Goal: Use online tool/utility: Use online tool/utility

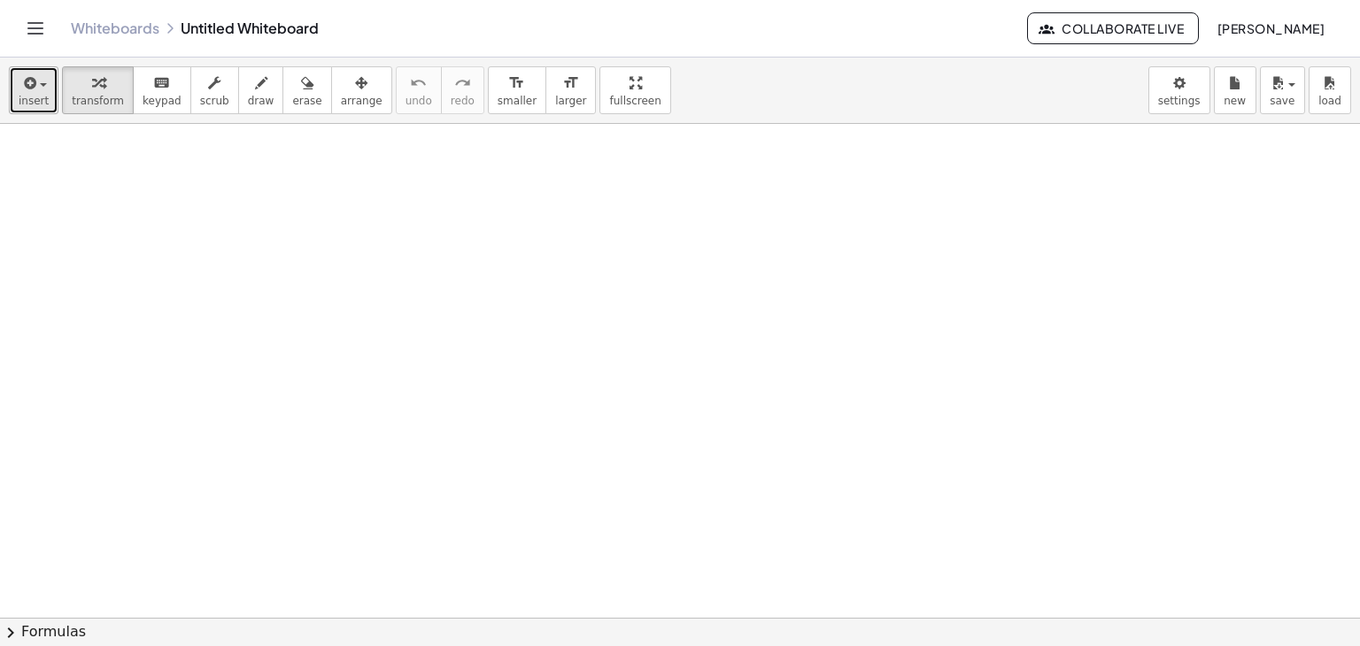
click at [34, 90] on icon "button" at bounding box center [28, 83] width 16 height 21
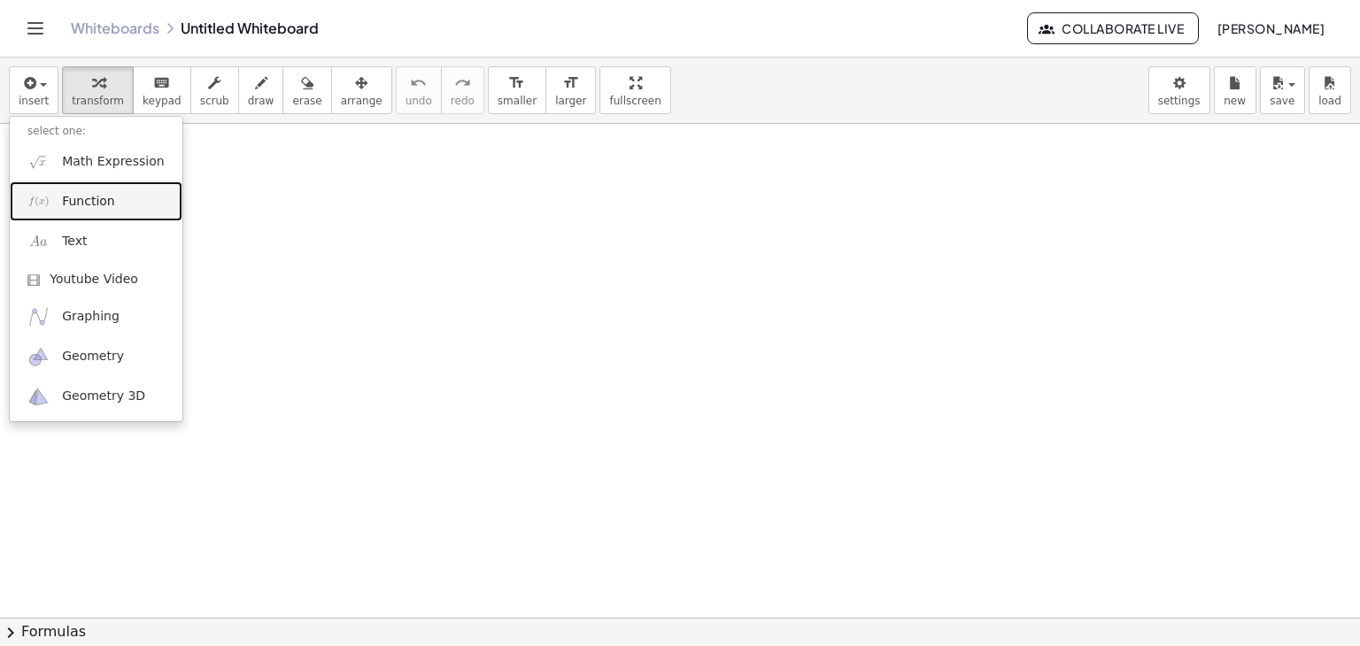
click at [117, 205] on link "Function" at bounding box center [96, 201] width 173 height 40
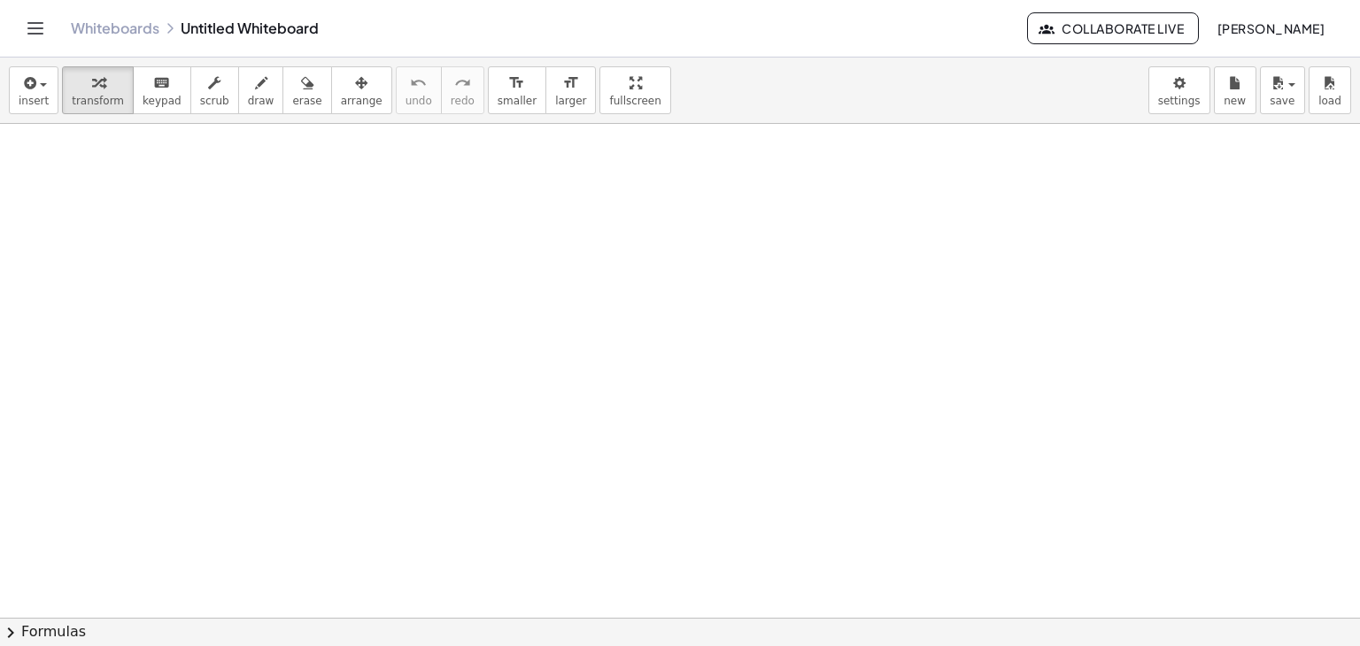
click at [41, 118] on div "insert select one: Math Expression Function Text Youtube Video Graphing Geometr…" at bounding box center [680, 91] width 1360 height 66
click at [24, 91] on icon "button" at bounding box center [28, 83] width 16 height 21
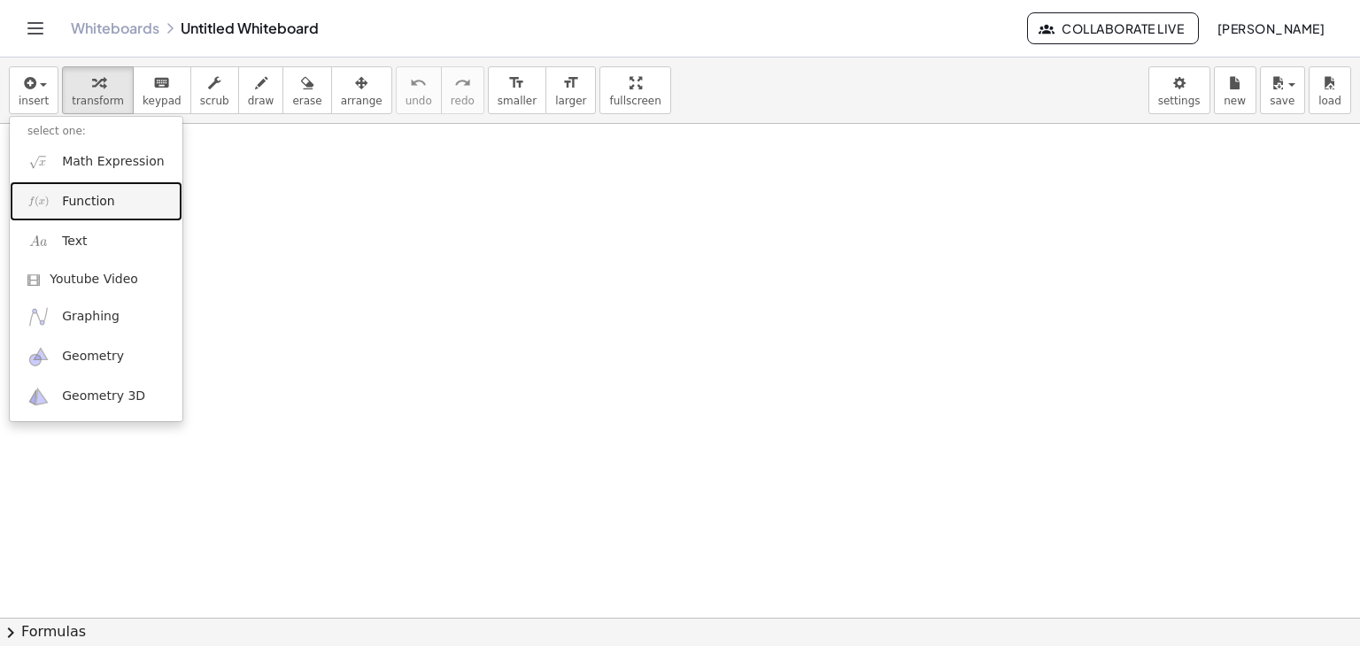
click at [54, 206] on link "Function" at bounding box center [96, 201] width 173 height 40
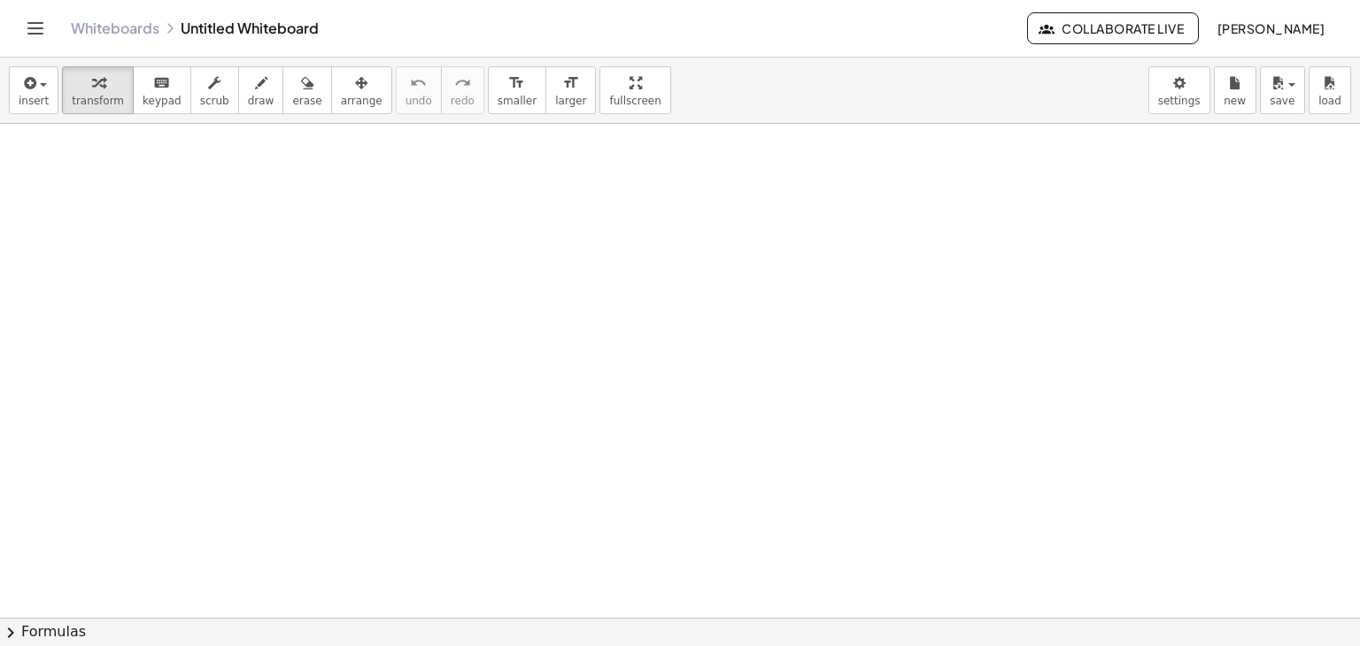
click at [7, 624] on span "chevron_right" at bounding box center [10, 632] width 21 height 21
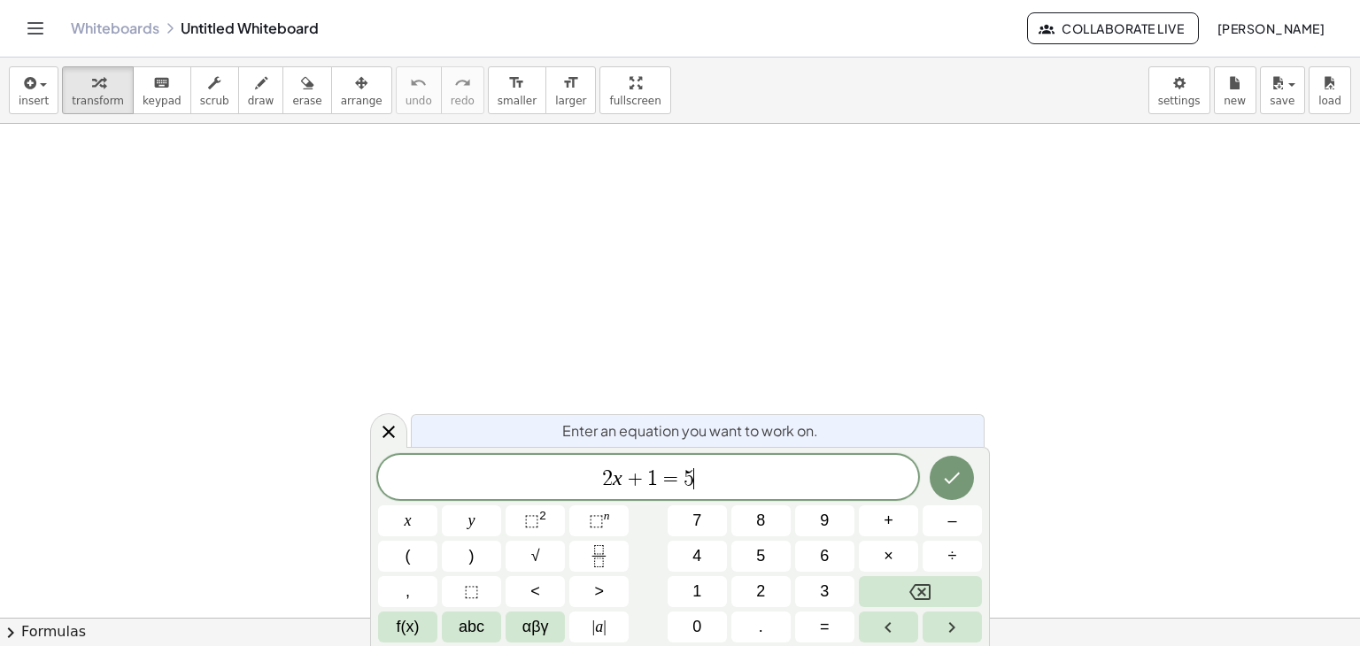
click at [733, 483] on span "2 x + 1 = 5 ​" at bounding box center [648, 479] width 540 height 25
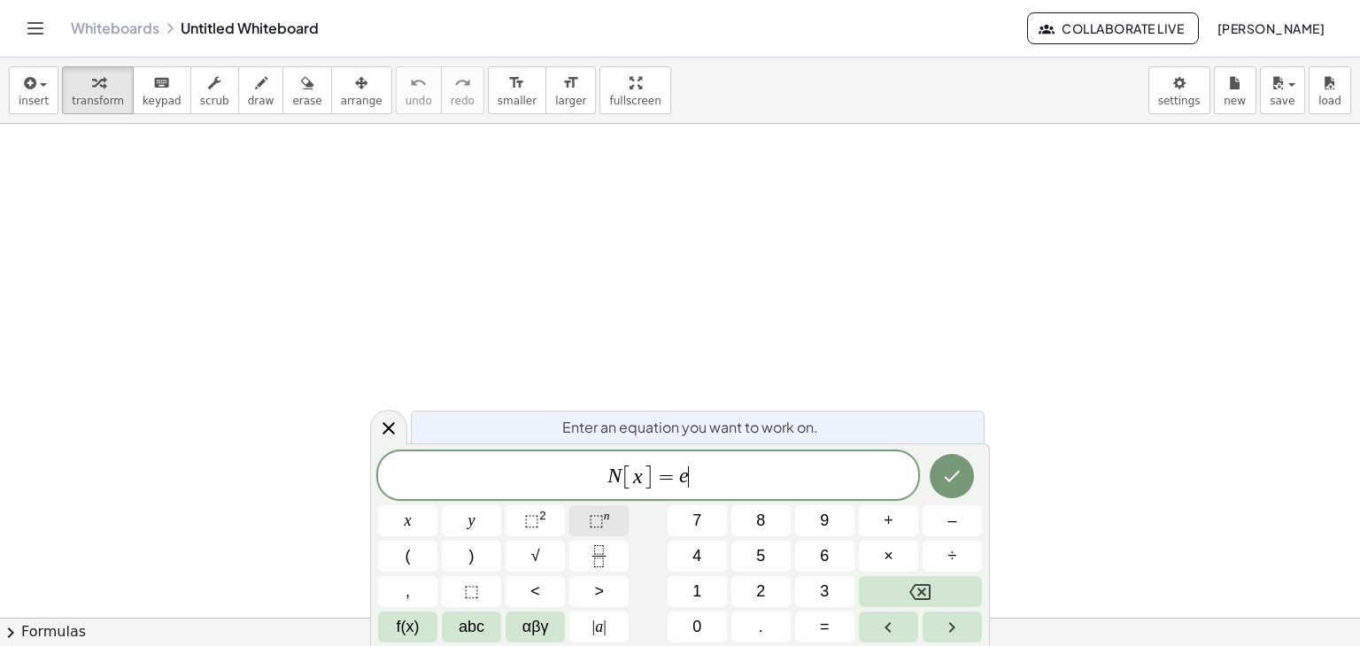
click at [591, 521] on span "⬚" at bounding box center [596, 521] width 15 height 18
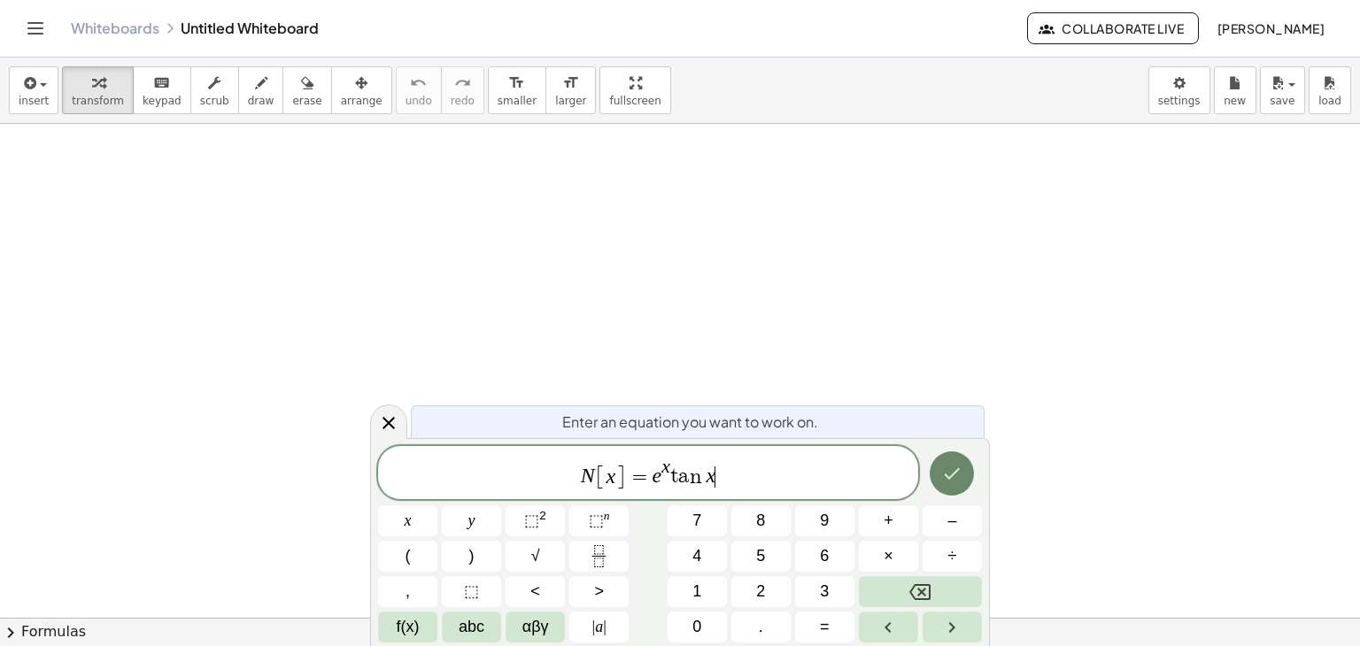
click at [961, 472] on icon "Done" at bounding box center [951, 473] width 21 height 21
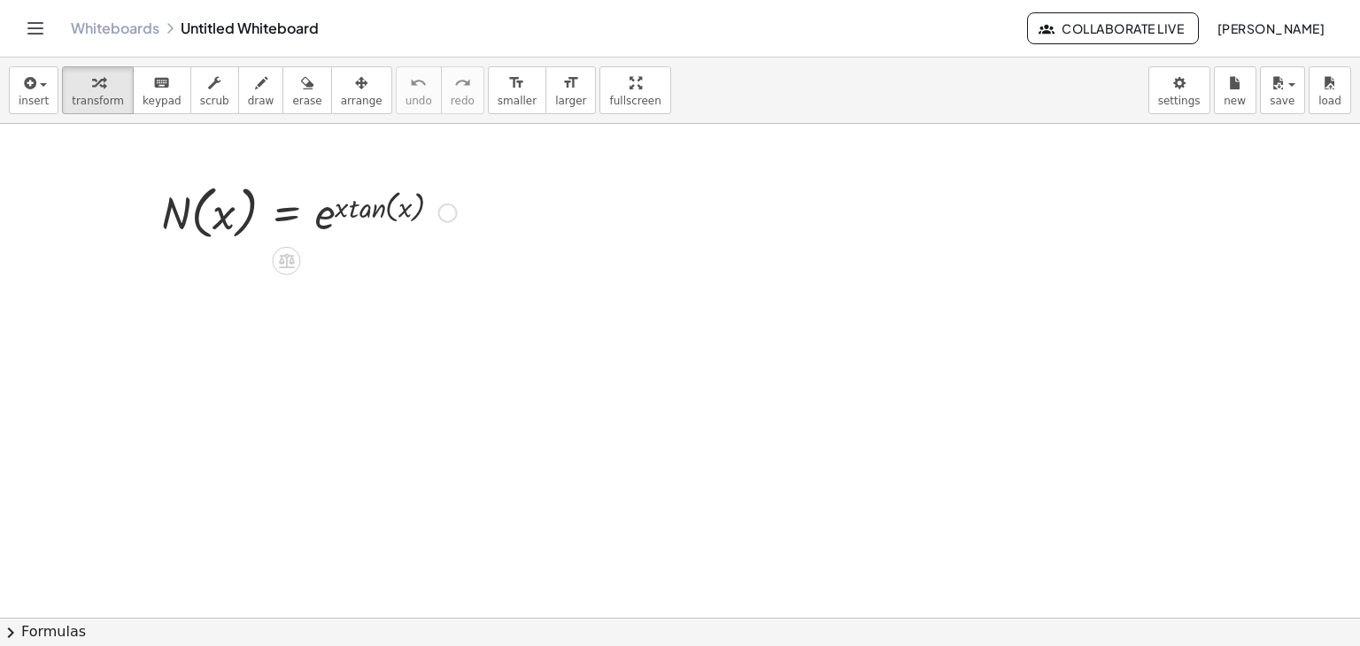
click at [355, 210] on div at bounding box center [308, 211] width 313 height 67
click at [436, 207] on div at bounding box center [308, 211] width 313 height 67
click at [442, 209] on div at bounding box center [447, 213] width 19 height 19
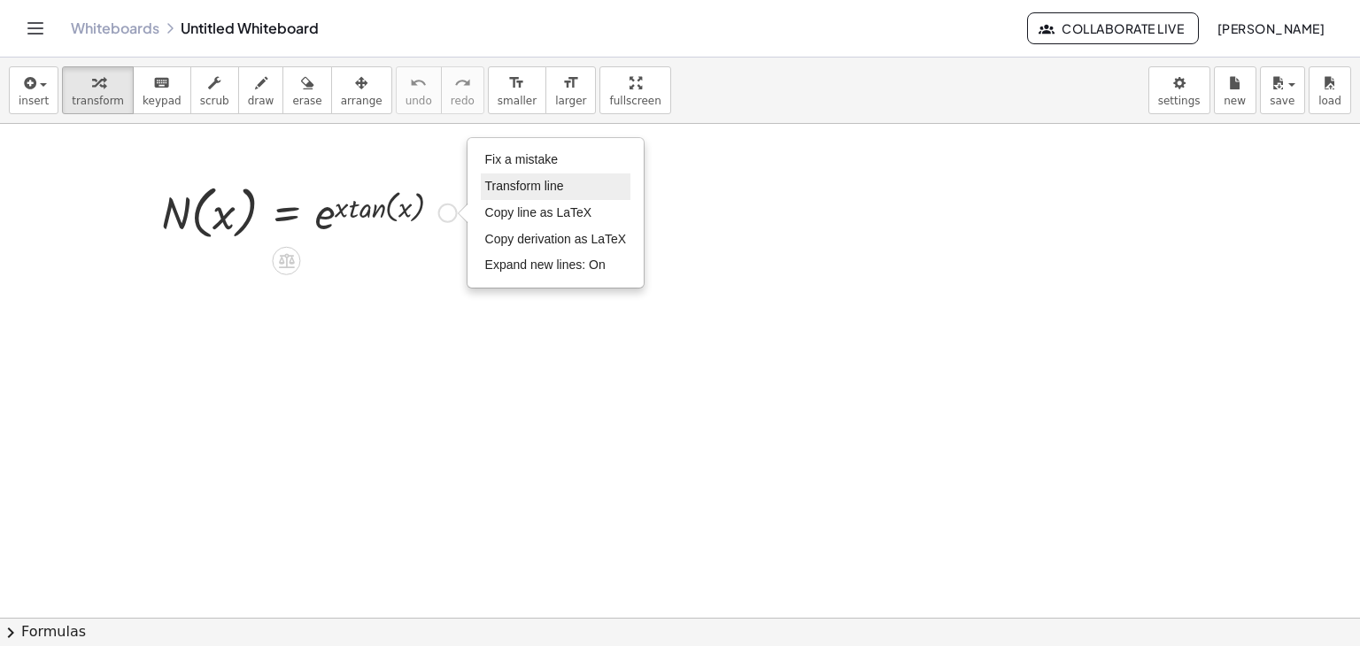
click at [509, 193] on li "Transform line" at bounding box center [556, 187] width 151 height 27
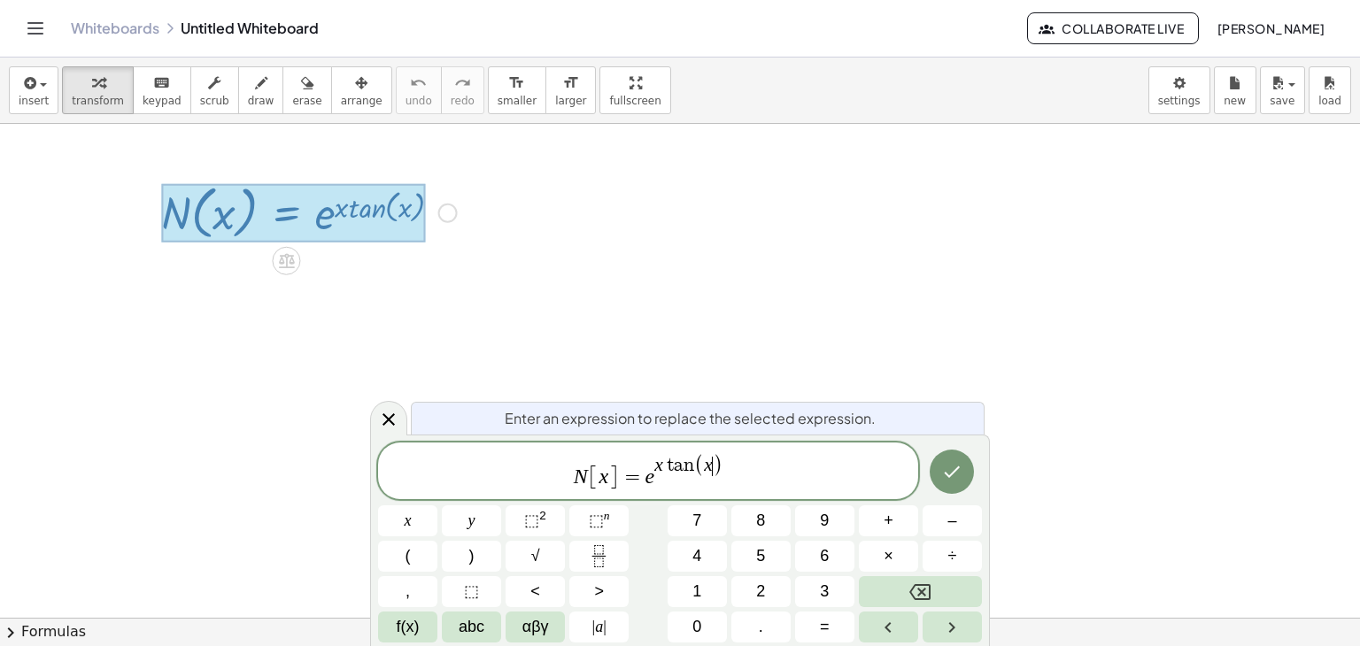
click at [797, 467] on span "N [ x ] = e x t a n ( x ​ )" at bounding box center [648, 472] width 540 height 38
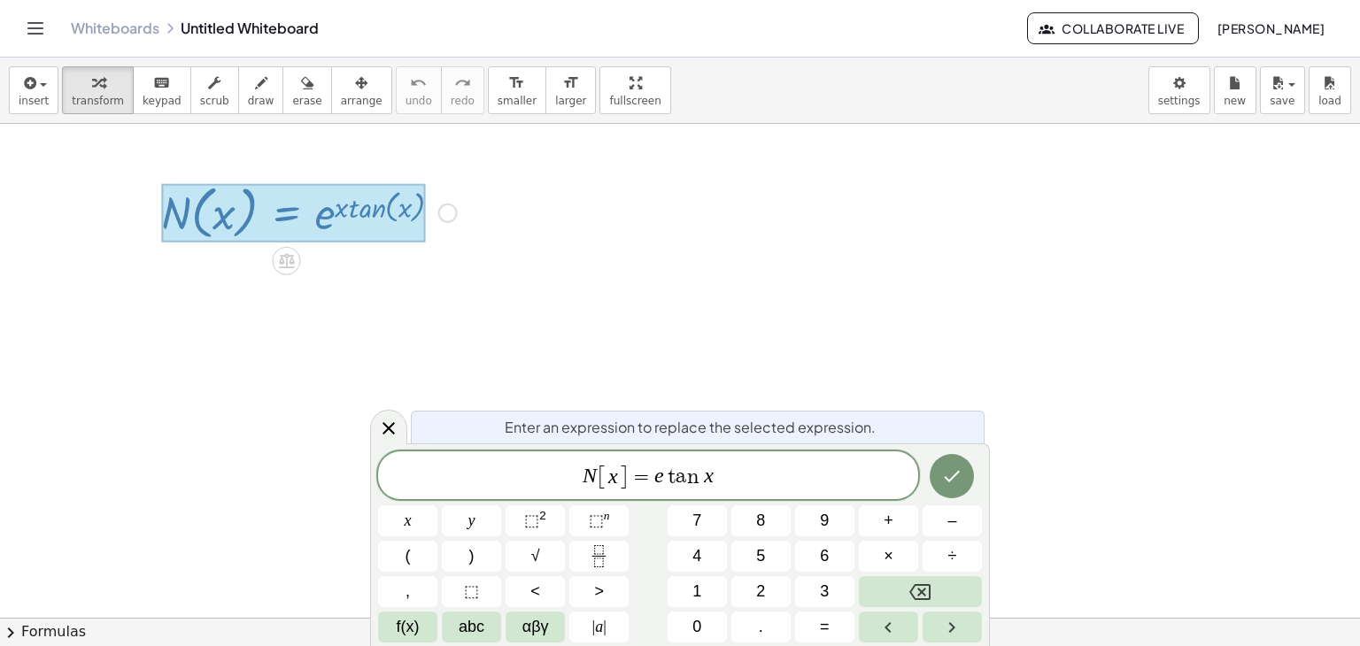
click at [660, 481] on var "e" at bounding box center [659, 476] width 10 height 23
click at [585, 510] on button "⬚ n" at bounding box center [598, 521] width 59 height 31
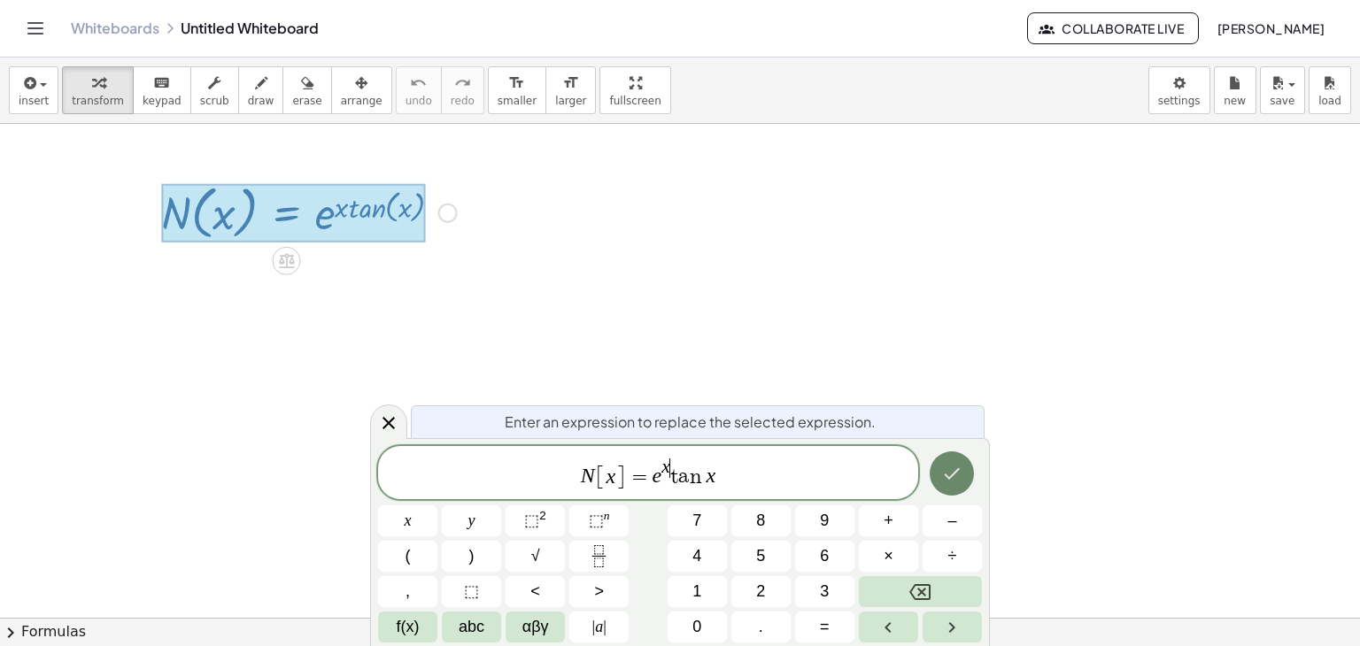
click at [953, 472] on icon "Done" at bounding box center [951, 473] width 21 height 21
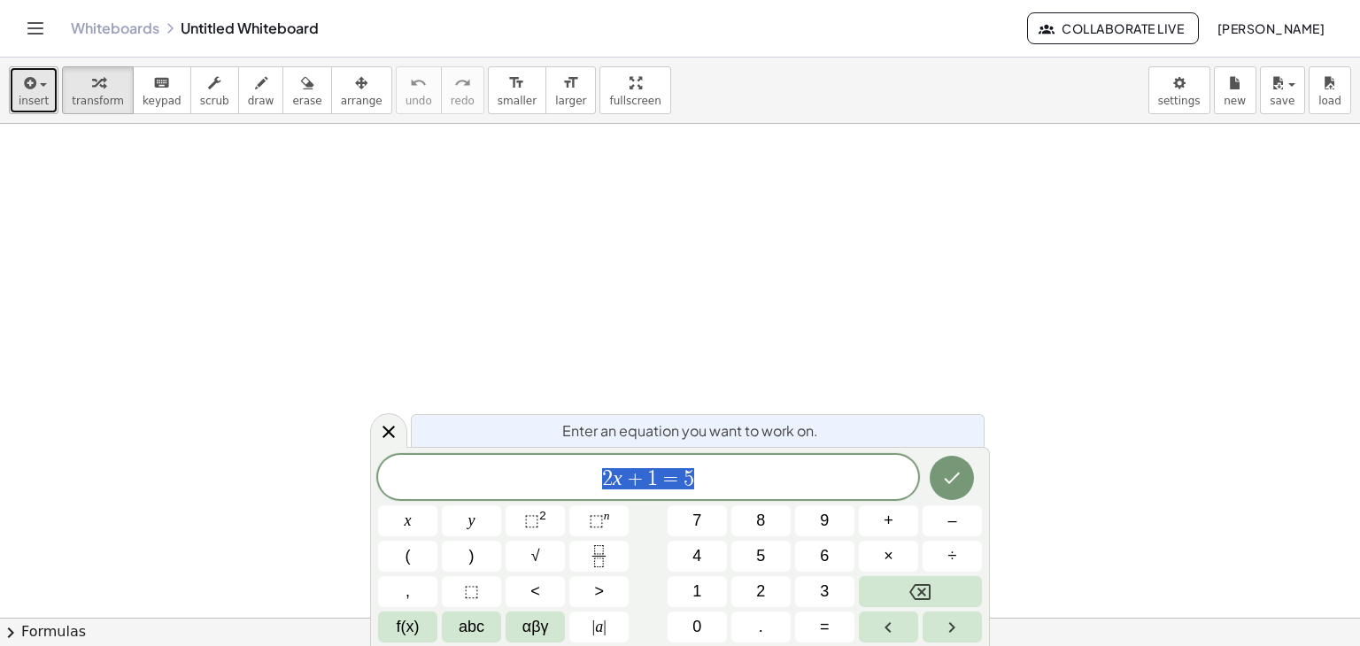
click at [16, 87] on button "insert" at bounding box center [34, 90] width 50 height 48
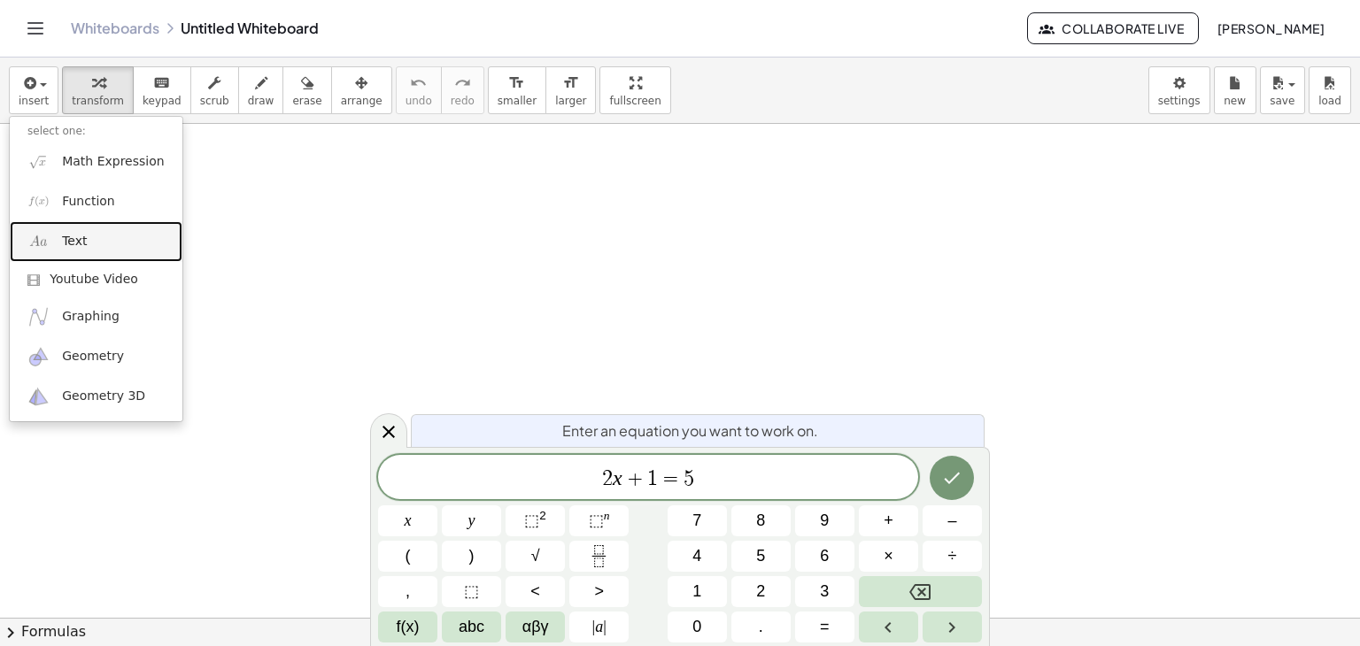
click at [55, 237] on link "Text" at bounding box center [96, 241] width 173 height 40
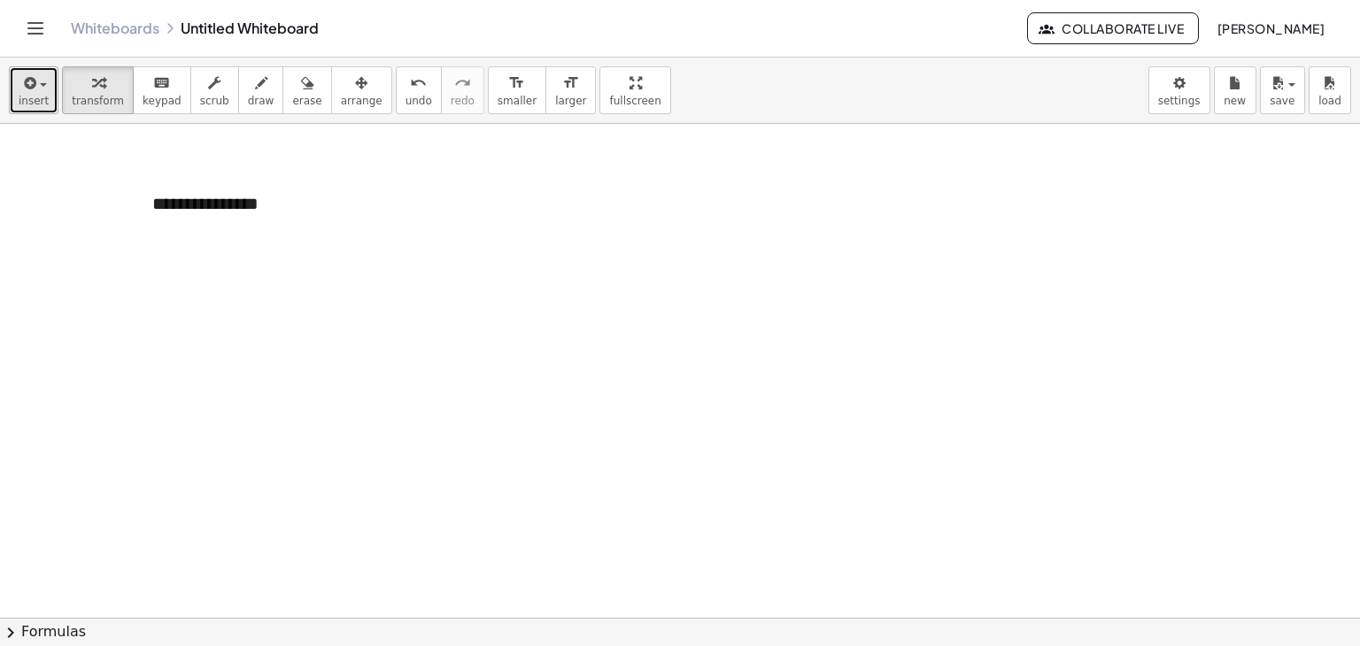
click at [35, 102] on span "insert" at bounding box center [34, 101] width 30 height 12
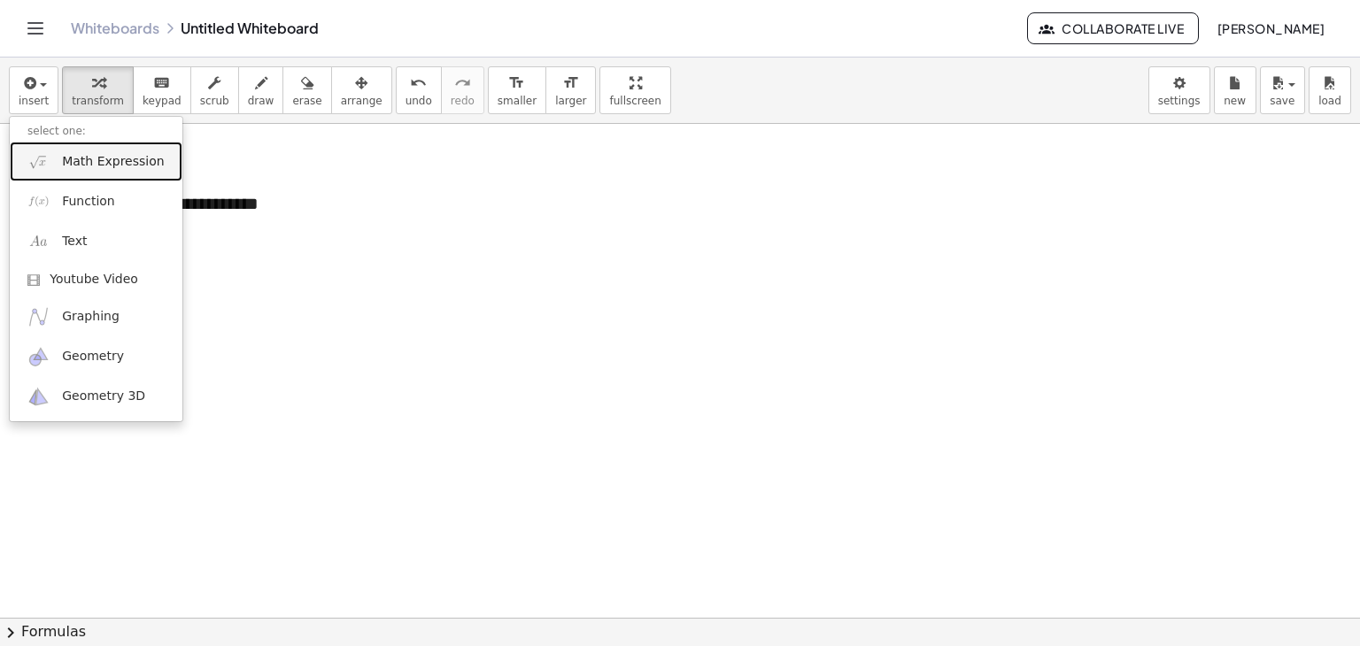
click at [53, 178] on link "Math Expression" at bounding box center [96, 162] width 173 height 40
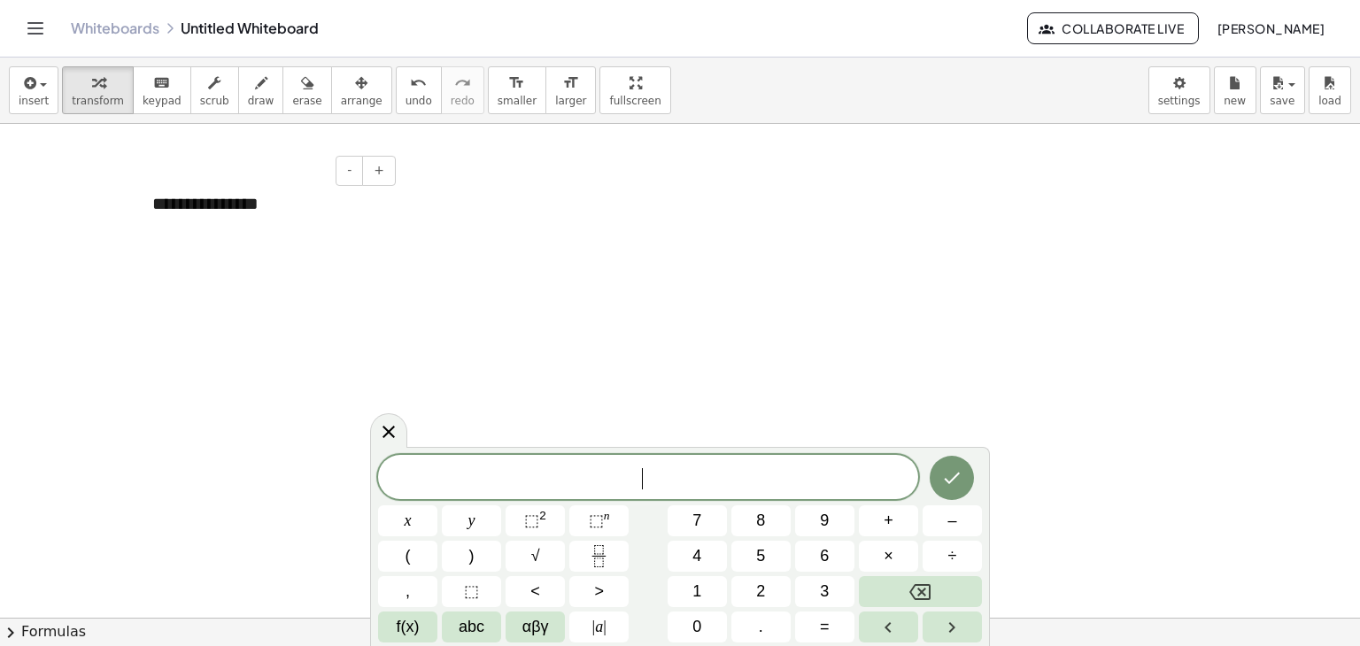
click at [214, 214] on div "**********" at bounding box center [268, 204] width 266 height 61
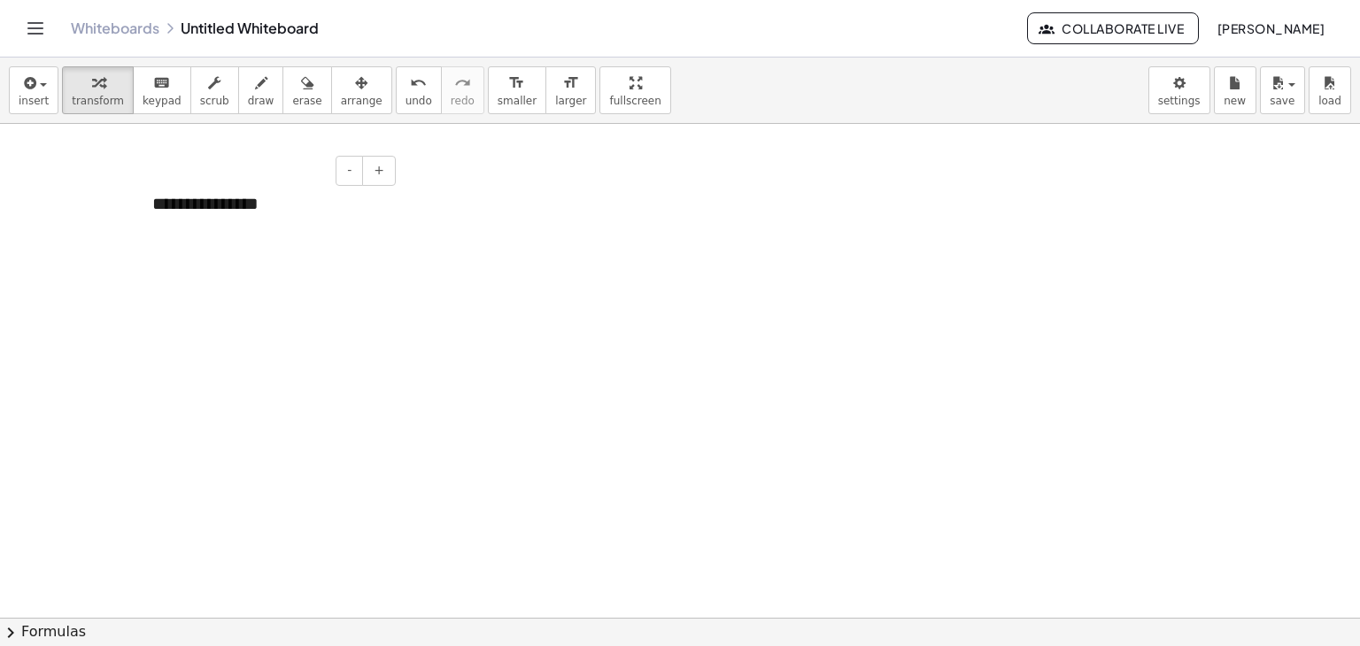
click at [196, 209] on div "**********" at bounding box center [268, 204] width 266 height 61
click at [357, 177] on button "-" at bounding box center [349, 171] width 27 height 30
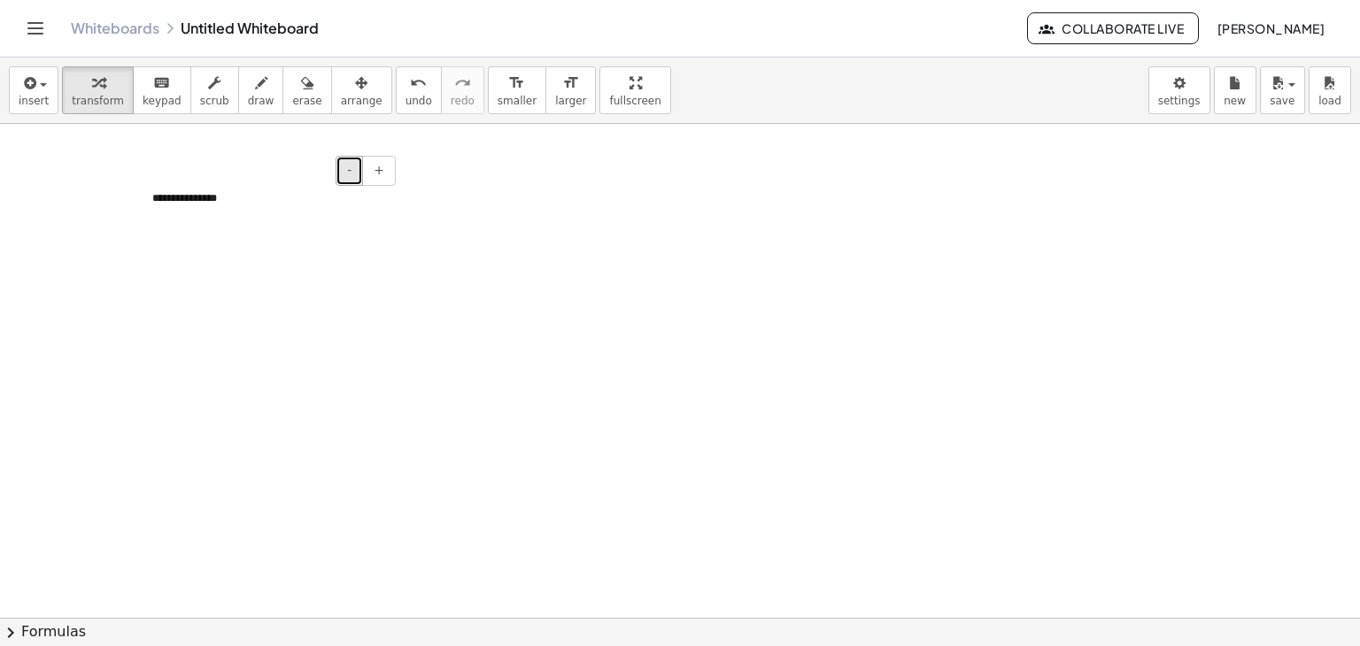
click at [357, 177] on button "-" at bounding box center [349, 171] width 27 height 30
click at [208, 180] on div "- +" at bounding box center [263, 171] width 266 height 30
click at [204, 185] on div "**********" at bounding box center [268, 198] width 266 height 48
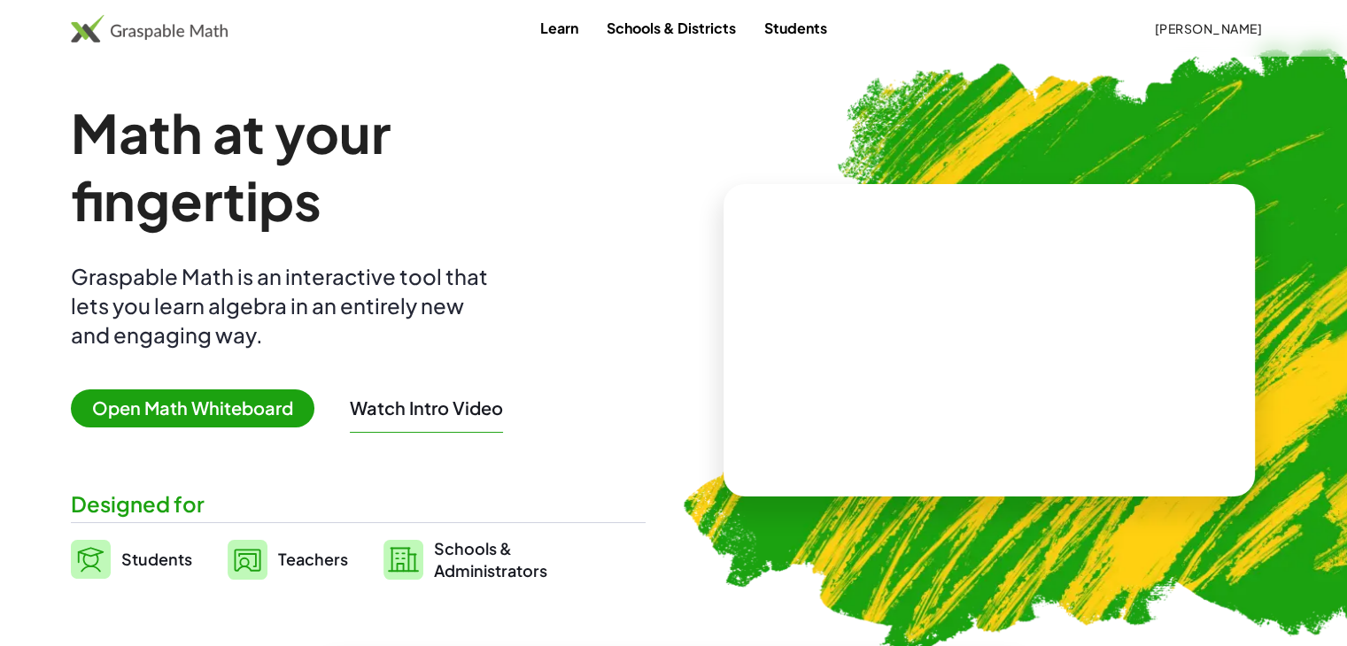
click at [216, 422] on span "Open Math Whiteboard" at bounding box center [192, 409] width 243 height 38
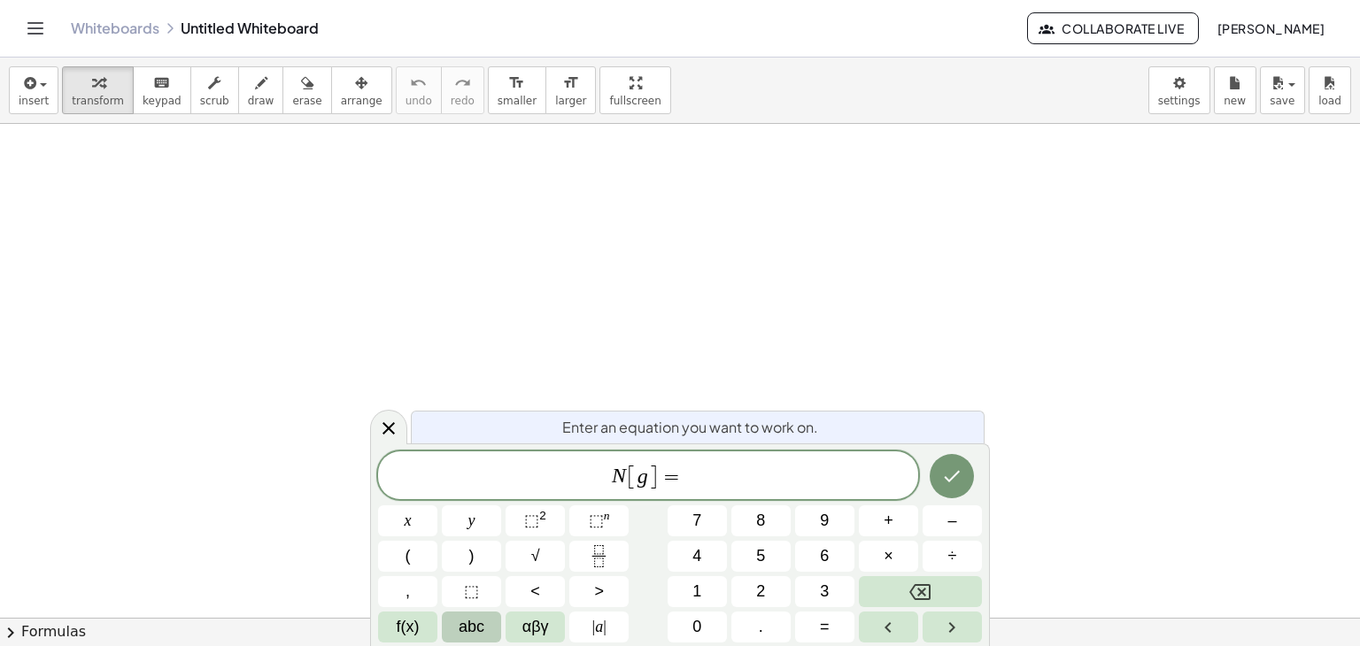
click at [456, 631] on button "abc" at bounding box center [471, 627] width 59 height 31
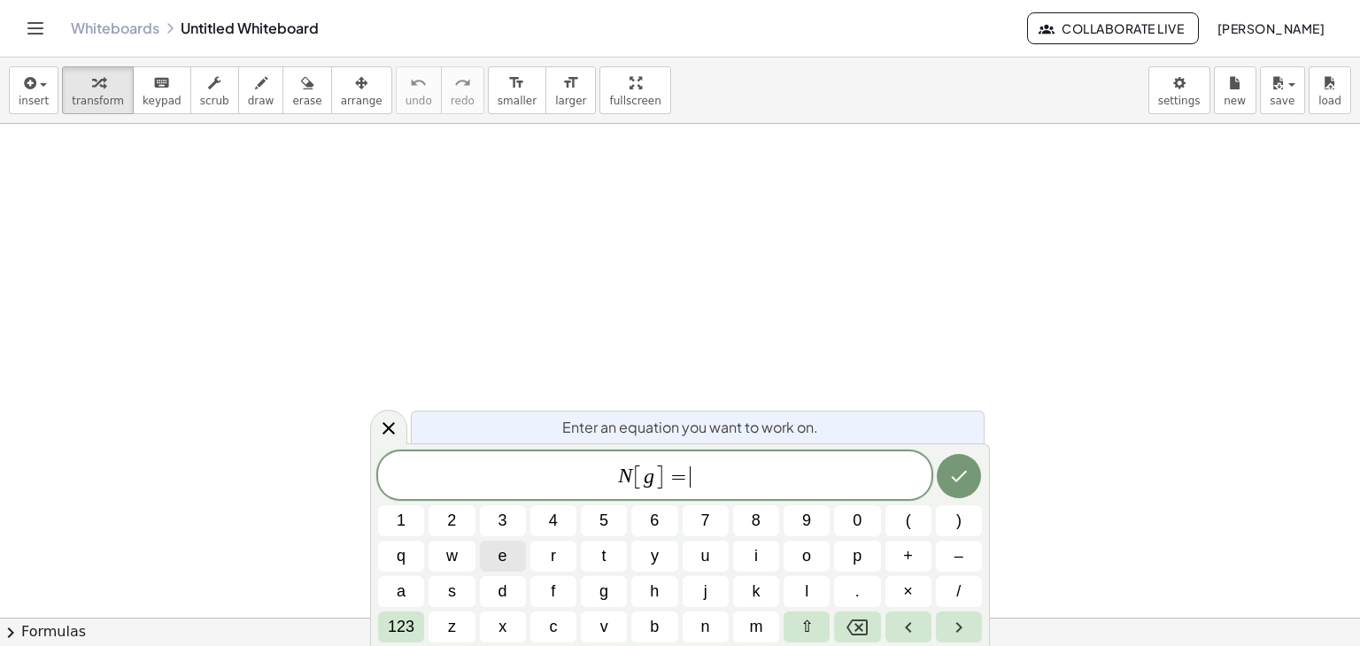
click at [499, 549] on span "e" at bounding box center [502, 556] width 9 height 24
click at [400, 631] on span "123" at bounding box center [401, 627] width 27 height 24
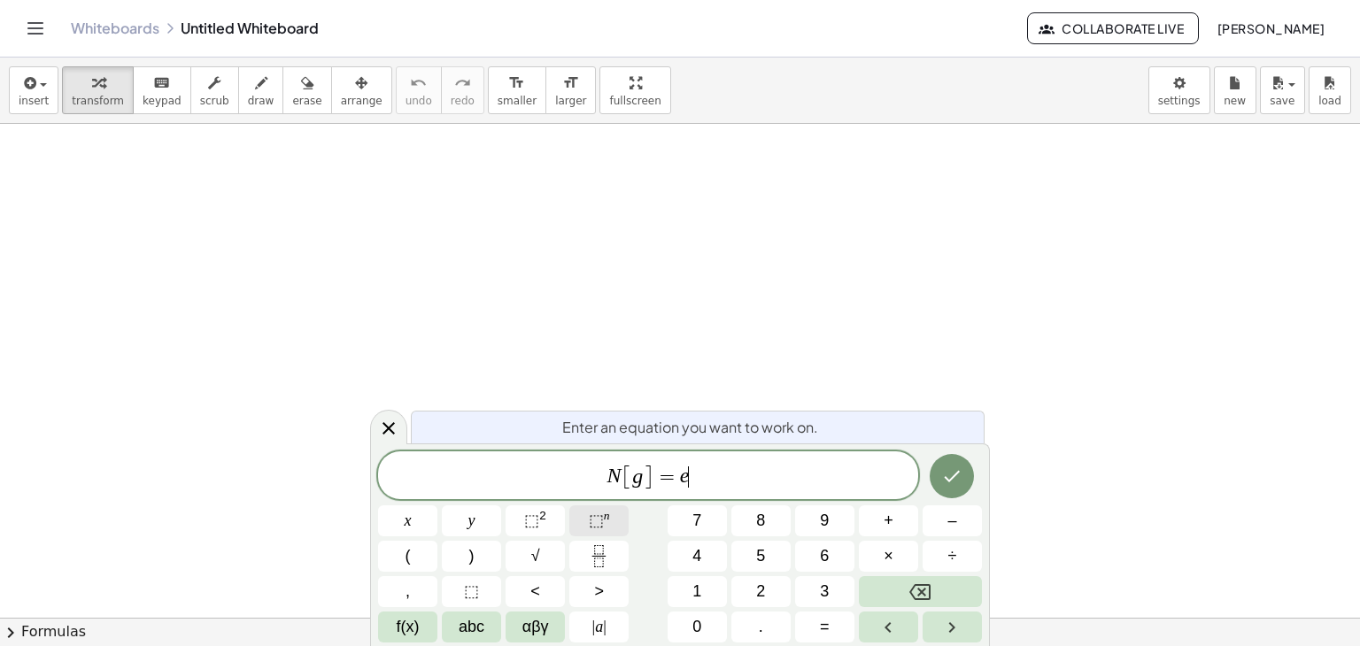
click at [608, 524] on span "⬚ n" at bounding box center [599, 521] width 21 height 24
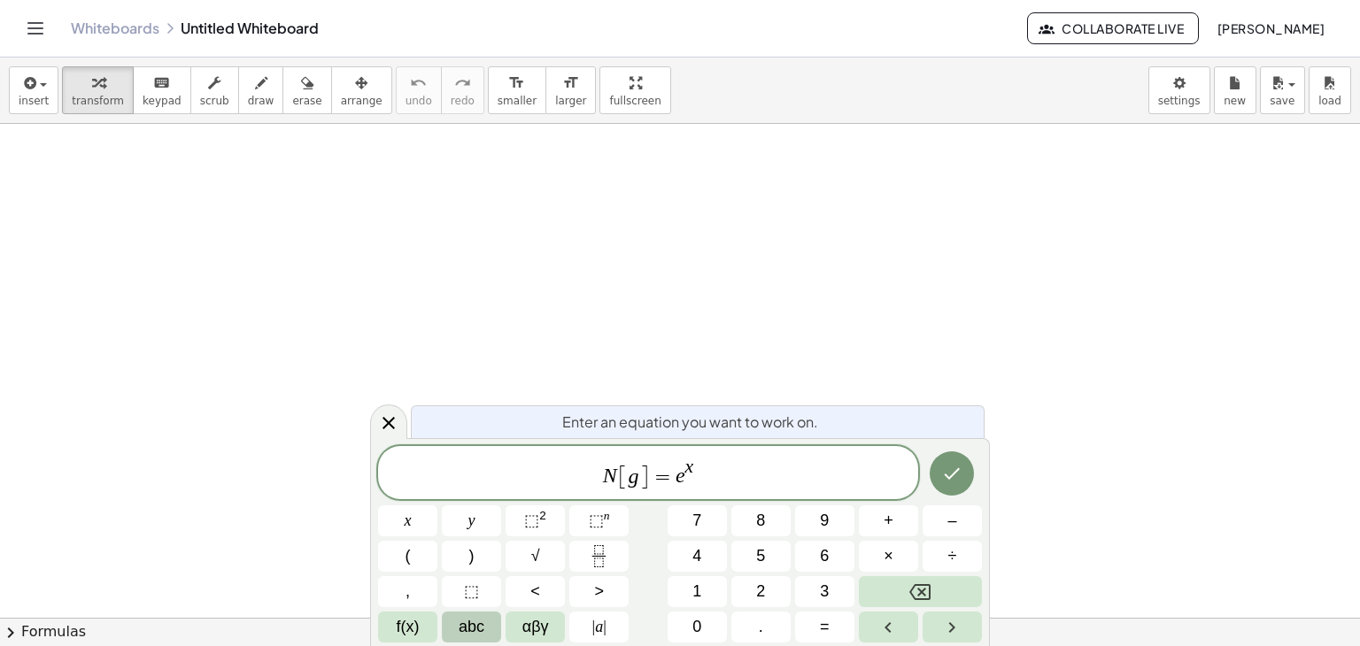
click at [462, 625] on span "abc" at bounding box center [472, 627] width 26 height 24
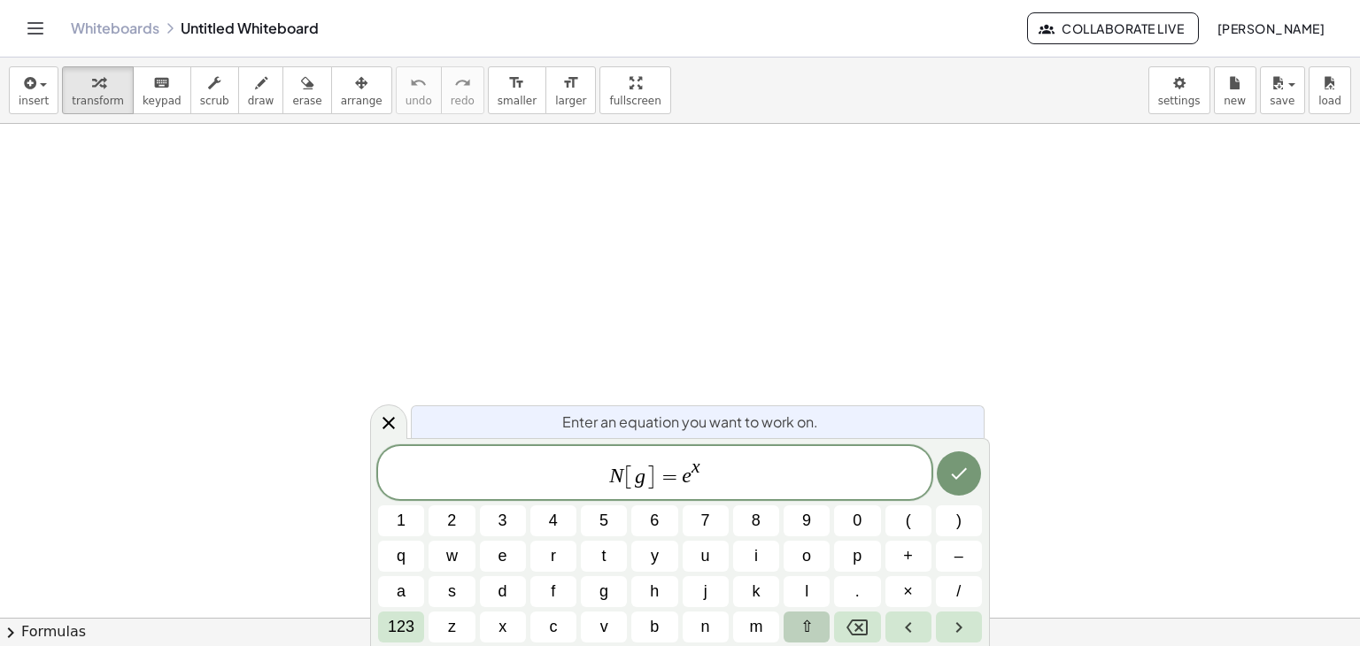
click at [813, 622] on button "⇧" at bounding box center [807, 627] width 46 height 31
click at [397, 634] on span "123" at bounding box center [401, 627] width 27 height 24
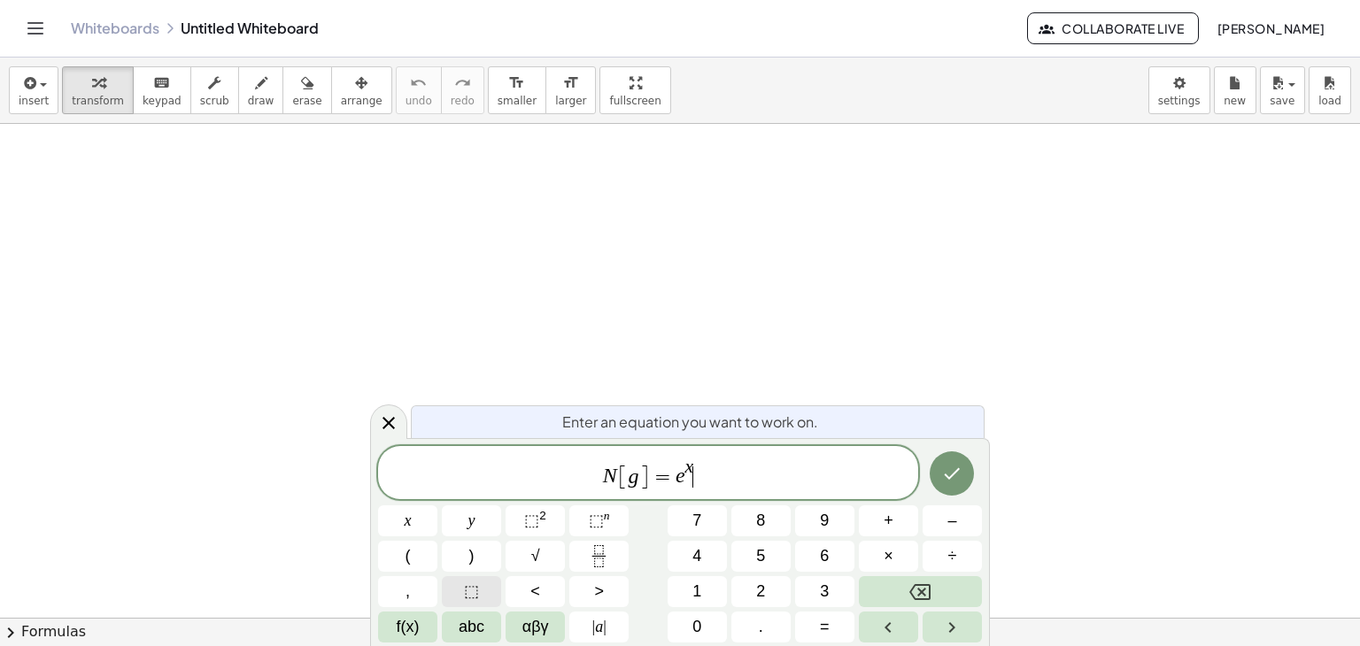
click at [475, 594] on span "⬚" at bounding box center [471, 592] width 15 height 24
click at [693, 474] on span "⬚" at bounding box center [693, 477] width 17 height 21
click at [694, 476] on span "⬚" at bounding box center [693, 477] width 17 height 21
click at [408, 637] on span "f(x)" at bounding box center [408, 627] width 23 height 24
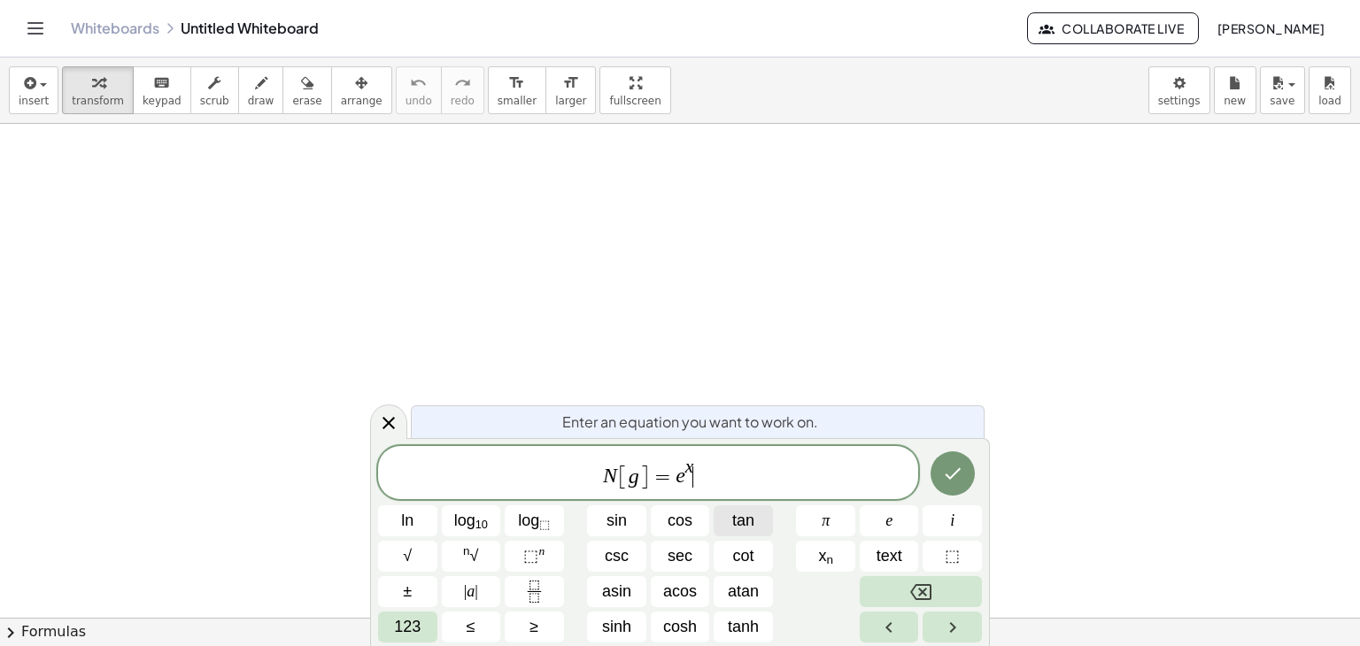
click at [735, 530] on span "tan" at bounding box center [743, 521] width 22 height 24
click at [411, 631] on span "123" at bounding box center [407, 627] width 27 height 24
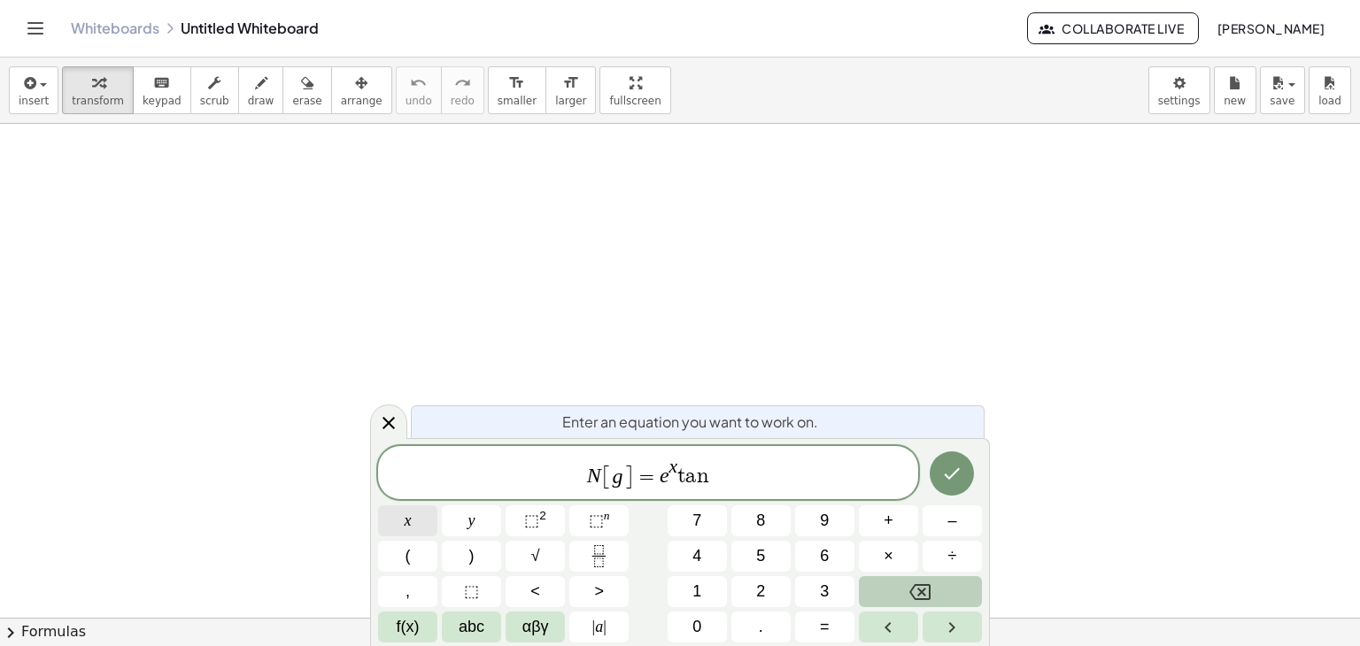
click at [411, 523] on button "x" at bounding box center [407, 521] width 59 height 31
click at [945, 476] on icon "Done" at bounding box center [951, 473] width 21 height 21
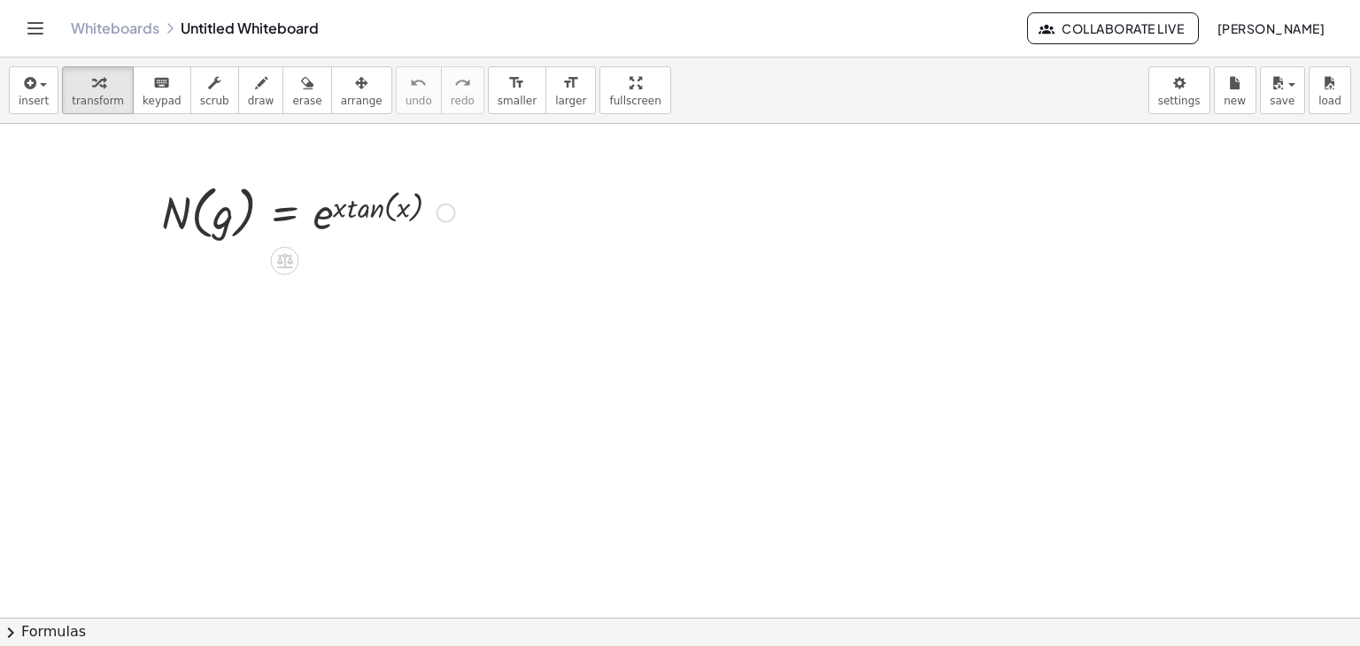
click at [373, 203] on div at bounding box center [308, 211] width 312 height 67
click at [404, 220] on div at bounding box center [308, 211] width 312 height 67
click at [460, 212] on div at bounding box center [308, 211] width 312 height 67
click at [457, 212] on div at bounding box center [308, 211] width 312 height 67
click at [449, 212] on div at bounding box center [445, 213] width 19 height 19
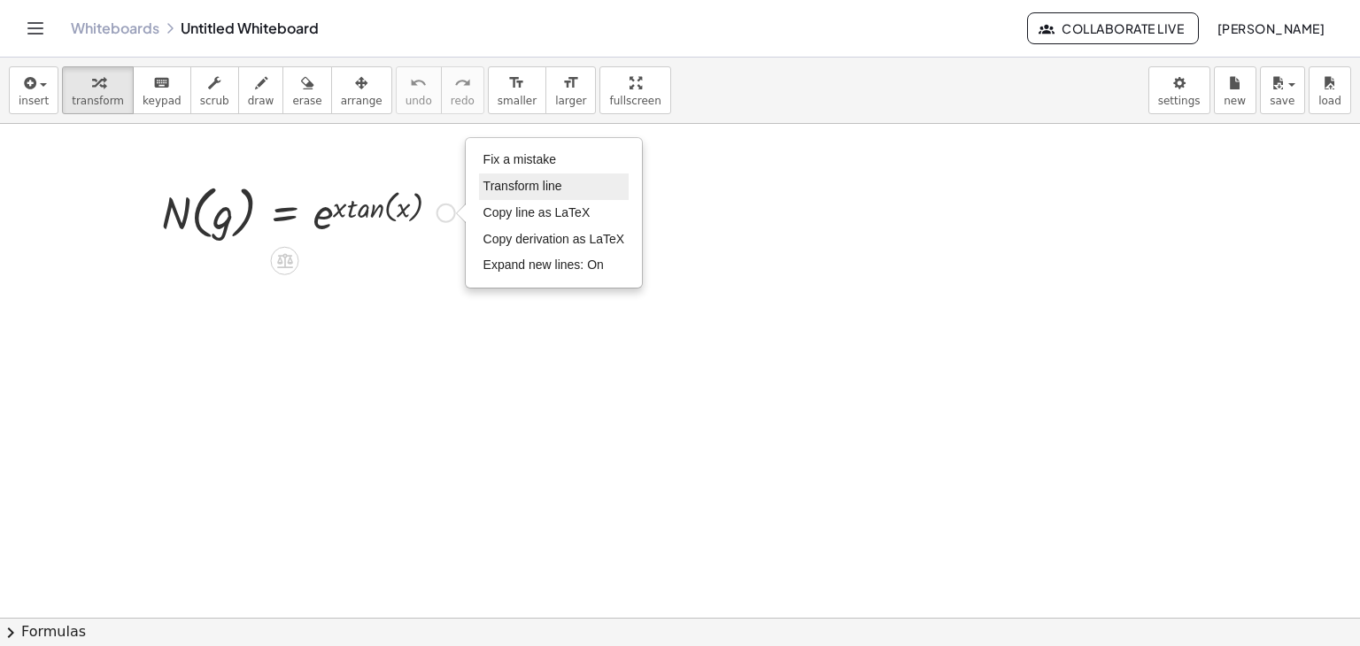
click at [510, 179] on span "Transform line" at bounding box center [522, 186] width 79 height 14
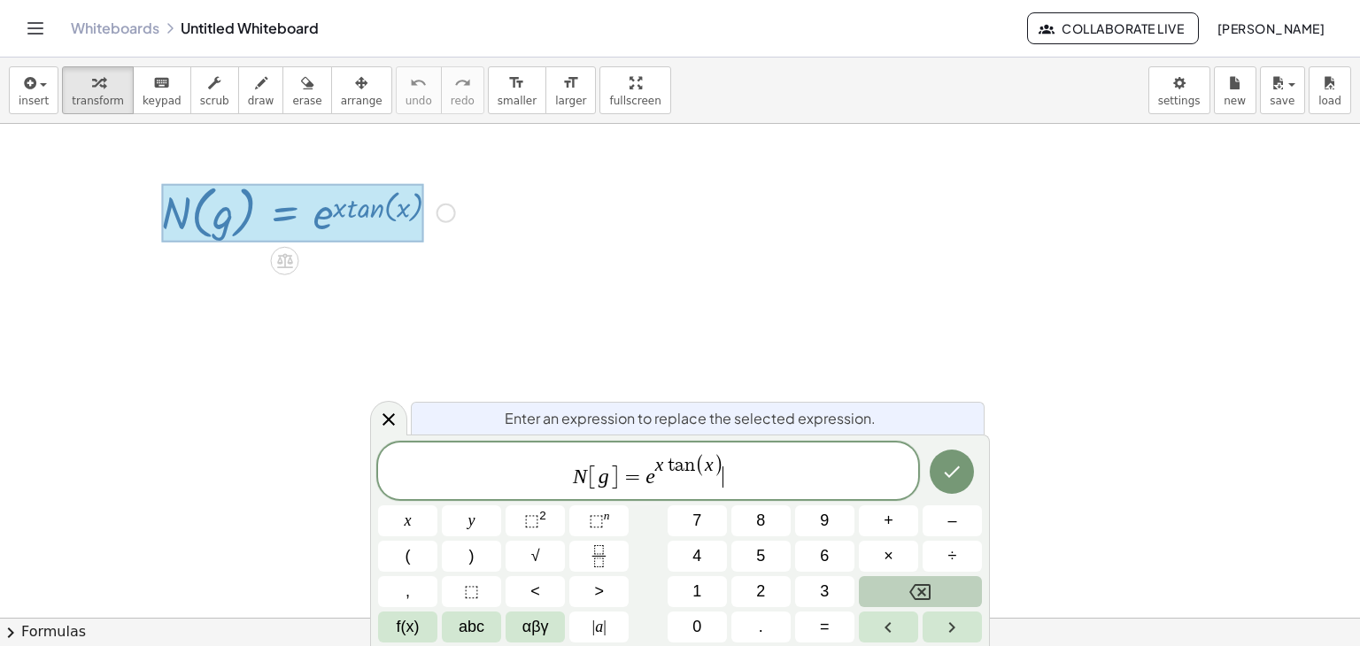
click at [724, 462] on span "N [ g ] = e x t a n ( x ) ​" at bounding box center [648, 472] width 540 height 38
click at [669, 468] on span "​" at bounding box center [666, 468] width 9 height 19
click at [953, 479] on icon "Done" at bounding box center [951, 473] width 21 height 21
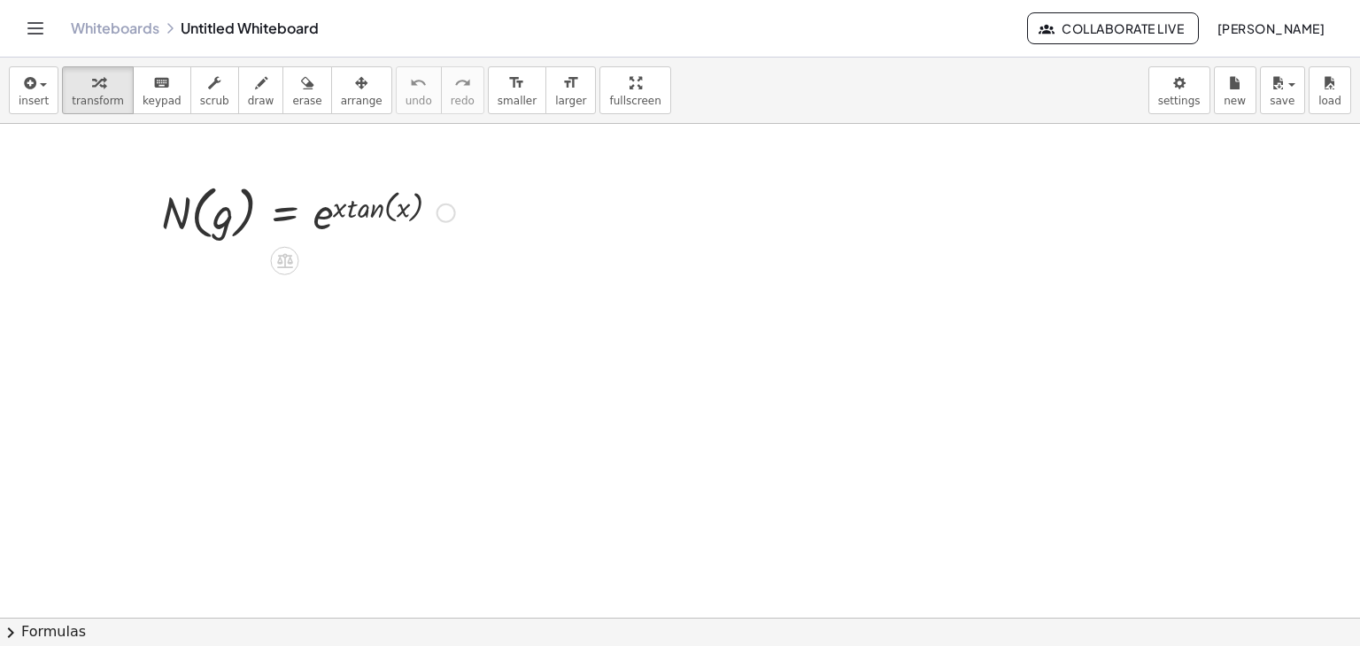
click at [441, 207] on div at bounding box center [445, 213] width 19 height 19
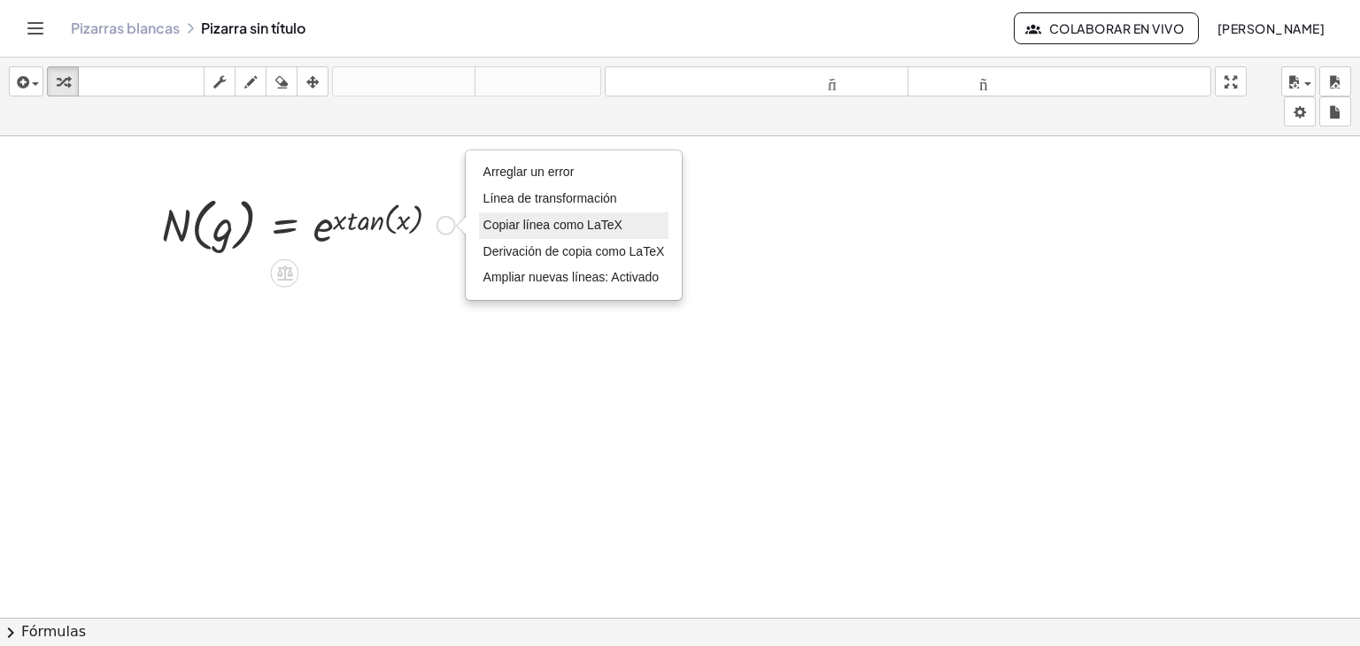
click at [568, 229] on font "Copiar línea como LaTeX" at bounding box center [552, 225] width 139 height 14
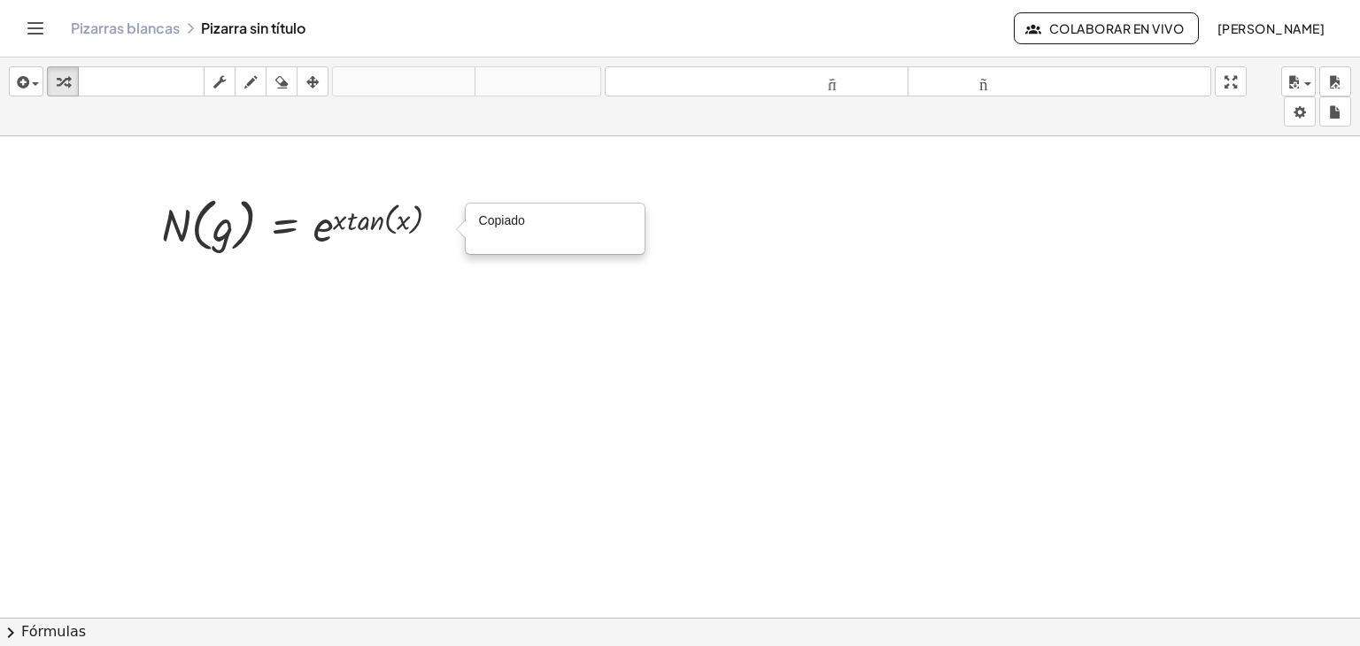
click at [359, 274] on div at bounding box center [680, 630] width 1360 height 989
click at [276, 280] on icon at bounding box center [284, 273] width 19 height 19
click at [347, 276] on icon at bounding box center [355, 273] width 16 height 16
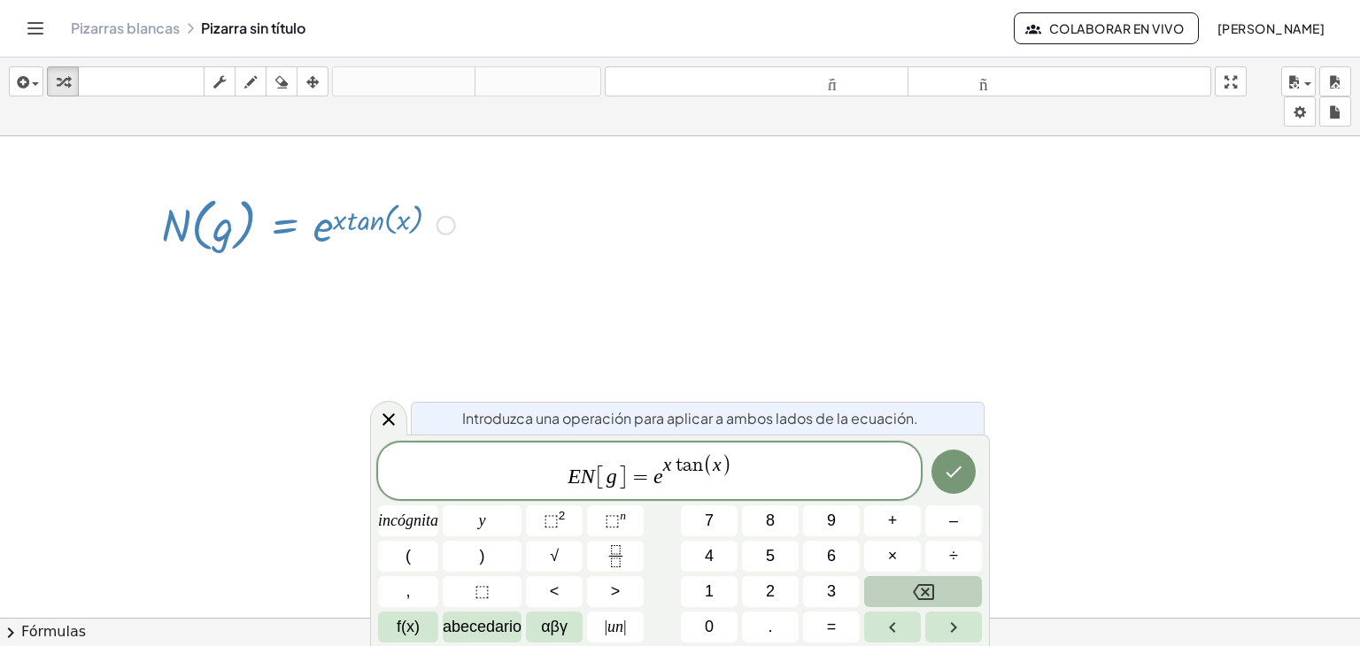
click at [578, 475] on var "E" at bounding box center [574, 476] width 13 height 23
click at [737, 473] on span "N [ g ] = e x t a n ( x ) ​" at bounding box center [649, 472] width 543 height 38
click at [966, 479] on button "Hecho" at bounding box center [953, 474] width 44 height 44
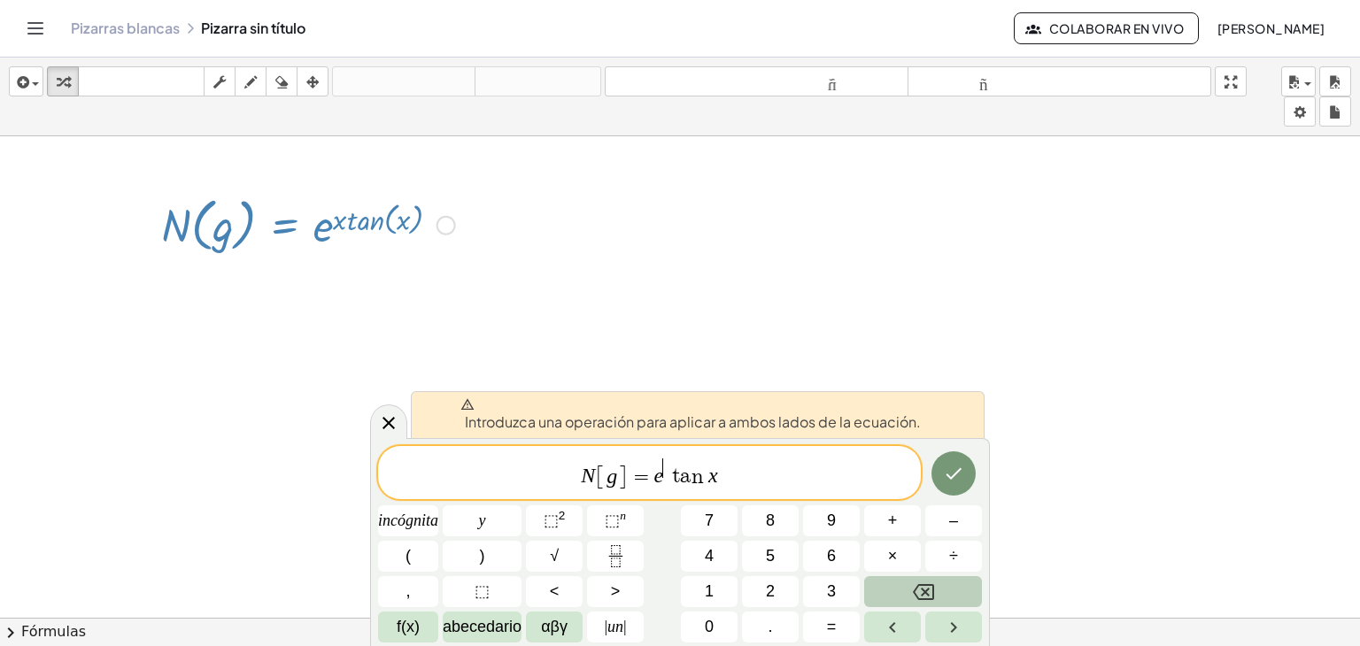
click at [666, 467] on span "​" at bounding box center [667, 468] width 9 height 19
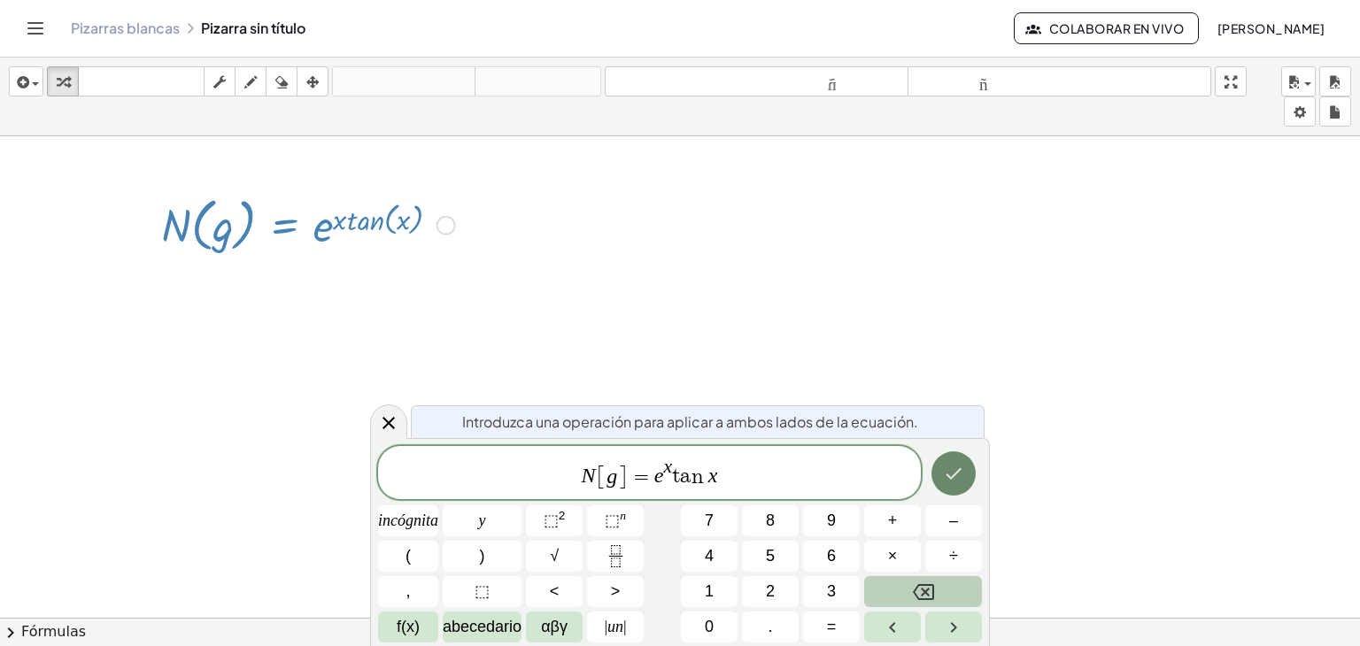
click at [956, 472] on icon "Hecho" at bounding box center [954, 474] width 16 height 12
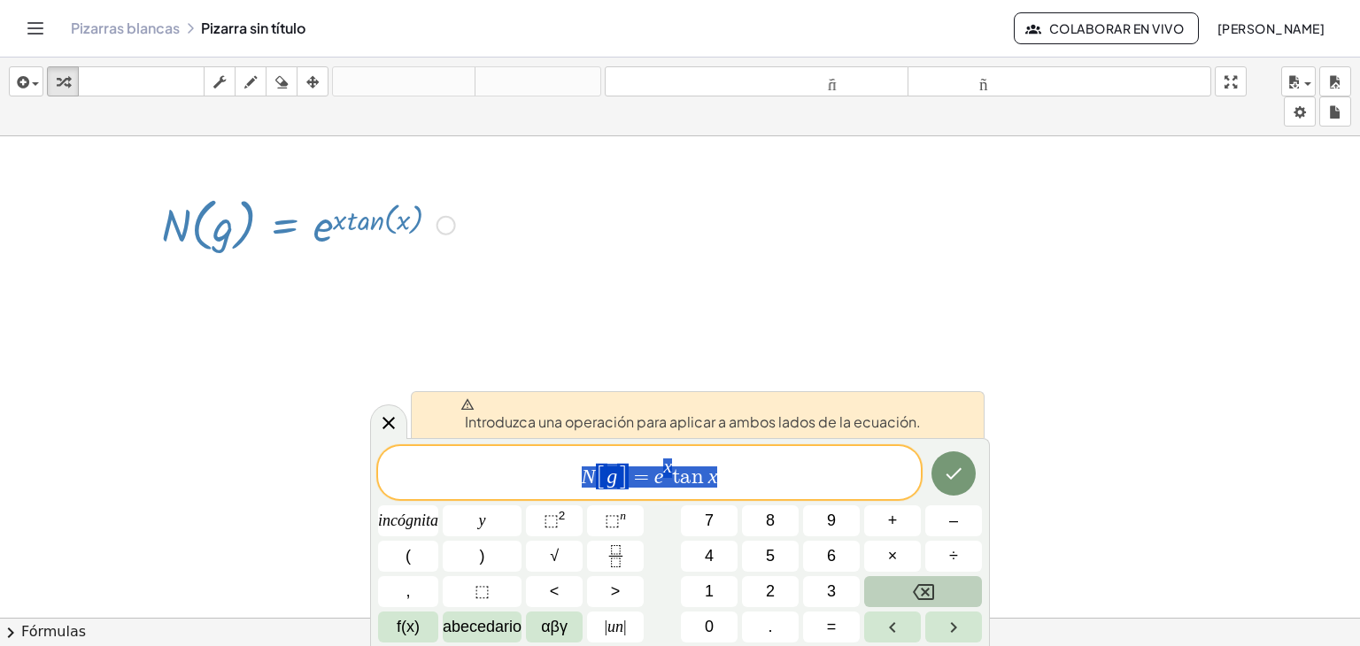
drag, startPoint x: 677, startPoint y: 468, endPoint x: 499, endPoint y: 482, distance: 178.5
click at [499, 482] on span "N [ g ] = e x t a n x" at bounding box center [649, 474] width 543 height 35
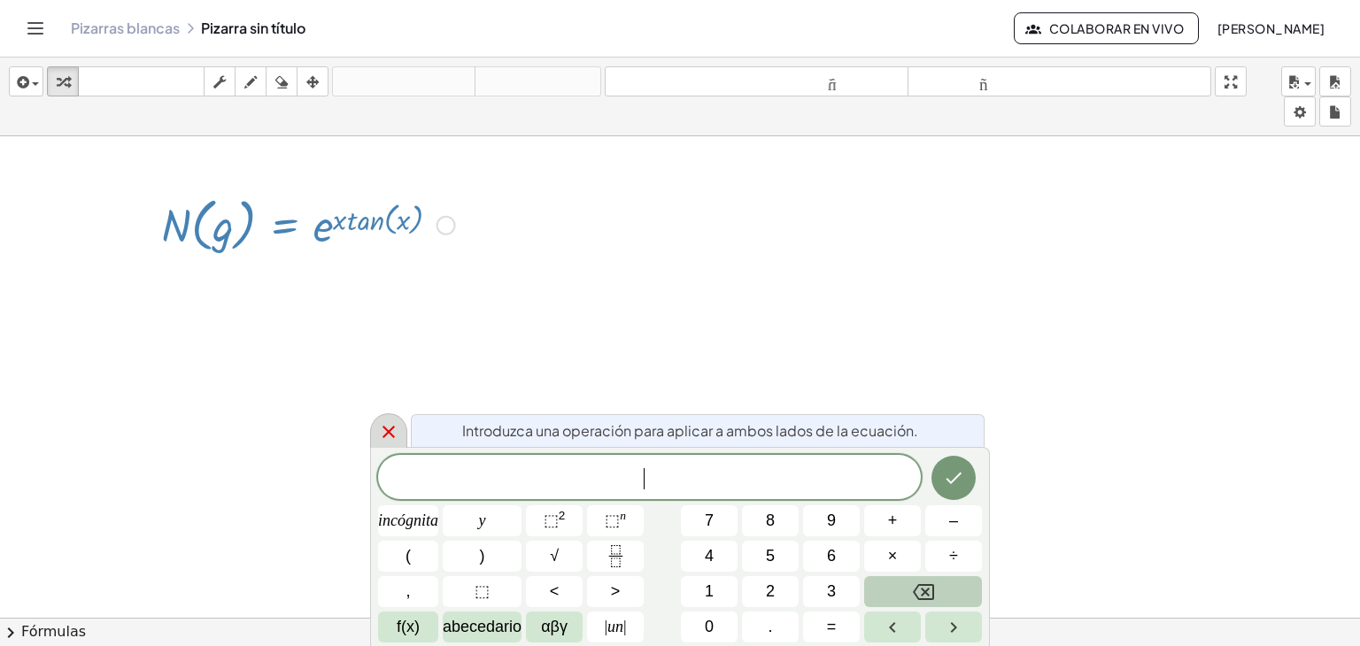
click at [384, 433] on icon at bounding box center [388, 431] width 21 height 21
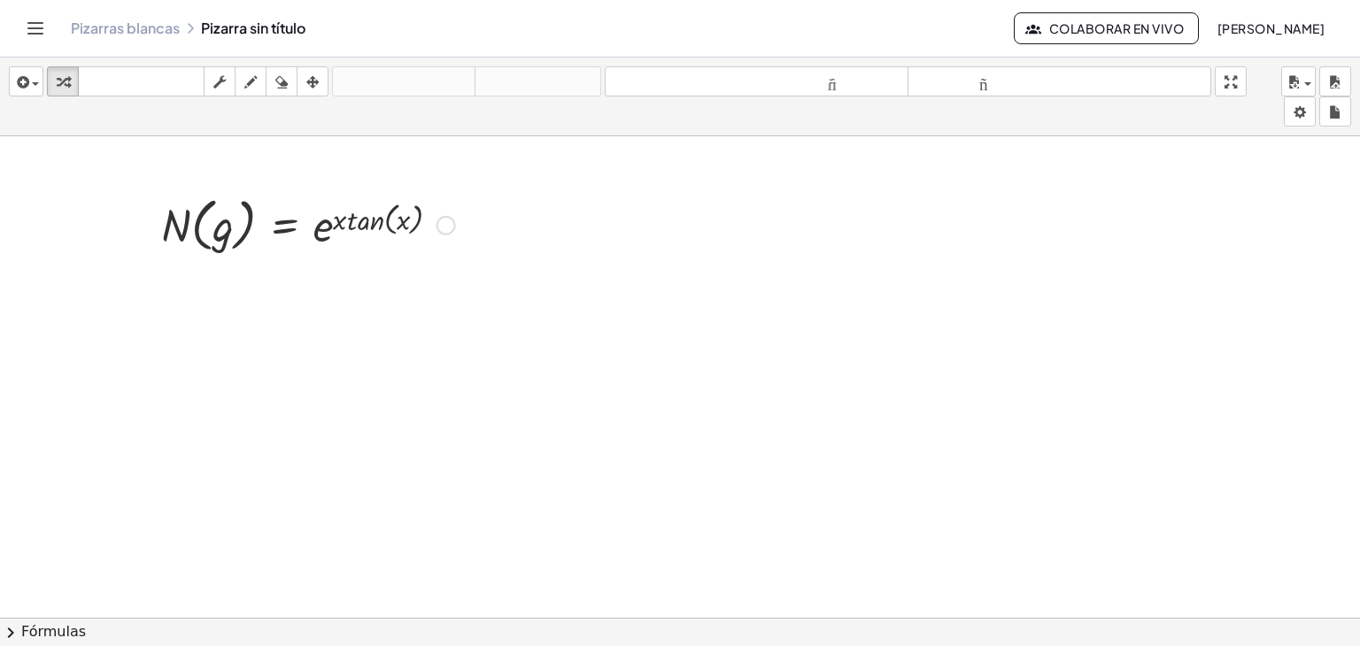
click at [348, 238] on div at bounding box center [308, 223] width 312 height 67
click at [349, 227] on div at bounding box center [308, 223] width 312 height 67
click at [452, 220] on div "Copiado done" at bounding box center [445, 225] width 19 height 19
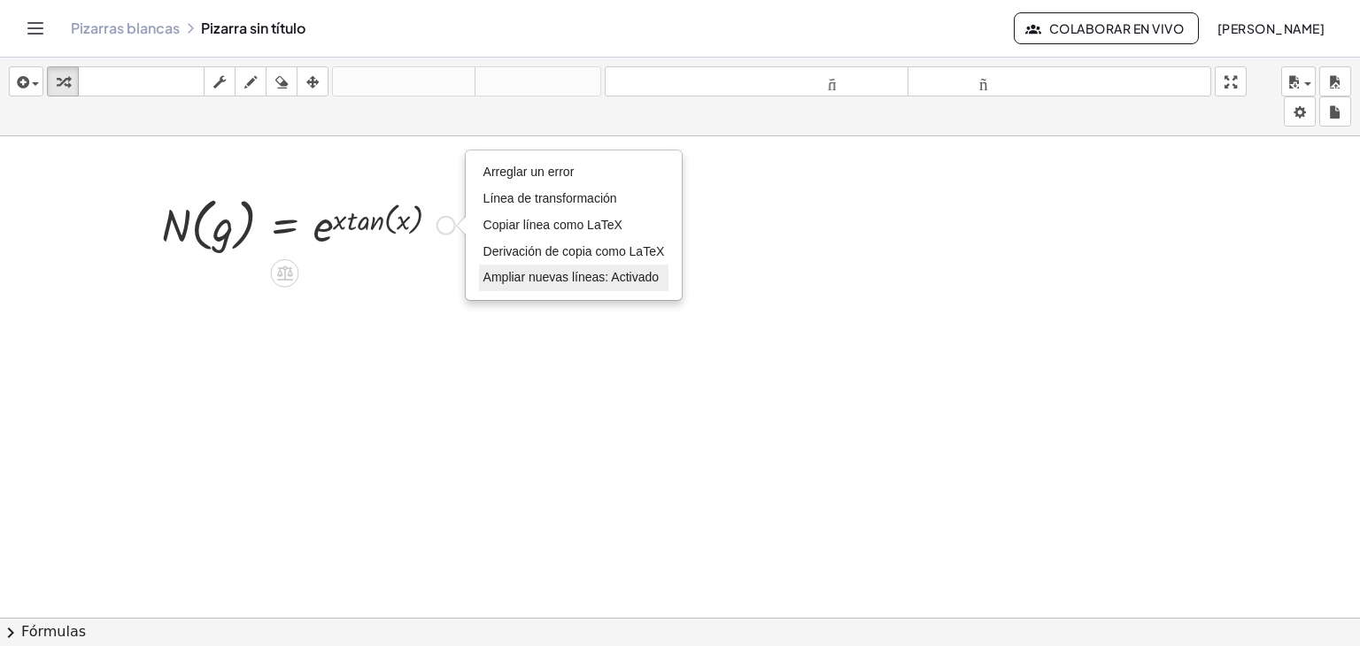
click at [490, 281] on font "Ampliar nuevas líneas: Activado" at bounding box center [570, 277] width 175 height 14
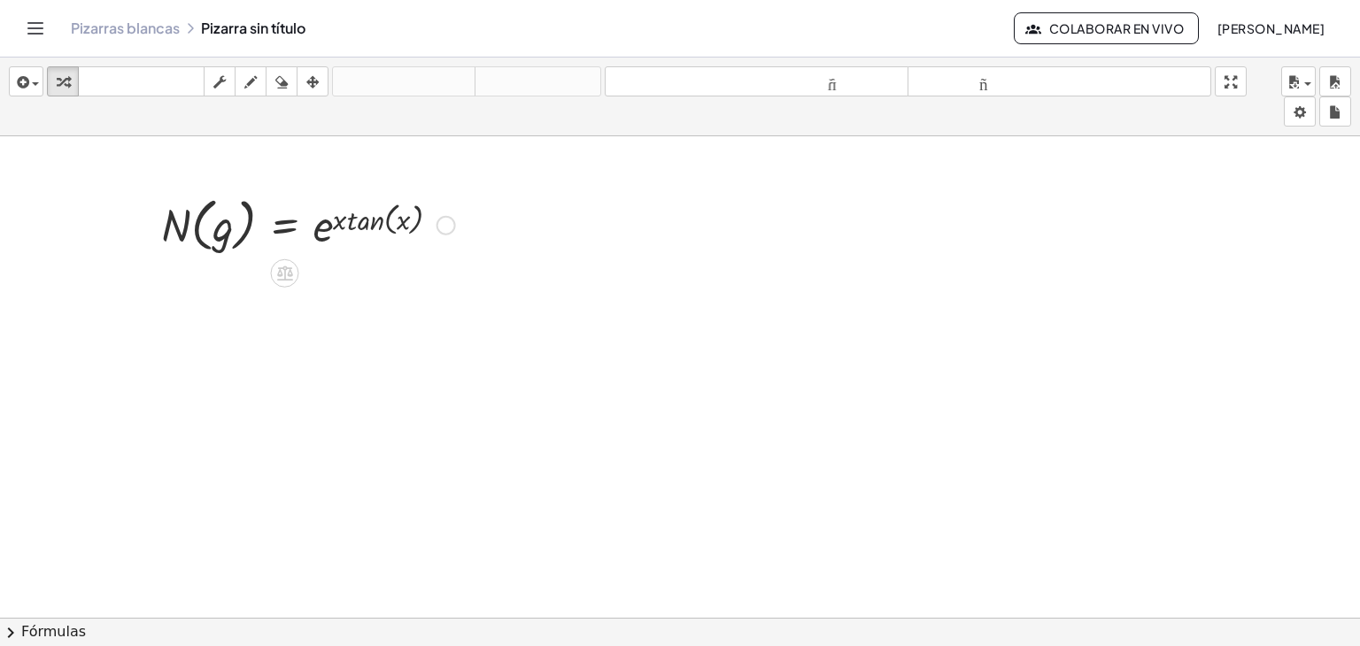
click at [444, 225] on div "Arreglar un error Línea de transformación Copiar línea como LaTeX Derivación de…" at bounding box center [445, 225] width 19 height 19
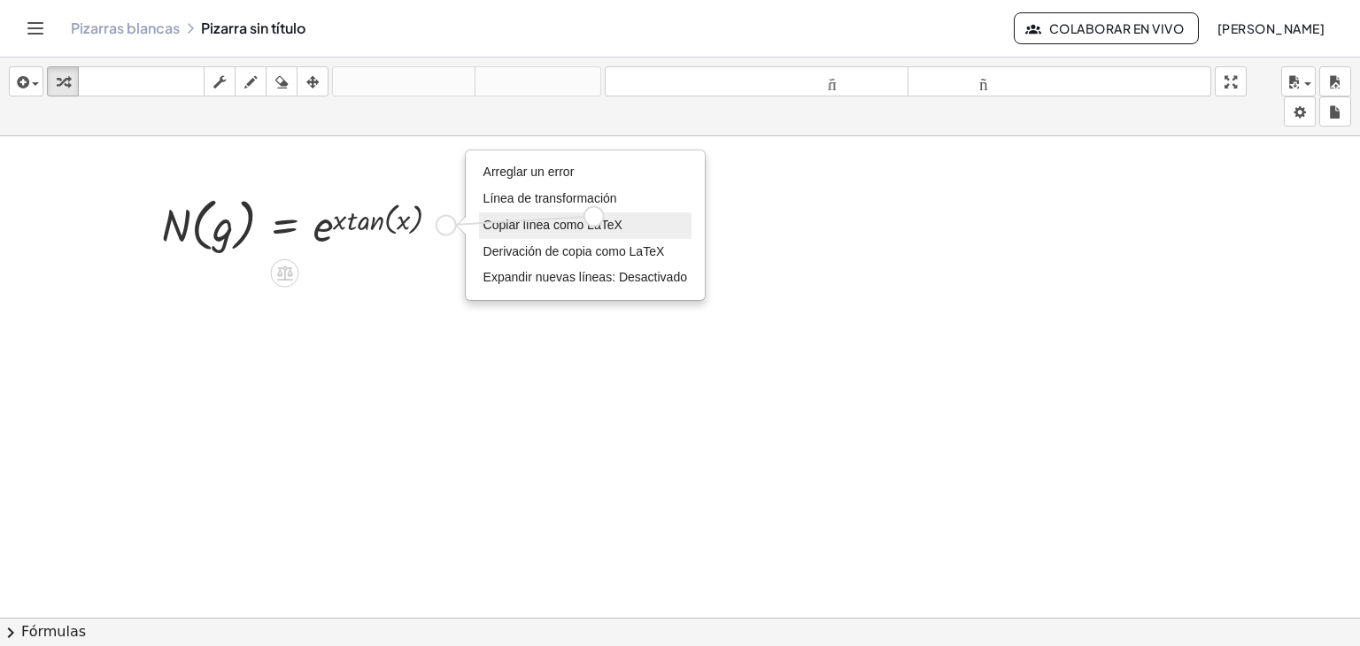
drag, startPoint x: 444, startPoint y: 225, endPoint x: 596, endPoint y: 216, distance: 151.7
click at [468, 216] on div "N ( , g ) = e ( · x · tan ( , x ) ) Arreglar un error Línea de transformación C…" at bounding box center [302, 224] width 334 height 76
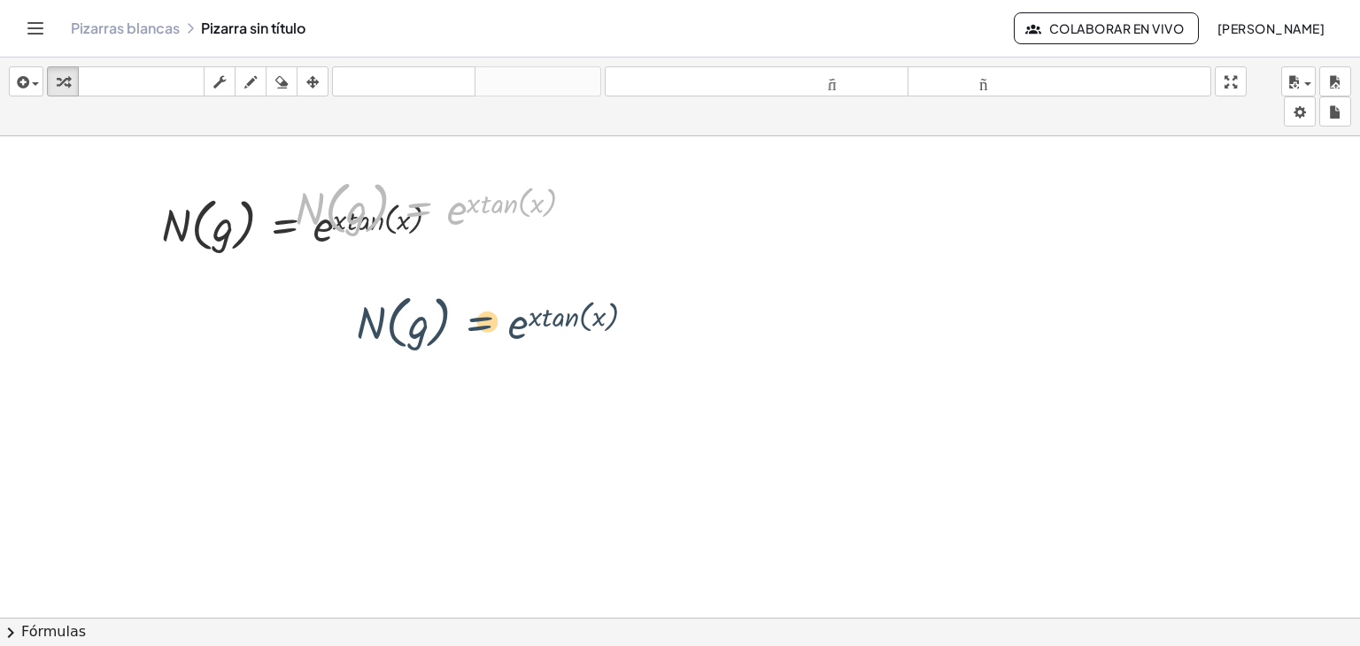
drag, startPoint x: 404, startPoint y: 211, endPoint x: 467, endPoint y: 330, distance: 135.5
click at [467, 330] on div "N ( , g ) = e ( · x · tan ( , x ) ) Arreglar un error Línea de transformación C…" at bounding box center [680, 630] width 1360 height 989
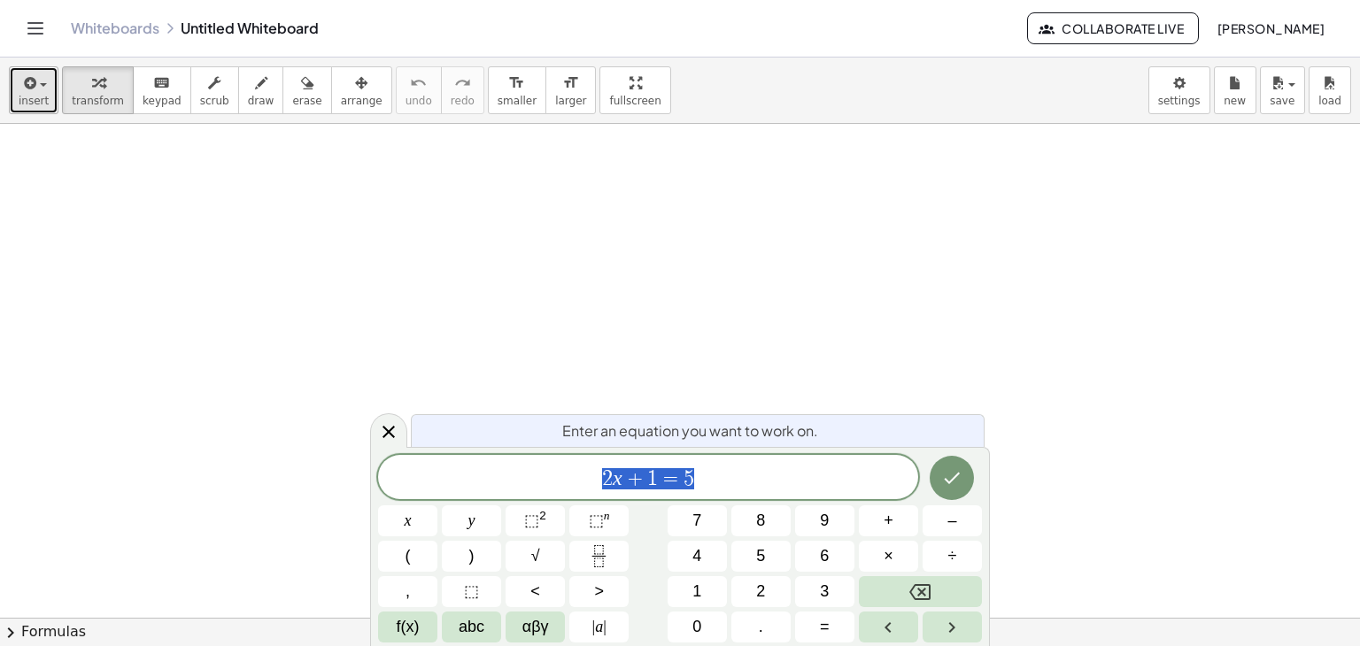
click at [38, 89] on div "button" at bounding box center [34, 82] width 30 height 21
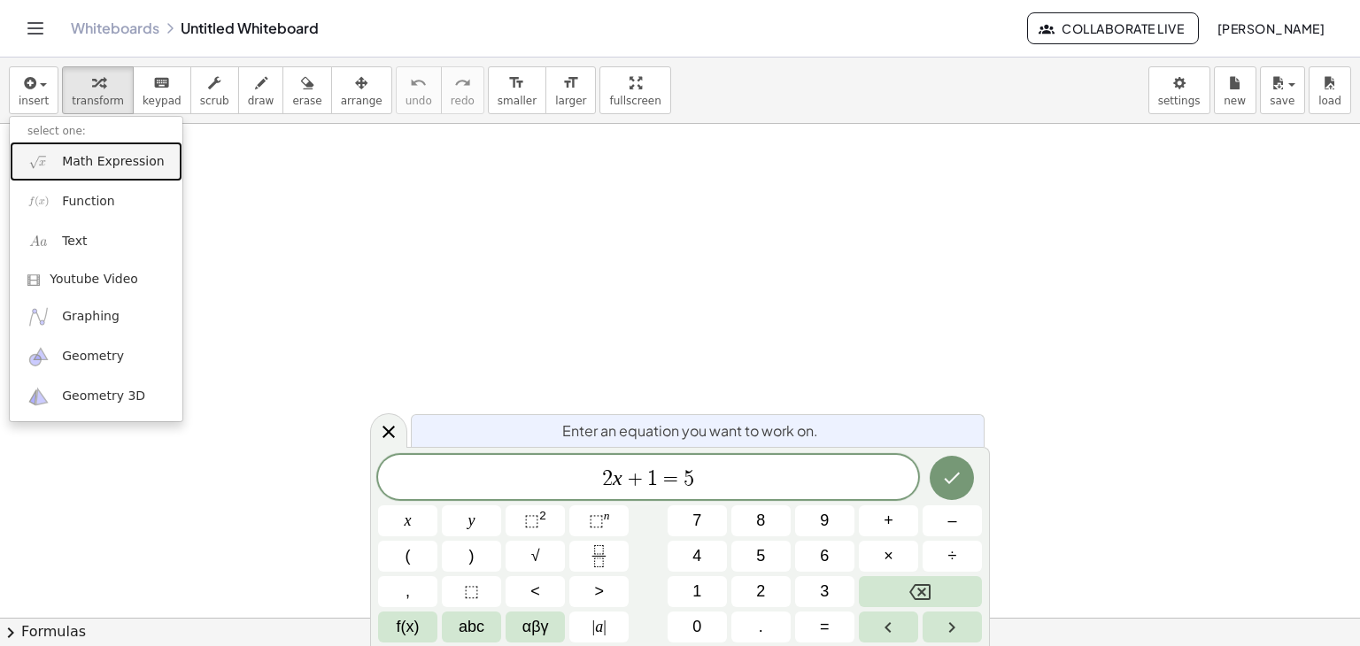
click at [71, 164] on span "Math Expression" at bounding box center [113, 162] width 102 height 18
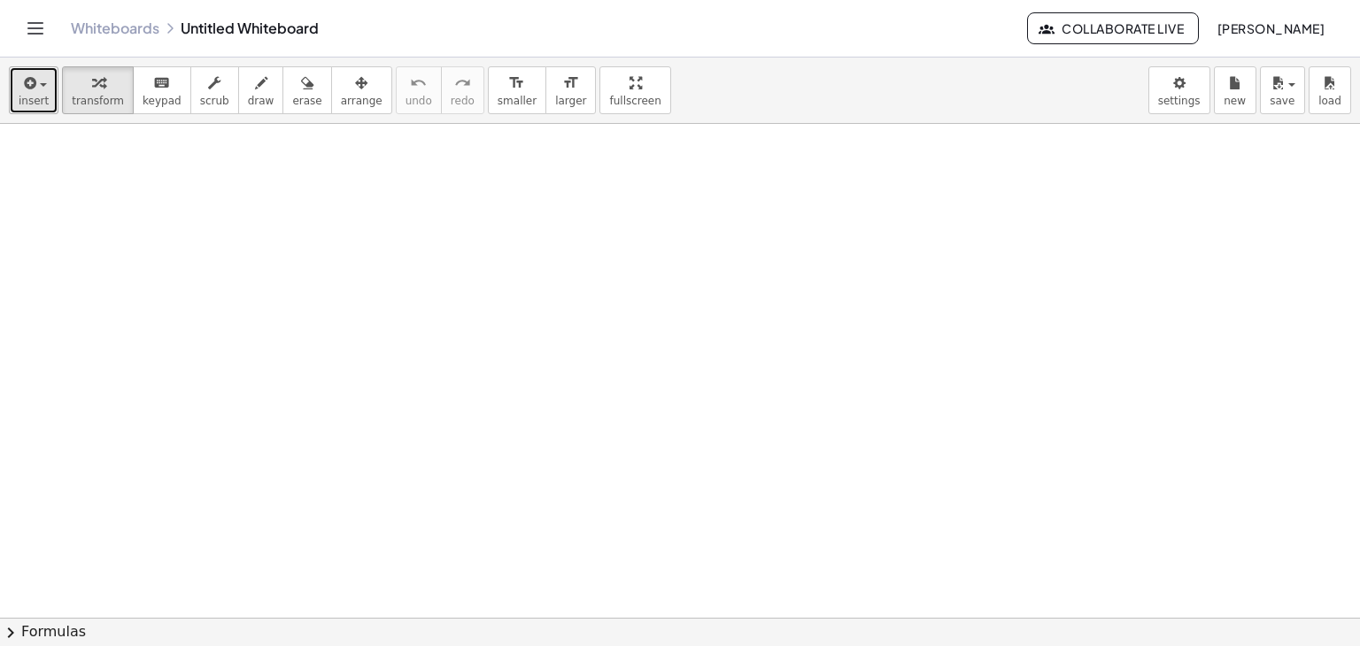
click at [20, 84] on icon "button" at bounding box center [28, 83] width 16 height 21
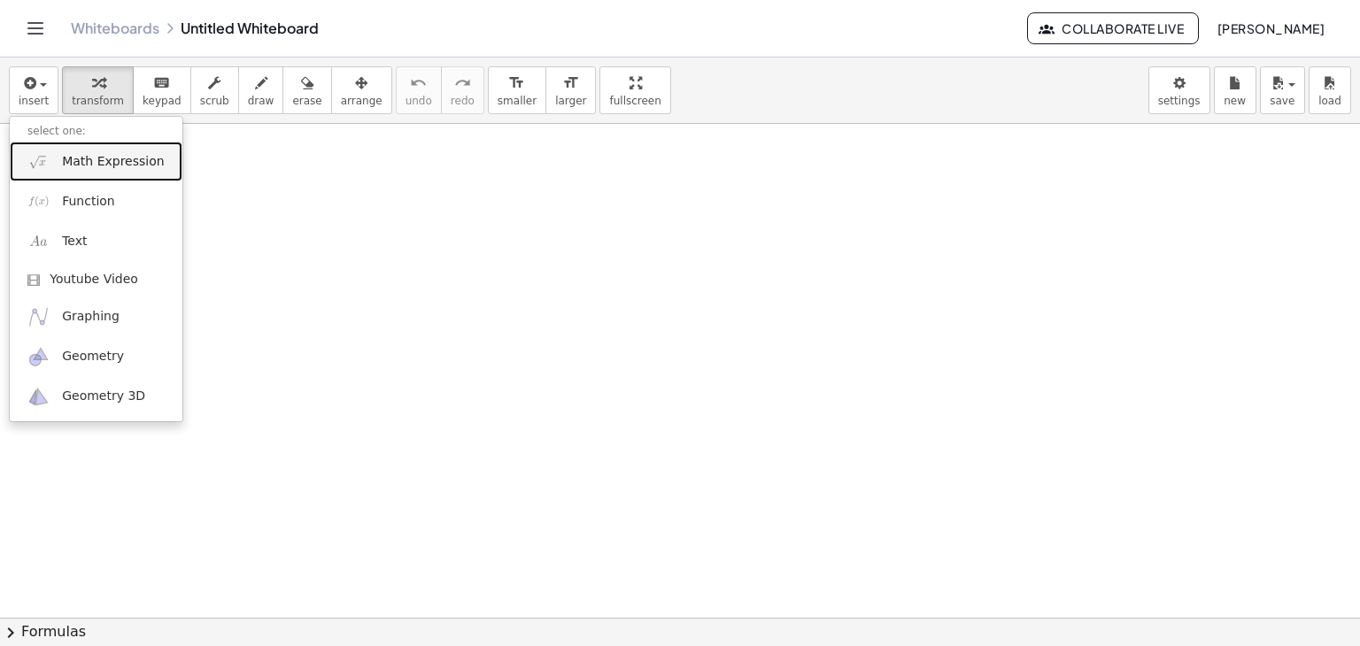
click at [56, 171] on link "Math Expression" at bounding box center [96, 162] width 173 height 40
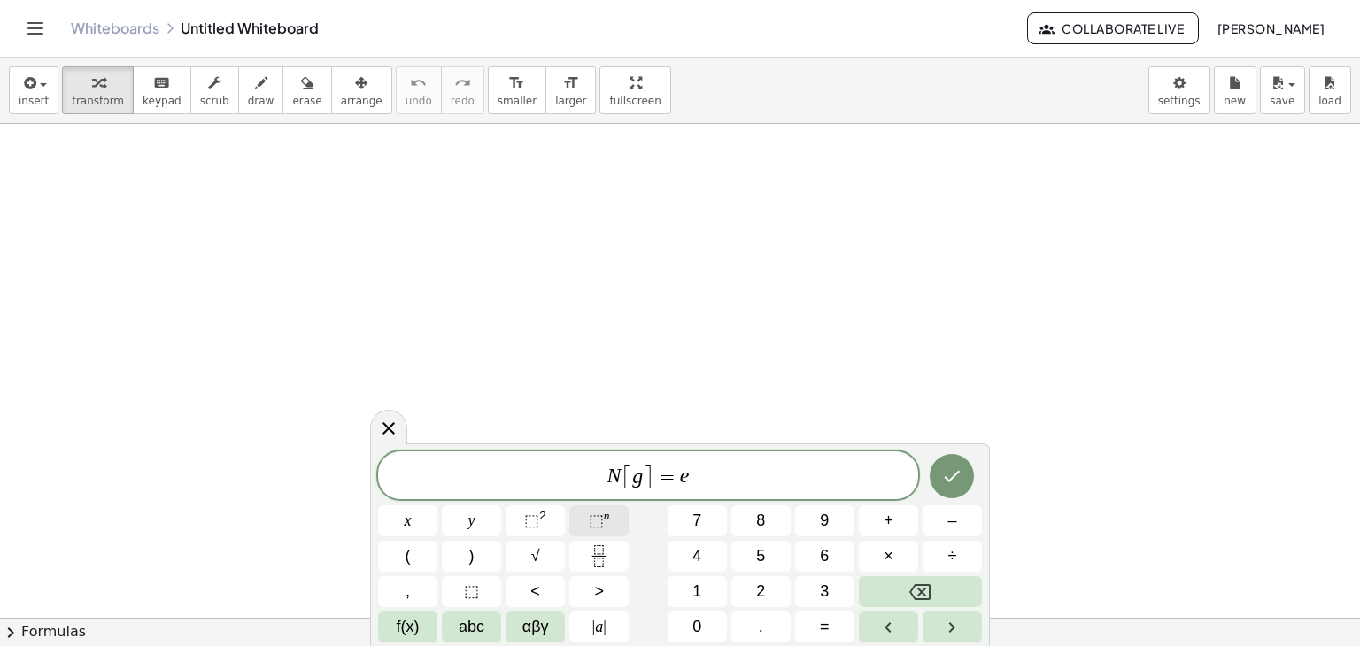
click at [590, 529] on span "⬚" at bounding box center [596, 521] width 15 height 18
click at [419, 523] on button "x" at bounding box center [407, 521] width 59 height 31
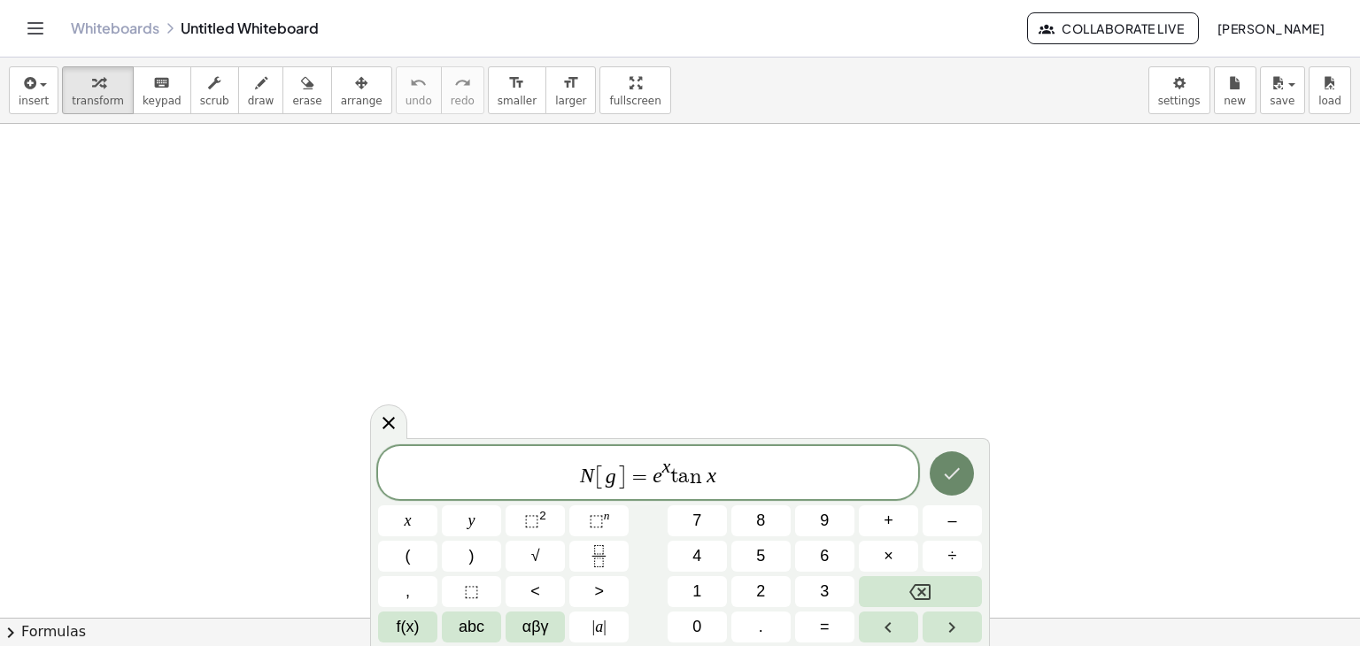
click at [946, 477] on icon "Done" at bounding box center [951, 473] width 21 height 21
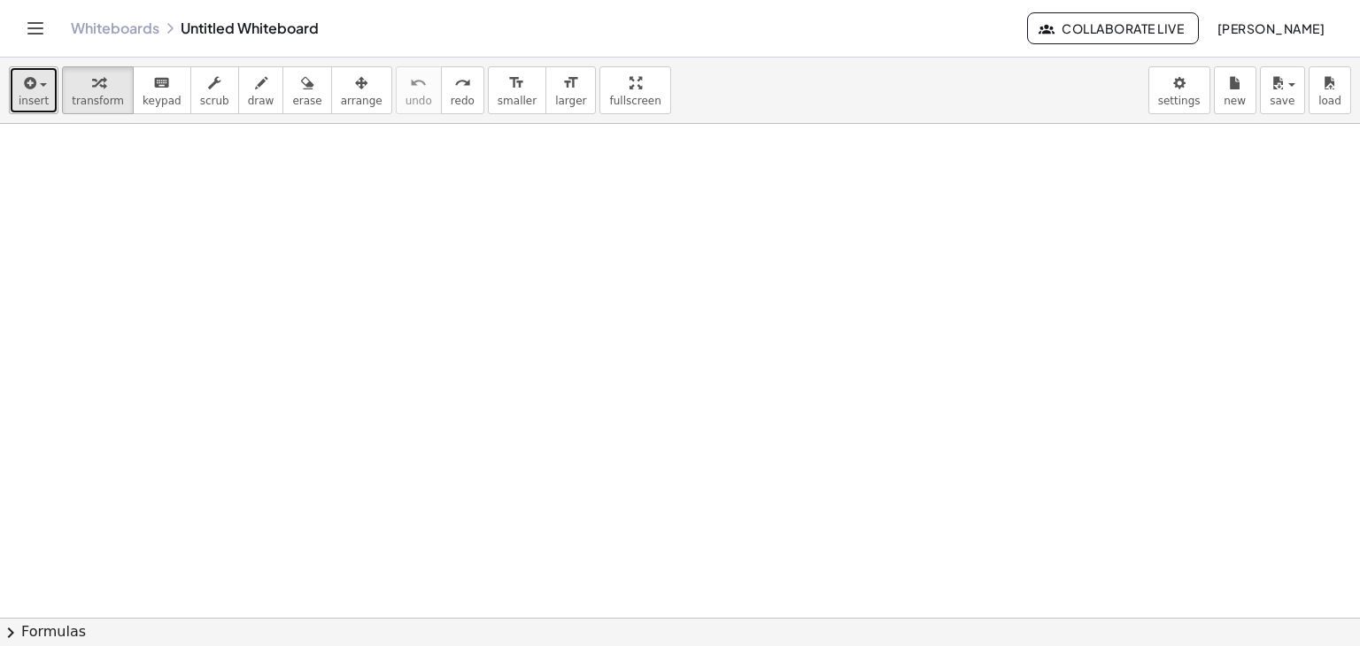
click at [42, 97] on span "insert" at bounding box center [34, 101] width 30 height 12
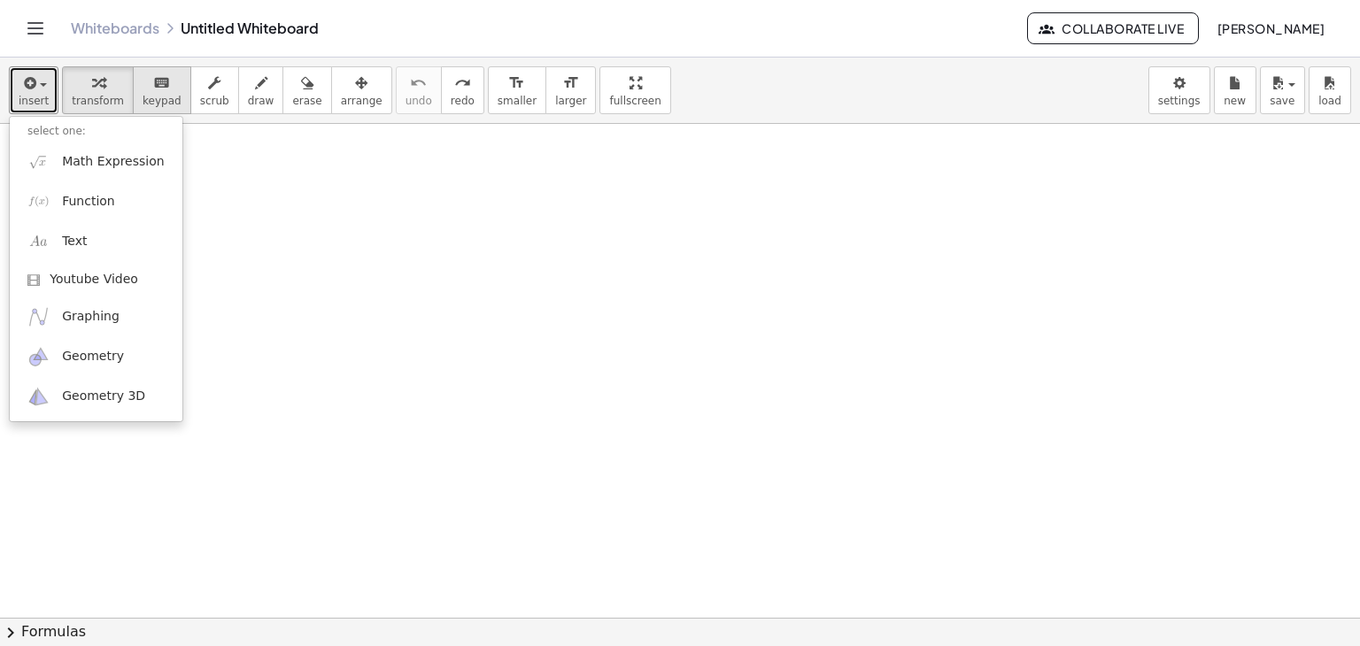
click at [150, 95] on span "keypad" at bounding box center [162, 101] width 39 height 12
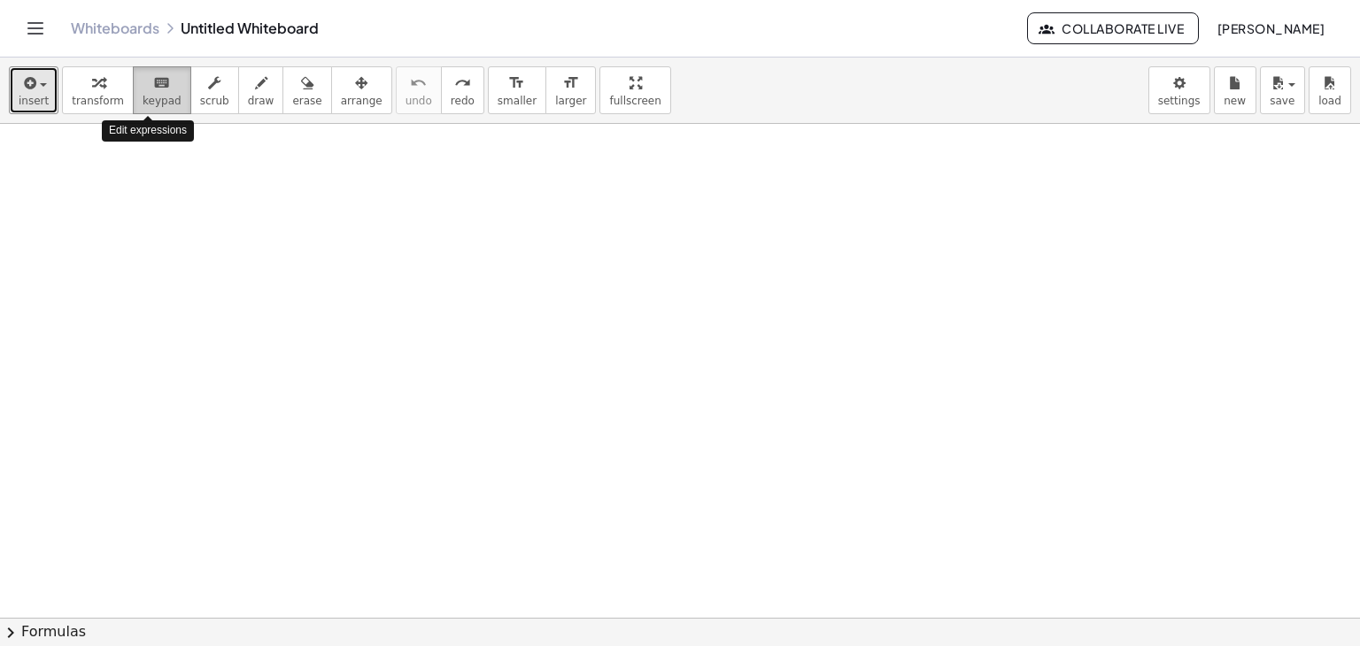
click at [150, 95] on span "keypad" at bounding box center [162, 101] width 39 height 12
click at [143, 114] on div "insert select one: Math Expression Function Text Youtube Video Graphing Geometr…" at bounding box center [680, 91] width 1360 height 66
click at [145, 106] on span "keypad" at bounding box center [162, 101] width 39 height 12
click at [32, 89] on icon "button" at bounding box center [28, 83] width 16 height 21
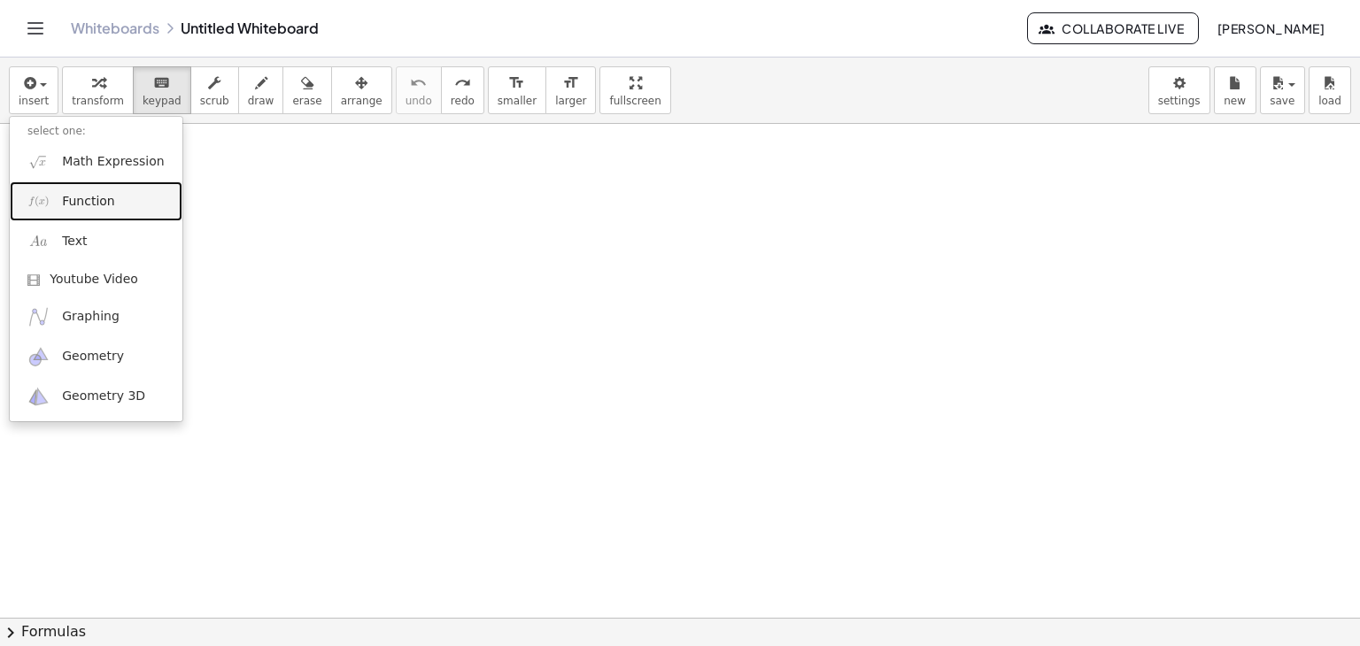
click at [71, 196] on span "Function" at bounding box center [88, 202] width 53 height 18
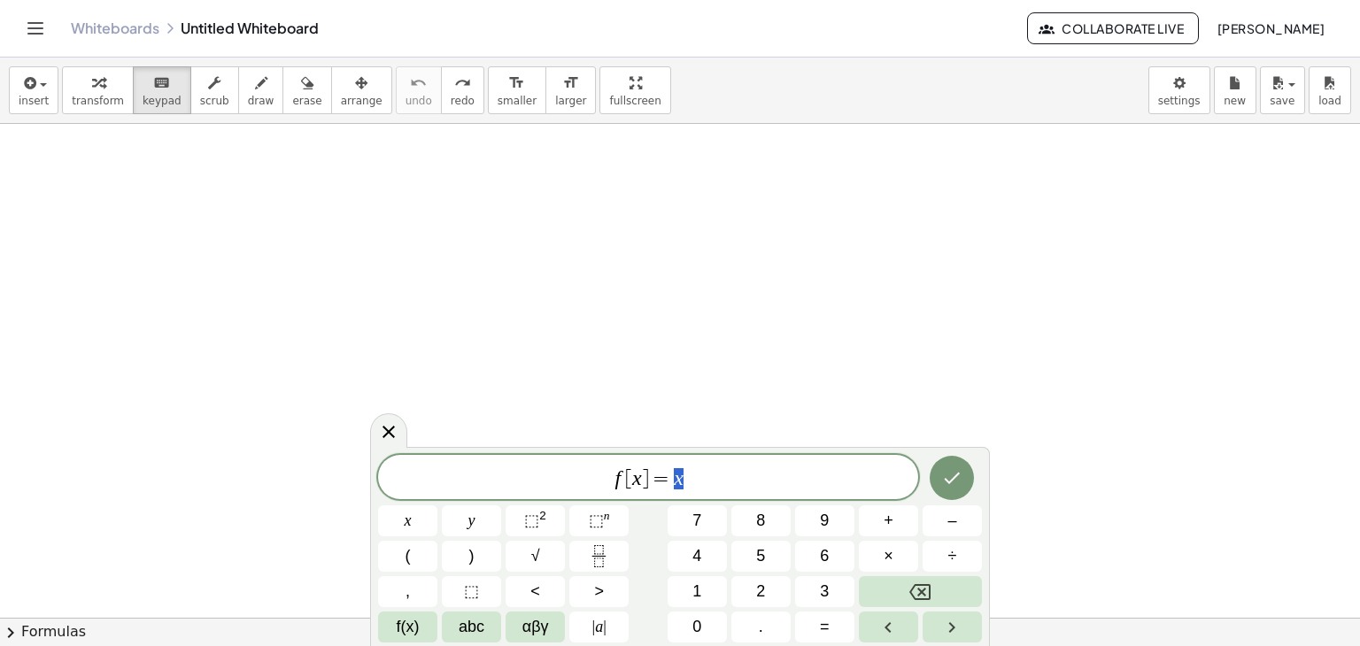
click at [623, 486] on span "f [ x ] = x" at bounding box center [648, 479] width 540 height 25
click at [948, 481] on icon "Done" at bounding box center [953, 479] width 16 height 12
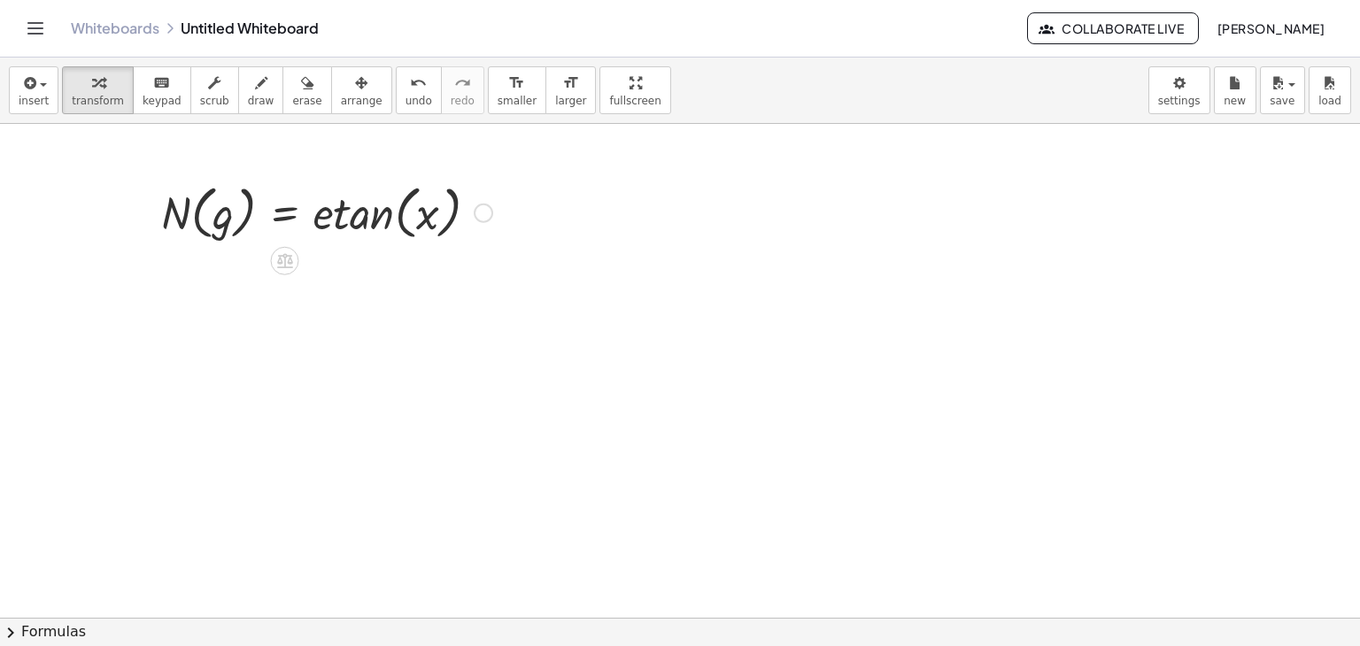
click at [328, 214] on div at bounding box center [326, 211] width 349 height 67
click at [326, 221] on div at bounding box center [326, 211] width 349 height 67
click at [149, 100] on span "keypad" at bounding box center [162, 101] width 39 height 12
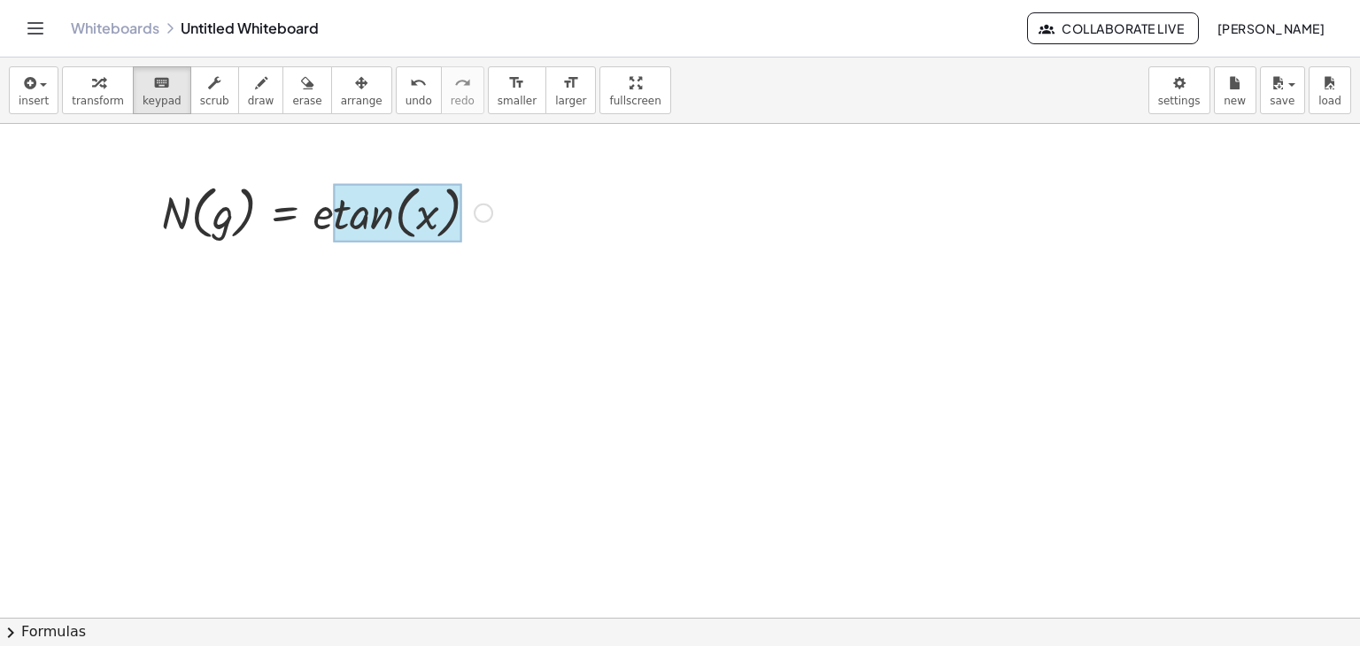
click at [336, 228] on div at bounding box center [397, 213] width 128 height 58
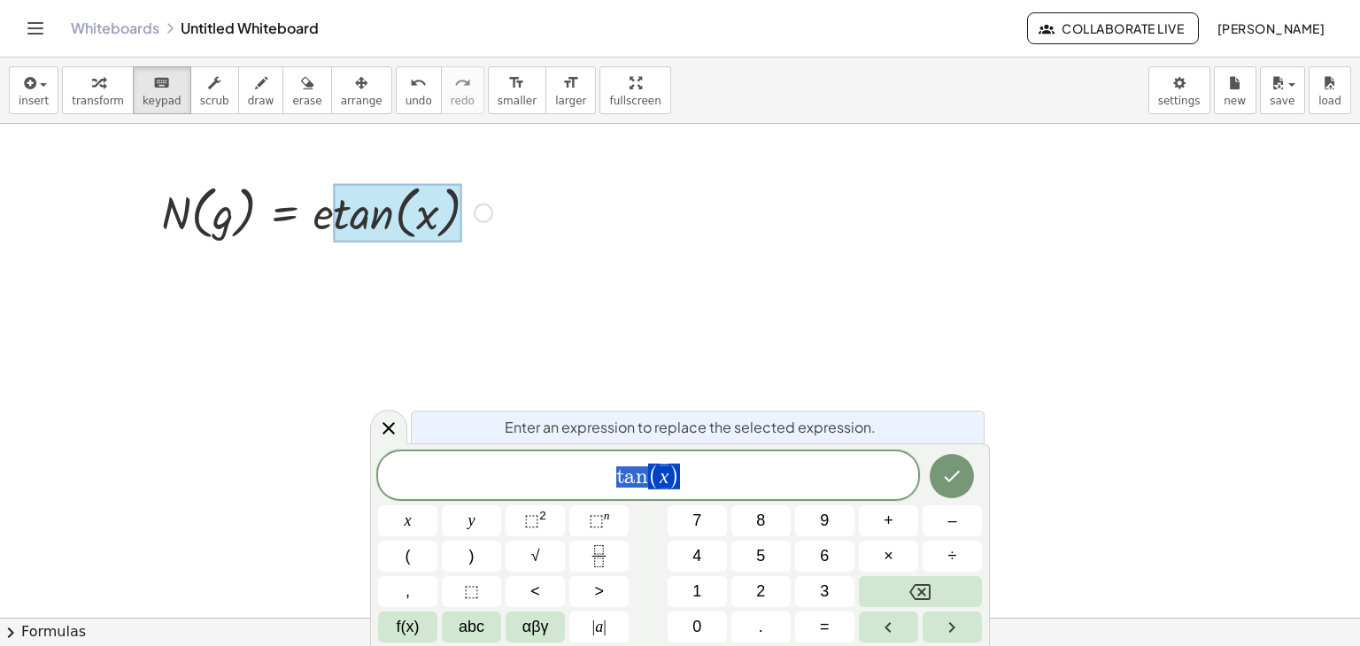
click at [320, 225] on div at bounding box center [326, 211] width 349 height 67
click at [321, 213] on div at bounding box center [326, 211] width 349 height 67
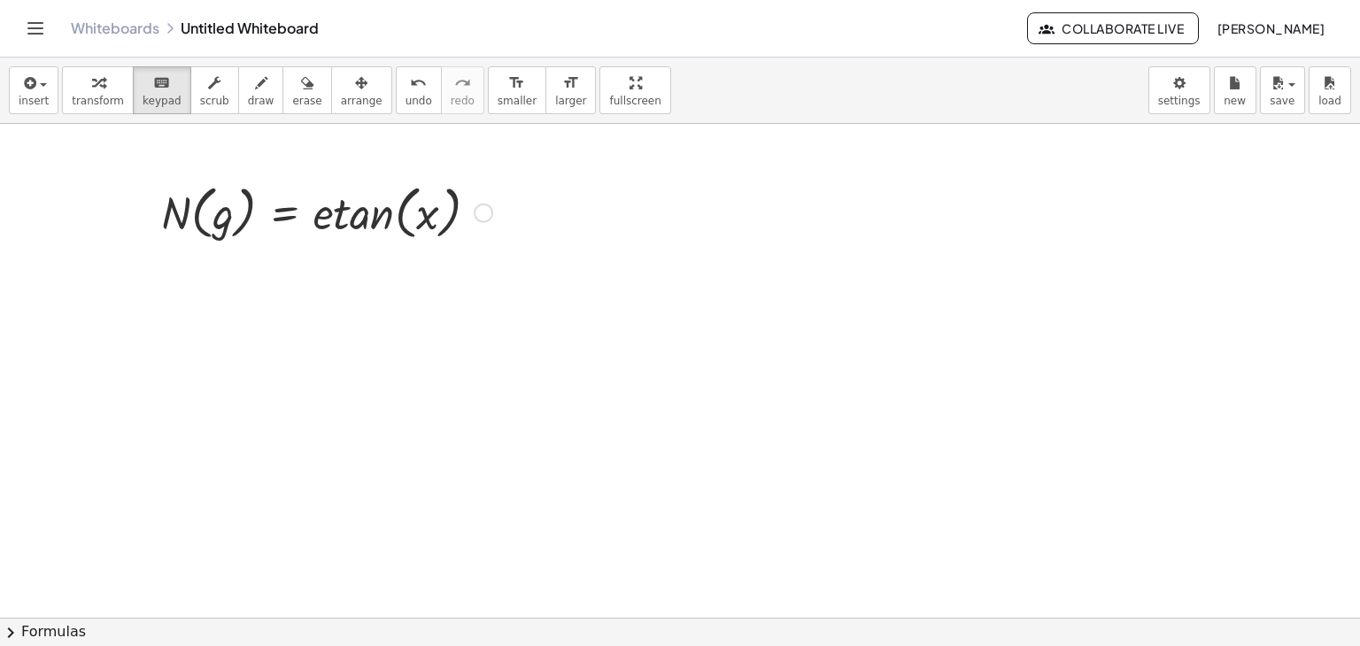
click at [322, 220] on div at bounding box center [326, 211] width 349 height 67
click at [152, 95] on span "keypad" at bounding box center [162, 101] width 39 height 12
click at [322, 220] on div at bounding box center [326, 211] width 349 height 67
drag, startPoint x: 315, startPoint y: 205, endPoint x: 328, endPoint y: 224, distance: 22.8
click at [328, 224] on div at bounding box center [326, 211] width 349 height 67
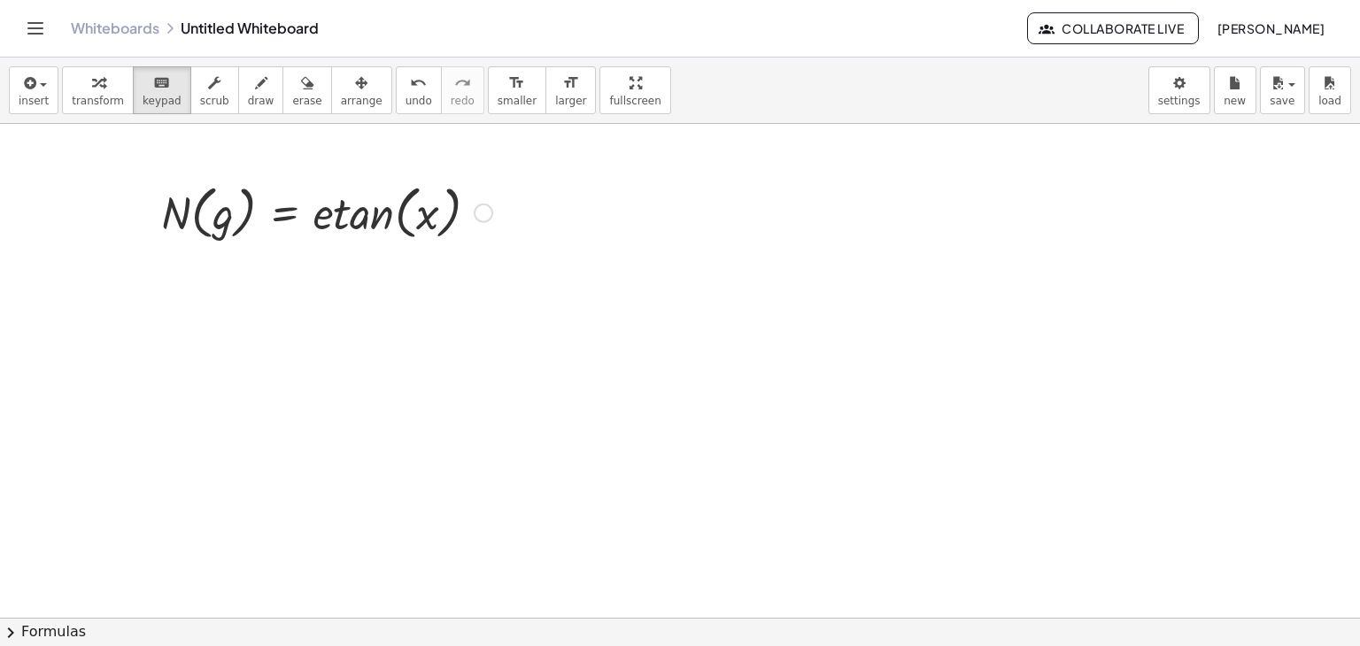
click at [324, 228] on div at bounding box center [326, 211] width 349 height 67
click at [157, 78] on div "keyboard" at bounding box center [162, 82] width 39 height 21
click at [319, 213] on div at bounding box center [326, 211] width 349 height 67
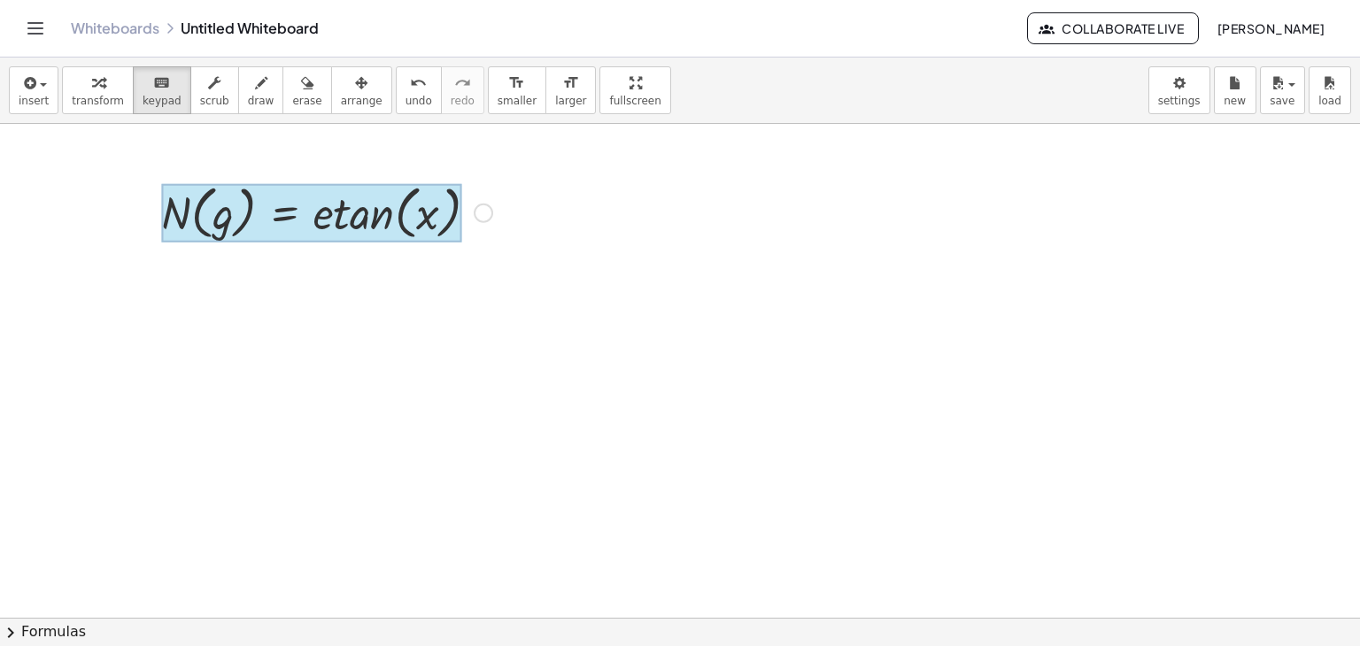
click at [280, 212] on div at bounding box center [311, 213] width 300 height 58
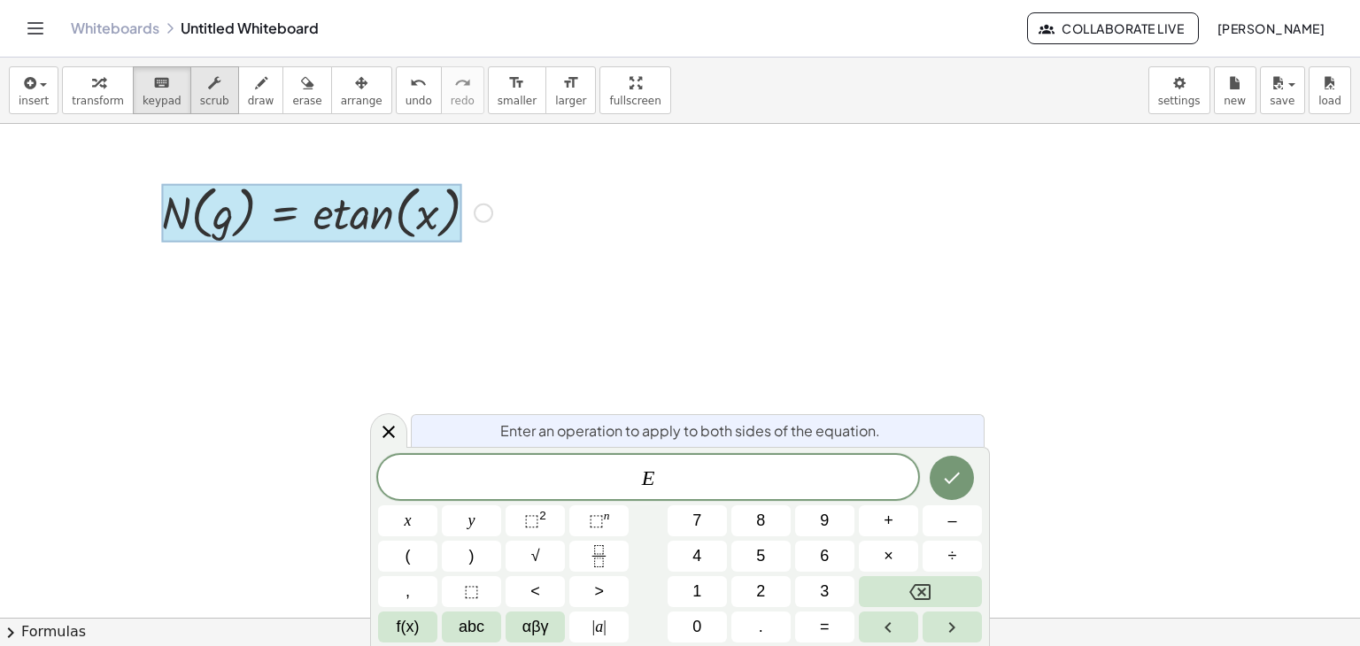
click at [205, 101] on span "scrub" at bounding box center [214, 101] width 29 height 12
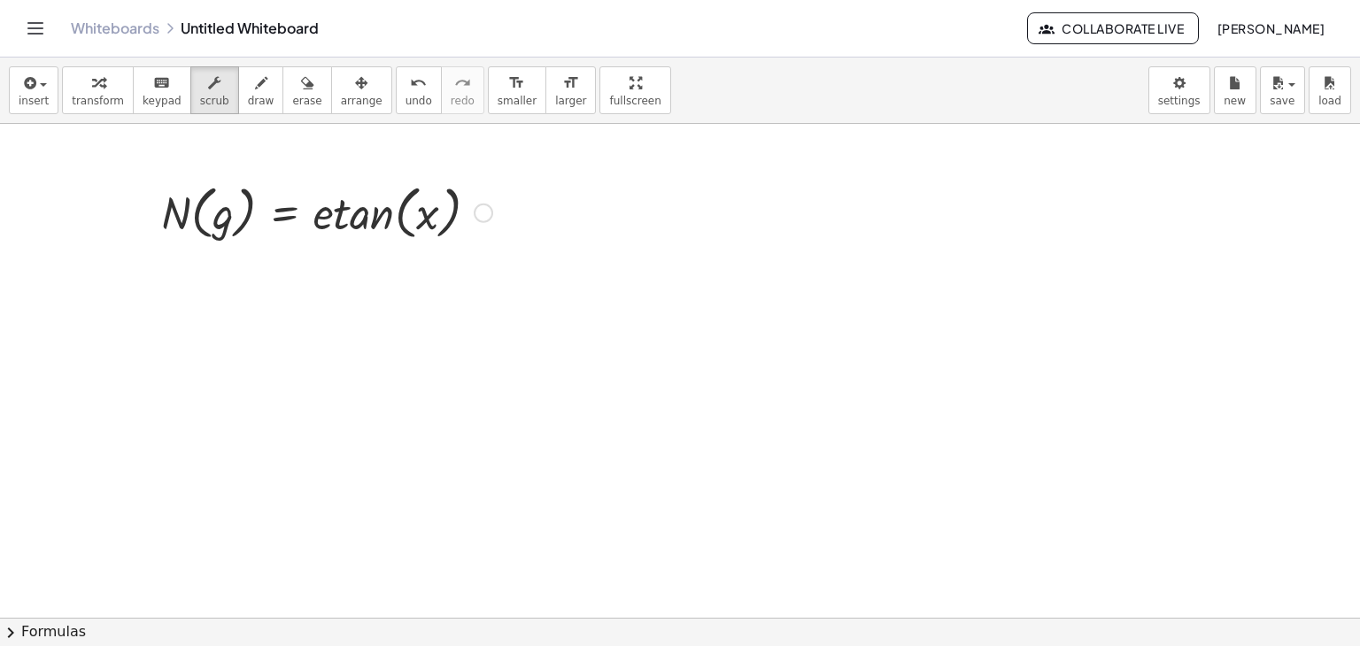
click at [318, 227] on div at bounding box center [326, 211] width 349 height 67
click at [149, 101] on span "keypad" at bounding box center [162, 101] width 39 height 12
click at [320, 219] on div at bounding box center [326, 211] width 349 height 67
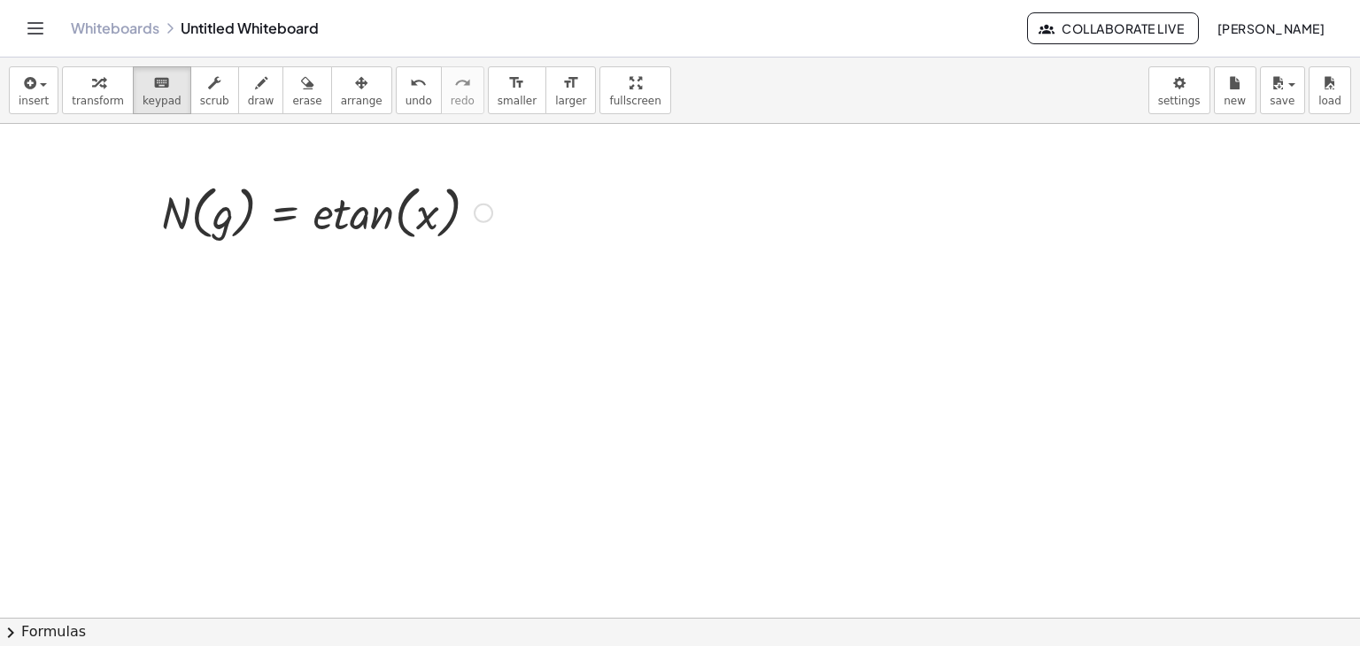
click at [320, 219] on div at bounding box center [326, 211] width 349 height 67
click at [319, 220] on div at bounding box center [326, 211] width 349 height 67
click at [339, 219] on div at bounding box center [397, 213] width 128 height 58
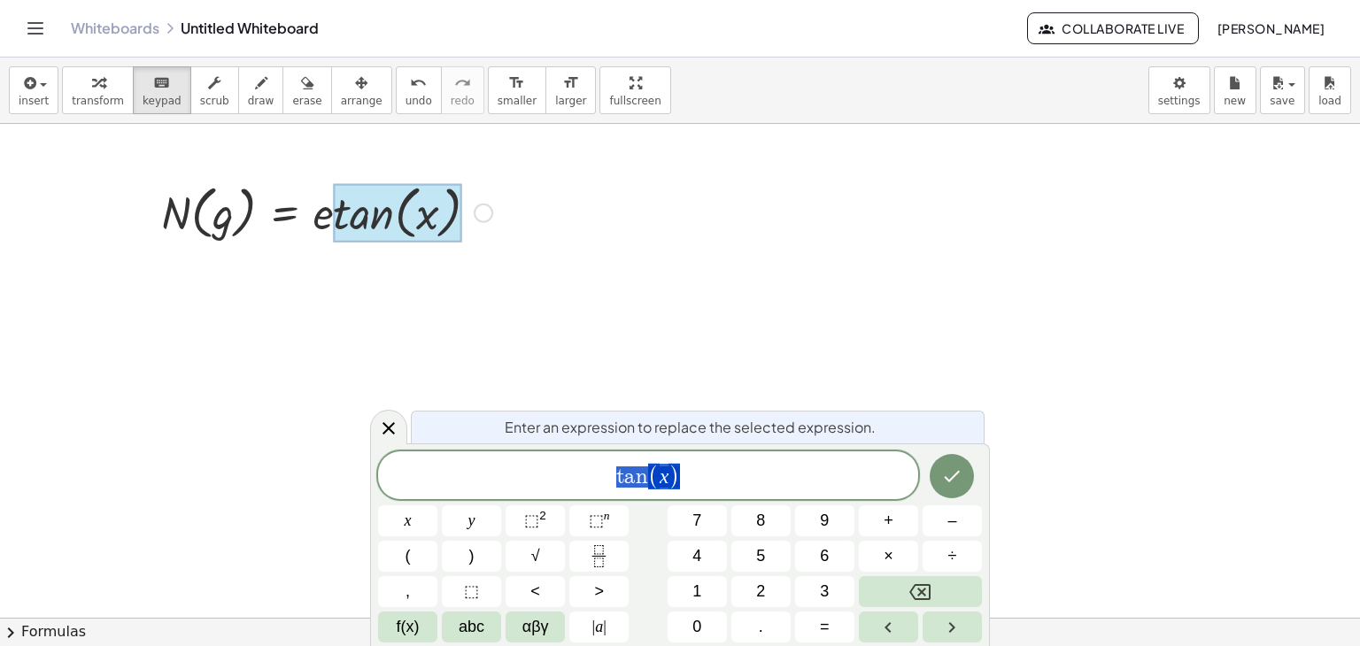
click at [333, 219] on div at bounding box center [397, 213] width 128 height 58
click at [486, 213] on div at bounding box center [483, 213] width 19 height 19
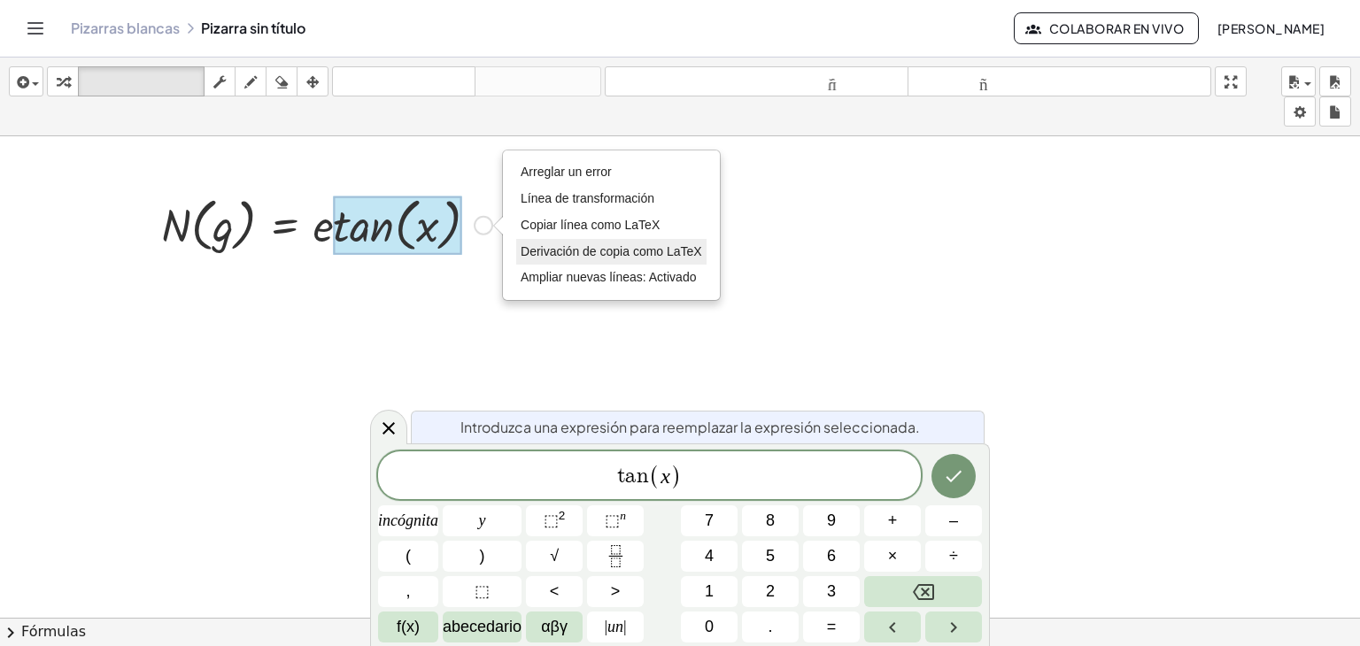
click at [604, 242] on li "Derivación de copia como LaTeX" at bounding box center [611, 252] width 190 height 27
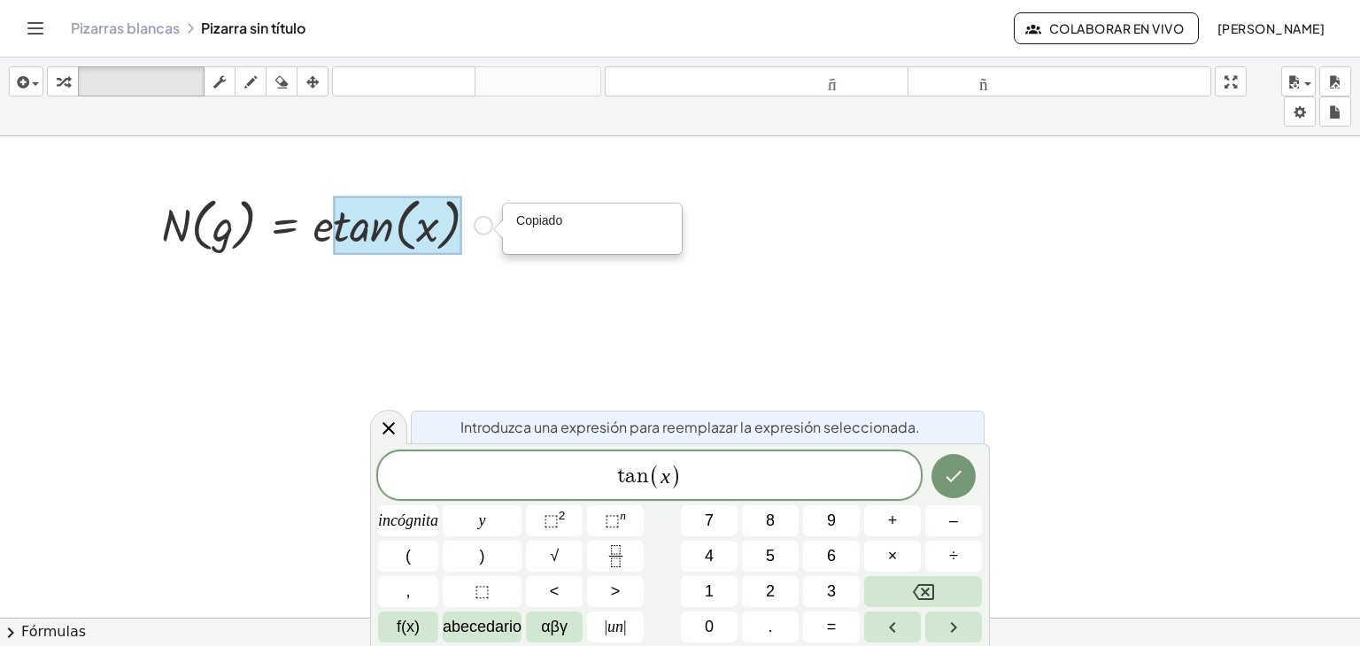
click at [400, 242] on div at bounding box center [397, 226] width 128 height 58
click at [476, 230] on div "Copiado done" at bounding box center [483, 225] width 19 height 19
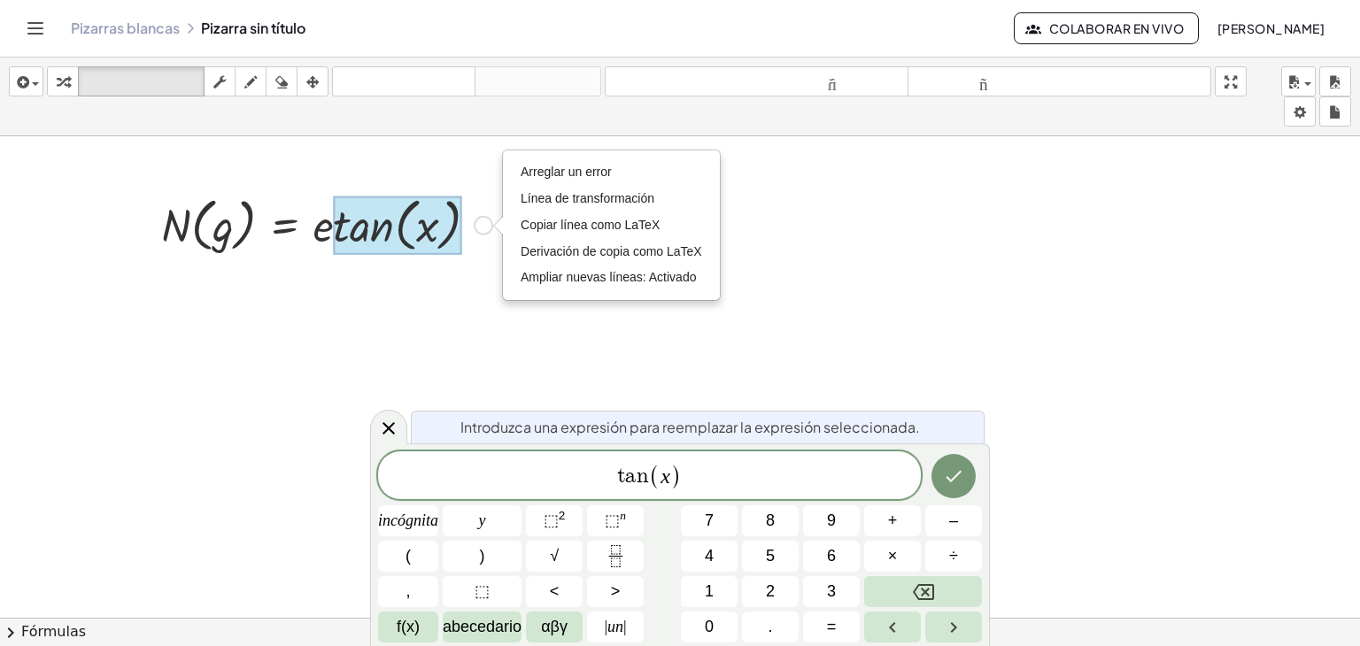
click at [488, 226] on div "Arreglar un error Línea de transformación Copiar línea como LaTeX Derivación de…" at bounding box center [483, 225] width 19 height 19
click at [288, 257] on div "N ( , g ) = · e · tan ( , x ) Fix a mistake Transform line Copy line as LaTeX C…" at bounding box center [320, 224] width 371 height 76
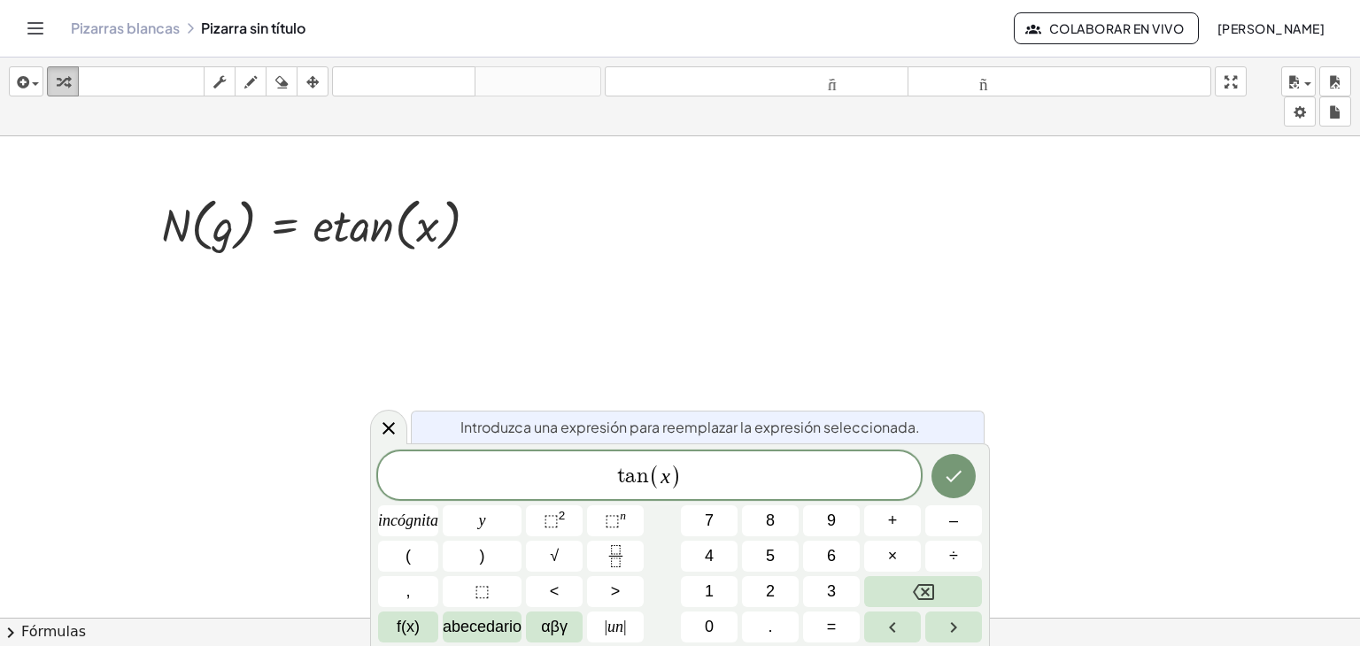
click at [74, 79] on div "button" at bounding box center [62, 81] width 23 height 21
click at [31, 87] on span "button" at bounding box center [31, 84] width 4 height 12
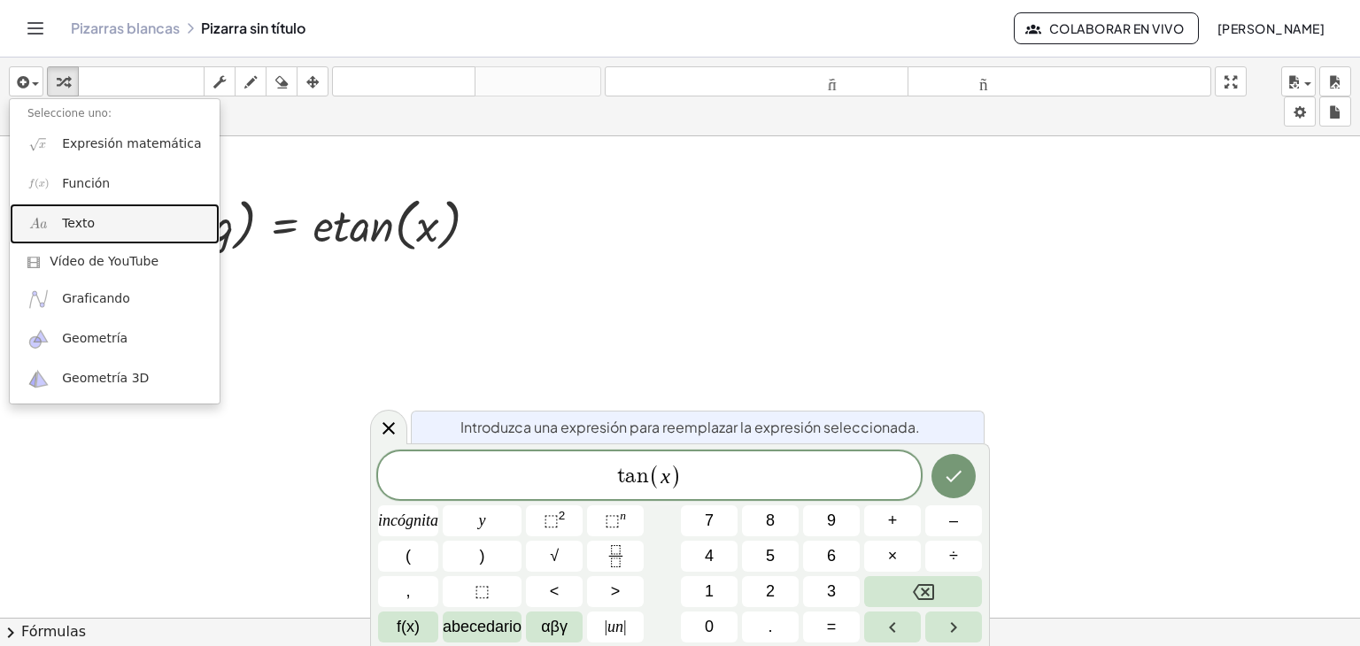
click at [110, 228] on link "Texto" at bounding box center [115, 224] width 210 height 40
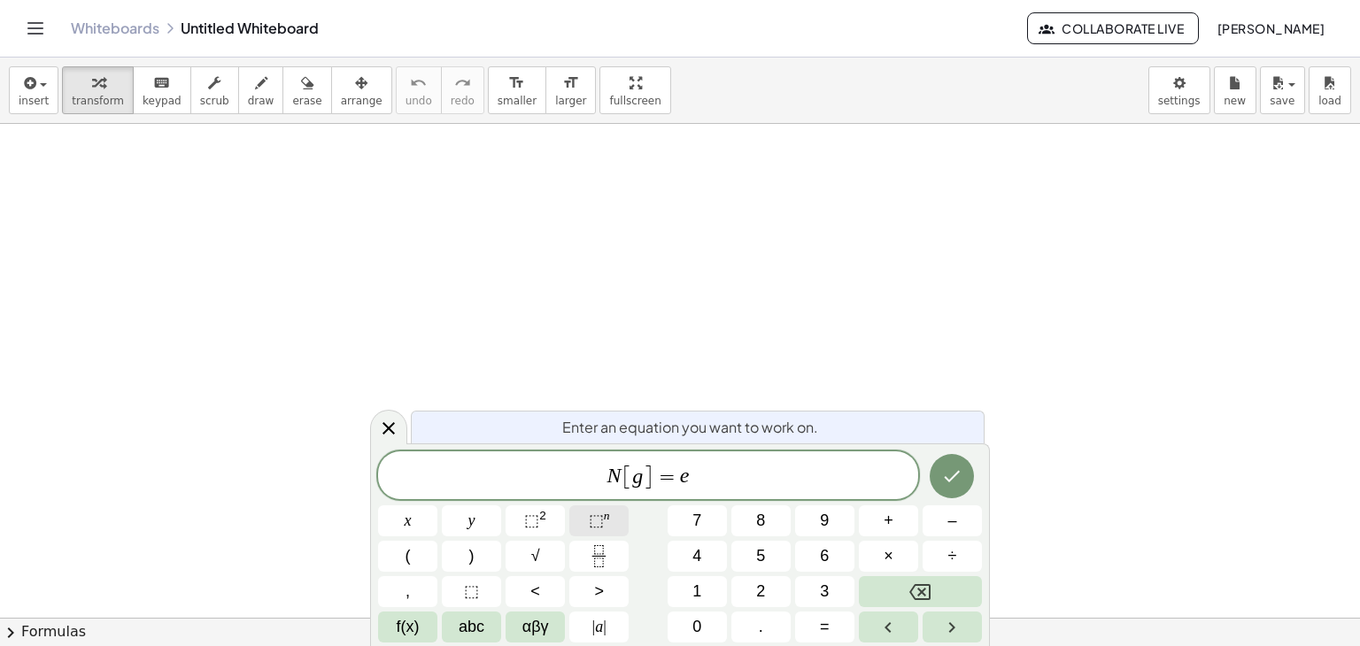
click at [592, 532] on span "⬚ n" at bounding box center [599, 521] width 21 height 24
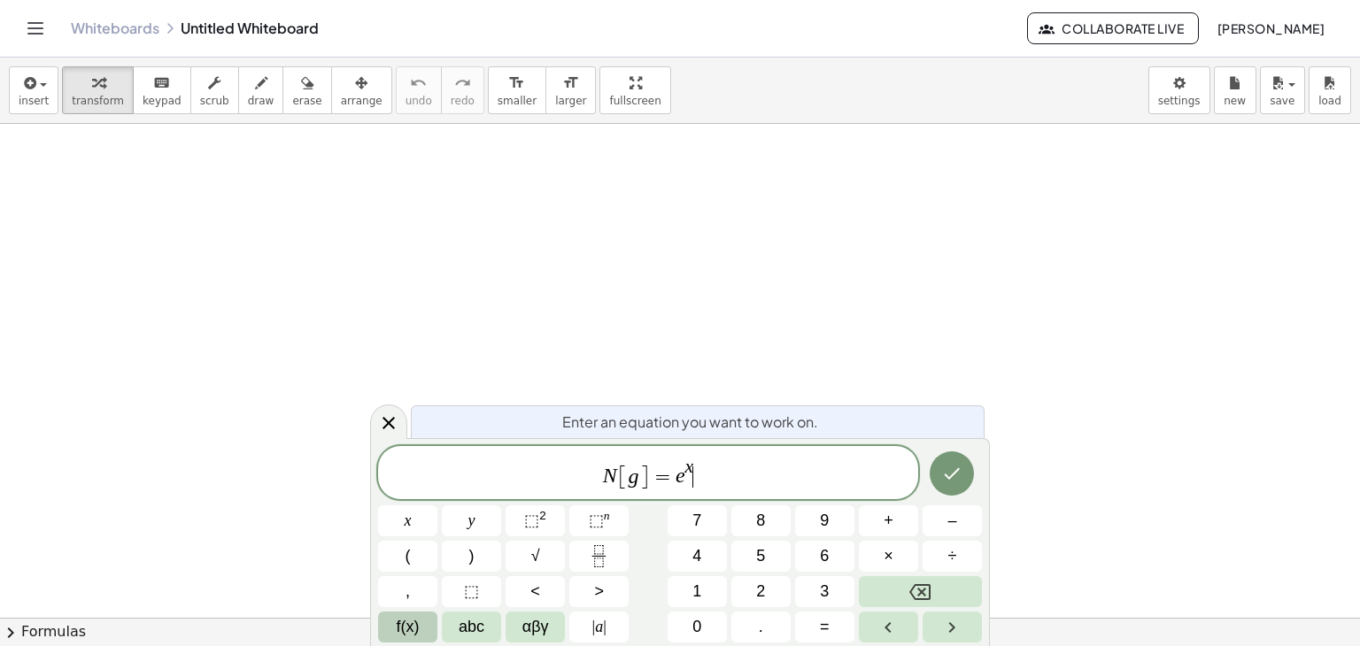
click at [390, 621] on button "f(x)" at bounding box center [407, 627] width 59 height 31
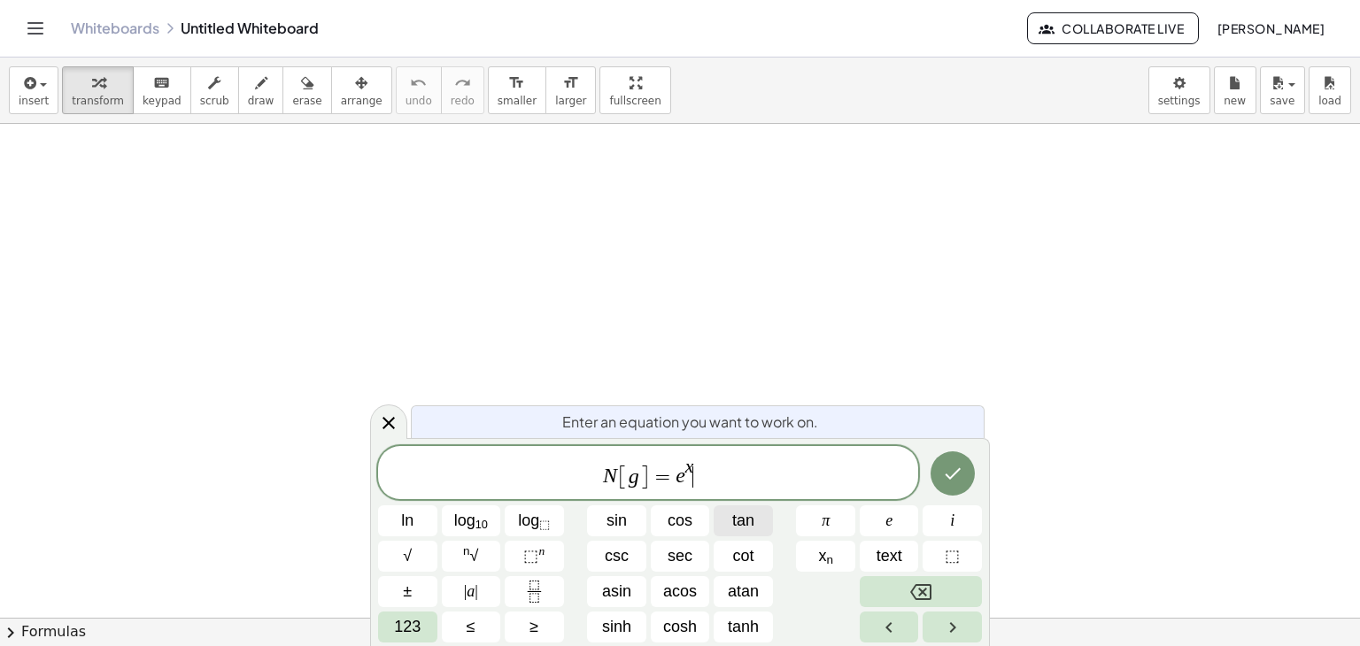
click at [728, 526] on button "tan" at bounding box center [743, 521] width 59 height 31
click at [941, 553] on button "⬚" at bounding box center [952, 556] width 59 height 31
click at [421, 619] on button "123" at bounding box center [407, 627] width 59 height 31
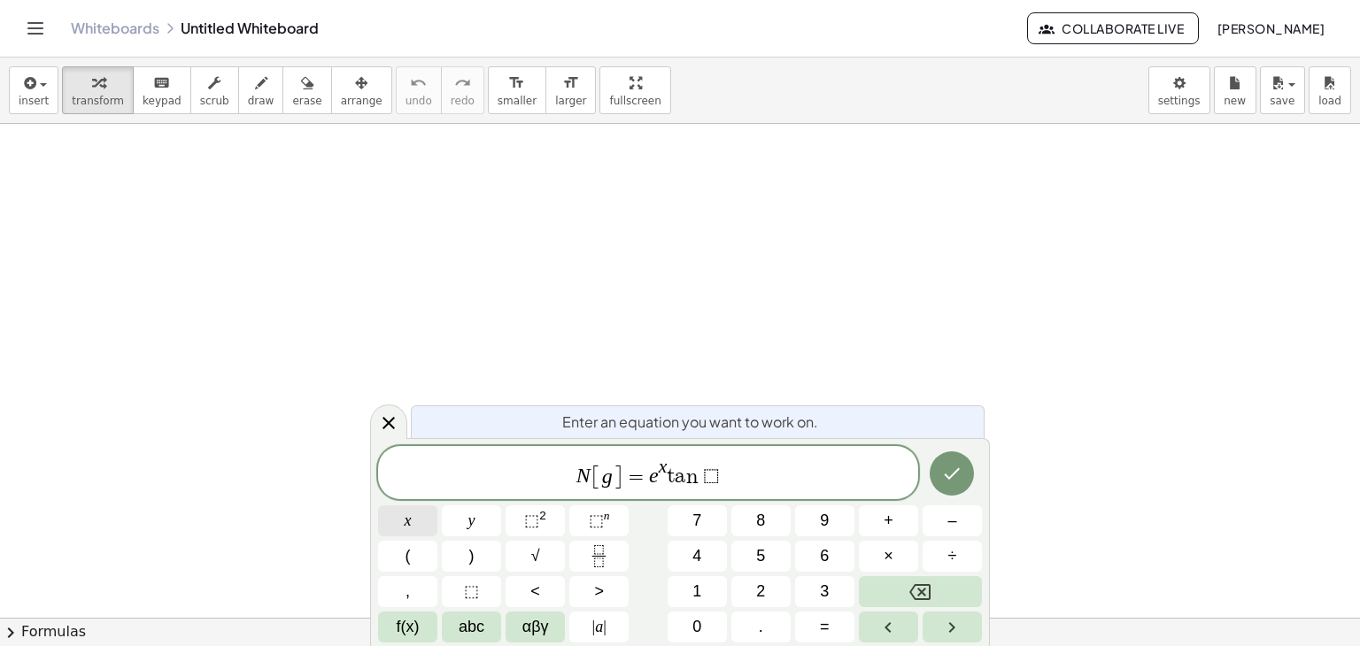
click at [415, 531] on button "x" at bounding box center [407, 521] width 59 height 31
click at [706, 476] on span "⬚" at bounding box center [707, 477] width 17 height 21
click at [711, 476] on span "⬚" at bounding box center [707, 477] width 17 height 21
click at [949, 476] on icon "Done" at bounding box center [953, 474] width 16 height 12
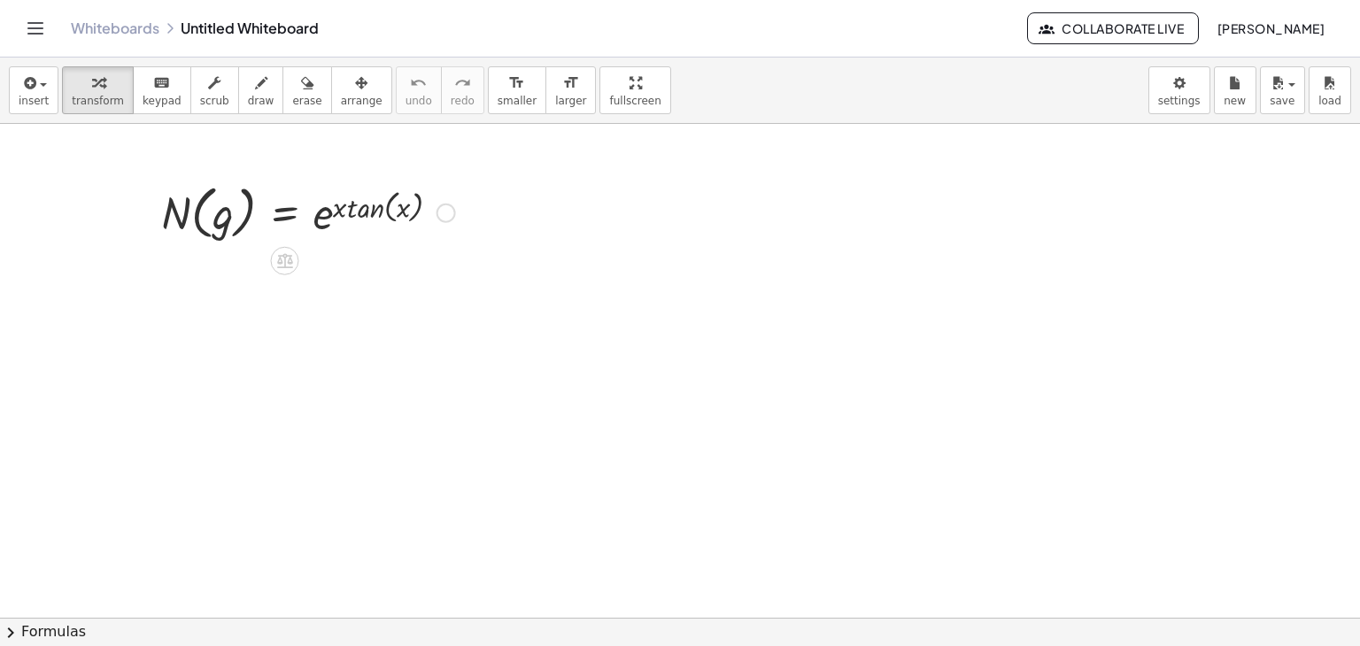
click at [346, 225] on div at bounding box center [308, 211] width 312 height 67
click at [351, 219] on div at bounding box center [308, 211] width 312 height 67
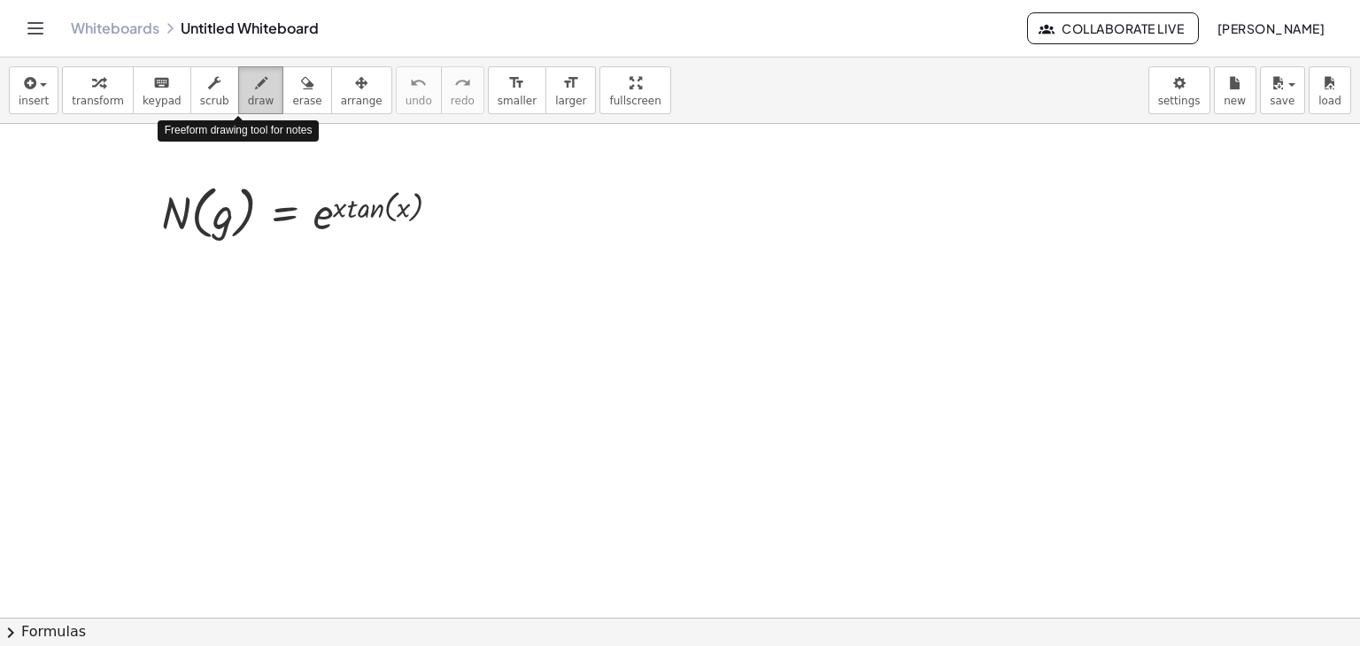
click at [248, 99] on span "draw" at bounding box center [261, 101] width 27 height 12
click at [159, 101] on span "keypad" at bounding box center [162, 101] width 39 height 12
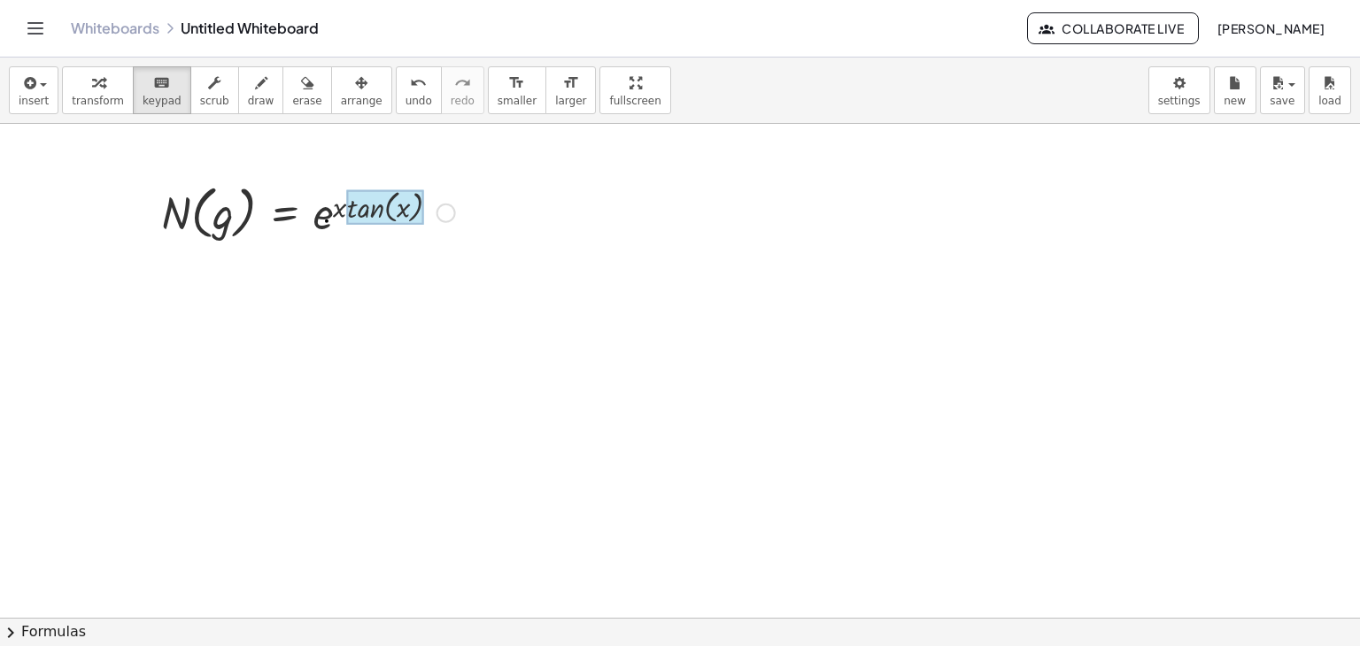
click at [379, 206] on div at bounding box center [385, 206] width 77 height 35
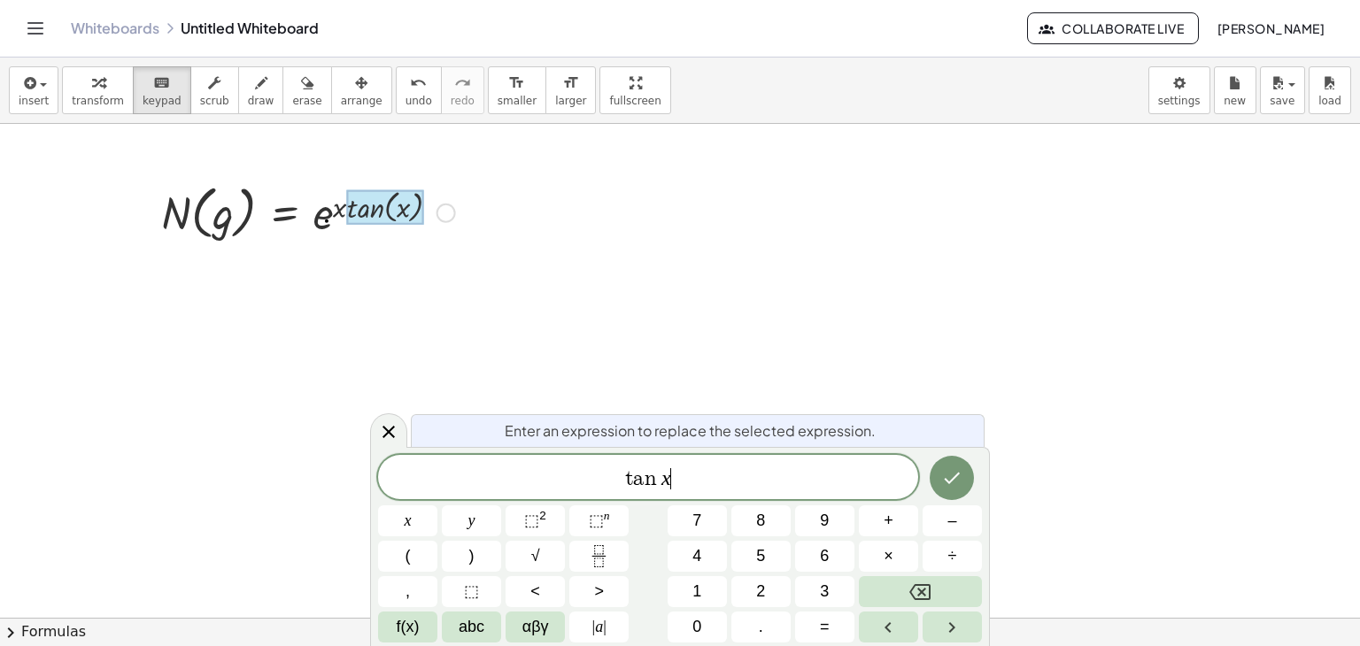
click at [984, 479] on div "Enter an expression to replace the selected expression. t a n x ​ x y ⬚ 2 ⬚ n 7…" at bounding box center [680, 546] width 620 height 199
click at [948, 470] on icon "Done" at bounding box center [951, 477] width 21 height 21
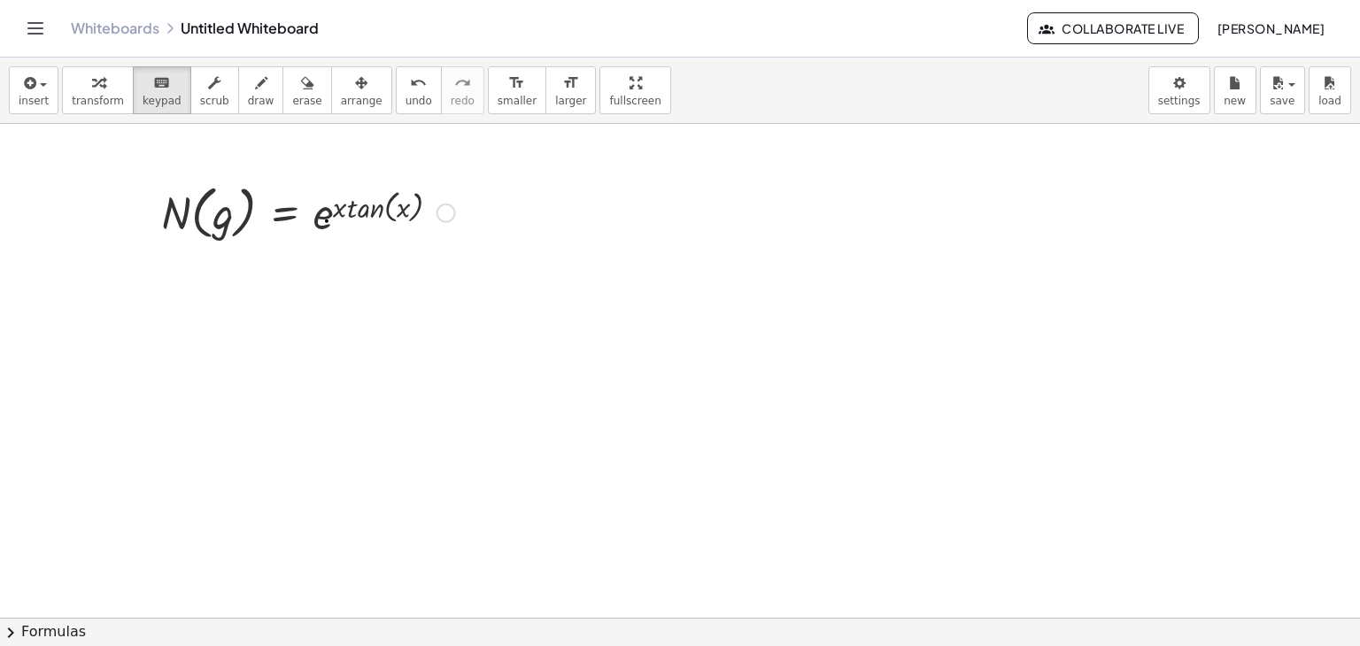
drag, startPoint x: 357, startPoint y: 208, endPoint x: 425, endPoint y: 245, distance: 77.7
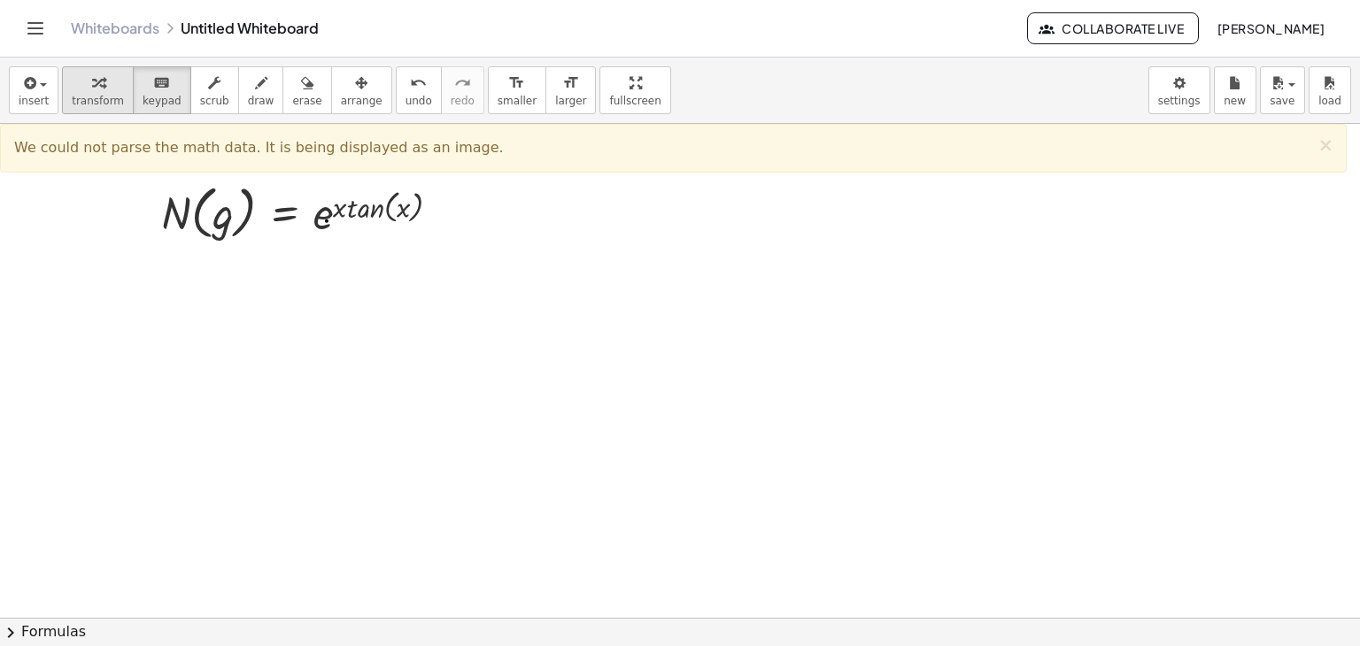
click at [74, 81] on div "button" at bounding box center [98, 82] width 52 height 21
click at [274, 216] on div at bounding box center [308, 211] width 312 height 67
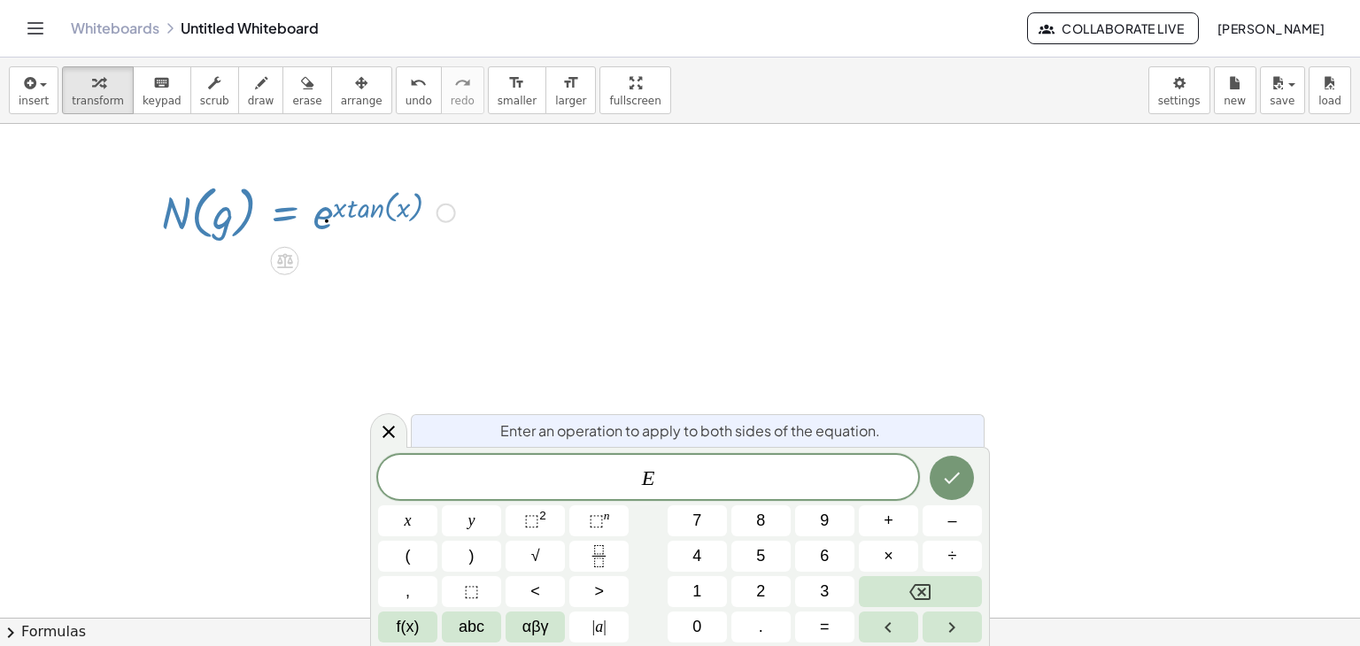
click at [361, 203] on div at bounding box center [308, 211] width 312 height 67
click at [344, 206] on div at bounding box center [308, 211] width 312 height 67
click at [331, 207] on div at bounding box center [308, 211] width 312 height 67
click at [283, 255] on icon at bounding box center [285, 260] width 16 height 15
click at [255, 262] on div "−" at bounding box center [249, 260] width 28 height 28
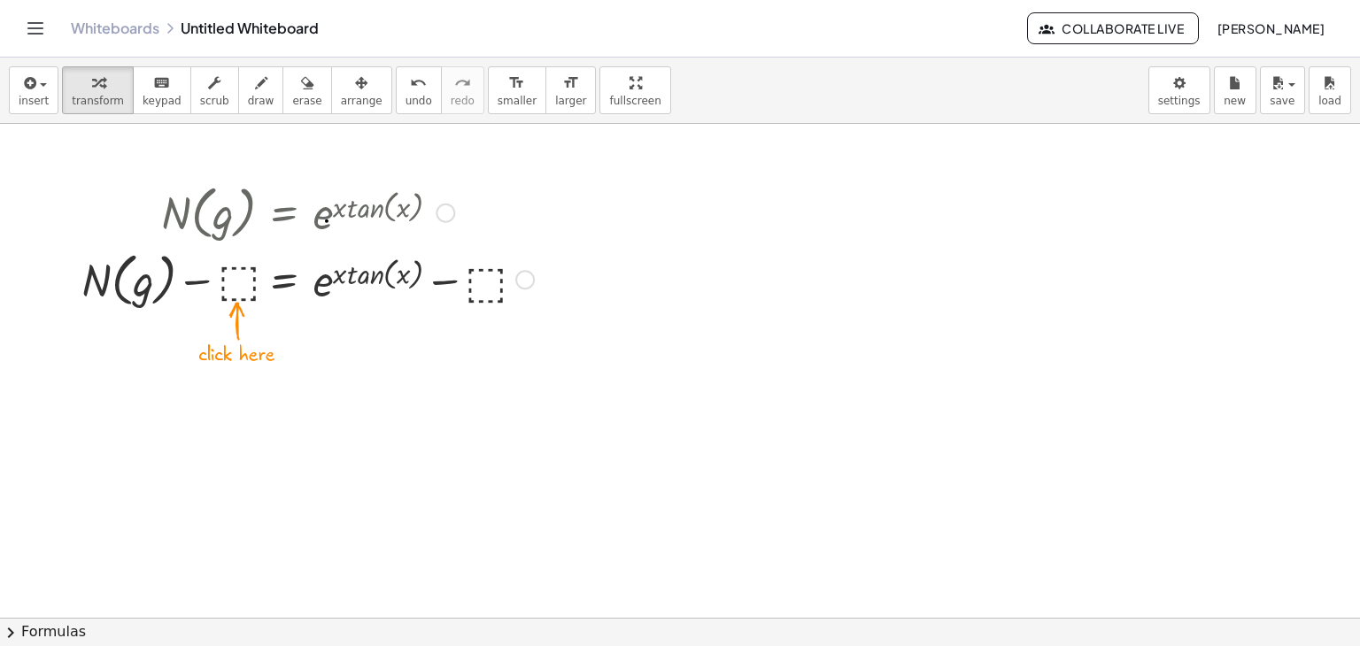
click at [241, 287] on div at bounding box center [308, 277] width 470 height 67
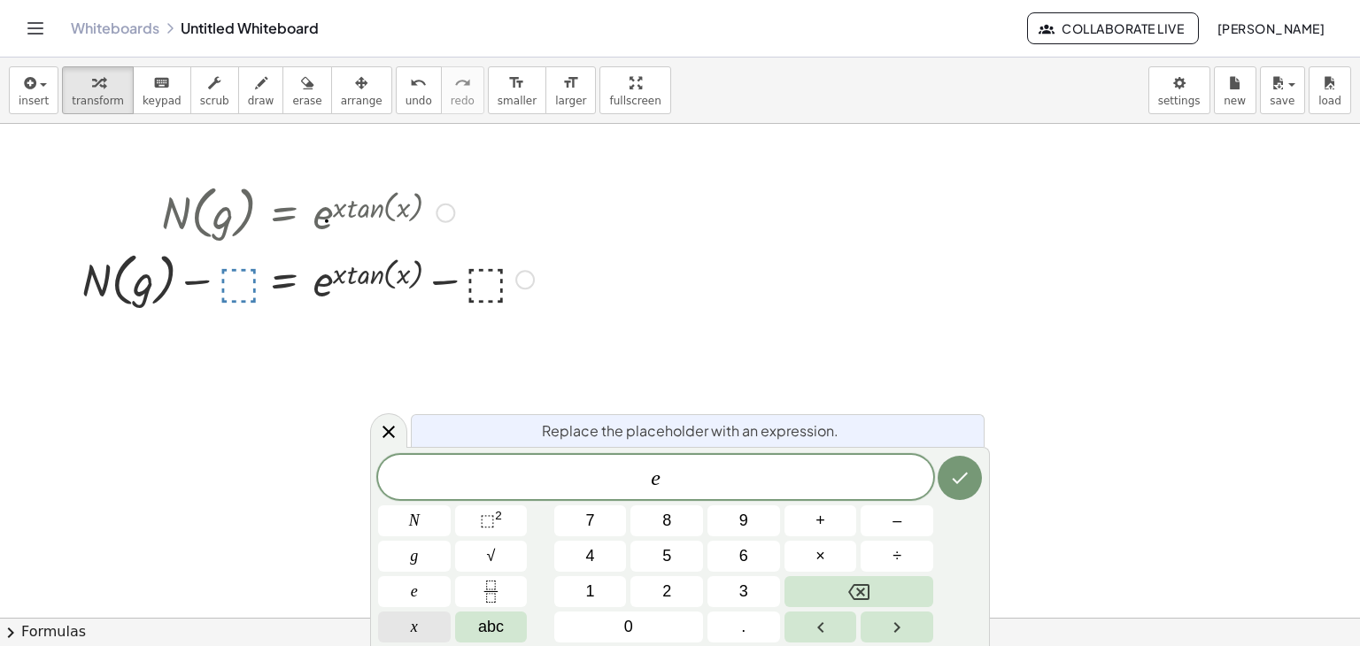
click at [409, 621] on button "x" at bounding box center [414, 627] width 73 height 31
click at [489, 523] on span "⬚" at bounding box center [487, 521] width 15 height 18
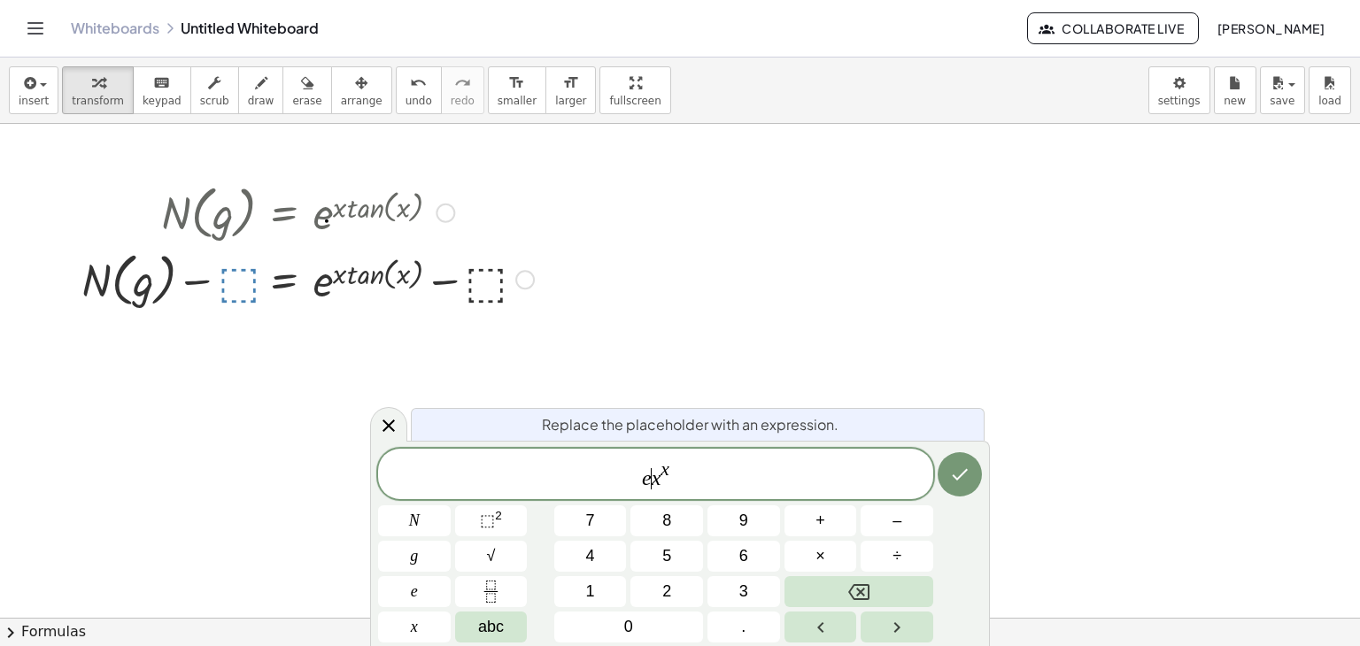
click at [655, 480] on var "x" at bounding box center [657, 478] width 10 height 23
click at [664, 488] on span "e x ​ x" at bounding box center [655, 475] width 555 height 32
click at [659, 482] on var "x" at bounding box center [657, 478] width 10 height 23
click at [960, 471] on icon "Done" at bounding box center [959, 474] width 21 height 21
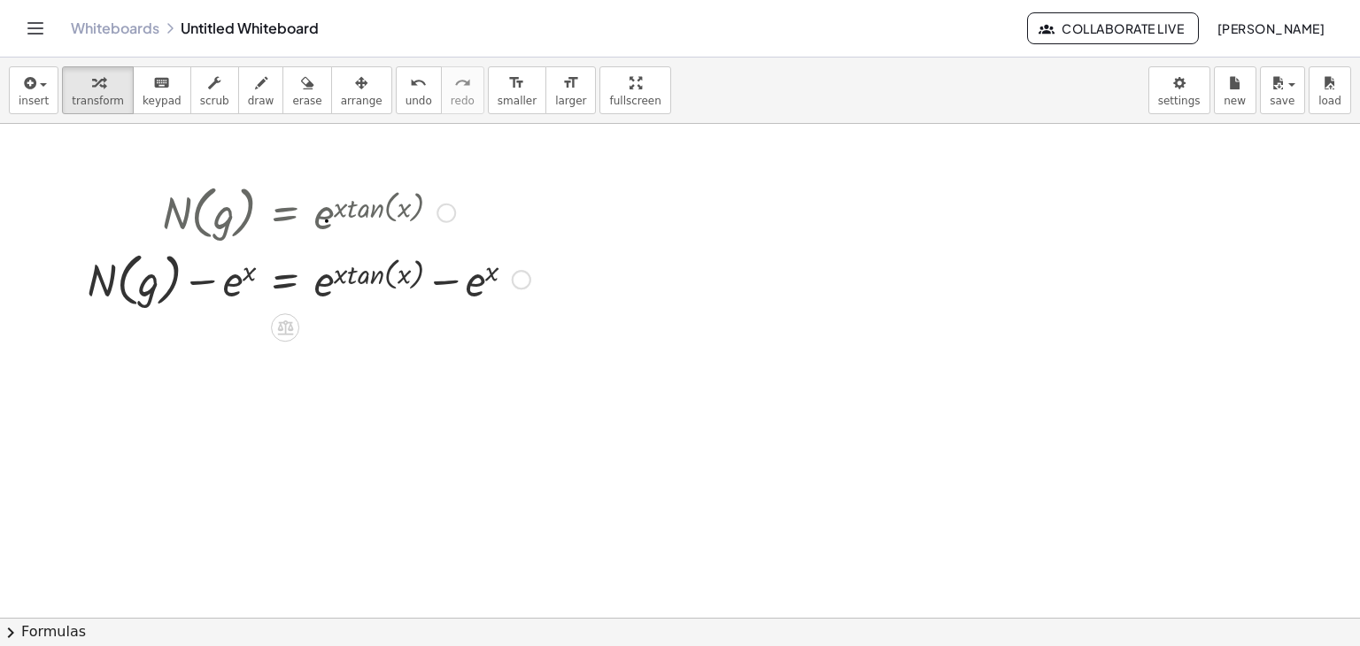
click at [375, 276] on div at bounding box center [308, 277] width 461 height 67
click at [402, 274] on div at bounding box center [308, 277] width 461 height 67
click at [520, 281] on div at bounding box center [515, 279] width 19 height 19
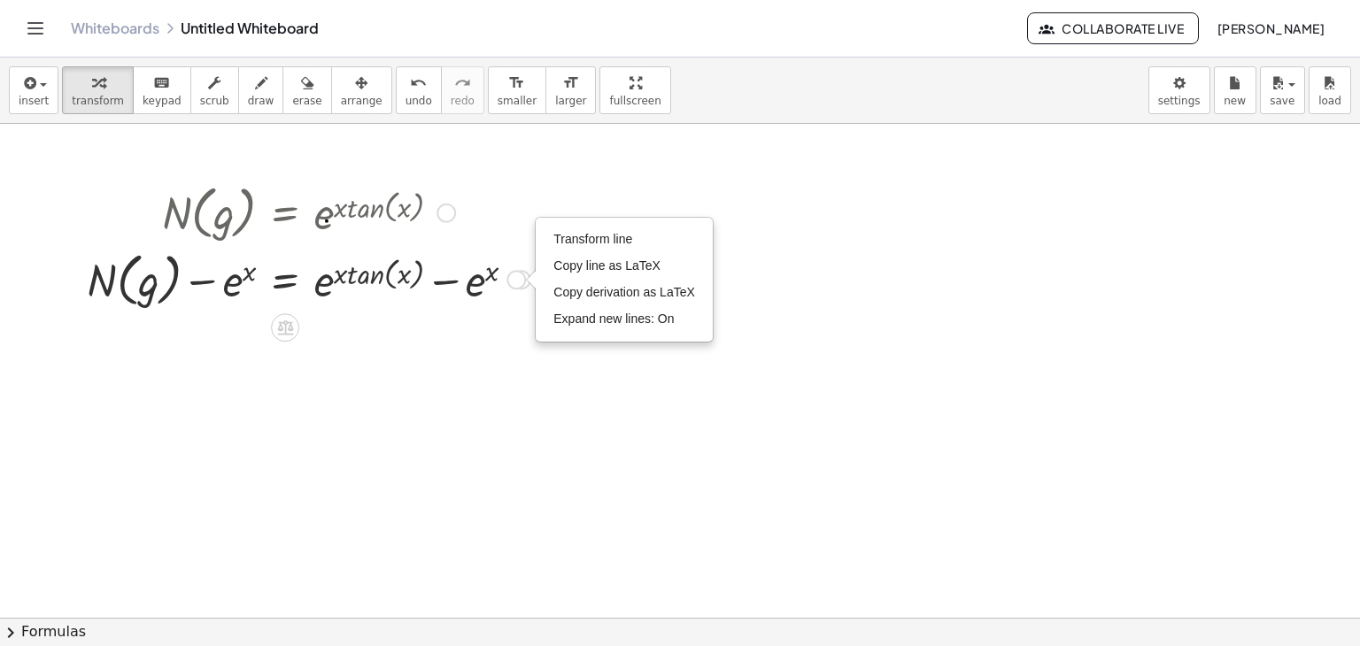
click at [520, 281] on div "Transform line Copy line as LaTeX Copy derivation as LaTeX Expand new lines: On" at bounding box center [515, 279] width 19 height 19
click at [376, 274] on div at bounding box center [308, 277] width 461 height 67
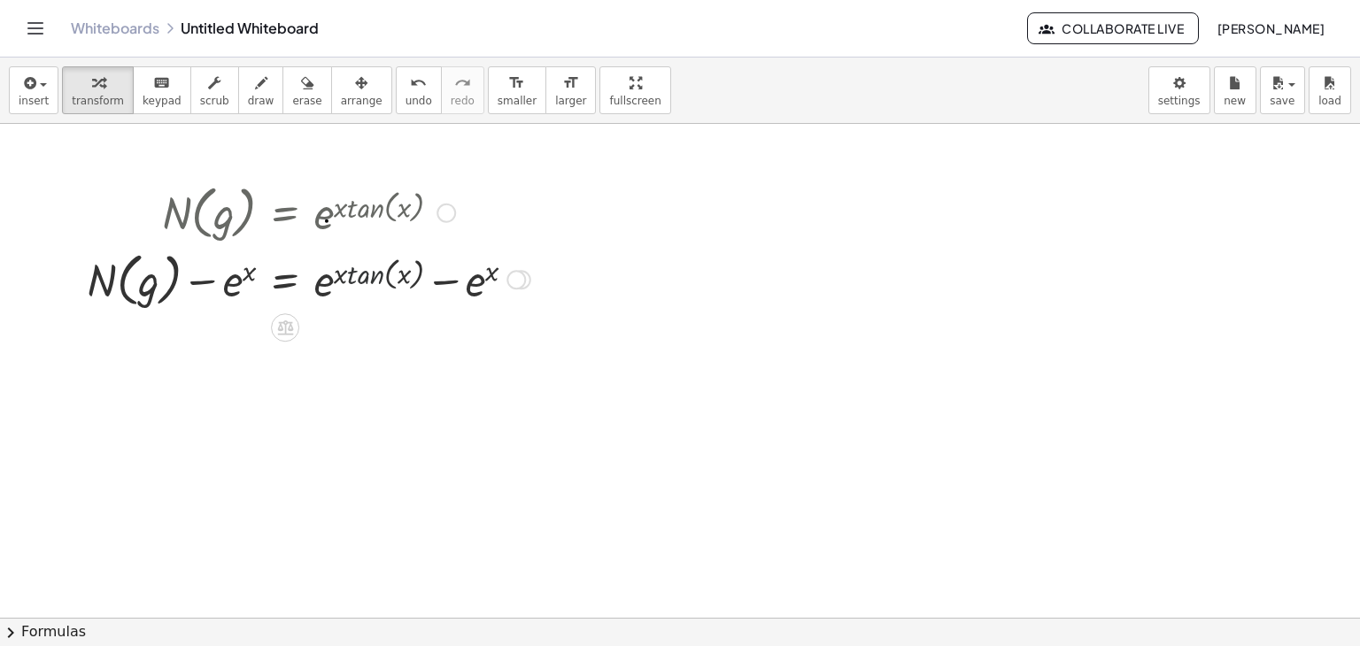
click at [376, 274] on div at bounding box center [308, 277] width 461 height 67
click at [343, 277] on div at bounding box center [308, 277] width 461 height 67
click at [324, 280] on div at bounding box center [308, 277] width 461 height 67
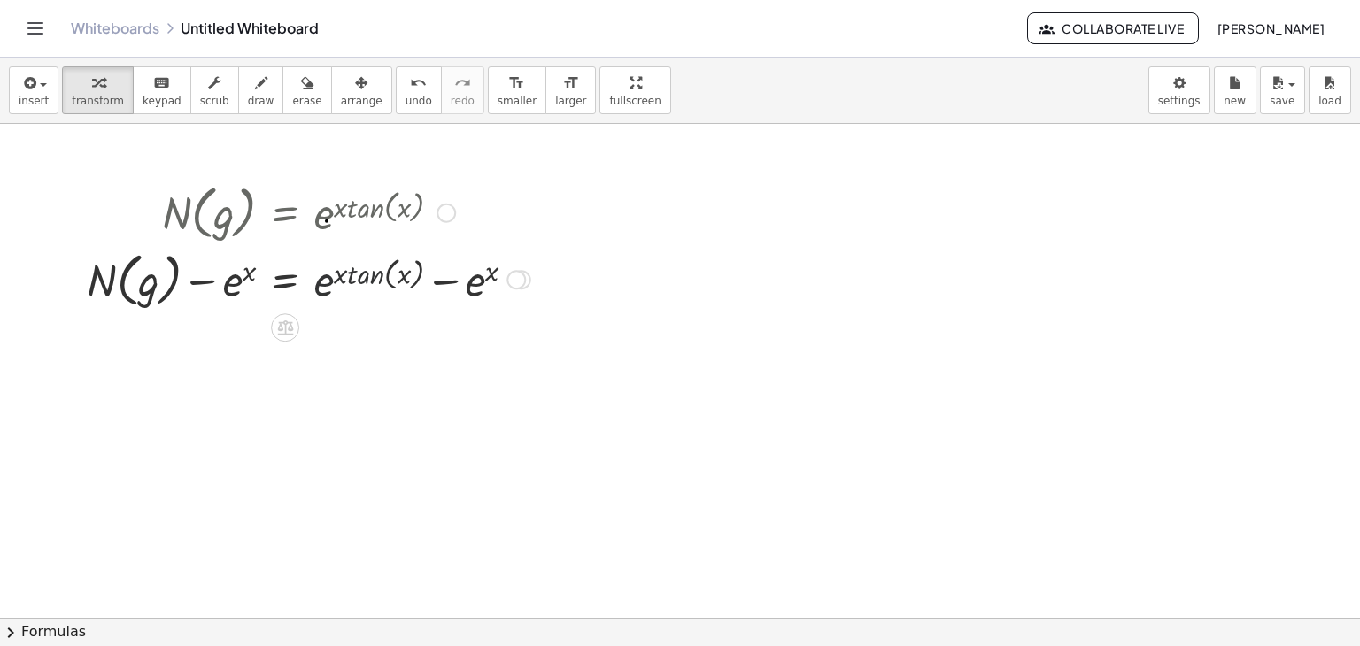
click at [324, 280] on div at bounding box center [308, 277] width 461 height 67
click at [457, 270] on div at bounding box center [308, 277] width 461 height 67
click at [427, 212] on div at bounding box center [308, 211] width 461 height 67
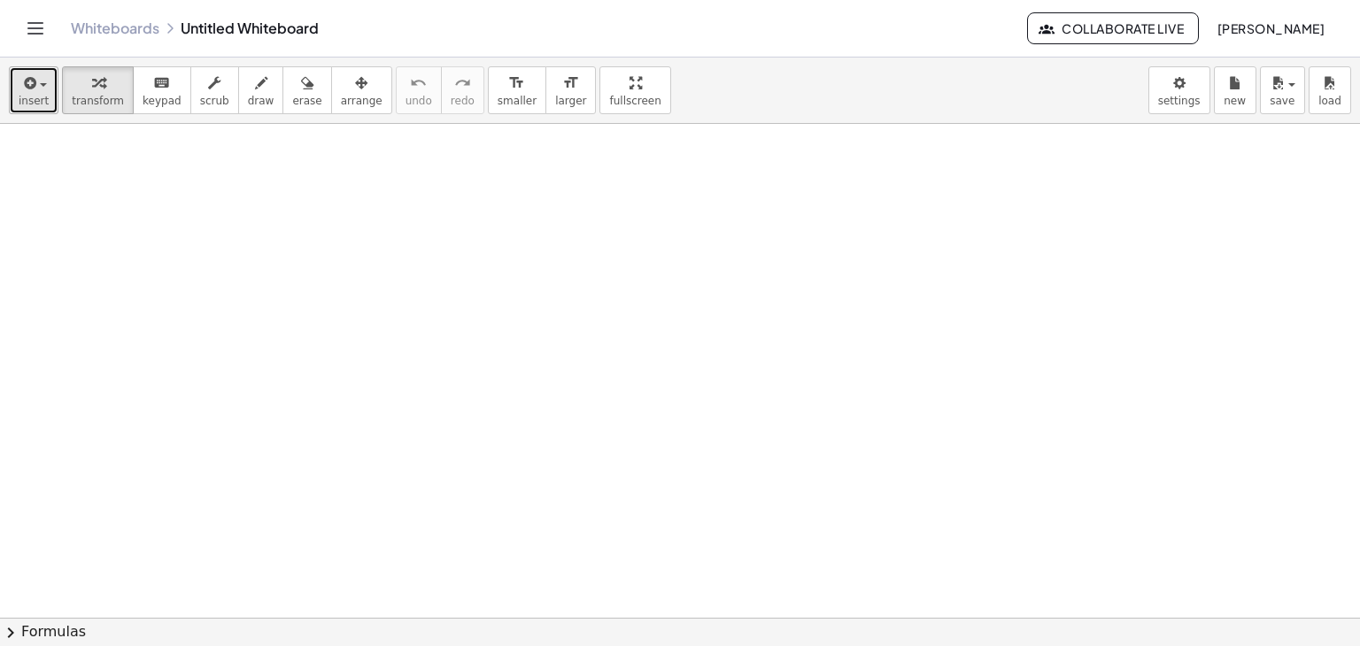
click at [27, 85] on icon "button" at bounding box center [28, 83] width 16 height 21
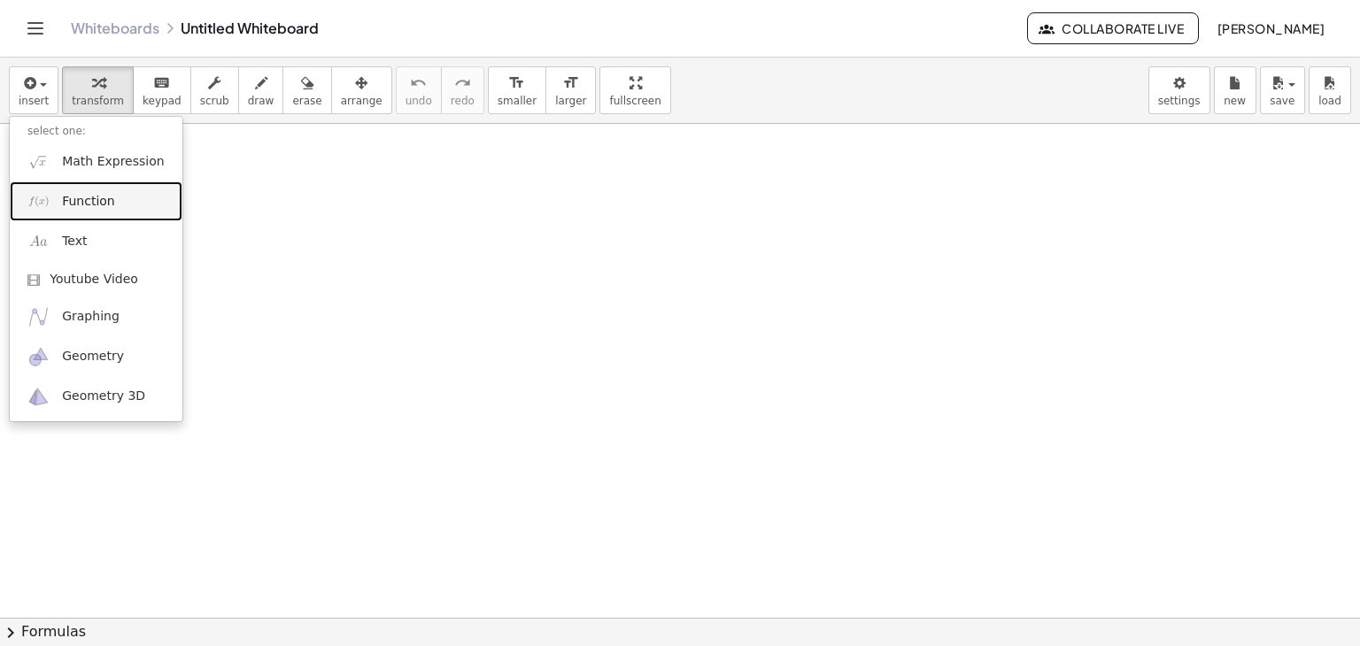
click at [67, 197] on span "Function" at bounding box center [88, 202] width 53 height 18
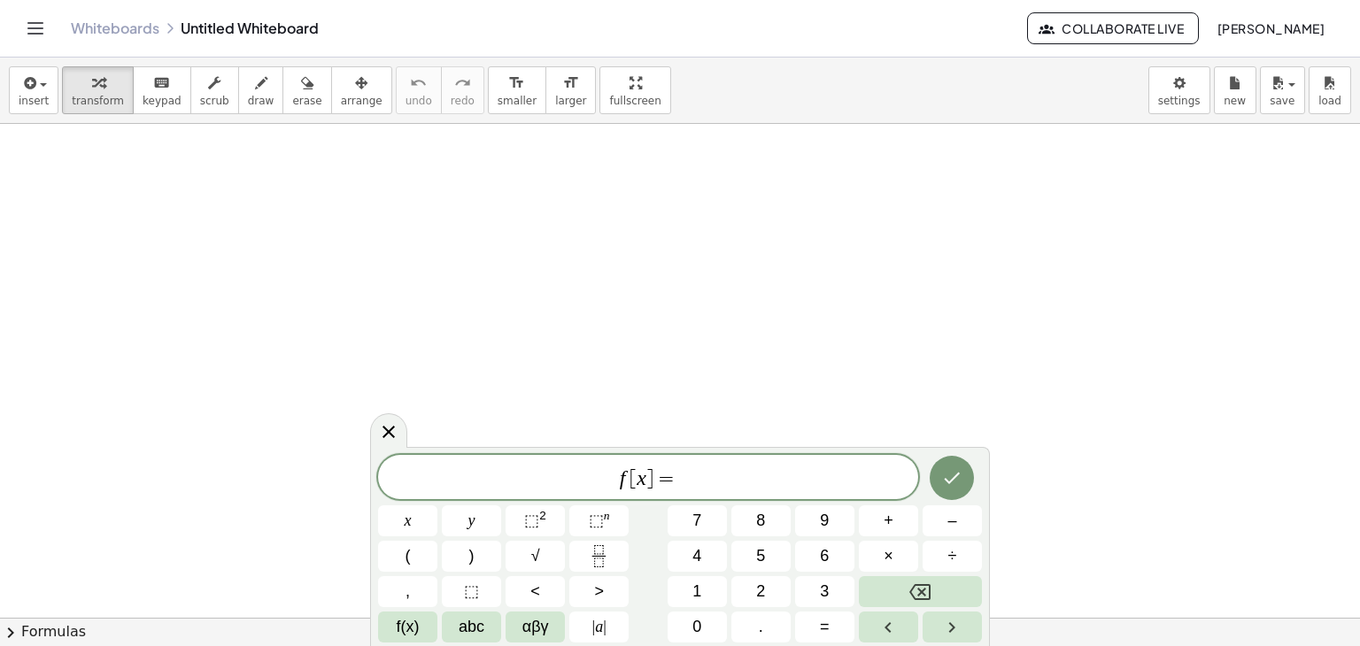
click at [648, 478] on span "]" at bounding box center [649, 478] width 7 height 21
click at [942, 482] on icon "Done" at bounding box center [951, 477] width 21 height 21
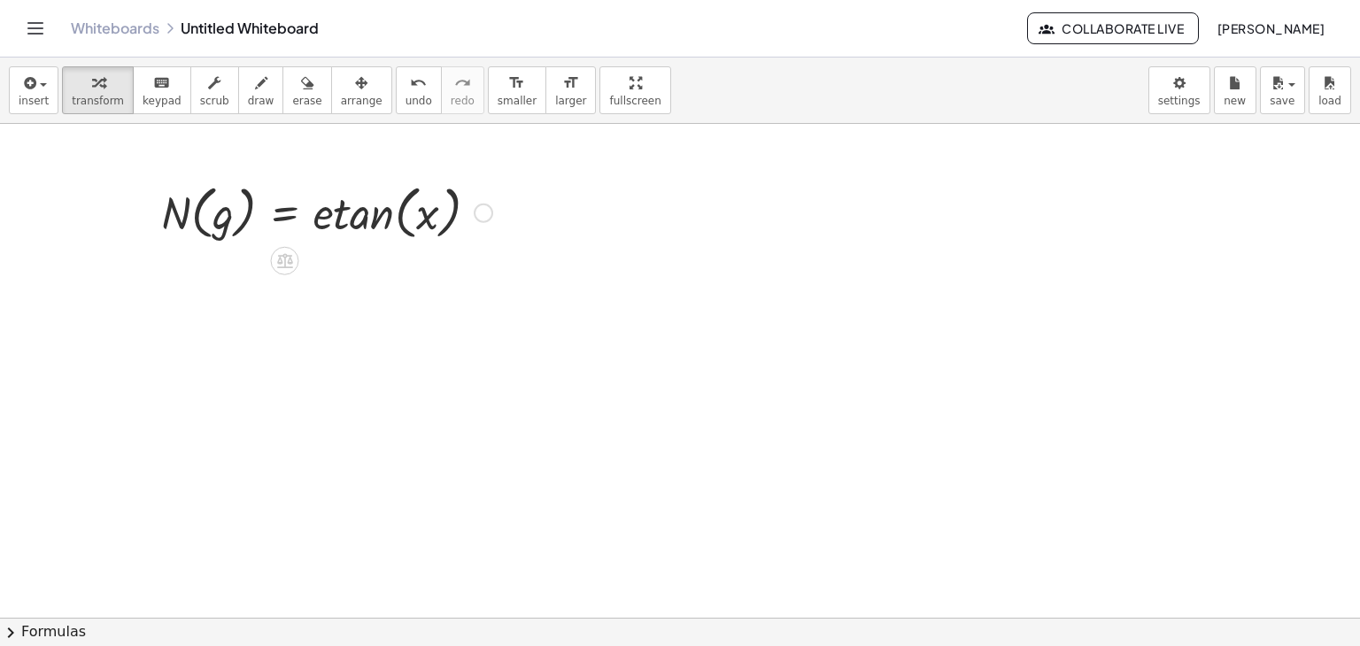
click at [324, 214] on div at bounding box center [326, 211] width 349 height 67
click at [285, 257] on icon at bounding box center [285, 260] width 16 height 15
click at [218, 256] on span "+" at bounding box center [214, 262] width 11 height 26
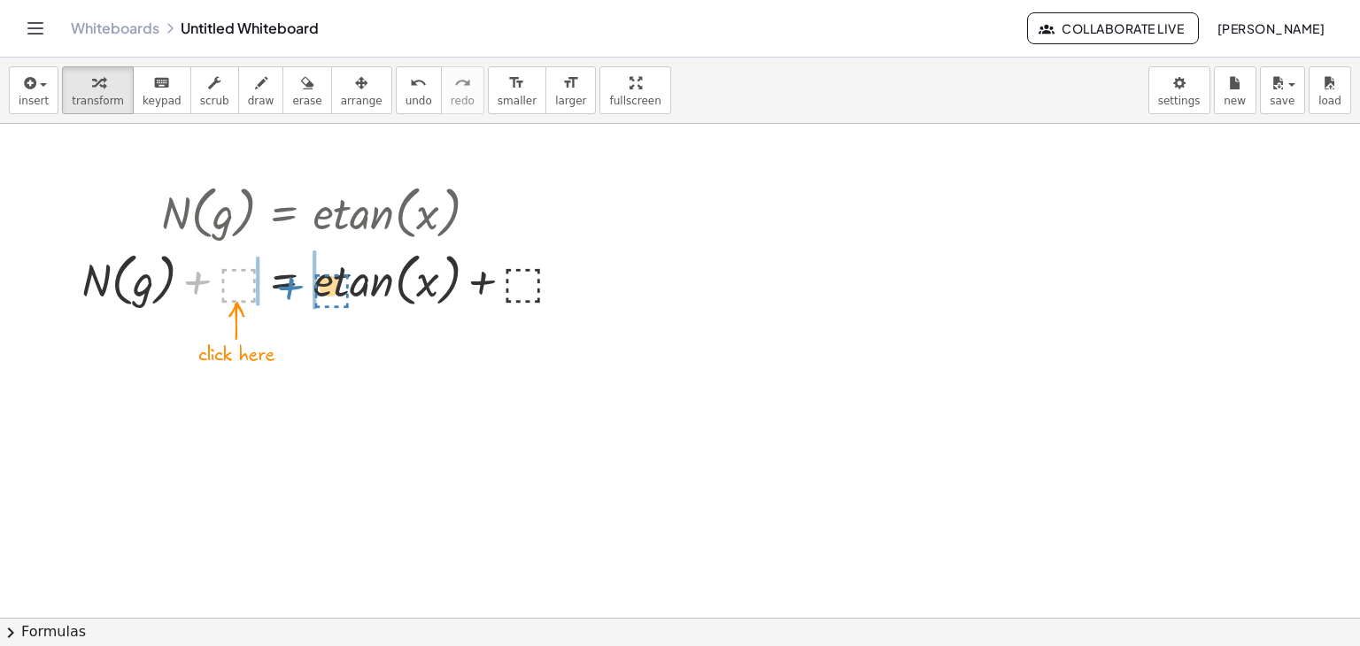
drag, startPoint x: 240, startPoint y: 281, endPoint x: 333, endPoint y: 286, distance: 93.1
click at [333, 286] on div at bounding box center [327, 277] width 508 height 67
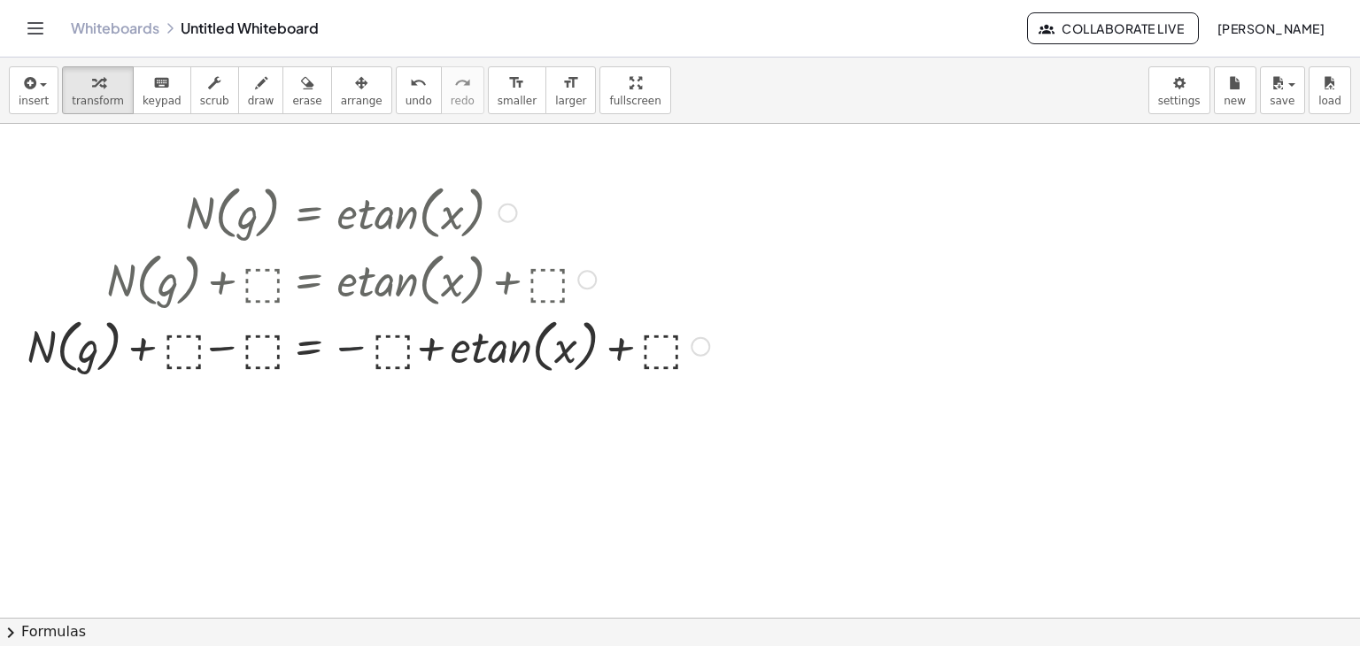
click at [358, 351] on div at bounding box center [368, 345] width 700 height 67
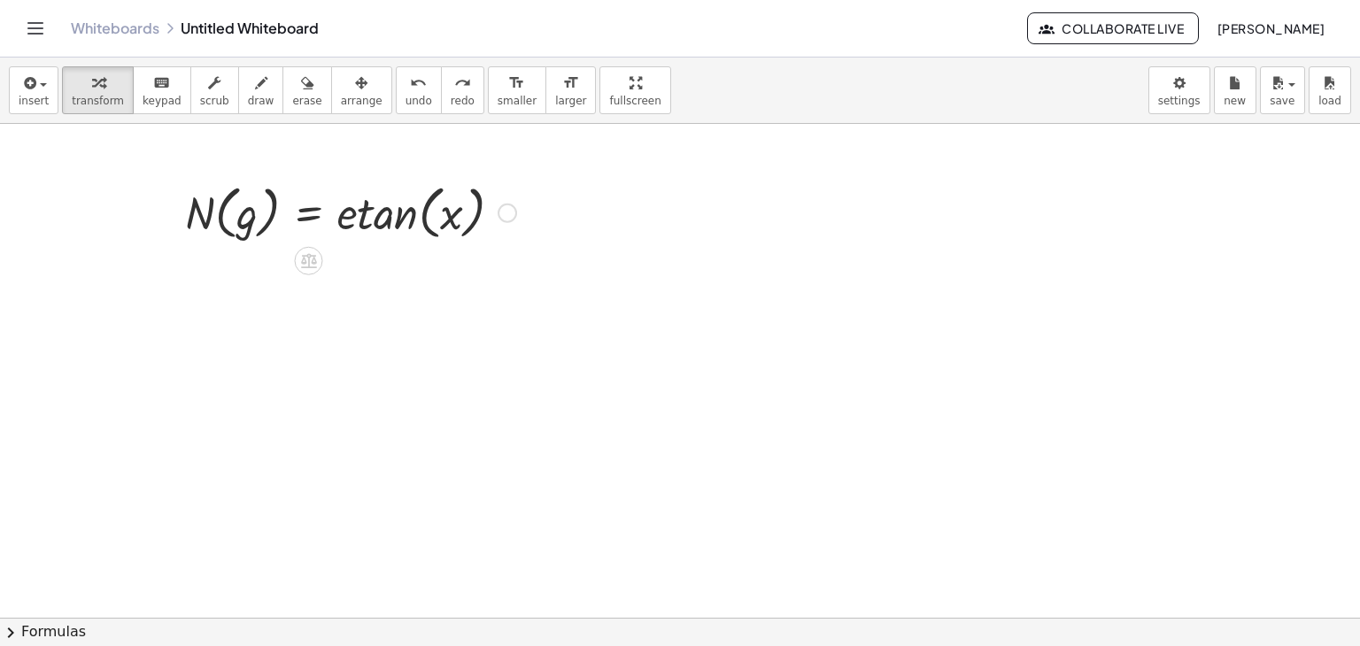
click at [366, 220] on div at bounding box center [350, 211] width 349 height 67
click at [351, 217] on div at bounding box center [350, 211] width 349 height 67
click at [363, 218] on div at bounding box center [350, 211] width 349 height 67
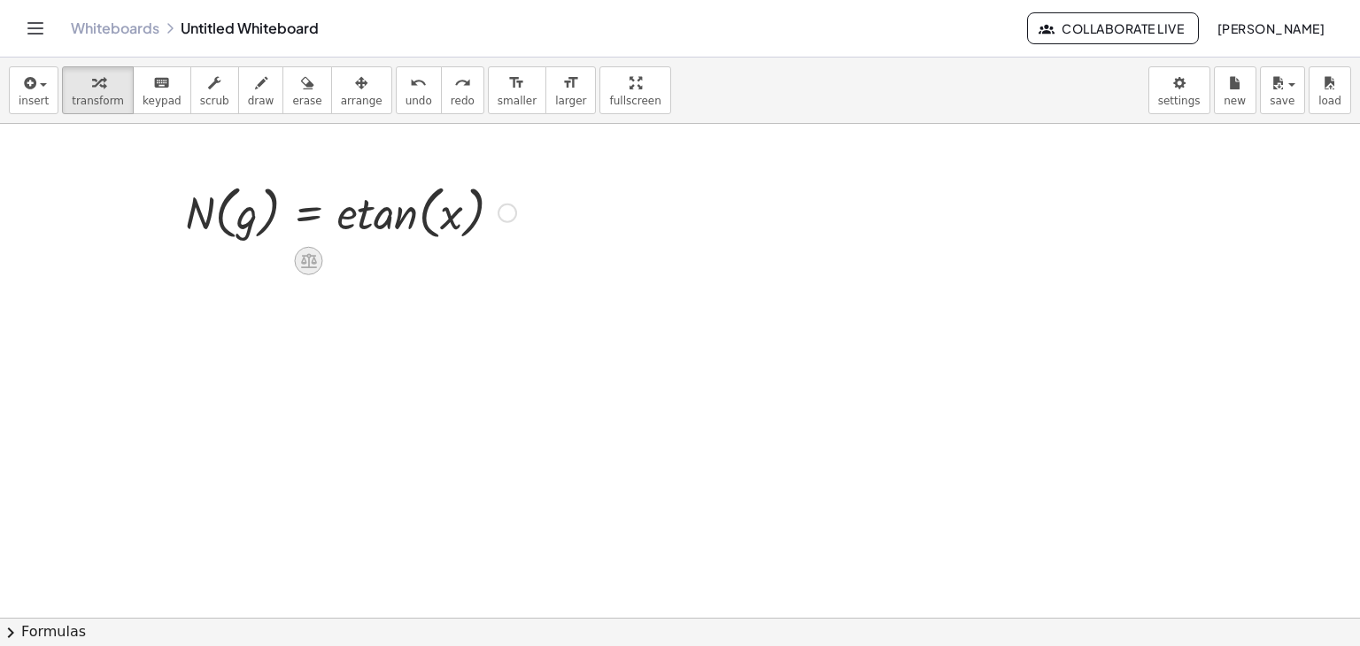
click at [305, 259] on icon at bounding box center [308, 260] width 19 height 19
click at [374, 266] on icon at bounding box center [379, 260] width 16 height 16
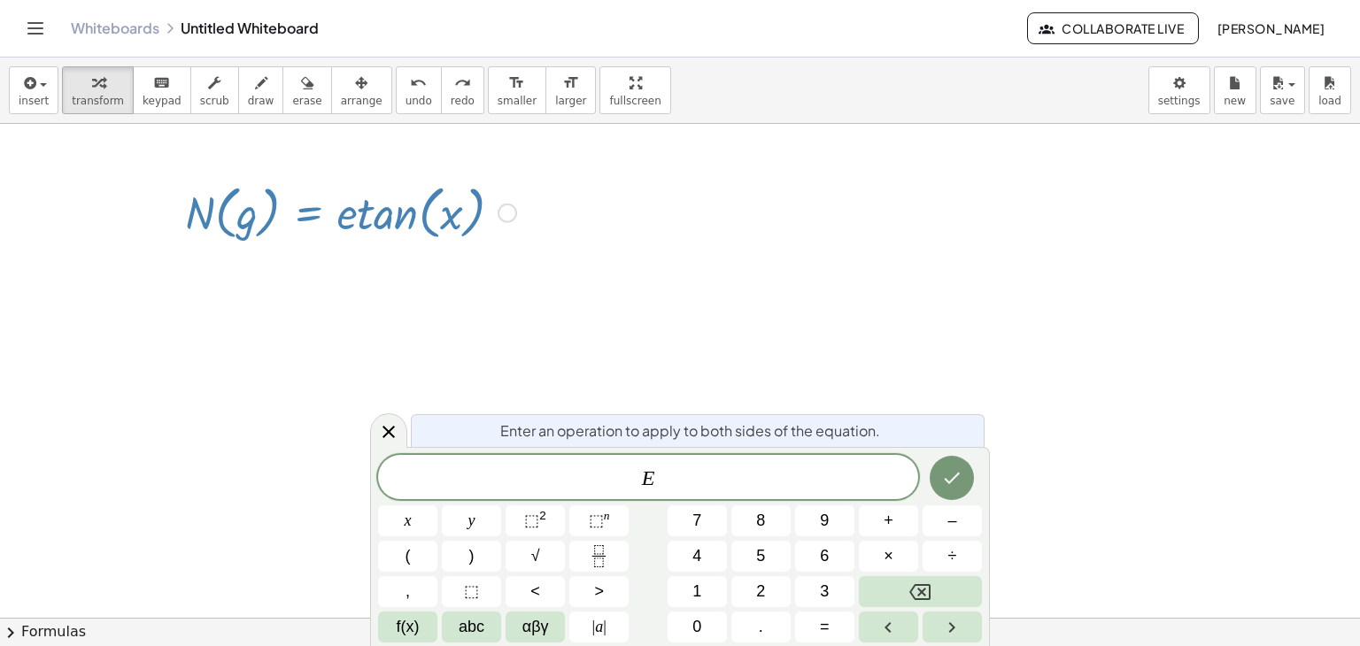
click at [373, 227] on div at bounding box center [350, 211] width 349 height 67
click at [395, 425] on icon at bounding box center [388, 431] width 21 height 21
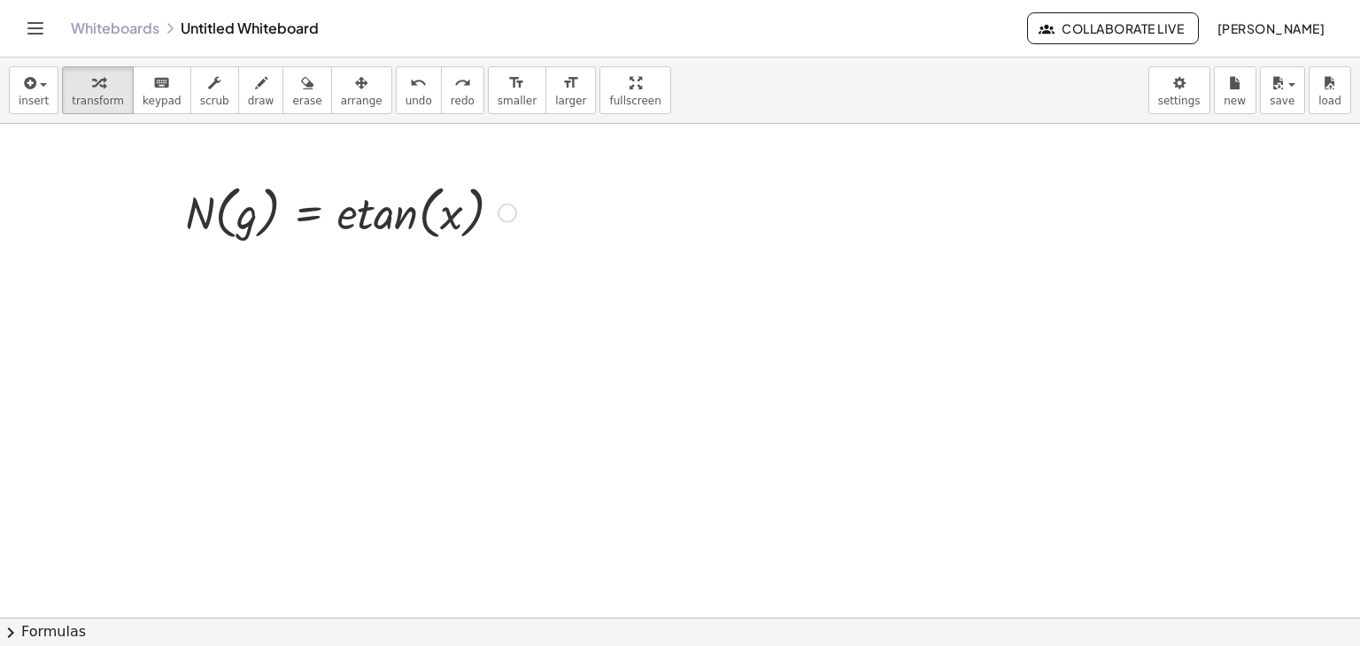
click at [352, 220] on div at bounding box center [350, 211] width 349 height 67
click at [352, 225] on div at bounding box center [350, 211] width 349 height 67
click at [143, 96] on span "keypad" at bounding box center [162, 101] width 39 height 12
click at [348, 214] on div at bounding box center [350, 211] width 349 height 67
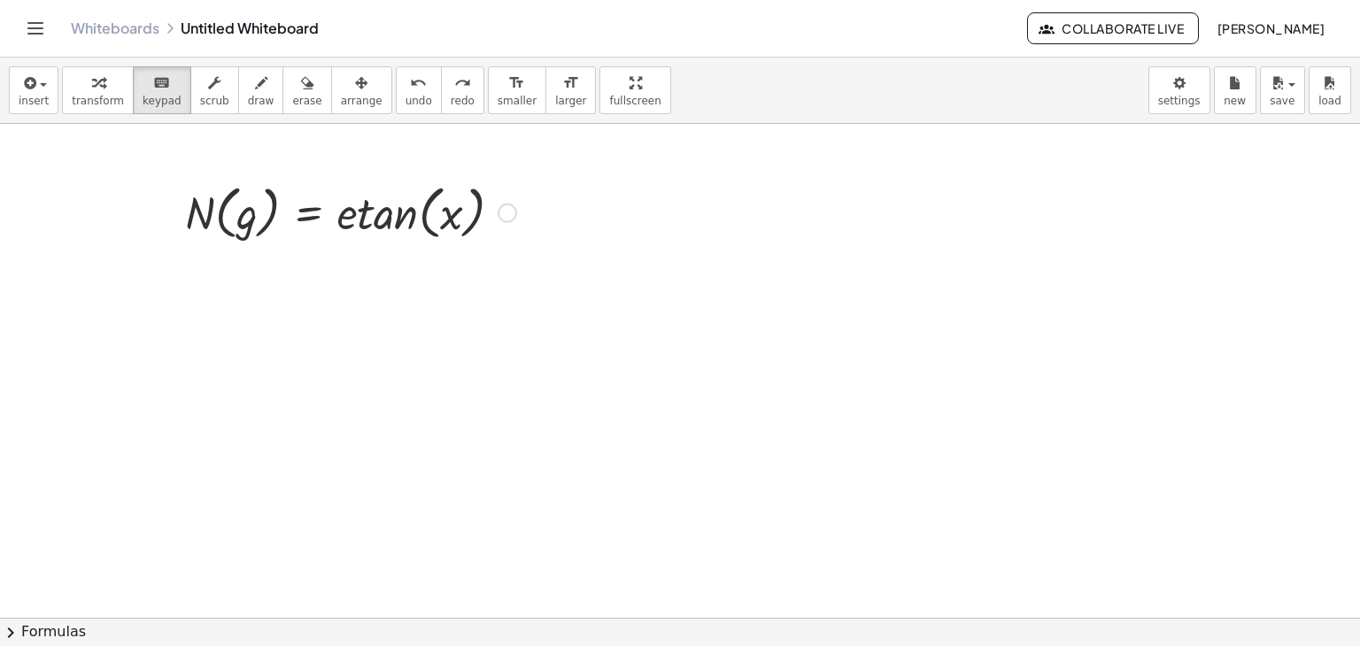
click at [348, 214] on div at bounding box center [350, 211] width 349 height 67
click at [215, 192] on div at bounding box center [232, 213] width 95 height 58
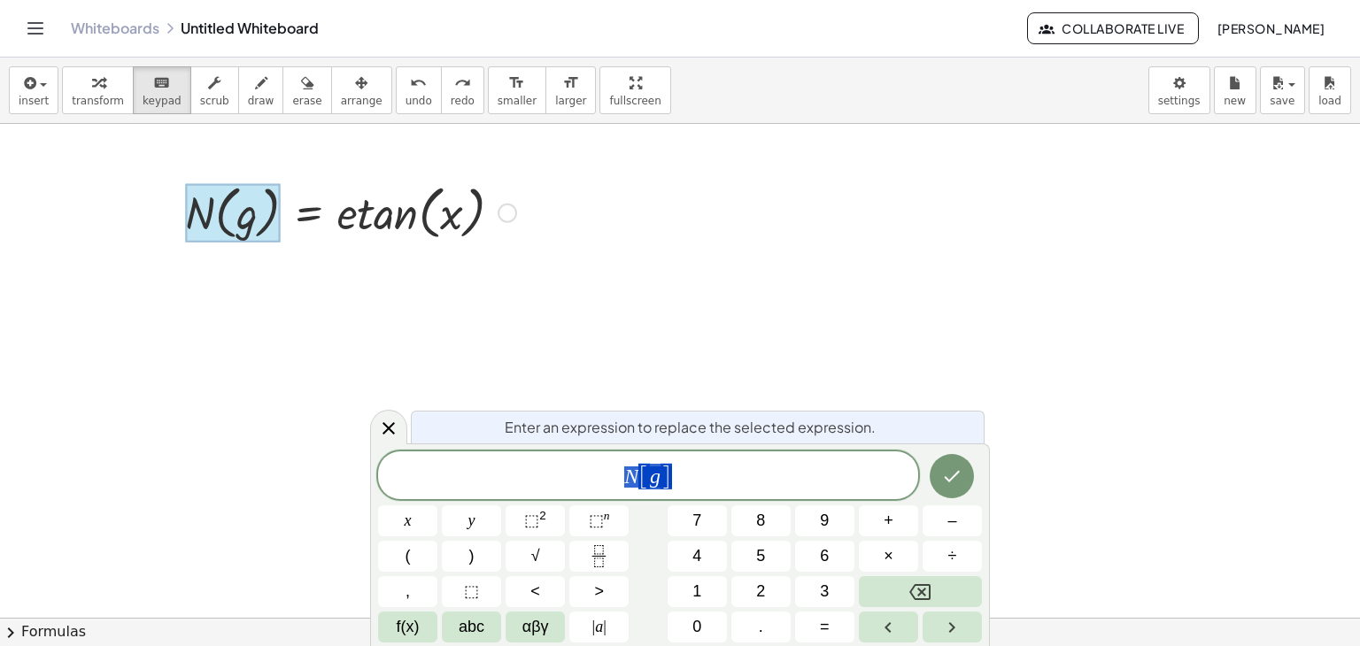
click at [307, 216] on div at bounding box center [350, 211] width 349 height 67
click at [369, 225] on div at bounding box center [350, 211] width 349 height 67
click at [413, 198] on div at bounding box center [350, 211] width 349 height 67
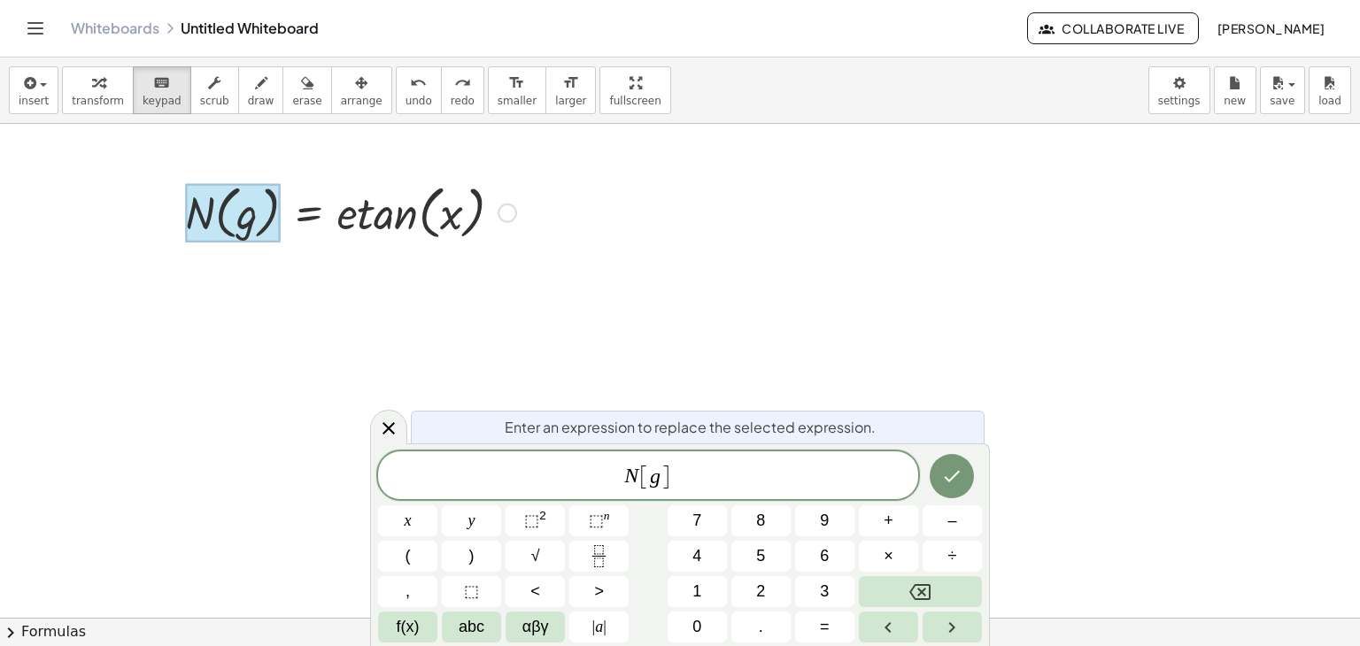
click at [509, 216] on div at bounding box center [507, 213] width 19 height 19
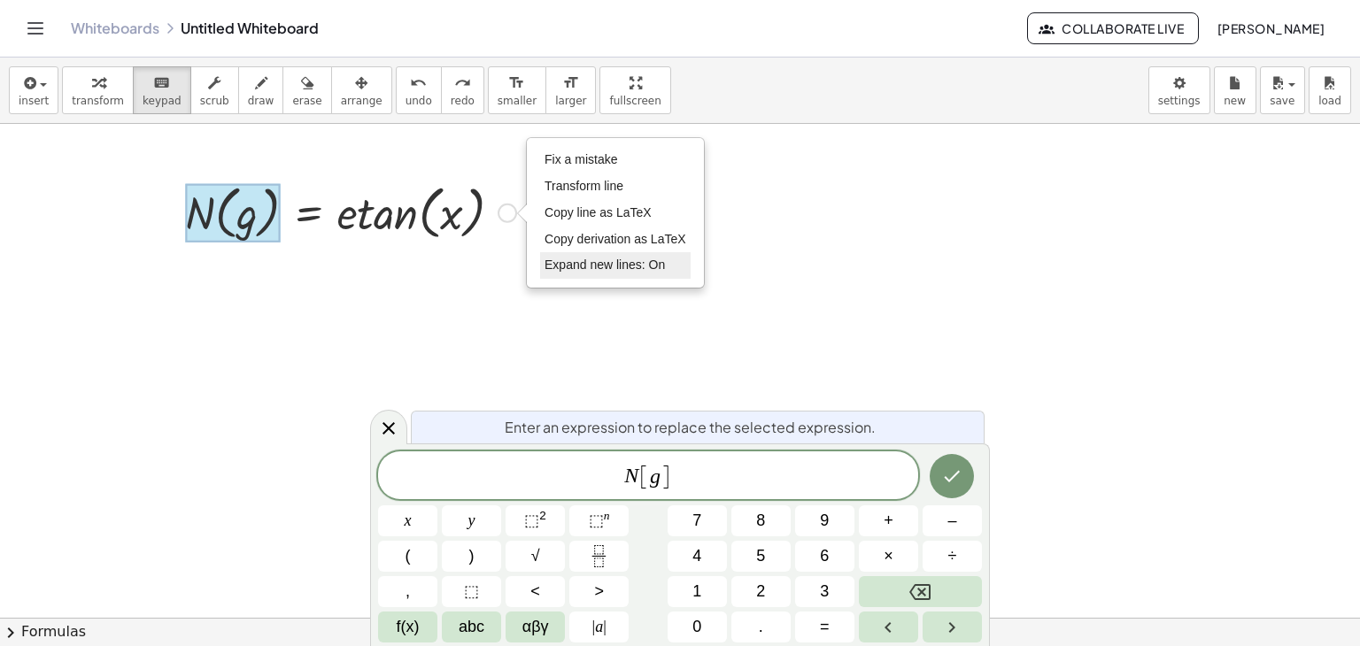
click at [591, 262] on span "Expand new lines: On" at bounding box center [604, 265] width 120 height 14
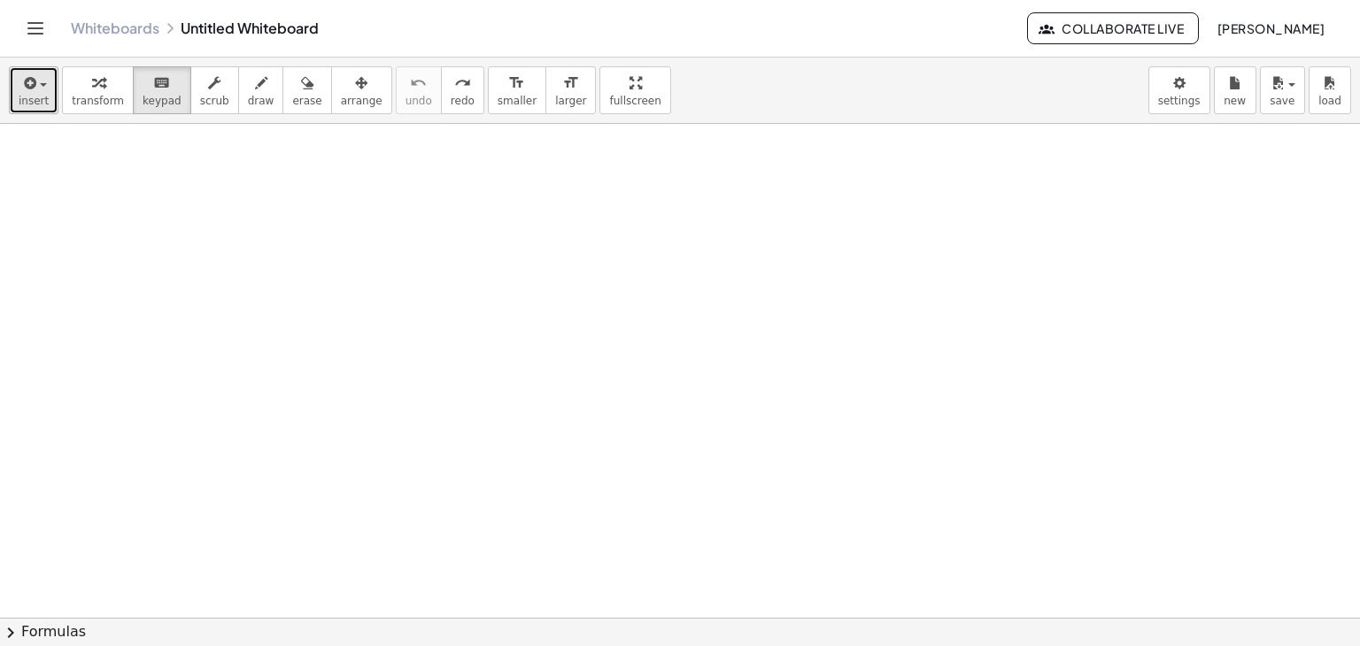
click at [28, 88] on icon "button" at bounding box center [28, 83] width 16 height 21
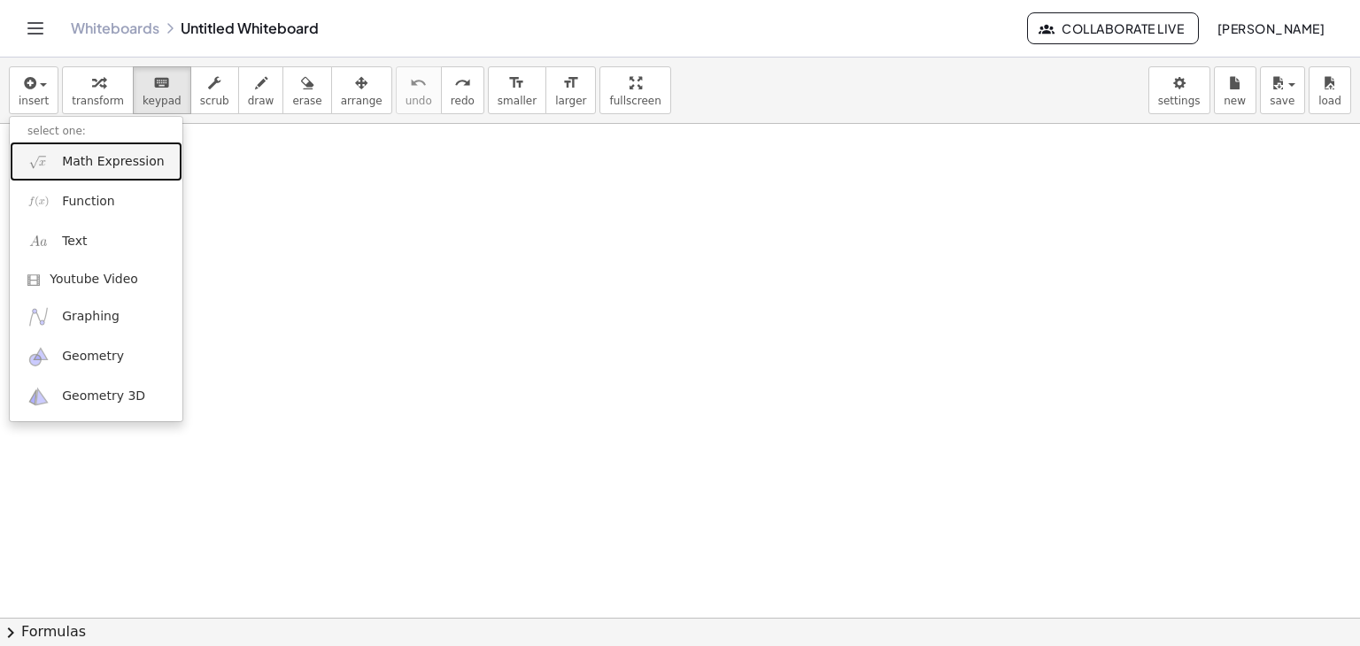
click at [97, 165] on span "Math Expression" at bounding box center [113, 162] width 102 height 18
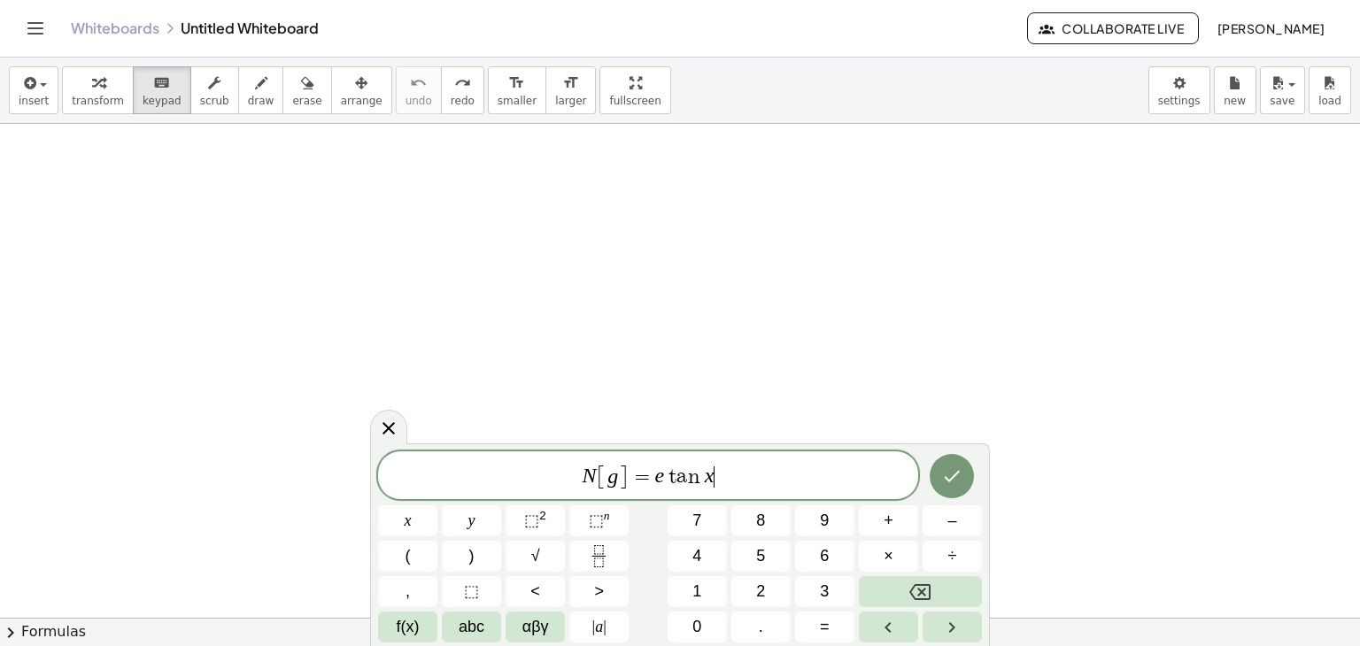
click at [662, 475] on span "N [ g ] = e t a n x ​" at bounding box center [648, 476] width 540 height 29
click at [543, 515] on sup "2" at bounding box center [542, 515] width 7 height 13
click at [937, 475] on button "Done" at bounding box center [952, 474] width 44 height 44
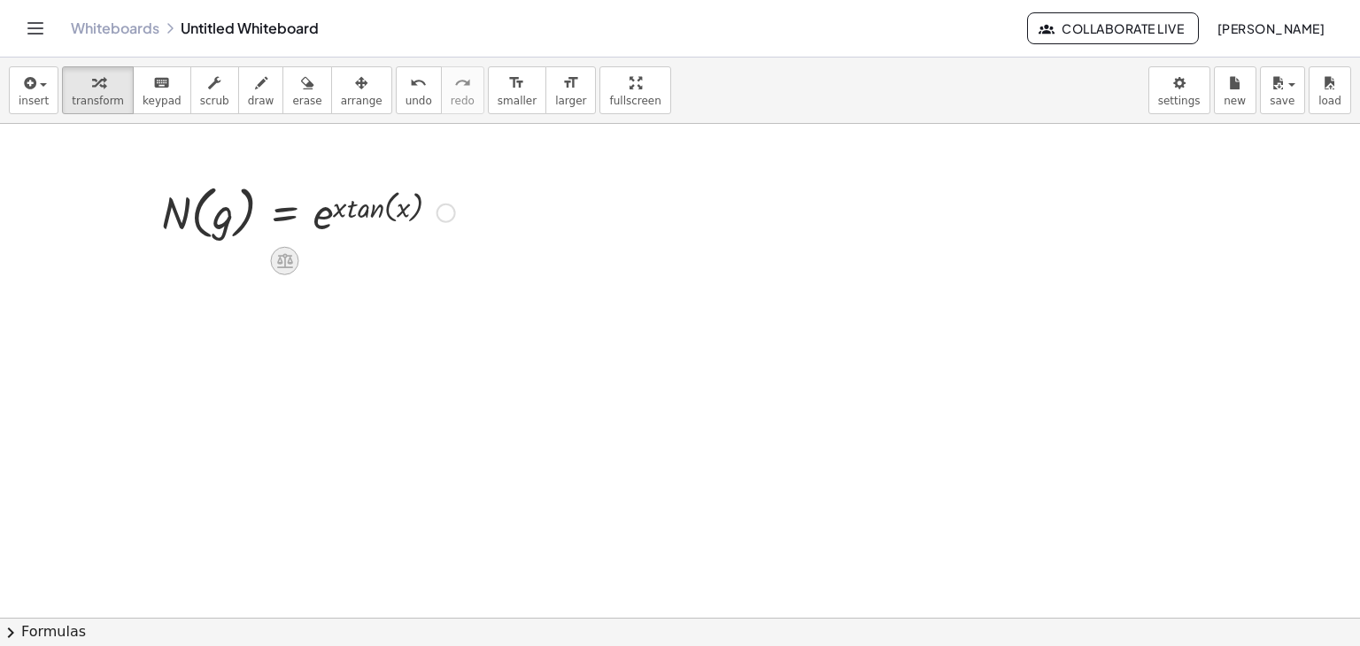
click at [282, 261] on icon at bounding box center [285, 260] width 16 height 15
click at [209, 263] on span "+" at bounding box center [214, 262] width 11 height 26
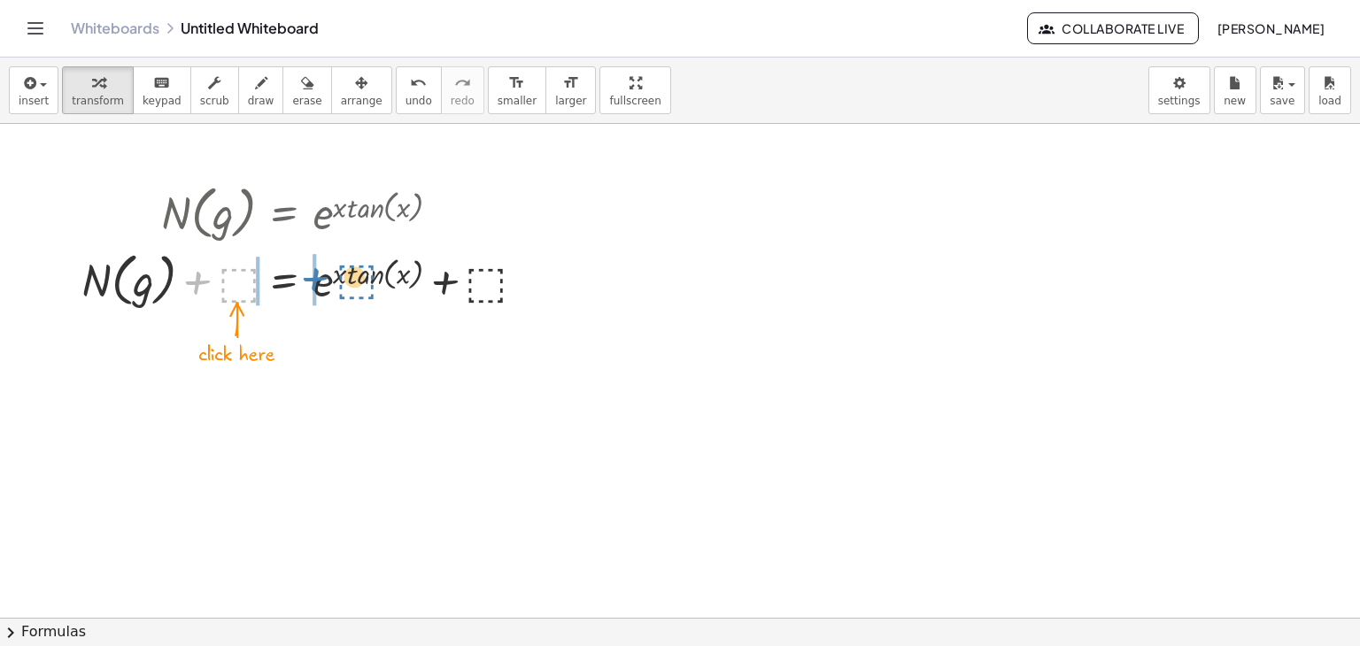
drag, startPoint x: 199, startPoint y: 285, endPoint x: 317, endPoint y: 282, distance: 117.8
click at [317, 282] on div at bounding box center [308, 277] width 470 height 67
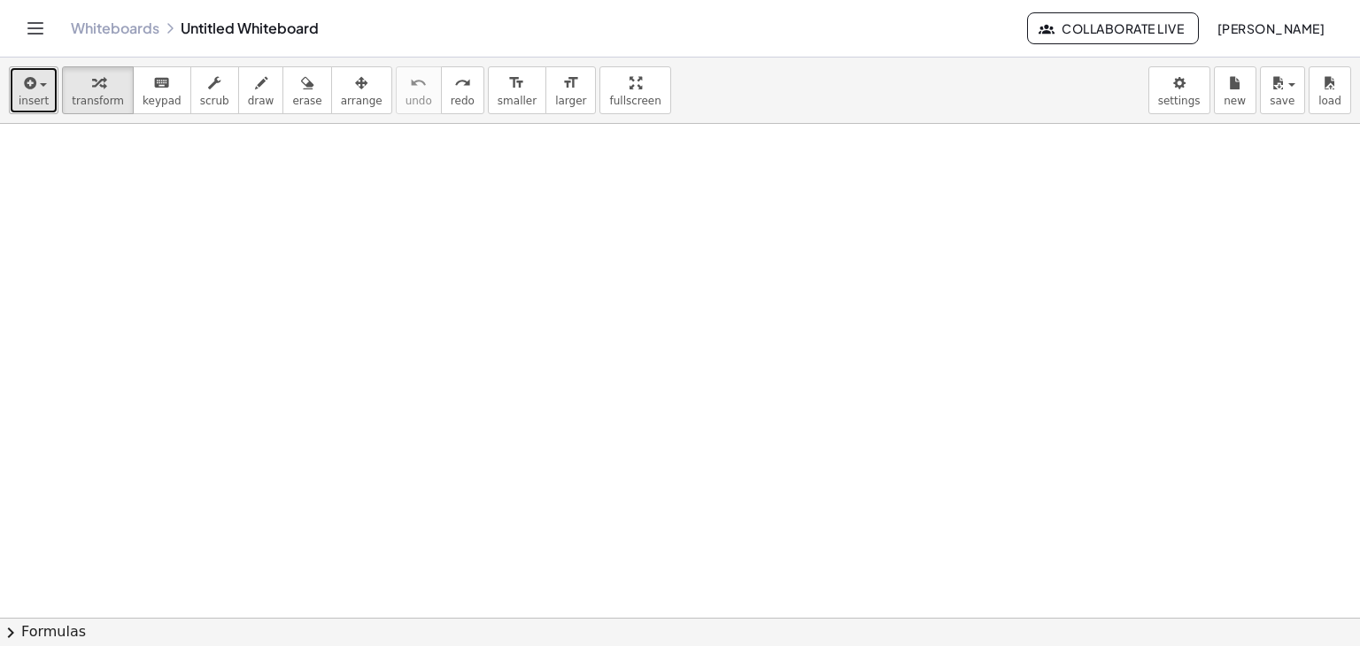
click at [39, 108] on button "insert" at bounding box center [34, 90] width 50 height 48
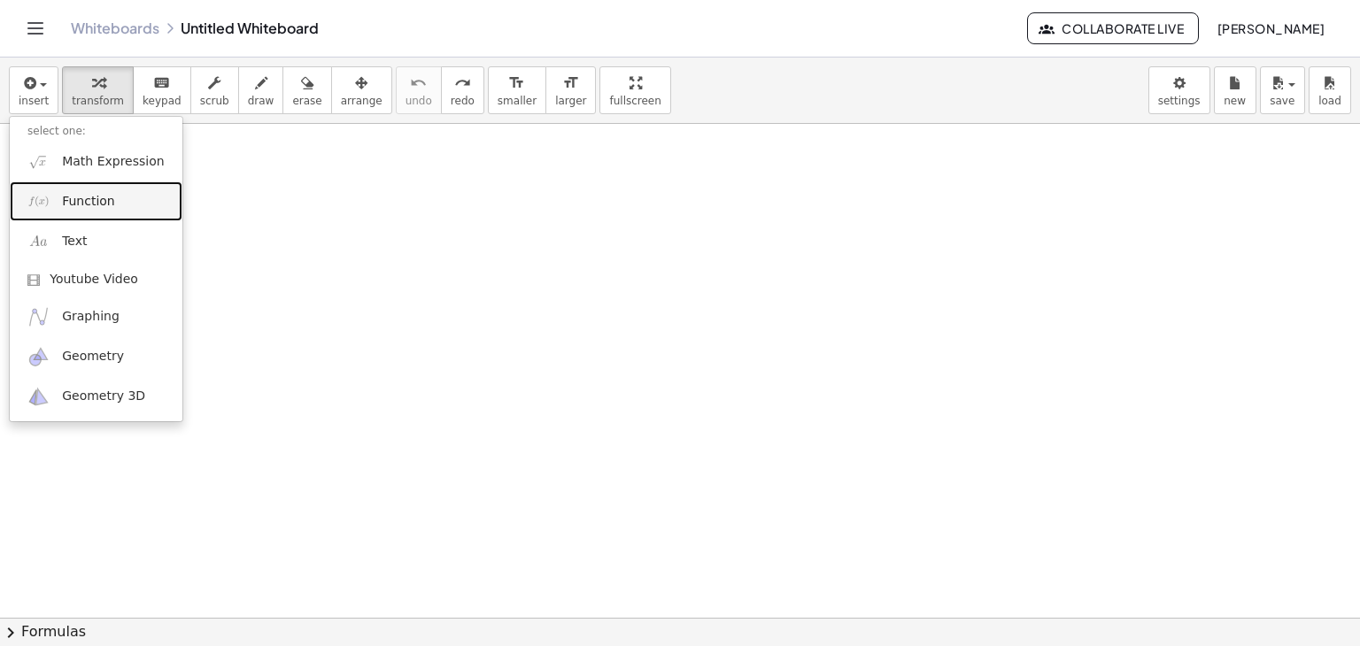
click at [73, 198] on span "Function" at bounding box center [88, 202] width 53 height 18
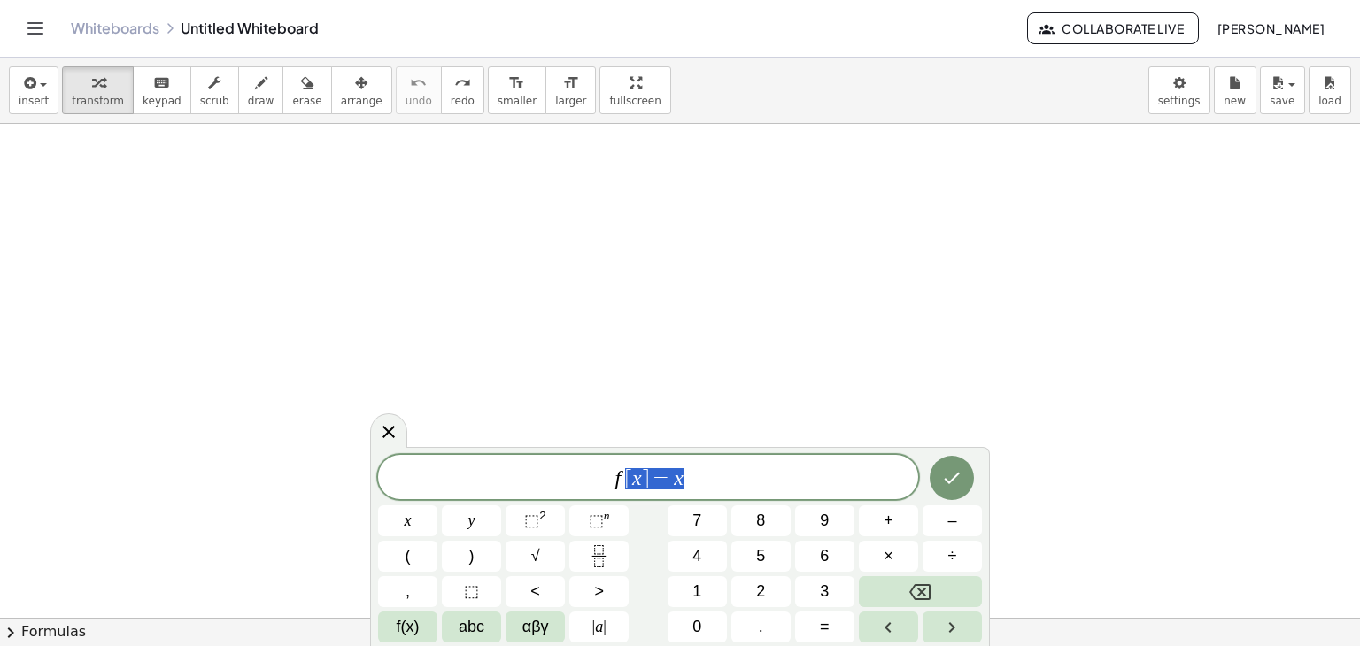
drag, startPoint x: 699, startPoint y: 476, endPoint x: 517, endPoint y: 479, distance: 182.4
click at [517, 479] on span "f [ x ] = x" at bounding box center [648, 479] width 540 height 25
click at [951, 487] on icon "Done" at bounding box center [951, 477] width 21 height 21
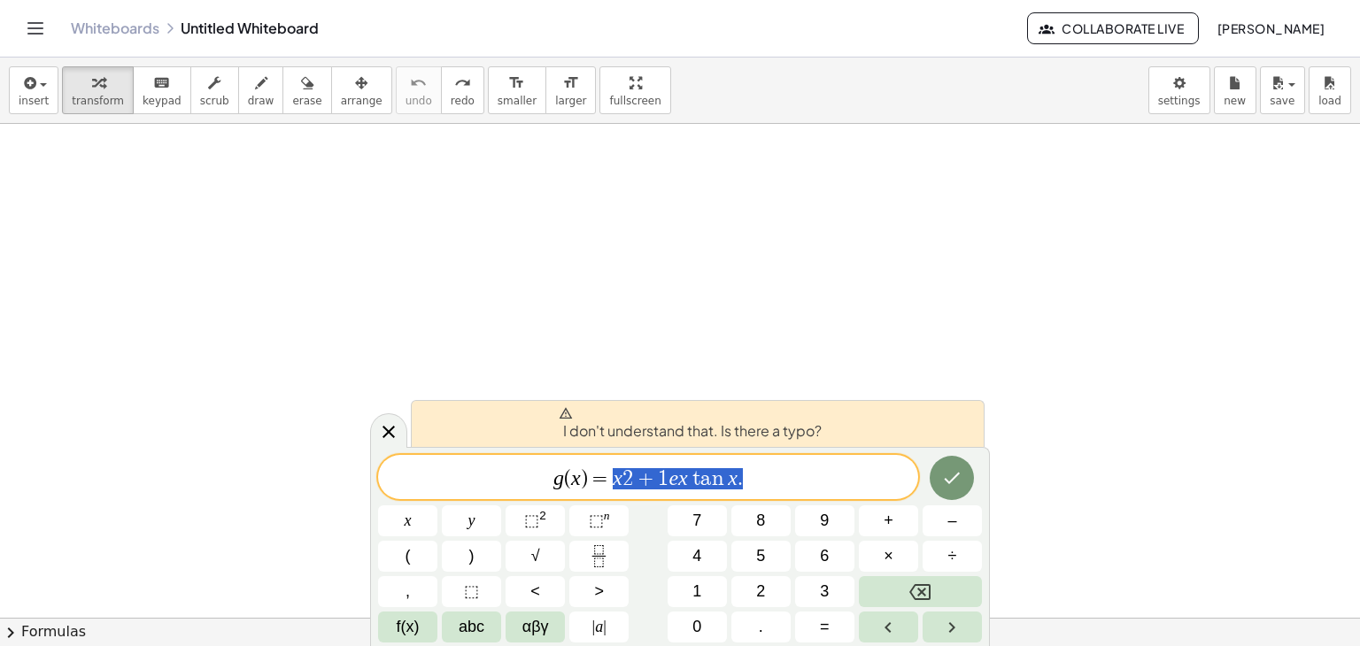
drag, startPoint x: 749, startPoint y: 493, endPoint x: 613, endPoint y: 504, distance: 136.8
click at [613, 504] on div "**********" at bounding box center [680, 549] width 604 height 188
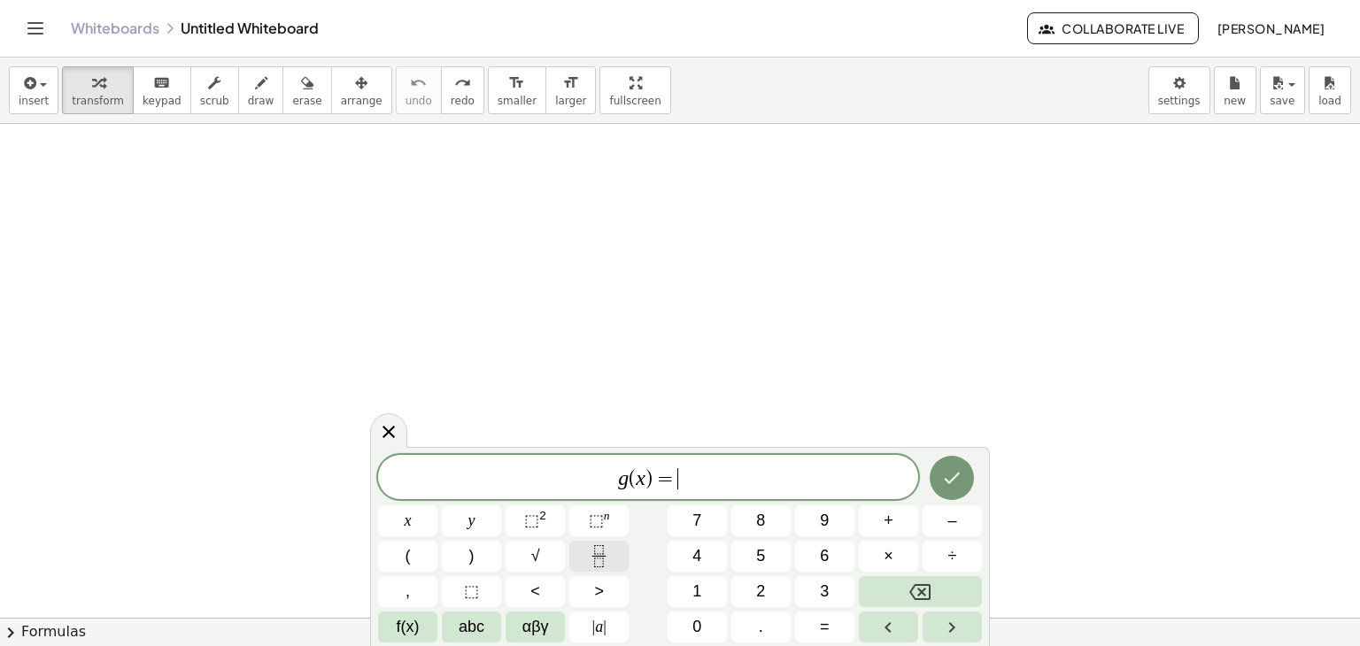
click at [600, 564] on icon "Fraction" at bounding box center [599, 556] width 22 height 22
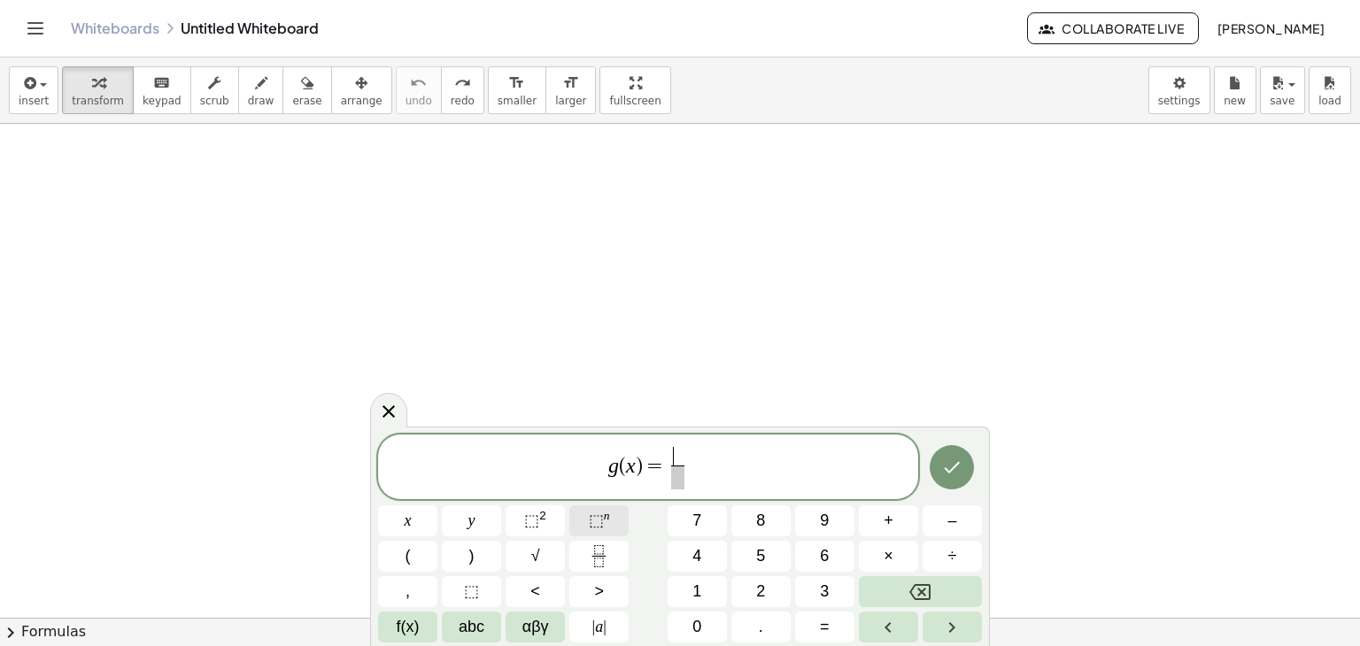
click at [595, 525] on span "⬚" at bounding box center [596, 521] width 15 height 18
click at [684, 454] on span "x" at bounding box center [682, 446] width 8 height 17
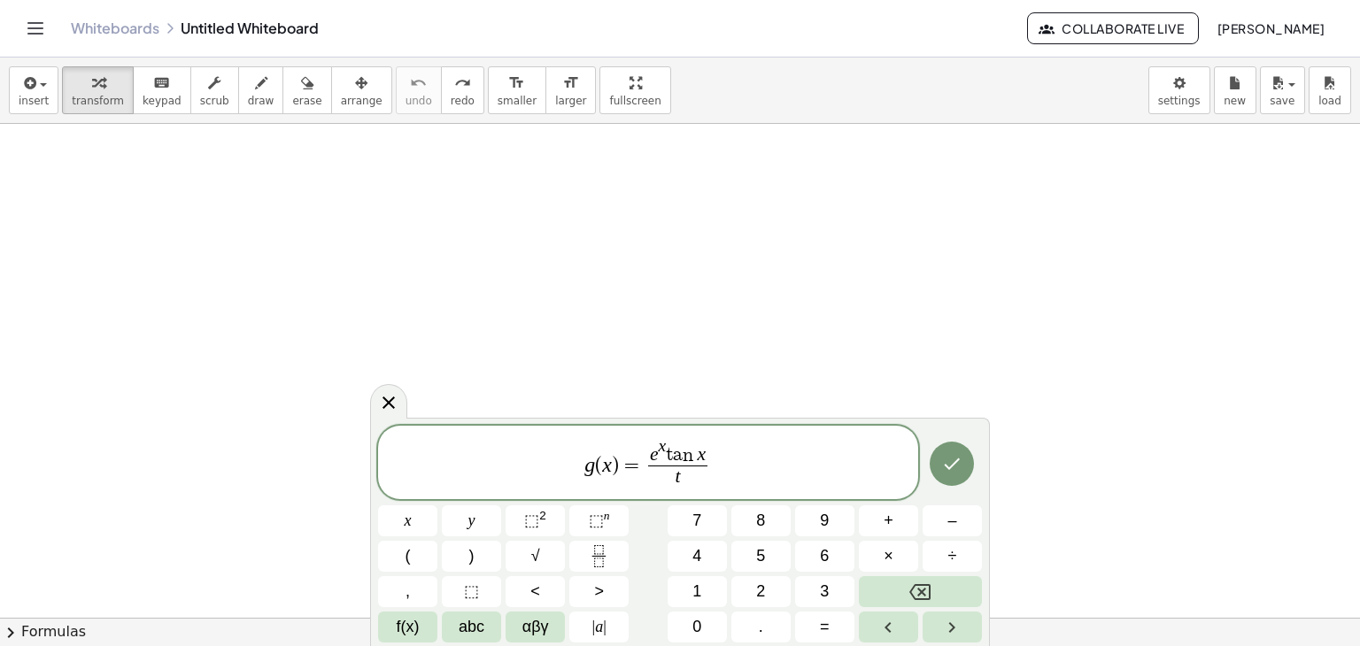
click at [687, 483] on span "t" at bounding box center [677, 478] width 59 height 24
click at [544, 555] on button "√" at bounding box center [535, 556] width 59 height 31
click at [418, 523] on button "x" at bounding box center [407, 521] width 59 height 31
click at [528, 523] on span "⬚" at bounding box center [531, 521] width 15 height 18
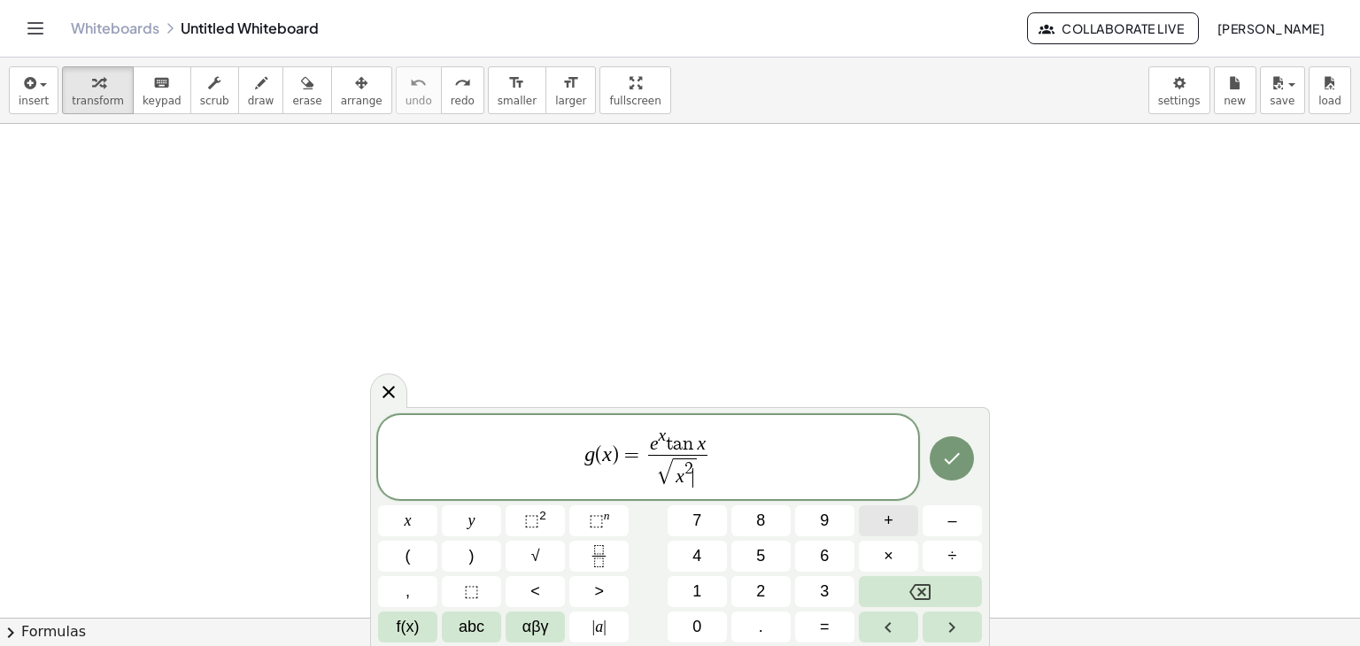
click at [897, 525] on button "+" at bounding box center [888, 521] width 59 height 31
click at [704, 593] on button "1" at bounding box center [697, 591] width 59 height 31
click at [949, 459] on icon "Done" at bounding box center [951, 458] width 21 height 21
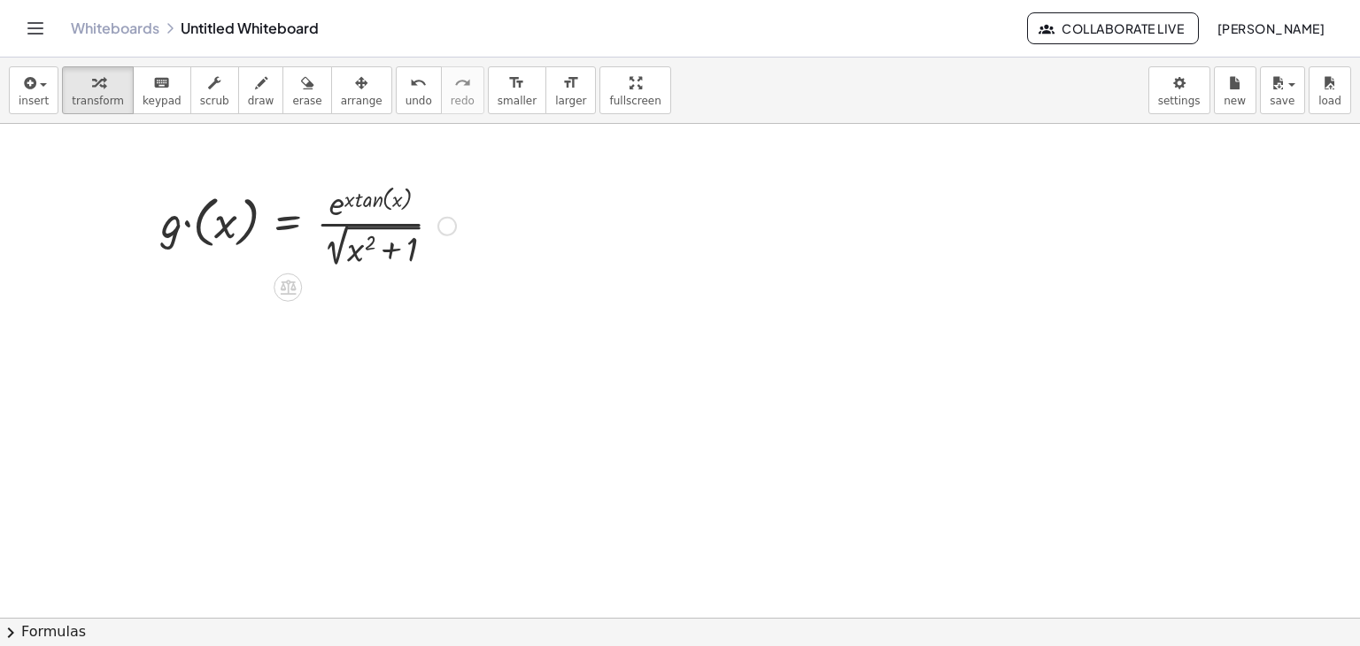
click at [194, 225] on div at bounding box center [308, 224] width 313 height 93
click at [397, 215] on div at bounding box center [308, 224] width 313 height 93
click at [372, 215] on div at bounding box center [308, 224] width 313 height 93
click at [372, 251] on div at bounding box center [308, 224] width 313 height 93
click at [366, 189] on div at bounding box center [308, 224] width 313 height 93
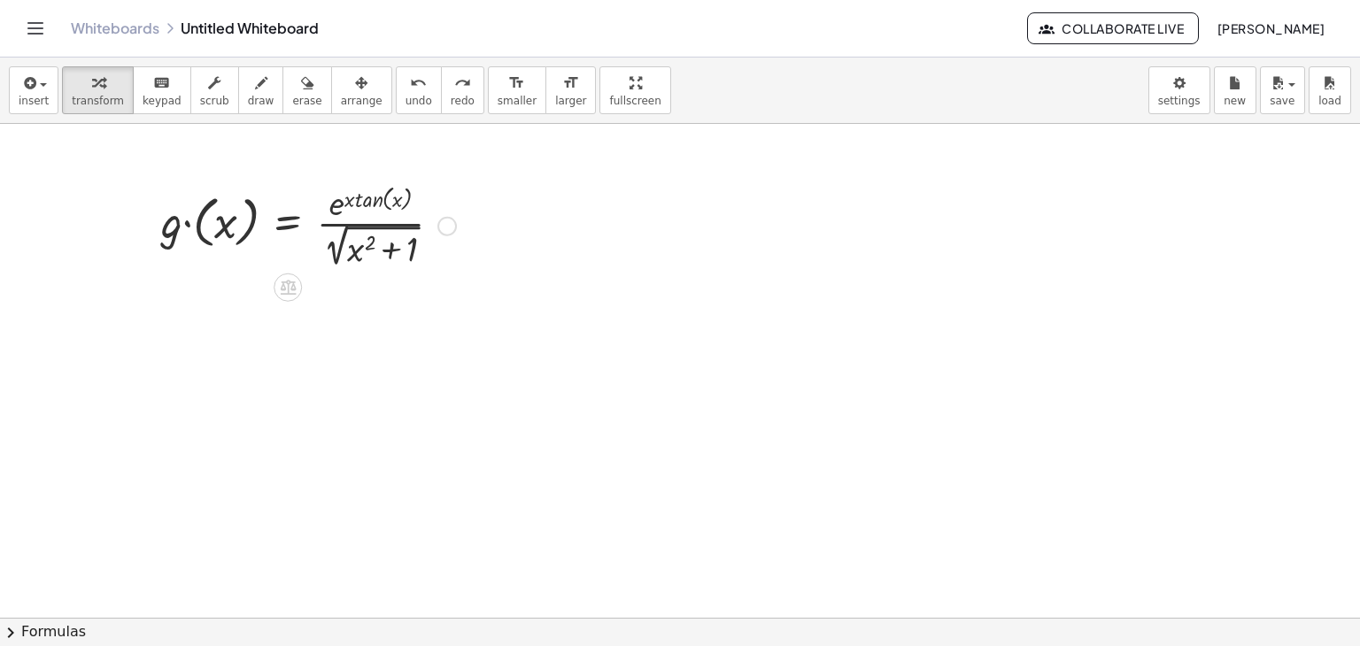
click at [359, 201] on div at bounding box center [308, 224] width 313 height 93
click at [330, 204] on div at bounding box center [308, 224] width 313 height 93
click at [188, 231] on div at bounding box center [308, 224] width 313 height 93
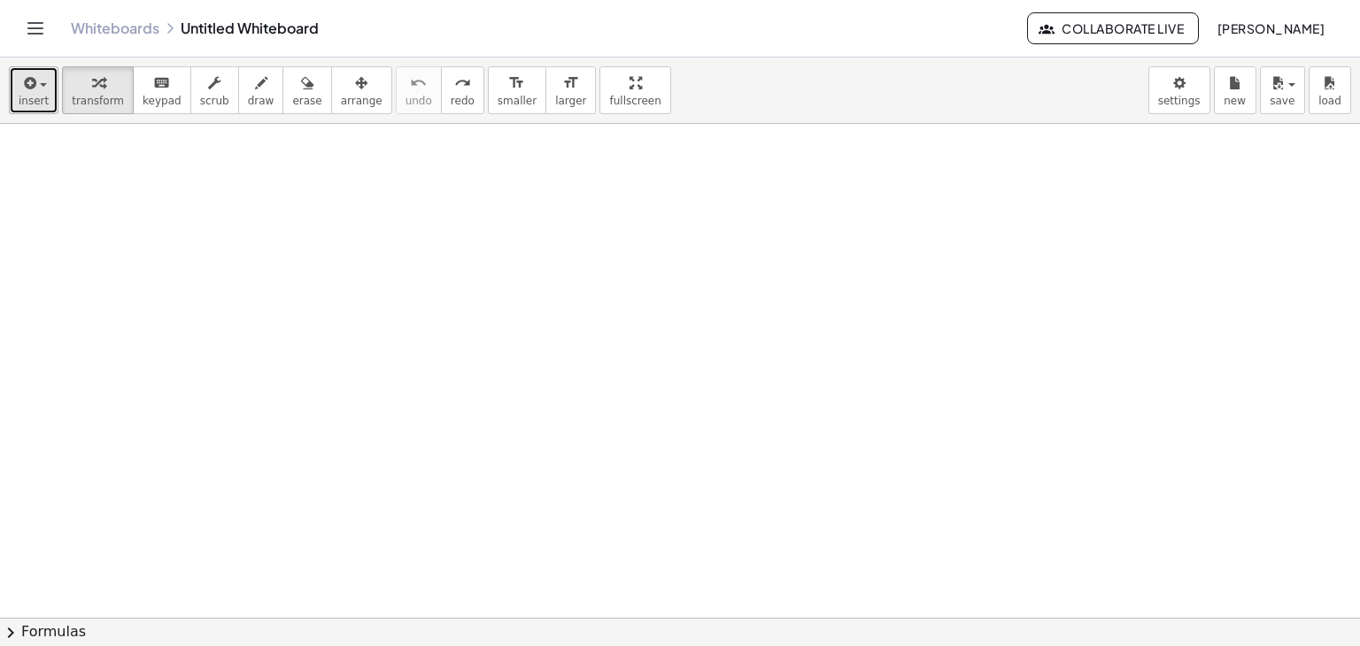
click at [34, 79] on icon "button" at bounding box center [28, 83] width 16 height 21
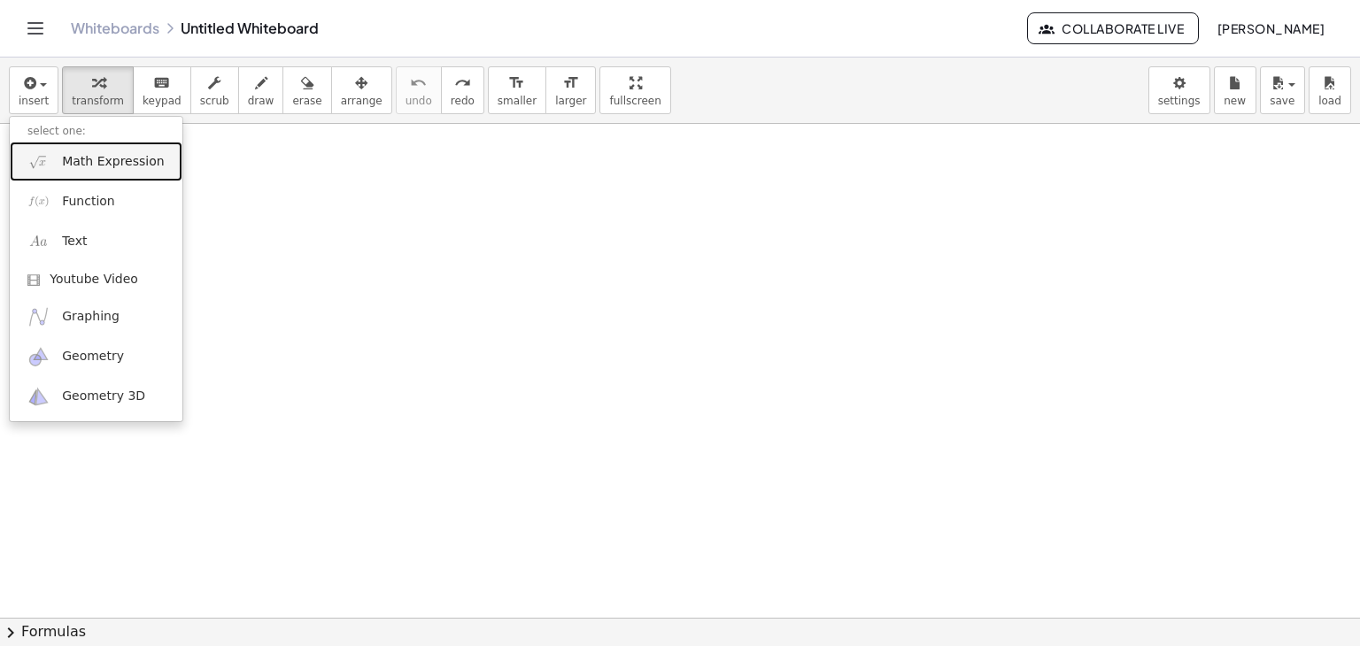
click at [76, 166] on span "Math Expression" at bounding box center [113, 162] width 102 height 18
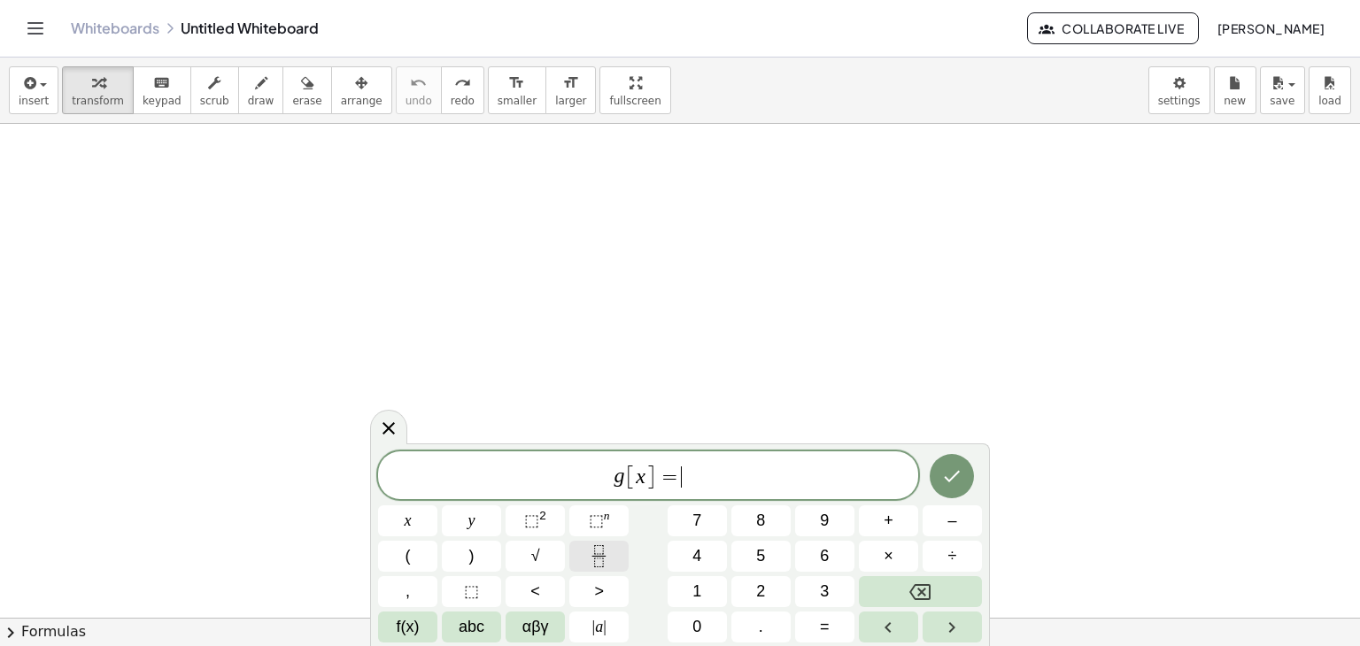
click at [607, 547] on icon "Fraction" at bounding box center [599, 556] width 22 height 22
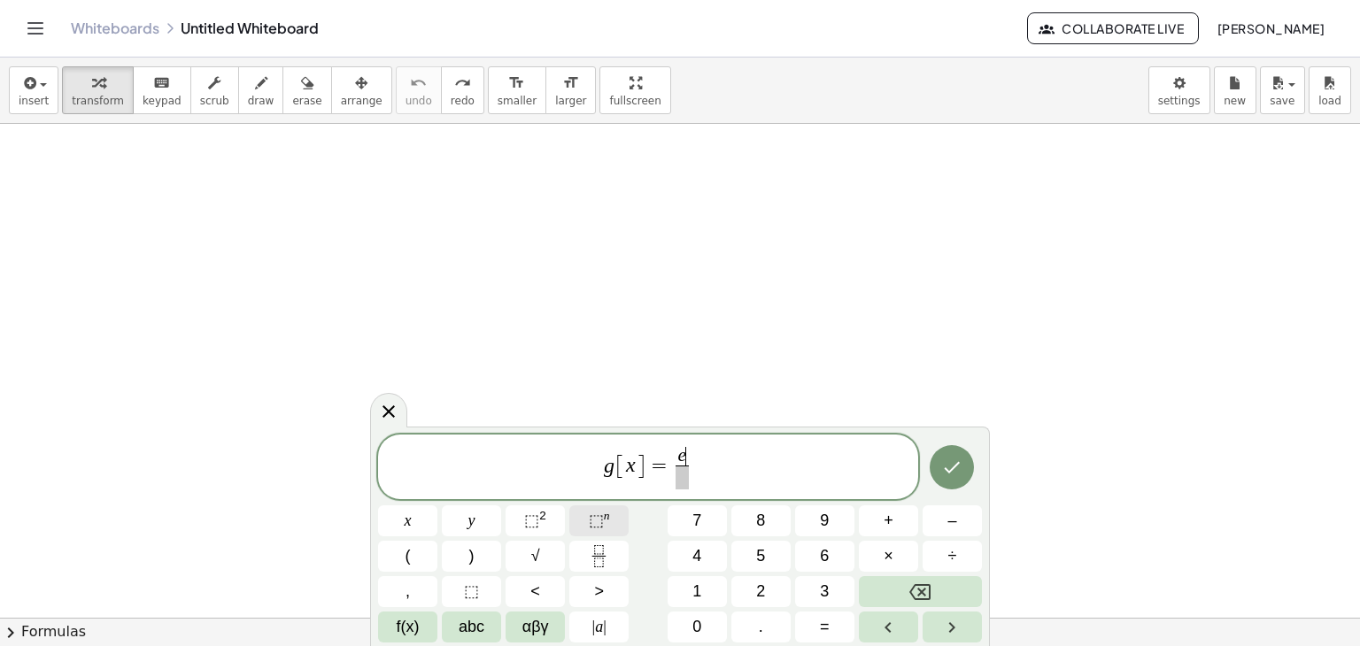
click at [586, 529] on button "⬚ n" at bounding box center [598, 521] width 59 height 31
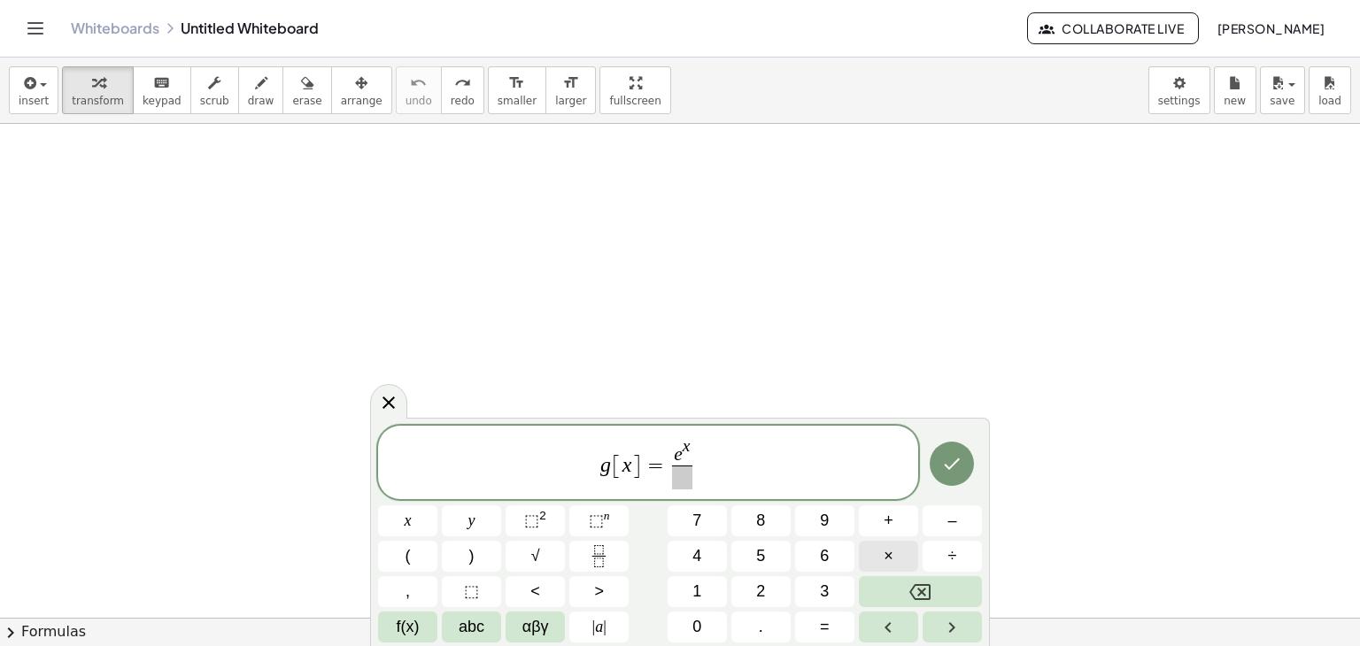
click at [863, 554] on button "×" at bounding box center [888, 556] width 59 height 31
click at [673, 474] on span "​" at bounding box center [682, 478] width 70 height 24
click at [544, 553] on button "√" at bounding box center [535, 556] width 59 height 31
click at [537, 512] on span "⬚" at bounding box center [531, 521] width 15 height 18
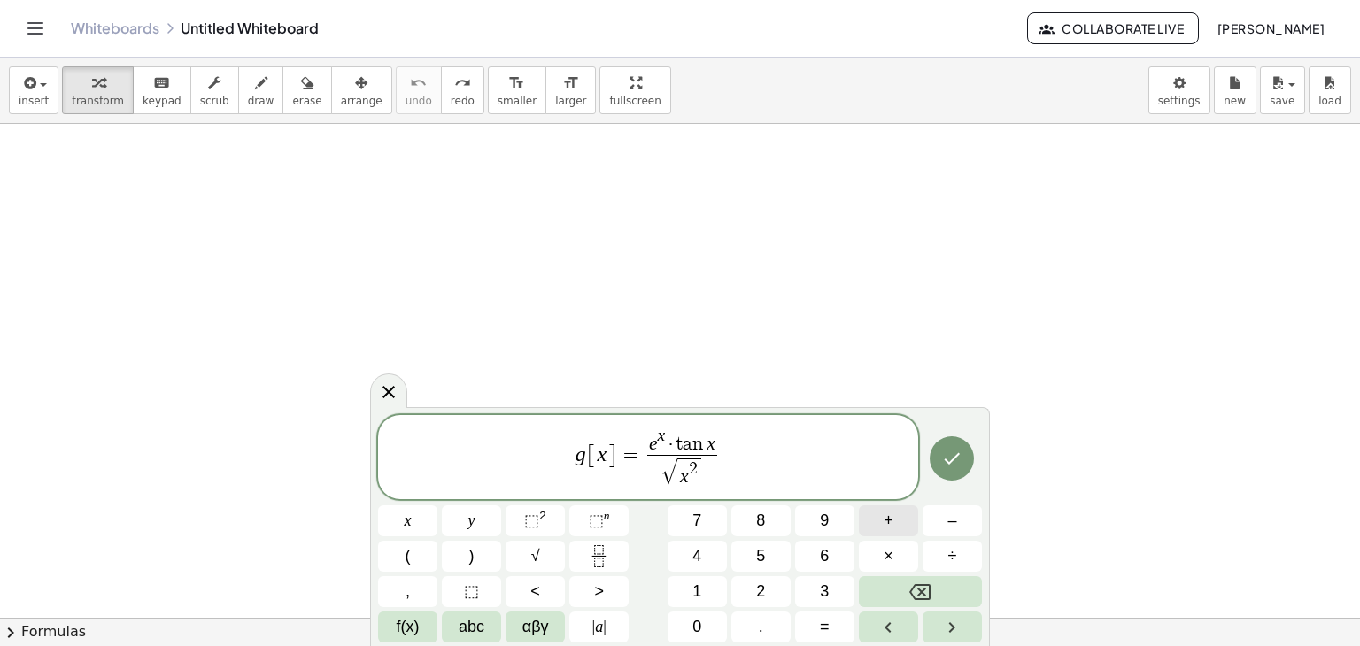
click at [898, 525] on button "+" at bounding box center [888, 521] width 59 height 31
click at [705, 594] on button "1" at bounding box center [697, 591] width 59 height 31
click at [956, 467] on icon "Done" at bounding box center [951, 458] width 21 height 21
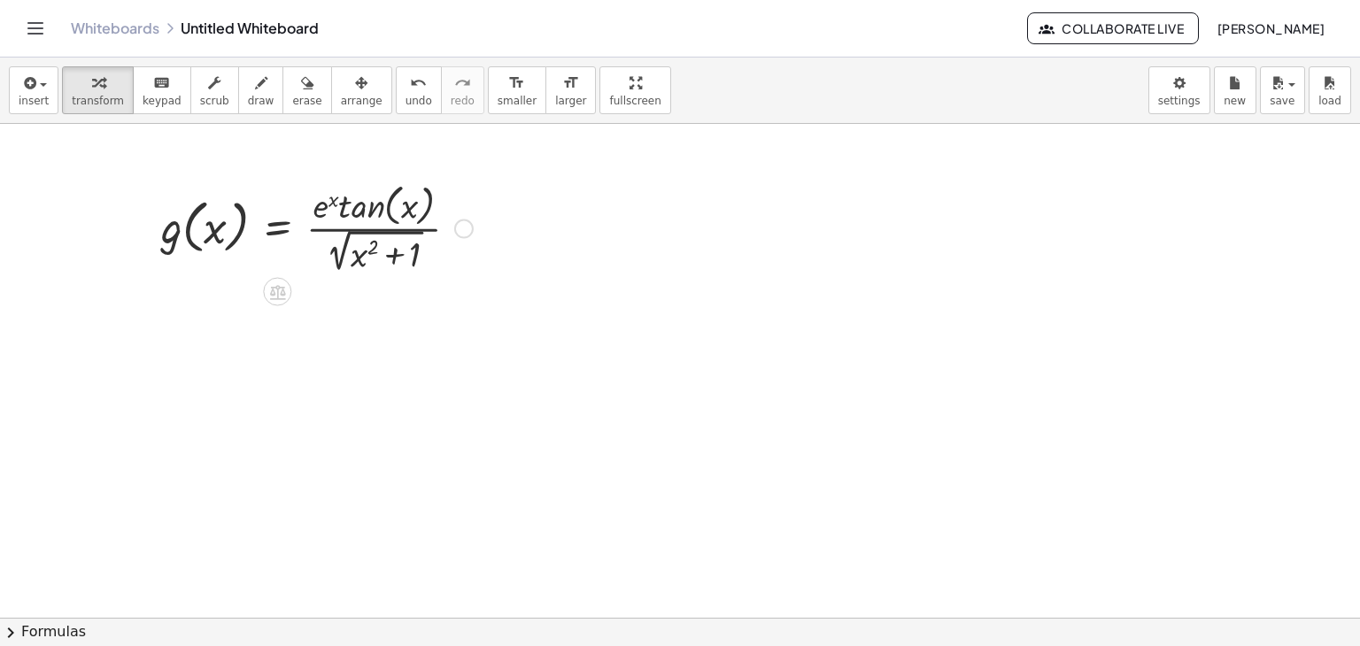
click at [371, 203] on div at bounding box center [316, 227] width 329 height 98
click at [340, 199] on div at bounding box center [316, 227] width 329 height 98
click at [209, 233] on div at bounding box center [316, 227] width 329 height 98
click at [166, 232] on div at bounding box center [316, 227] width 329 height 98
click at [277, 220] on div at bounding box center [316, 227] width 329 height 98
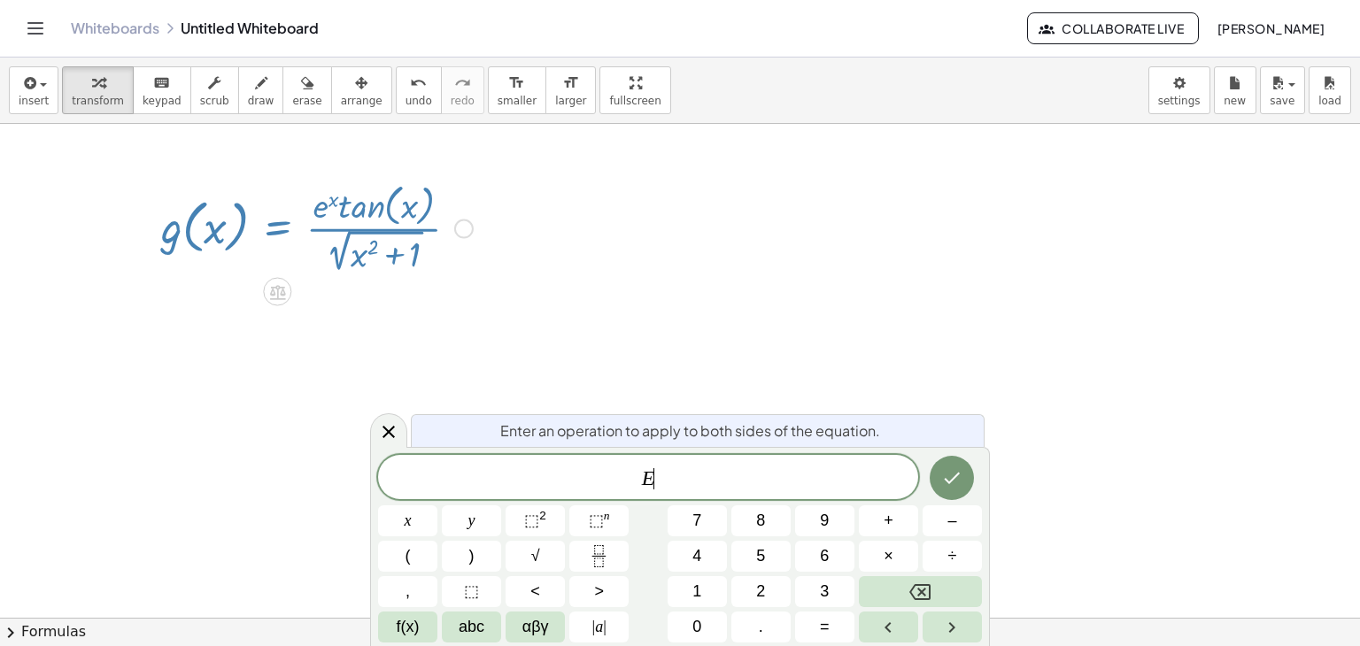
click at [359, 253] on div at bounding box center [316, 227] width 329 height 98
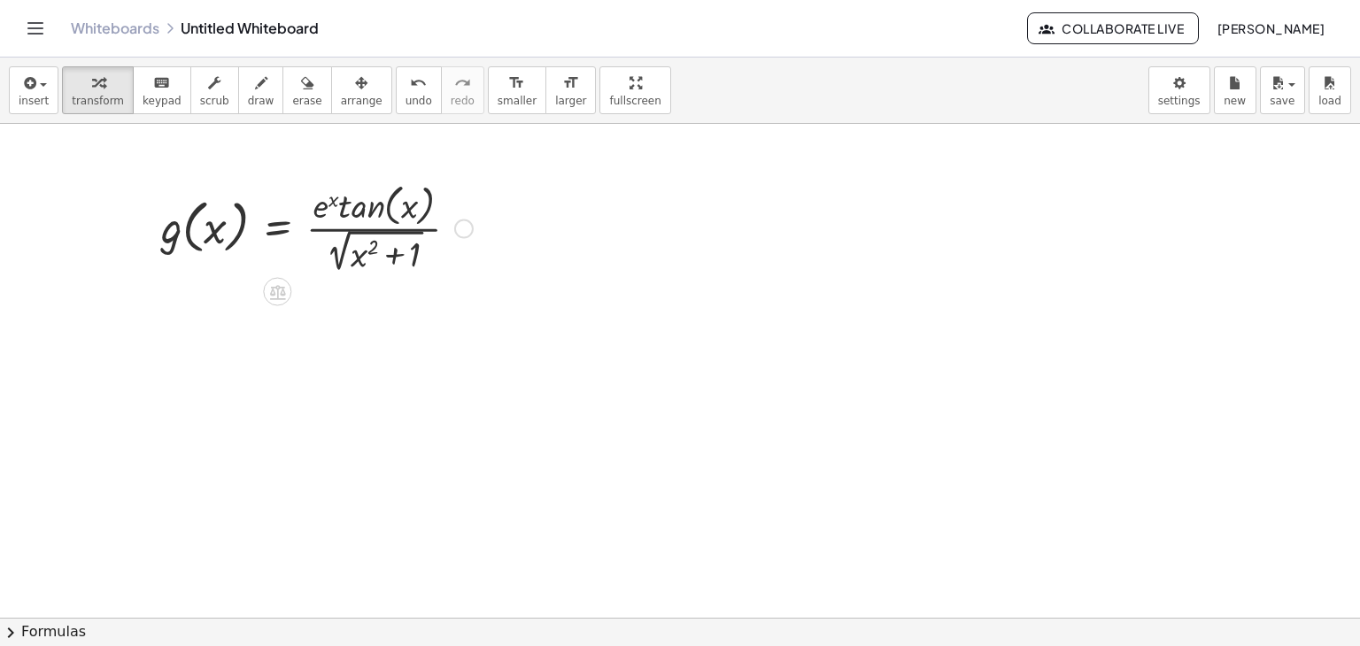
click at [378, 235] on div at bounding box center [316, 227] width 329 height 98
click at [378, 250] on div at bounding box center [316, 227] width 329 height 98
click at [372, 213] on div at bounding box center [316, 227] width 329 height 98
click at [373, 249] on div at bounding box center [316, 227] width 329 height 98
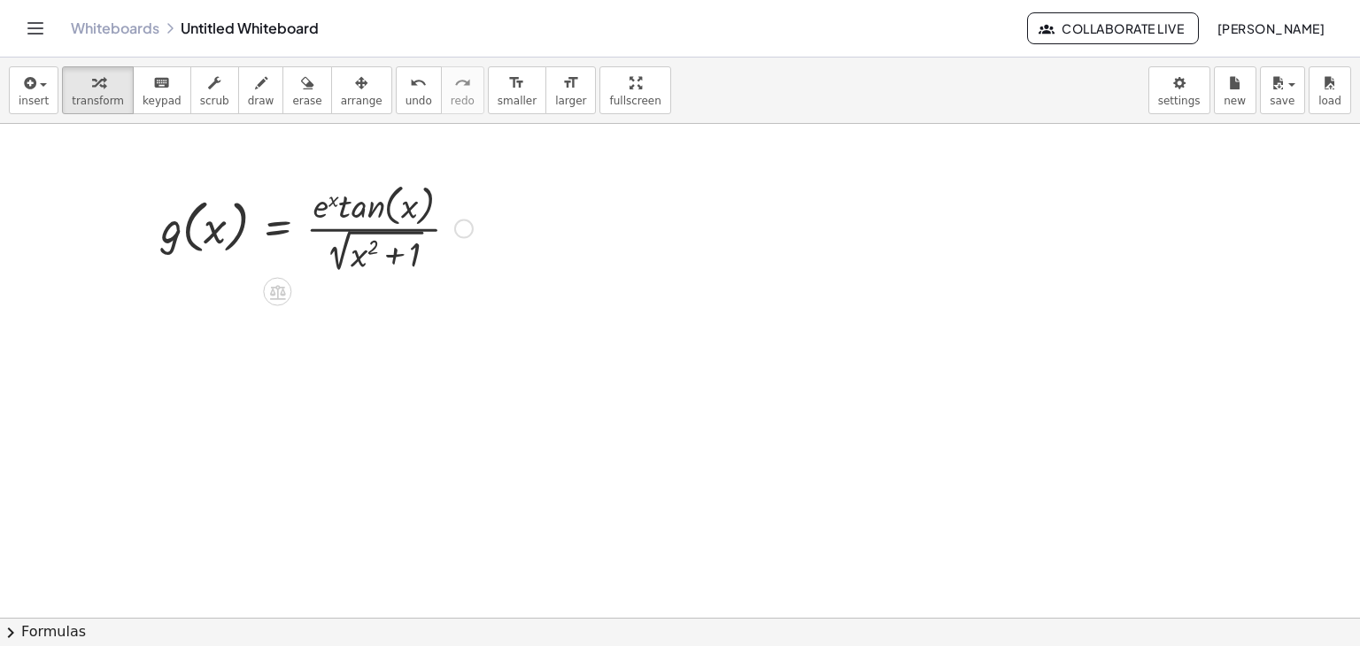
click at [375, 262] on div at bounding box center [316, 227] width 329 height 98
click at [462, 229] on div at bounding box center [463, 228] width 19 height 19
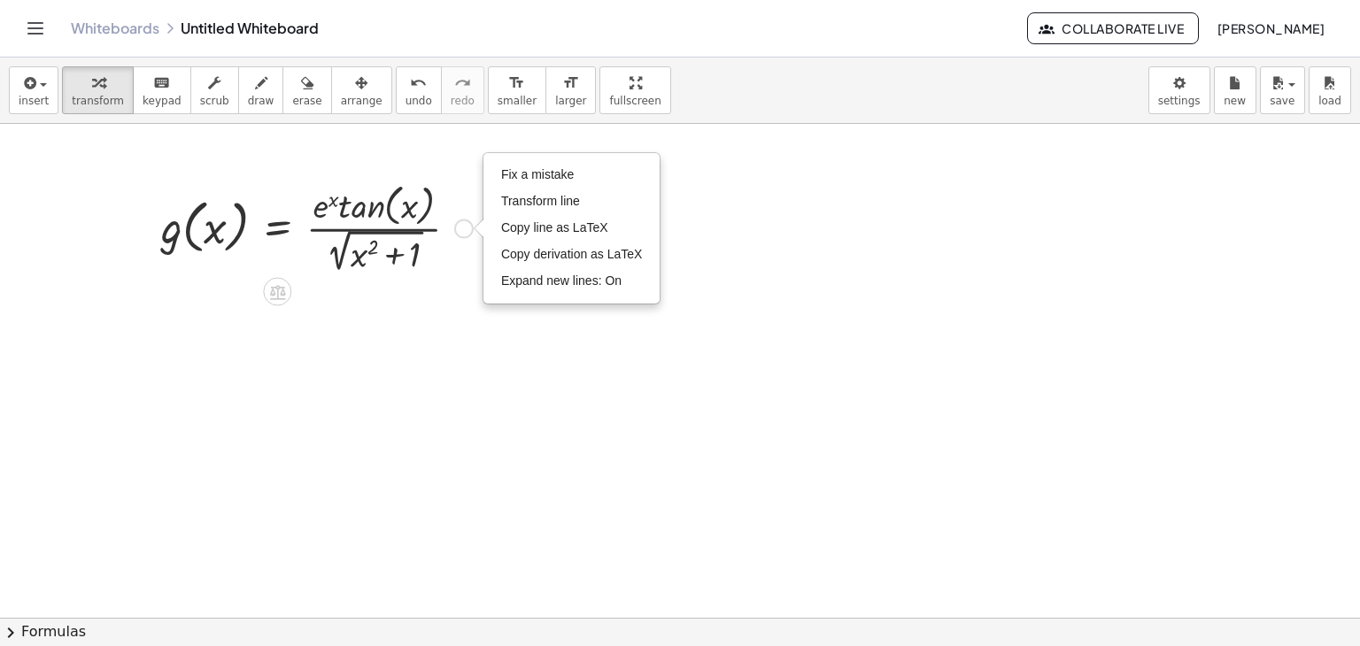
click at [282, 291] on icon at bounding box center [278, 292] width 16 height 15
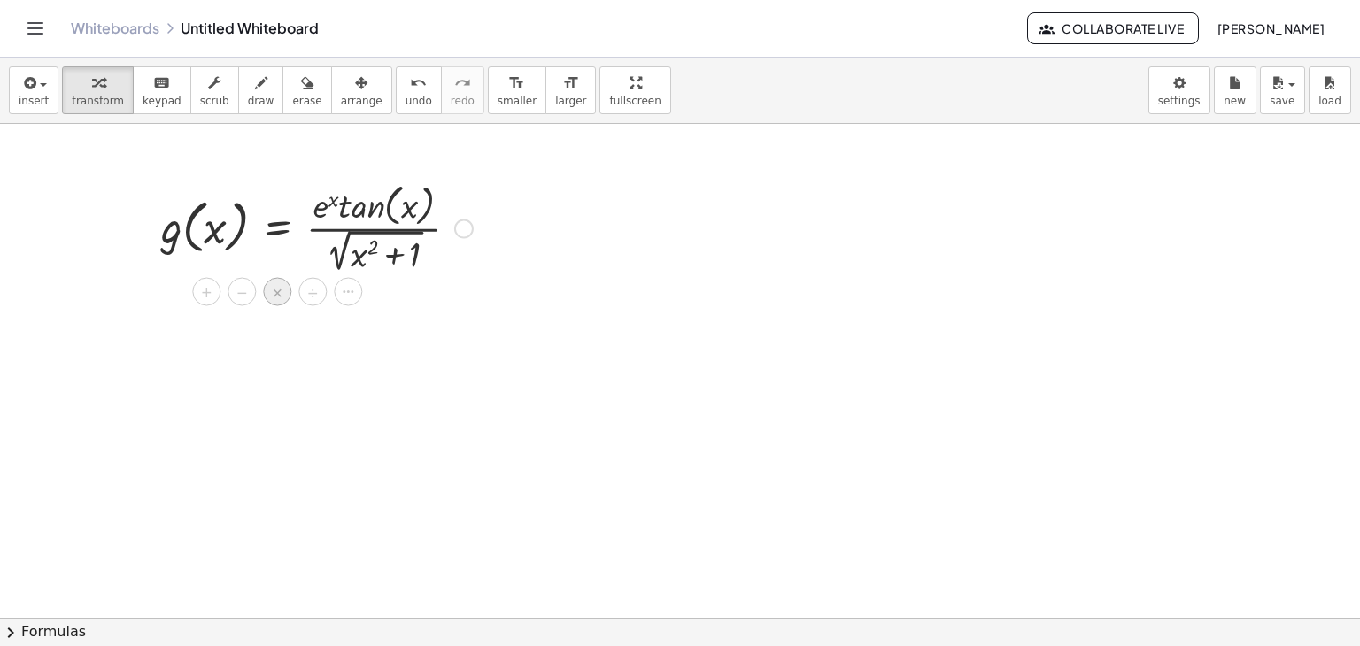
click at [285, 295] on div "×" at bounding box center [277, 292] width 28 height 28
click at [234, 234] on div at bounding box center [316, 227] width 329 height 98
click at [344, 212] on div at bounding box center [316, 227] width 329 height 98
click at [383, 256] on div at bounding box center [316, 227] width 329 height 98
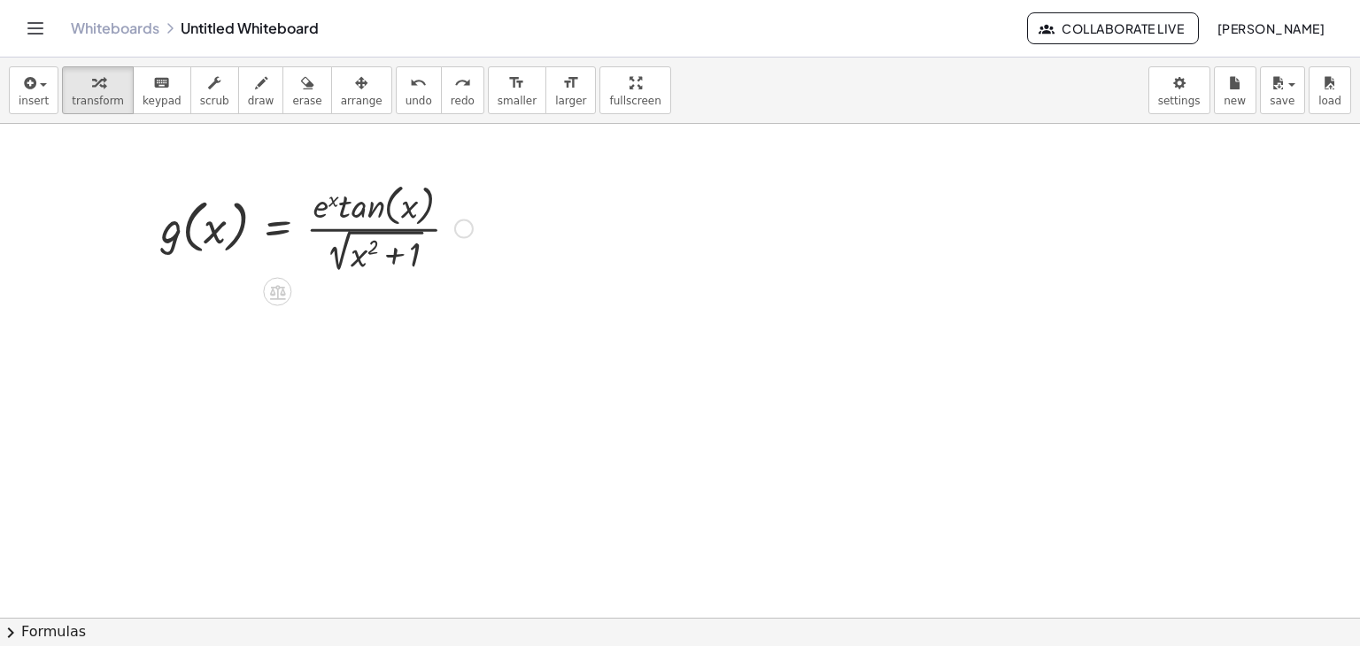
click at [383, 256] on div at bounding box center [316, 227] width 329 height 98
click at [344, 202] on div at bounding box center [316, 227] width 329 height 98
click at [331, 202] on div at bounding box center [316, 227] width 329 height 98
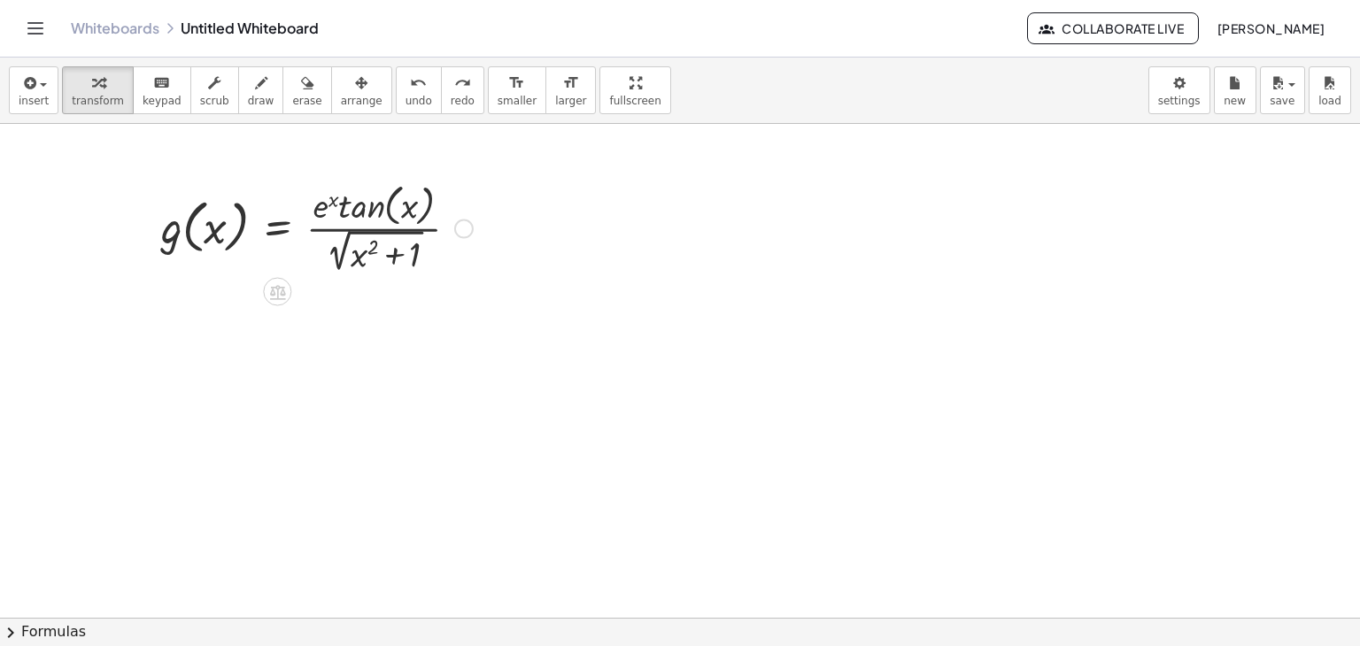
click at [216, 236] on div at bounding box center [316, 227] width 329 height 98
click at [87, 100] on span "transform" at bounding box center [98, 101] width 52 height 12
click at [351, 238] on div at bounding box center [316, 227] width 329 height 98
click at [351, 220] on div at bounding box center [316, 227] width 329 height 98
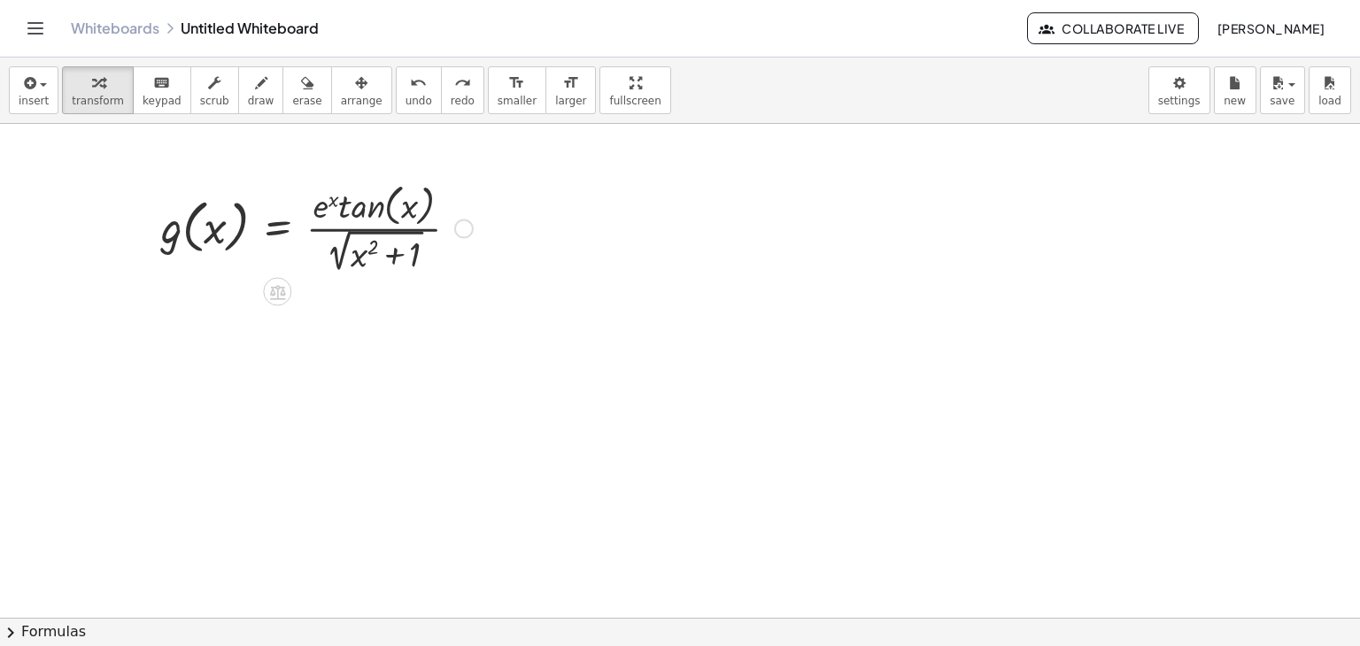
click at [320, 203] on div at bounding box center [316, 227] width 329 height 98
drag, startPoint x: 465, startPoint y: 234, endPoint x: 637, endPoint y: 238, distance: 172.7
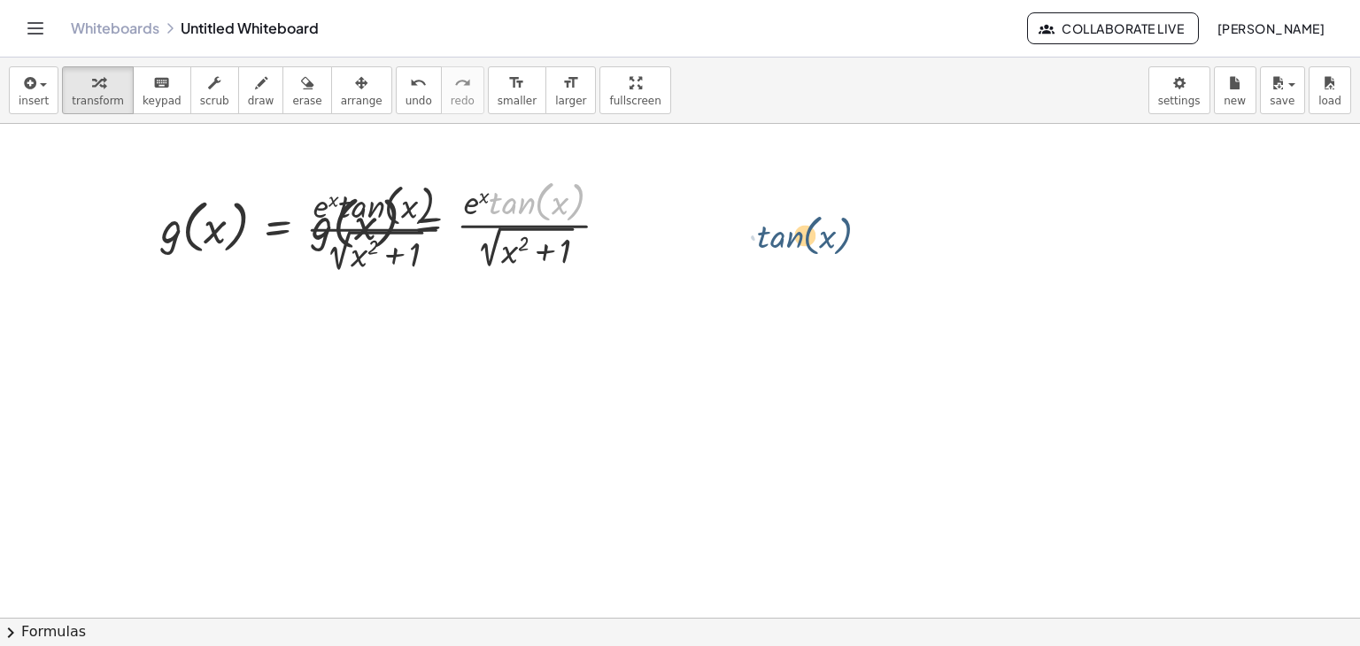
drag, startPoint x: 518, startPoint y: 205, endPoint x: 786, endPoint y: 238, distance: 270.4
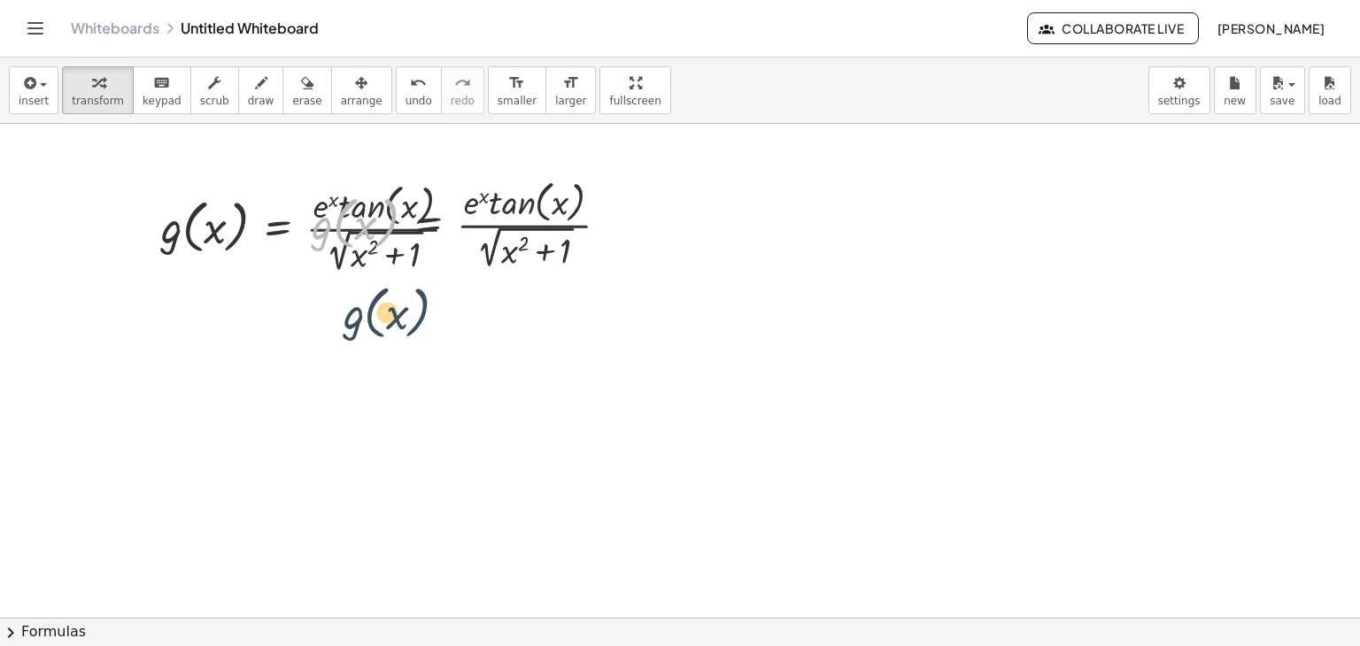
drag, startPoint x: 390, startPoint y: 224, endPoint x: 439, endPoint y: 356, distance: 140.9
drag, startPoint x: 358, startPoint y: 253, endPoint x: 311, endPoint y: 407, distance: 161.0
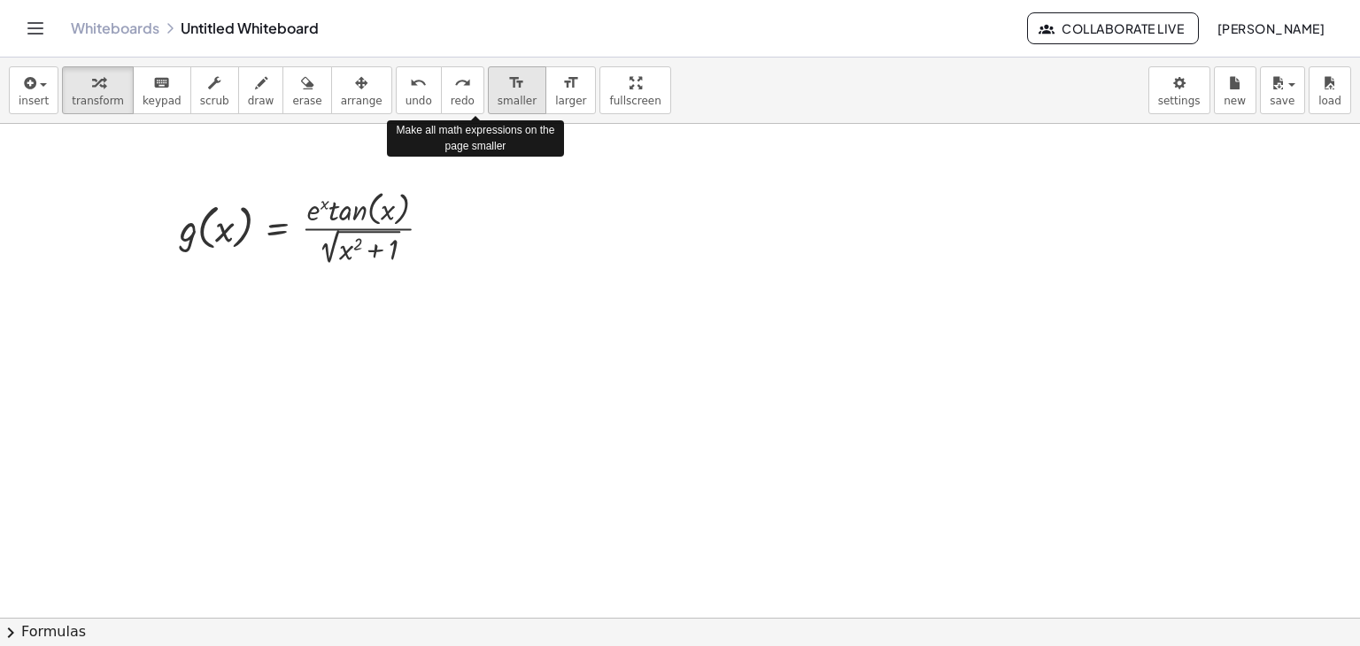
click at [498, 104] on span "smaller" at bounding box center [517, 101] width 39 height 12
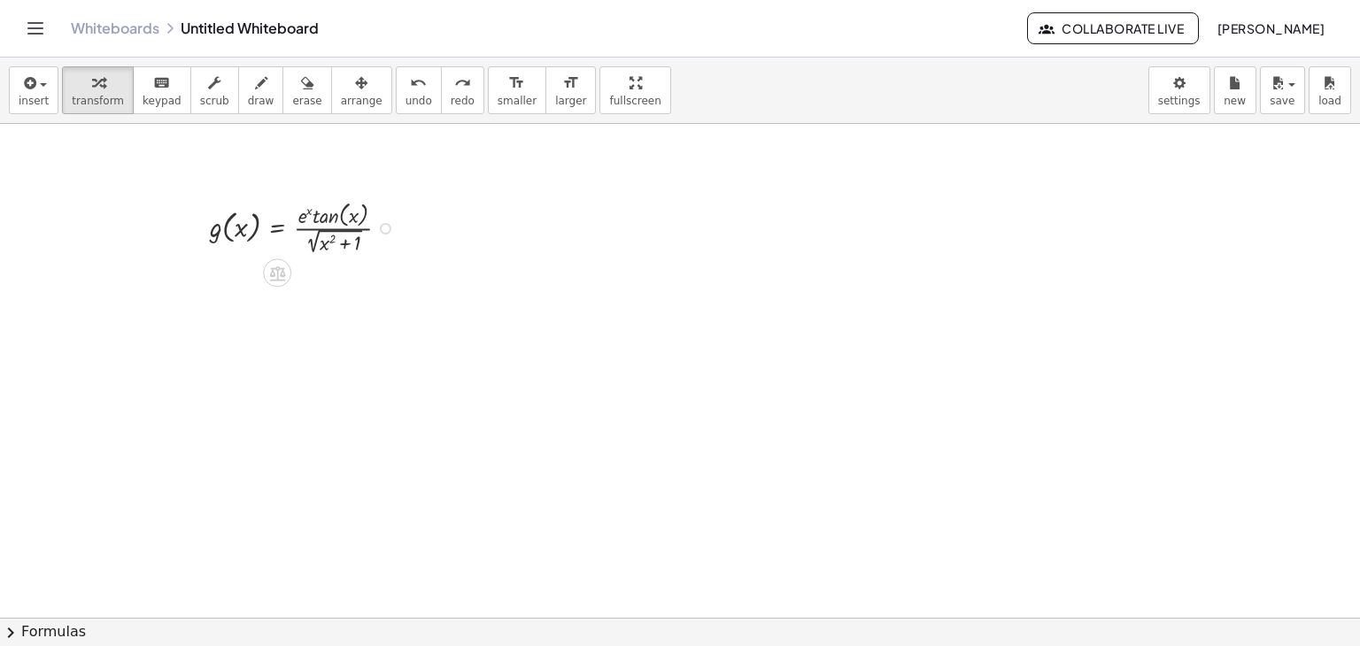
click at [410, 227] on div at bounding box center [307, 227] width 212 height 61
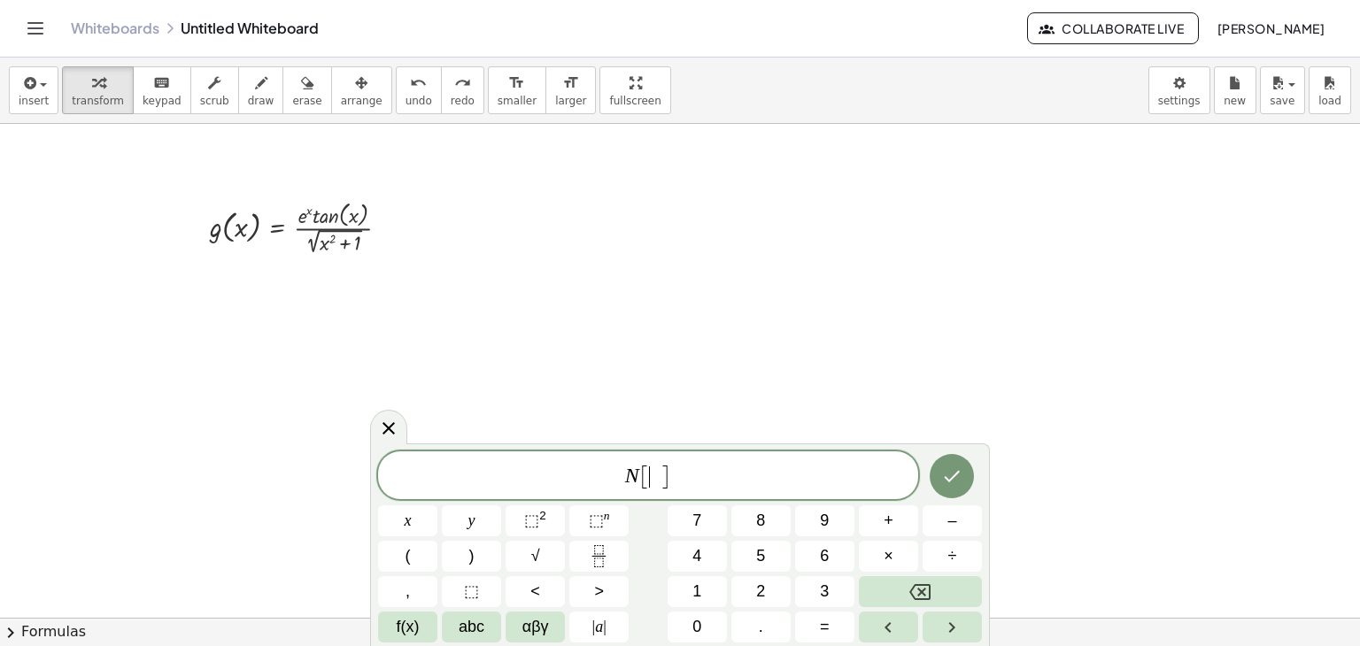
click at [652, 478] on span "​" at bounding box center [655, 477] width 10 height 21
click at [671, 477] on span "N [ g ] ​" at bounding box center [648, 476] width 540 height 29
click at [604, 521] on sup "n" at bounding box center [607, 515] width 6 height 13
click at [962, 477] on icon "Done" at bounding box center [951, 473] width 21 height 21
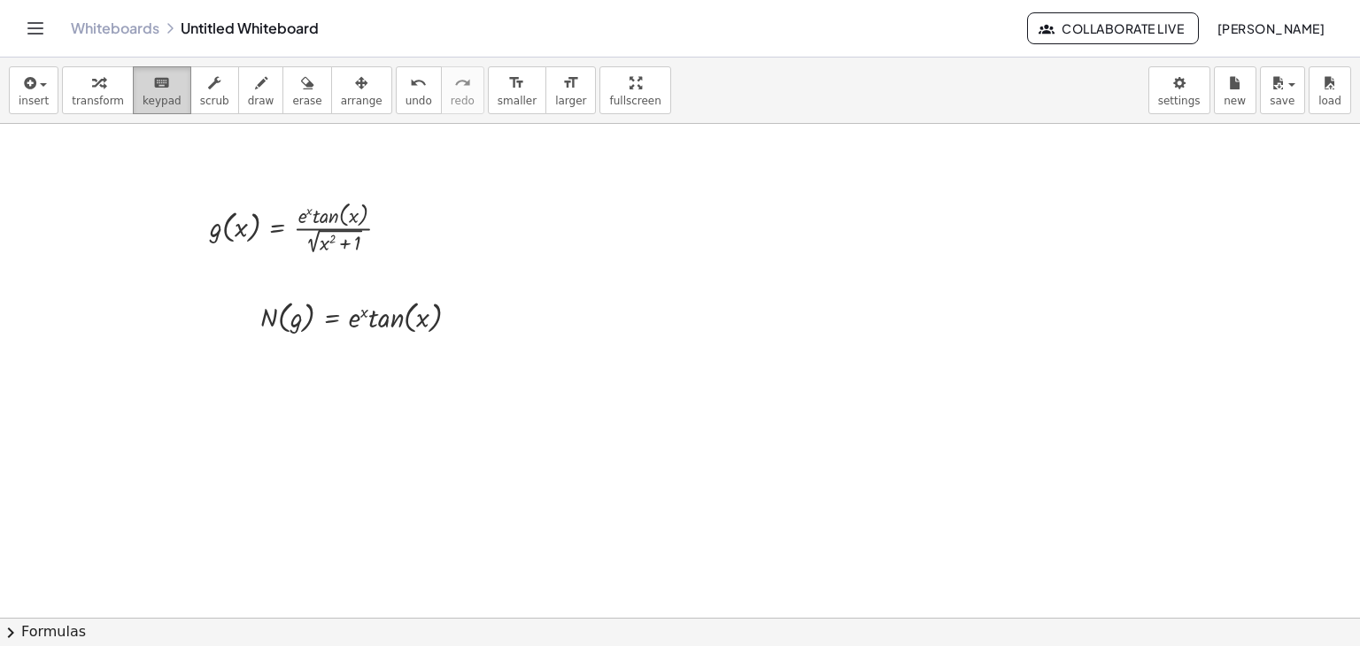
click at [162, 98] on span "keypad" at bounding box center [162, 101] width 39 height 12
click at [331, 92] on button "arrange" at bounding box center [361, 90] width 61 height 48
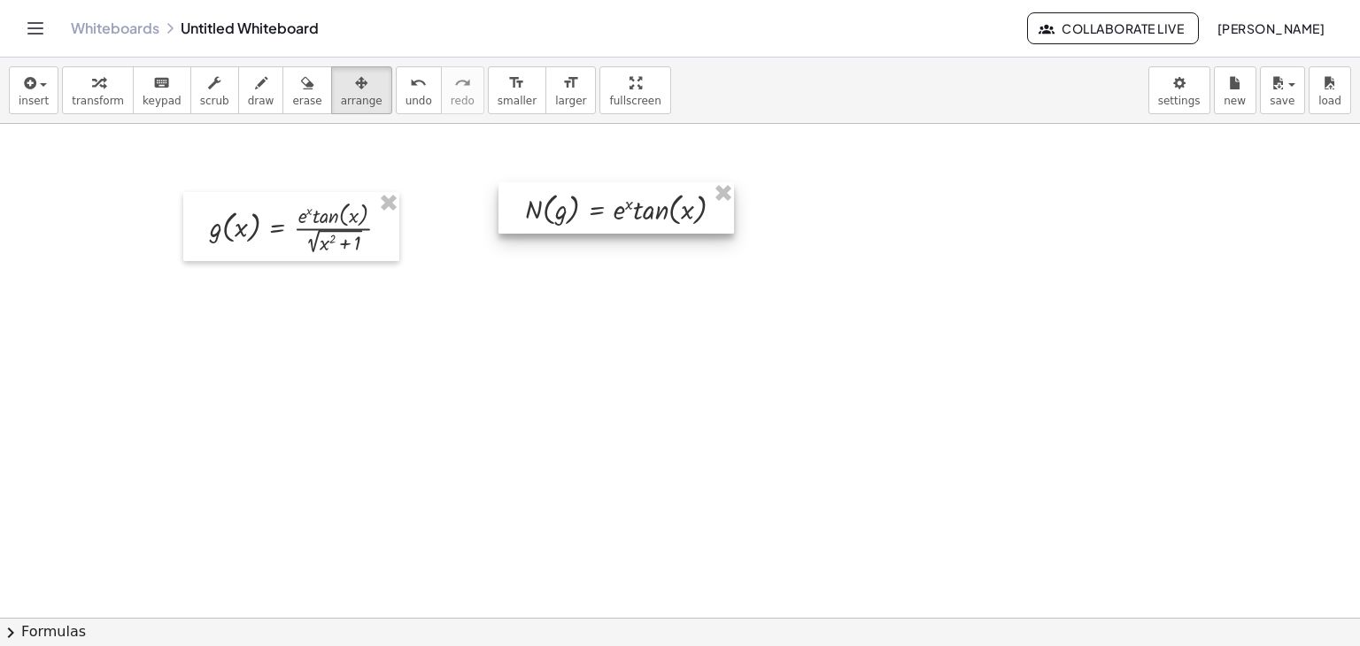
drag, startPoint x: 322, startPoint y: 323, endPoint x: 587, endPoint y: 215, distance: 285.9
click at [587, 215] on div at bounding box center [616, 207] width 236 height 51
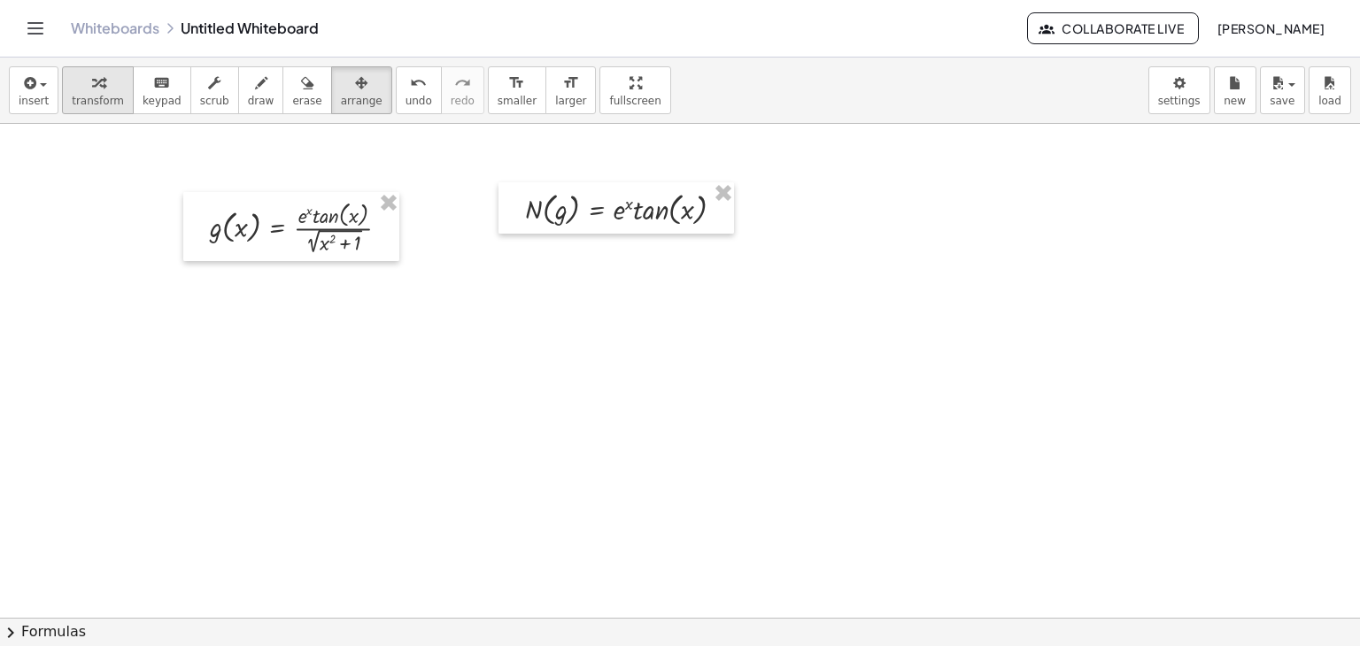
click at [72, 97] on span "transform" at bounding box center [98, 101] width 52 height 12
click at [27, 95] on span "insert" at bounding box center [34, 101] width 30 height 12
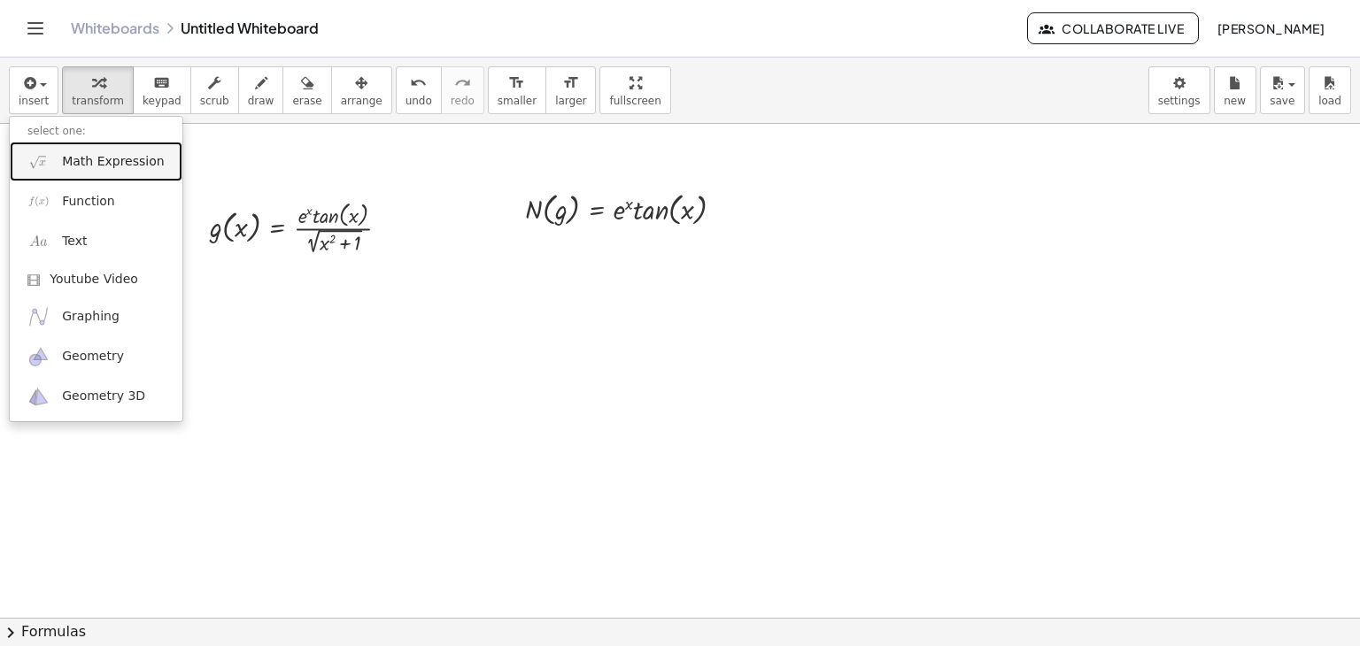
click at [89, 174] on link "Math Expression" at bounding box center [96, 162] width 173 height 40
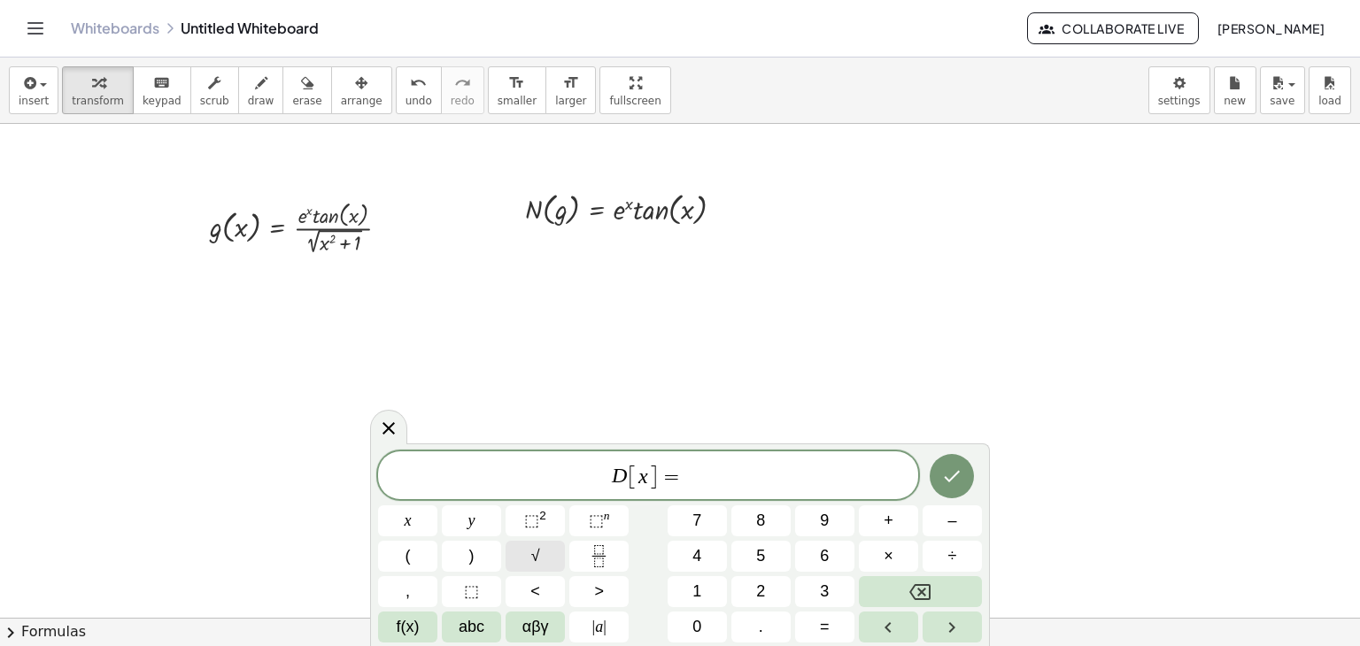
click at [546, 550] on button "√" at bounding box center [535, 556] width 59 height 31
click at [413, 528] on button "x" at bounding box center [407, 521] width 59 height 31
click at [518, 529] on button "⬚ 2" at bounding box center [535, 521] width 59 height 31
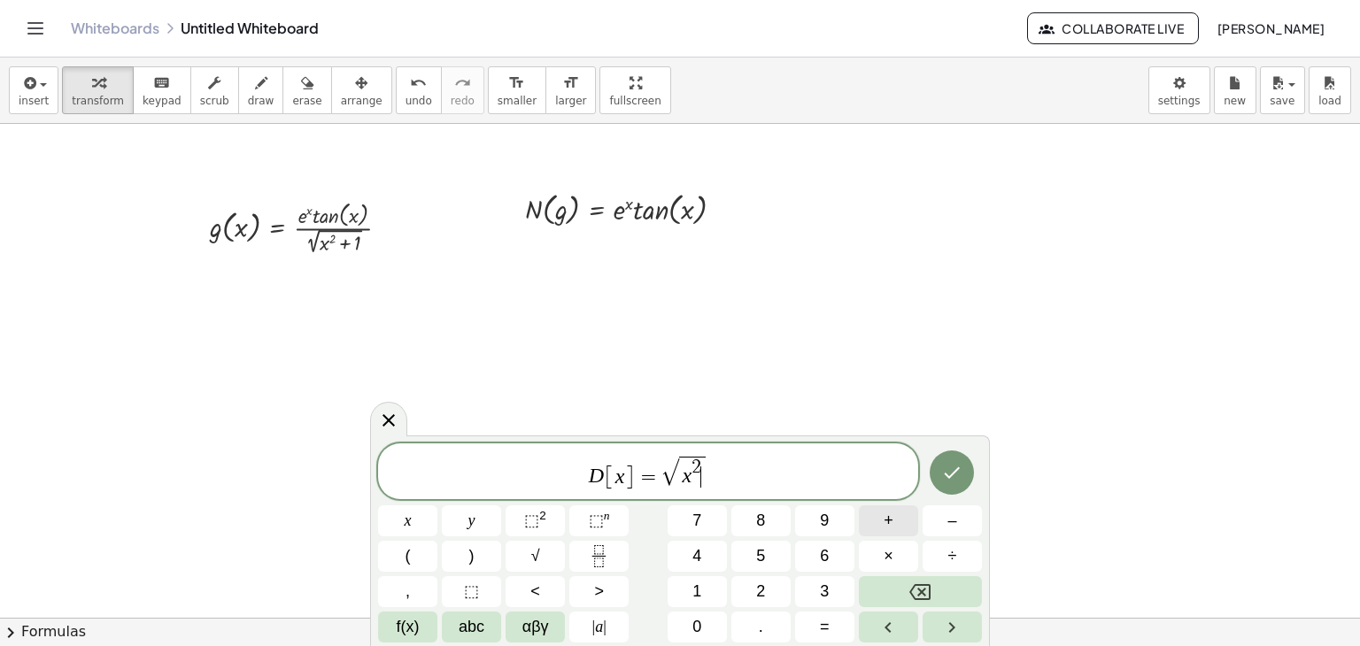
click at [901, 519] on button "+" at bounding box center [888, 521] width 59 height 31
click at [705, 583] on button "1" at bounding box center [697, 591] width 59 height 31
click at [811, 638] on button "=" at bounding box center [824, 627] width 59 height 31
click at [398, 532] on button "x" at bounding box center [407, 521] width 59 height 31
click at [536, 535] on button "⬚ 2" at bounding box center [535, 521] width 59 height 31
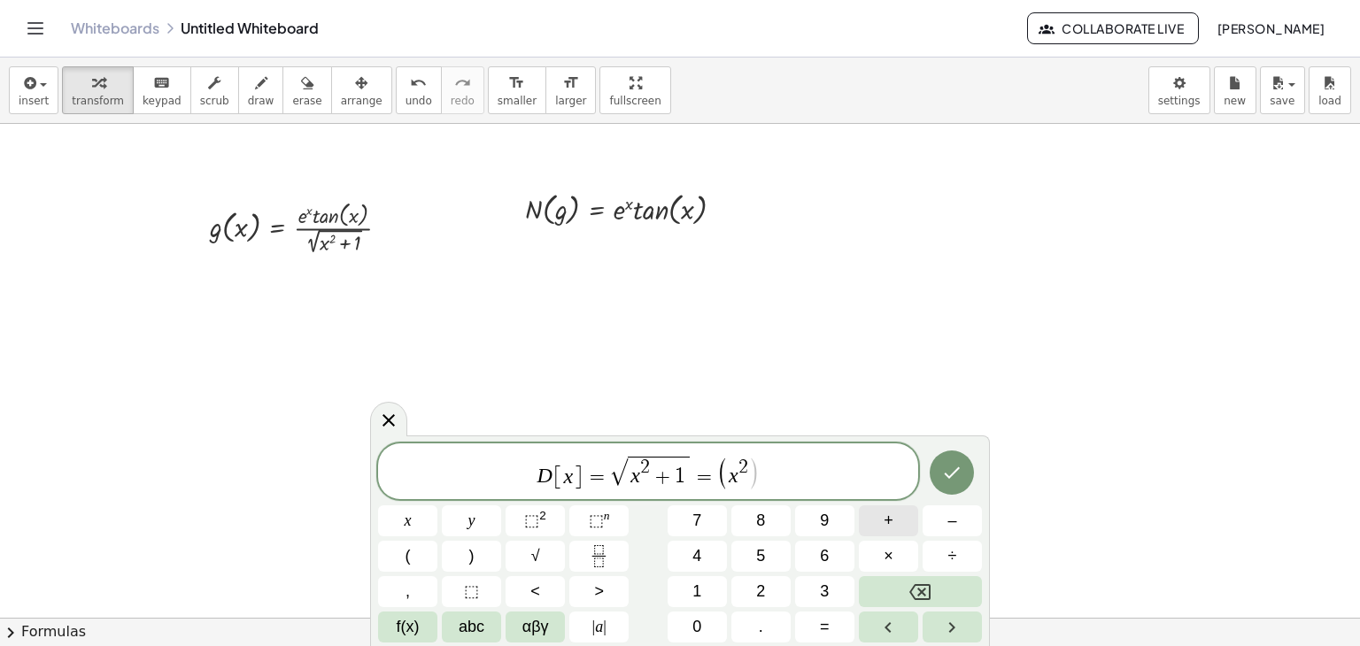
click at [900, 524] on button "+" at bounding box center [888, 521] width 59 height 31
click at [706, 590] on button "1" at bounding box center [697, 591] width 59 height 31
click at [535, 518] on span "⬚" at bounding box center [531, 521] width 15 height 18
click at [772, 460] on span "2" at bounding box center [777, 467] width 10 height 19
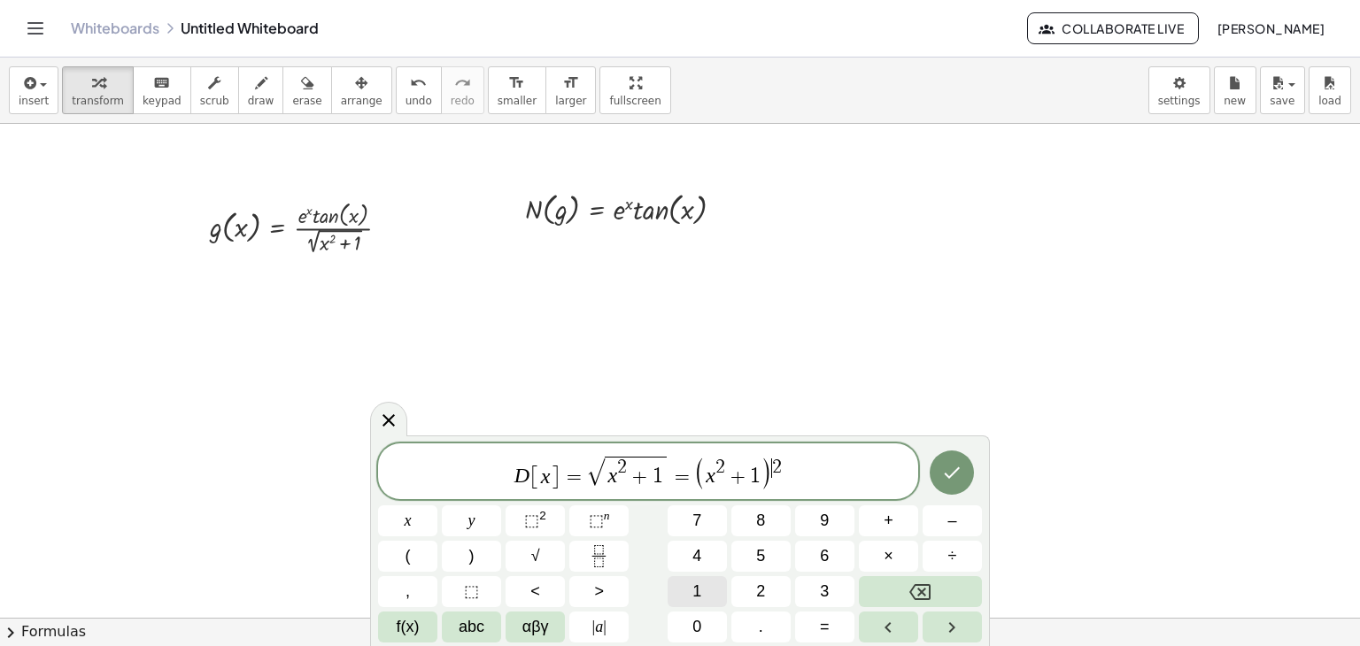
click at [708, 582] on button "1" at bounding box center [697, 591] width 59 height 31
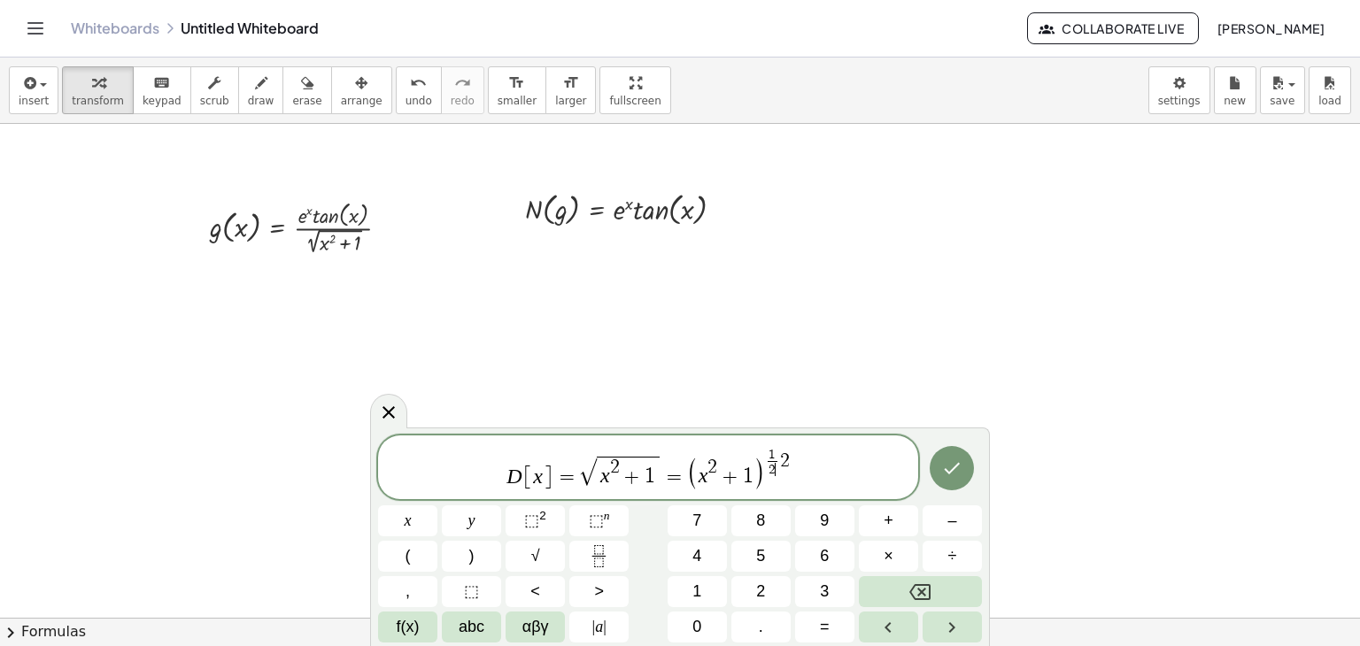
click at [799, 468] on span "D [ x ] = √ x 2 + 1 = ( x 2 + 1 ) 1 2 ​ ​ 2" at bounding box center [648, 468] width 540 height 45
click at [949, 463] on icon "Done" at bounding box center [951, 468] width 21 height 21
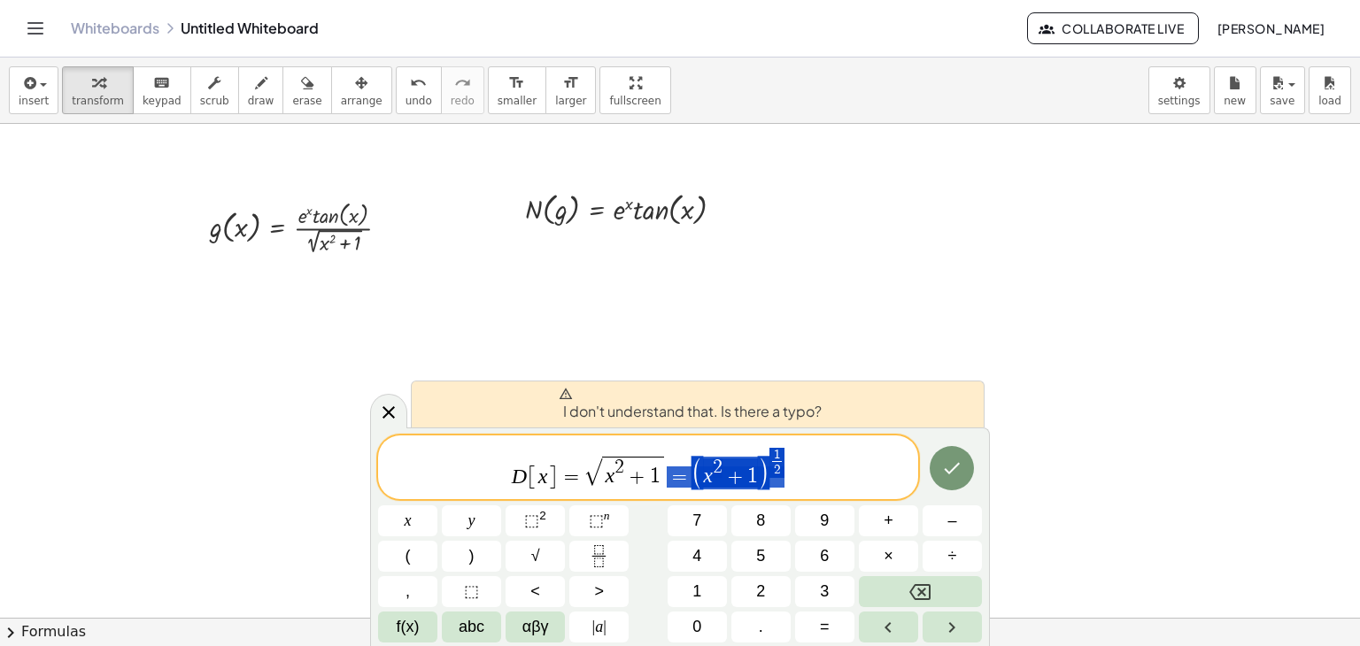
drag, startPoint x: 819, startPoint y: 469, endPoint x: 674, endPoint y: 483, distance: 145.8
click at [674, 483] on span "D [ x ] = √ x 2 + 1 = ( x 2 + 1 ) 1 2 ​" at bounding box center [648, 468] width 540 height 45
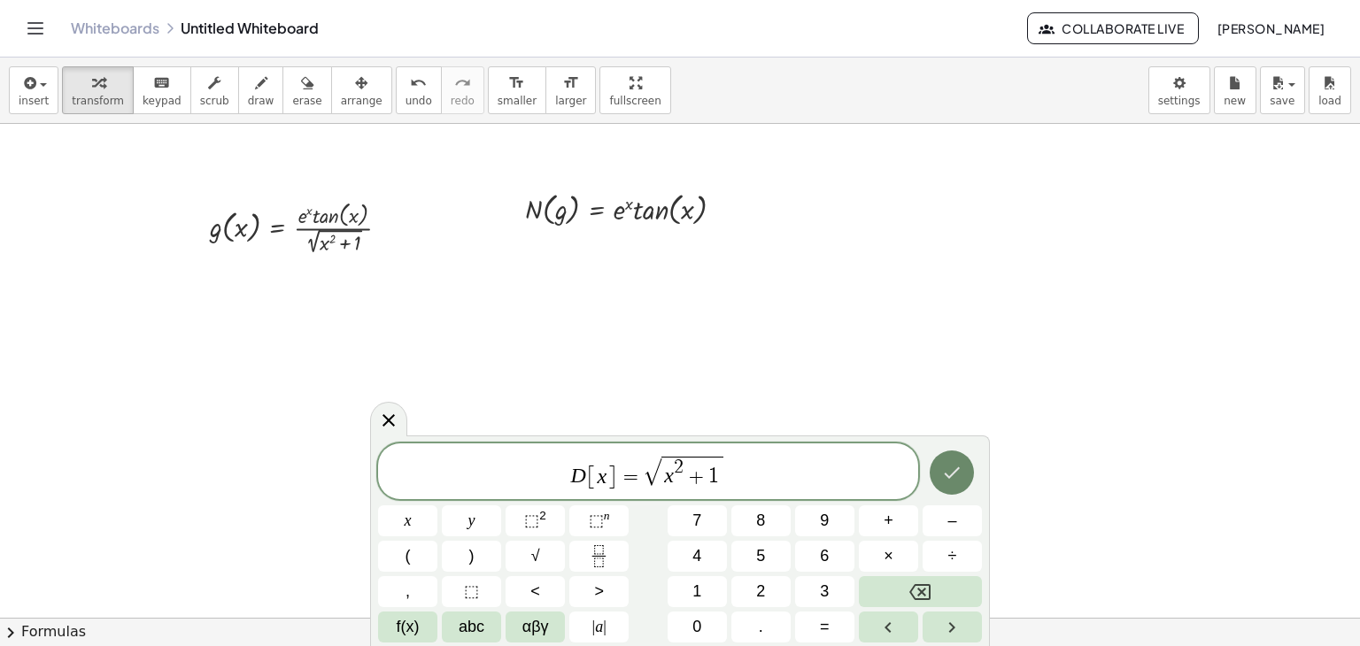
click at [949, 468] on icon "Done" at bounding box center [951, 472] width 21 height 21
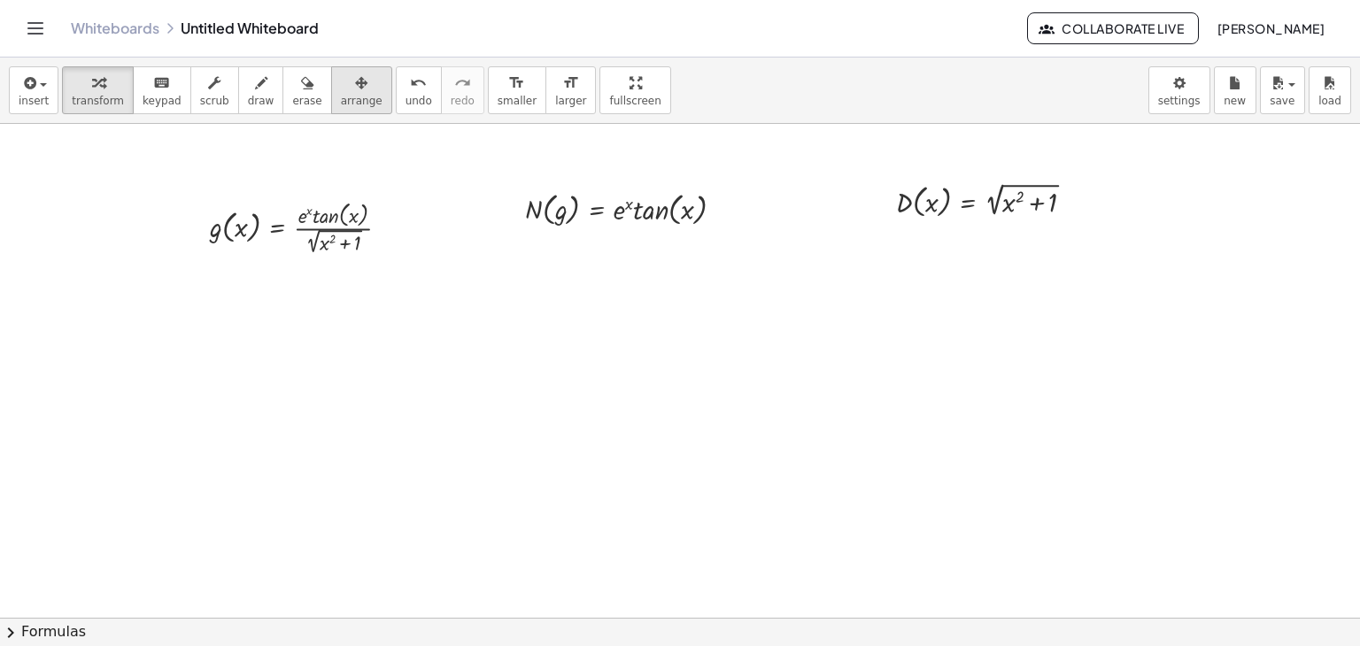
click at [355, 89] on icon "button" at bounding box center [361, 83] width 12 height 21
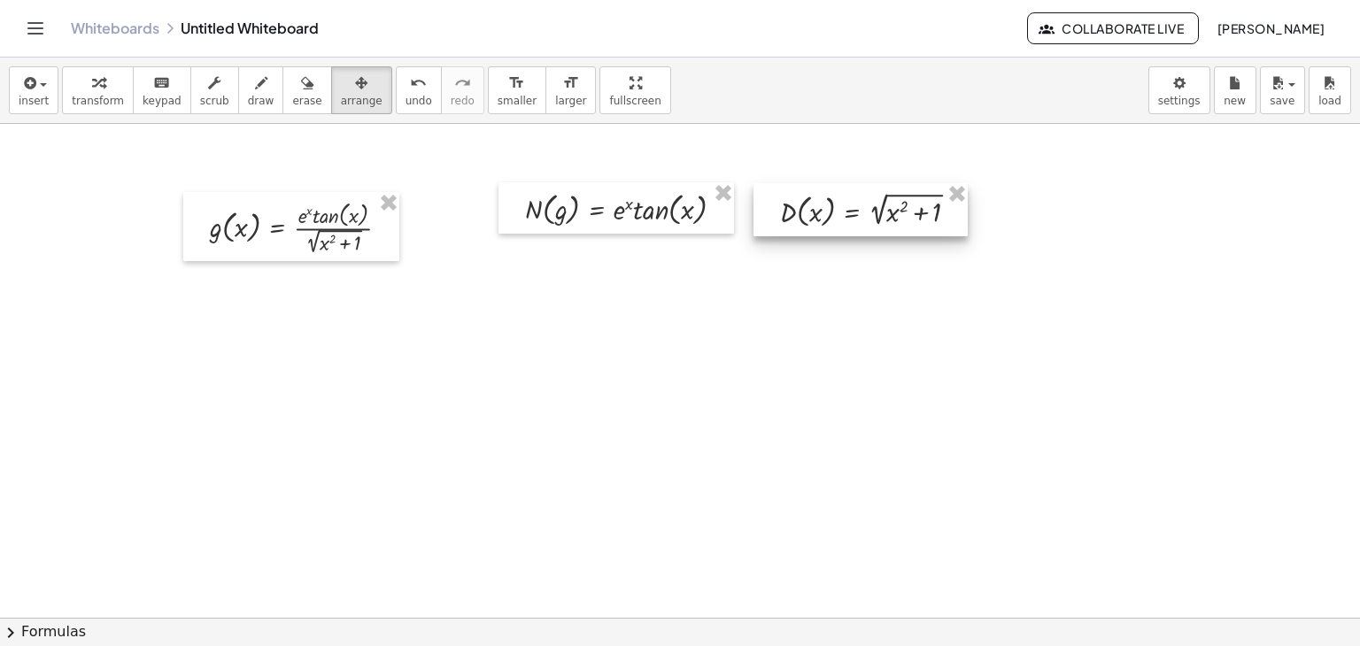
drag, startPoint x: 986, startPoint y: 204, endPoint x: 870, endPoint y: 213, distance: 116.4
click at [870, 213] on div at bounding box center [860, 209] width 214 height 53
click at [82, 105] on span "transform" at bounding box center [98, 101] width 52 height 12
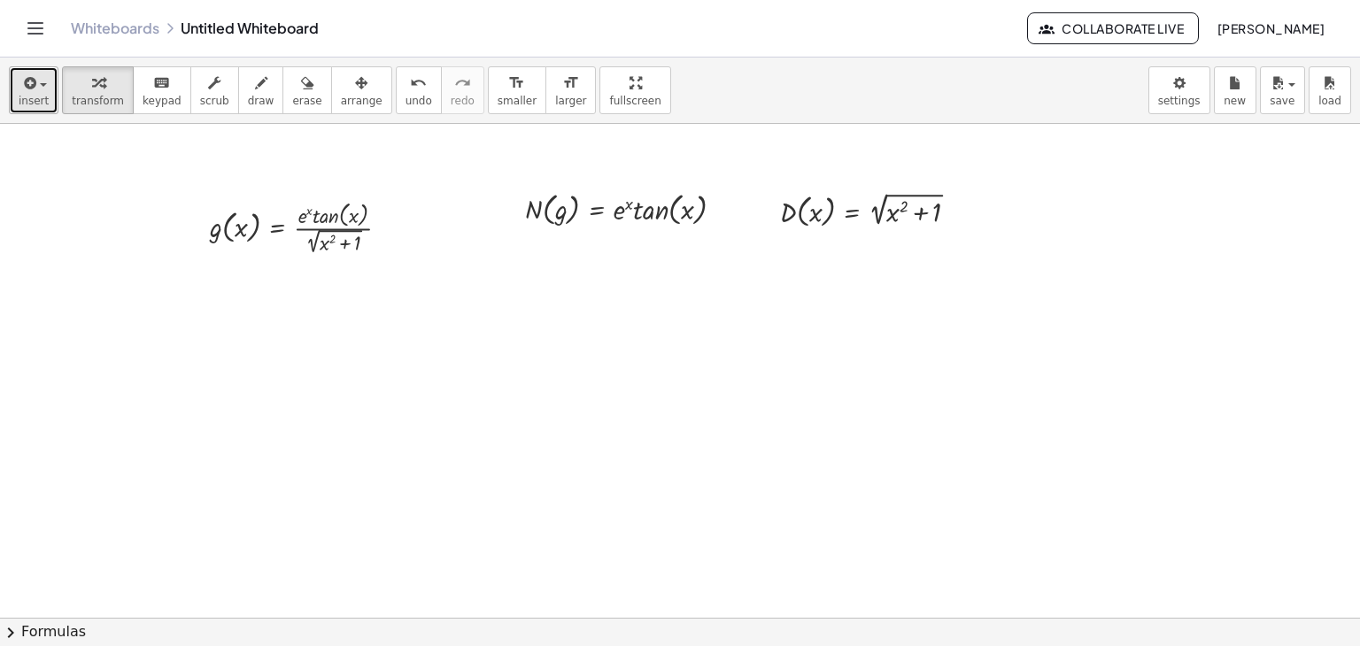
click at [41, 89] on div "button" at bounding box center [34, 82] width 30 height 21
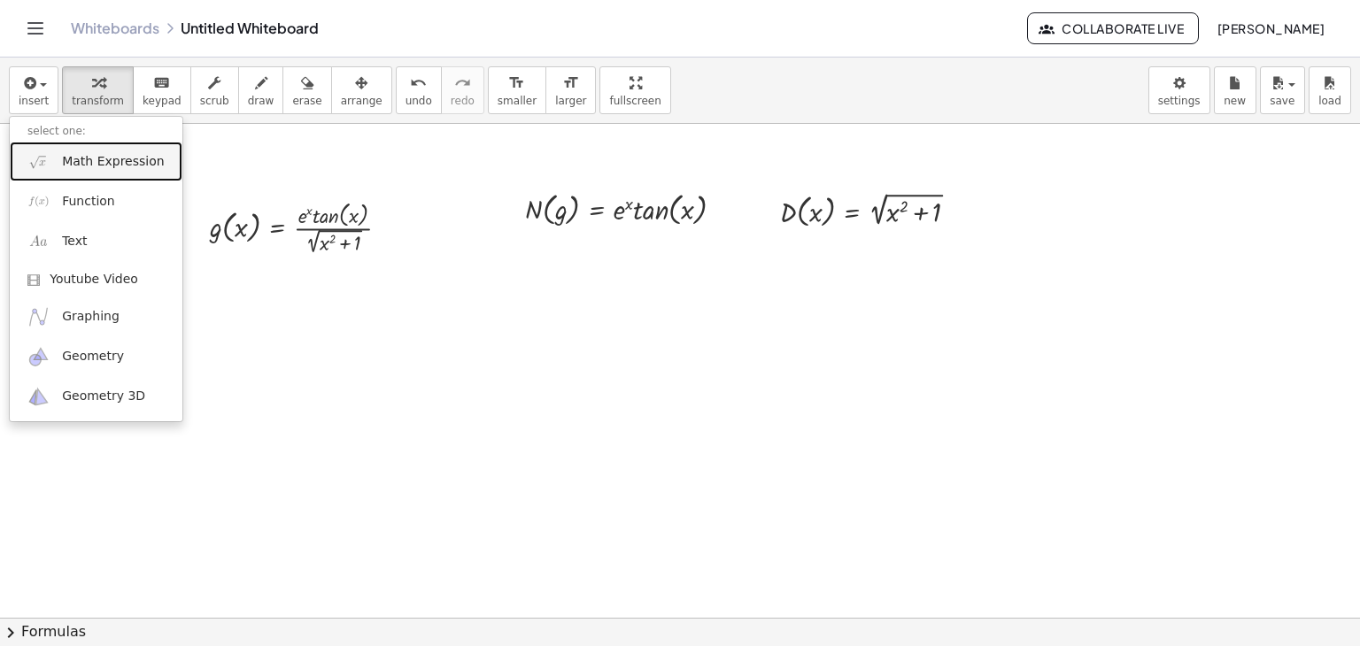
click at [56, 174] on link "Math Expression" at bounding box center [96, 162] width 173 height 40
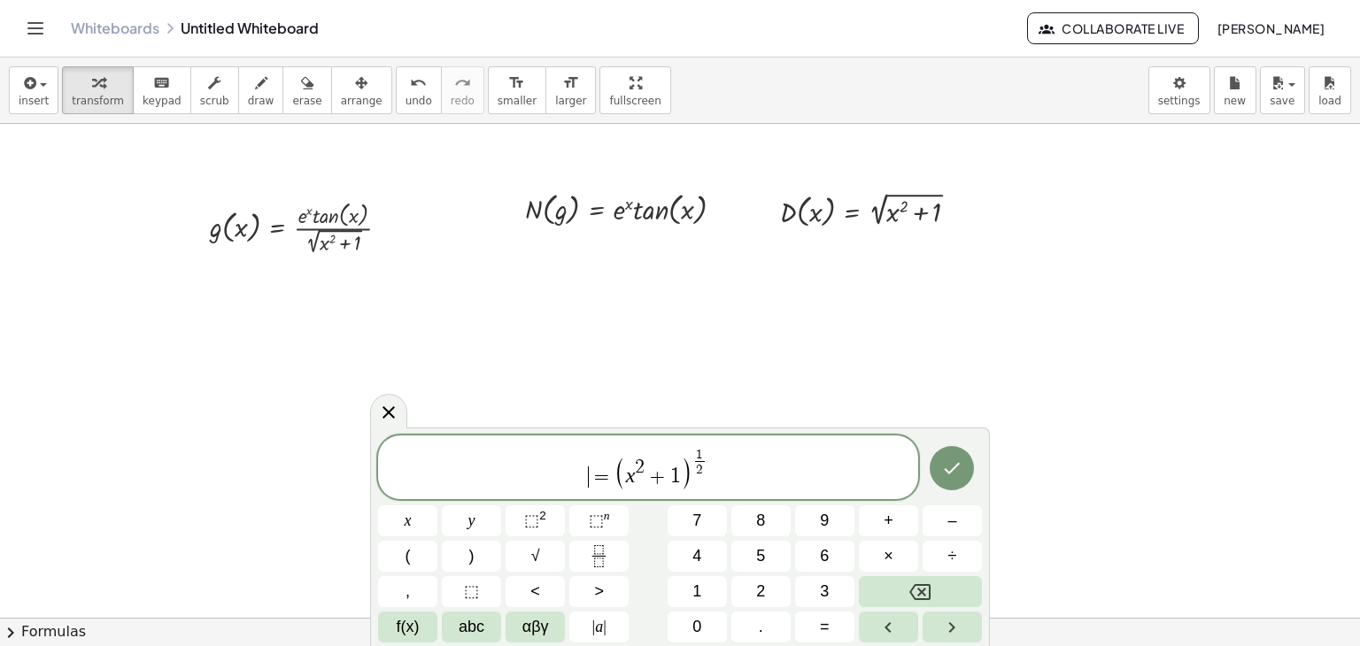
click at [554, 479] on span "​ = ( x 2 + 1 ) 1 2 ​" at bounding box center [648, 468] width 540 height 45
click at [600, 482] on var "X" at bounding box center [597, 476] width 13 height 23
click at [956, 479] on button "Done" at bounding box center [952, 468] width 44 height 44
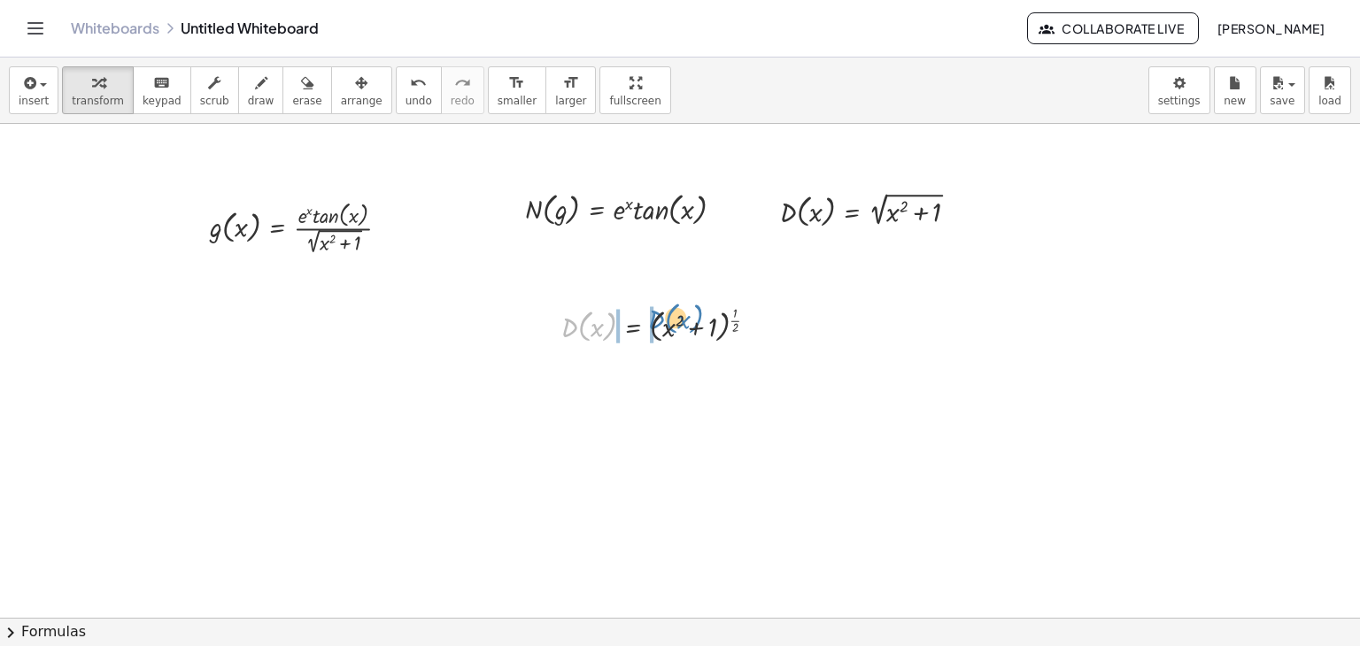
drag, startPoint x: 584, startPoint y: 323, endPoint x: 632, endPoint y: 299, distance: 53.5
click at [632, 301] on div at bounding box center [666, 323] width 228 height 45
click at [572, 383] on div at bounding box center [649, 368] width 265 height 45
click at [341, 98] on span "arrange" at bounding box center [362, 101] width 42 height 12
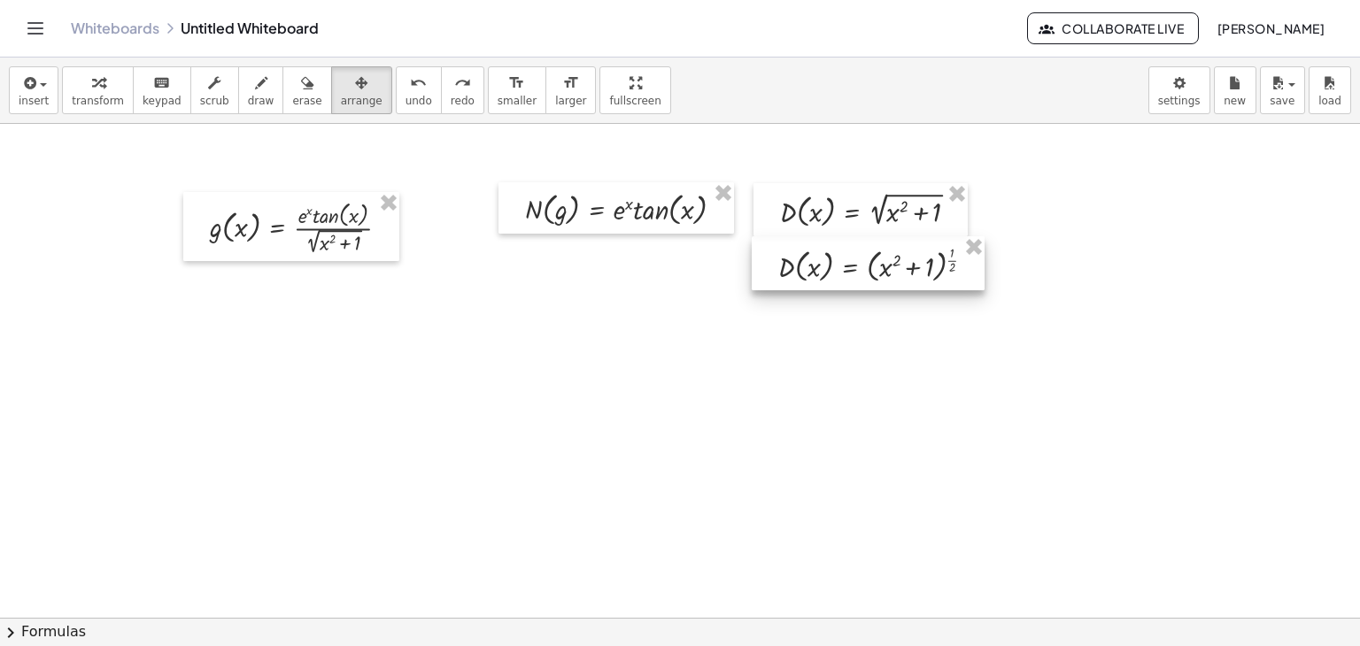
drag, startPoint x: 606, startPoint y: 328, endPoint x: 823, endPoint y: 270, distance: 224.6
click at [823, 270] on div at bounding box center [868, 263] width 233 height 54
click at [120, 118] on div "insert select one: Math Expression Function Text Youtube Video Graphing Geometr…" at bounding box center [680, 91] width 1360 height 66
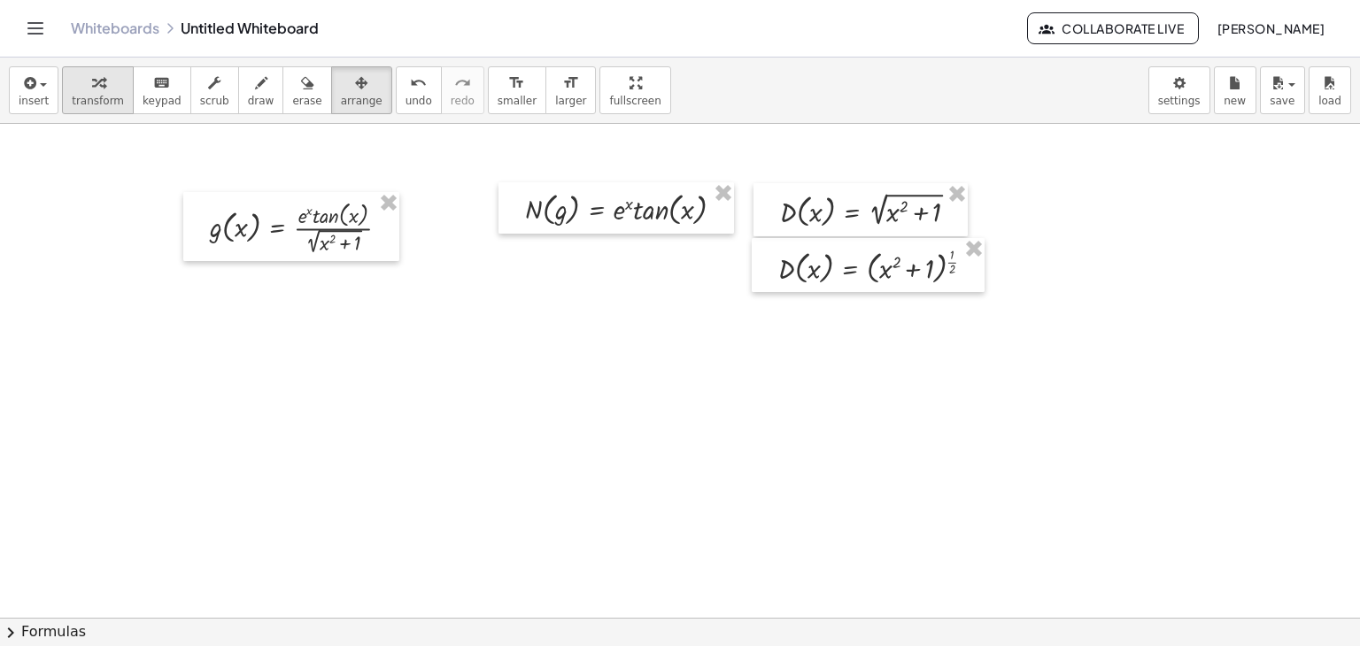
click at [91, 97] on span "transform" at bounding box center [98, 101] width 52 height 12
drag, startPoint x: 892, startPoint y: 214, endPoint x: 935, endPoint y: 218, distance: 42.6
click at [935, 218] on div at bounding box center [876, 210] width 210 height 44
drag, startPoint x: 885, startPoint y: 213, endPoint x: 871, endPoint y: 213, distance: 14.2
click at [871, 213] on div at bounding box center [876, 210] width 210 height 44
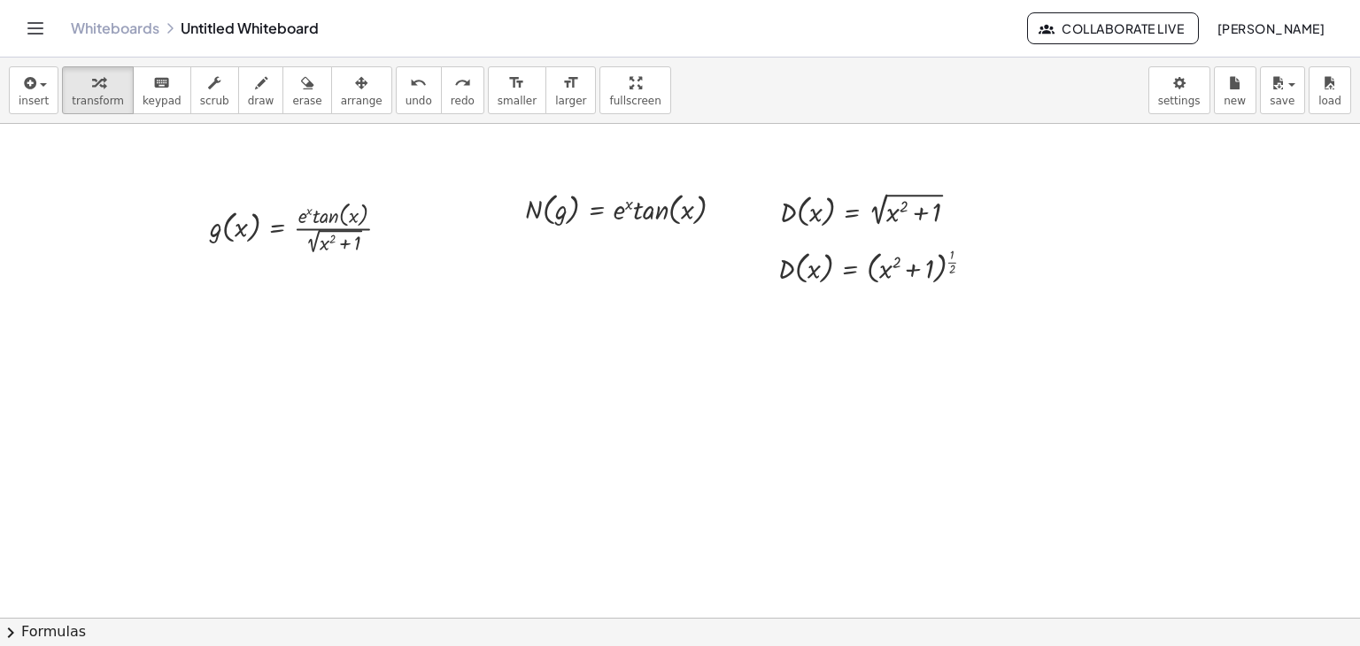
click at [586, 216] on div at bounding box center [631, 208] width 231 height 42
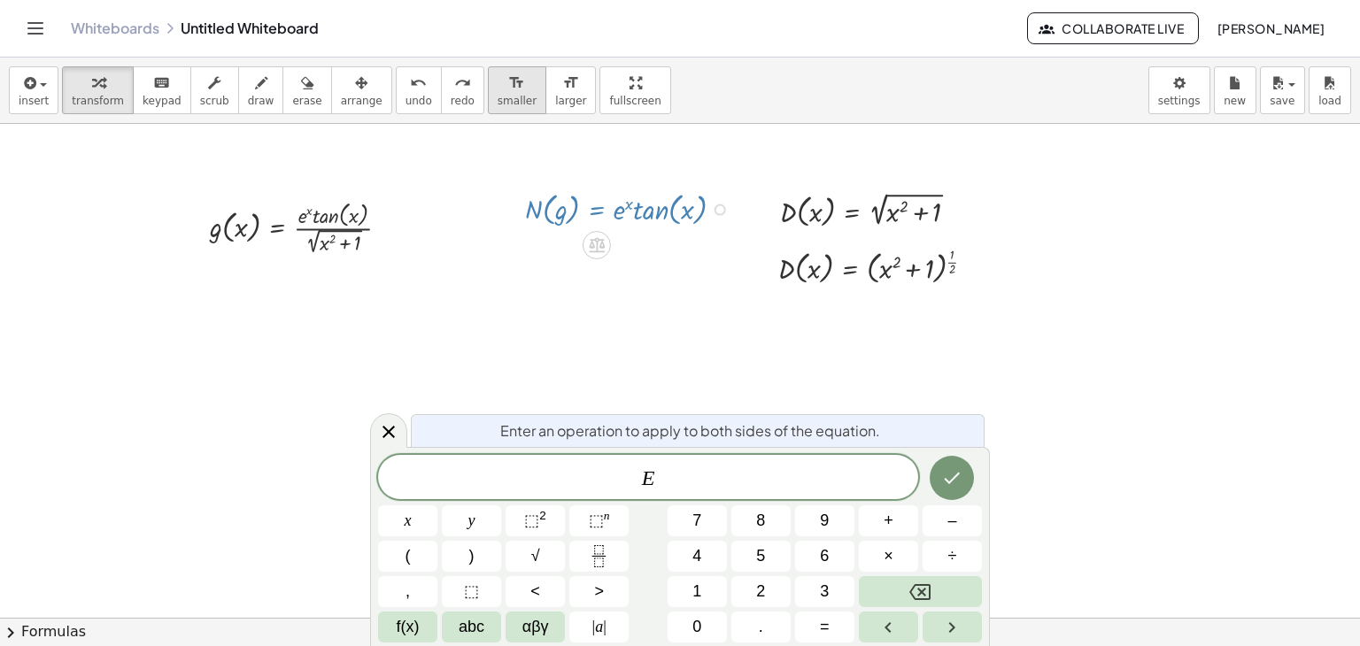
click at [498, 96] on span "smaller" at bounding box center [517, 101] width 39 height 12
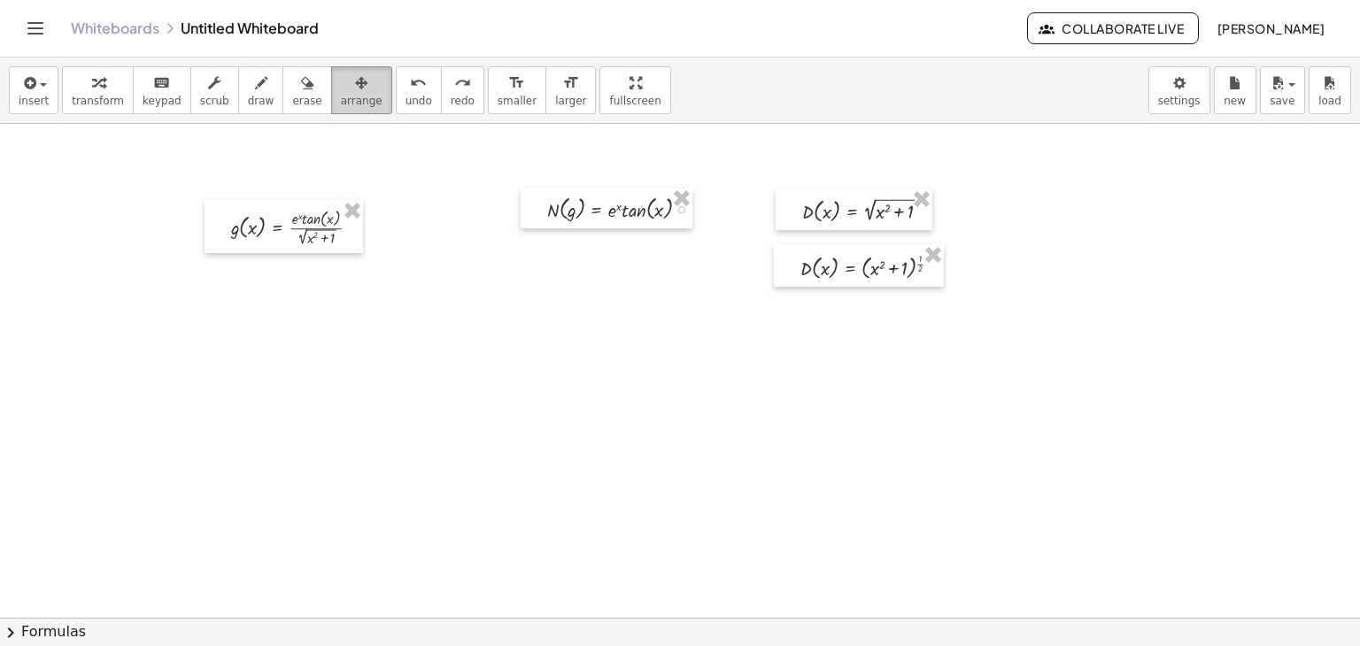
click at [341, 101] on span "arrange" at bounding box center [362, 101] width 42 height 12
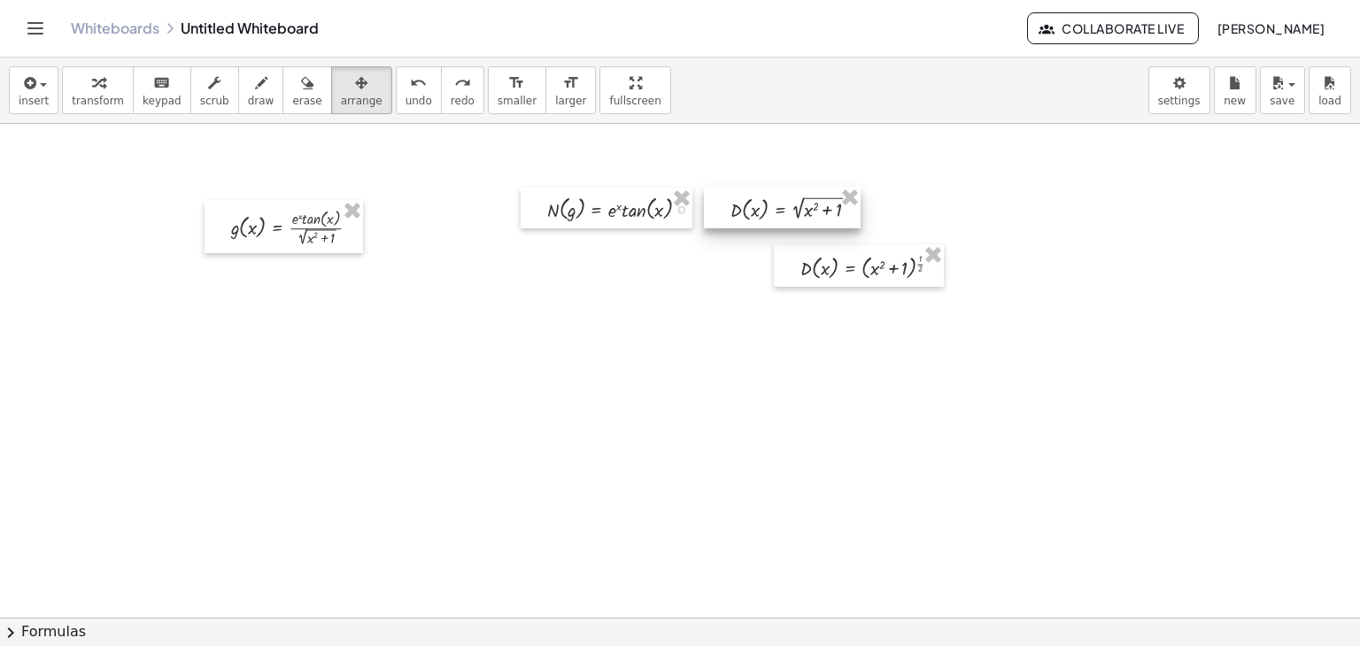
drag, startPoint x: 778, startPoint y: 213, endPoint x: 730, endPoint y: 215, distance: 48.7
click at [730, 215] on div at bounding box center [782, 208] width 157 height 42
drag, startPoint x: 825, startPoint y: 262, endPoint x: 754, endPoint y: 242, distance: 73.7
click at [754, 242] on div at bounding box center [788, 245] width 170 height 42
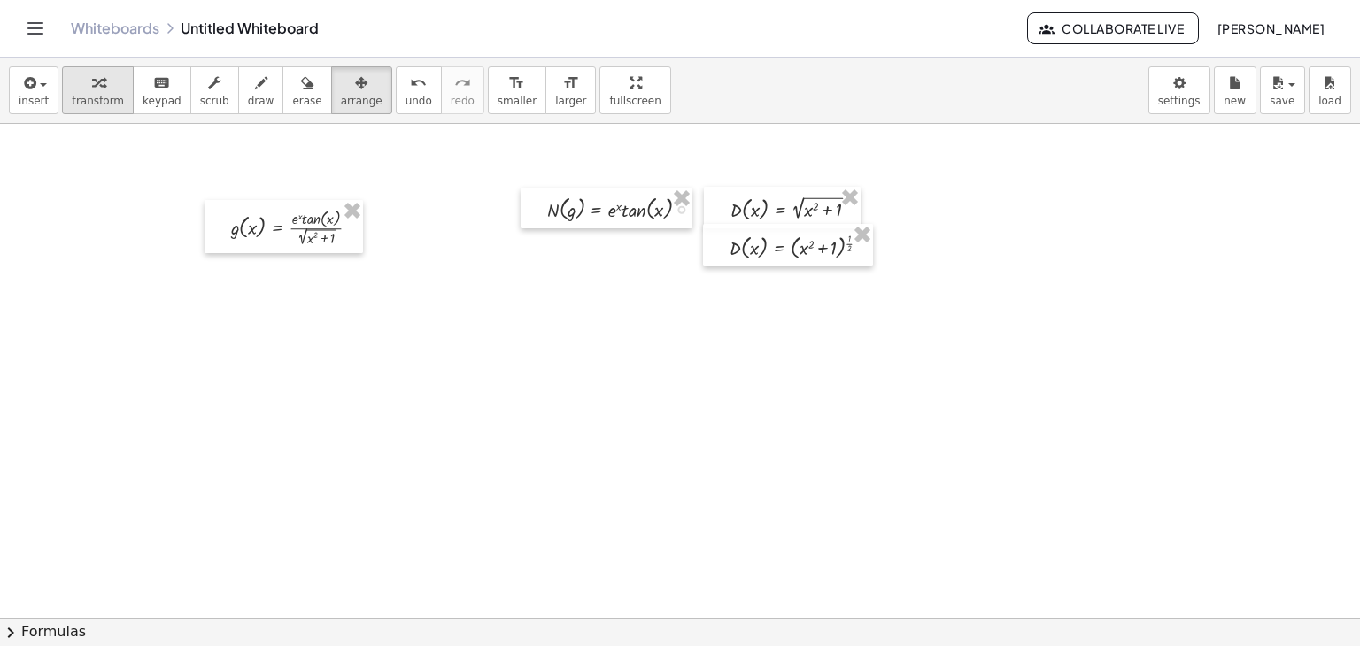
click at [94, 83] on icon "button" at bounding box center [98, 83] width 12 height 21
click at [27, 89] on icon "button" at bounding box center [28, 83] width 16 height 21
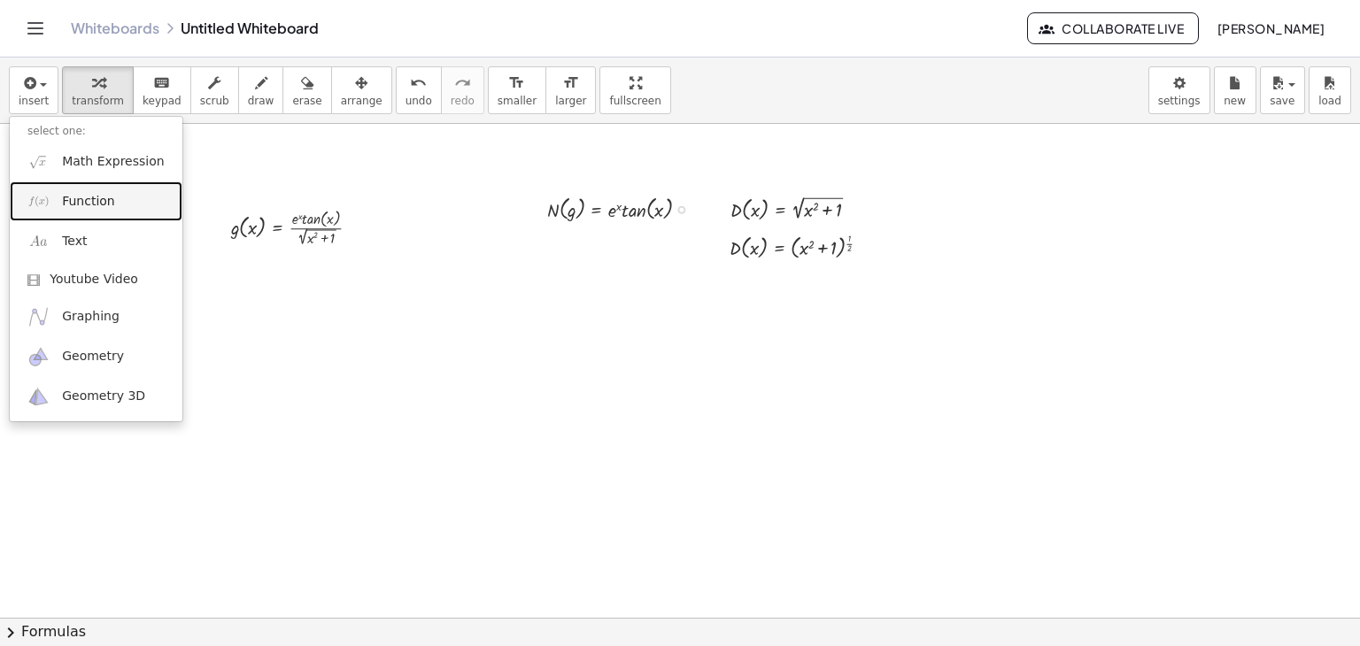
click at [64, 210] on link "Function" at bounding box center [96, 201] width 173 height 40
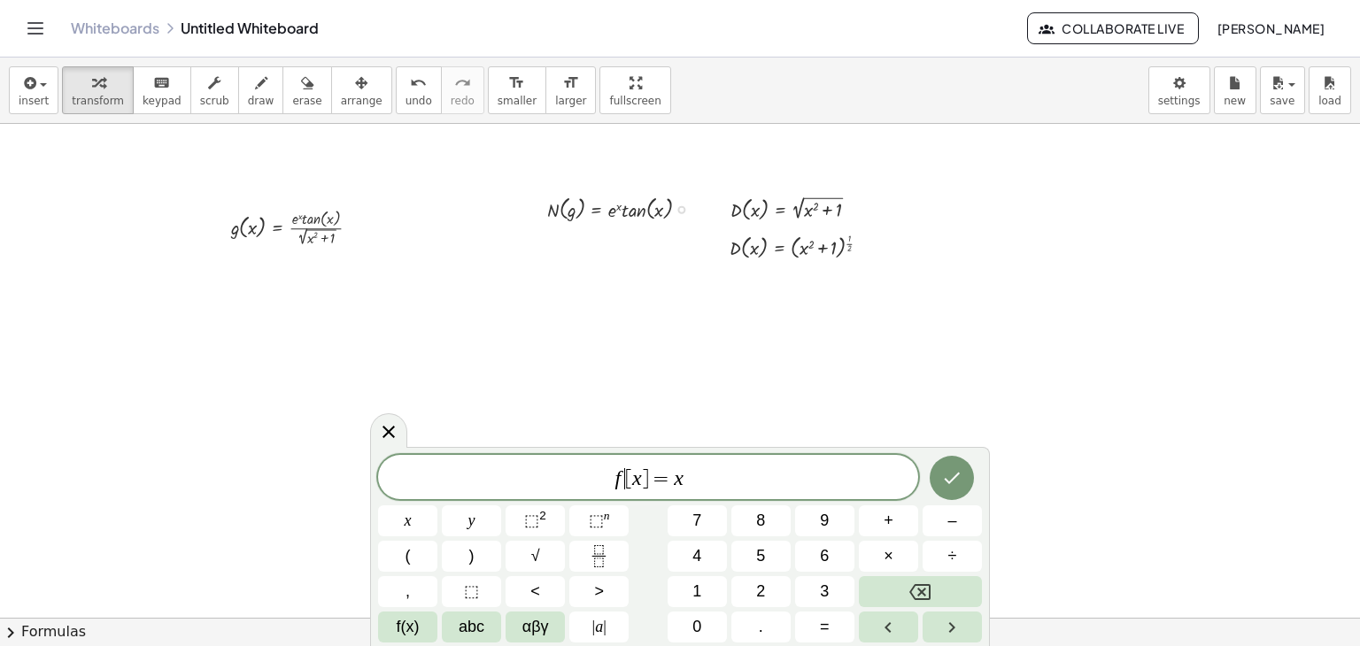
click at [622, 480] on span "f ​ [ x ] = x" at bounding box center [648, 479] width 540 height 25
click at [697, 483] on span "N ​ [ x ] = x" at bounding box center [648, 479] width 540 height 25
click at [604, 555] on icon "Fraction" at bounding box center [599, 556] width 22 height 22
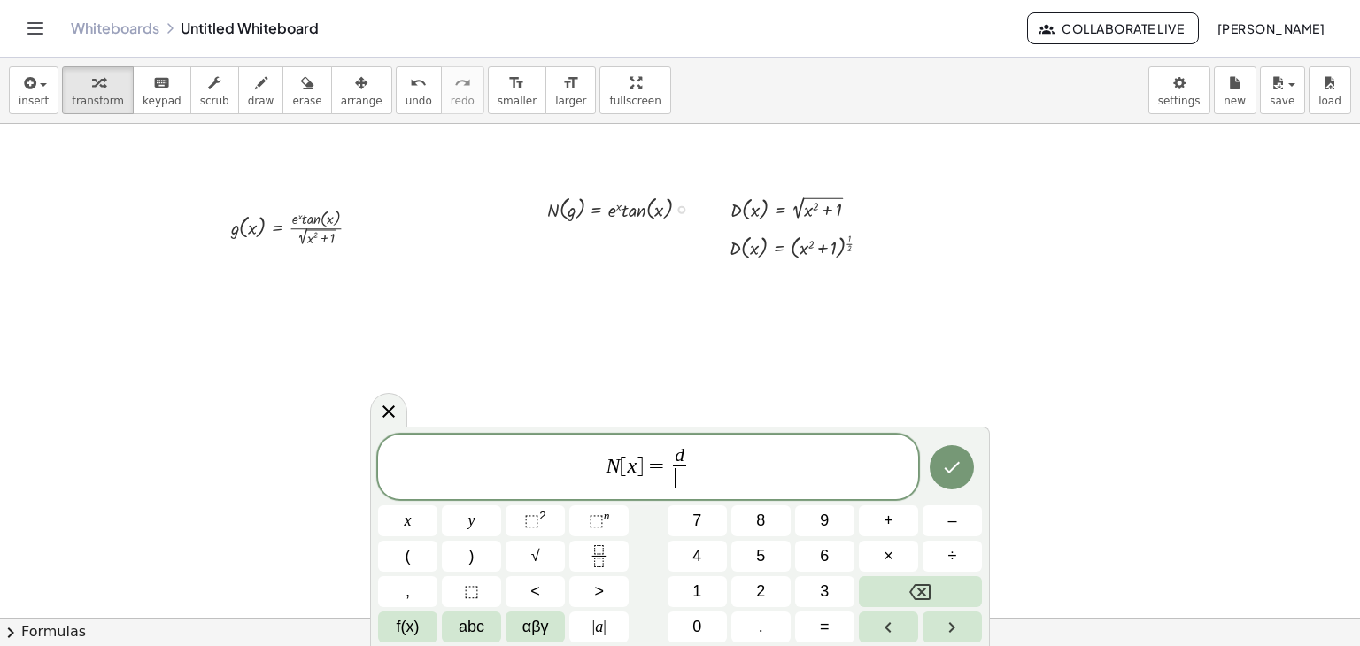
click at [676, 483] on span "​" at bounding box center [679, 478] width 13 height 24
click at [581, 525] on button "⬚ n" at bounding box center [598, 521] width 59 height 31
click at [953, 468] on icon "Done" at bounding box center [953, 467] width 16 height 12
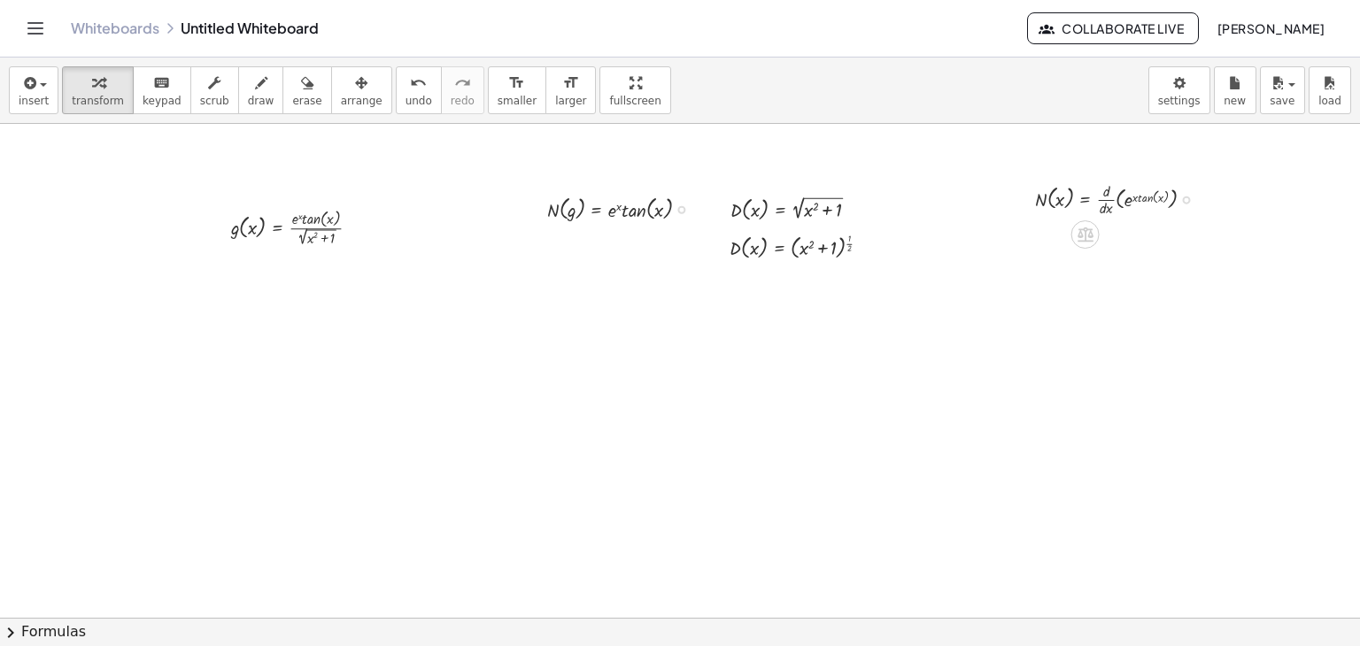
click at [1122, 204] on div at bounding box center [1121, 198] width 191 height 41
click at [1134, 243] on div at bounding box center [1121, 239] width 191 height 41
click at [1125, 240] on div at bounding box center [1121, 239] width 191 height 41
click at [1103, 241] on div at bounding box center [1121, 239] width 191 height 41
drag, startPoint x: 1051, startPoint y: 281, endPoint x: 1124, endPoint y: 282, distance: 72.6
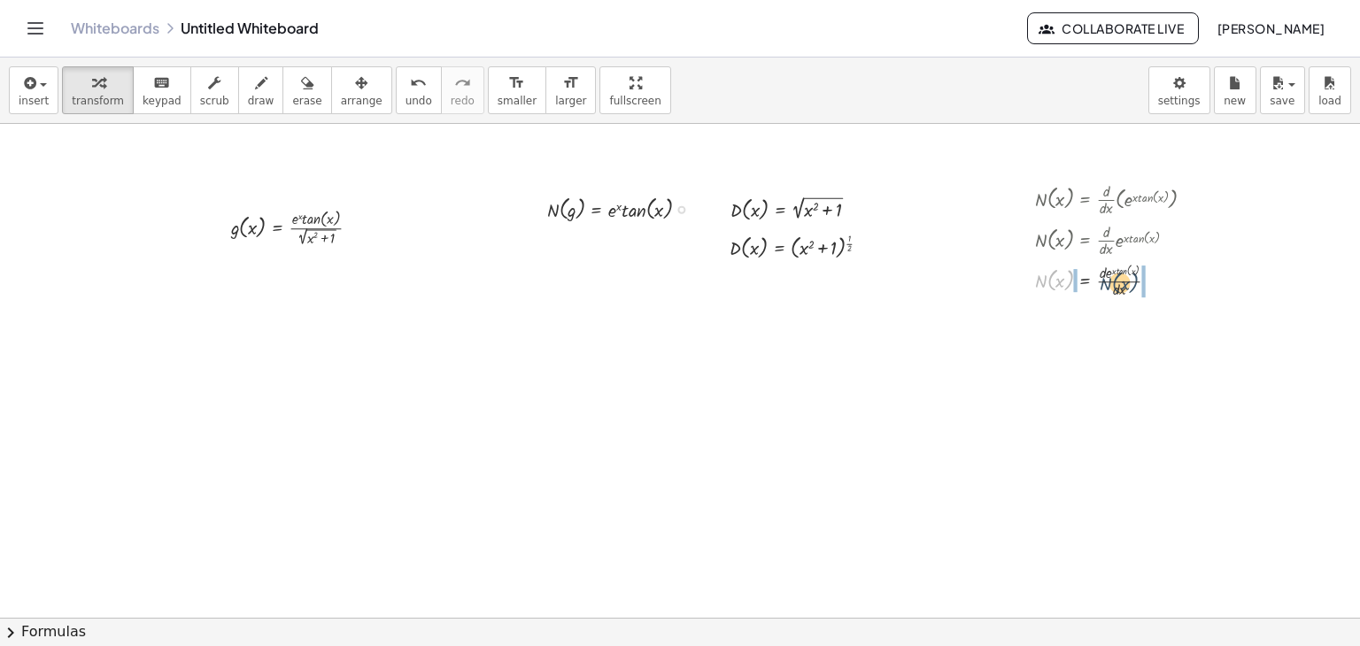
click at [1124, 282] on div at bounding box center [1121, 279] width 191 height 41
click at [396, 100] on button "undo undo" at bounding box center [419, 90] width 46 height 48
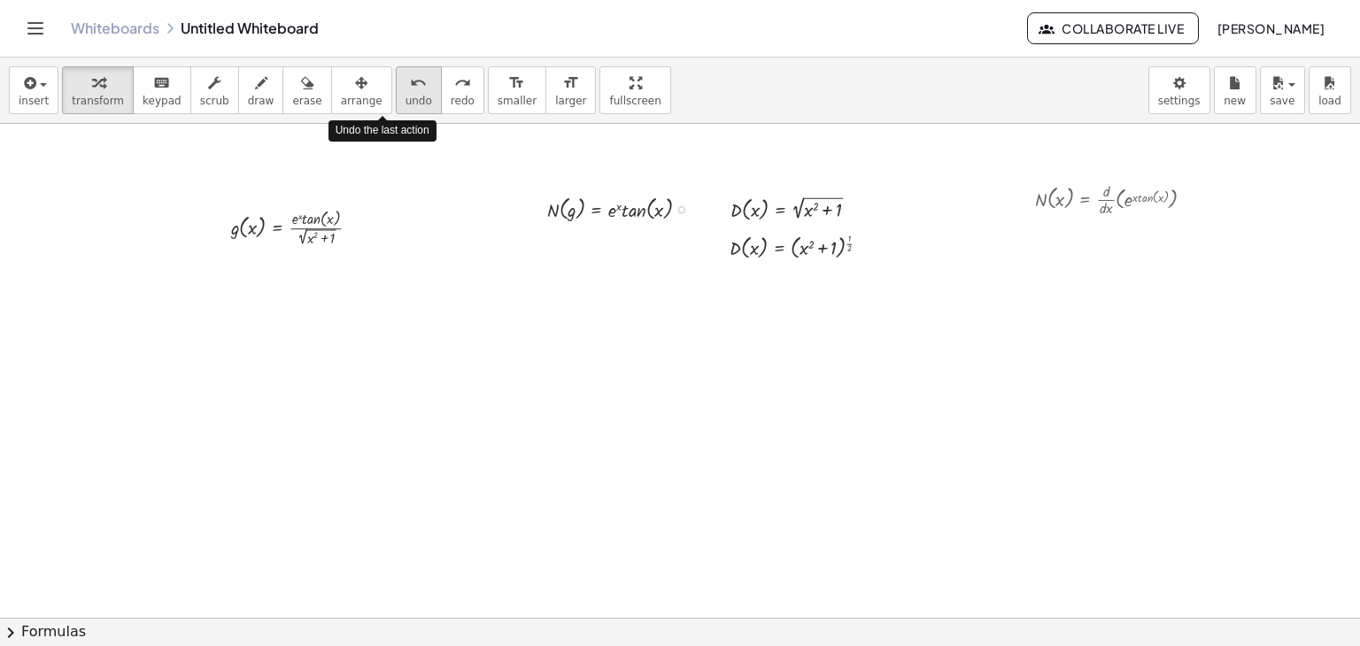
click at [396, 100] on button "undo undo" at bounding box center [419, 90] width 46 height 48
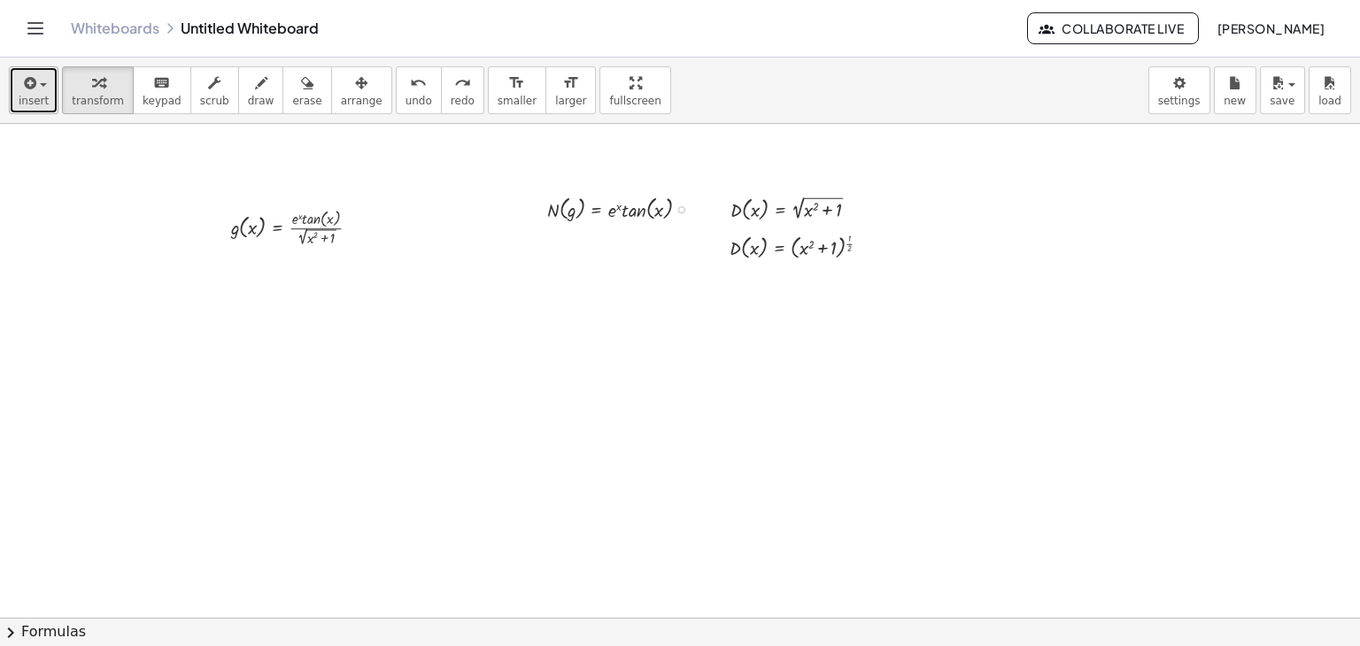
click at [36, 83] on span "button" at bounding box center [38, 85] width 4 height 12
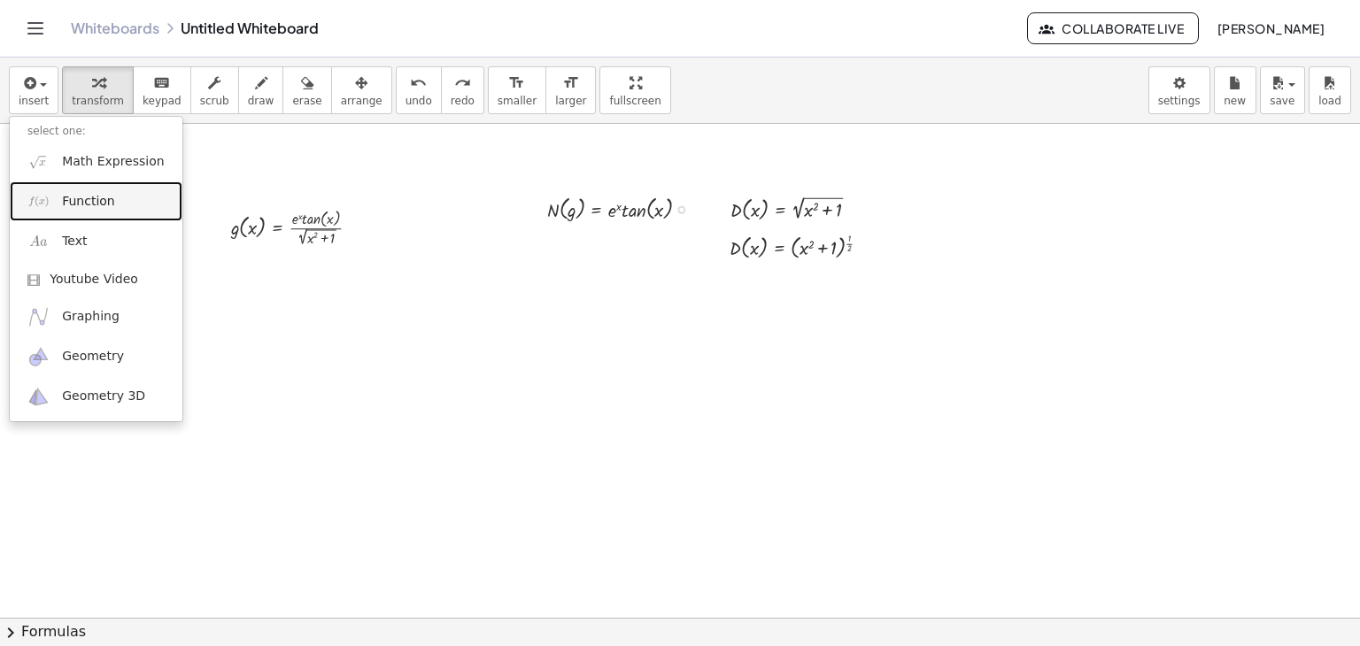
click at [74, 204] on span "Function" at bounding box center [88, 202] width 53 height 18
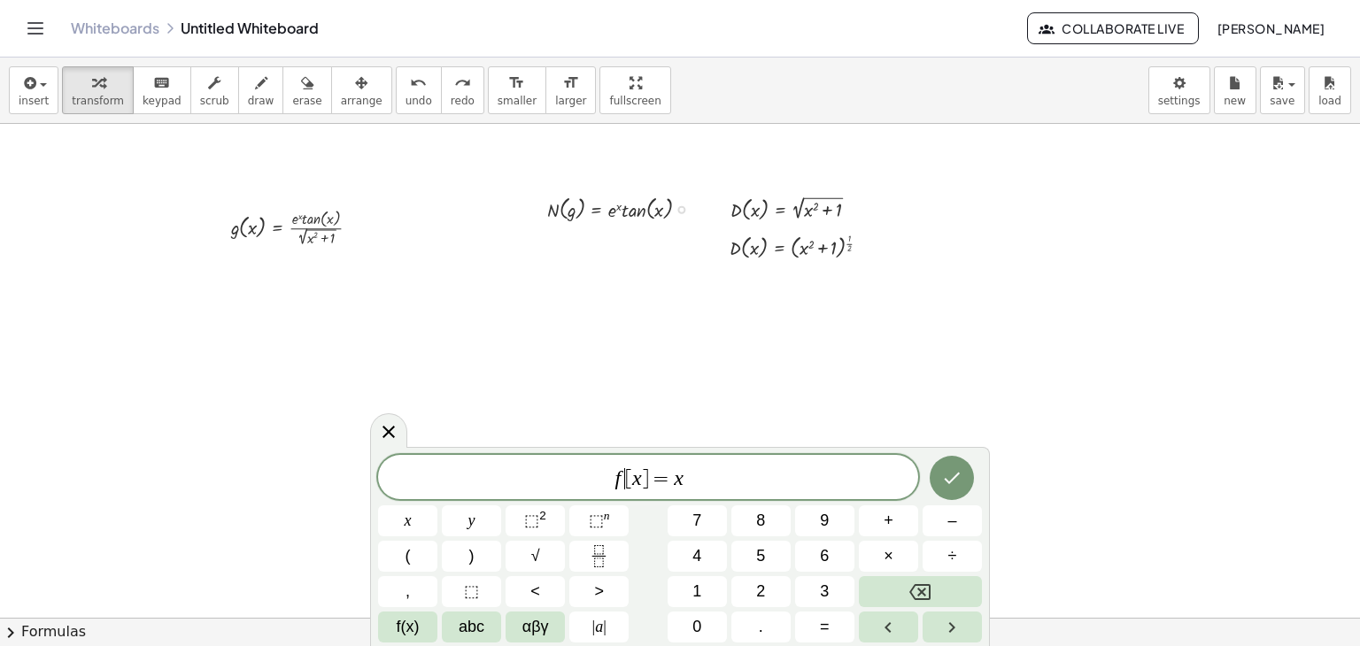
click at [622, 479] on span "f ​ [ x ] = x" at bounding box center [648, 479] width 540 height 25
click at [723, 487] on span "N [ x ] = x ​" at bounding box center [648, 479] width 540 height 25
click at [606, 562] on icon "Fraction" at bounding box center [599, 556] width 22 height 22
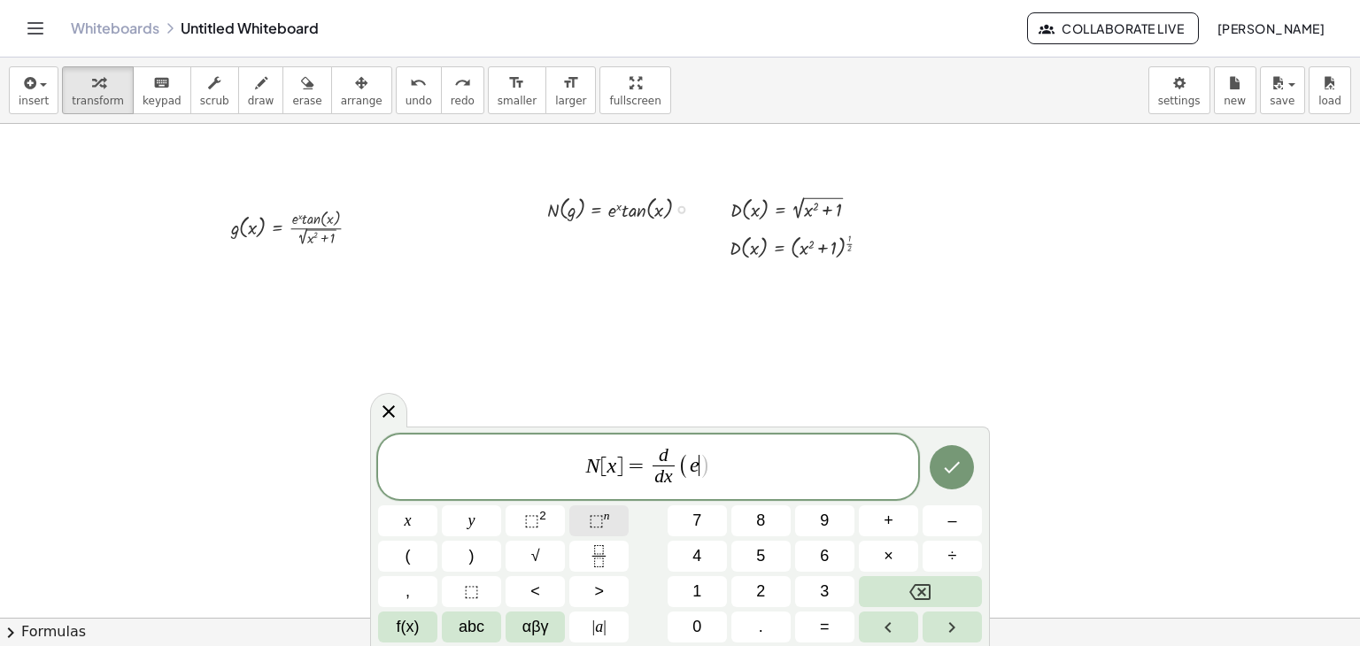
click at [599, 510] on span "⬚ n" at bounding box center [599, 521] width 21 height 24
click at [958, 465] on icon "Done" at bounding box center [953, 467] width 16 height 12
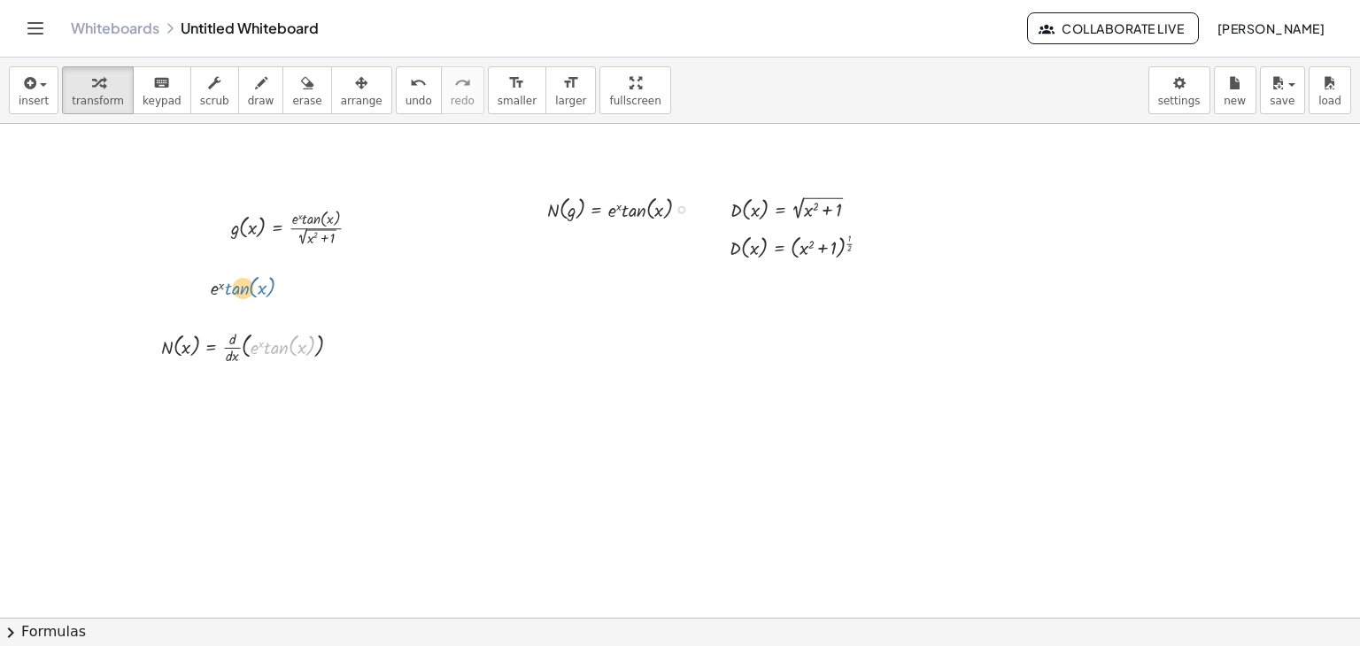
drag, startPoint x: 269, startPoint y: 351, endPoint x: 255, endPoint y: 316, distance: 38.1
click at [260, 328] on div at bounding box center [258, 346] width 212 height 41
drag, startPoint x: 300, startPoint y: 346, endPoint x: 265, endPoint y: 349, distance: 35.5
click at [265, 349] on div at bounding box center [258, 346] width 212 height 41
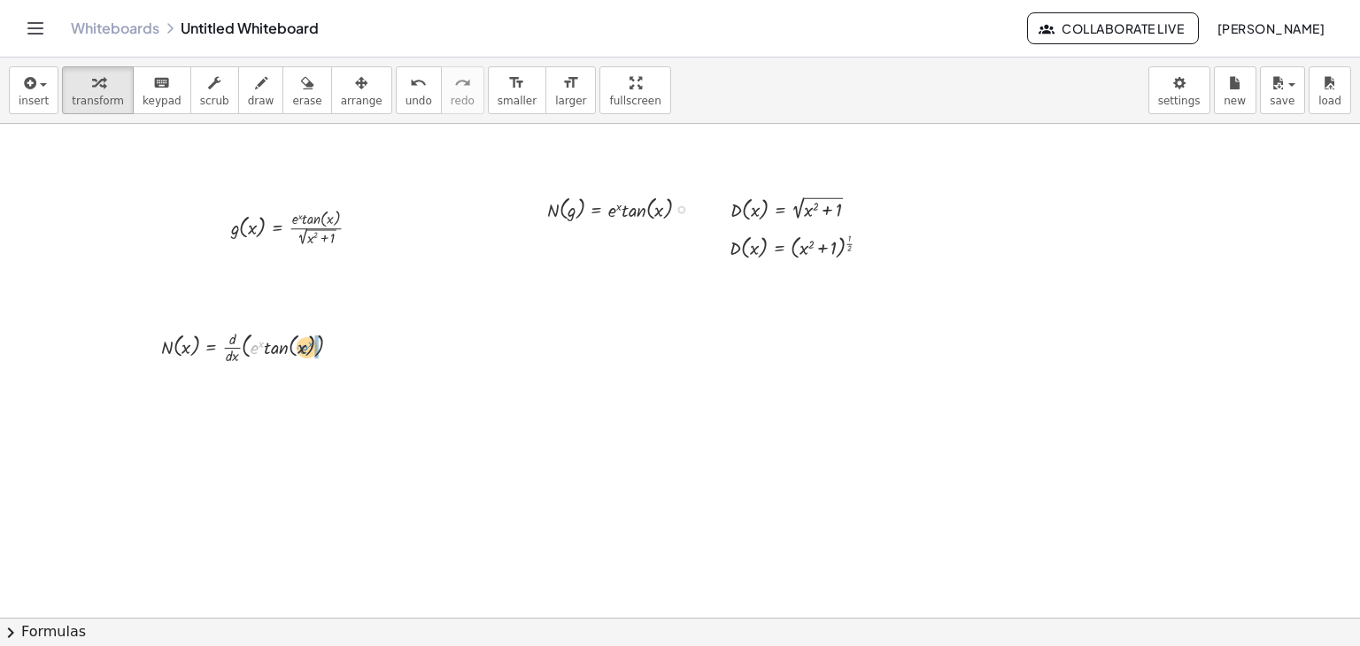
drag, startPoint x: 256, startPoint y: 349, endPoint x: 305, endPoint y: 349, distance: 49.6
click at [305, 349] on div at bounding box center [258, 346] width 212 height 41
drag, startPoint x: 234, startPoint y: 340, endPoint x: 269, endPoint y: 342, distance: 35.5
click at [269, 342] on div at bounding box center [258, 346] width 212 height 41
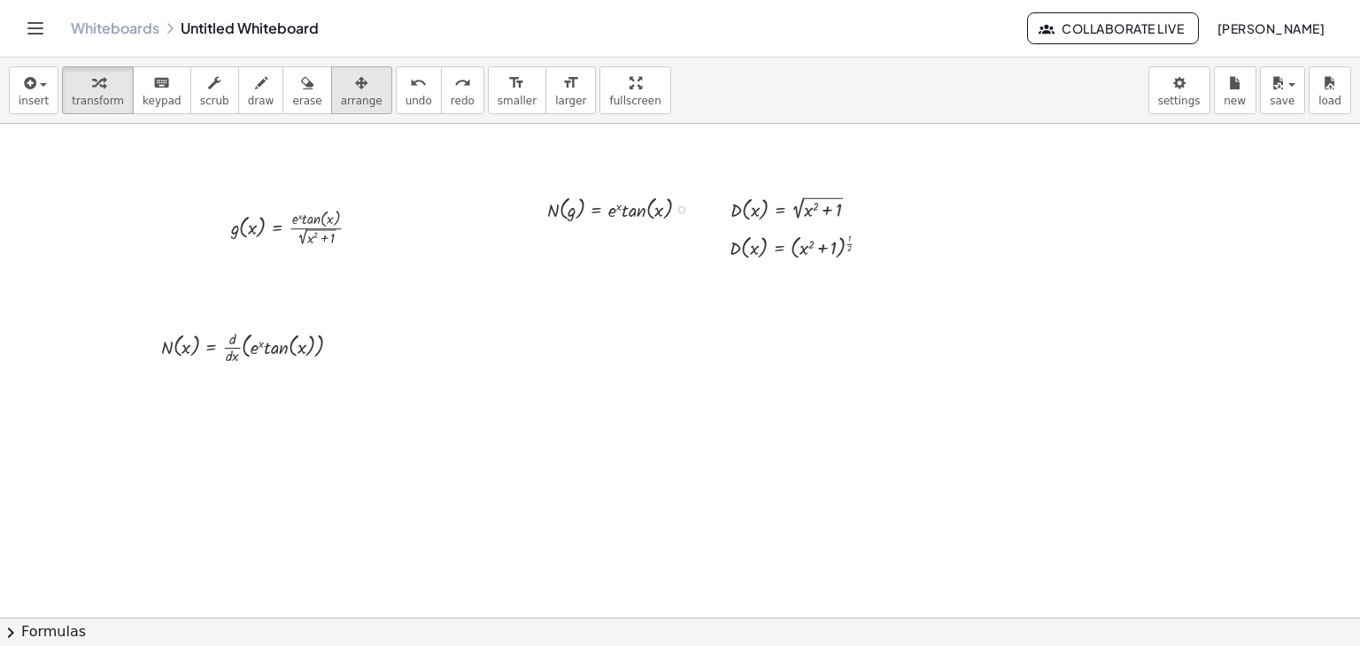
click at [355, 93] on icon "button" at bounding box center [361, 83] width 12 height 21
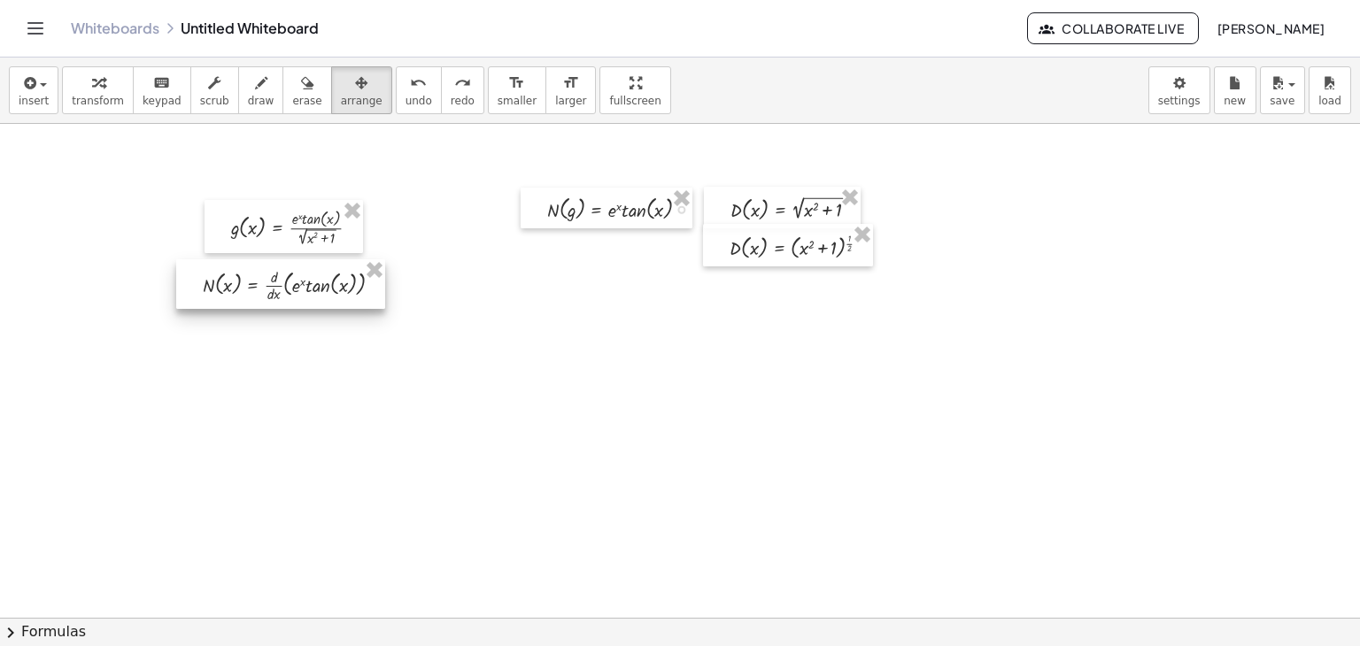
drag, startPoint x: 277, startPoint y: 353, endPoint x: 319, endPoint y: 291, distance: 74.6
click at [319, 291] on div at bounding box center [280, 284] width 209 height 50
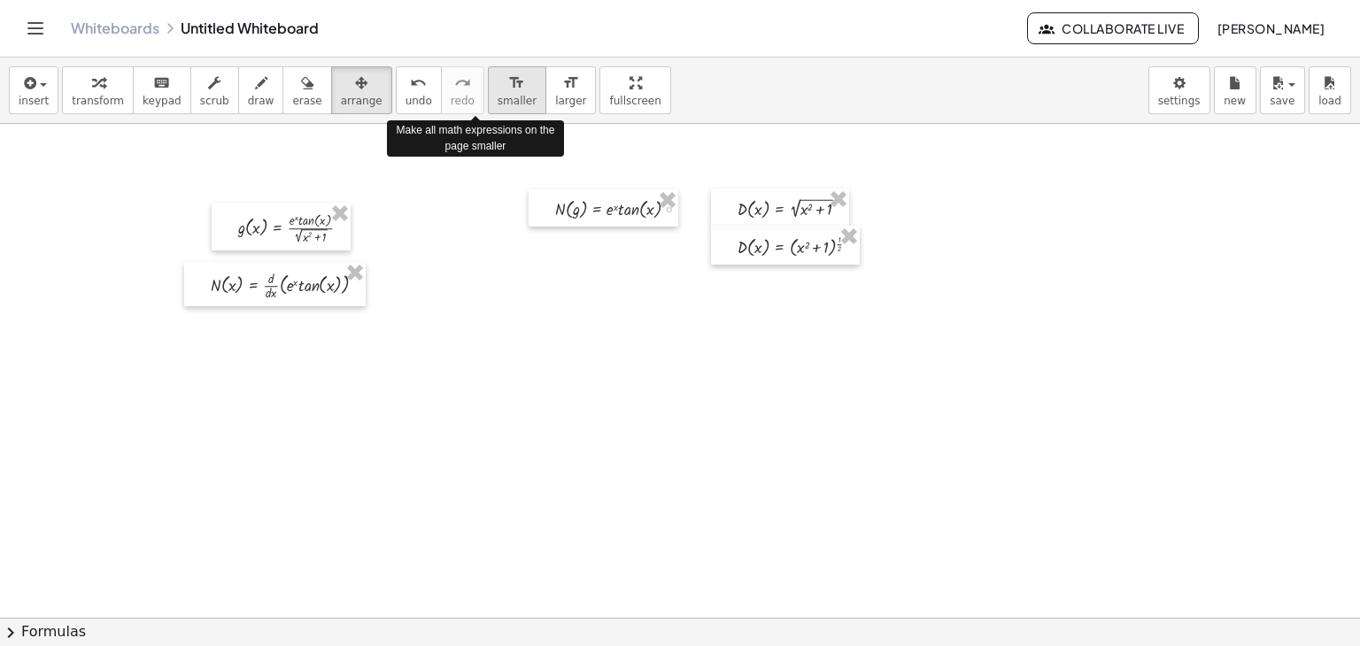
click at [498, 89] on div "format_size" at bounding box center [517, 82] width 39 height 21
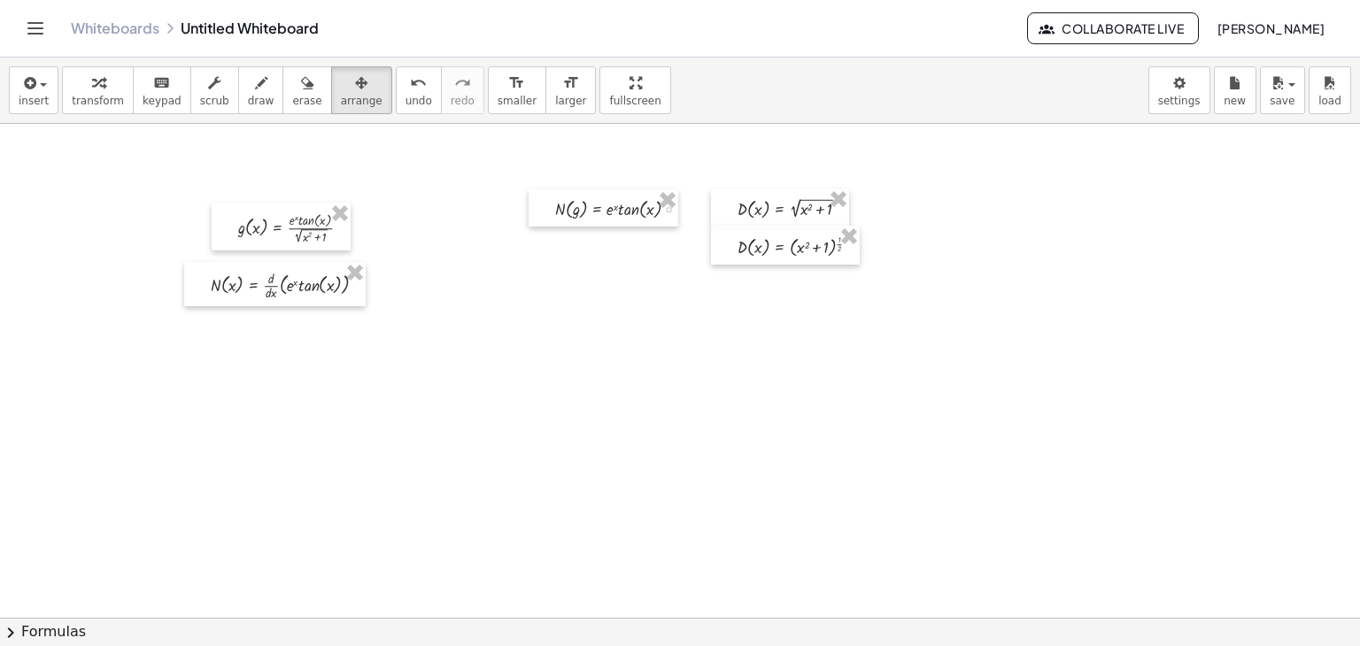
click at [80, 97] on span "transform" at bounding box center [98, 101] width 52 height 12
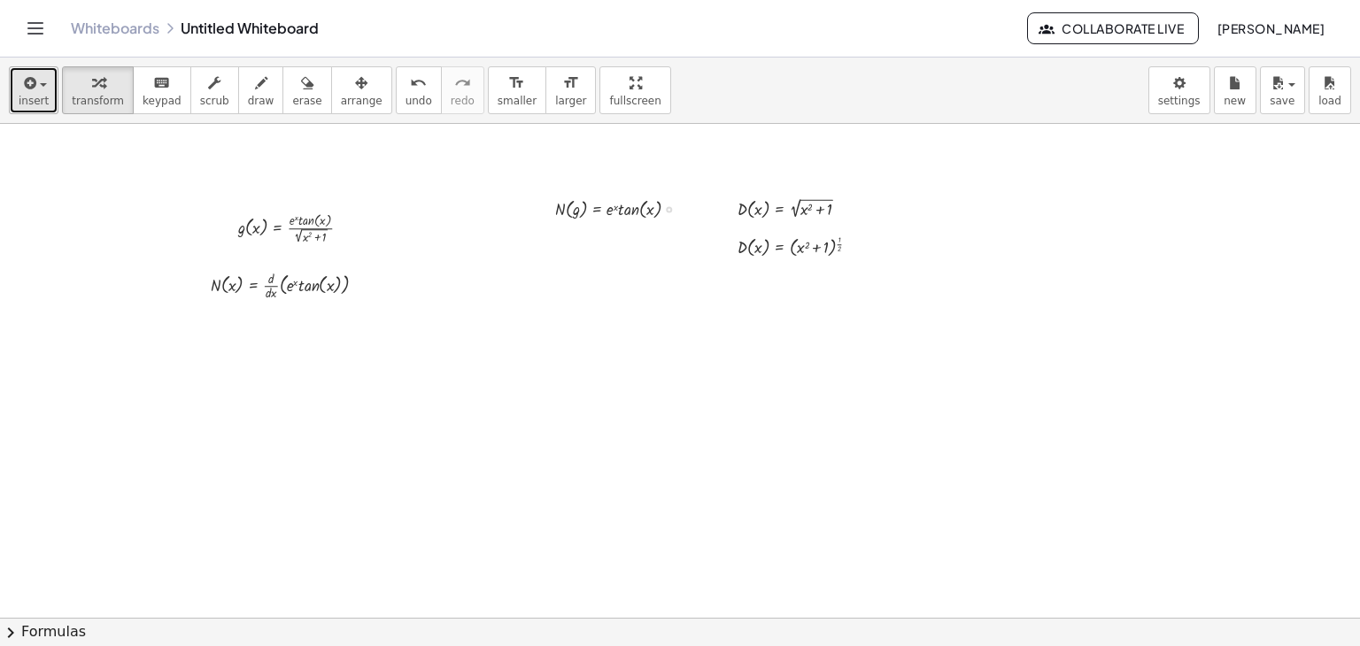
click at [25, 102] on span "insert" at bounding box center [34, 101] width 30 height 12
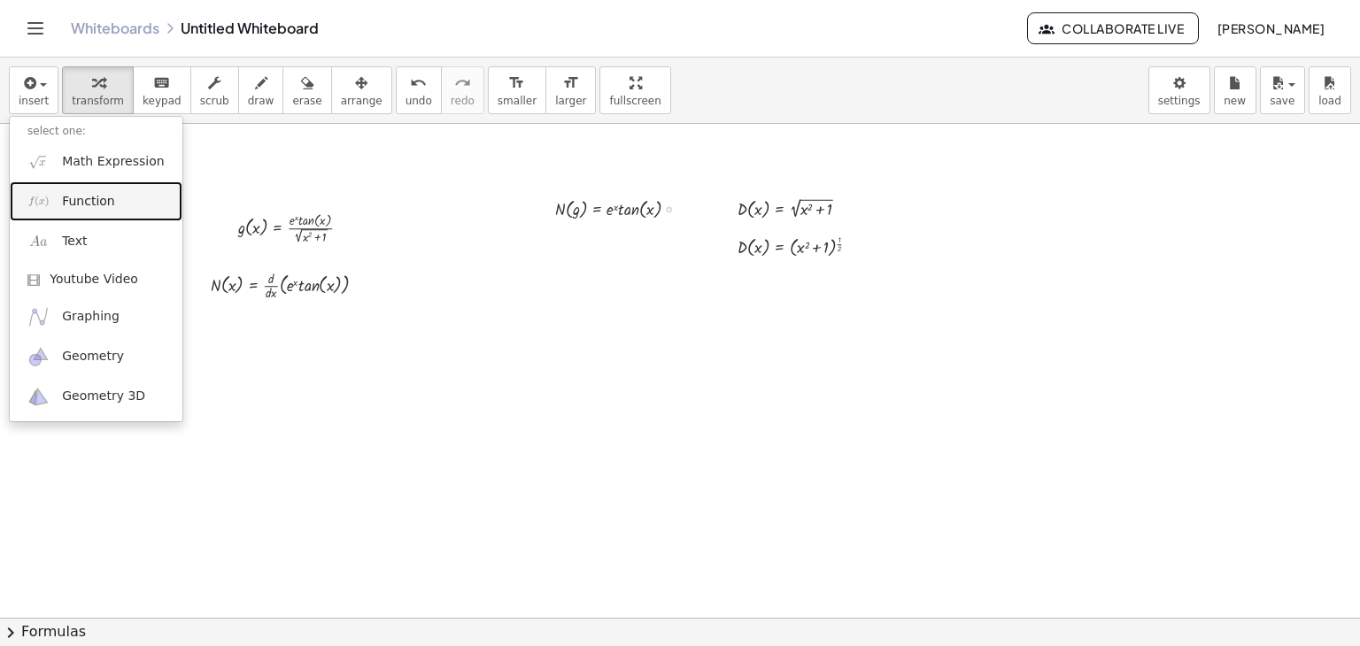
click at [65, 198] on span "Function" at bounding box center [88, 202] width 53 height 18
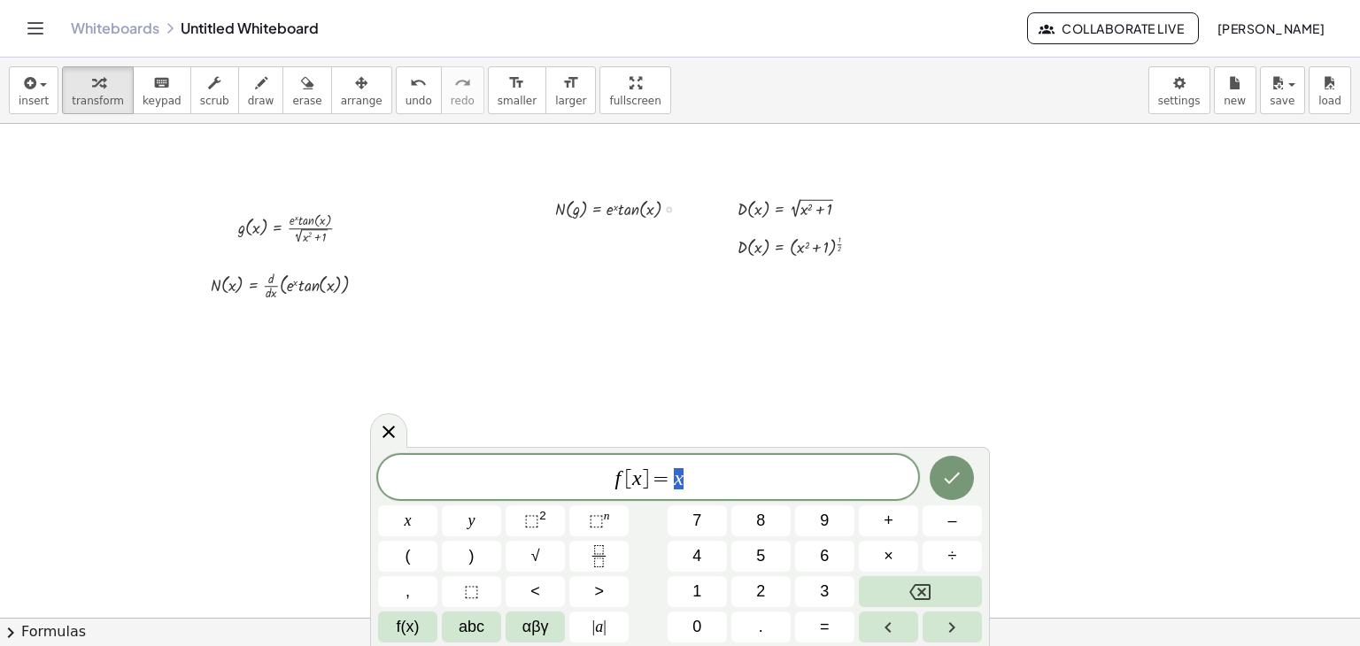
click at [625, 484] on span "[" at bounding box center [628, 478] width 7 height 21
click at [591, 519] on span "⬚" at bounding box center [596, 521] width 15 height 18
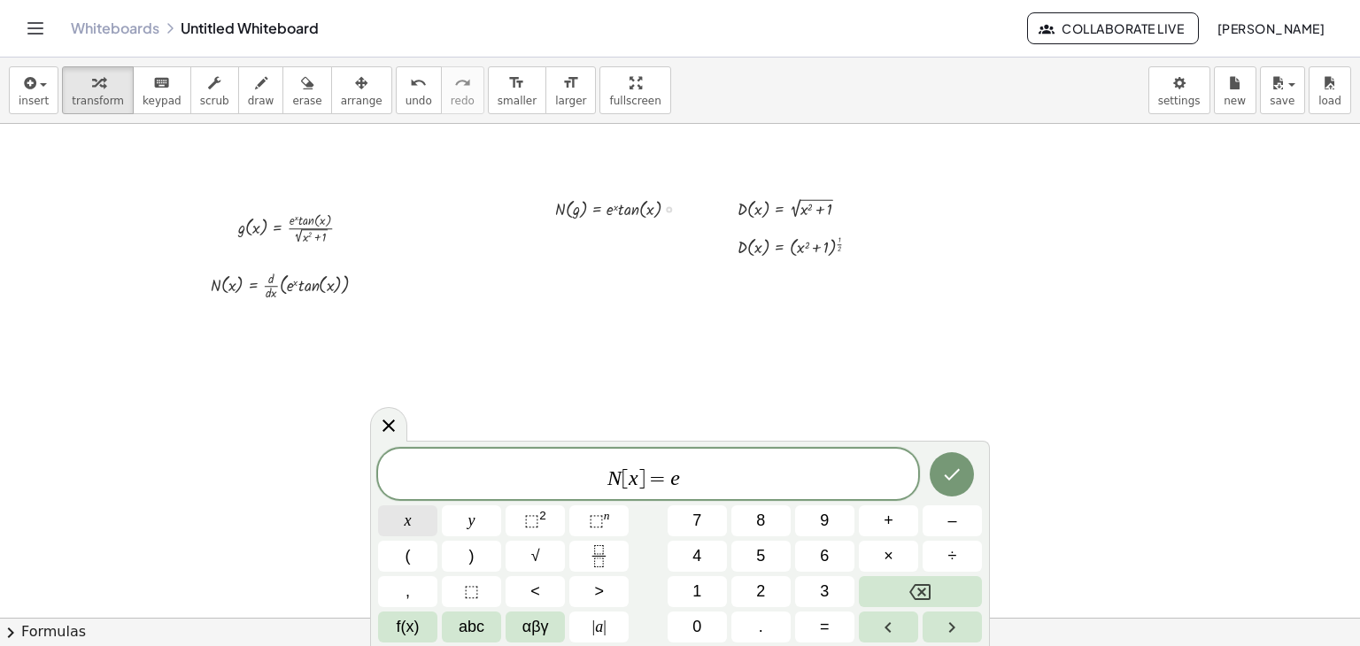
click at [413, 533] on button "x" at bounding box center [407, 521] width 59 height 31
click at [589, 519] on span "⬚" at bounding box center [596, 521] width 15 height 18
click at [421, 639] on button "f(x)" at bounding box center [407, 627] width 59 height 31
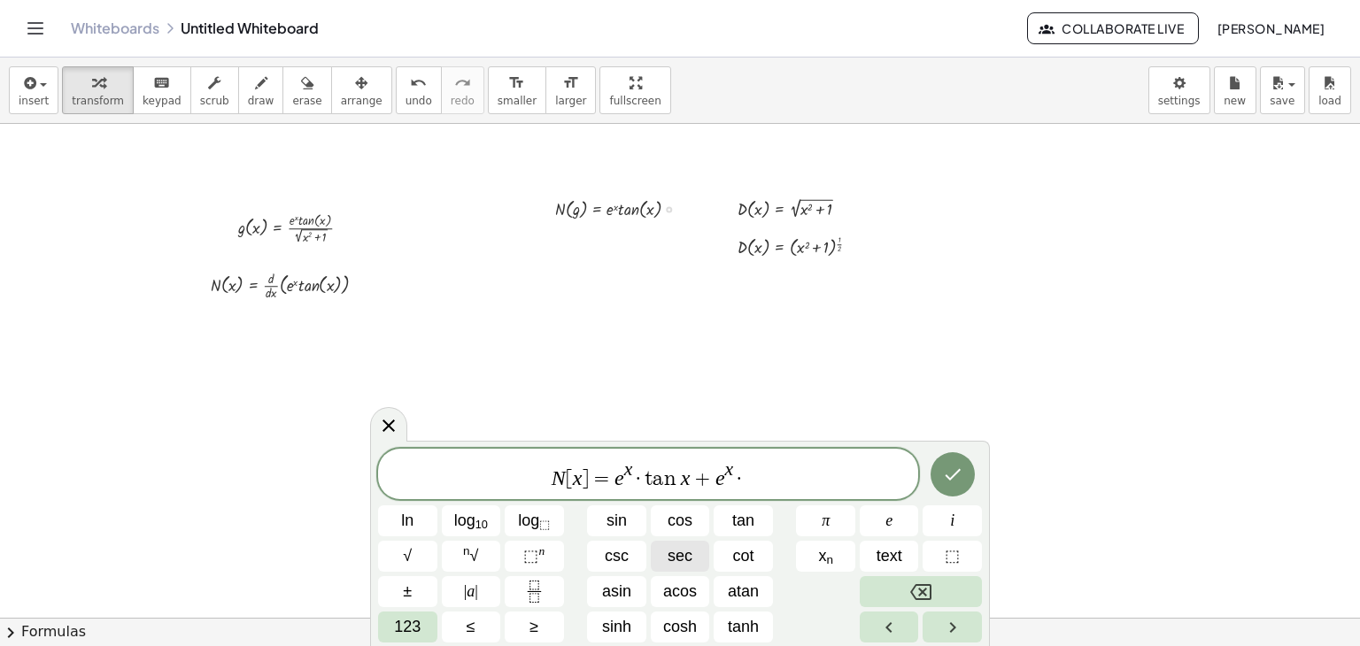
click at [672, 557] on span "sec" at bounding box center [680, 556] width 25 height 24
click at [423, 630] on button "123" at bounding box center [407, 627] width 59 height 31
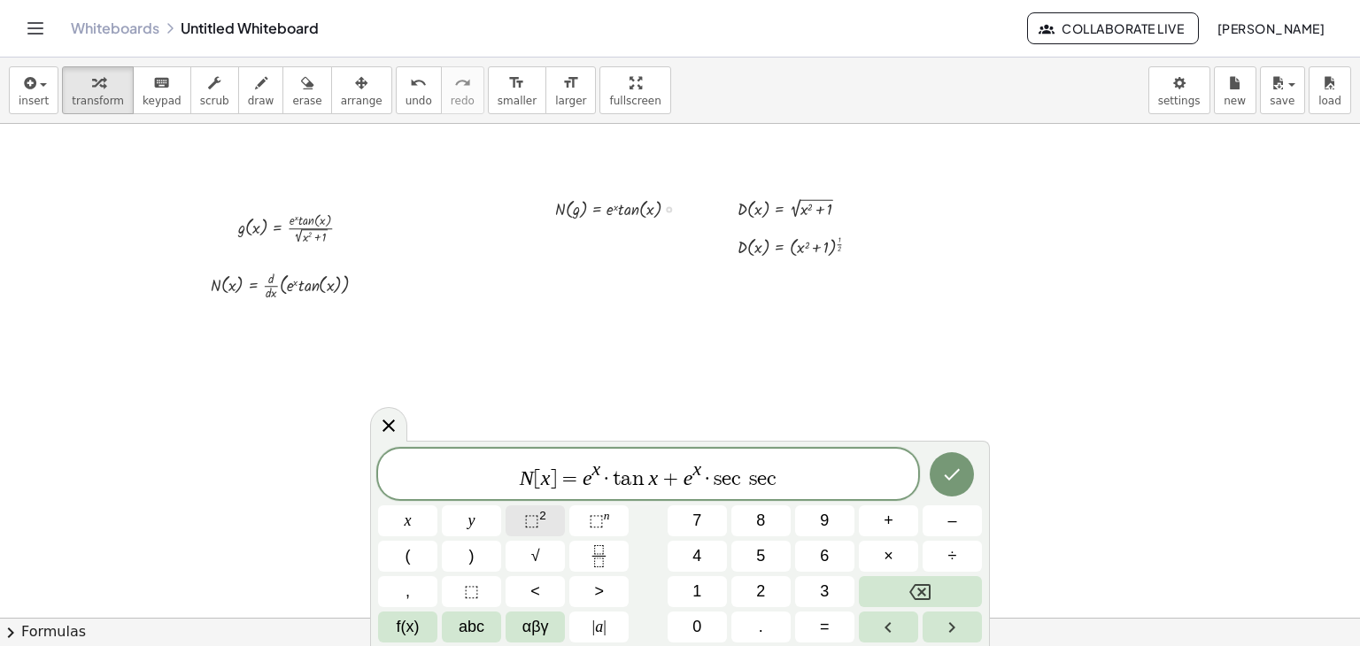
click at [537, 526] on span "⬚" at bounding box center [531, 521] width 15 height 18
click at [737, 483] on var "c" at bounding box center [733, 478] width 14 height 21
click at [779, 477] on span "N [ x ] = e x · t a n x + e x s e c 2 ​" at bounding box center [648, 475] width 540 height 32
click at [940, 480] on button "Done" at bounding box center [952, 474] width 44 height 44
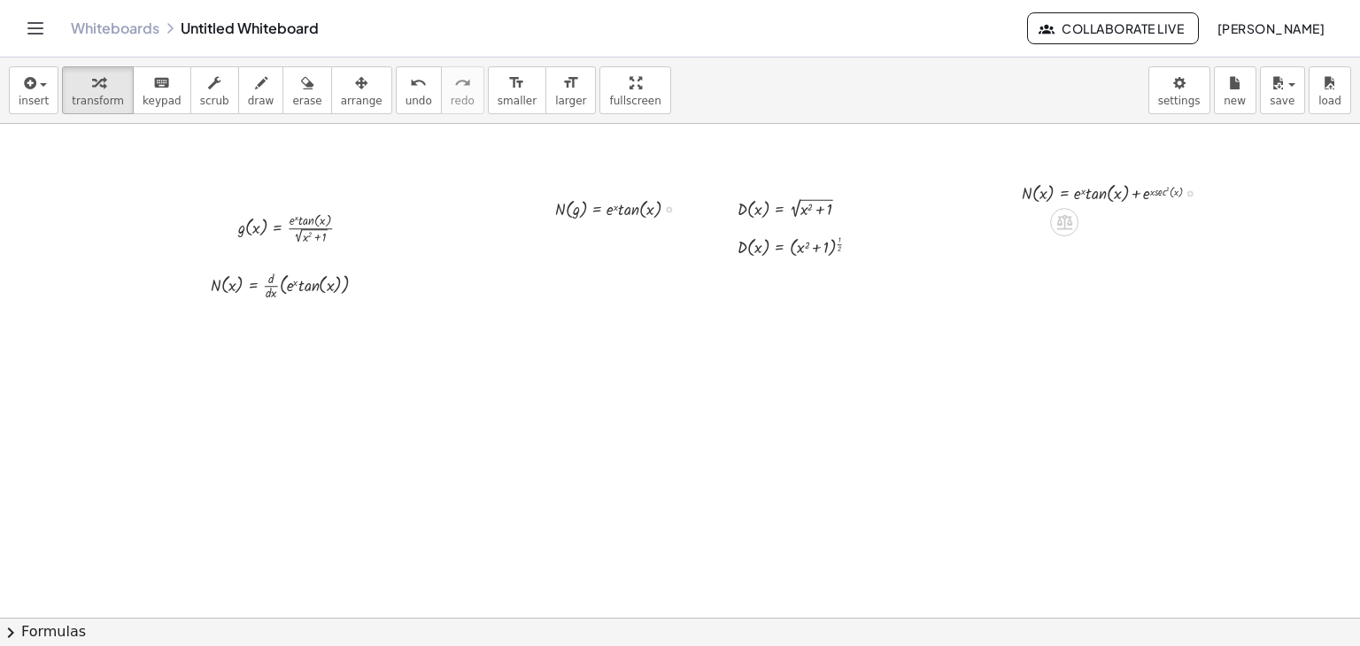
click at [1155, 189] on div at bounding box center [1118, 192] width 210 height 28
click at [1062, 215] on icon at bounding box center [1064, 222] width 16 height 15
click at [1124, 221] on div at bounding box center [1135, 222] width 28 height 28
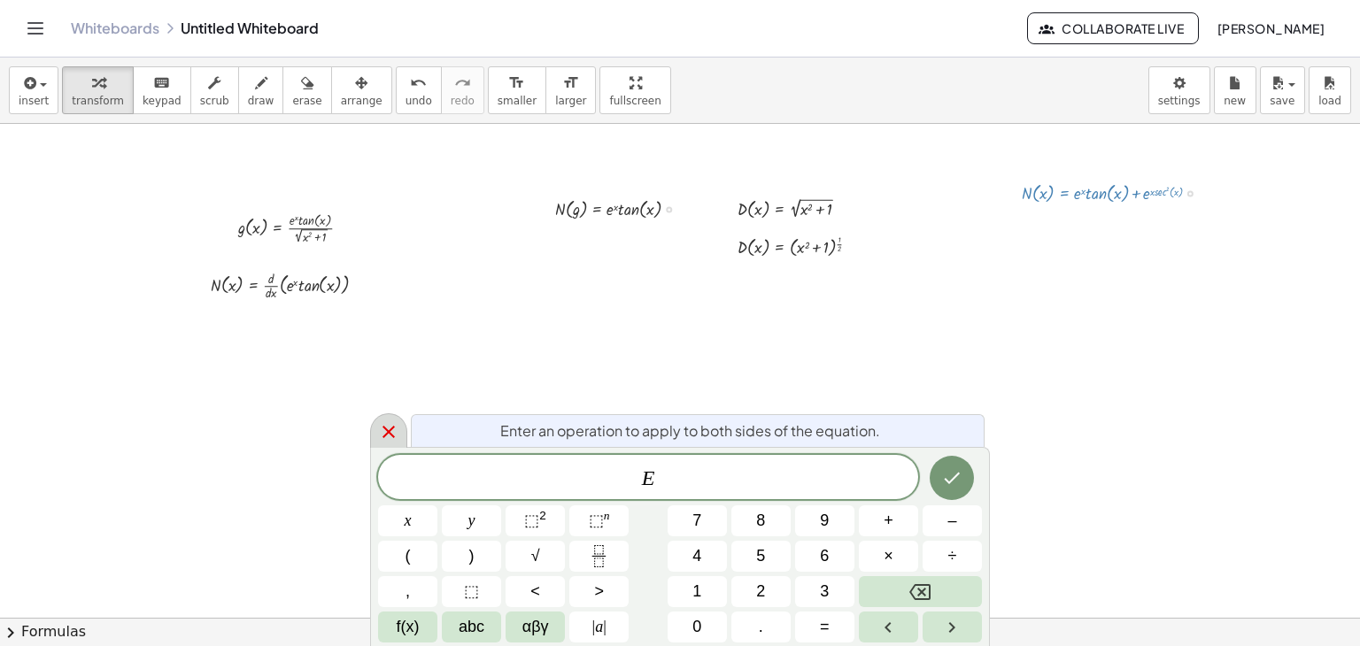
click at [387, 436] on icon at bounding box center [388, 431] width 21 height 21
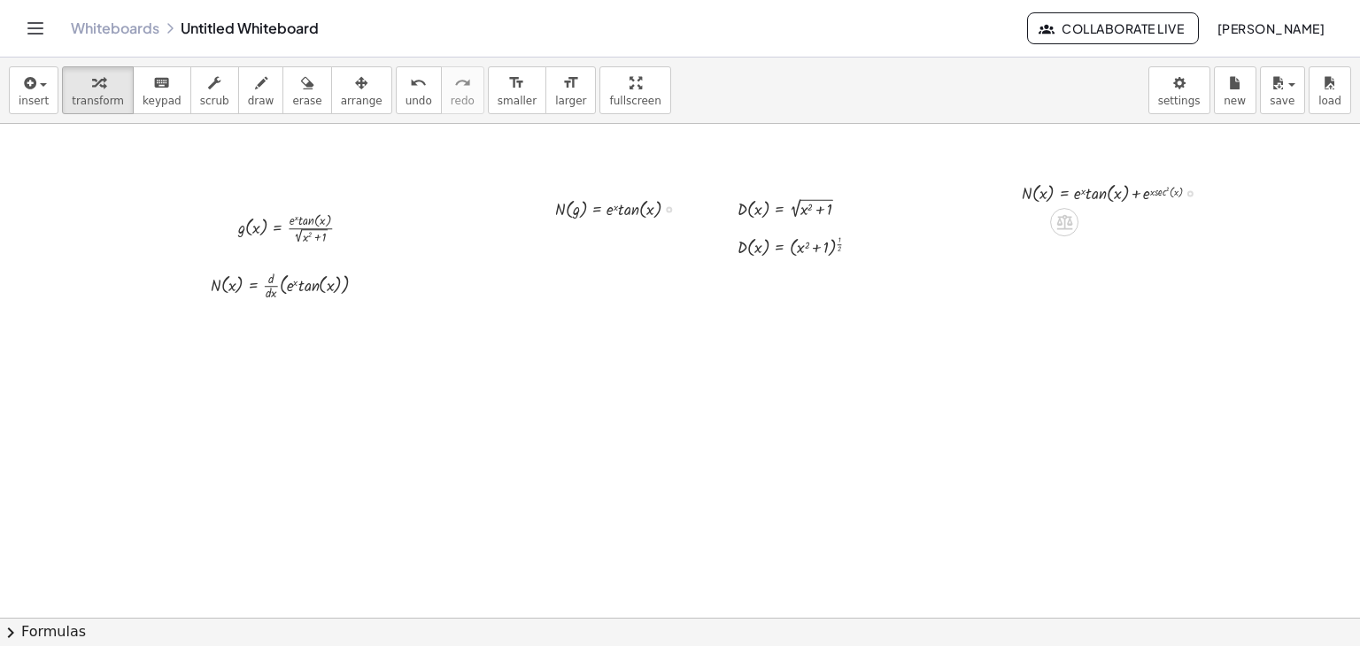
click at [1145, 191] on div at bounding box center [1118, 192] width 210 height 28
click at [1184, 192] on div at bounding box center [1118, 192] width 210 height 28
click at [1193, 192] on div at bounding box center [1190, 193] width 6 height 6
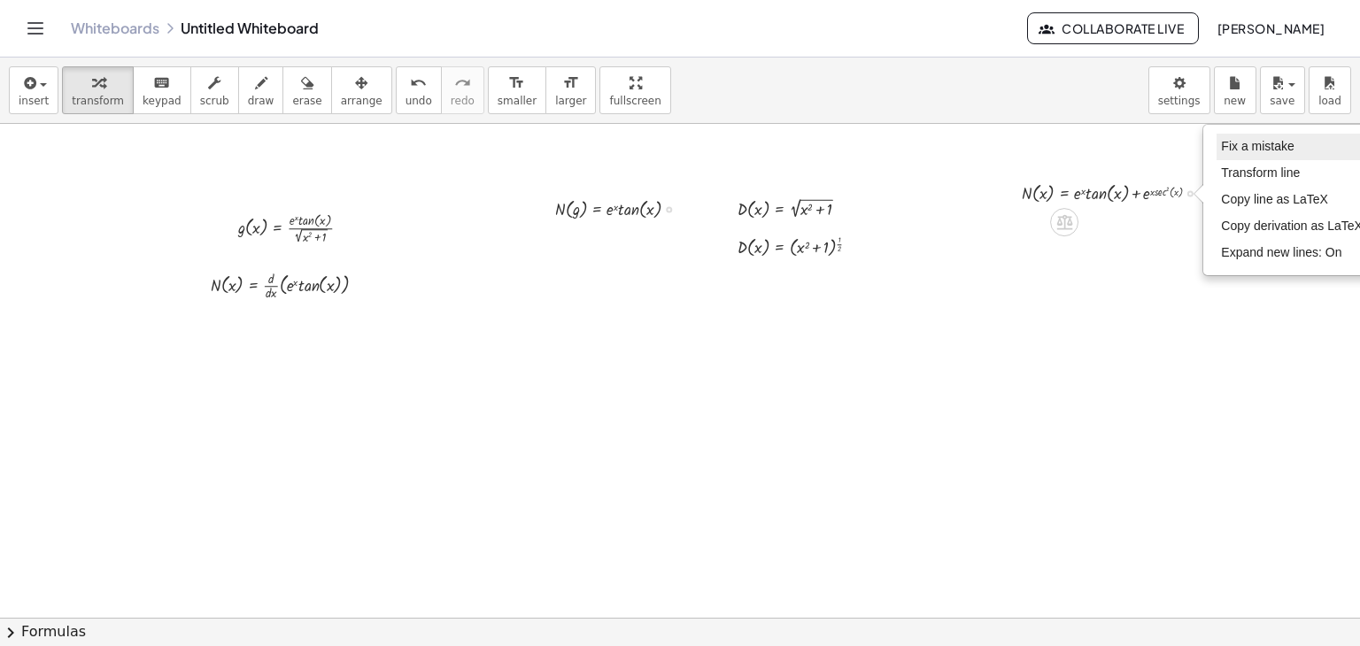
click at [1241, 143] on span "Fix a mistake" at bounding box center [1257, 146] width 73 height 14
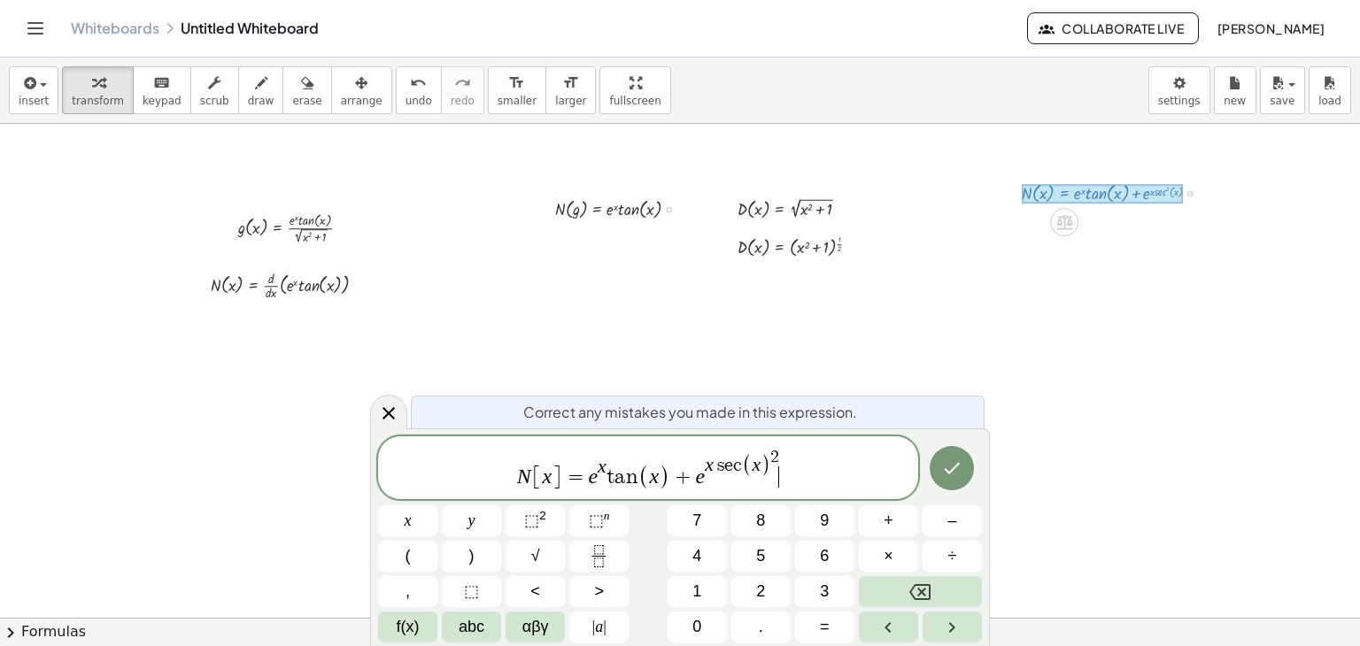
click at [797, 461] on span "N [ x ] = e x t a n ( x ) + e x s e c ( x ) 2 ​" at bounding box center [648, 469] width 540 height 44
click at [716, 465] on var "s" at bounding box center [719, 465] width 11 height 19
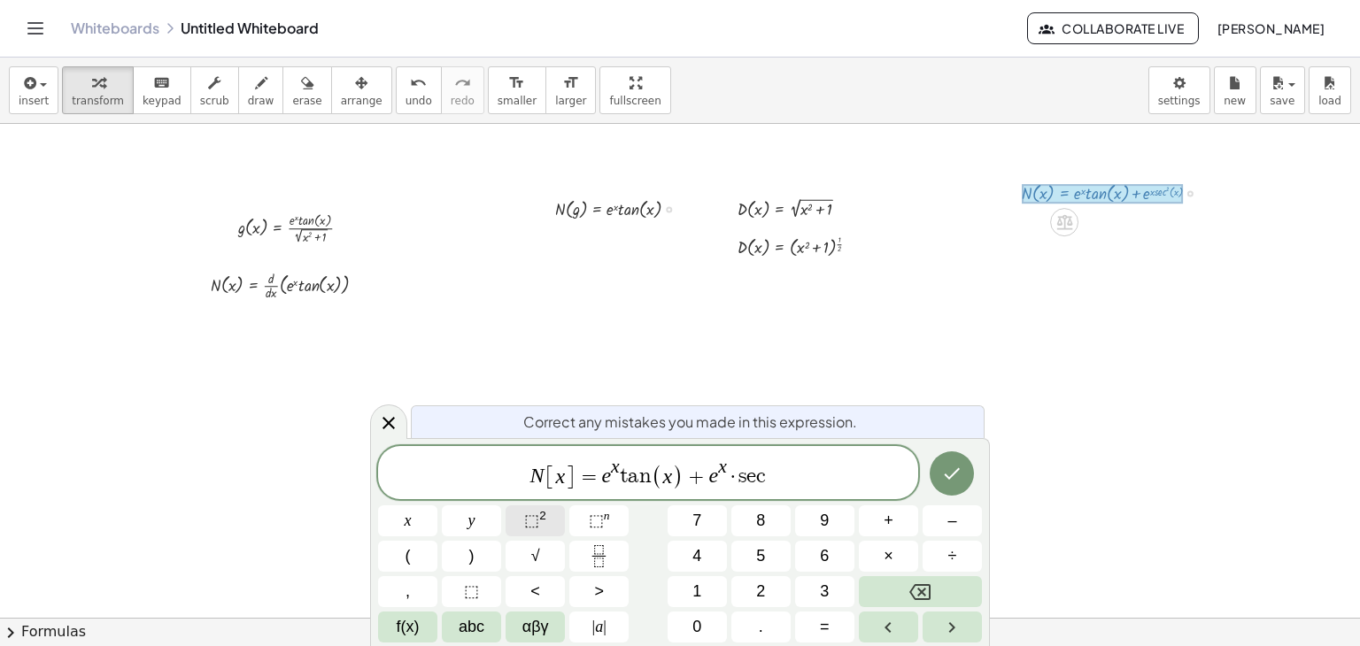
click at [559, 521] on button "⬚ 2" at bounding box center [535, 521] width 59 height 31
click at [415, 625] on span "f(x)" at bounding box center [408, 627] width 23 height 24
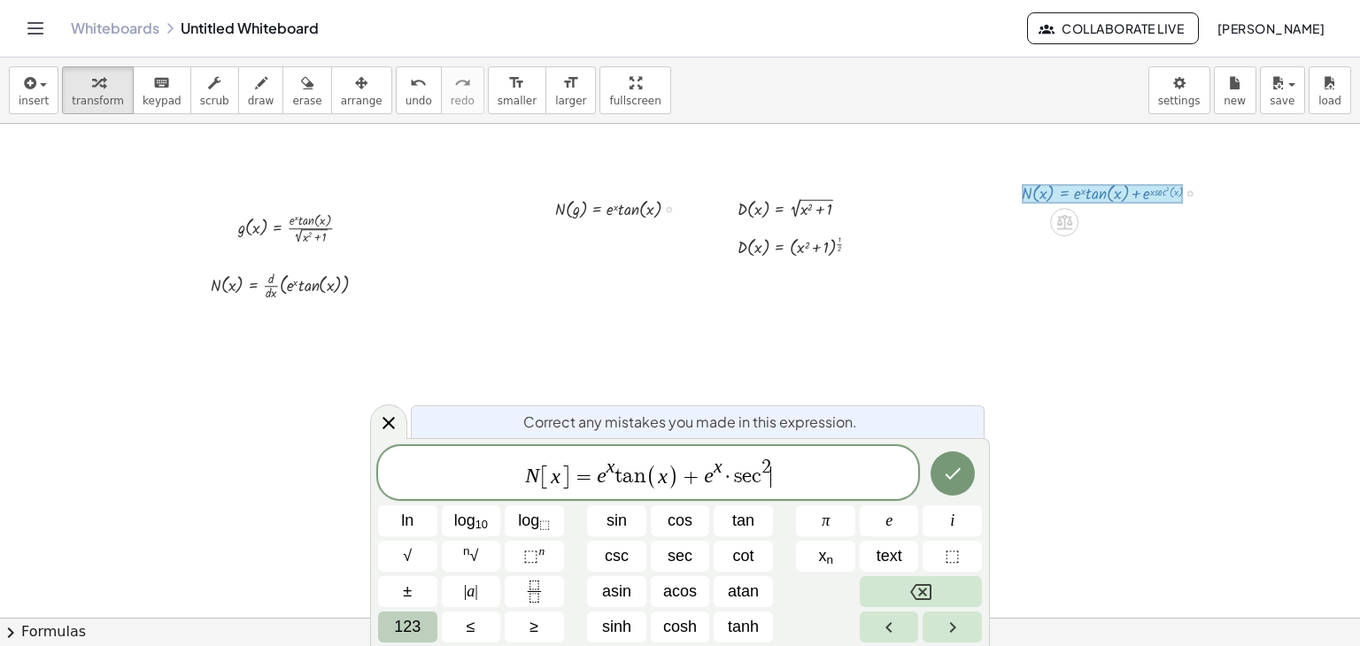
click at [407, 641] on button "123" at bounding box center [407, 627] width 59 height 31
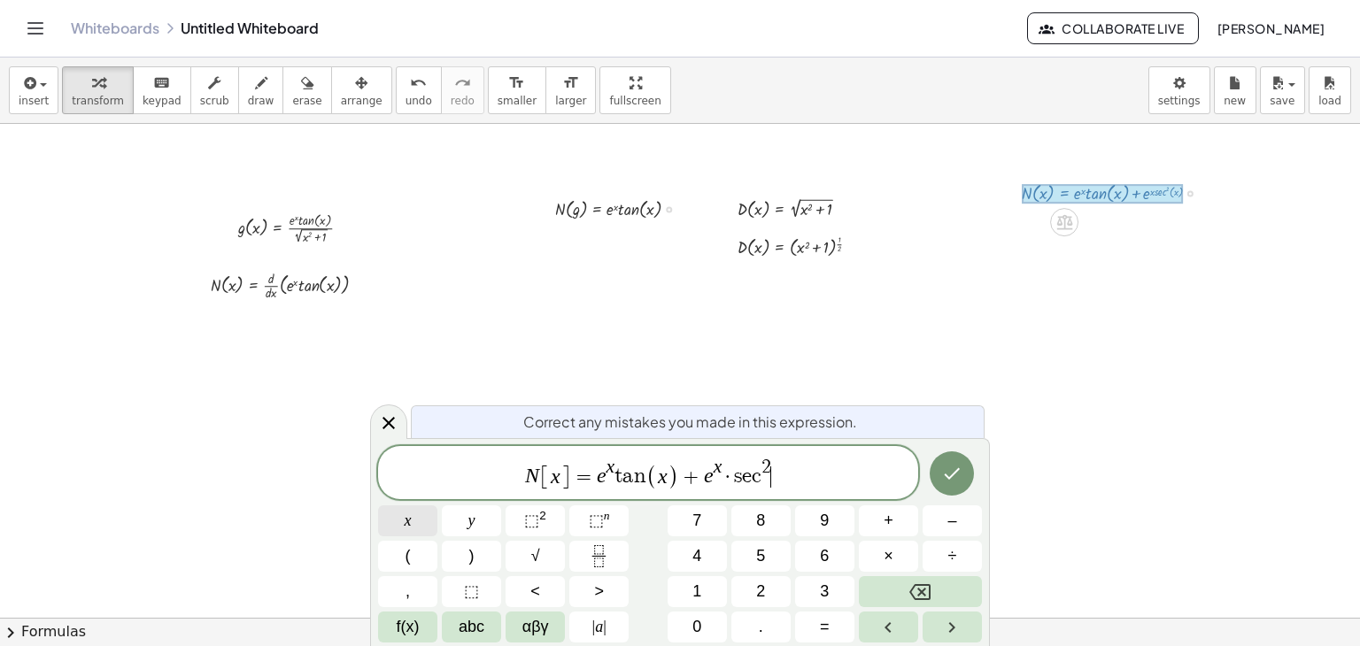
click at [412, 512] on button "x" at bounding box center [407, 521] width 59 height 31
click at [961, 475] on icon "Done" at bounding box center [951, 473] width 21 height 21
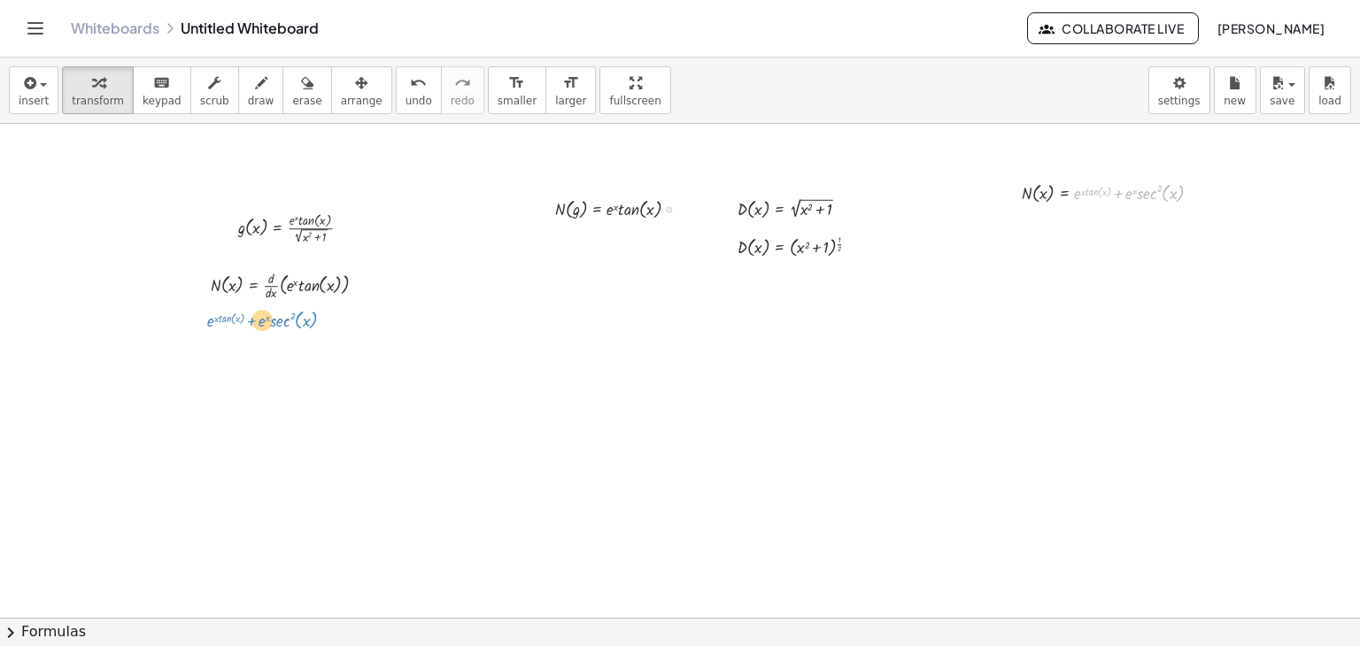
drag, startPoint x: 1116, startPoint y: 192, endPoint x: 260, endPoint y: 324, distance: 865.4
click at [355, 89] on icon "button" at bounding box center [361, 83] width 12 height 21
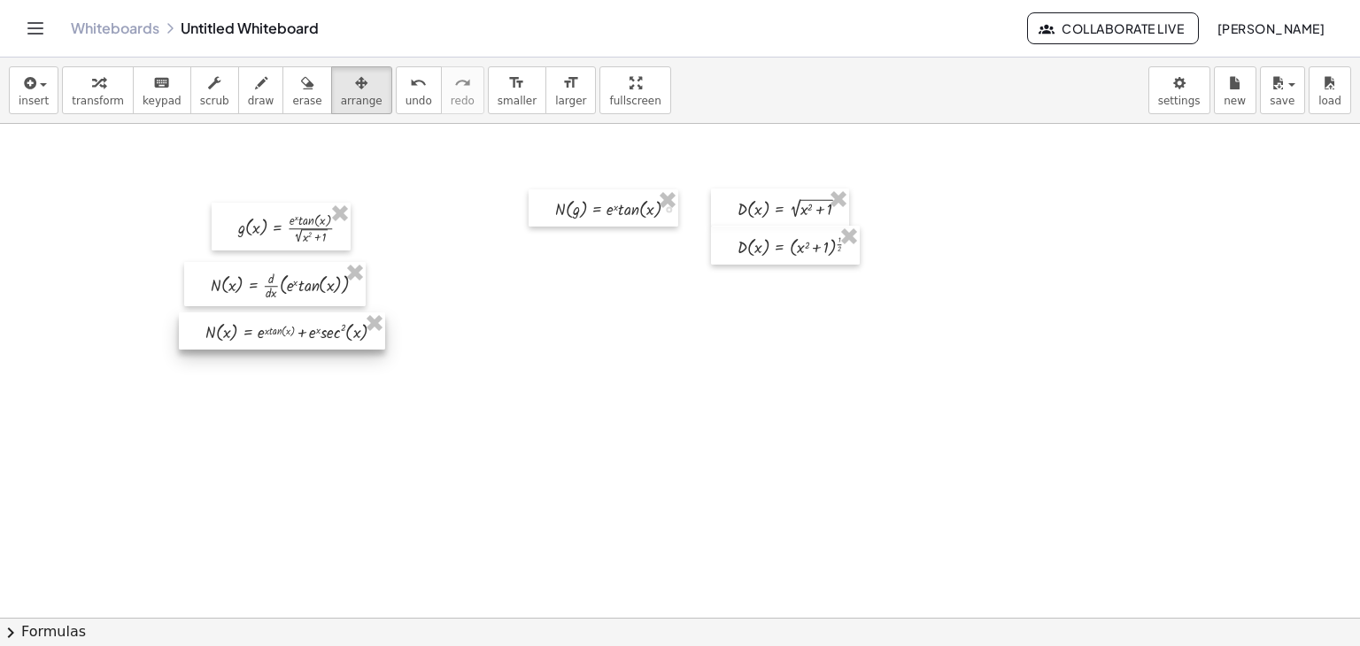
drag, startPoint x: 1077, startPoint y: 199, endPoint x: 261, endPoint y: 338, distance: 828.0
click at [261, 338] on div at bounding box center [282, 331] width 206 height 37
click at [92, 82] on icon "button" at bounding box center [98, 83] width 12 height 21
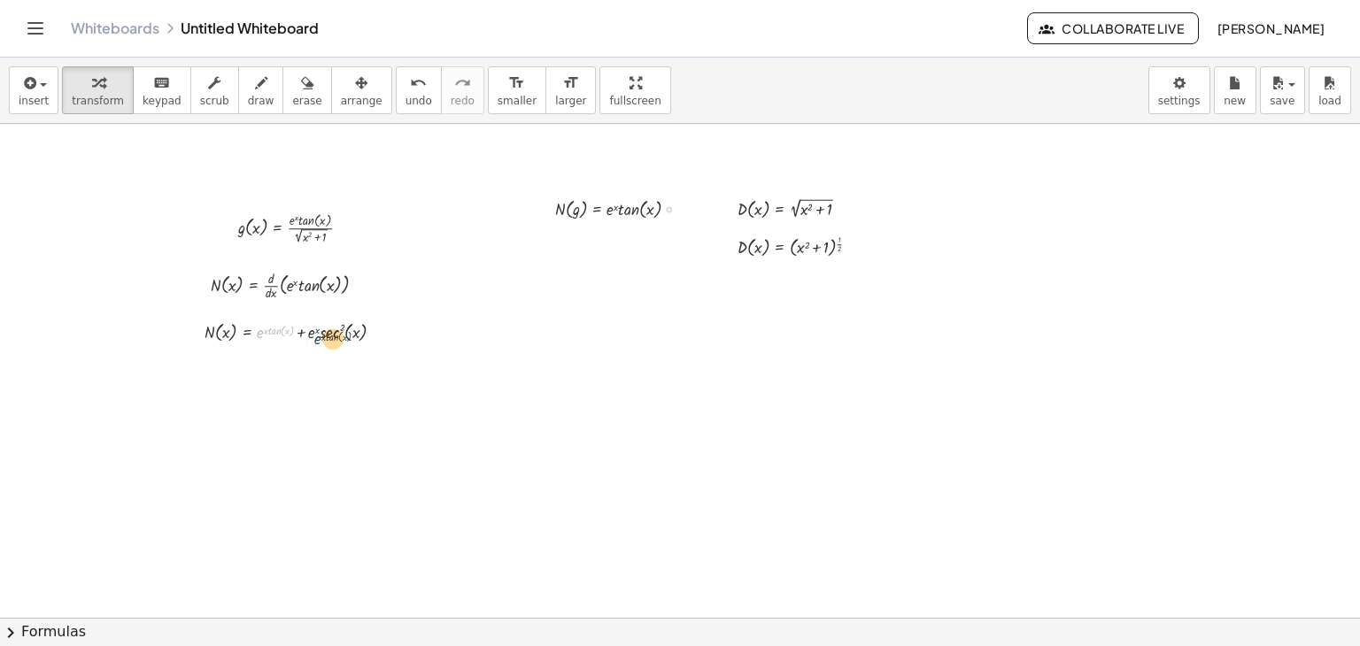
drag, startPoint x: 262, startPoint y: 336, endPoint x: 329, endPoint y: 344, distance: 67.9
click at [329, 344] on div at bounding box center [302, 331] width 212 height 28
drag, startPoint x: 301, startPoint y: 366, endPoint x: 279, endPoint y: 366, distance: 22.1
click at [279, 366] on div at bounding box center [302, 359] width 212 height 28
click at [241, 358] on icon at bounding box center [247, 361] width 16 height 15
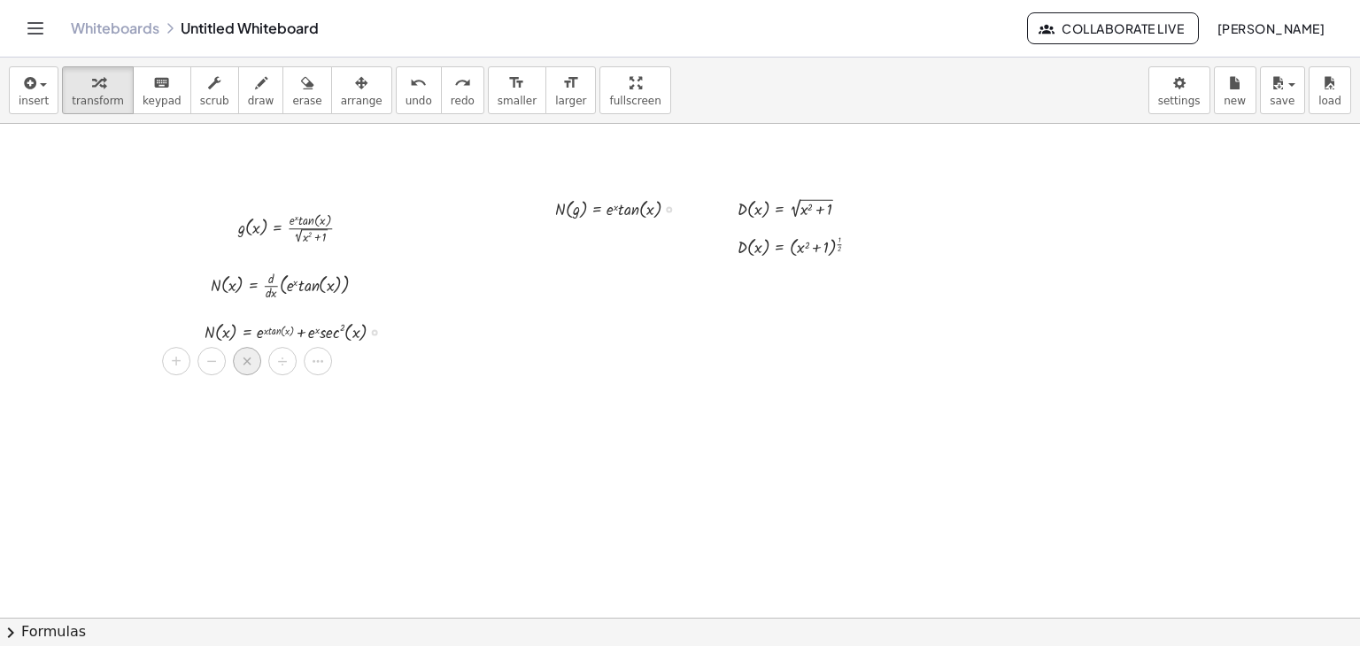
click at [243, 359] on span "×" at bounding box center [247, 362] width 11 height 26
click at [21, 87] on icon "button" at bounding box center [28, 83] width 16 height 21
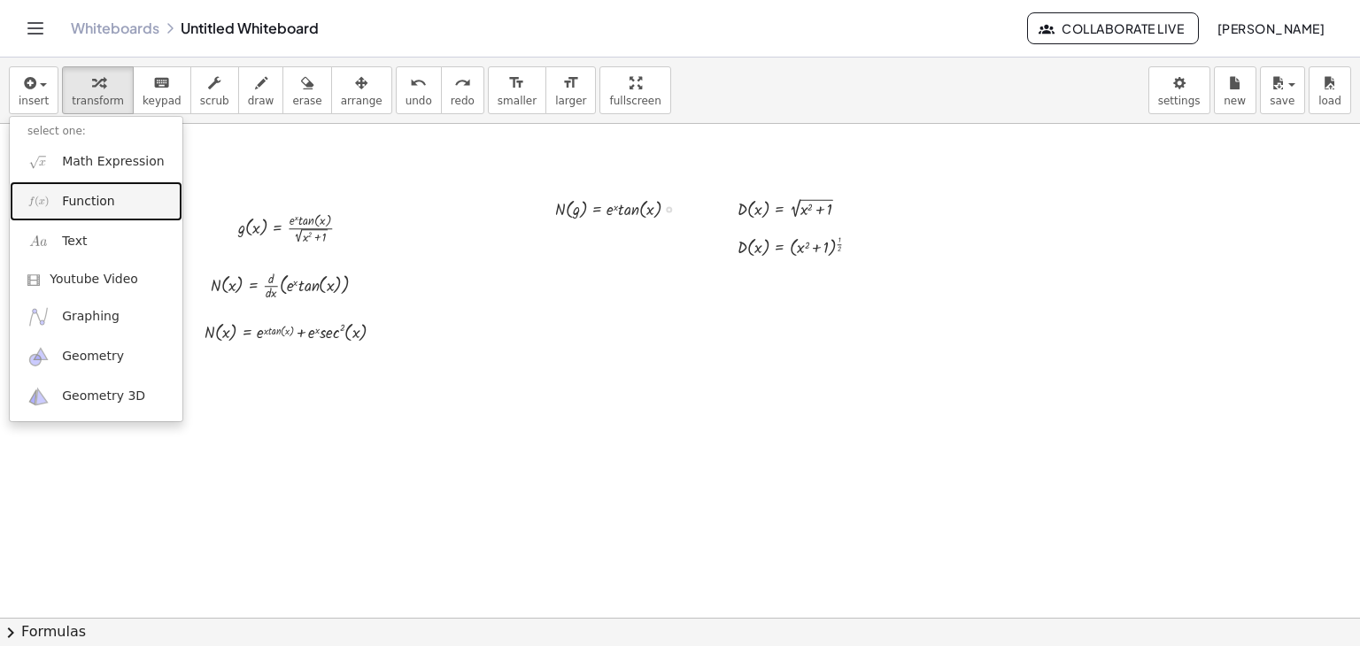
click at [81, 213] on link "Function" at bounding box center [96, 201] width 173 height 40
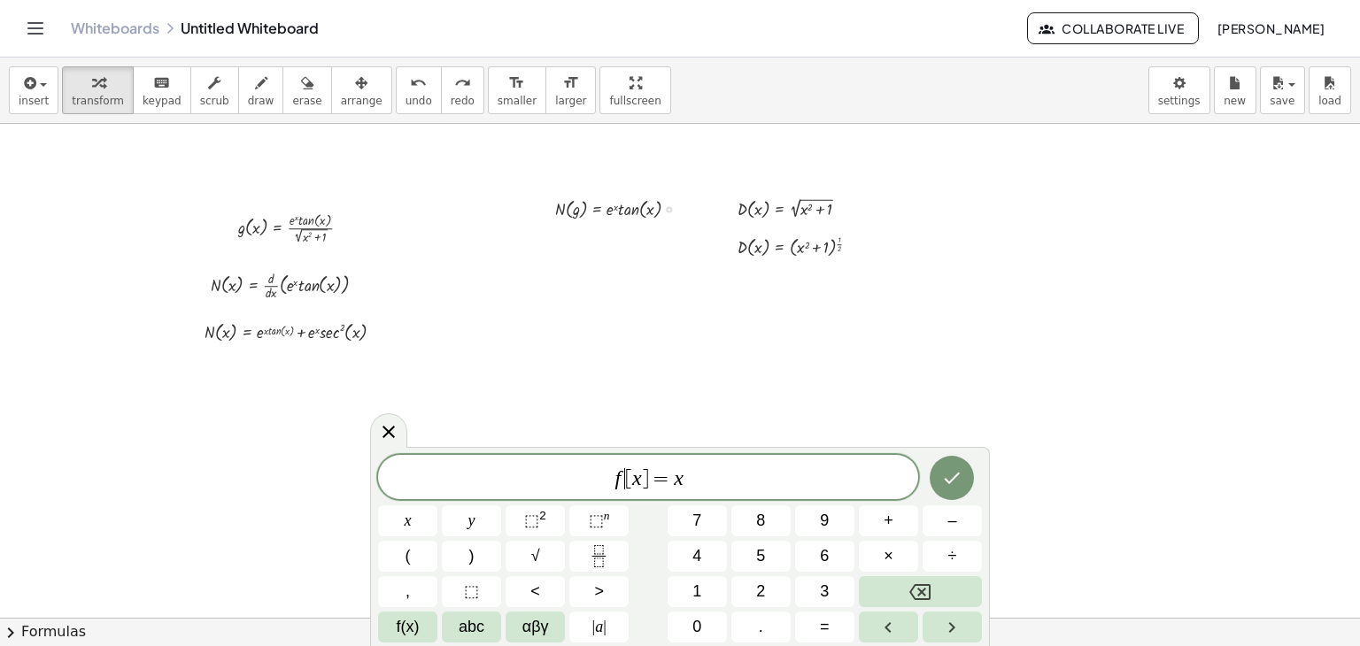
click at [625, 483] on span "[" at bounding box center [628, 478] width 7 height 21
click at [591, 517] on span "⬚" at bounding box center [596, 521] width 15 height 18
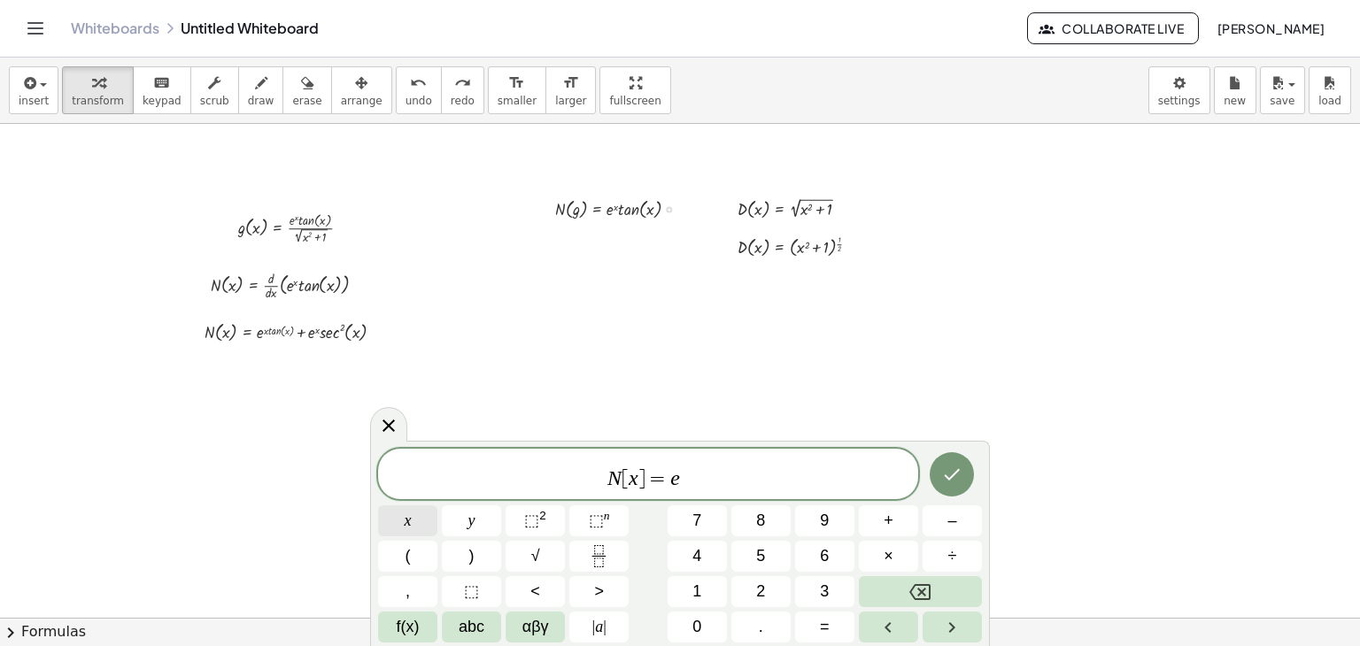
click at [431, 512] on button "x" at bounding box center [407, 521] width 59 height 31
click at [419, 557] on button "(" at bounding box center [407, 556] width 59 height 31
click at [407, 616] on span "f(x)" at bounding box center [408, 627] width 23 height 24
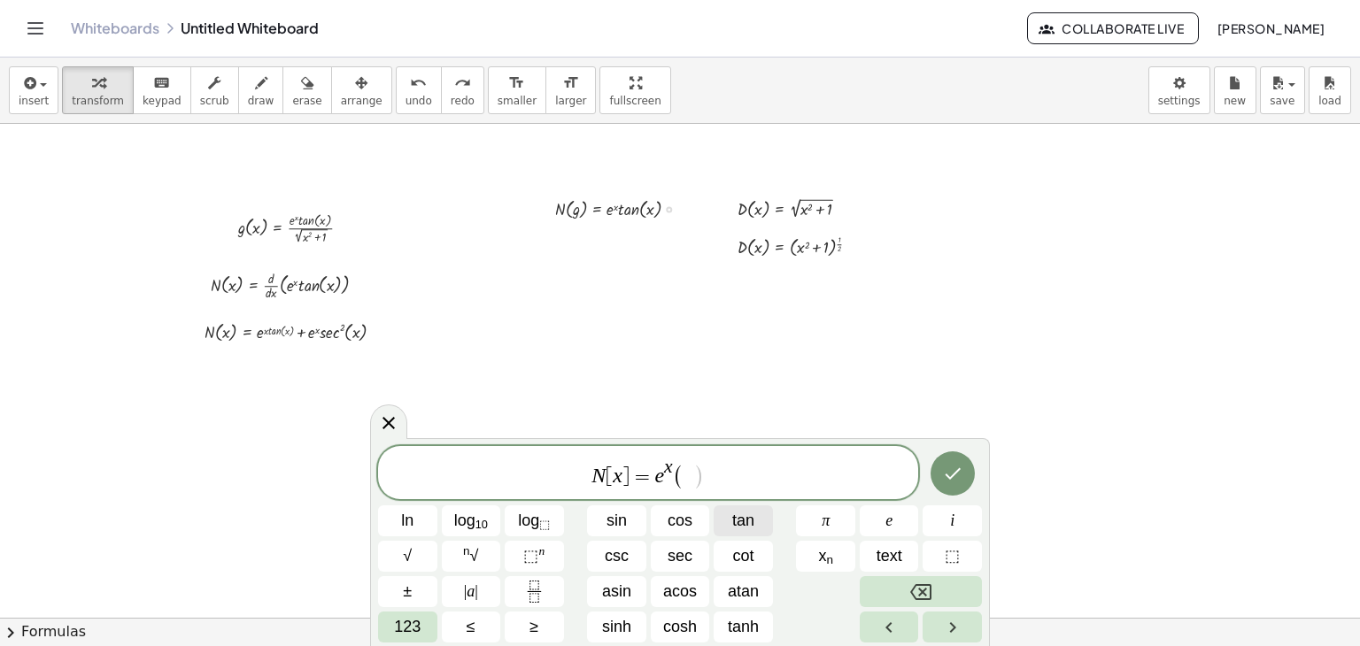
click at [733, 528] on span "tan" at bounding box center [743, 521] width 22 height 24
click at [394, 625] on span "123" at bounding box center [407, 627] width 27 height 24
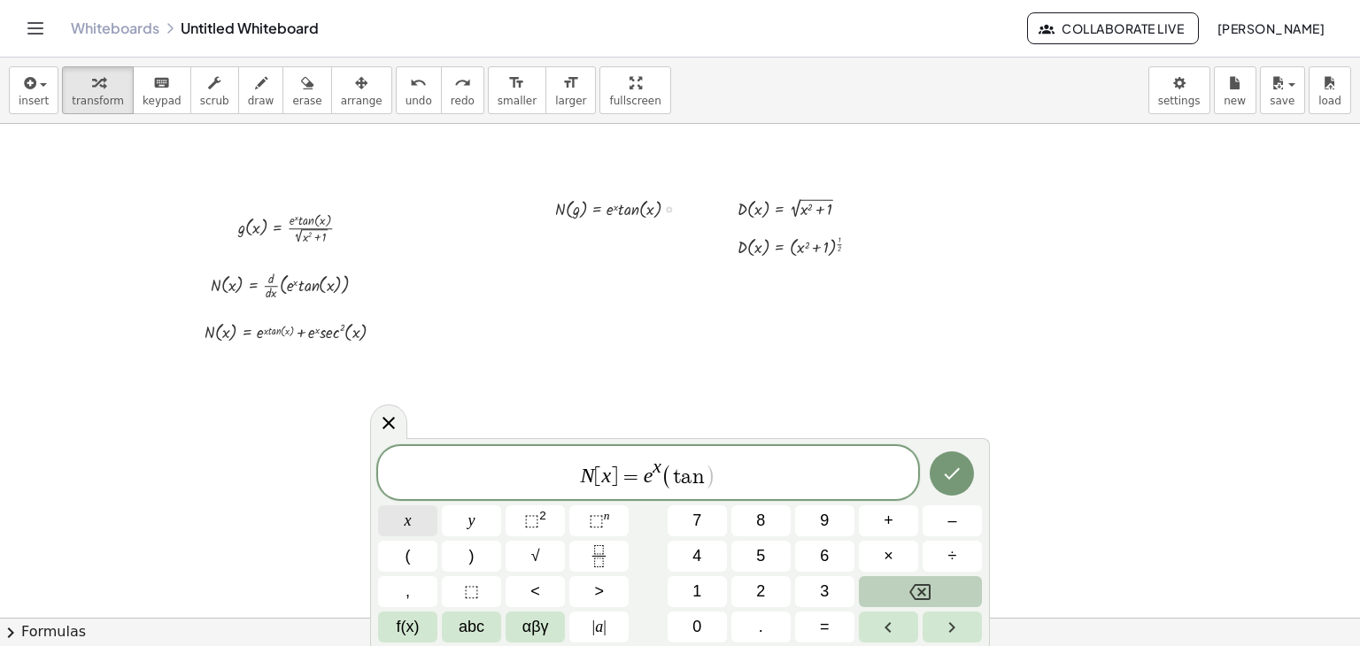
click at [403, 524] on button "x" at bounding box center [407, 521] width 59 height 31
click at [892, 514] on span "+" at bounding box center [889, 521] width 10 height 24
click at [410, 622] on span "f(x)" at bounding box center [408, 627] width 23 height 24
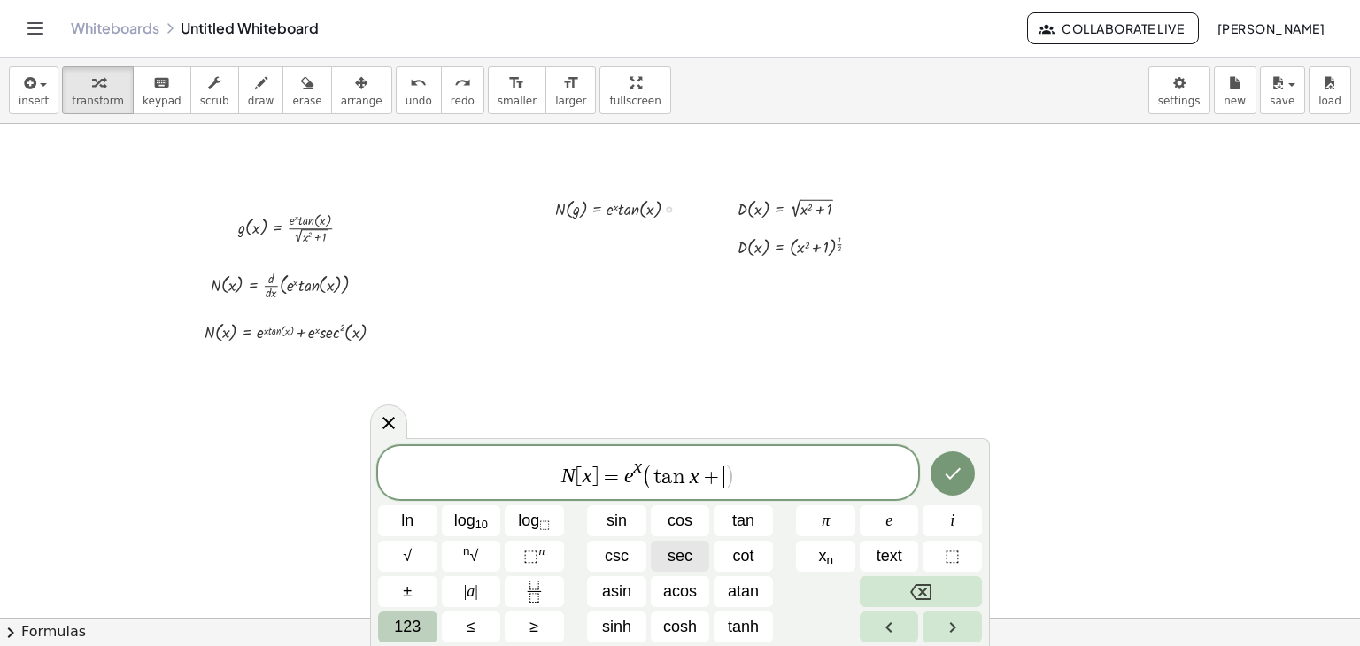
click at [666, 560] on button "sec" at bounding box center [680, 556] width 59 height 31
click at [402, 626] on span "123" at bounding box center [407, 627] width 27 height 24
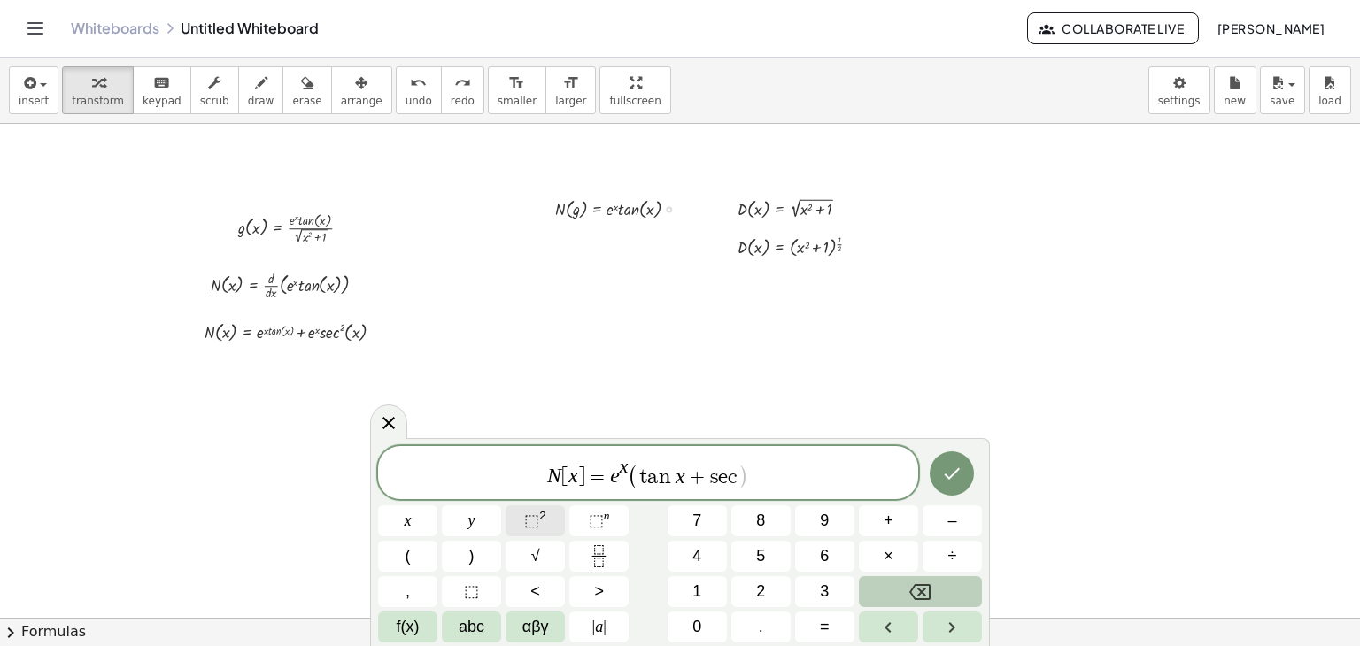
click at [536, 523] on span "⬚" at bounding box center [531, 521] width 15 height 18
click at [406, 624] on span "f(x)" at bounding box center [408, 627] width 23 height 24
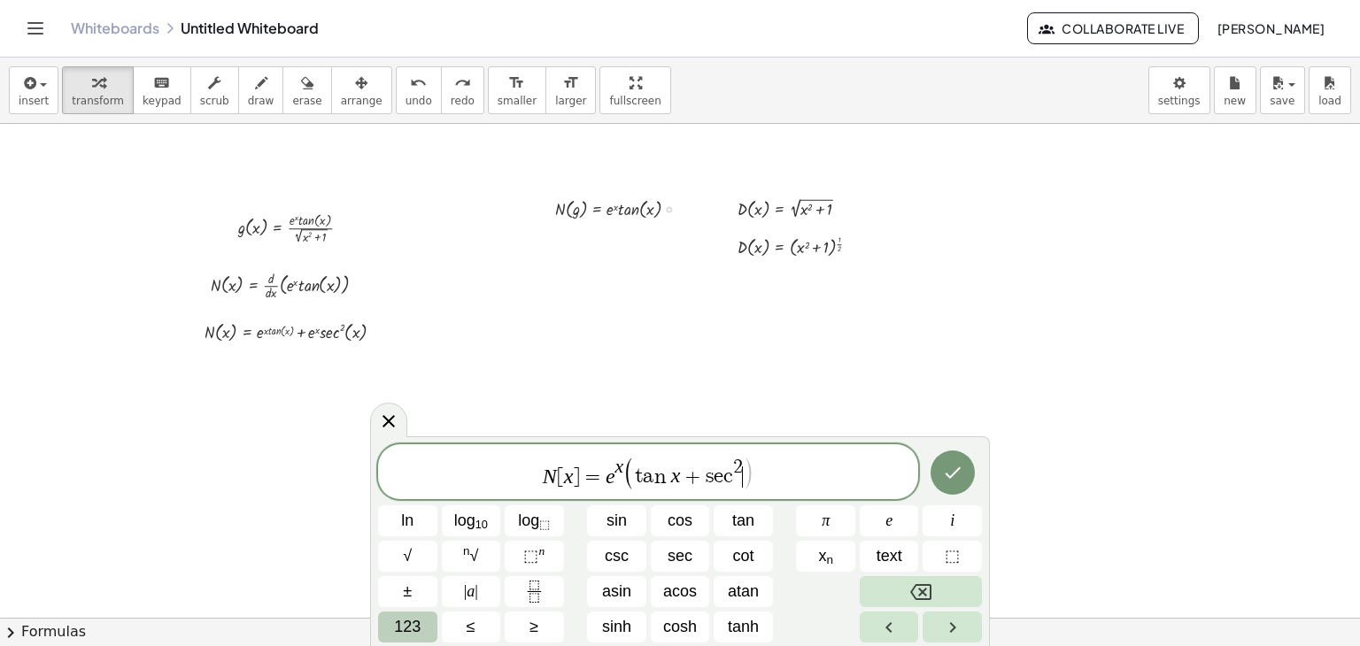
click at [412, 627] on span "123" at bounding box center [407, 627] width 27 height 24
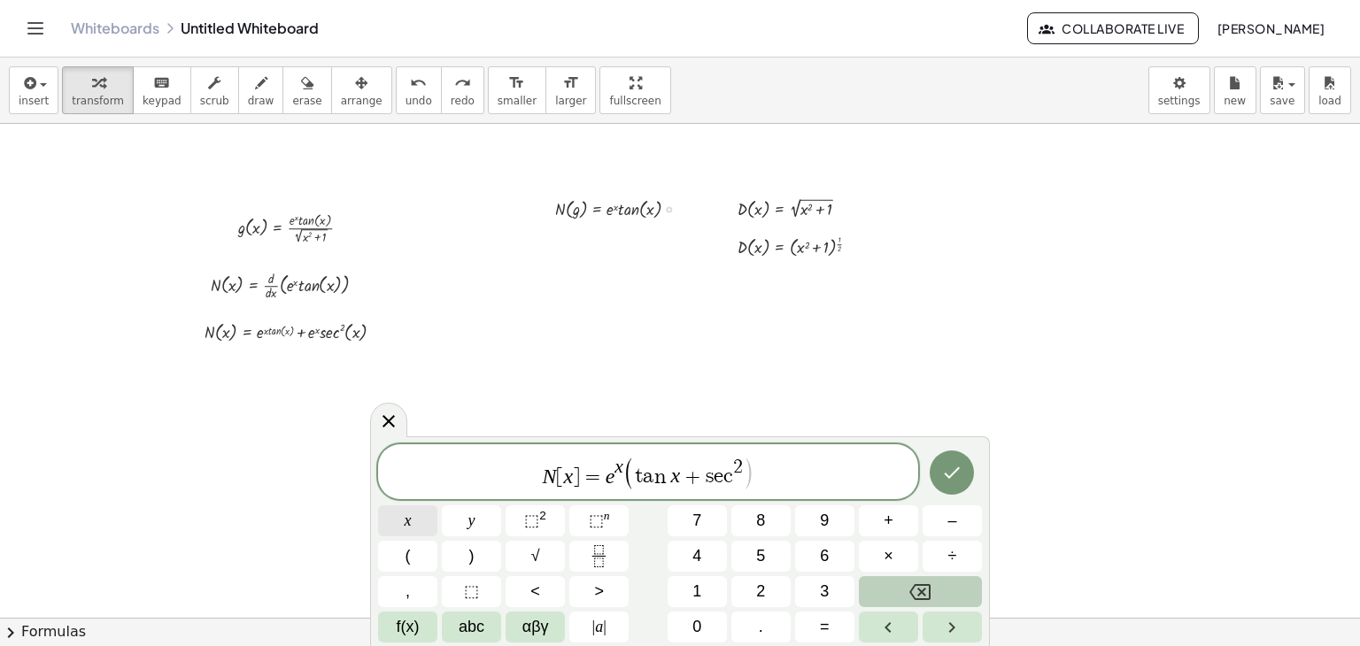
click at [417, 527] on button "x" at bounding box center [407, 521] width 59 height 31
click at [961, 462] on icon "Done" at bounding box center [951, 472] width 21 height 21
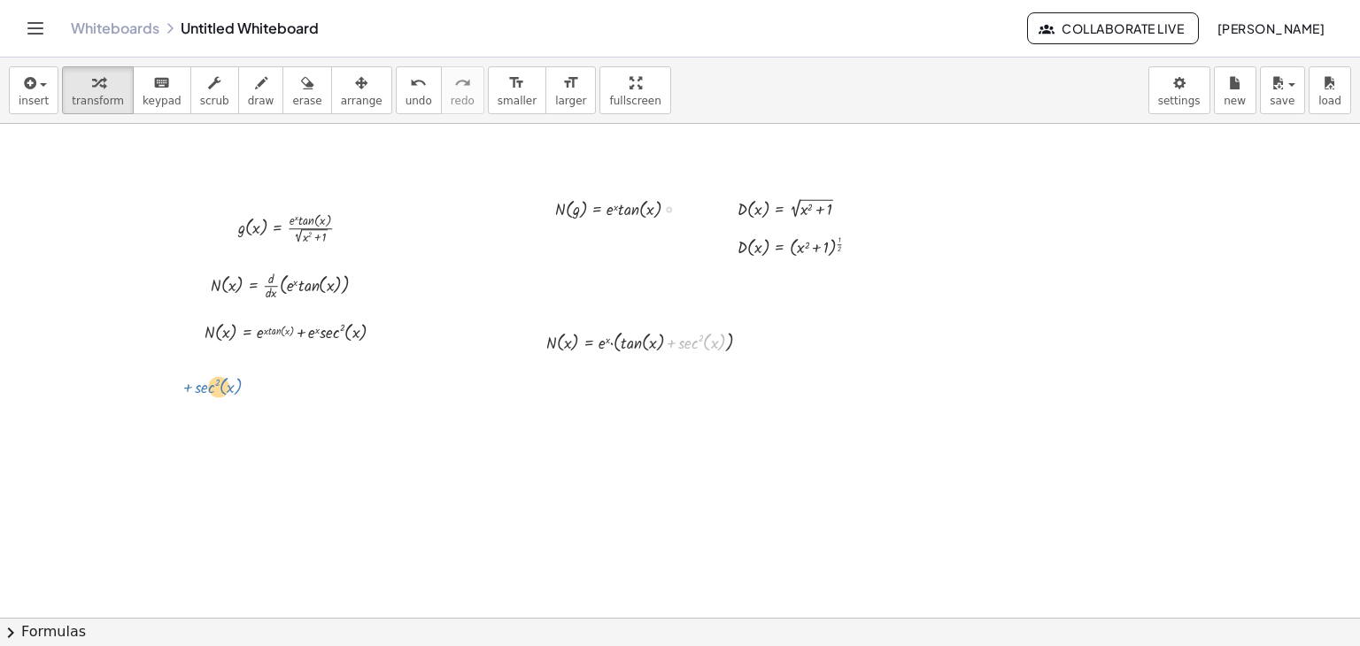
drag, startPoint x: 606, startPoint y: 342, endPoint x: 326, endPoint y: 418, distance: 289.9
click at [341, 104] on span "arrange" at bounding box center [362, 101] width 42 height 12
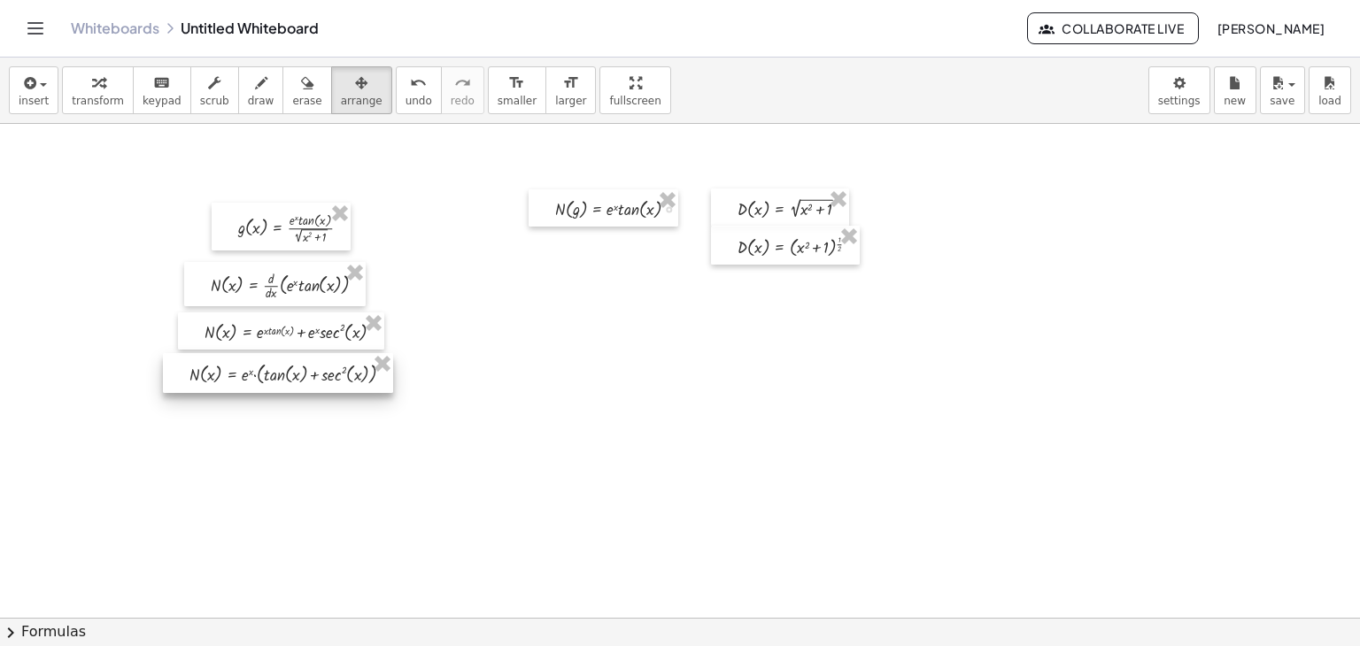
drag, startPoint x: 684, startPoint y: 339, endPoint x: 327, endPoint y: 371, distance: 359.1
click at [327, 371] on div at bounding box center [278, 373] width 230 height 40
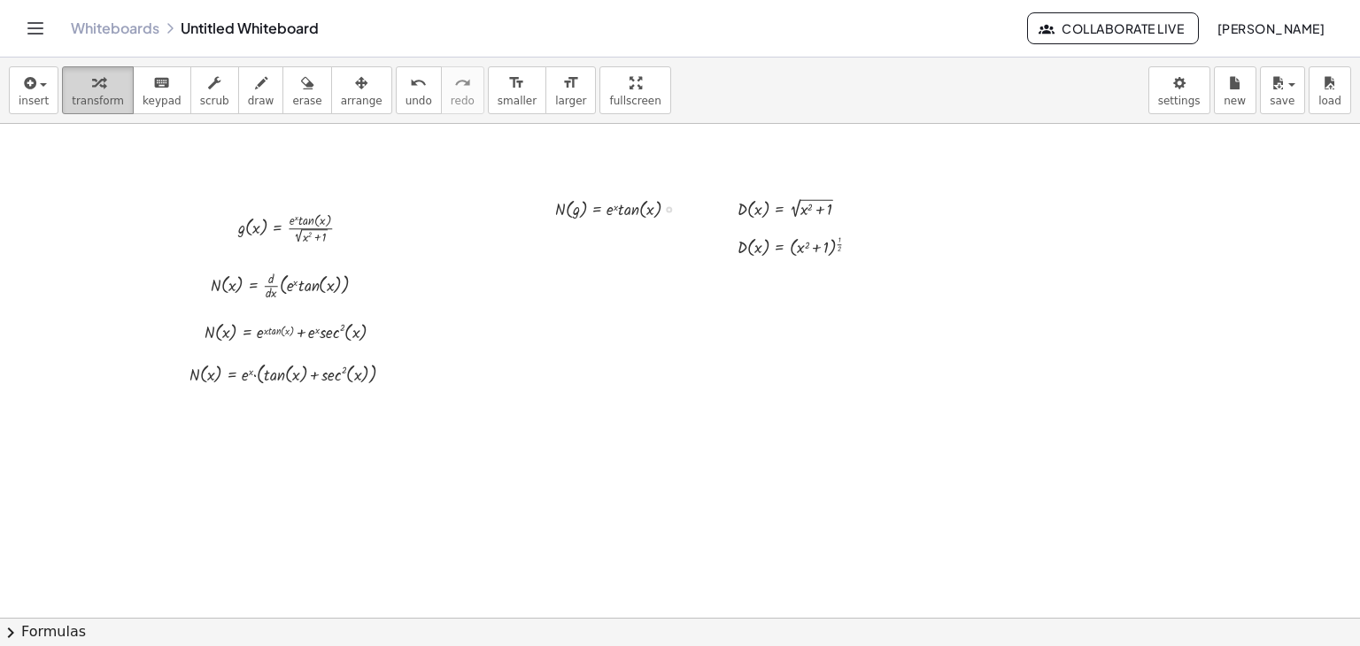
click at [92, 89] on icon "button" at bounding box center [98, 83] width 12 height 21
click at [31, 89] on icon "button" at bounding box center [28, 83] width 16 height 21
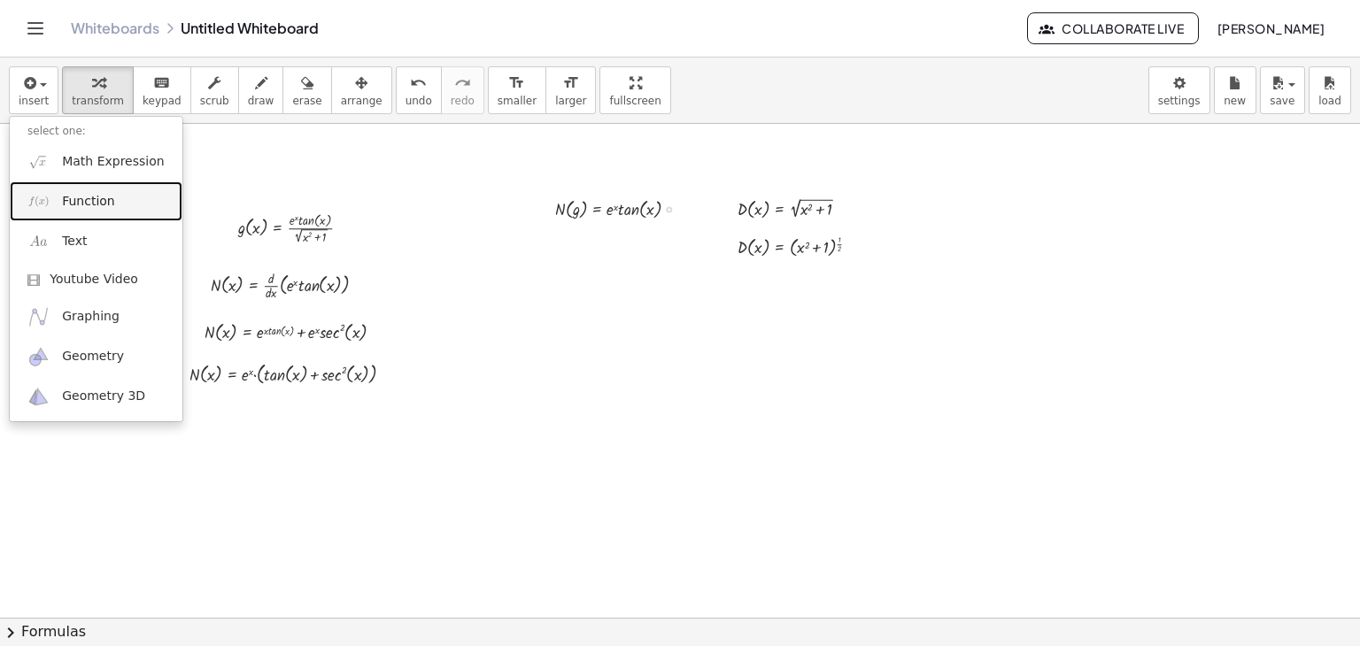
click at [81, 219] on link "Function" at bounding box center [96, 201] width 173 height 40
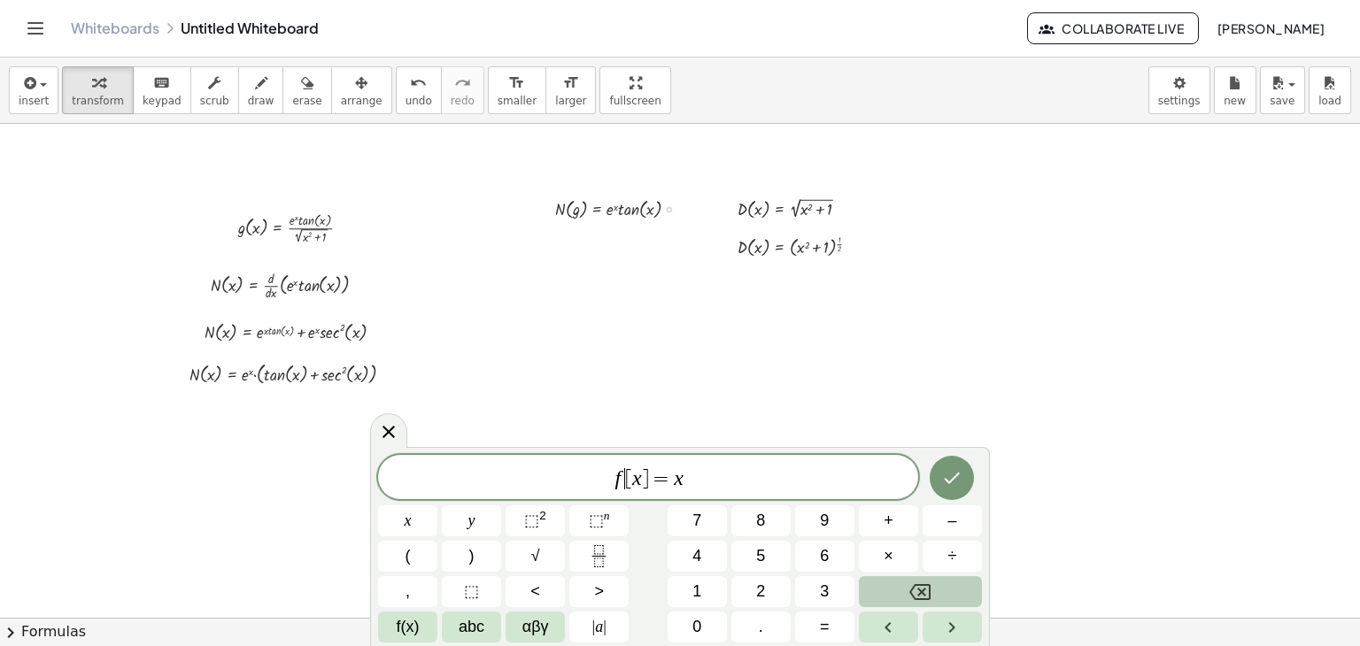
click at [625, 482] on span "[" at bounding box center [628, 478] width 7 height 21
click at [687, 483] on span "D [ x ] = x ​" at bounding box center [648, 479] width 540 height 25
click at [609, 563] on icon "Fraction" at bounding box center [599, 556] width 22 height 22
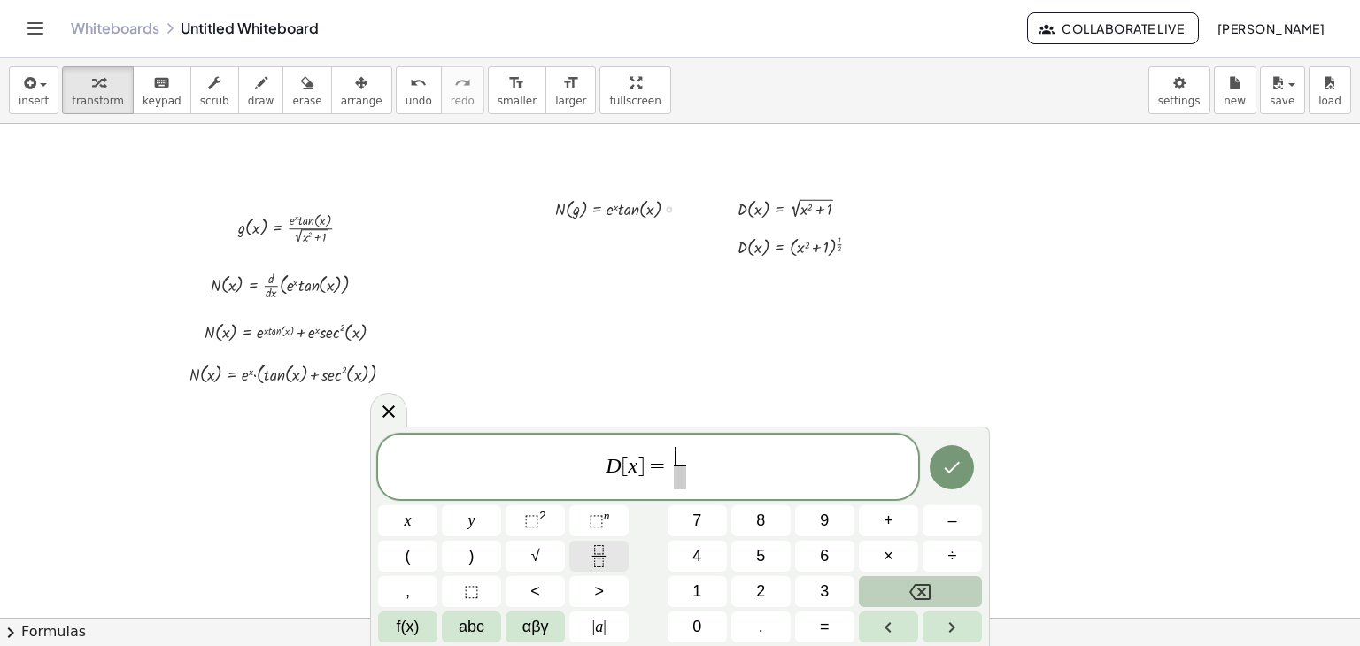
click at [609, 563] on icon "Fraction" at bounding box center [599, 556] width 22 height 22
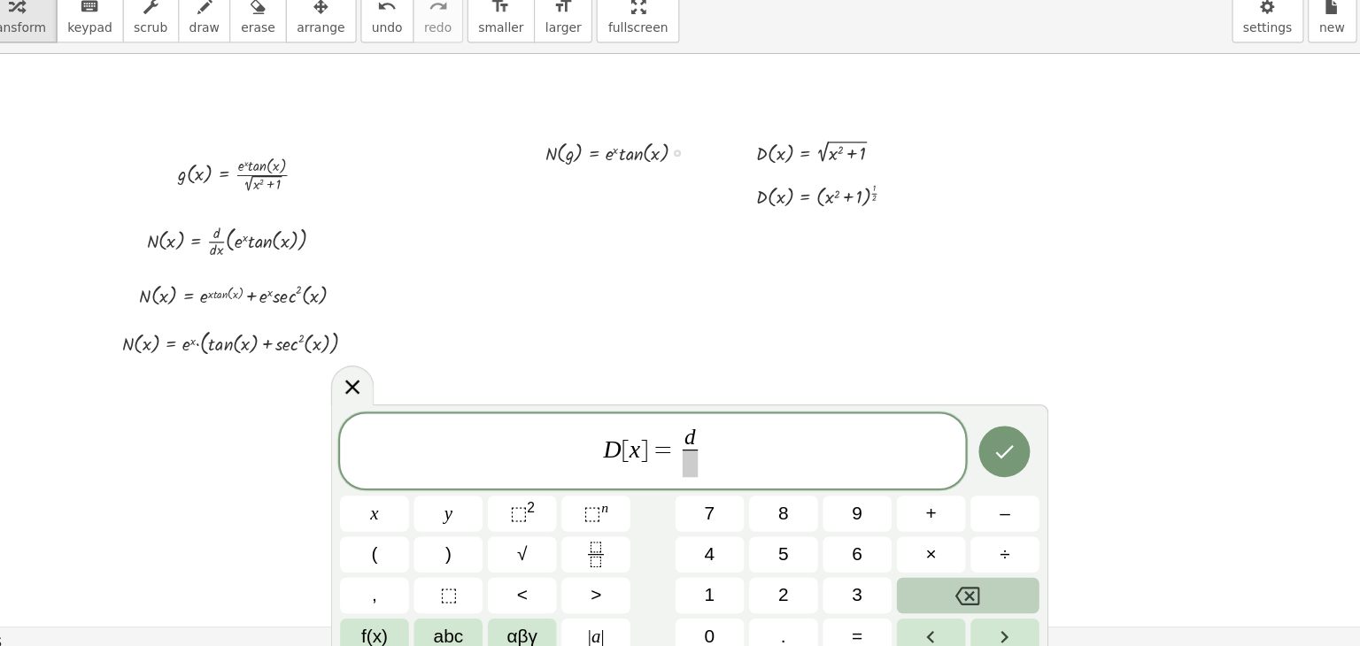
click at [676, 482] on span at bounding box center [680, 478] width 13 height 24
click at [414, 524] on button "x" at bounding box center [407, 521] width 59 height 31
click at [530, 524] on span "⬚" at bounding box center [531, 521] width 15 height 18
click at [680, 468] on span "d x" at bounding box center [671, 478] width 22 height 24
click at [683, 466] on span "d d x ​ ​" at bounding box center [670, 468] width 29 height 43
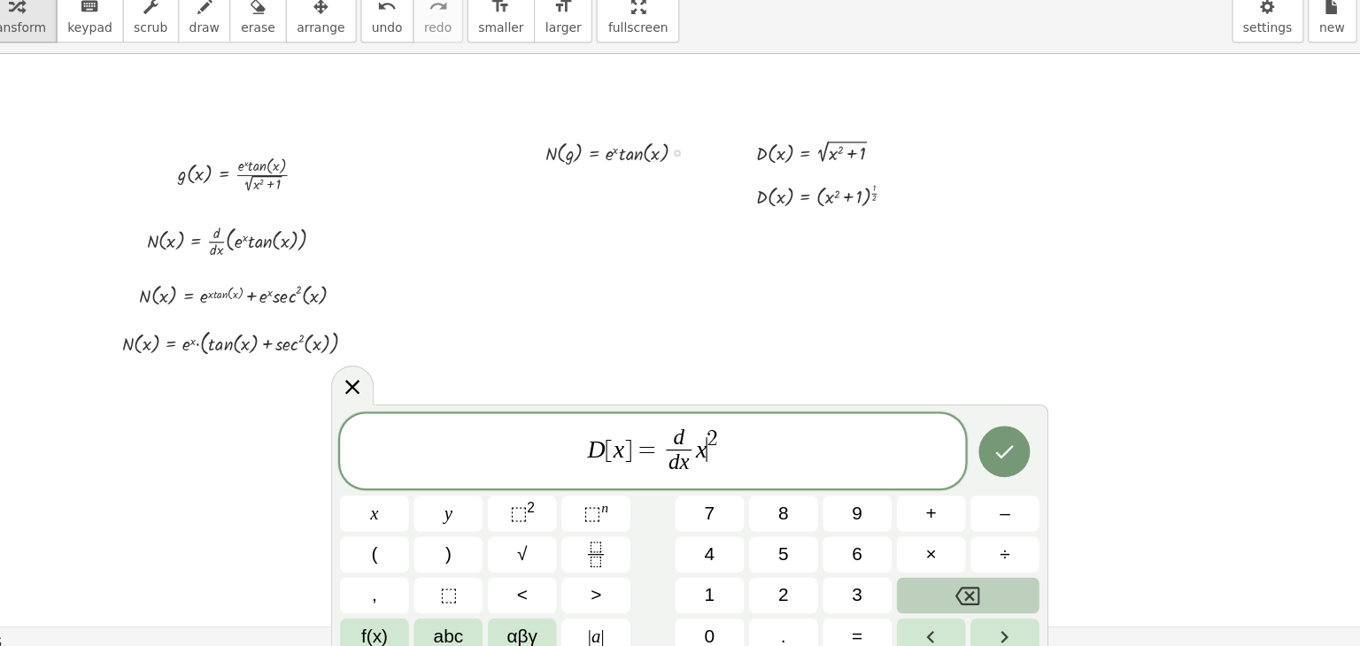
click at [692, 466] on var "x" at bounding box center [690, 464] width 10 height 23
click at [405, 560] on span "(" at bounding box center [407, 556] width 5 height 24
click at [707, 467] on span ")" at bounding box center [710, 462] width 12 height 34
click at [538, 522] on span "⬚ 2" at bounding box center [535, 521] width 22 height 24
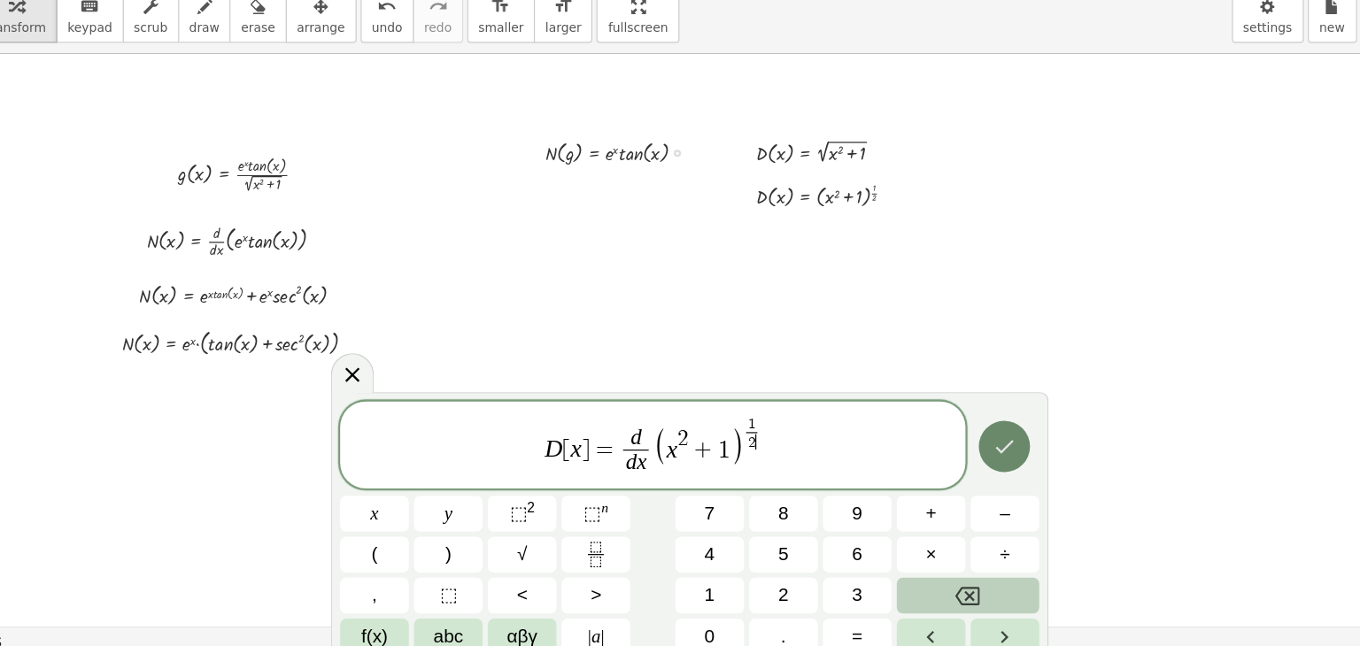
click at [952, 472] on icon "Done" at bounding box center [951, 462] width 21 height 21
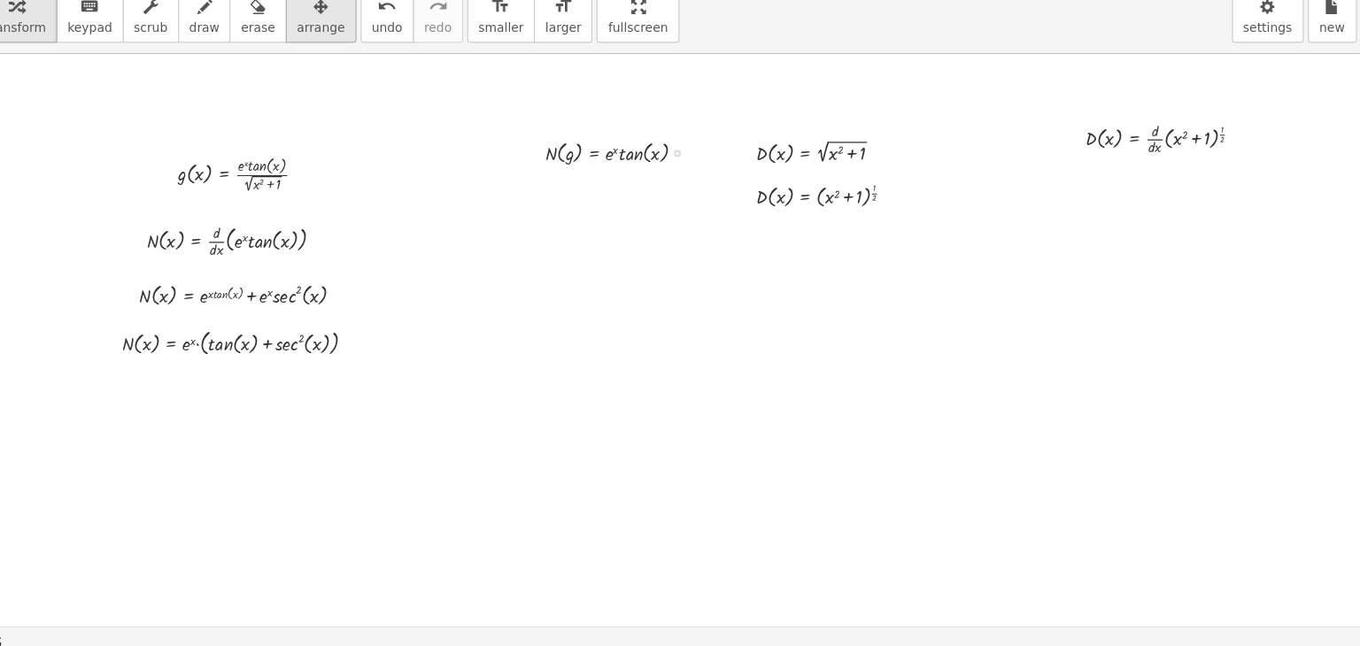
click at [341, 99] on span "arrange" at bounding box center [362, 101] width 42 height 12
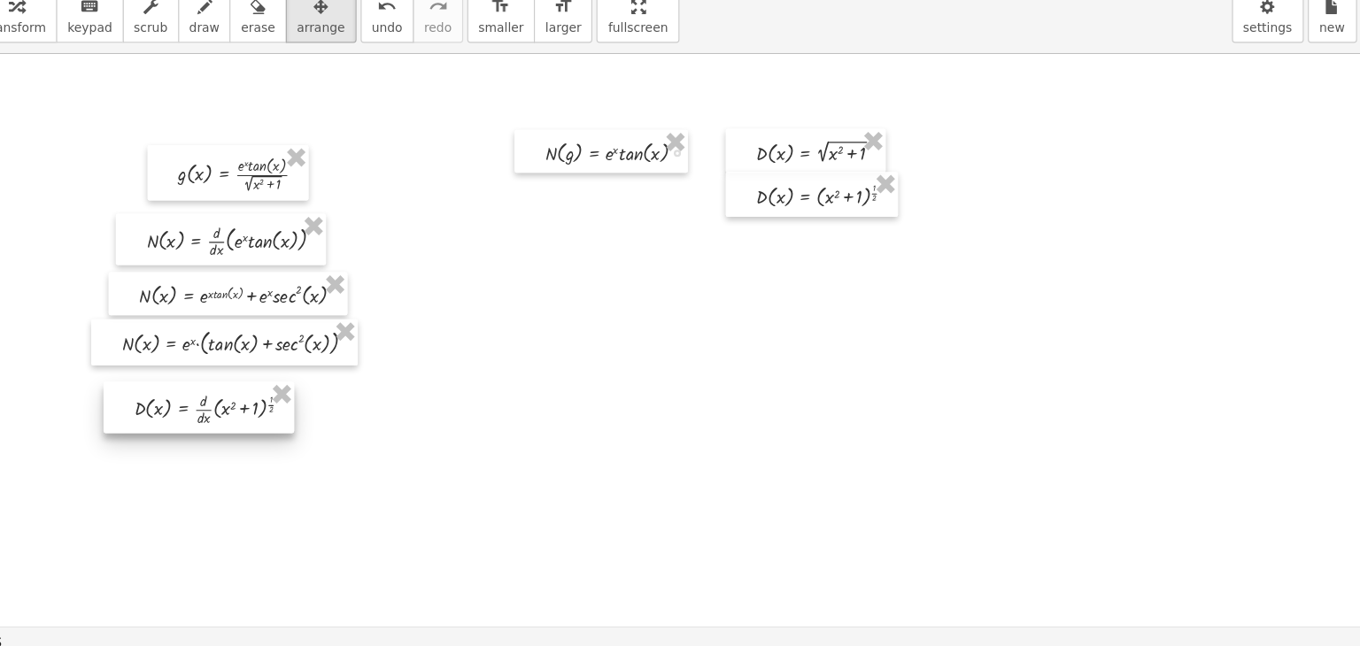
drag, startPoint x: 1103, startPoint y: 203, endPoint x: 280, endPoint y: 438, distance: 856.4
click at [280, 438] on div at bounding box center [256, 429] width 165 height 45
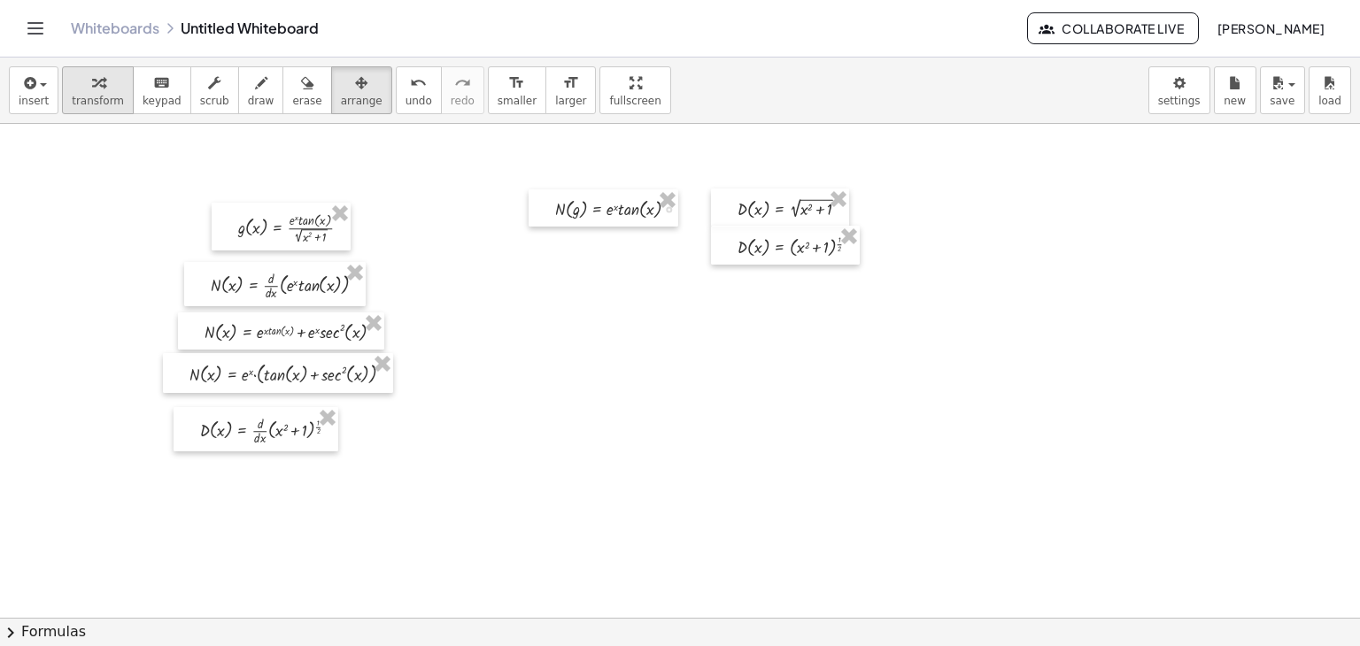
click at [95, 82] on icon "button" at bounding box center [98, 83] width 12 height 21
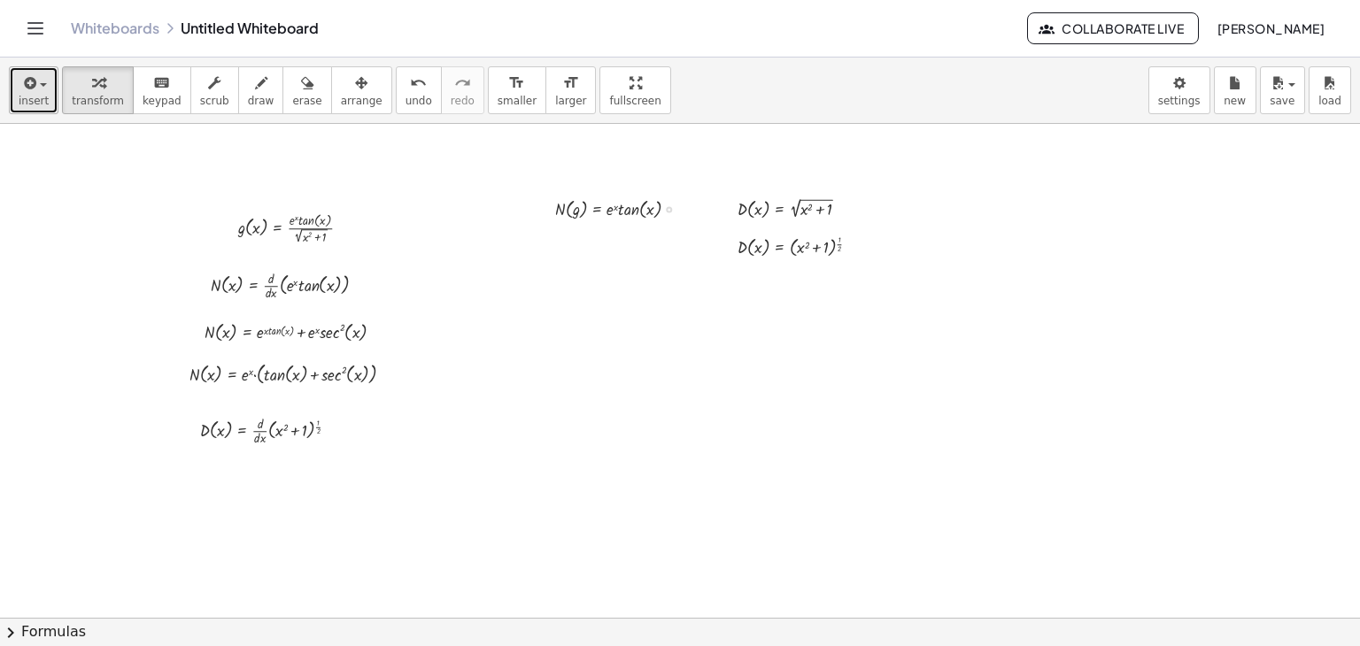
click at [14, 104] on button "insert" at bounding box center [34, 90] width 50 height 48
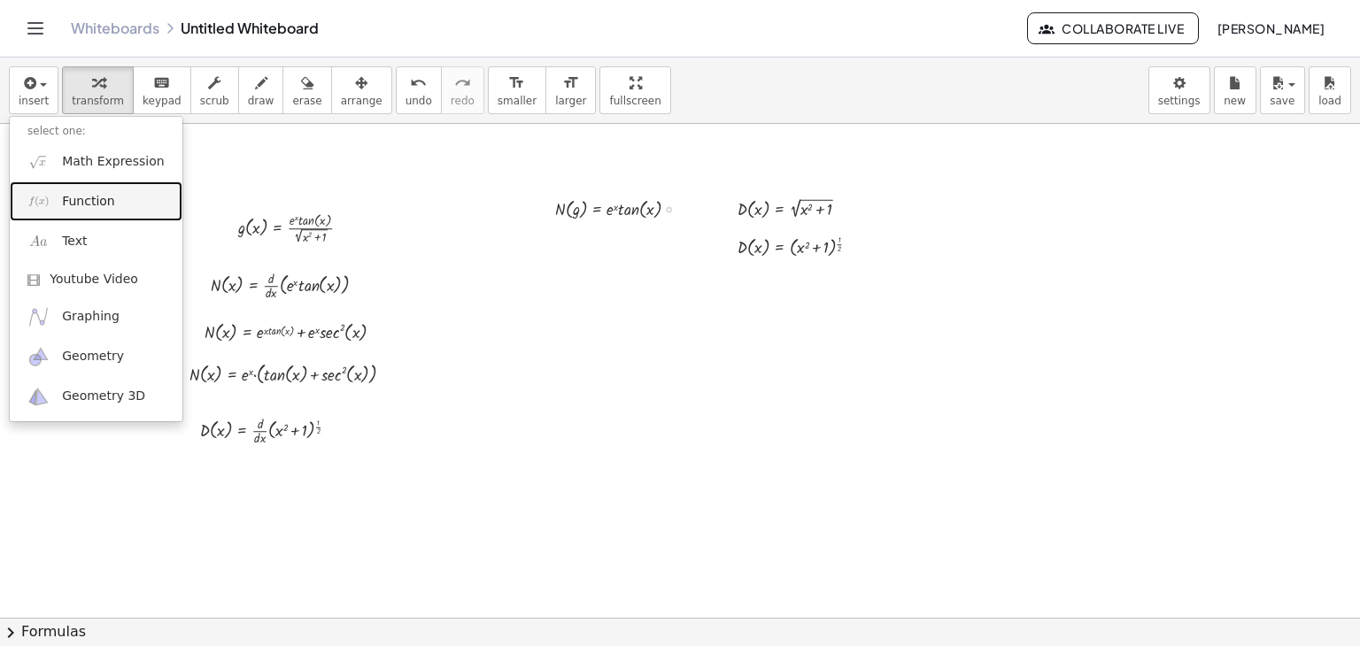
click at [89, 217] on link "Function" at bounding box center [96, 201] width 173 height 40
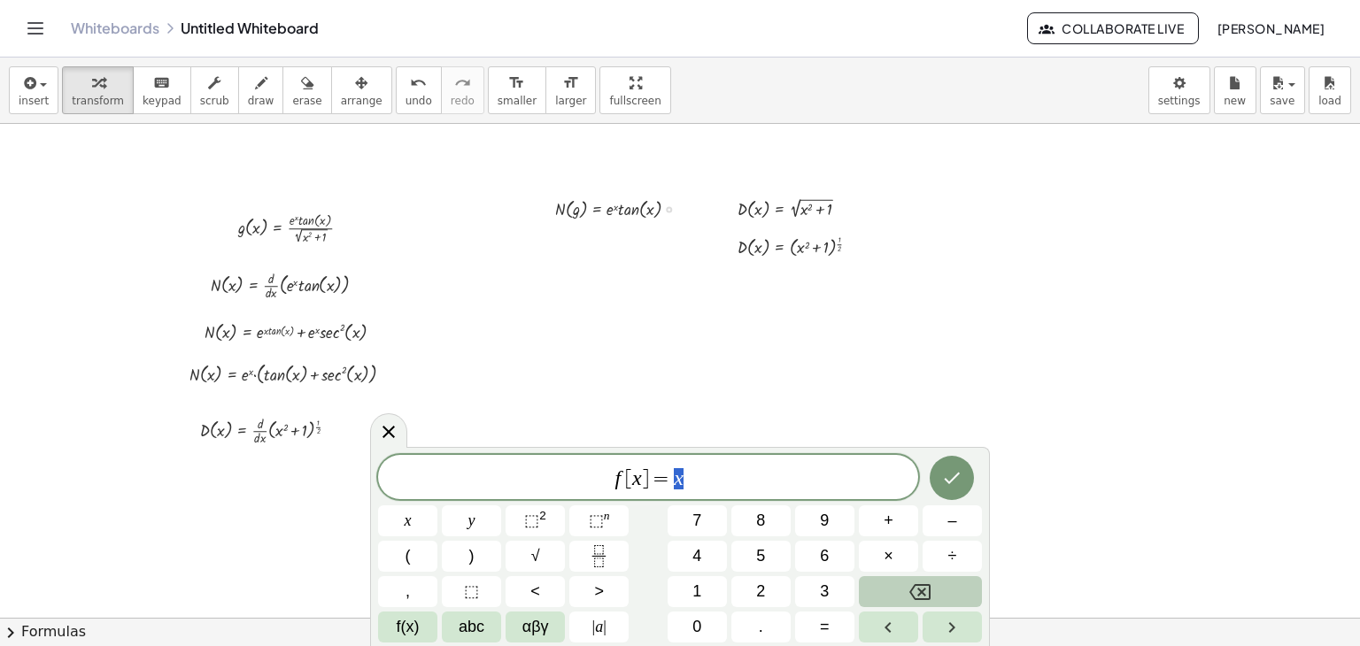
click at [624, 482] on span "f [ x ] = x" at bounding box center [648, 479] width 540 height 25
click at [705, 480] on span "D [ x ] = x ​" at bounding box center [648, 479] width 540 height 25
click at [602, 551] on icon "Fraction" at bounding box center [599, 556] width 22 height 22
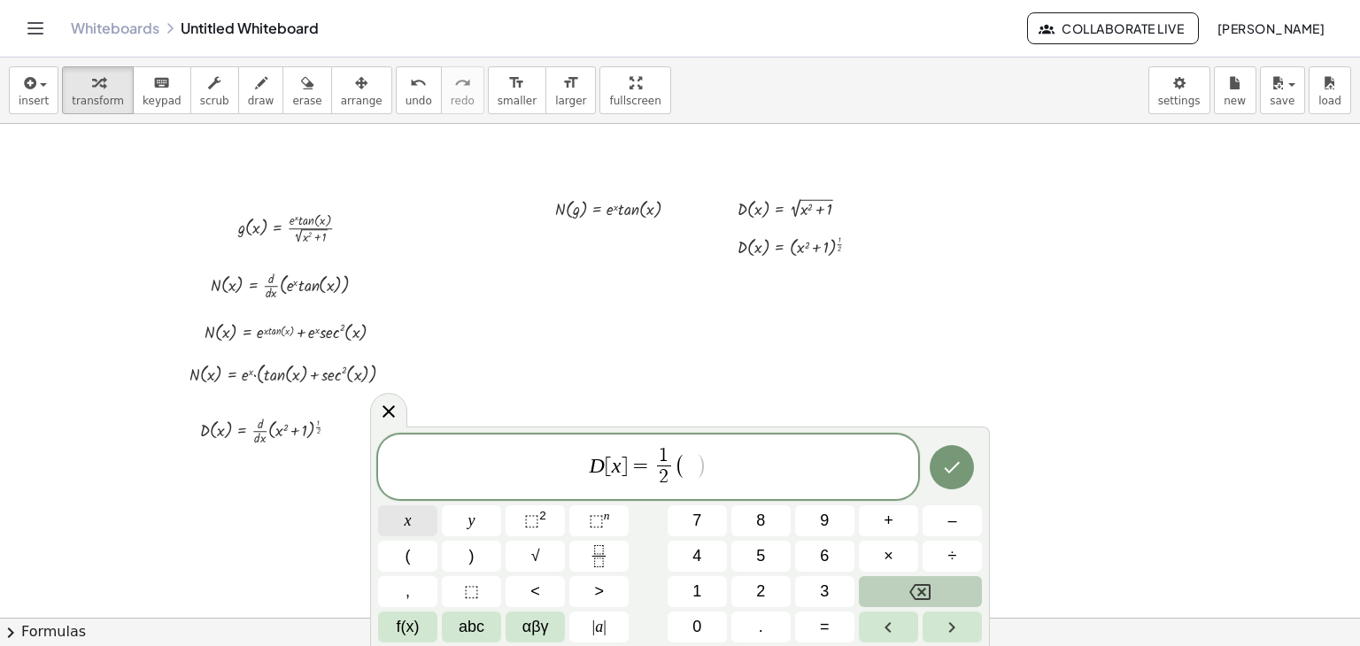
click at [405, 529] on span "x" at bounding box center [408, 521] width 7 height 24
click at [536, 518] on span "⬚" at bounding box center [531, 521] width 15 height 18
click at [889, 524] on span "+" at bounding box center [889, 521] width 10 height 24
click at [695, 594] on span "1" at bounding box center [696, 592] width 9 height 24
click at [529, 523] on span "⬚" at bounding box center [531, 521] width 15 height 18
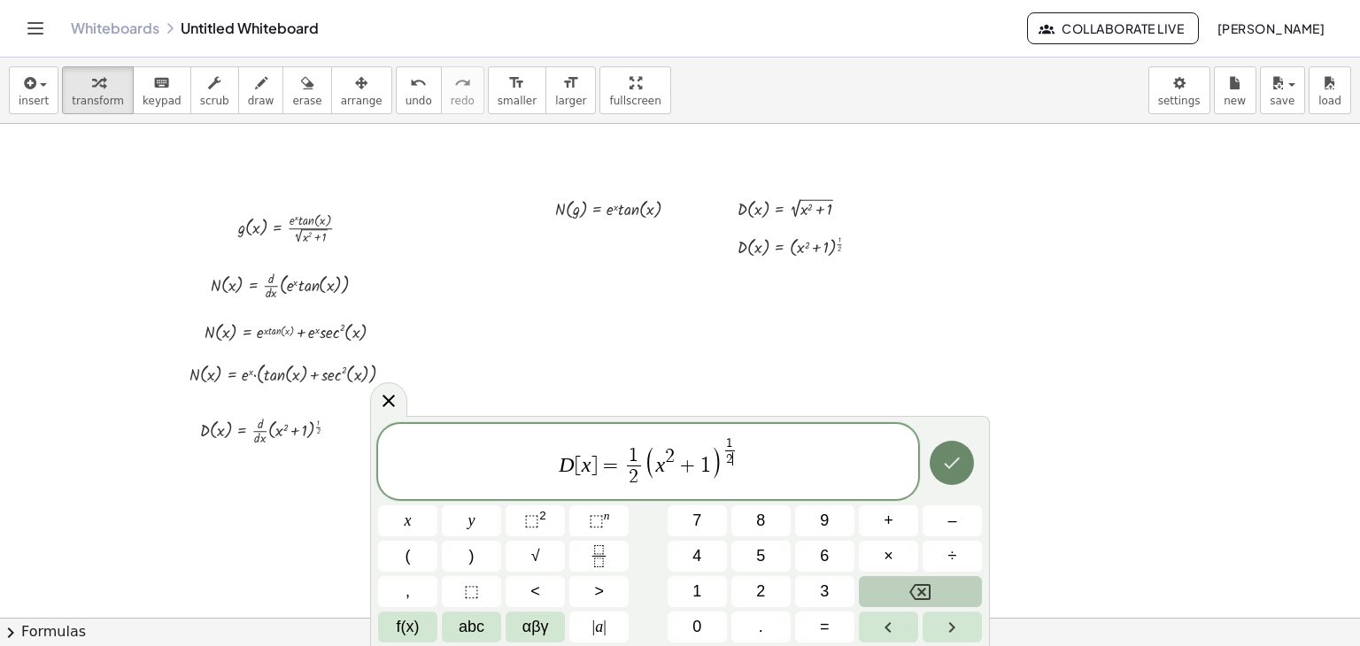
click at [956, 472] on icon "Done" at bounding box center [951, 462] width 21 height 21
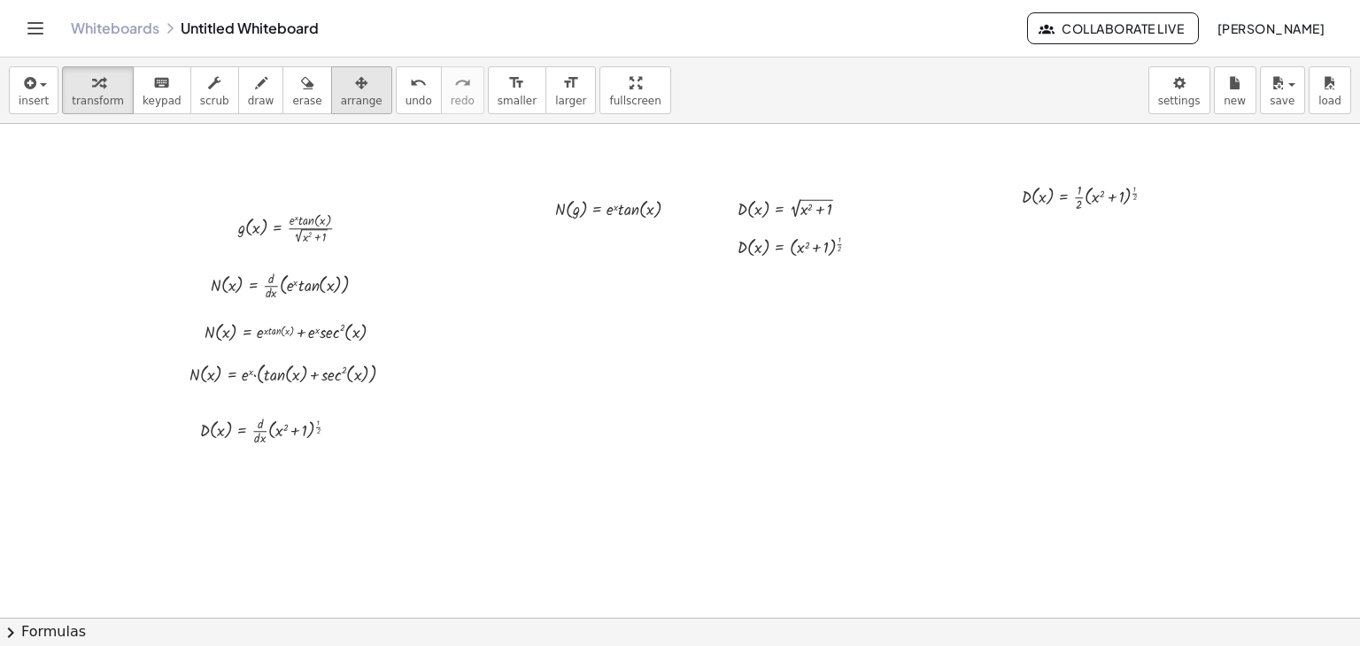
click at [341, 104] on span "arrange" at bounding box center [362, 101] width 42 height 12
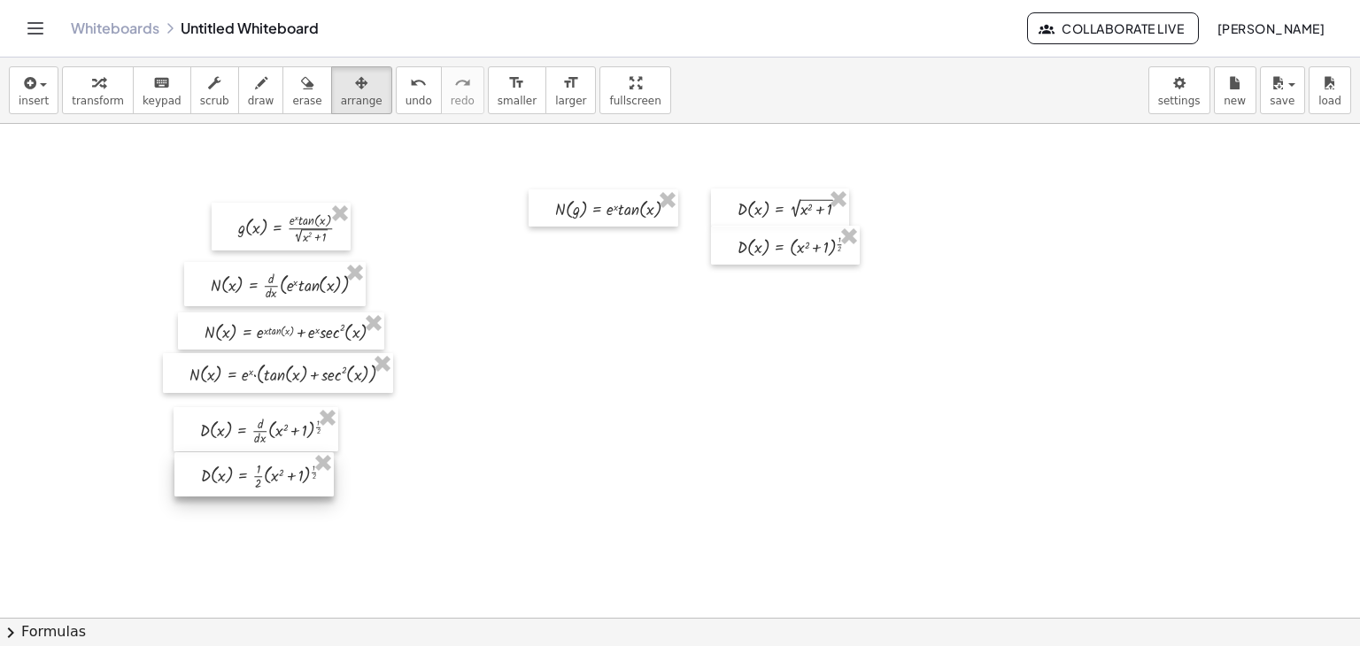
drag, startPoint x: 1076, startPoint y: 189, endPoint x: 253, endPoint y: 468, distance: 868.8
click at [253, 468] on div at bounding box center [253, 474] width 159 height 45
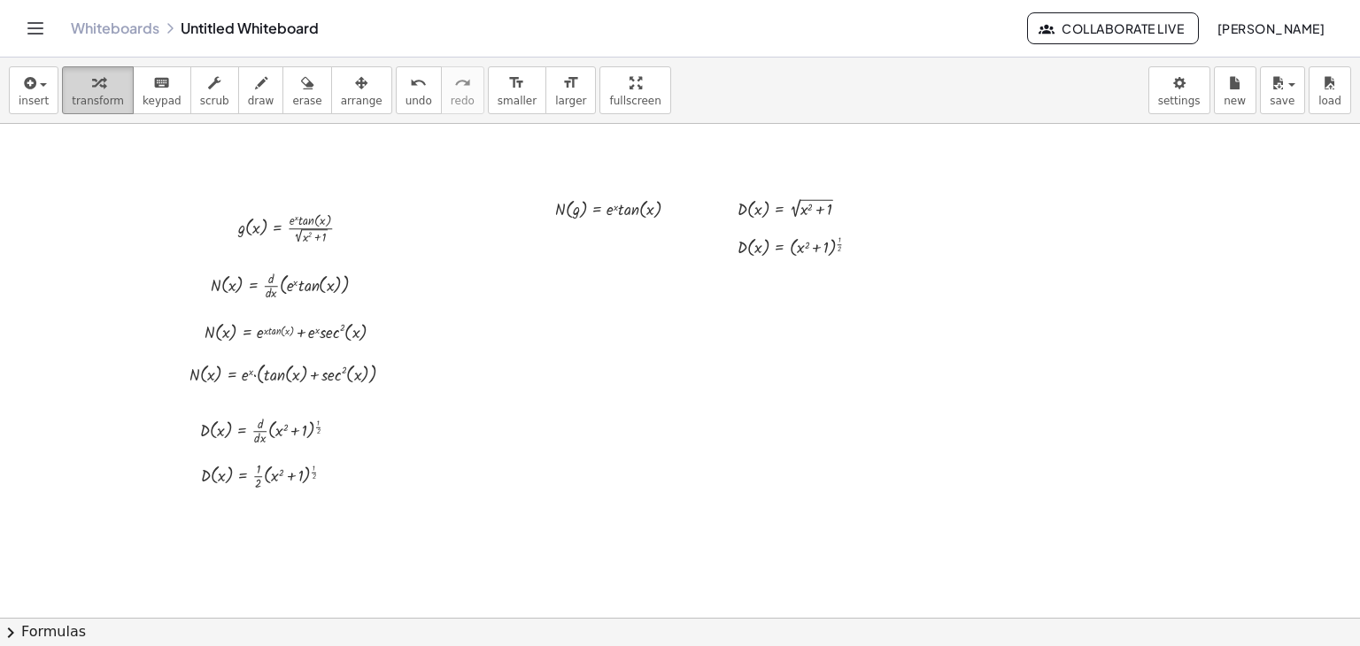
click at [94, 103] on span "transform" at bounding box center [98, 101] width 52 height 12
click at [275, 476] on div at bounding box center [275, 475] width 166 height 36
click at [314, 475] on div at bounding box center [275, 475] width 166 height 36
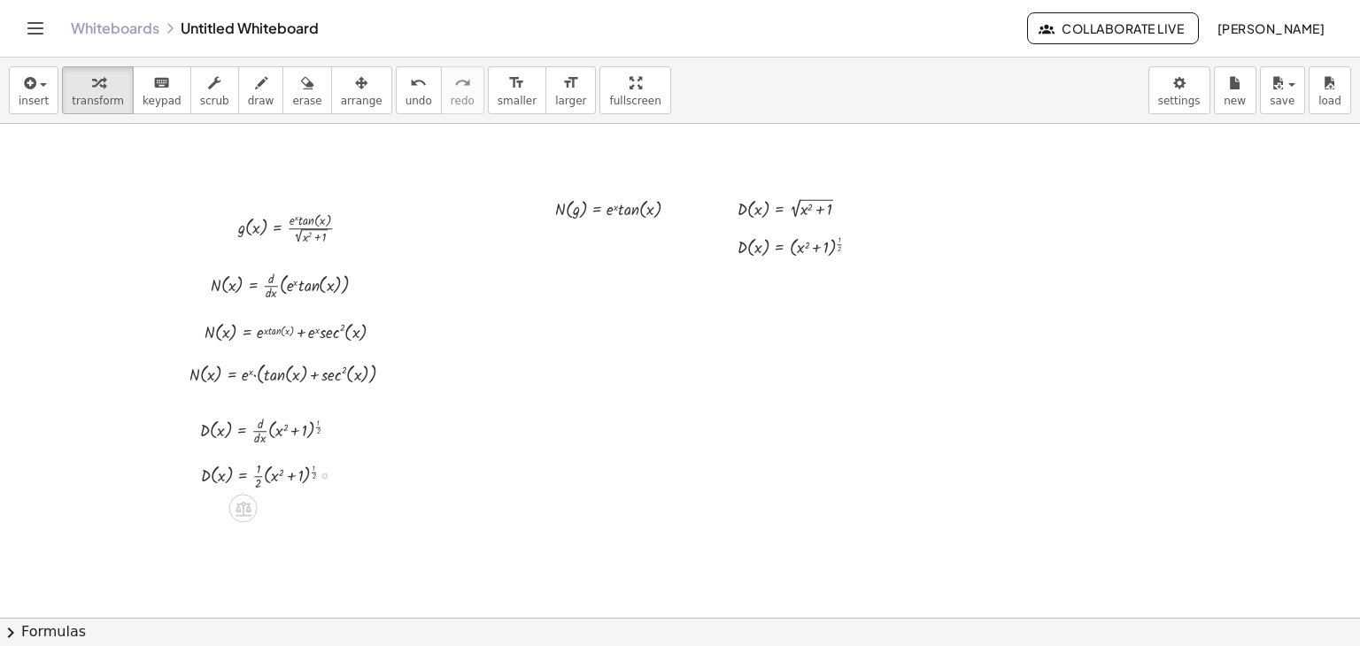
click at [314, 475] on div at bounding box center [275, 475] width 166 height 36
click at [320, 473] on div at bounding box center [275, 475] width 166 height 36
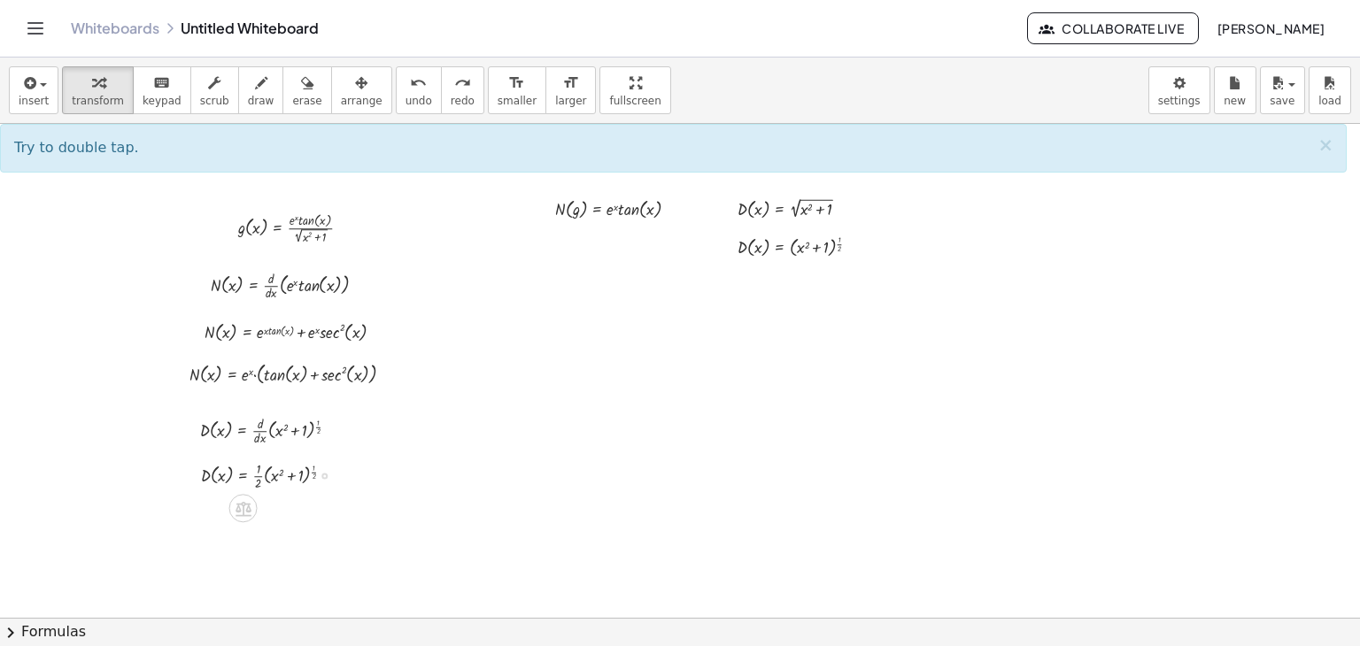
click at [328, 478] on div at bounding box center [275, 475] width 166 height 36
click at [325, 475] on div at bounding box center [324, 476] width 6 height 6
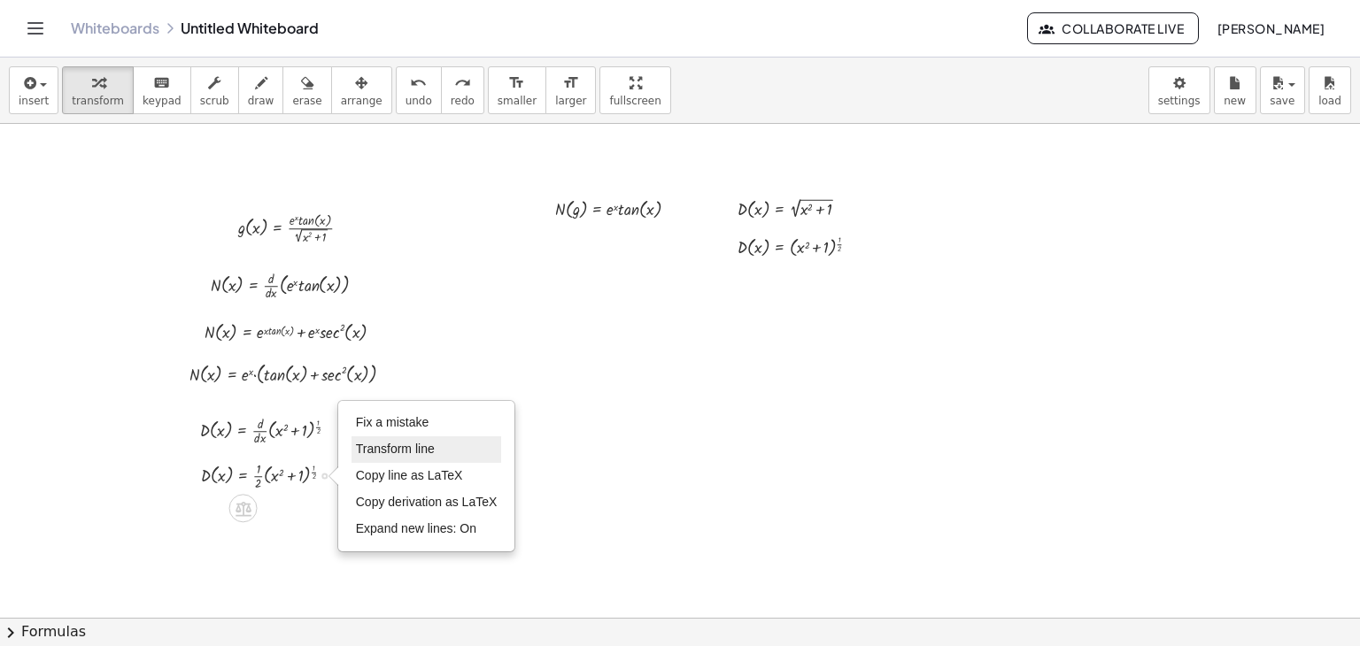
drag, startPoint x: 377, startPoint y: 421, endPoint x: 382, endPoint y: 447, distance: 26.9
click at [382, 447] on ul "Fix a mistake Transform line Copy line as LaTeX Copy derivation as LaTeX Expand…" at bounding box center [426, 476] width 151 height 133
click at [382, 447] on span "Transform line" at bounding box center [395, 449] width 79 height 14
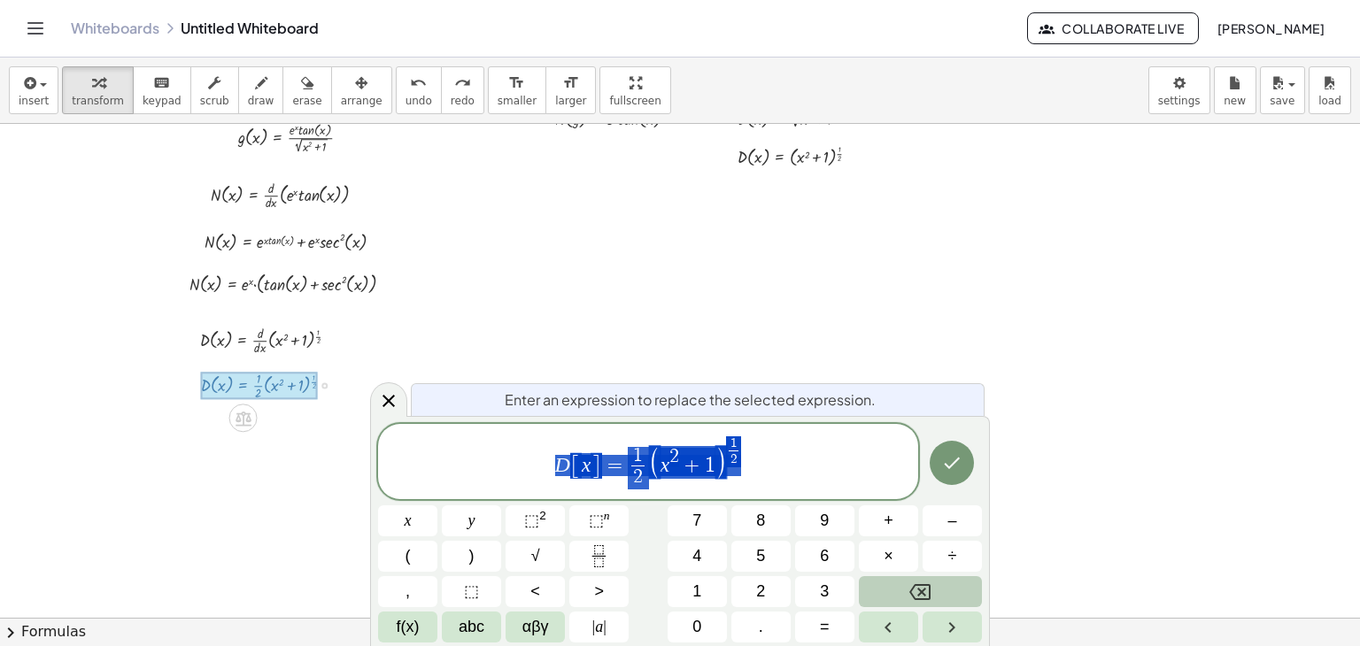
scroll to position [93, 0]
click at [756, 475] on span "D [ x ] = 1 2 ​ ( x 2 + 1 ) 1 2 ​" at bounding box center [648, 463] width 540 height 57
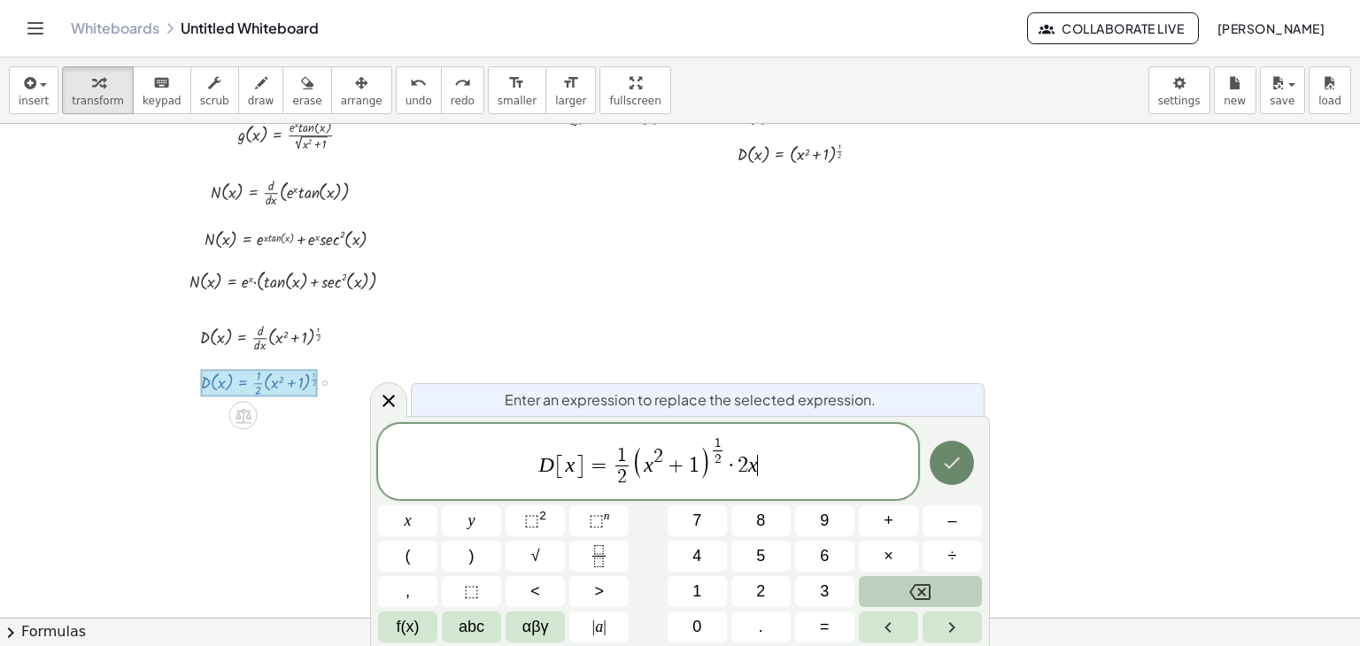
click at [960, 458] on icon "Done" at bounding box center [951, 462] width 21 height 21
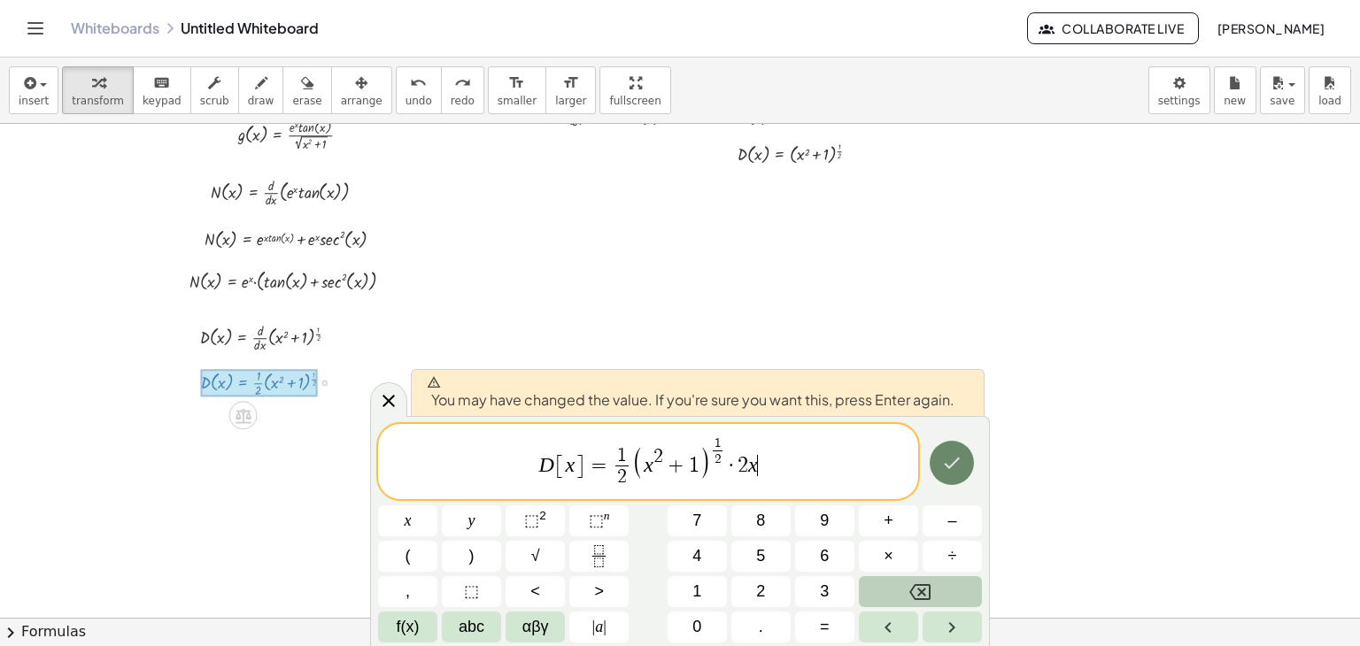
click at [960, 458] on icon "Done" at bounding box center [951, 462] width 21 height 21
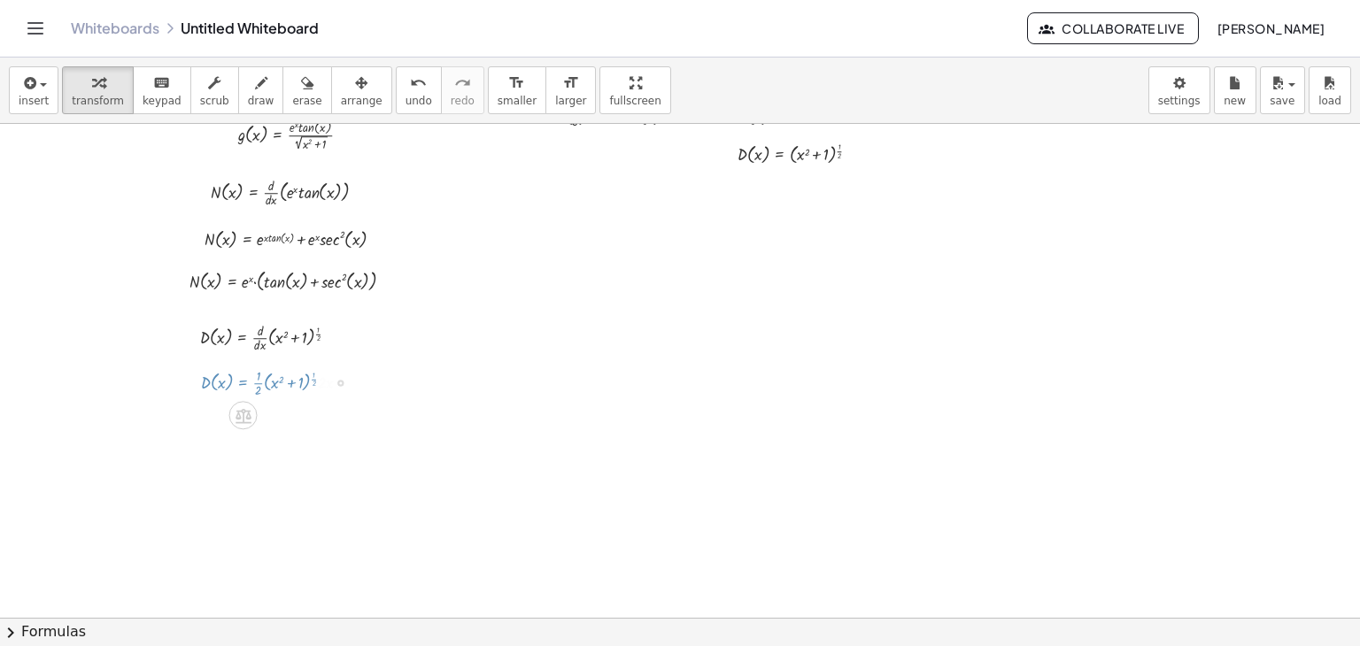
click at [960, 458] on div at bounding box center [680, 582] width 1360 height 1103
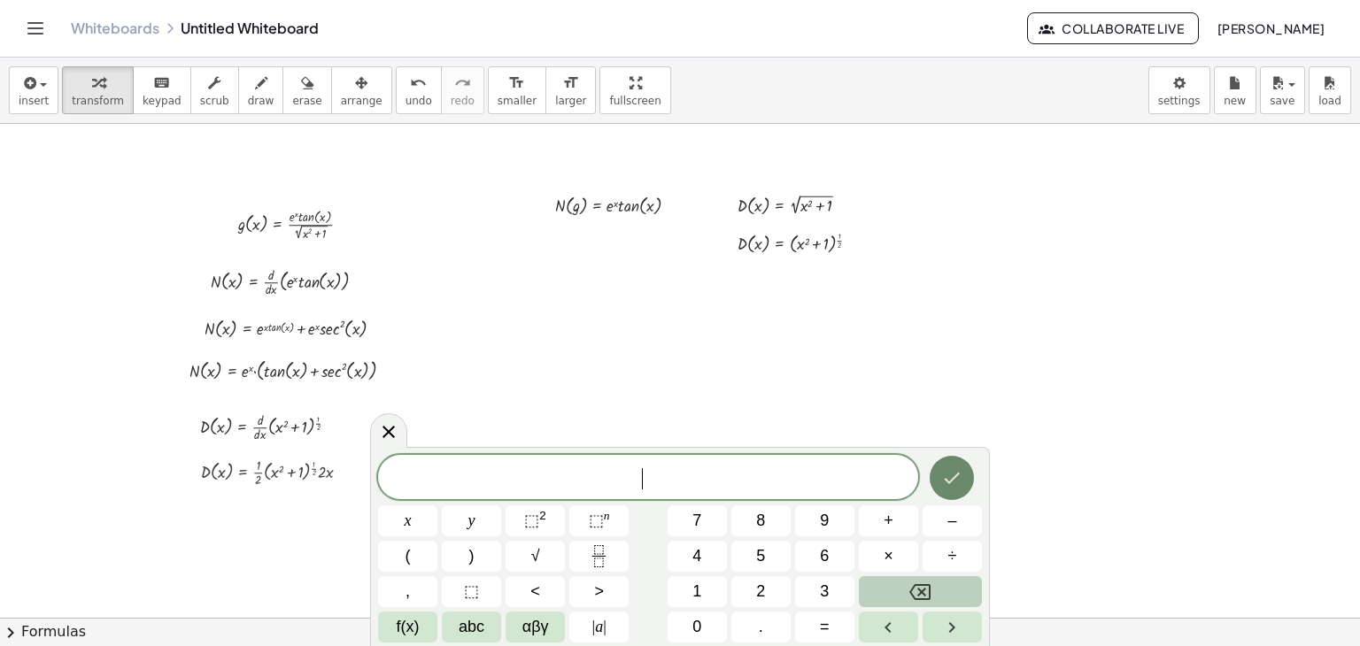
scroll to position [0, 0]
click at [305, 475] on div at bounding box center [282, 475] width 181 height 36
click at [394, 433] on icon at bounding box center [388, 431] width 21 height 21
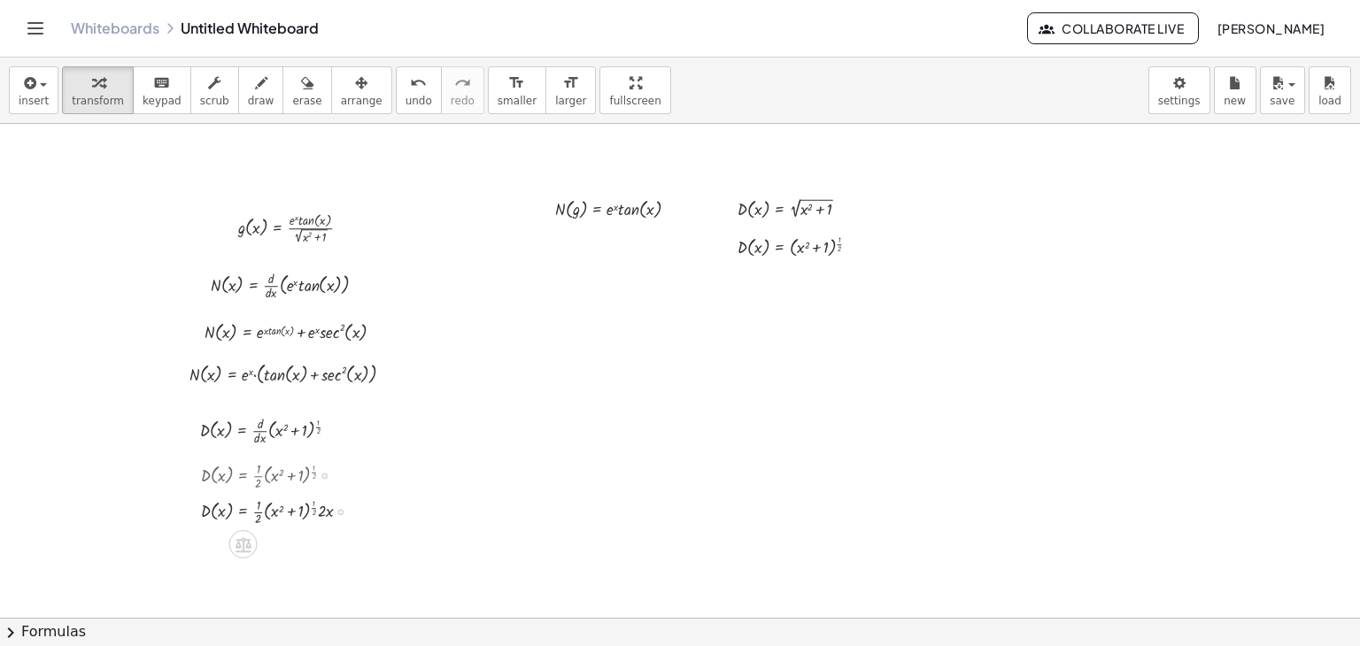
click at [269, 464] on div at bounding box center [282, 475] width 181 height 36
drag, startPoint x: 183, startPoint y: 474, endPoint x: 257, endPoint y: 487, distance: 74.7
click at [257, 487] on div at bounding box center [263, 507] width 27 height 81
drag, startPoint x: 322, startPoint y: 499, endPoint x: 396, endPoint y: 537, distance: 82.8
click at [317, 490] on div "D ( , x ) = · · 1 · 2 · ( + x 2 + 1 ) ( · 1 · 2 ) D ( , x ) = · · 1 · 2 · ( + x…" at bounding box center [317, 490] width 0 height 0
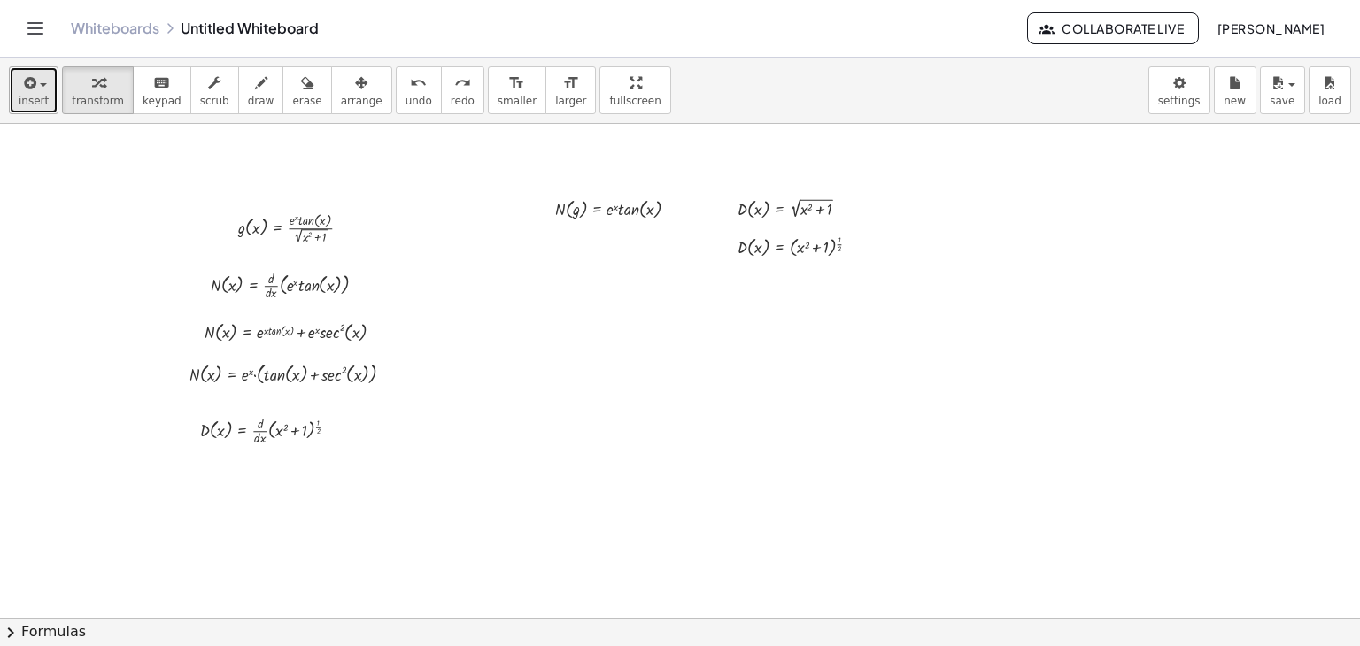
click at [27, 98] on span "insert" at bounding box center [34, 101] width 30 height 12
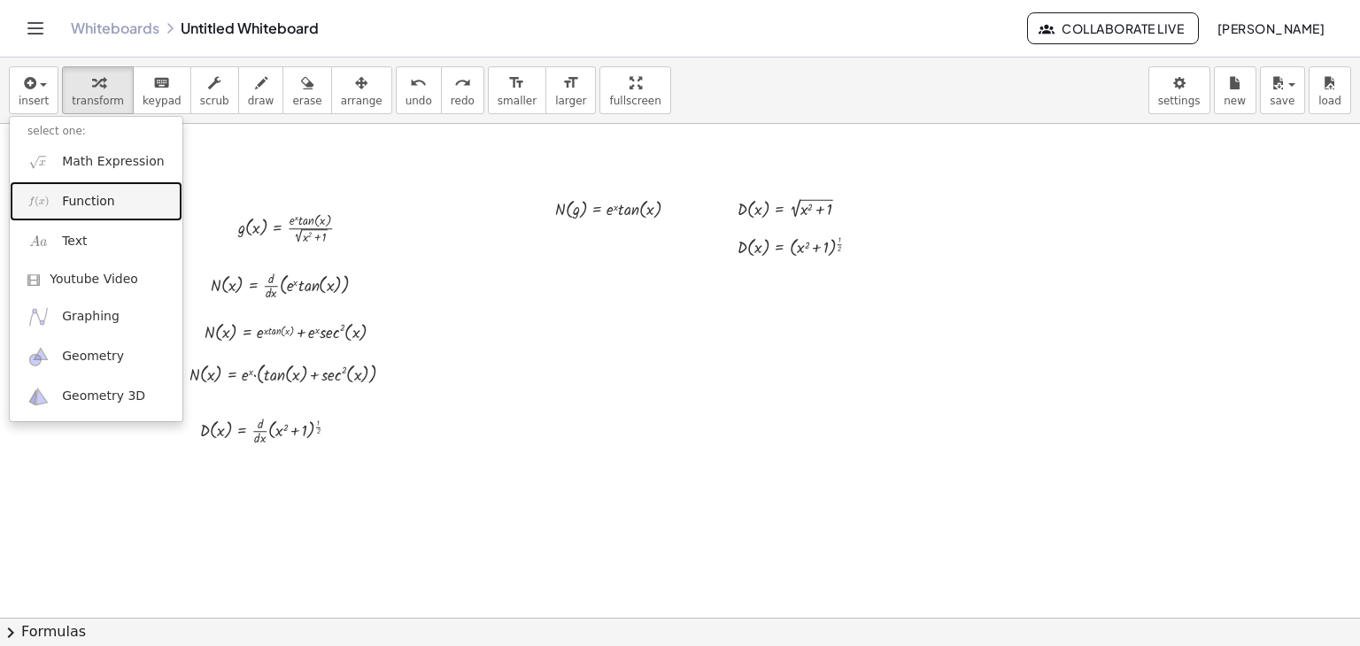
click at [80, 210] on span "Function" at bounding box center [88, 202] width 53 height 18
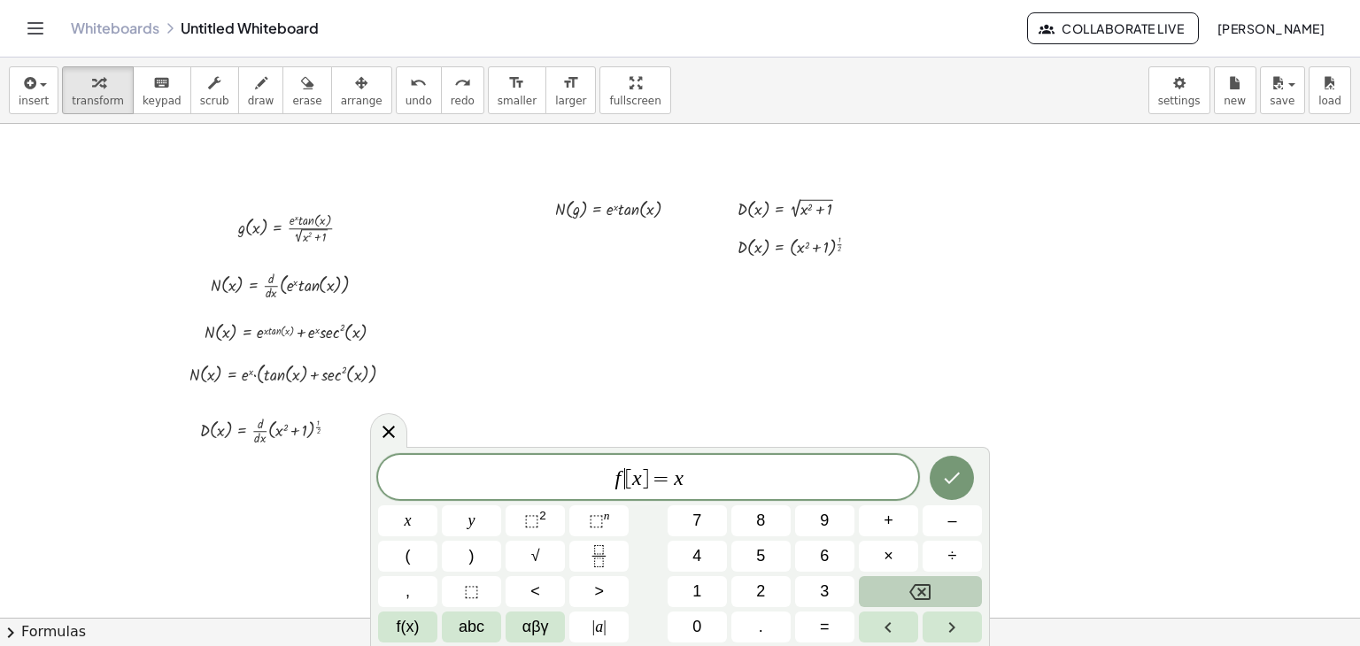
click at [622, 486] on span "f ​ [ x ] = x" at bounding box center [648, 479] width 540 height 25
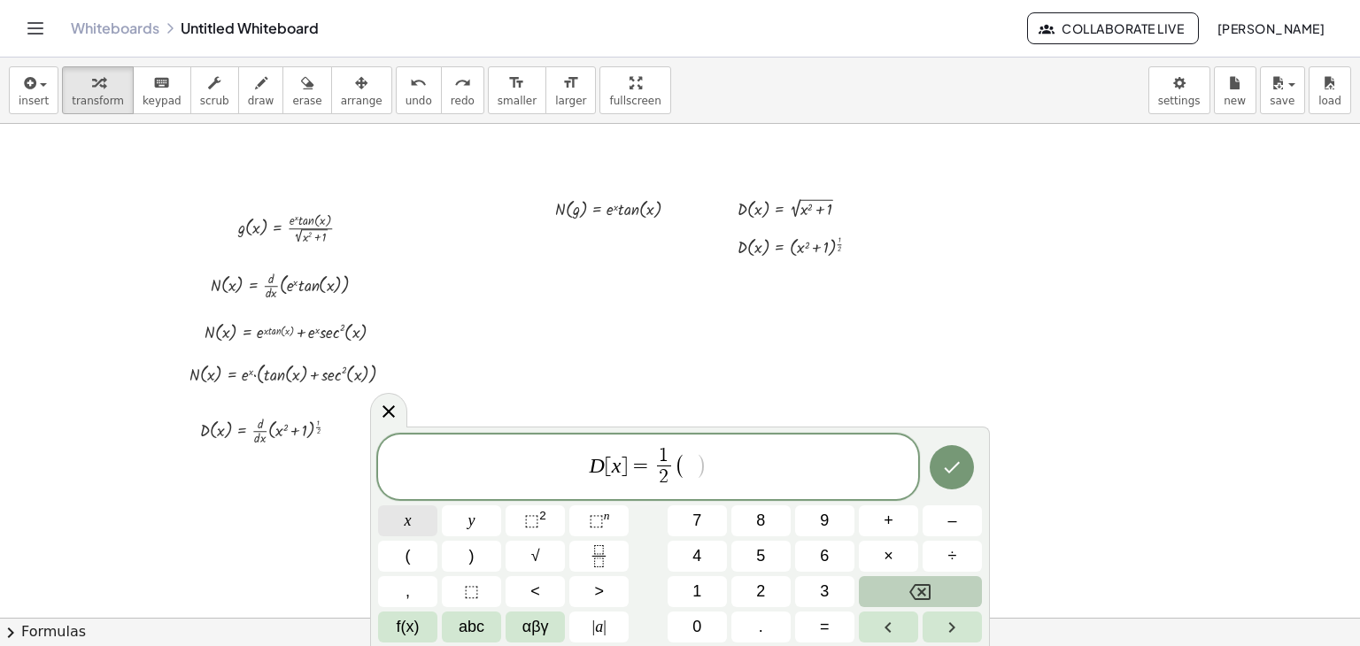
click at [403, 529] on button "x" at bounding box center [407, 521] width 59 height 31
click at [527, 529] on span "⬚ 2" at bounding box center [535, 521] width 22 height 24
click at [521, 531] on button "⬚ 2" at bounding box center [535, 521] width 59 height 31
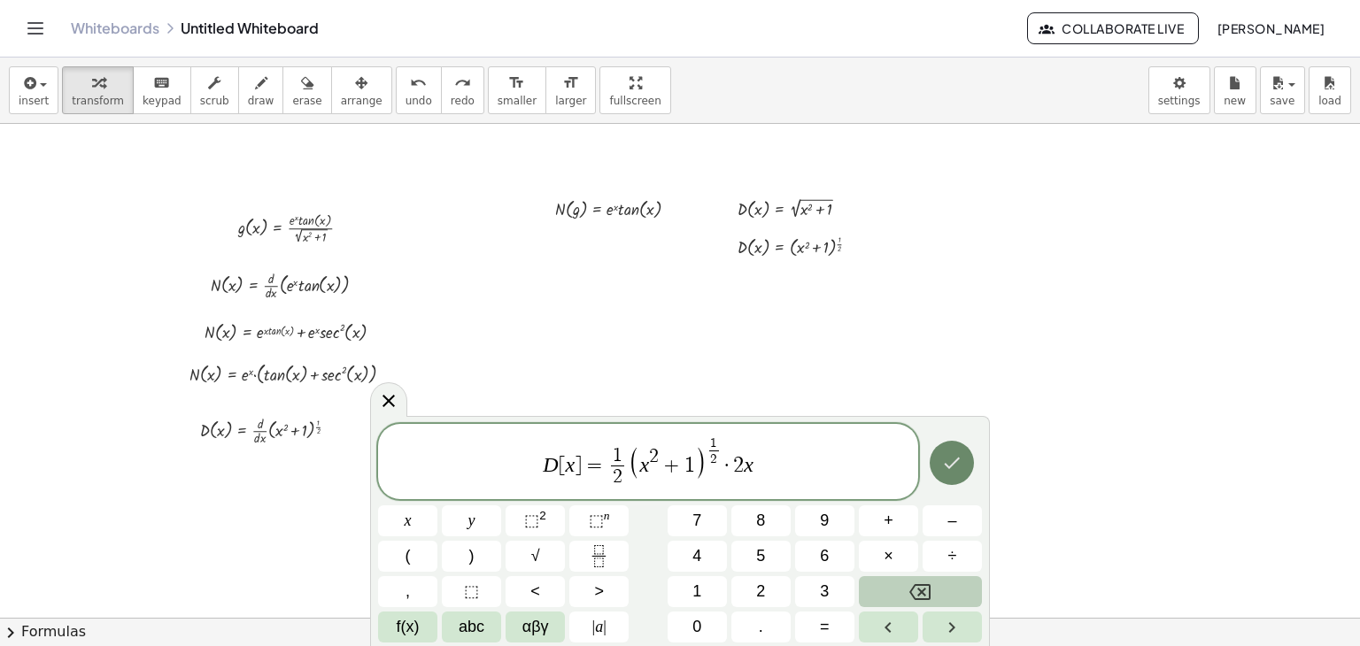
click at [961, 469] on icon "Done" at bounding box center [951, 462] width 21 height 21
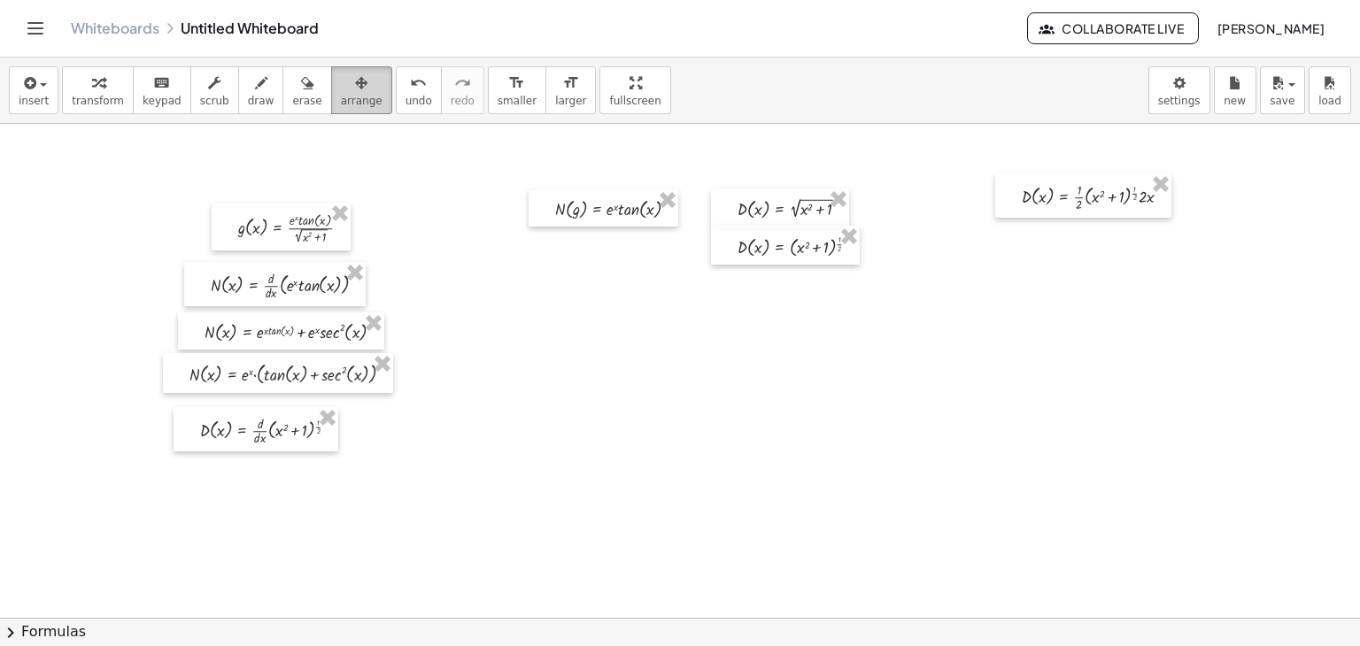
click at [347, 97] on button "arrange" at bounding box center [361, 90] width 61 height 48
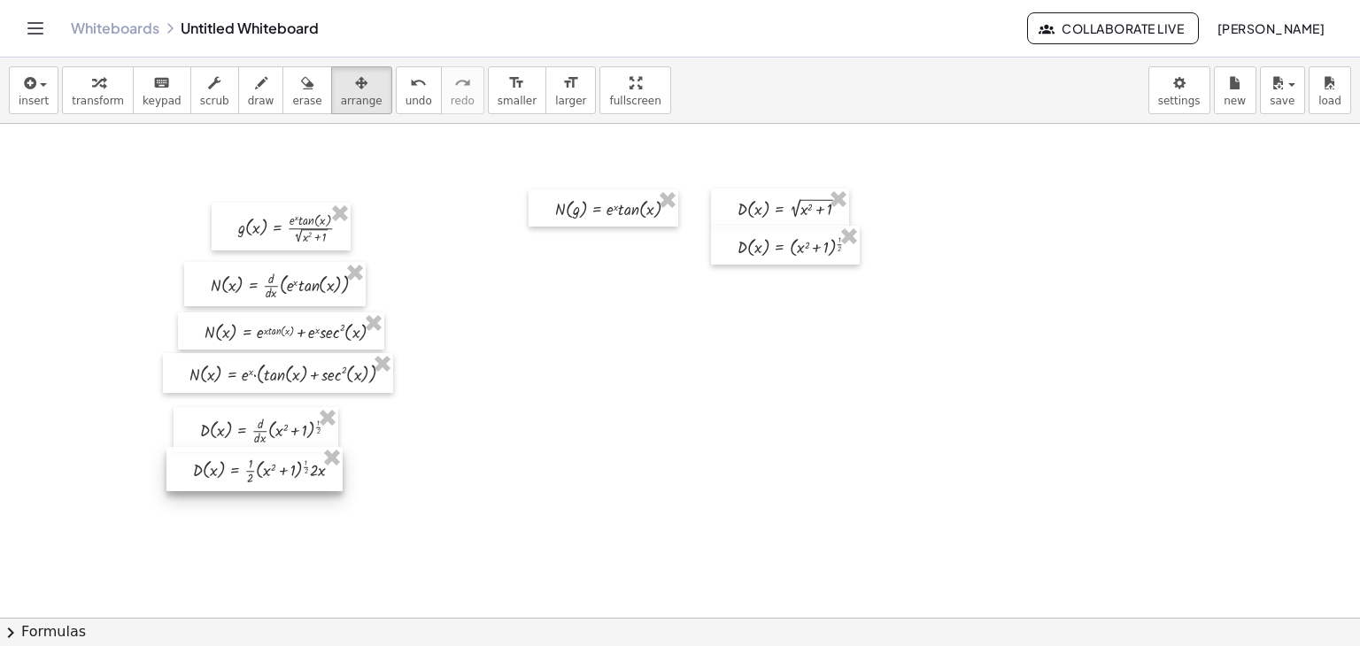
drag, startPoint x: 1085, startPoint y: 192, endPoint x: 258, endPoint y: 466, distance: 871.0
click at [258, 466] on div at bounding box center [254, 469] width 176 height 45
click at [86, 107] on button "transform" at bounding box center [98, 90] width 72 height 48
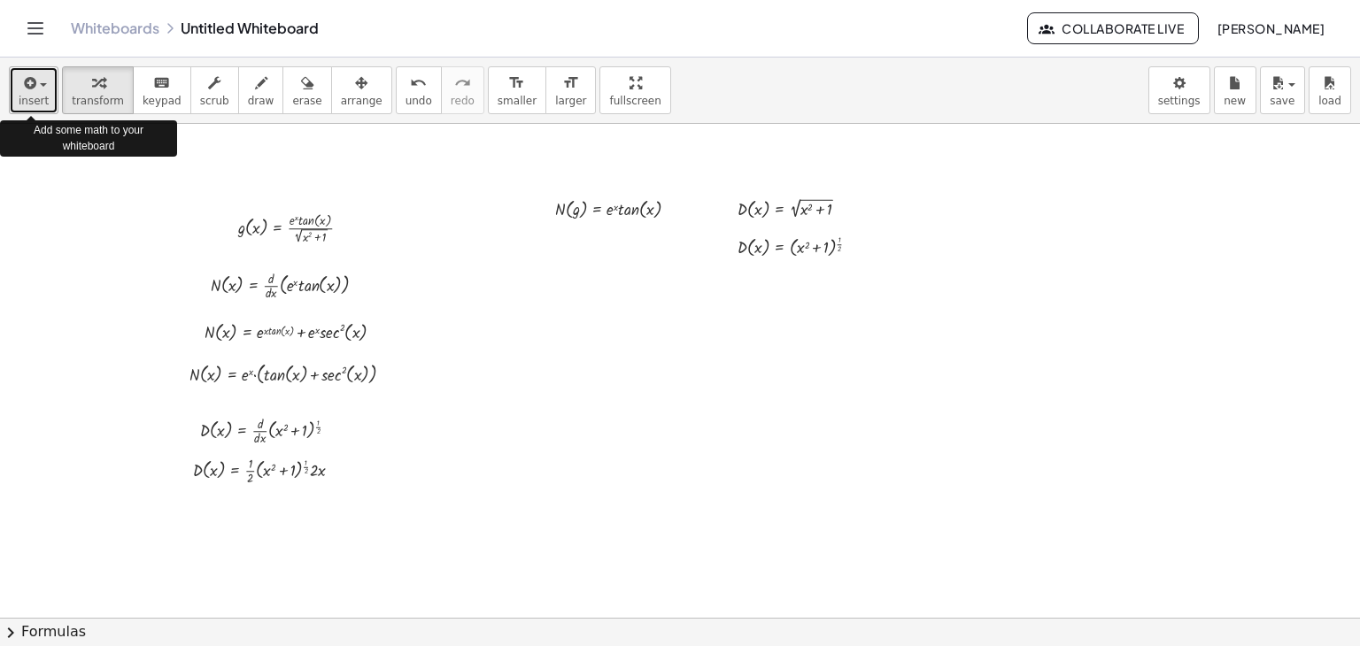
click at [39, 72] on div "button" at bounding box center [34, 82] width 30 height 21
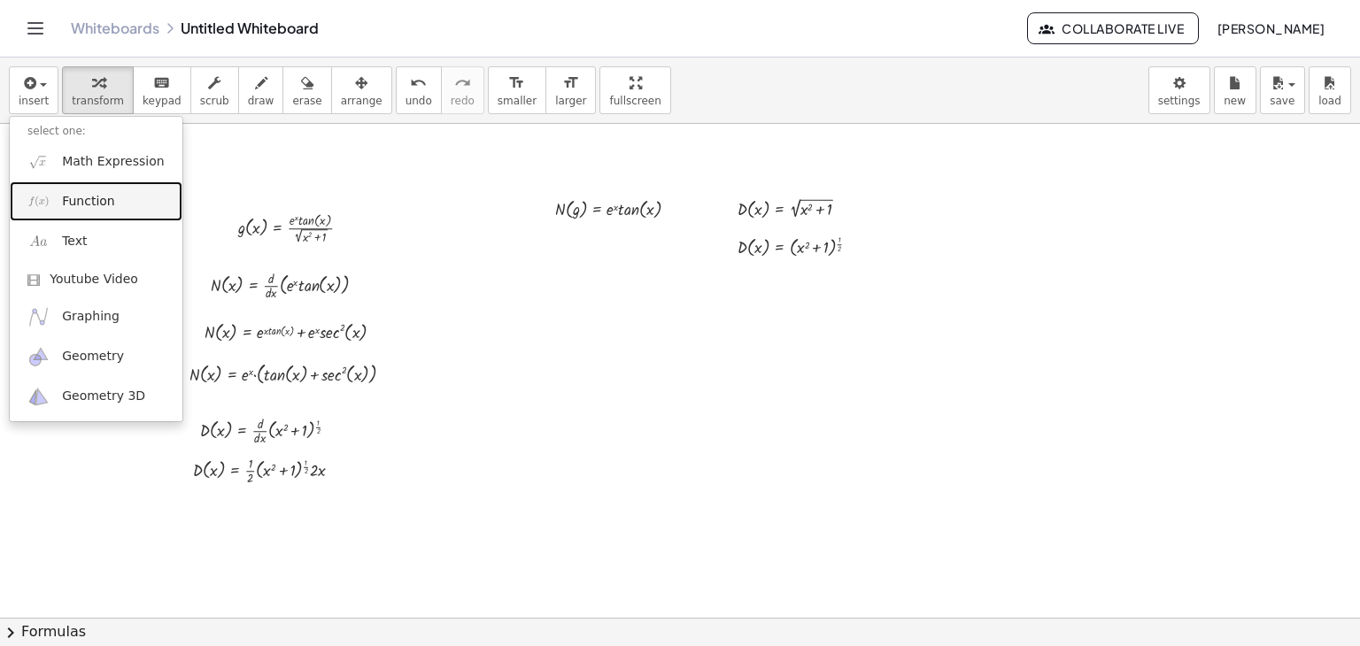
click at [60, 192] on link "Function" at bounding box center [96, 201] width 173 height 40
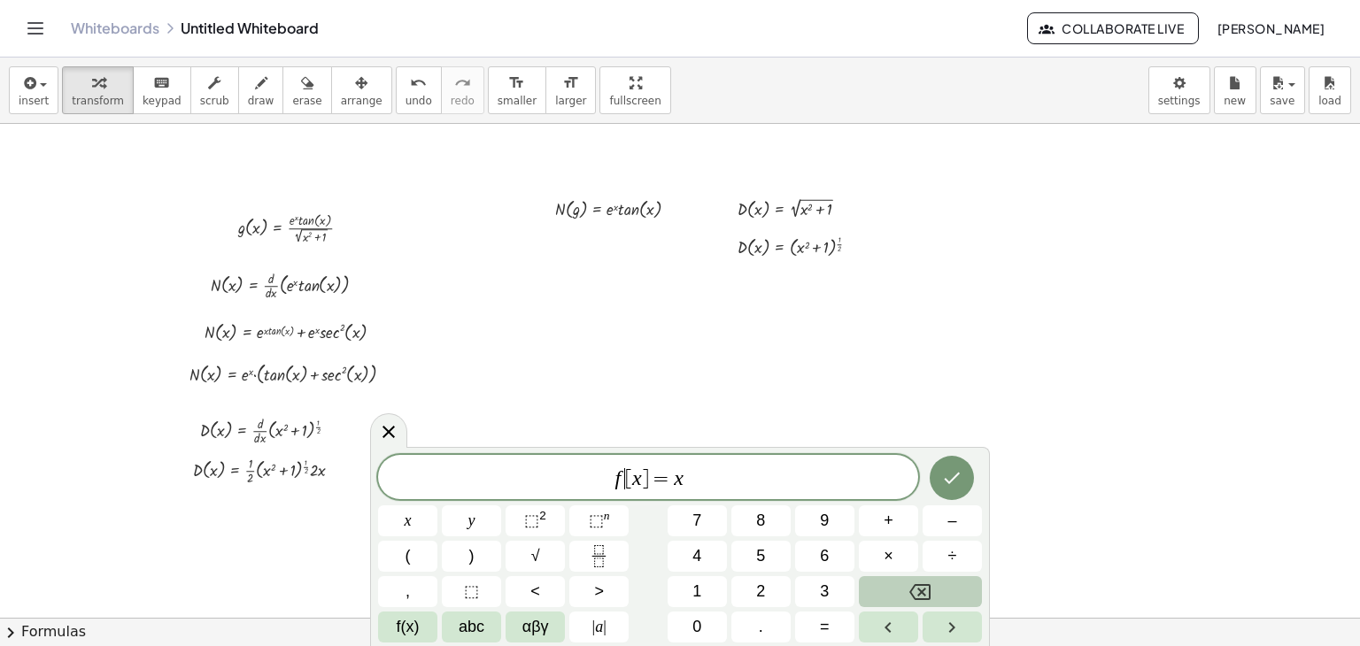
click at [624, 484] on span "f ​ [ x ] = x" at bounding box center [648, 479] width 540 height 25
click at [701, 485] on span "D ​ [ x ] = x" at bounding box center [648, 479] width 540 height 25
click at [608, 547] on icon "Fraction" at bounding box center [599, 556] width 22 height 22
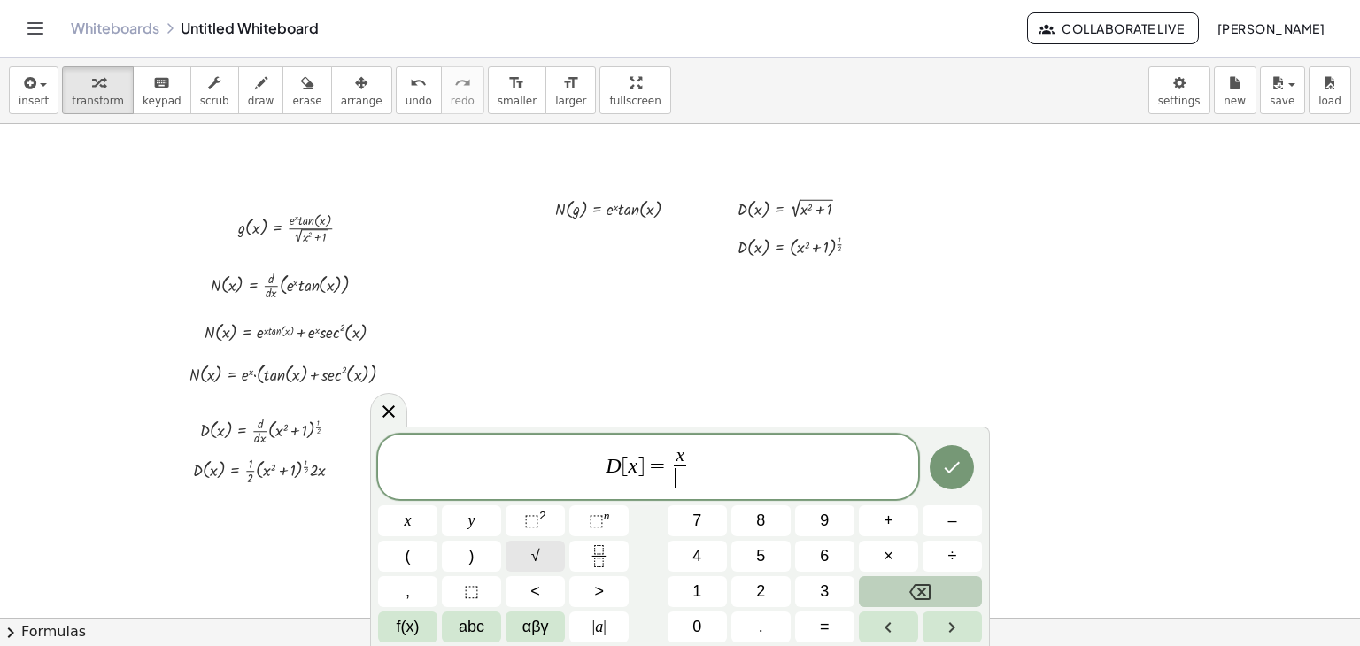
click at [548, 560] on button "√" at bounding box center [535, 556] width 59 height 31
click at [407, 527] on span "x" at bounding box center [408, 521] width 7 height 24
click at [524, 525] on span "⬚" at bounding box center [531, 521] width 15 height 18
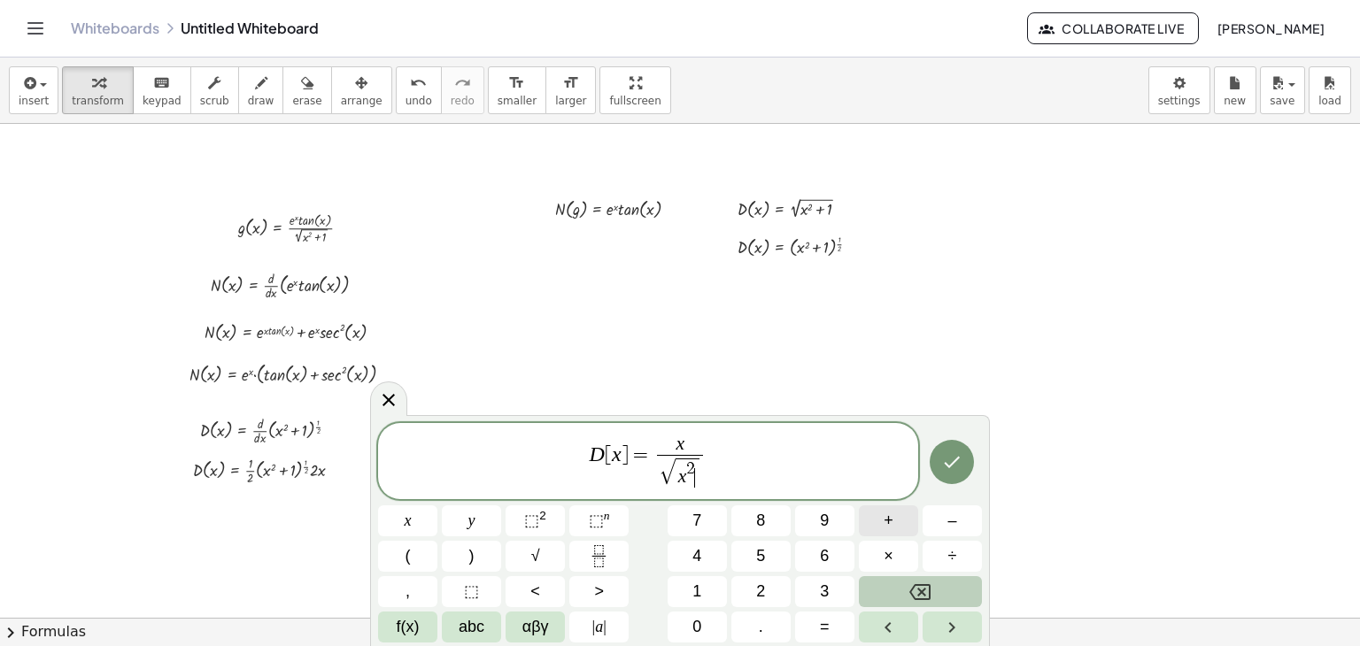
click at [900, 527] on button "+" at bounding box center [888, 521] width 59 height 31
click at [701, 591] on button "1" at bounding box center [697, 591] width 59 height 31
click at [944, 467] on icon "Done" at bounding box center [951, 462] width 21 height 21
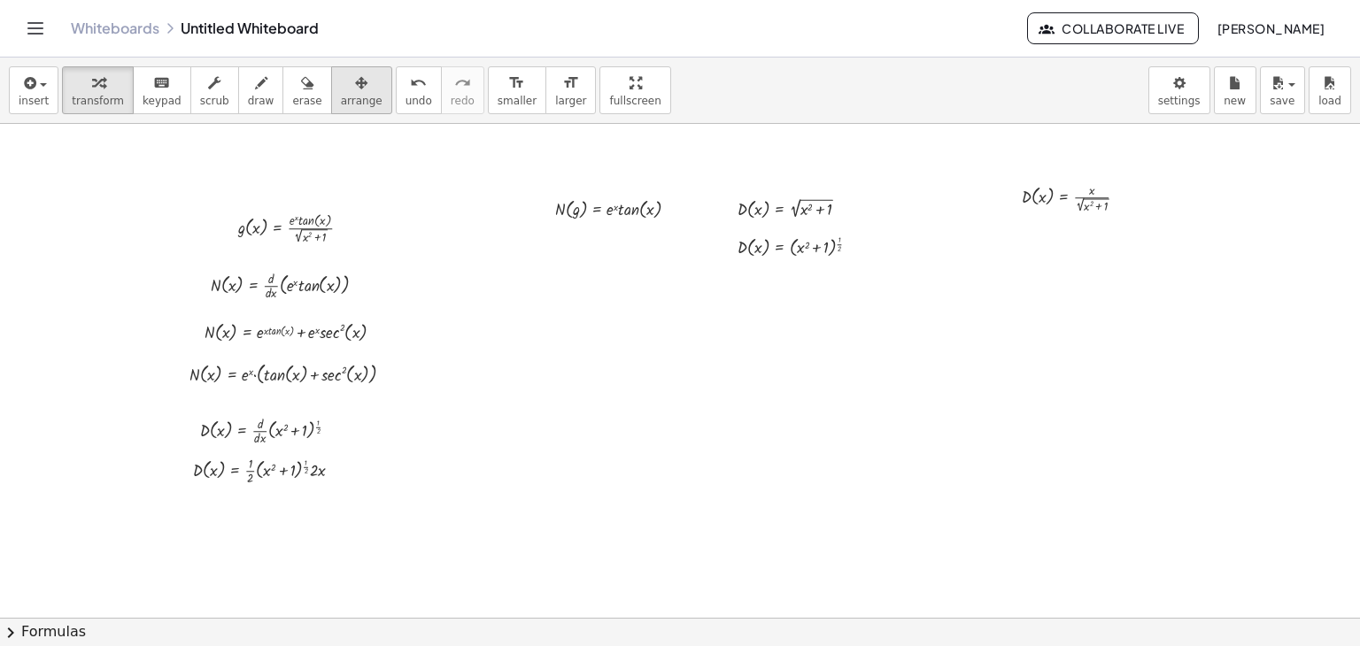
click at [351, 104] on button "arrange" at bounding box center [361, 90] width 61 height 48
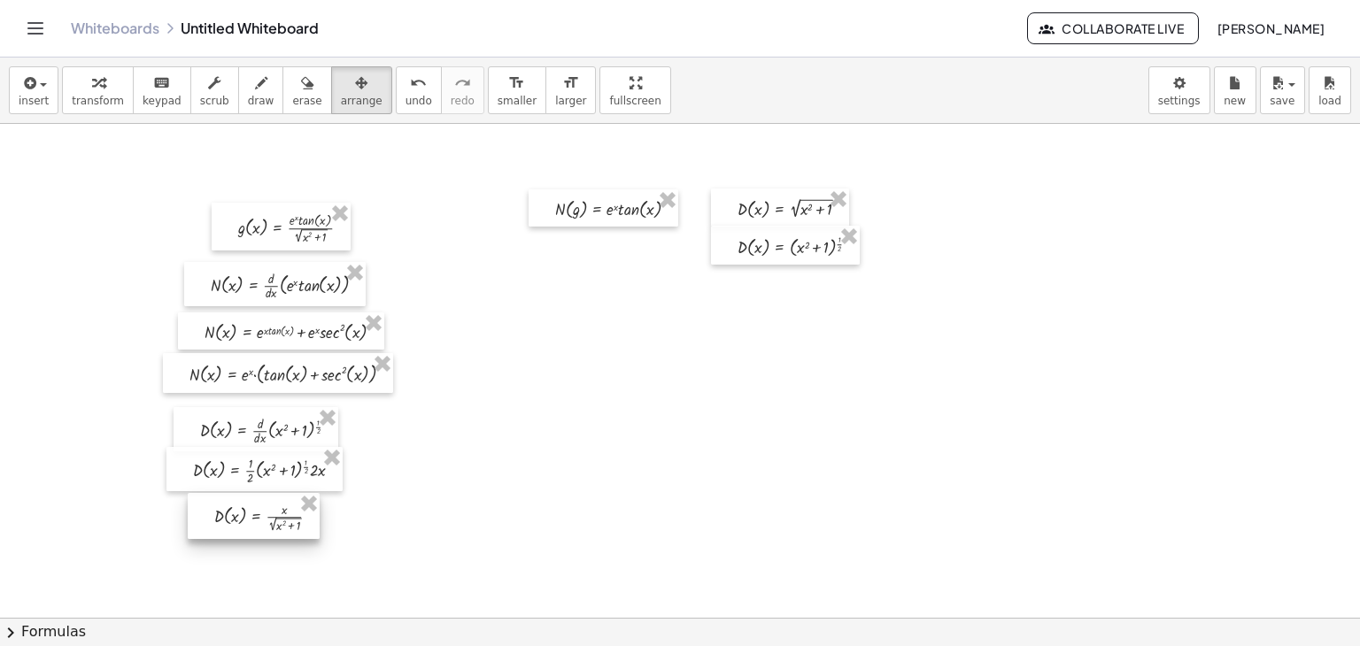
drag, startPoint x: 1063, startPoint y: 199, endPoint x: 255, endPoint y: 520, distance: 869.5
click at [255, 520] on div at bounding box center [254, 516] width 132 height 46
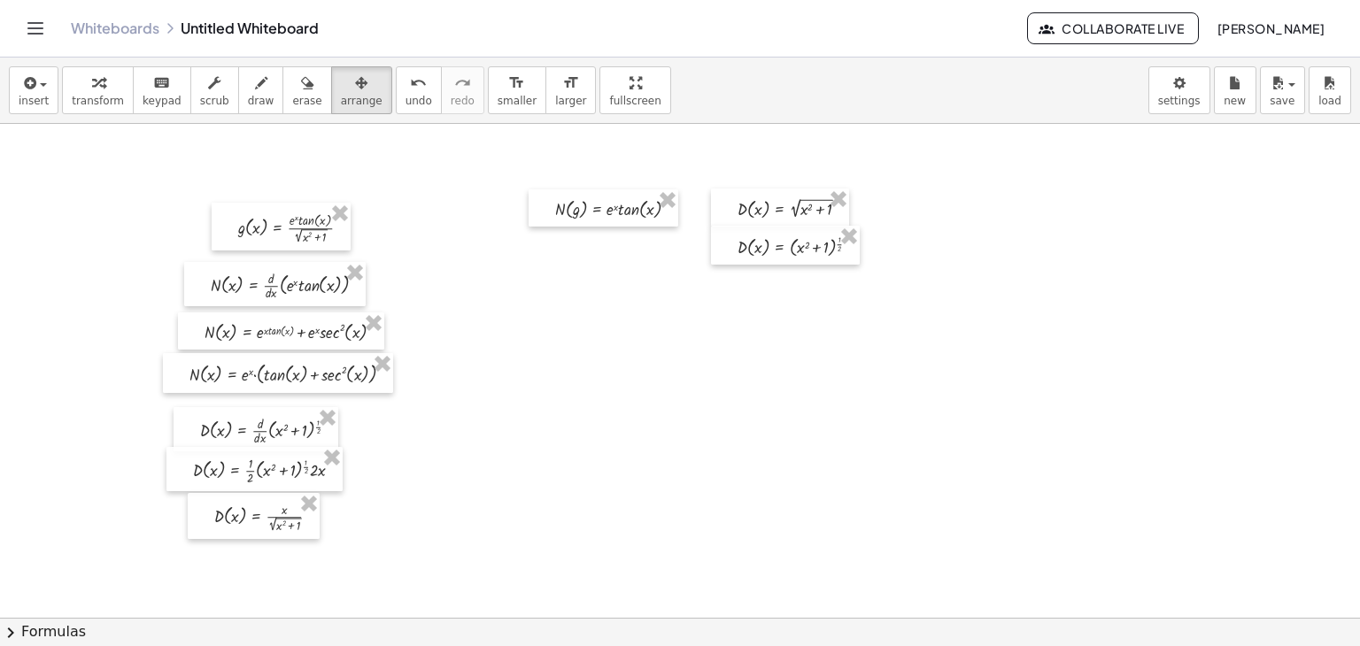
click at [410, 89] on icon "undo" at bounding box center [418, 83] width 17 height 21
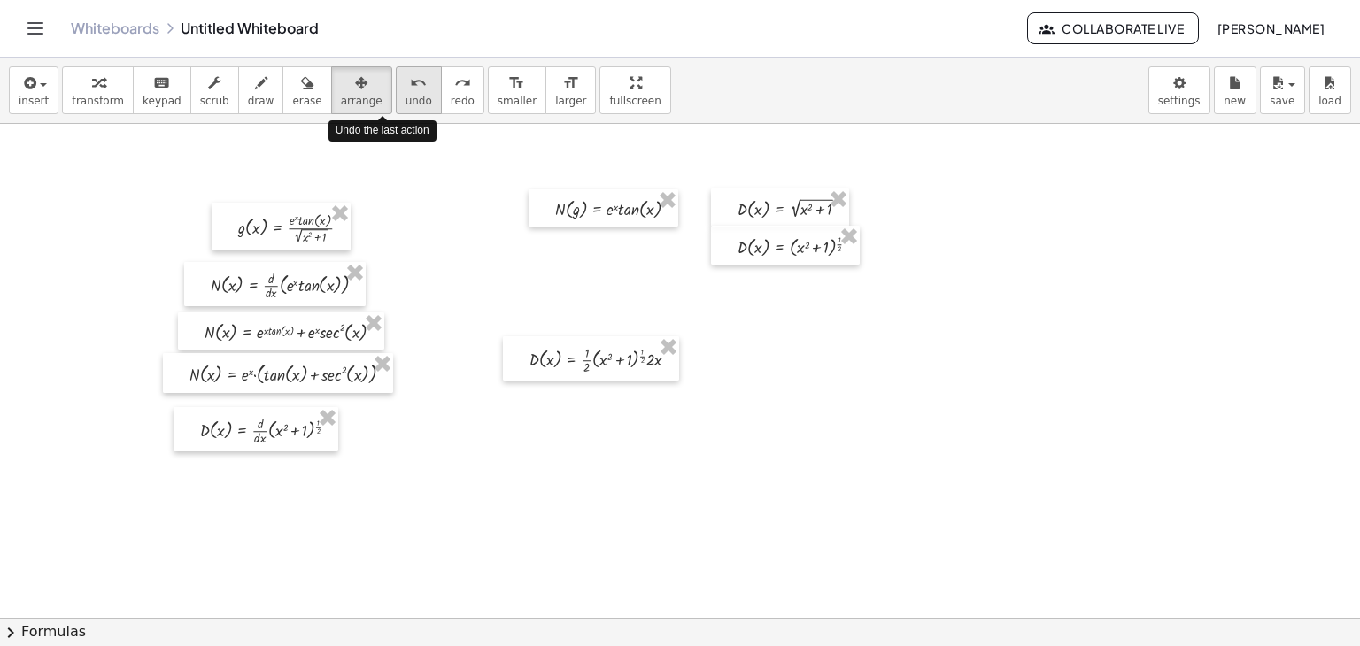
click at [410, 89] on icon "undo" at bounding box center [418, 83] width 17 height 21
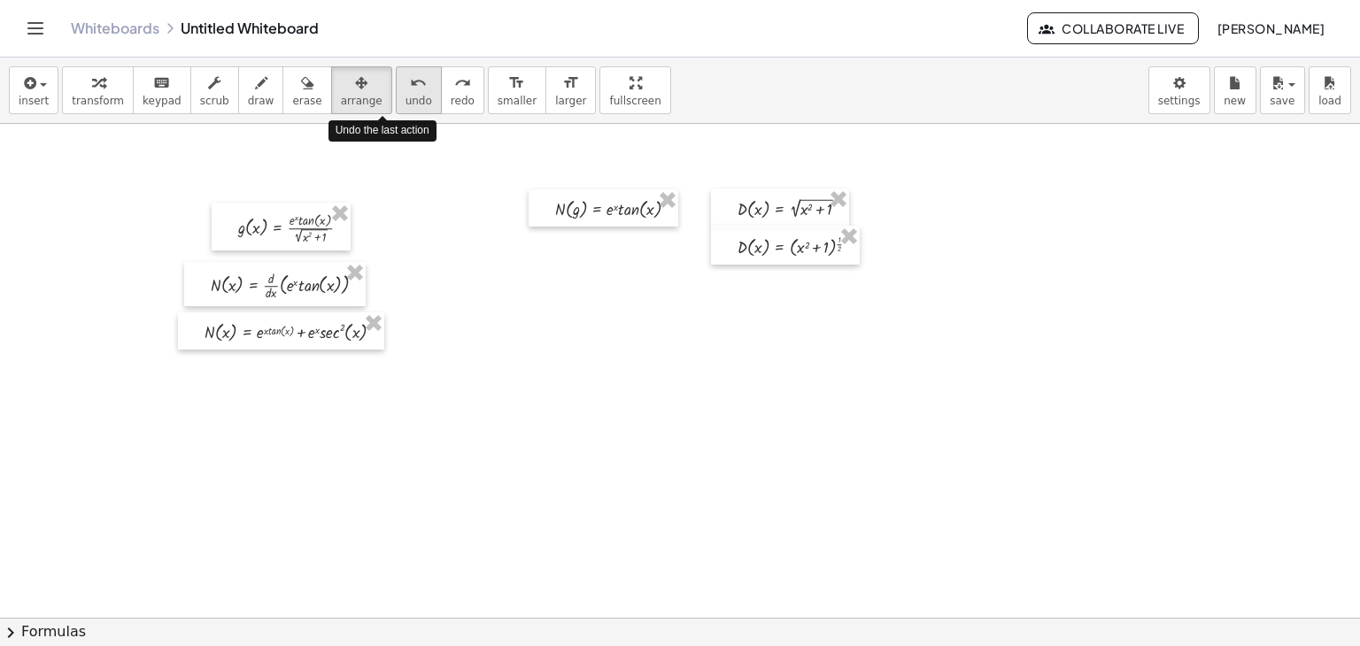
click at [410, 89] on icon "undo" at bounding box center [418, 83] width 17 height 21
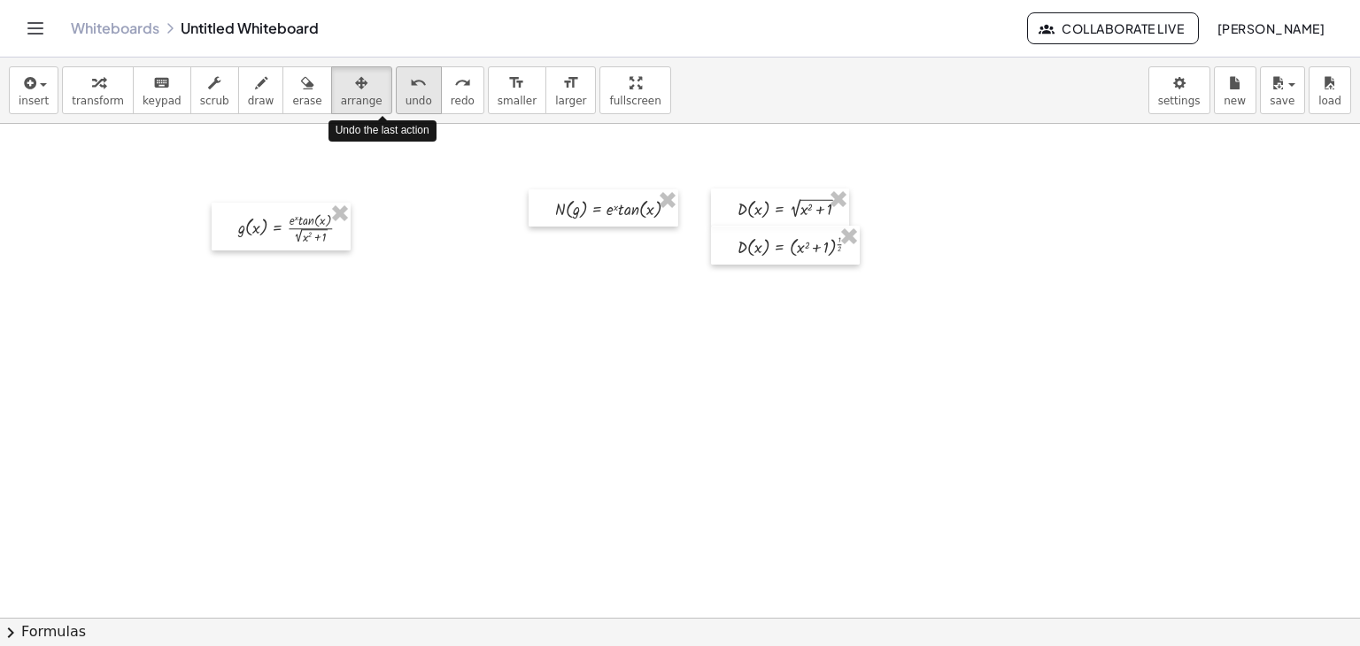
click at [410, 89] on icon "undo" at bounding box center [418, 83] width 17 height 21
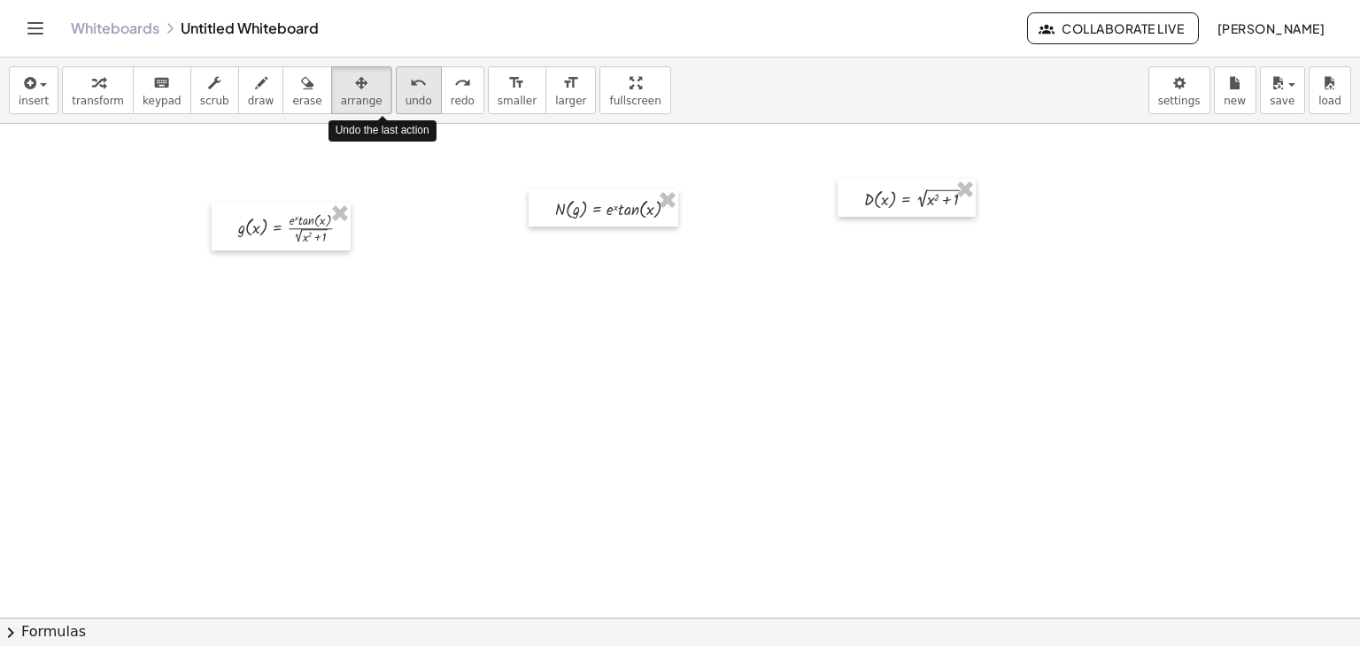
click at [410, 89] on icon "undo" at bounding box center [418, 83] width 17 height 21
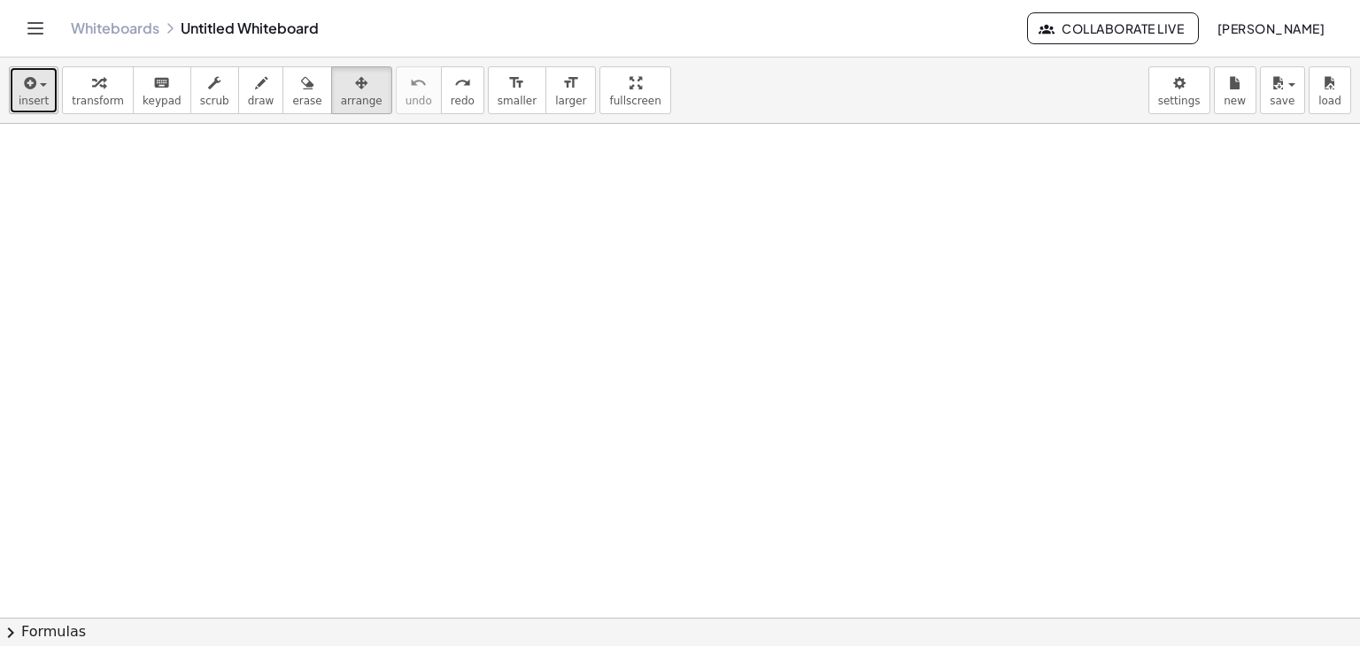
click at [44, 82] on button "insert" at bounding box center [34, 90] width 50 height 48
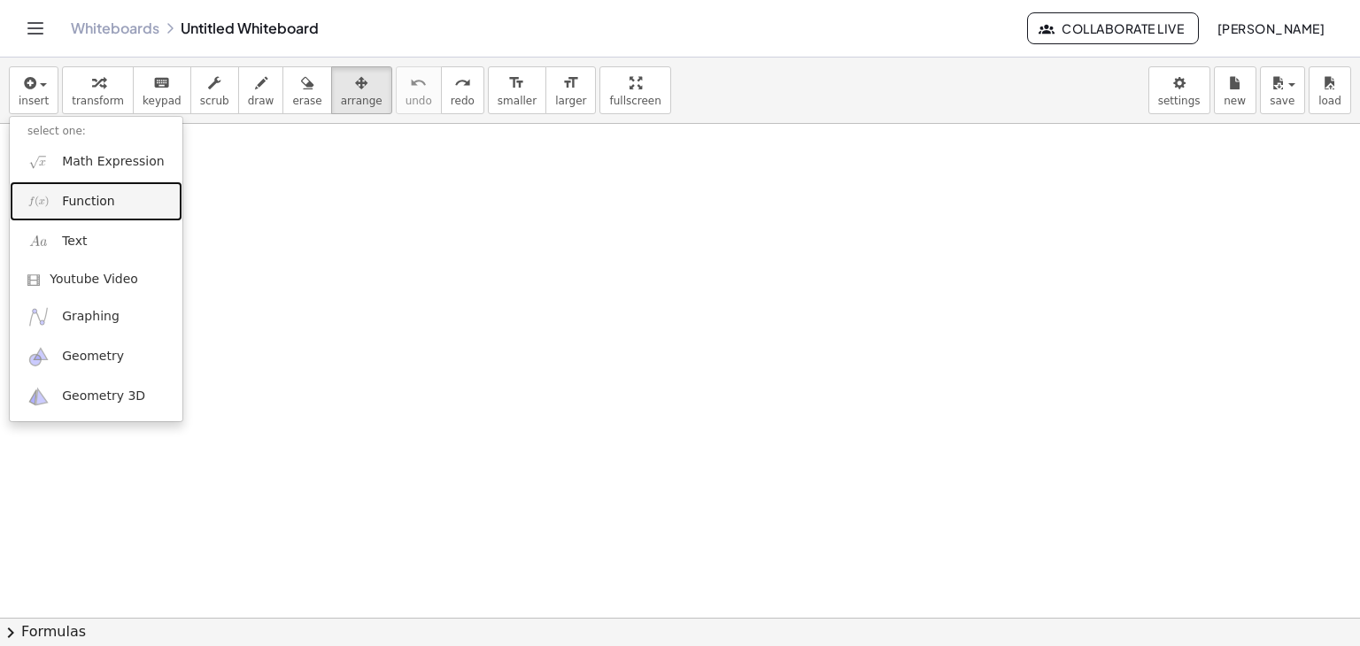
click at [97, 193] on span "Function" at bounding box center [88, 202] width 53 height 18
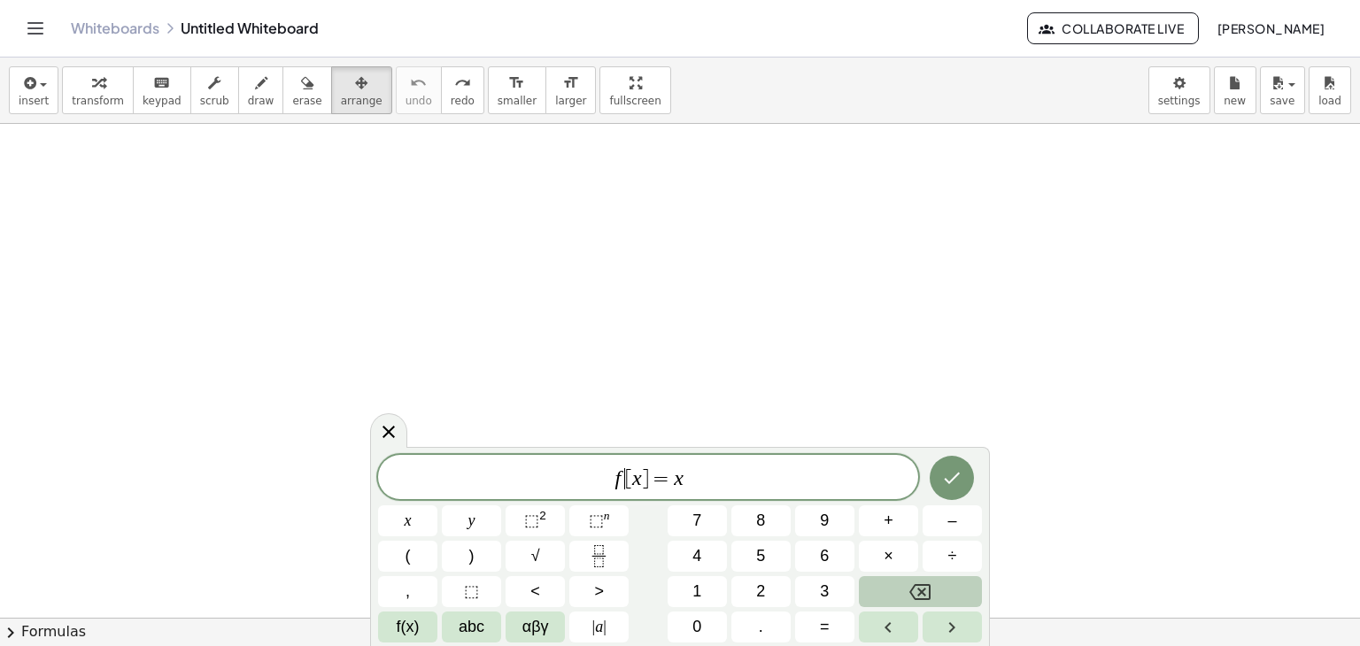
click at [624, 480] on span "f ​ [ x ] = x" at bounding box center [648, 479] width 540 height 25
click at [695, 483] on span "g [ x ] = x ​" at bounding box center [648, 479] width 540 height 25
click at [606, 560] on icon "Fraction" at bounding box center [599, 556] width 22 height 22
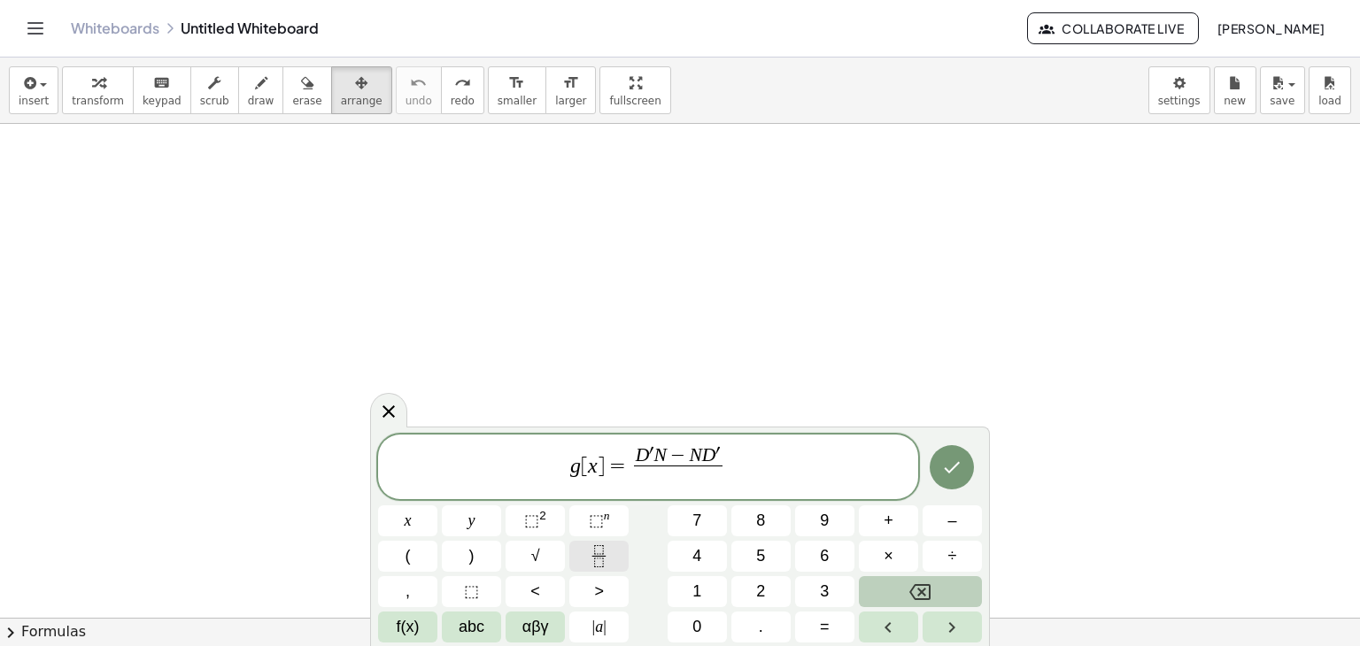
click at [606, 560] on icon "Fraction" at bounding box center [599, 556] width 22 height 22
click at [531, 517] on span "⬚" at bounding box center [531, 521] width 15 height 18
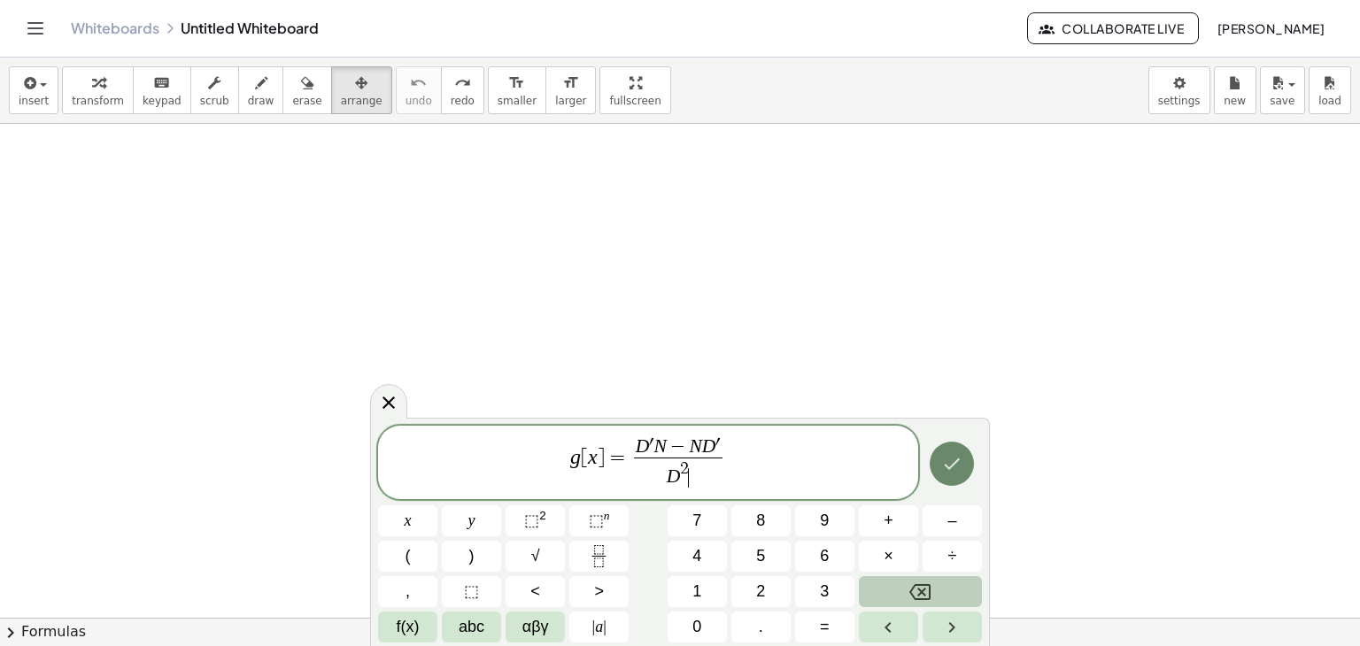
click at [949, 471] on icon "Done" at bounding box center [951, 463] width 21 height 21
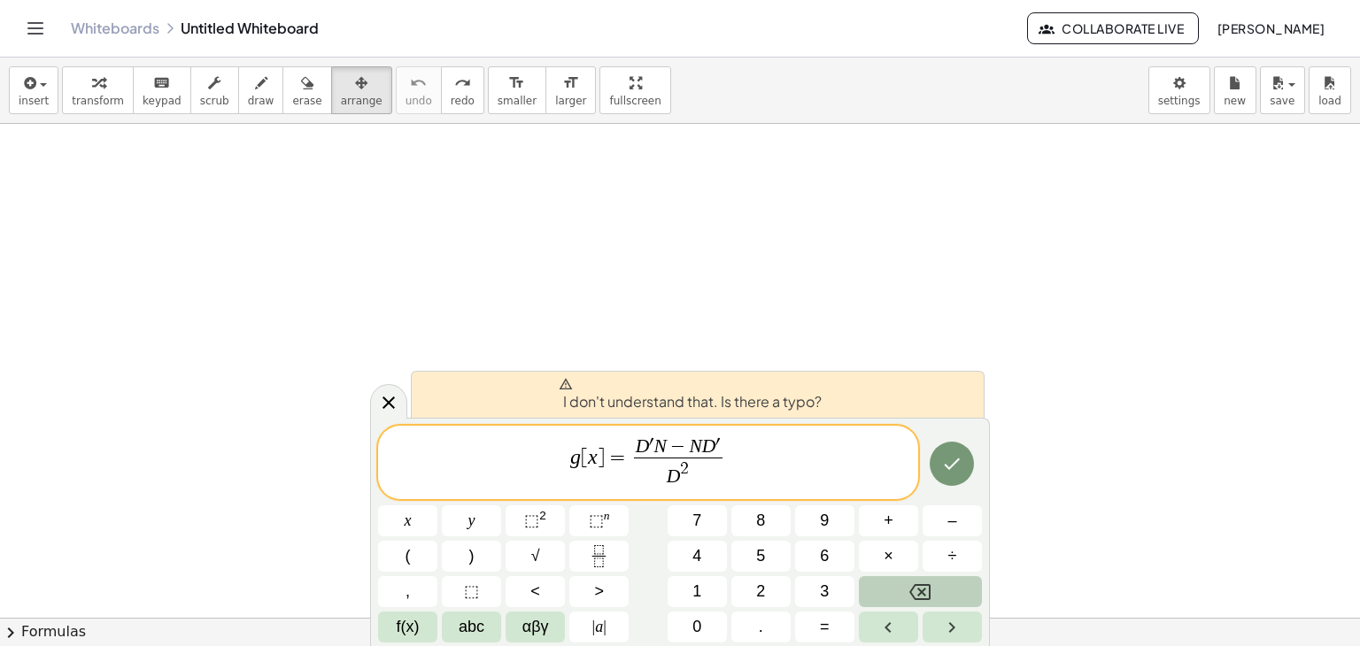
click at [653, 444] on var "N" at bounding box center [659, 446] width 12 height 21
click at [655, 440] on var "N" at bounding box center [659, 446] width 12 height 21
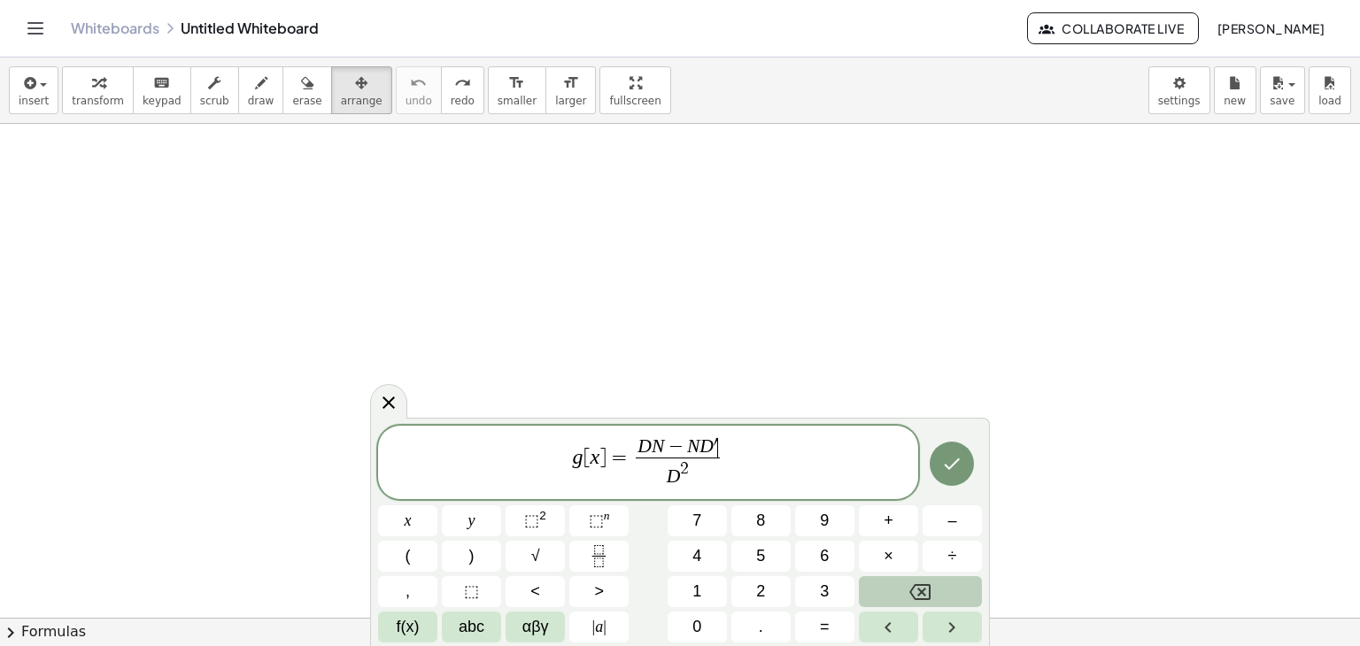
click at [719, 444] on span "D N − N D ′ ​" at bounding box center [678, 447] width 84 height 19
click at [953, 467] on icon "Done" at bounding box center [951, 463] width 21 height 21
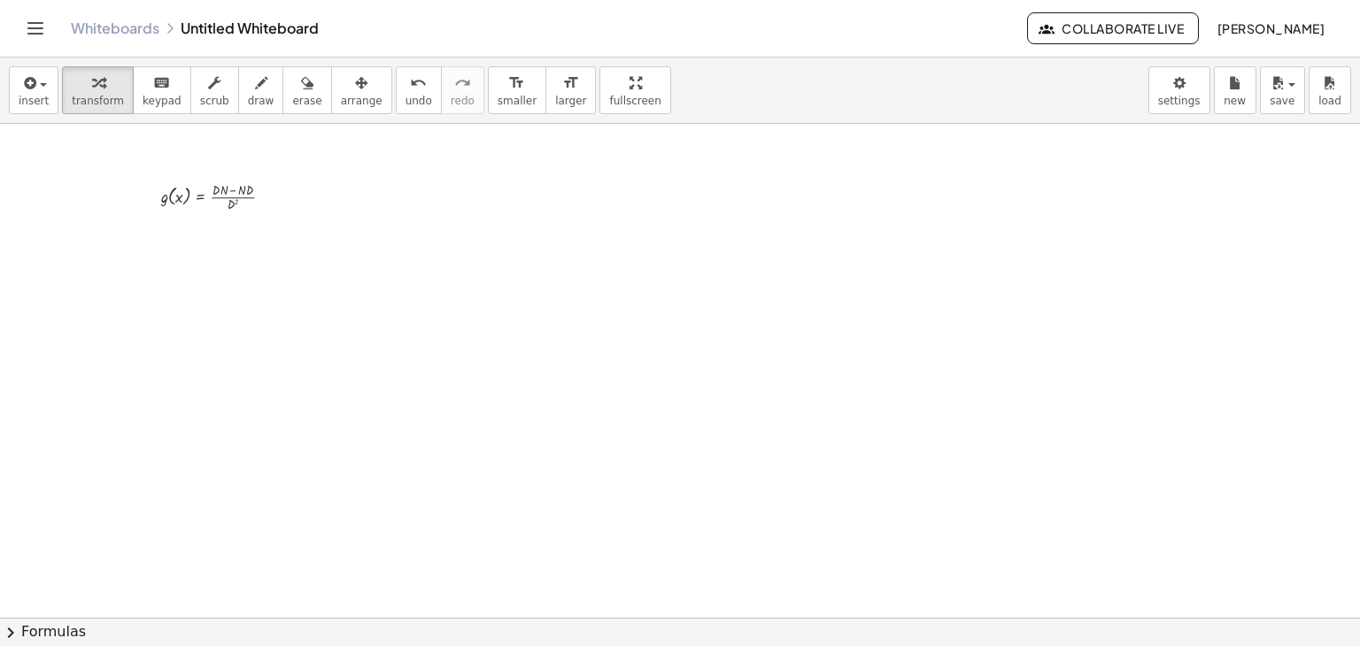
click at [22, 95] on span "insert" at bounding box center [34, 101] width 30 height 12
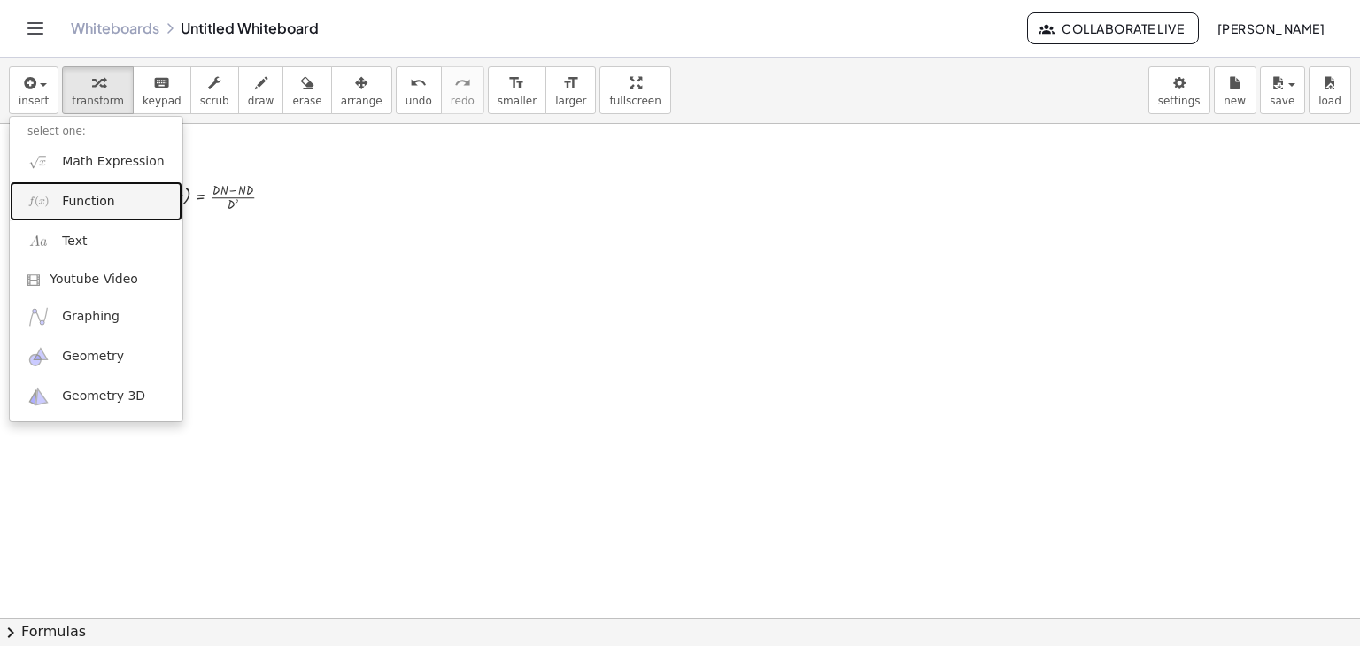
click at [81, 203] on span "Function" at bounding box center [88, 202] width 53 height 18
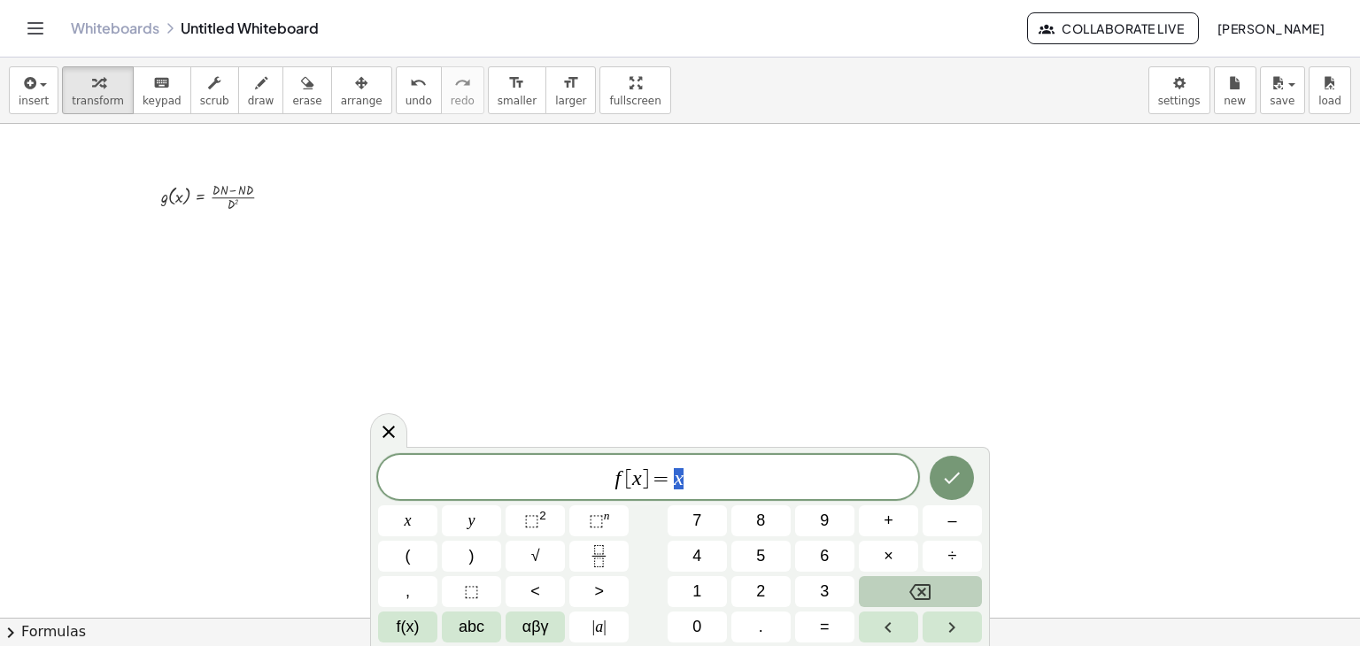
click at [621, 480] on span "f [ x ] = x" at bounding box center [648, 479] width 540 height 25
click at [700, 487] on span "g ​ [ x ] = x" at bounding box center [648, 479] width 540 height 25
click at [595, 568] on button "Fraction" at bounding box center [598, 556] width 59 height 31
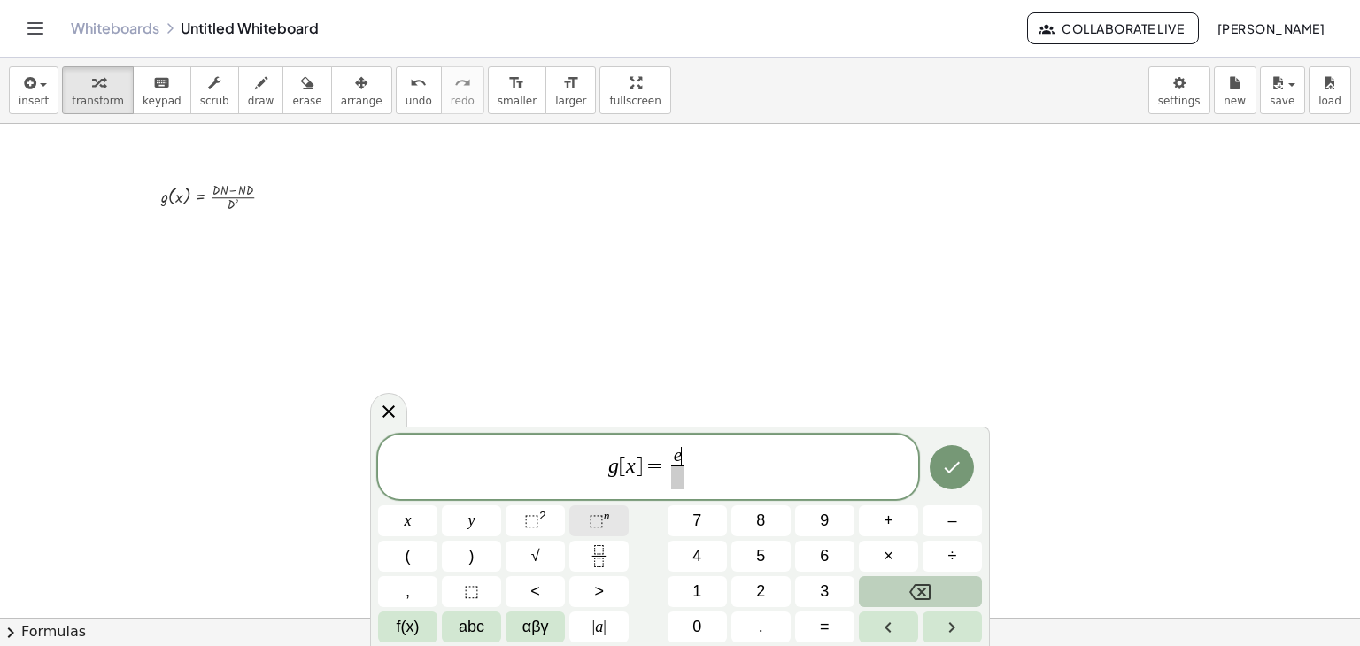
click at [591, 521] on span "⬚" at bounding box center [596, 521] width 15 height 18
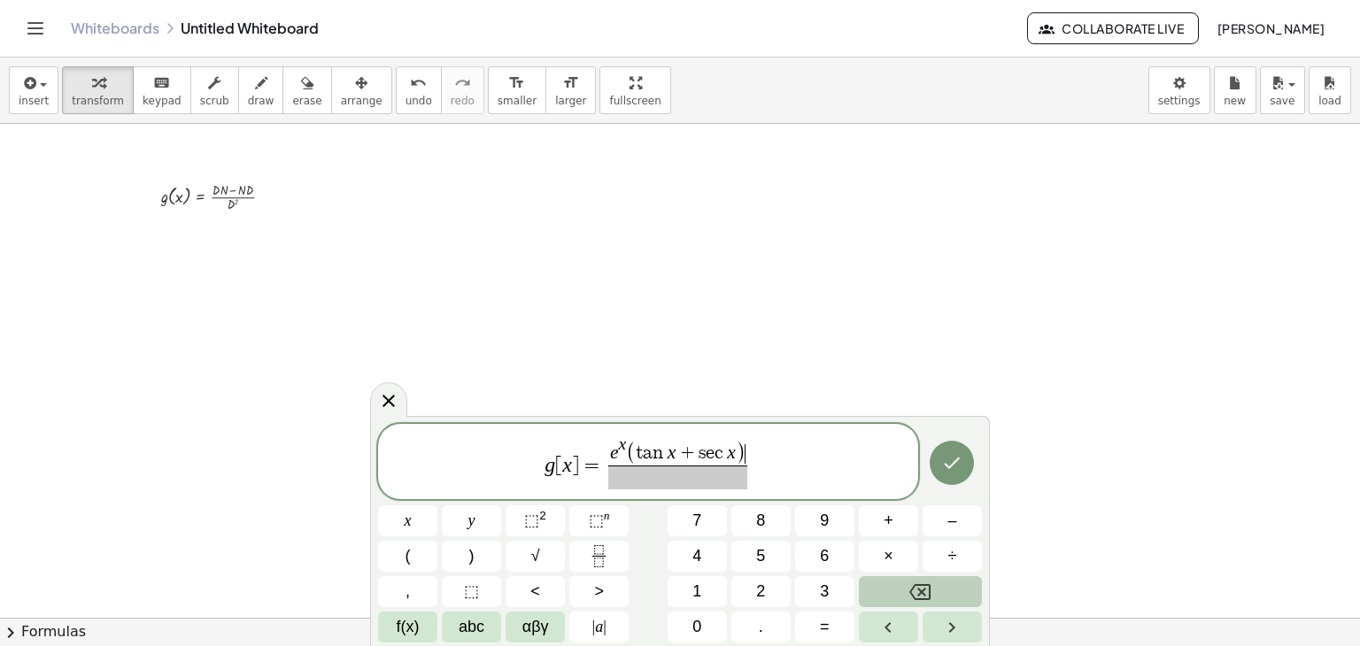
click at [720, 456] on var "c" at bounding box center [720, 453] width 12 height 19
click at [554, 514] on button "⬚ 2" at bounding box center [535, 521] width 59 height 31
click at [542, 549] on button "√" at bounding box center [535, 556] width 59 height 31
click at [413, 516] on button "x" at bounding box center [407, 521] width 59 height 31
click at [535, 529] on span "⬚ 2" at bounding box center [535, 521] width 22 height 24
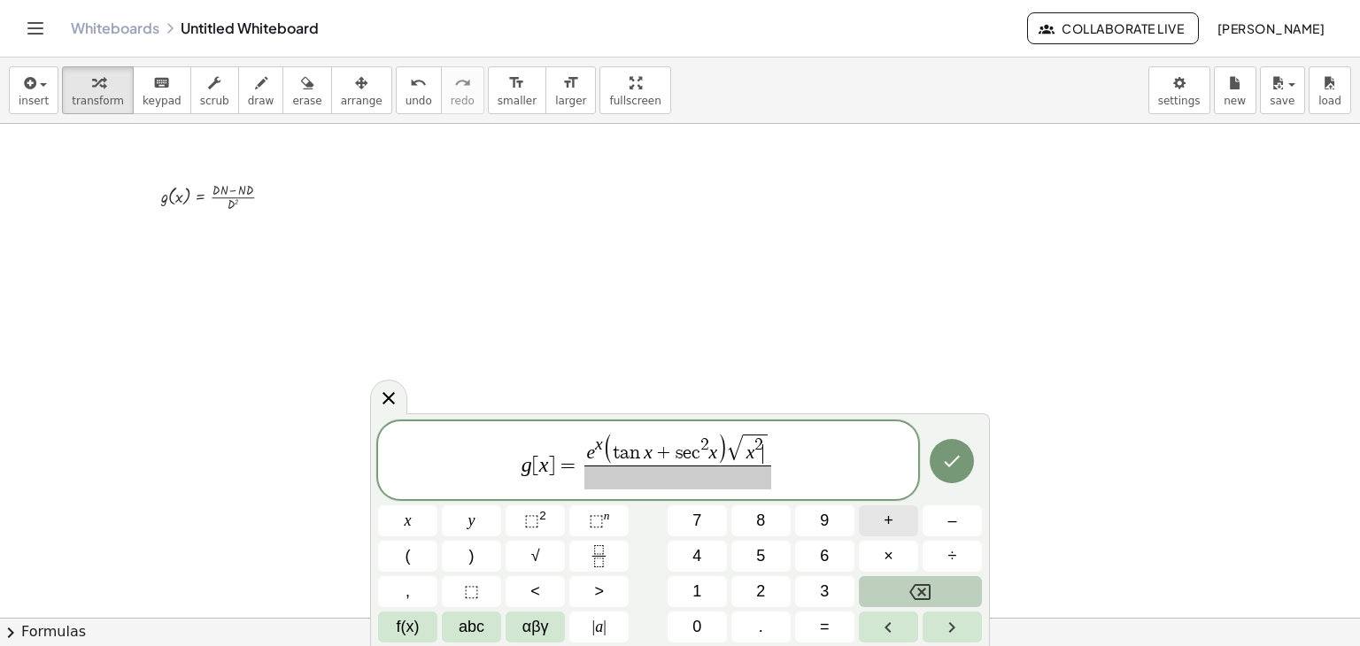
click at [894, 512] on button "+" at bounding box center [888, 521] width 59 height 31
click at [698, 596] on span "1" at bounding box center [696, 592] width 9 height 24
click at [586, 531] on button "⬚ n" at bounding box center [598, 521] width 59 height 31
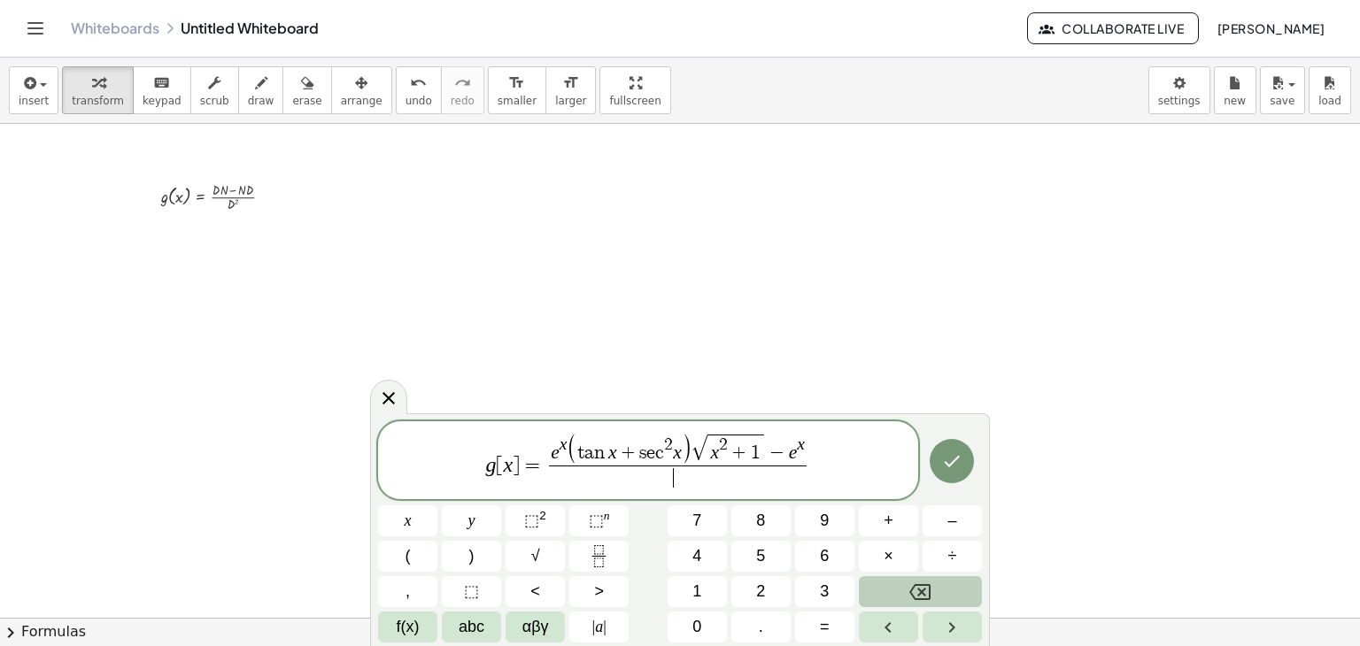
click at [804, 467] on span "​" at bounding box center [678, 478] width 258 height 24
click at [806, 452] on span "e x ( t a n x + s e c 2 x ) √ x 2 + 1 − e x" at bounding box center [678, 450] width 258 height 32
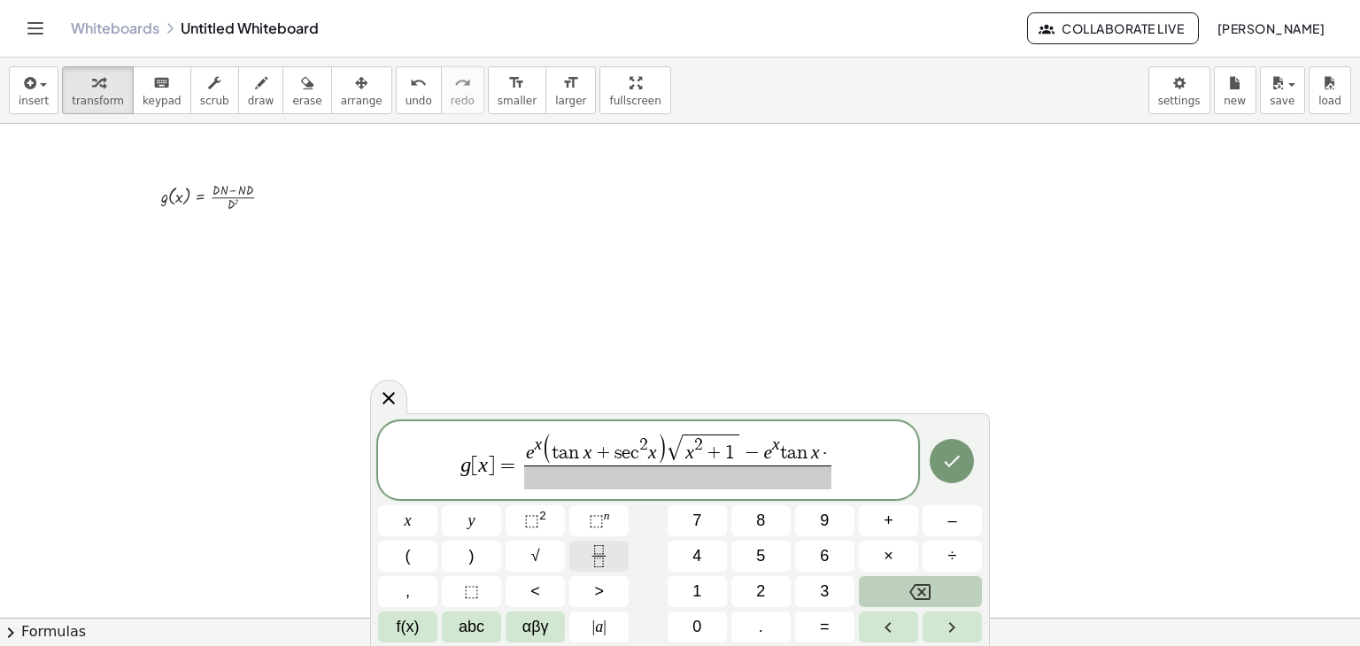
click at [604, 550] on icon "Fraction" at bounding box center [599, 556] width 22 height 22
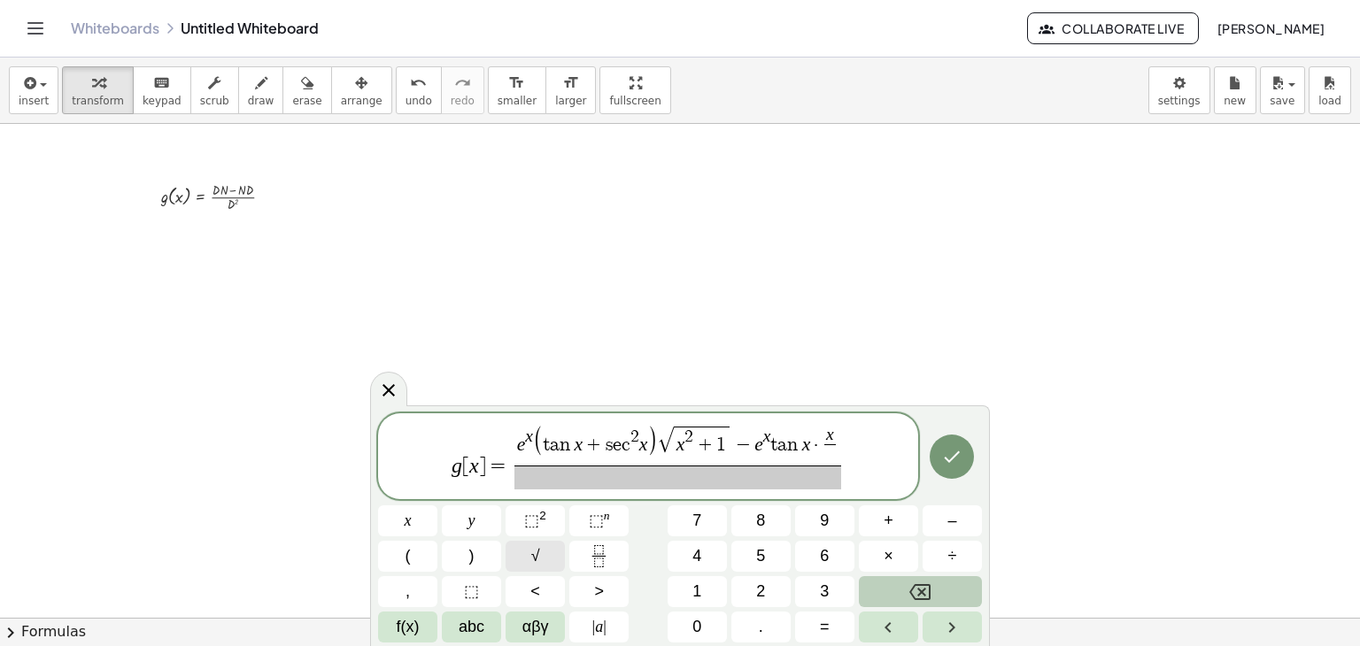
click at [533, 565] on span "√" at bounding box center [535, 556] width 9 height 24
click at [542, 521] on sup "2" at bounding box center [542, 515] width 7 height 13
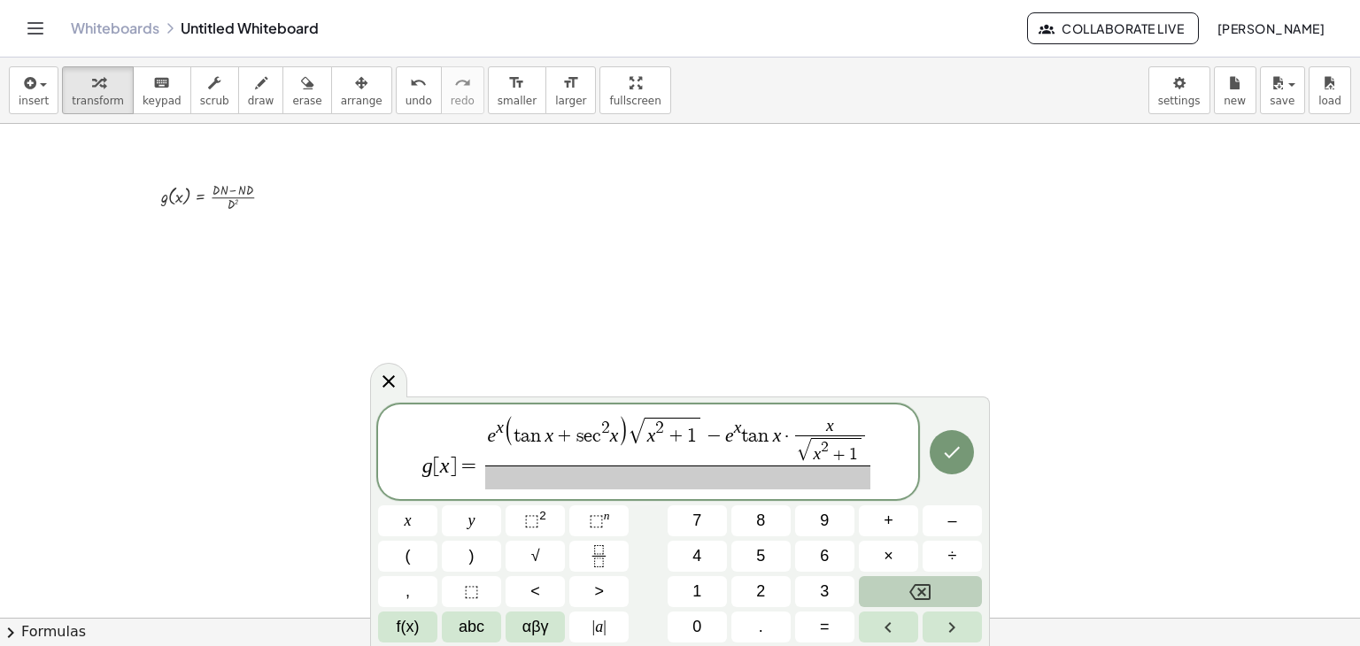
click at [665, 483] on span at bounding box center [677, 478] width 384 height 24
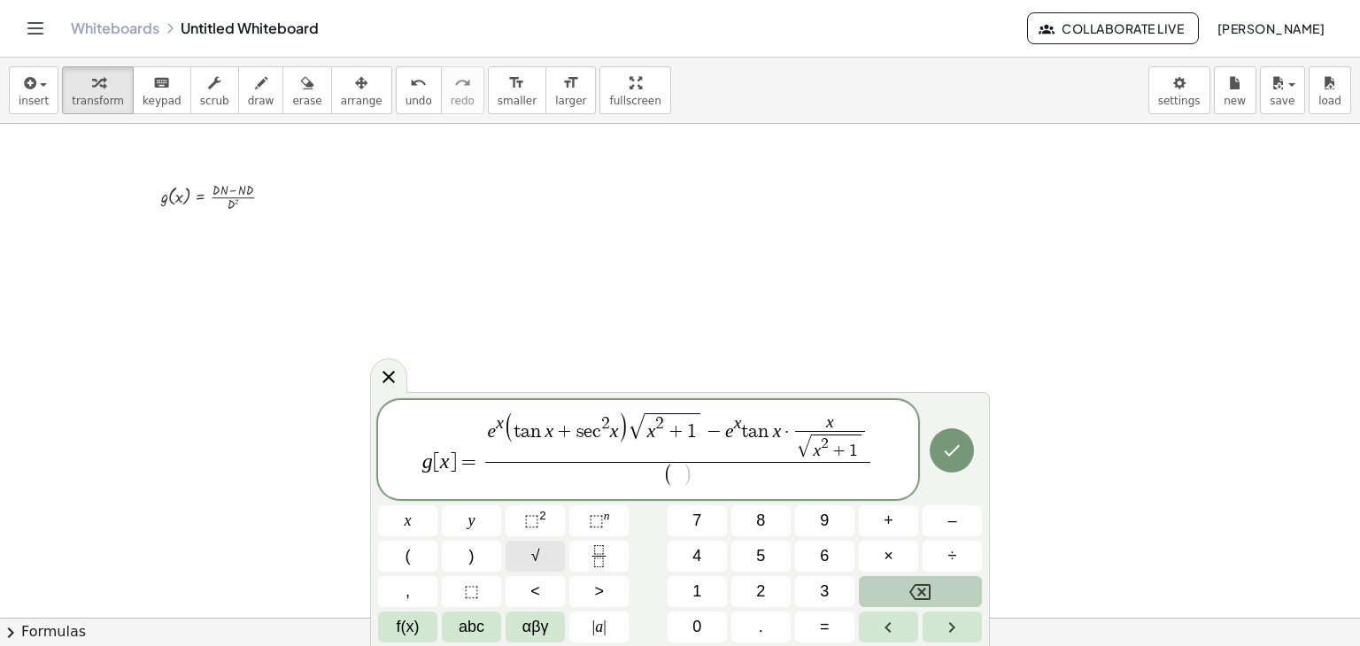
click at [544, 552] on button "√" at bounding box center [535, 556] width 59 height 31
click at [408, 532] on span "x" at bounding box center [408, 521] width 7 height 24
click at [524, 515] on span "⬚" at bounding box center [531, 521] width 15 height 18
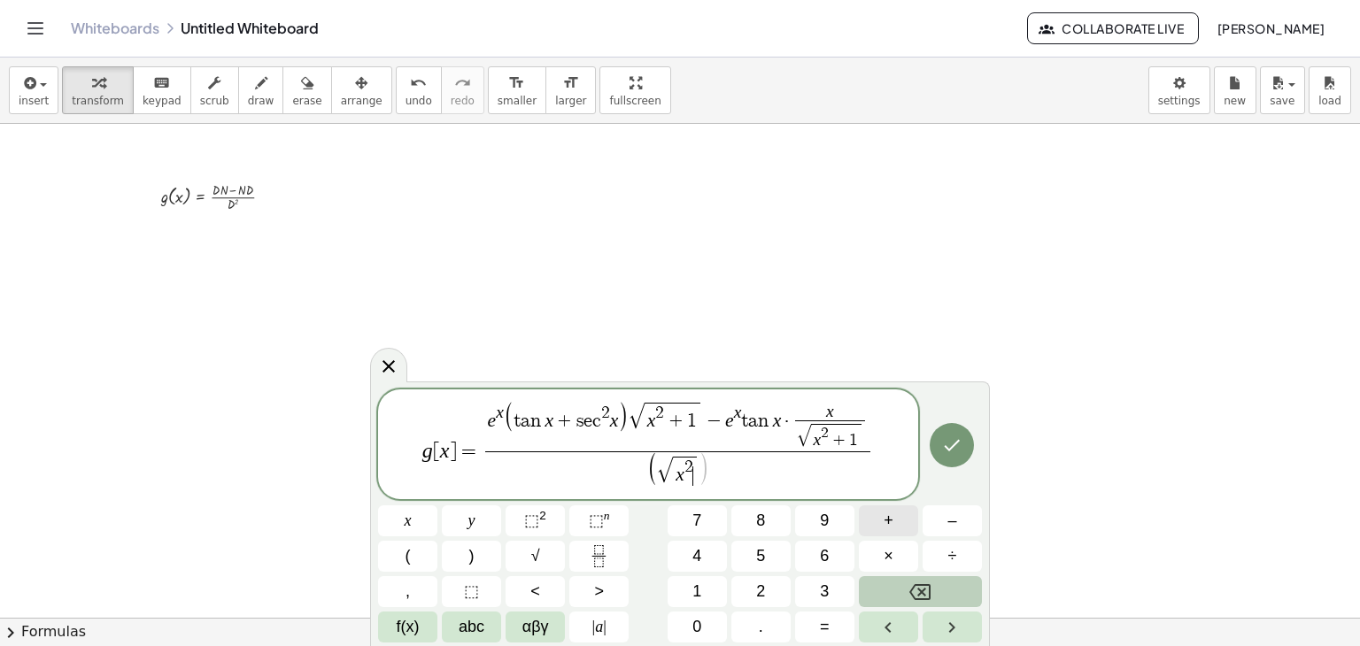
click at [900, 520] on button "+" at bounding box center [888, 521] width 59 height 31
click at [703, 594] on button "1" at bounding box center [697, 591] width 59 height 31
click at [539, 511] on sup "2" at bounding box center [542, 515] width 7 height 13
click at [949, 439] on icon "Done" at bounding box center [951, 445] width 21 height 21
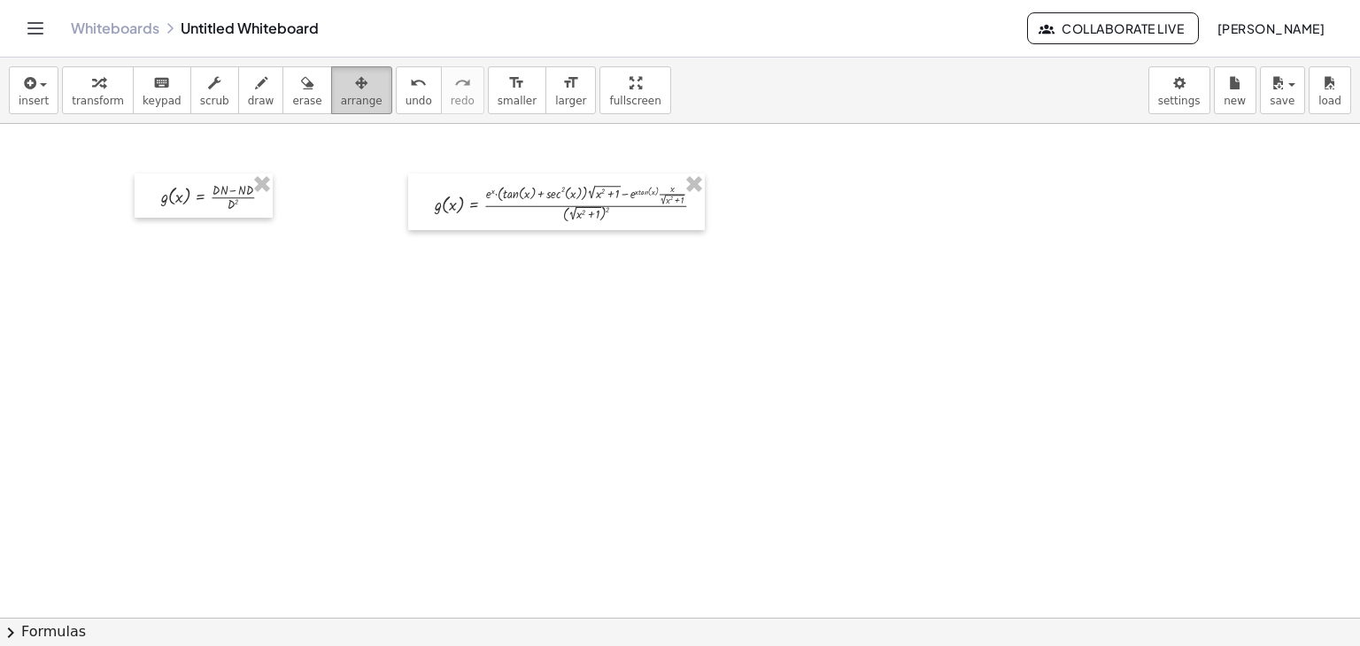
click at [341, 100] on span "arrange" at bounding box center [362, 101] width 42 height 12
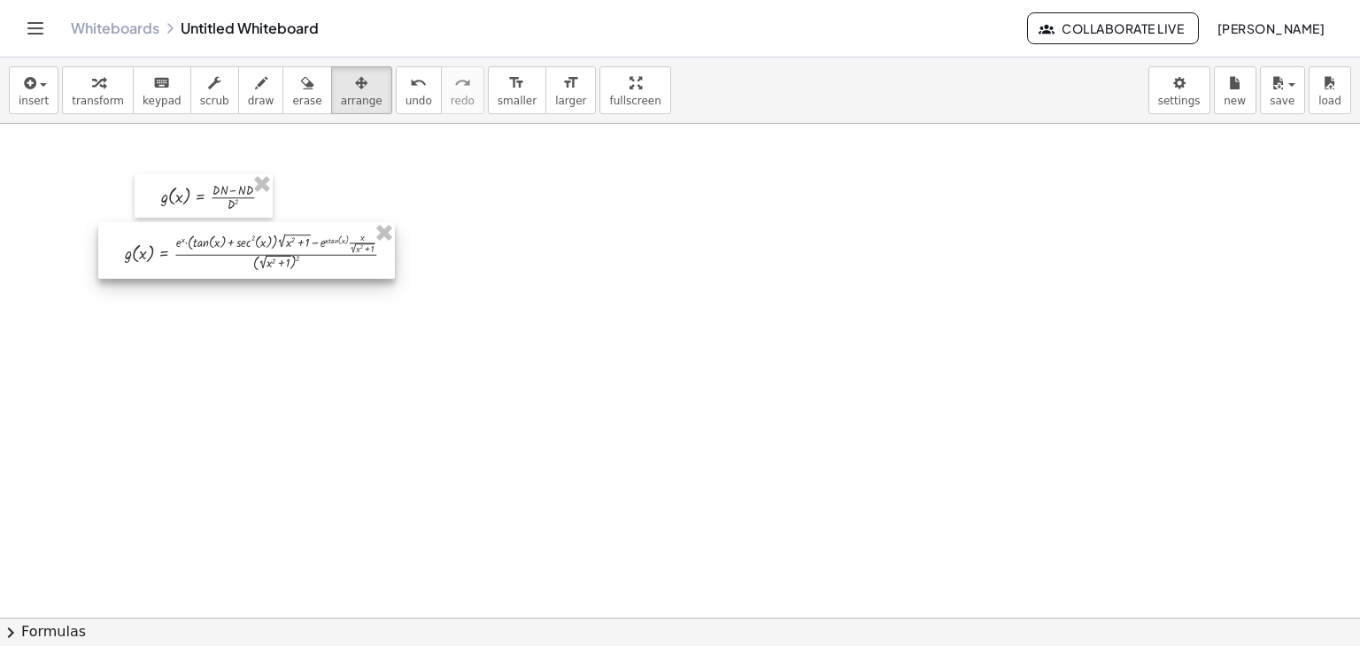
drag, startPoint x: 498, startPoint y: 193, endPoint x: 188, endPoint y: 242, distance: 313.7
click at [188, 242] on div at bounding box center [246, 250] width 297 height 57
click at [33, 84] on icon "button" at bounding box center [28, 83] width 16 height 21
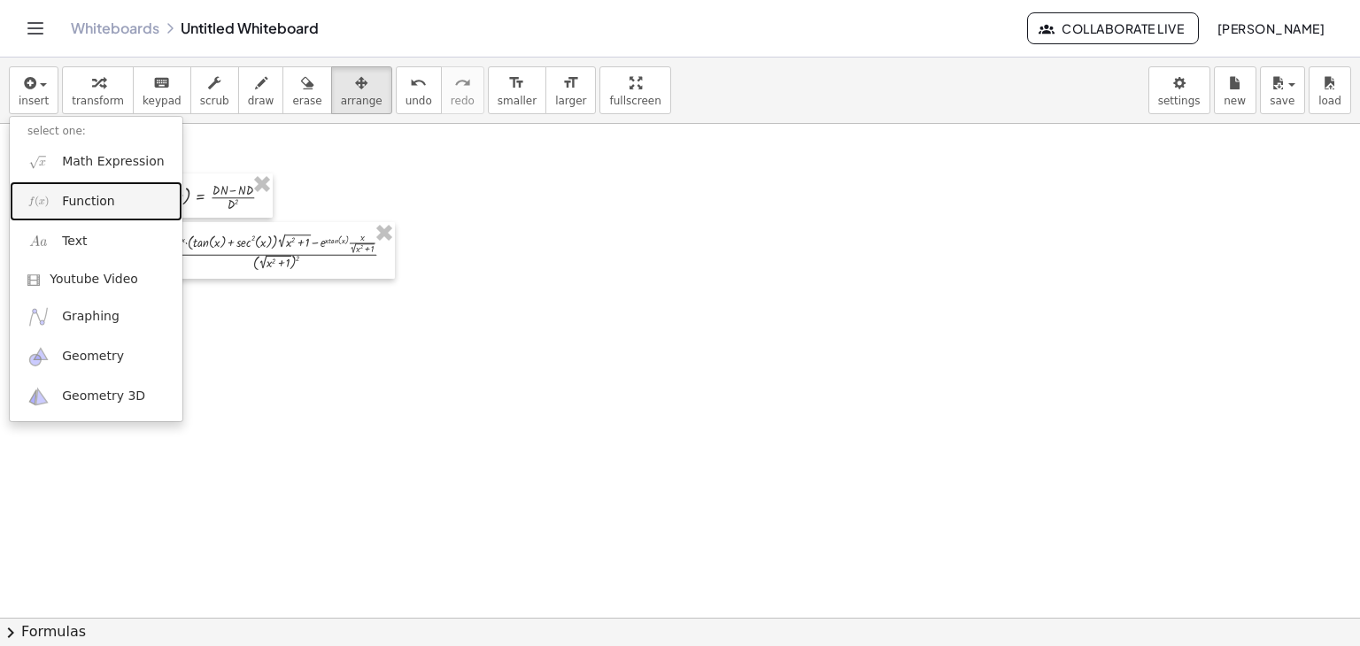
click at [46, 211] on img at bounding box center [38, 201] width 22 height 22
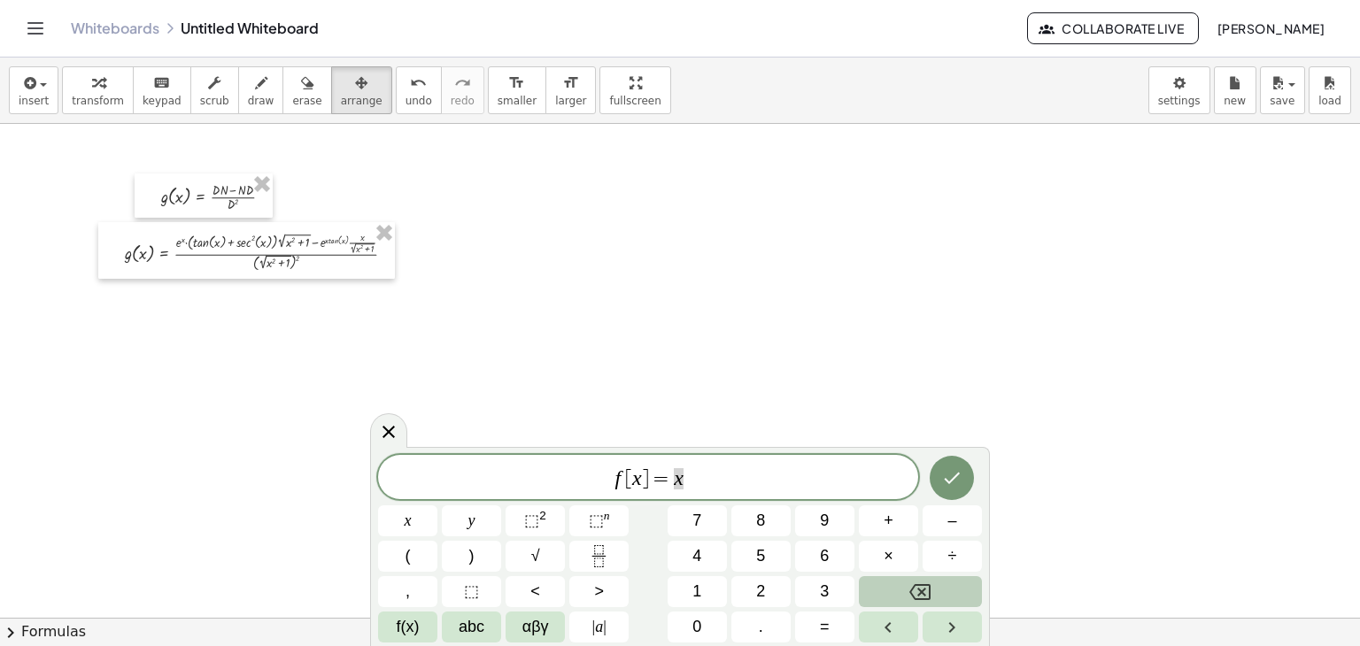
click at [626, 479] on span "[" at bounding box center [628, 478] width 7 height 21
click at [597, 561] on icon "Fraction" at bounding box center [599, 556] width 22 height 22
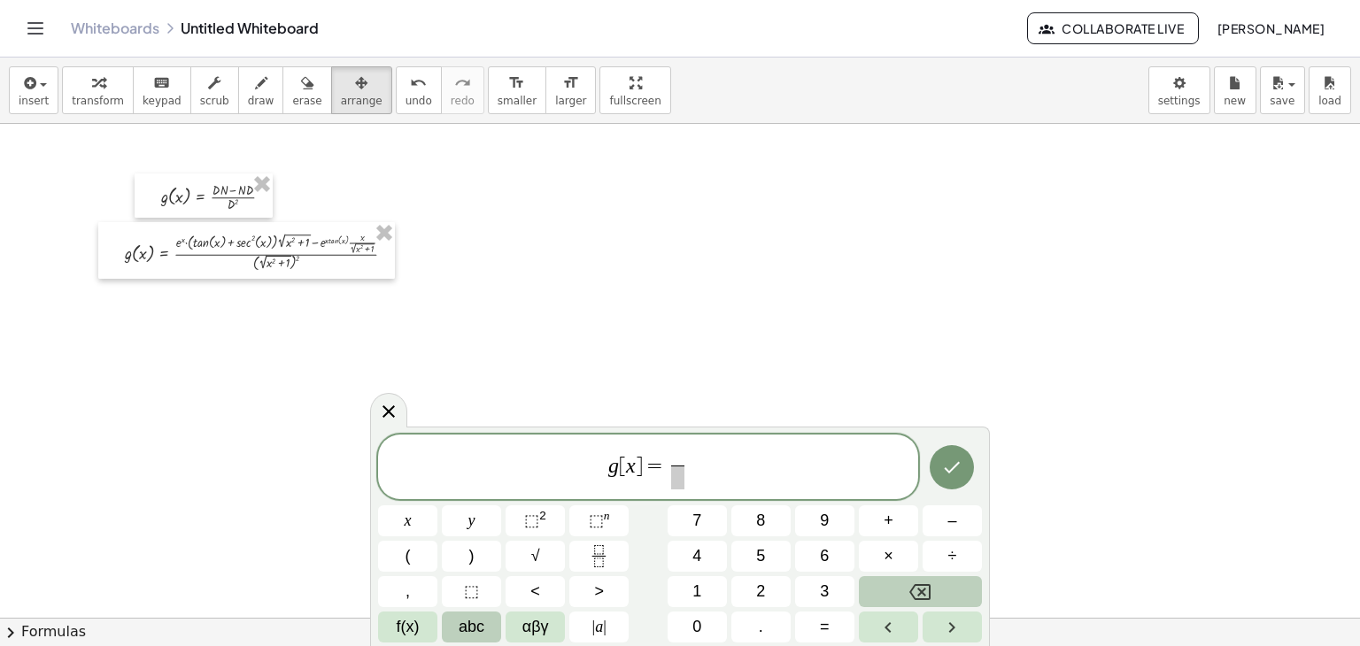
click at [460, 635] on span "abc" at bounding box center [472, 627] width 26 height 24
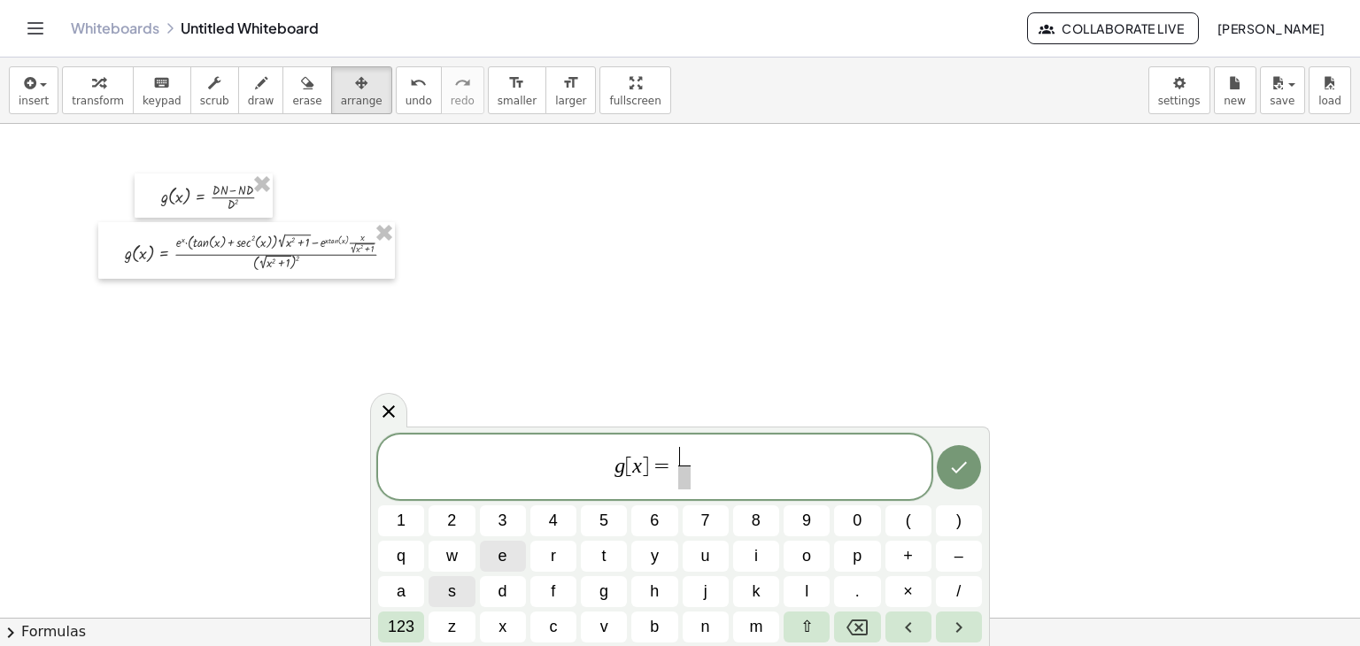
click at [498, 564] on span "e" at bounding box center [502, 556] width 9 height 24
click at [397, 626] on span "123" at bounding box center [401, 627] width 27 height 24
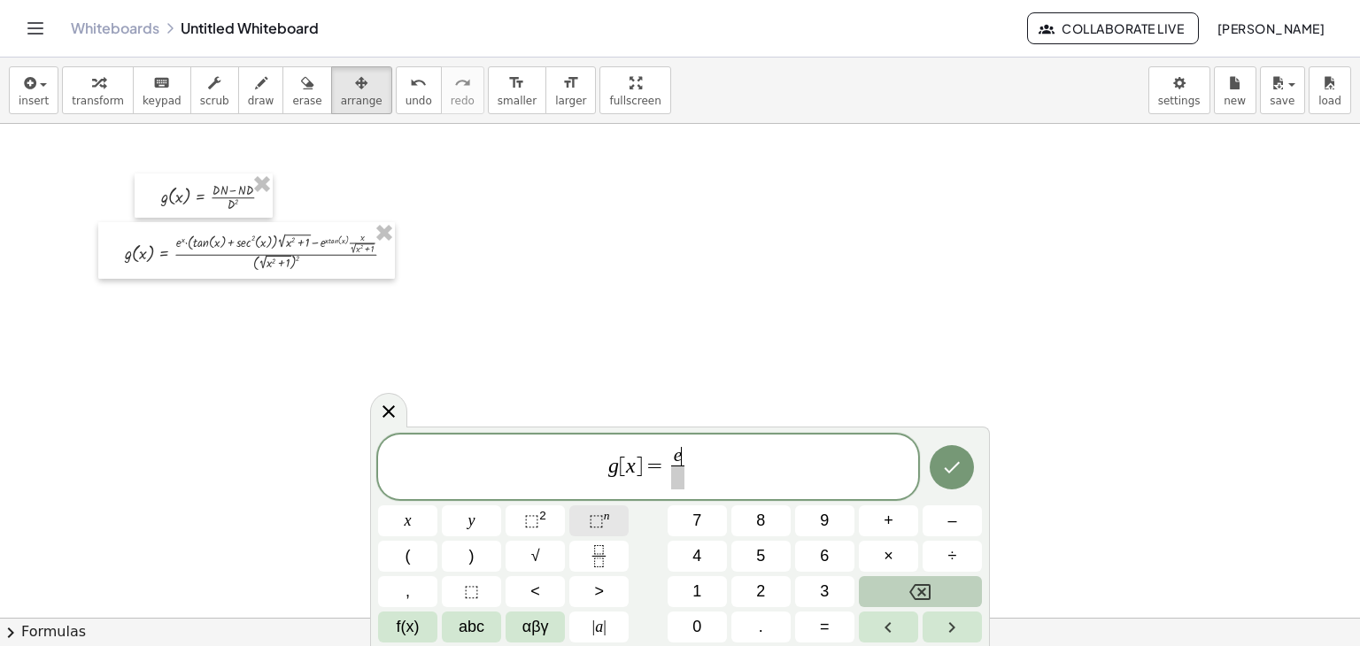
click at [612, 532] on button "⬚ n" at bounding box center [598, 521] width 59 height 31
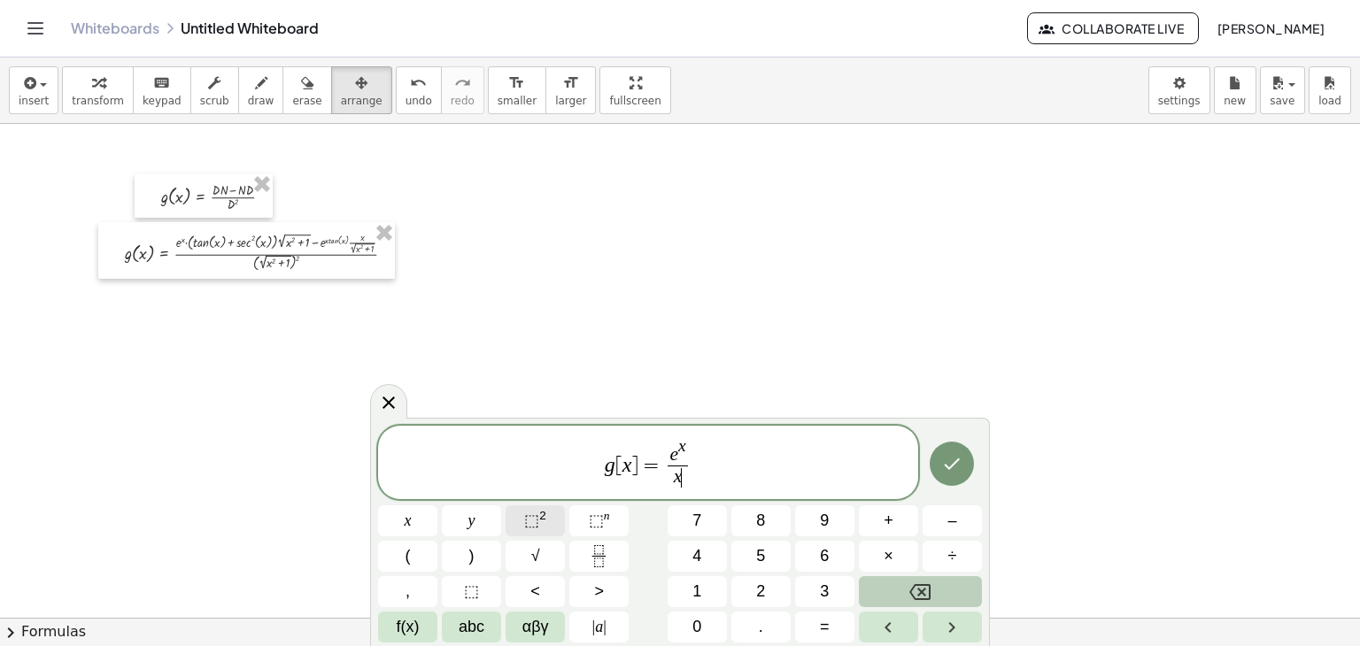
click at [542, 528] on span "⬚ 2" at bounding box center [535, 521] width 22 height 24
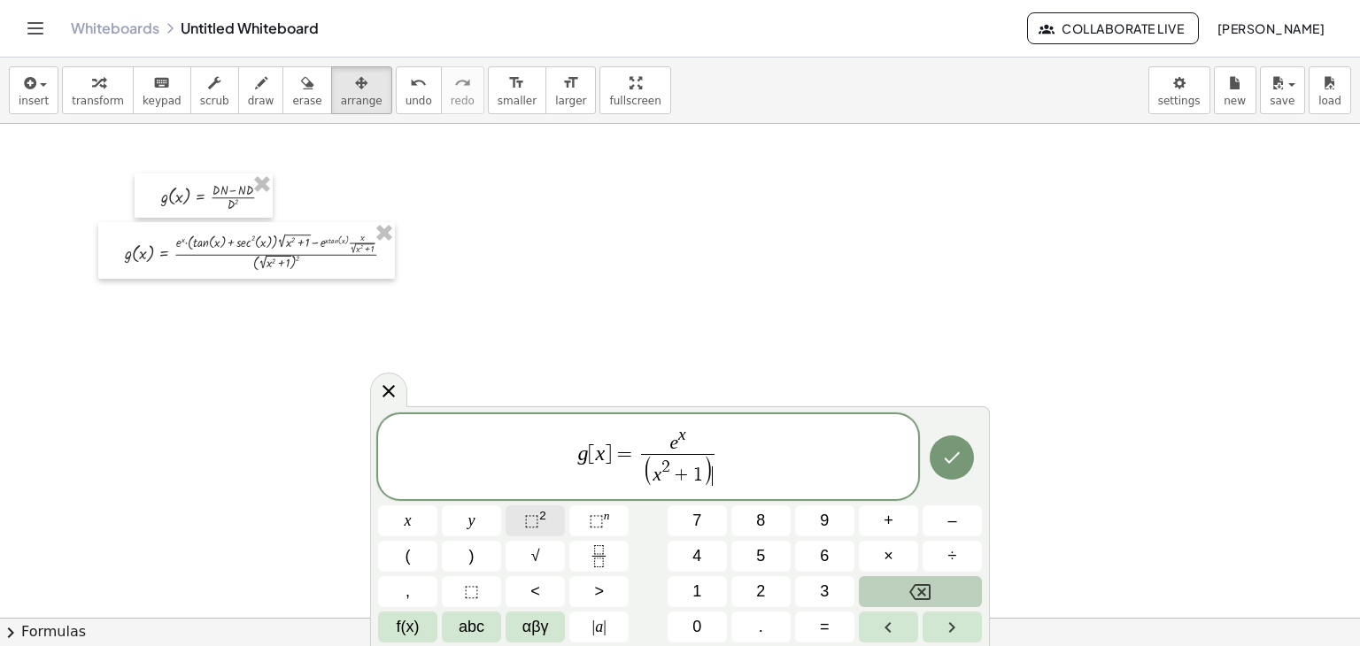
click at [543, 526] on span "⬚ 2" at bounding box center [535, 521] width 22 height 24
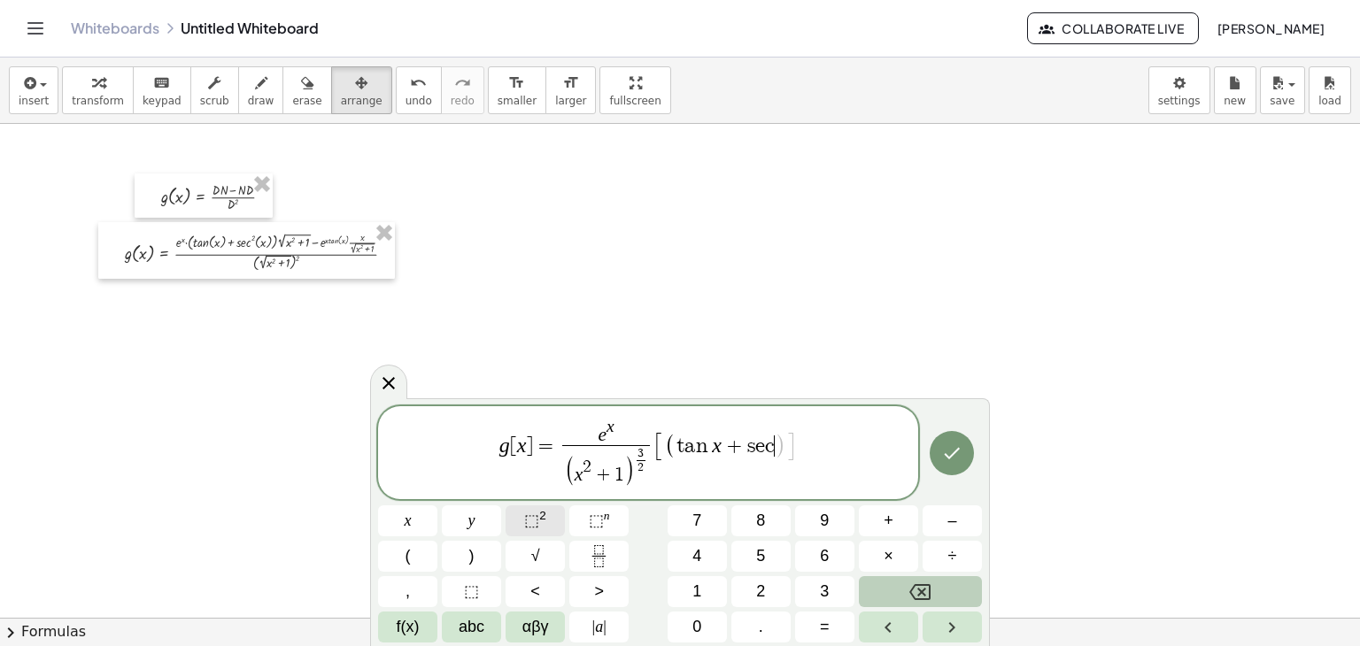
click at [552, 529] on button "⬚ 2" at bounding box center [535, 521] width 59 height 31
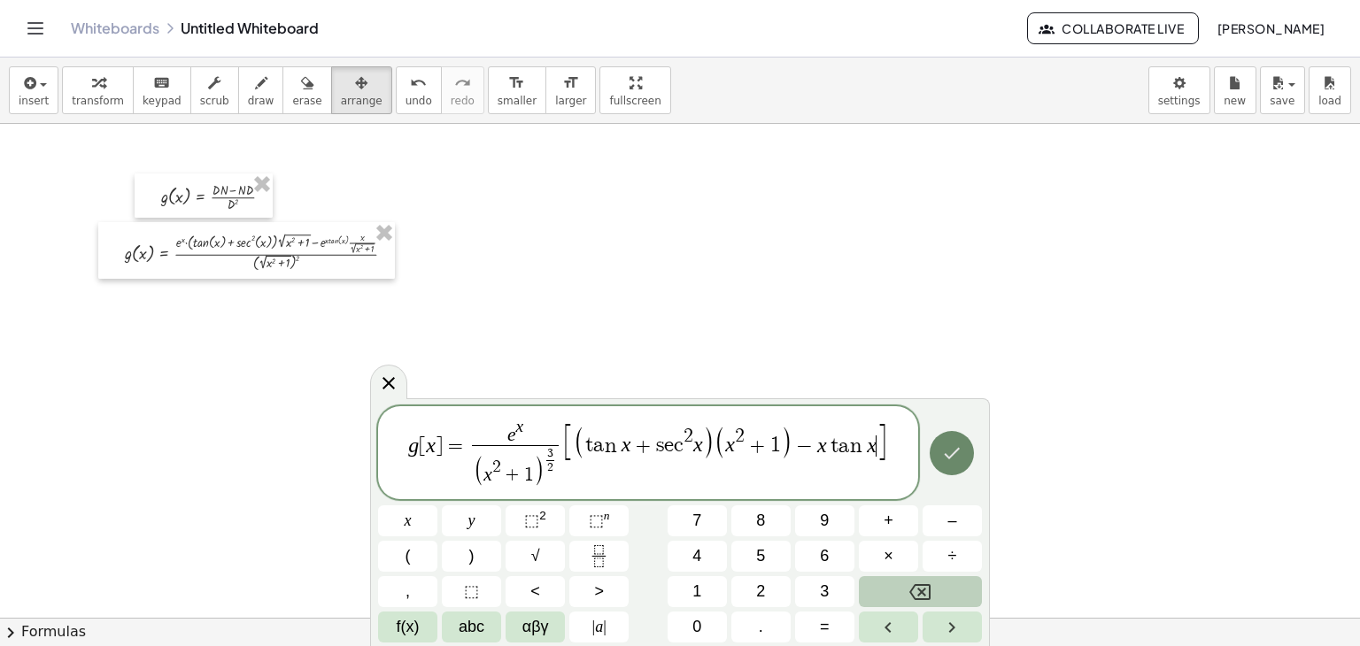
click at [965, 455] on button "Done" at bounding box center [952, 453] width 44 height 44
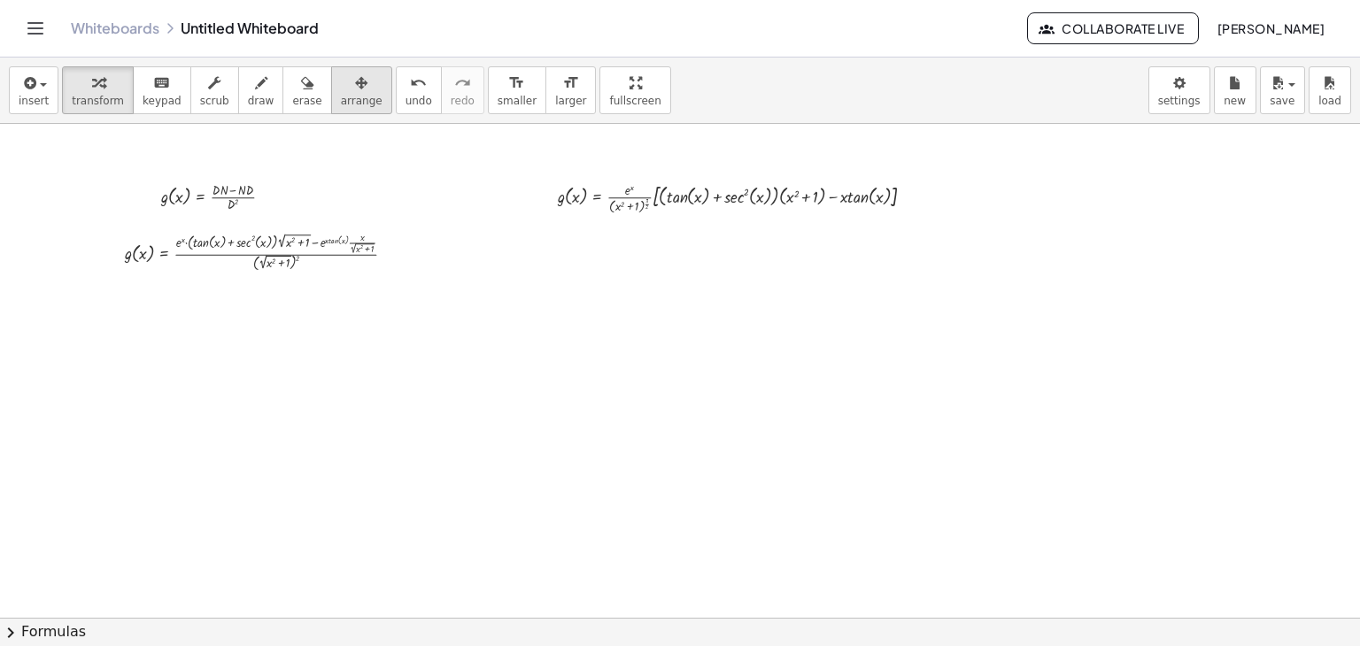
click at [341, 99] on span "arrange" at bounding box center [362, 101] width 42 height 12
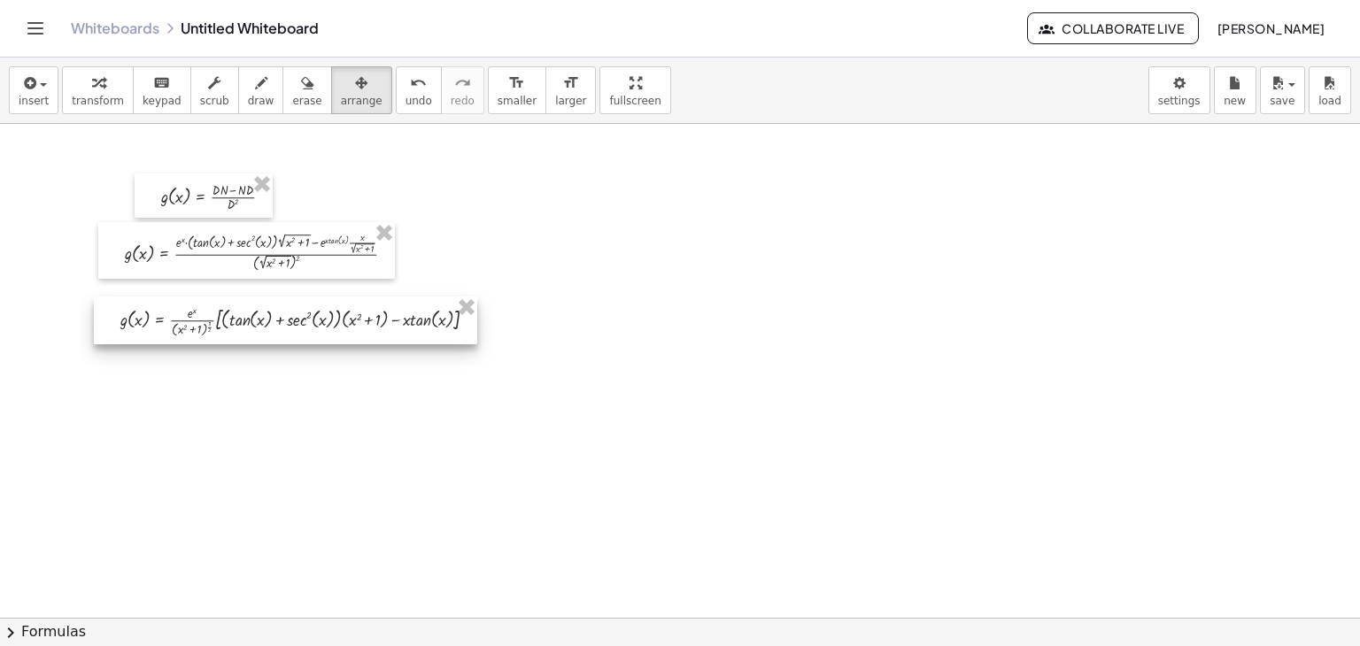
drag, startPoint x: 668, startPoint y: 203, endPoint x: 230, endPoint y: 326, distance: 454.3
click at [230, 326] on div at bounding box center [285, 321] width 383 height 48
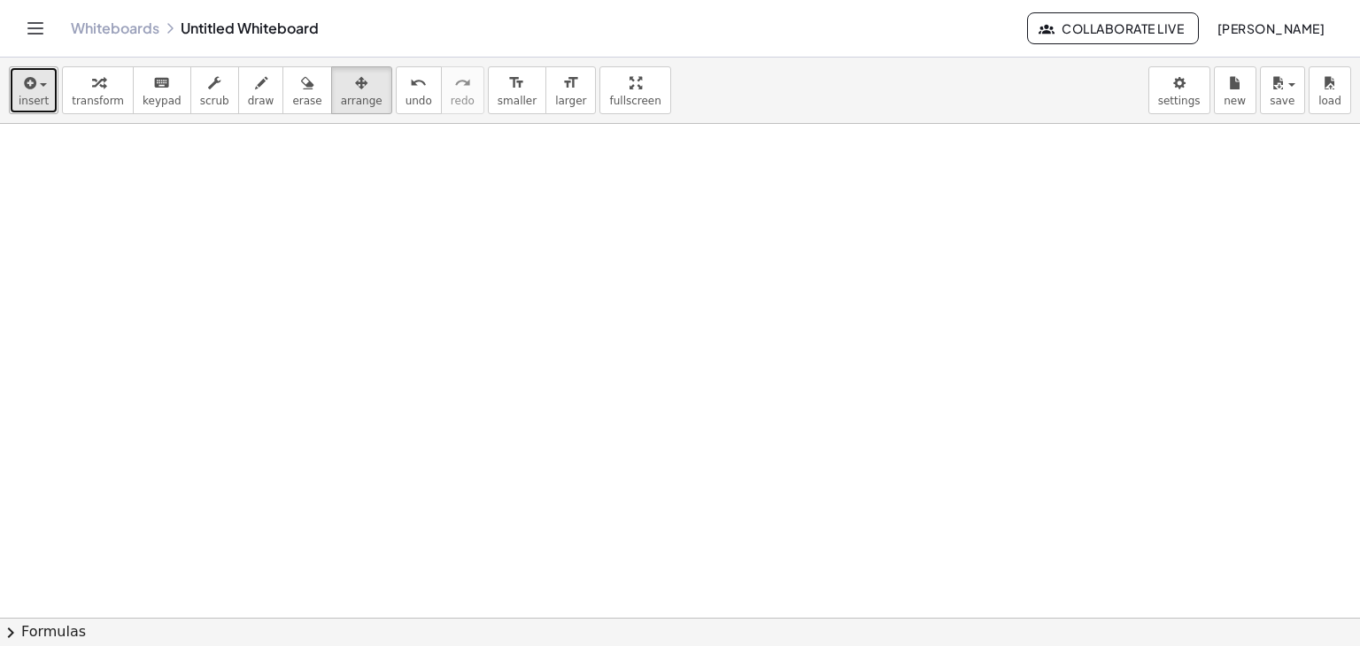
click at [35, 95] on span "insert" at bounding box center [34, 101] width 30 height 12
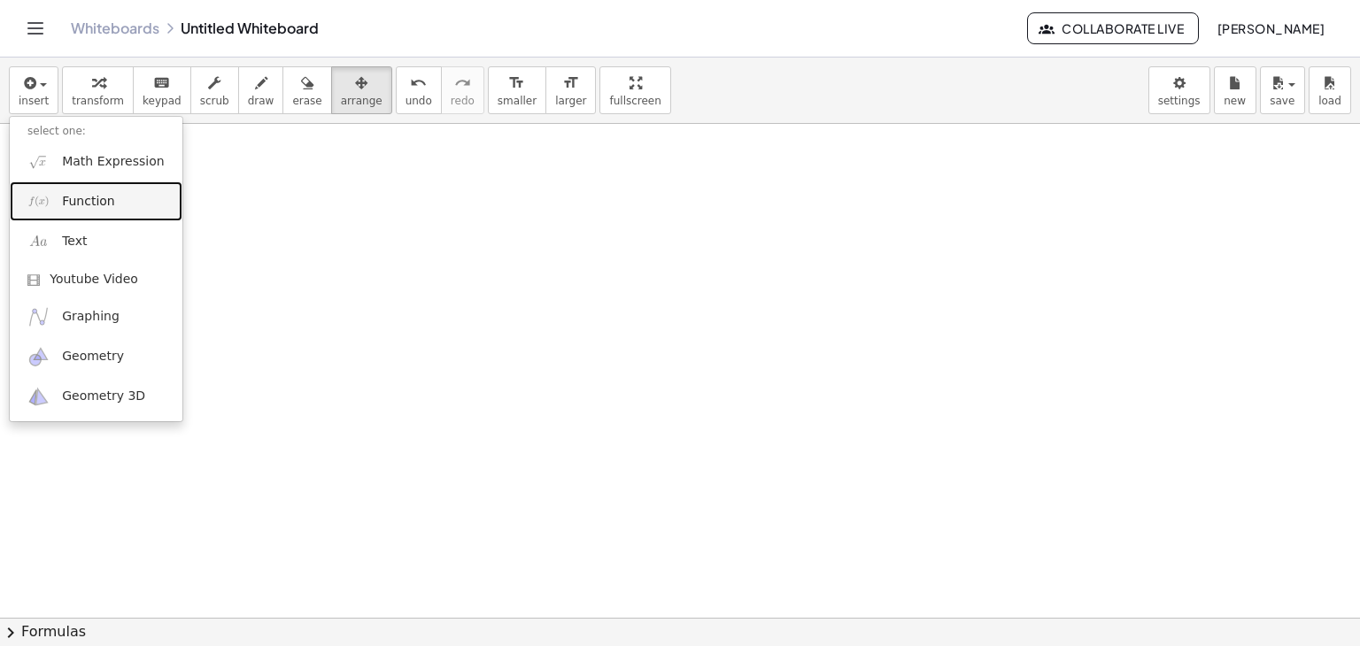
click at [85, 193] on span "Function" at bounding box center [88, 202] width 53 height 18
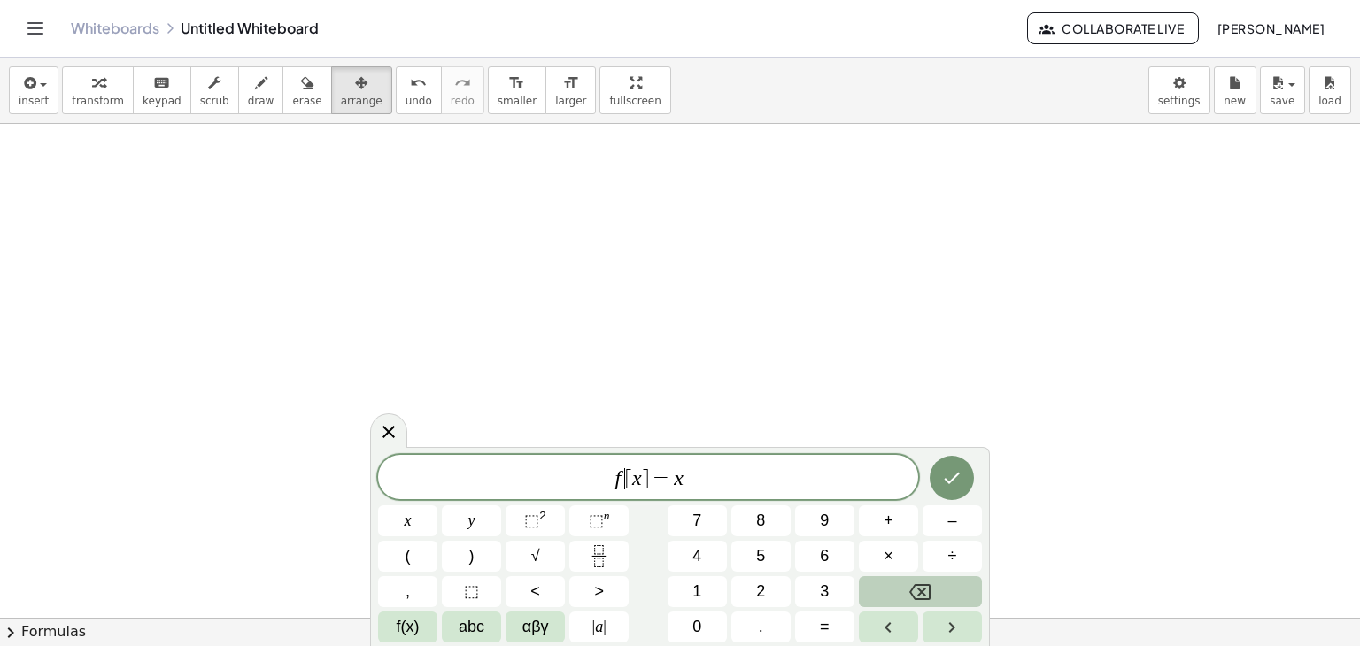
click at [620, 476] on var "f" at bounding box center [617, 478] width 6 height 23
click at [691, 484] on span "h [ x ] = x ​" at bounding box center [648, 479] width 540 height 25
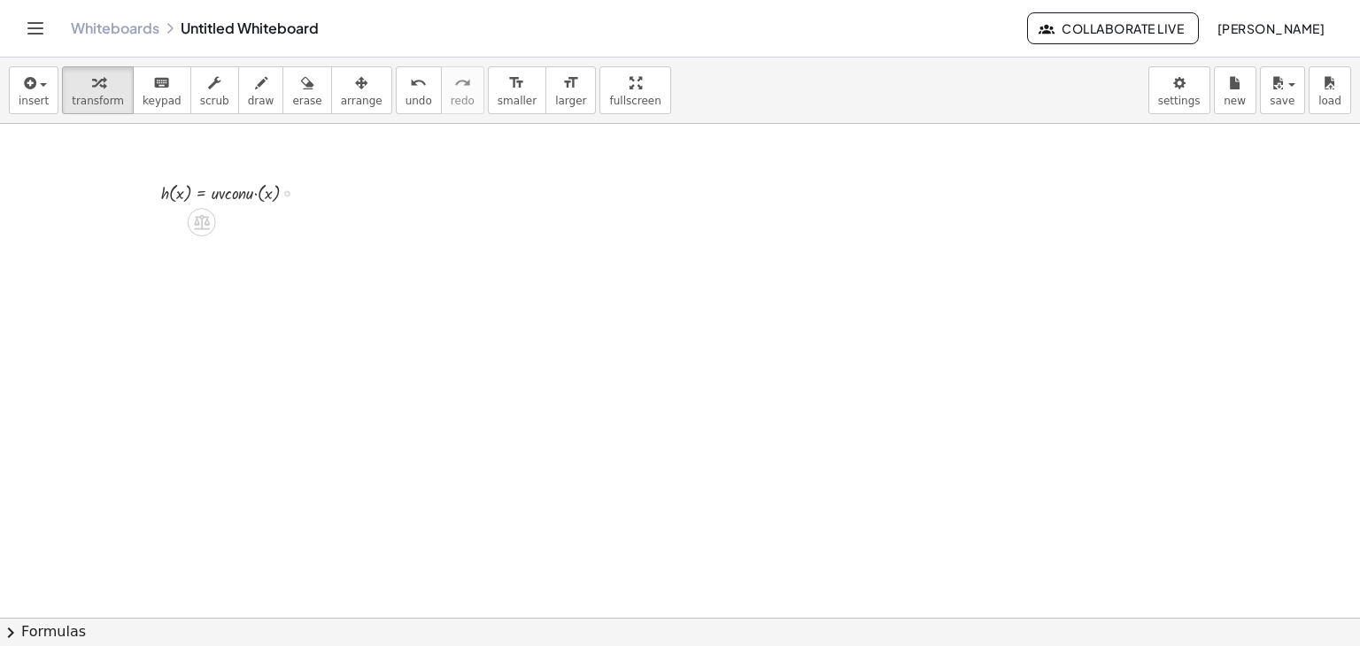
click at [237, 191] on div at bounding box center [235, 192] width 167 height 28
click at [25, 85] on icon "button" at bounding box center [28, 83] width 16 height 21
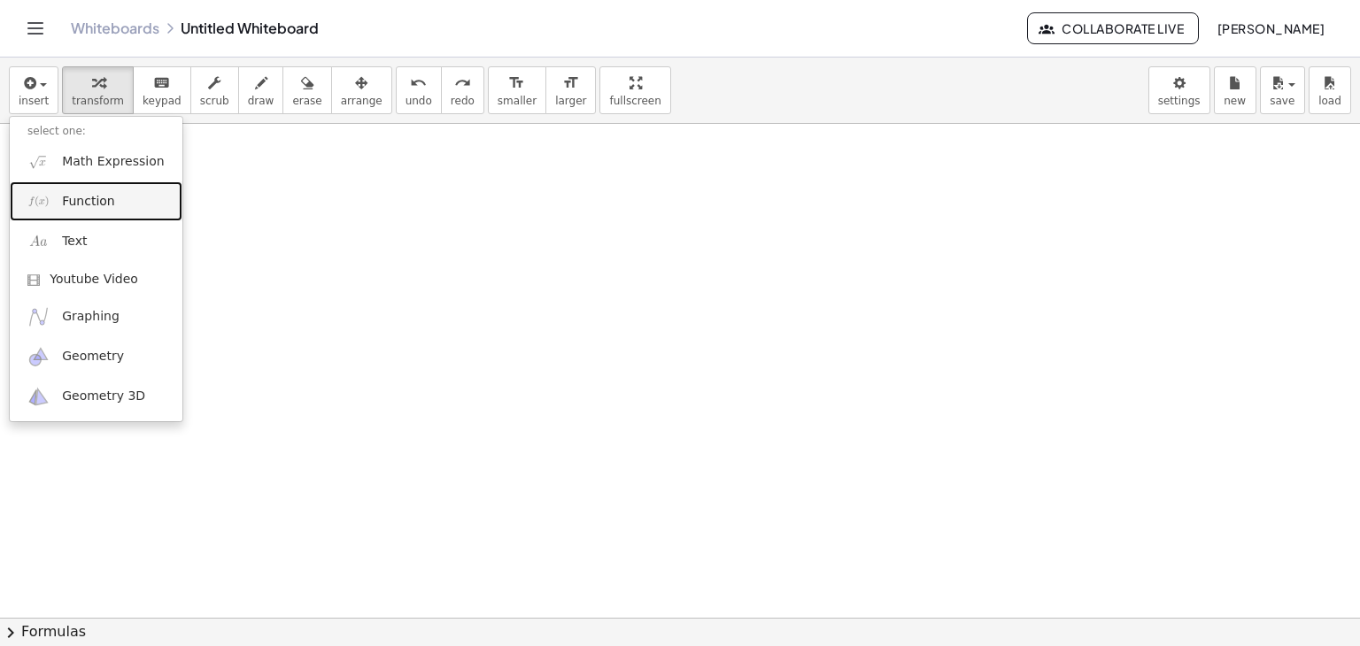
click at [64, 193] on span "Function" at bounding box center [88, 202] width 53 height 18
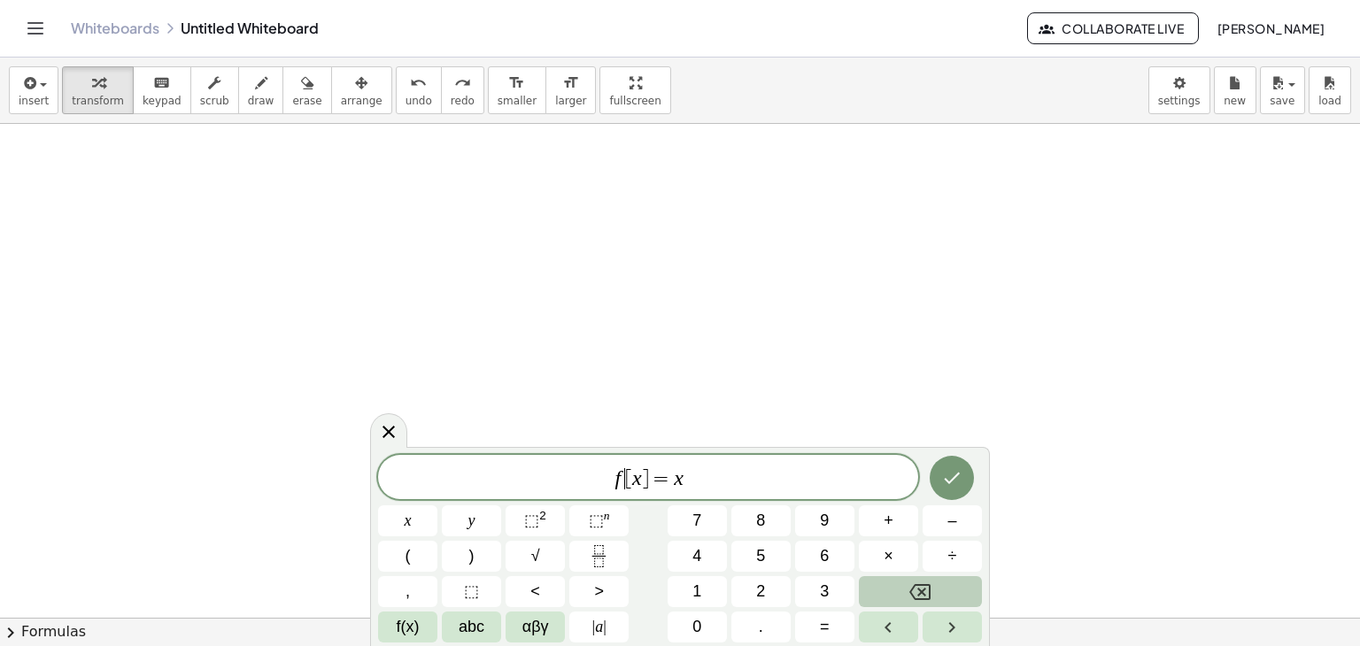
click at [625, 480] on span "[" at bounding box center [628, 478] width 7 height 21
click at [699, 485] on span "h ​ [ x ] = x" at bounding box center [648, 479] width 540 height 25
click at [962, 480] on icon "Done" at bounding box center [951, 477] width 21 height 21
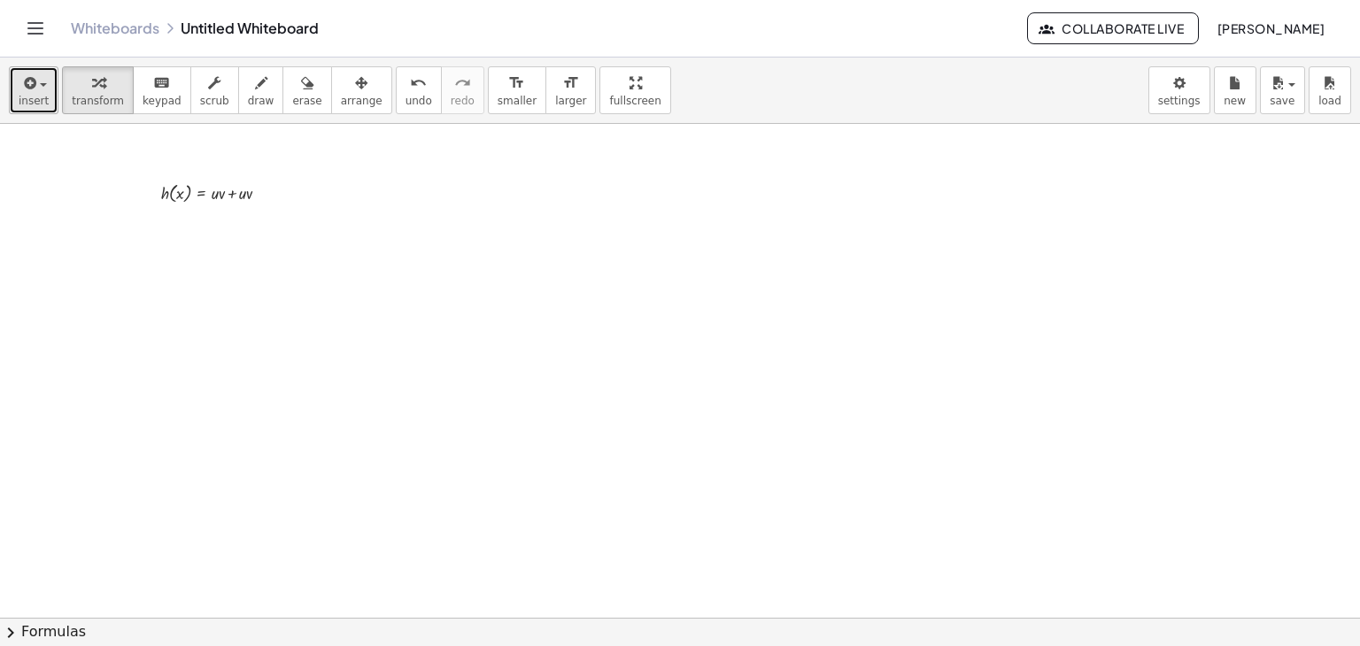
click at [28, 107] on button "insert" at bounding box center [34, 90] width 50 height 48
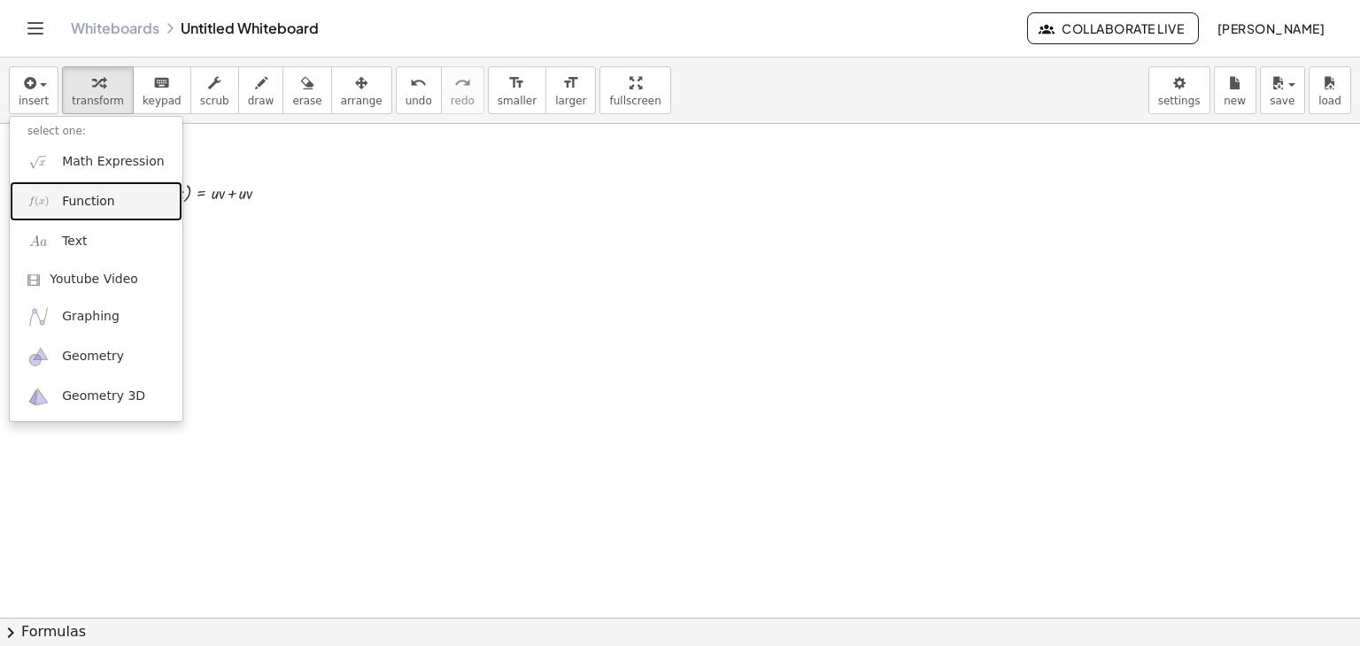
click at [30, 197] on img at bounding box center [38, 201] width 22 height 22
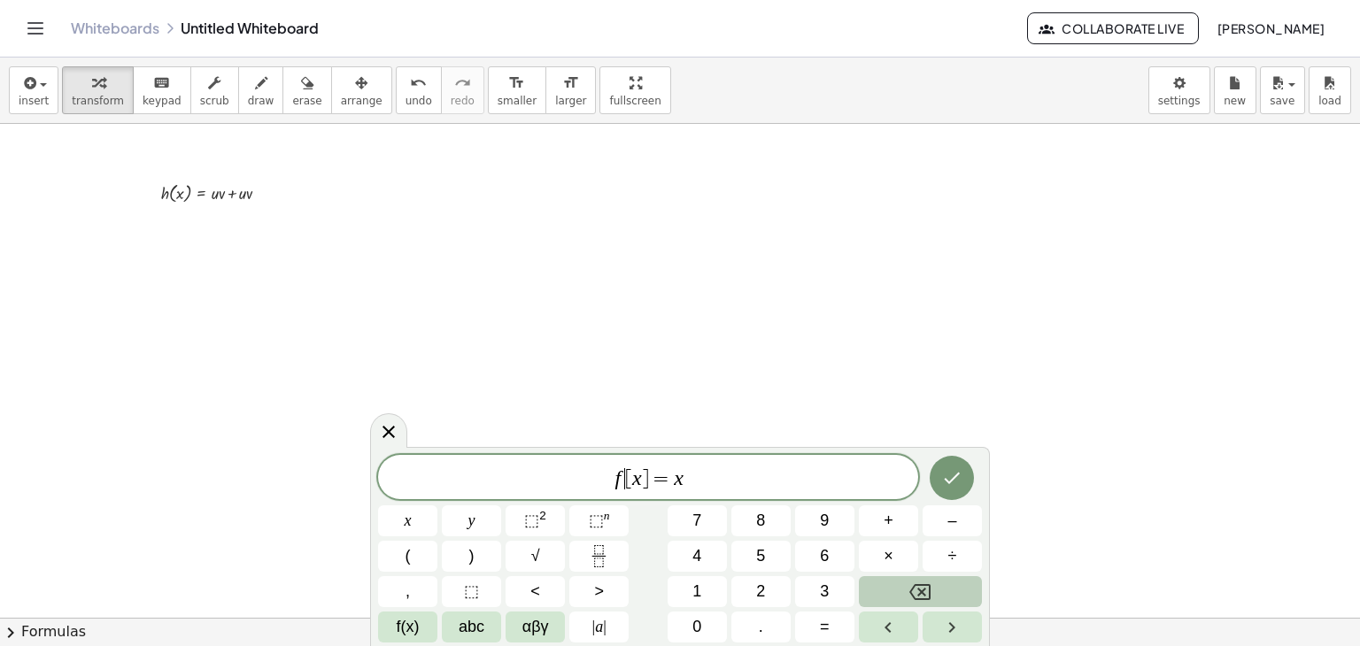
click at [619, 481] on var "f" at bounding box center [617, 478] width 6 height 23
click at [606, 565] on icon "Fraction" at bounding box center [599, 556] width 22 height 22
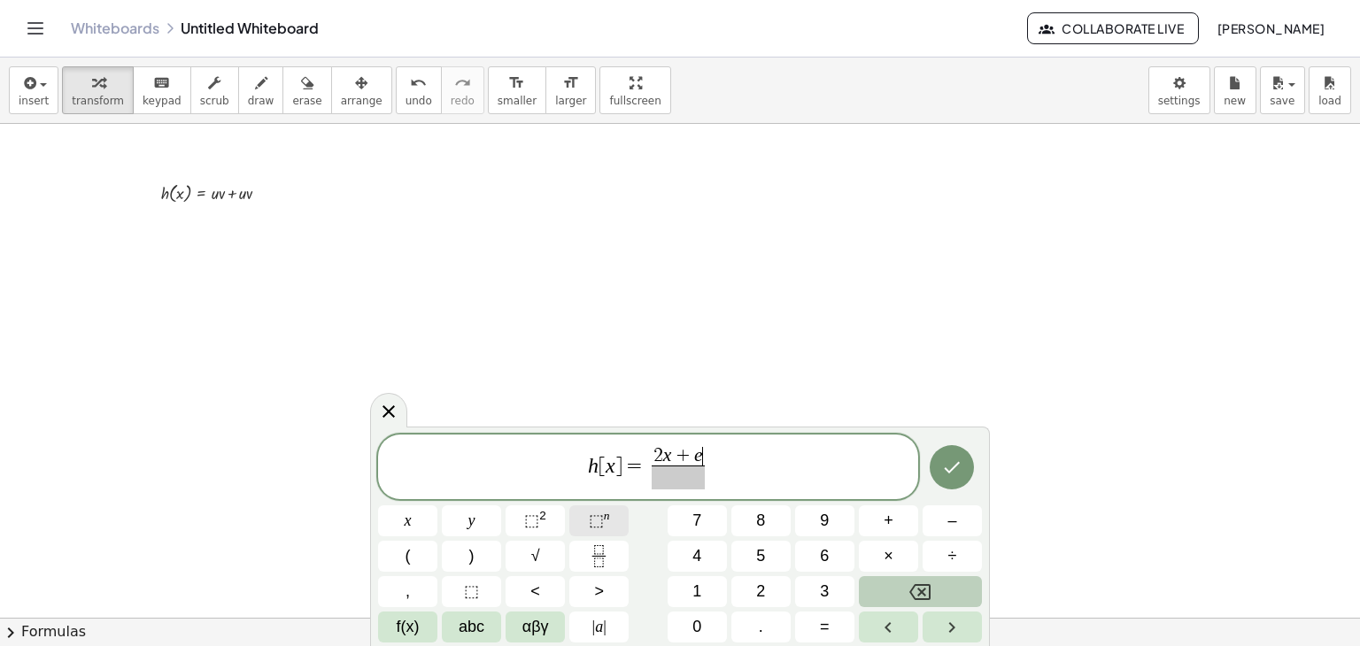
click at [597, 525] on span "⬚" at bounding box center [596, 521] width 15 height 18
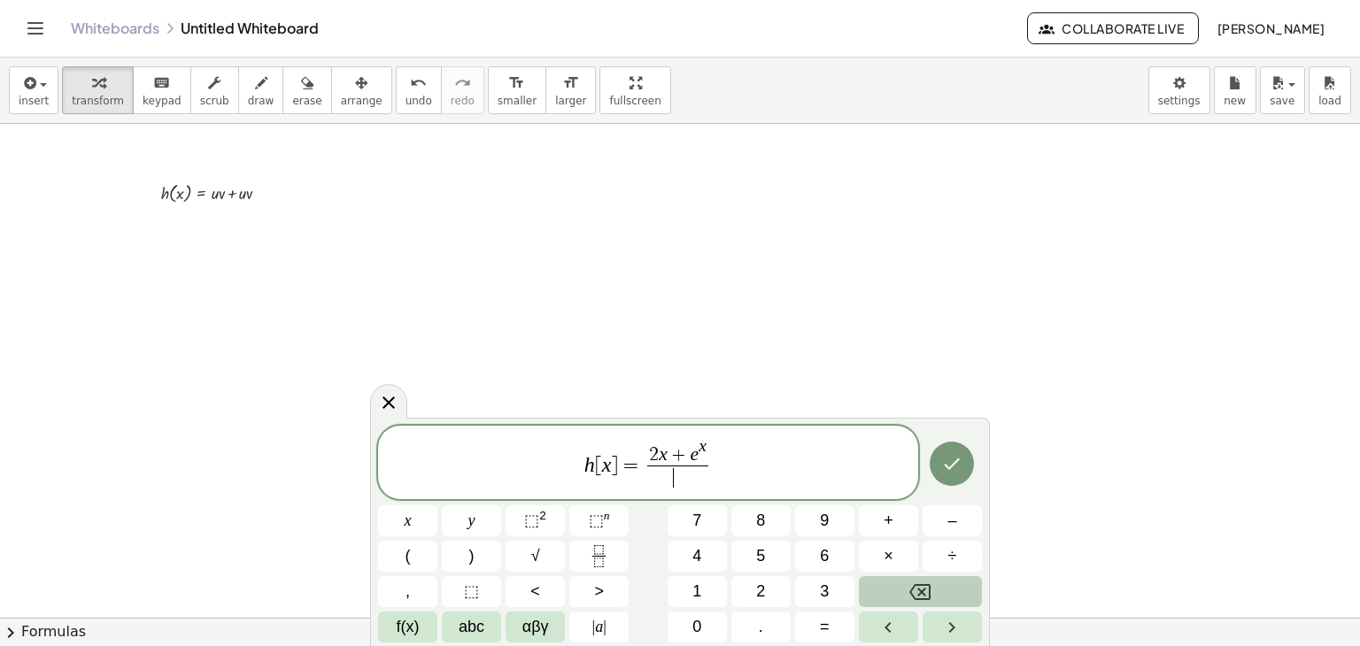
click at [678, 481] on span "​" at bounding box center [677, 478] width 61 height 24
click at [534, 509] on span "⬚ 2" at bounding box center [535, 521] width 22 height 24
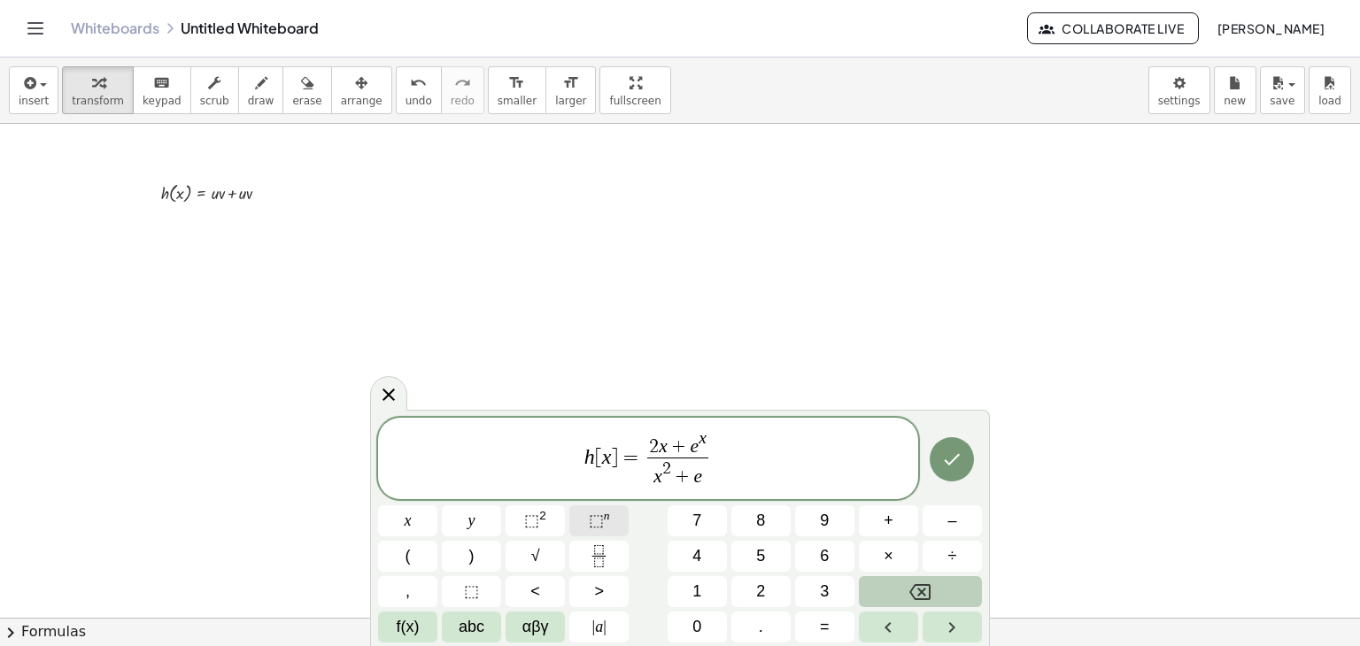
click at [605, 516] on sup "n" at bounding box center [607, 515] width 6 height 13
click at [401, 635] on span "f(x)" at bounding box center [408, 627] width 23 height 24
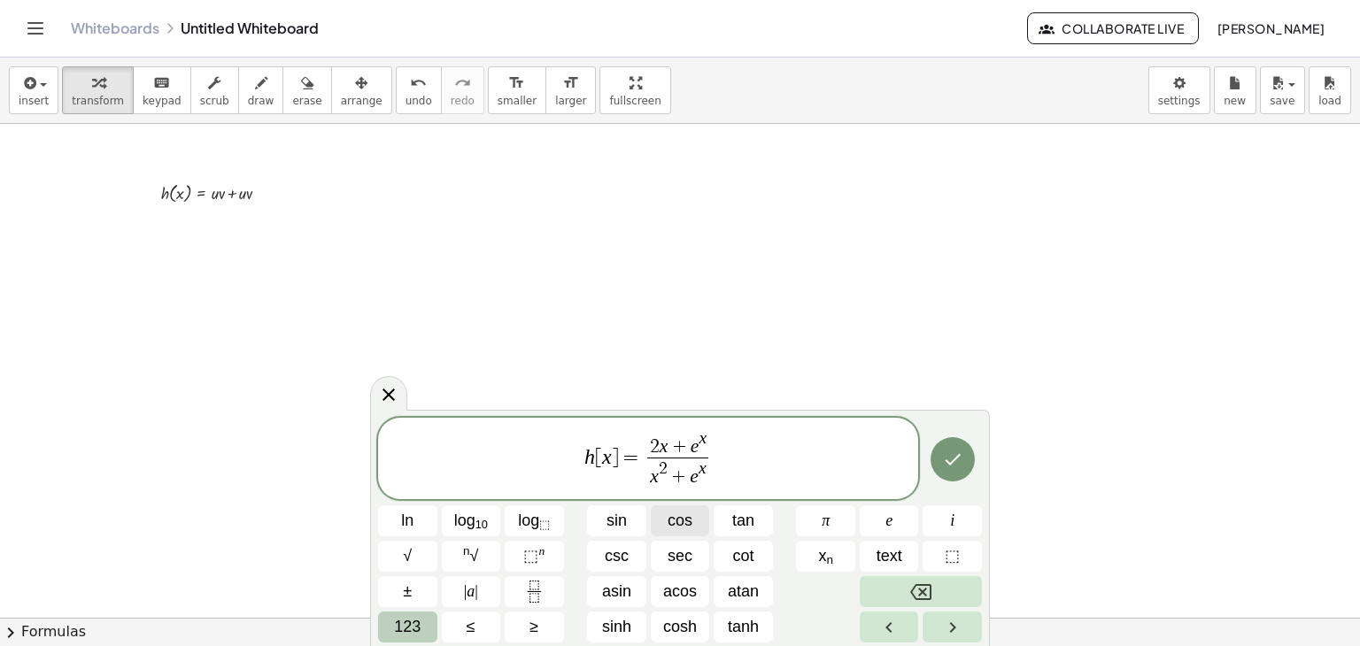
click at [691, 526] on span "cos" at bounding box center [680, 521] width 25 height 24
click at [399, 514] on button "ln" at bounding box center [407, 521] width 59 height 31
click at [418, 633] on span "123" at bounding box center [407, 627] width 27 height 24
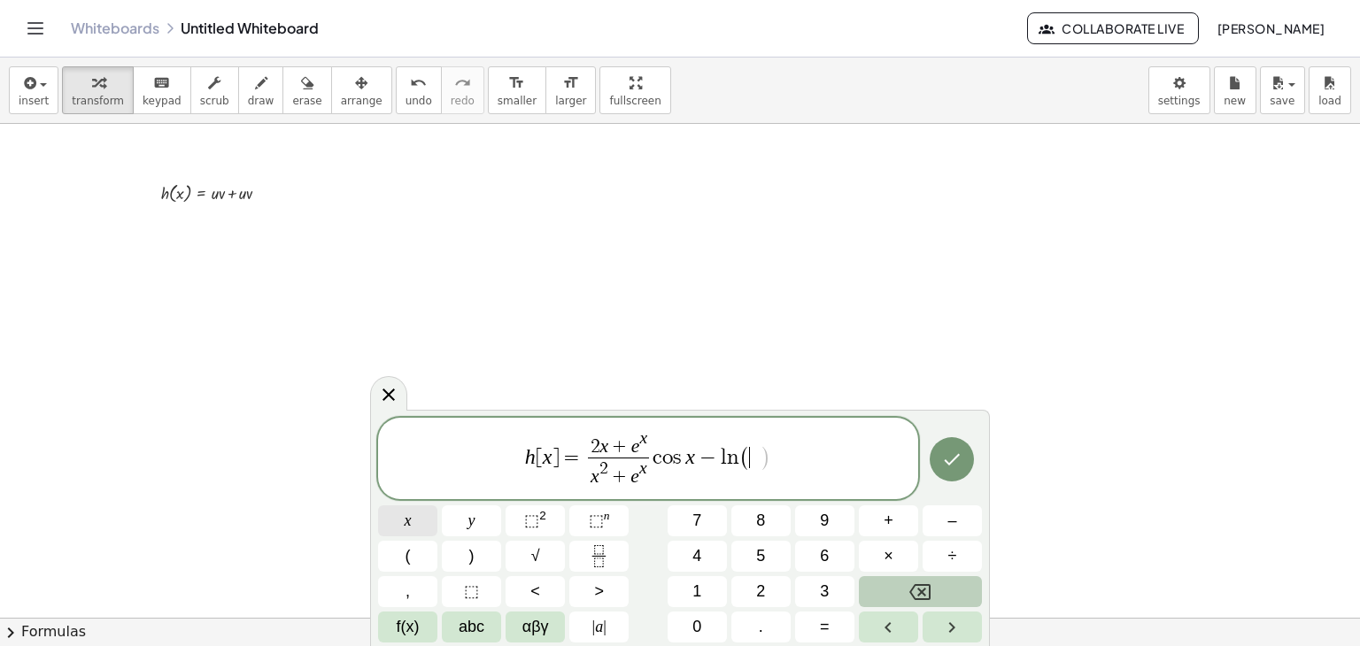
click at [397, 529] on button "x" at bounding box center [407, 521] width 59 height 31
click at [521, 515] on button "⬚ 2" at bounding box center [535, 521] width 59 height 31
click at [620, 516] on button "⬚ n" at bounding box center [598, 521] width 59 height 31
click at [383, 614] on button "f(x)" at bounding box center [407, 627] width 59 height 31
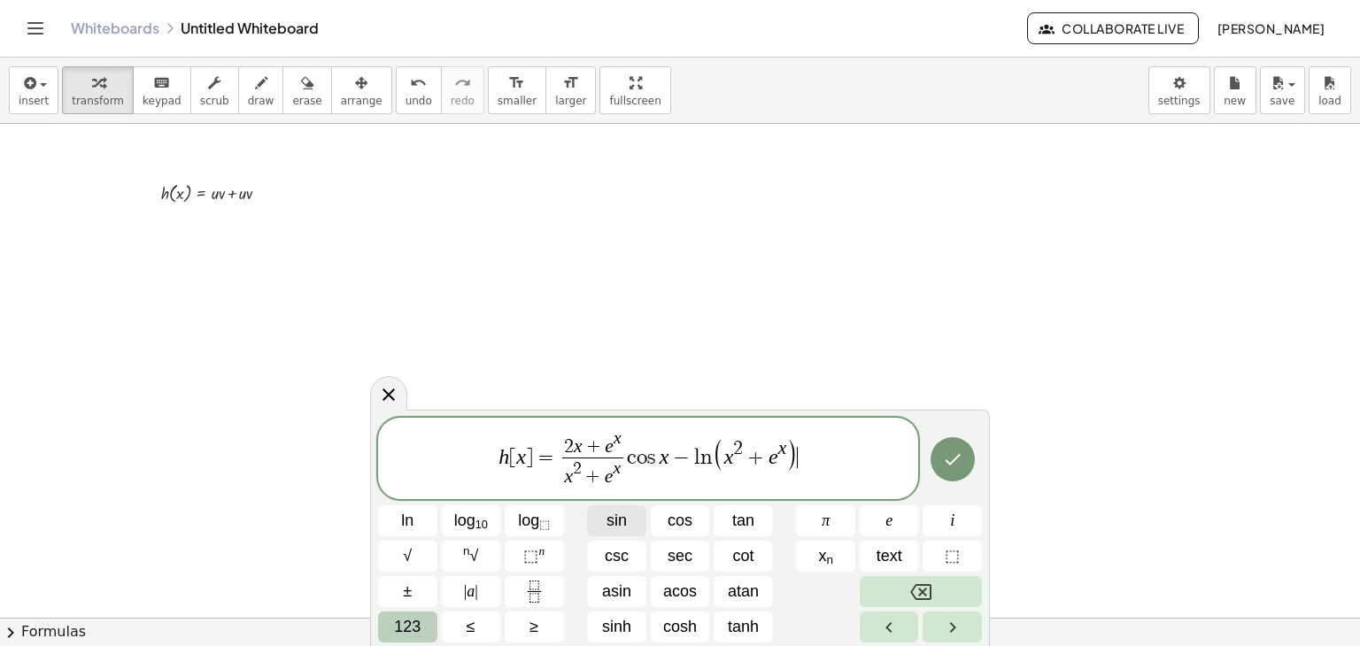
click at [620, 529] on span "sin" at bounding box center [616, 521] width 20 height 24
click at [959, 462] on icon "Done" at bounding box center [952, 459] width 21 height 21
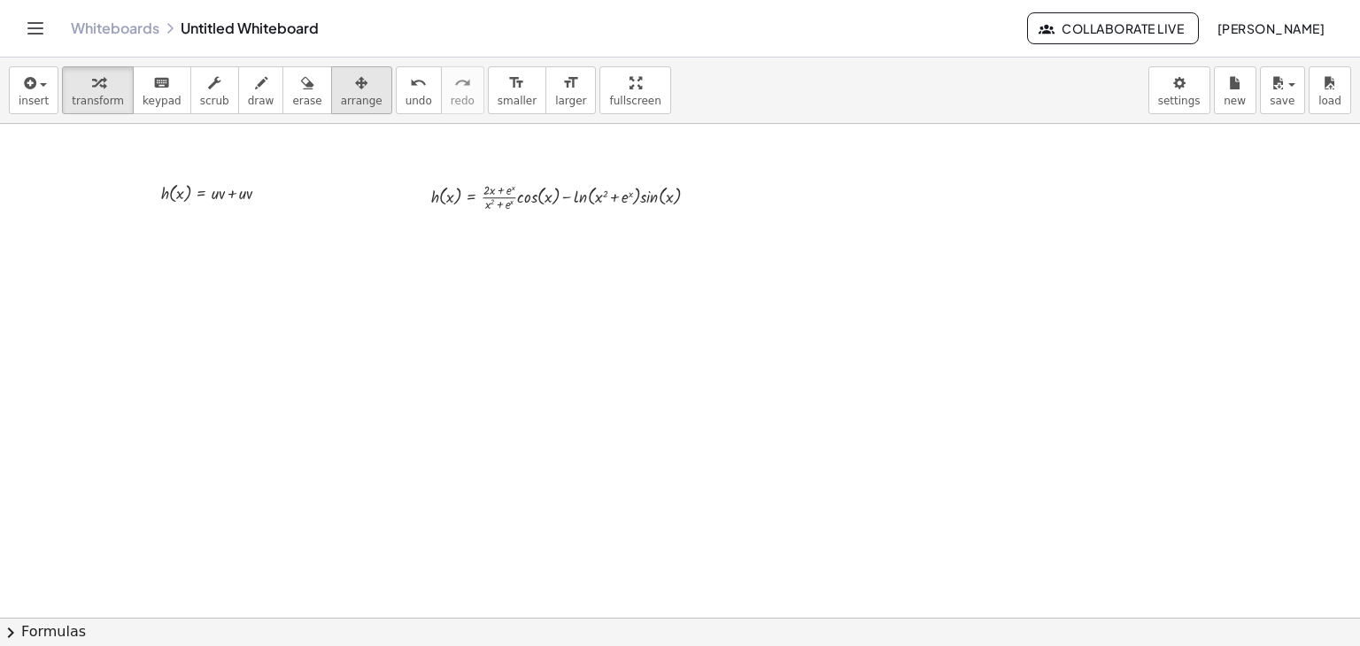
click at [341, 100] on span "arrange" at bounding box center [362, 101] width 42 height 12
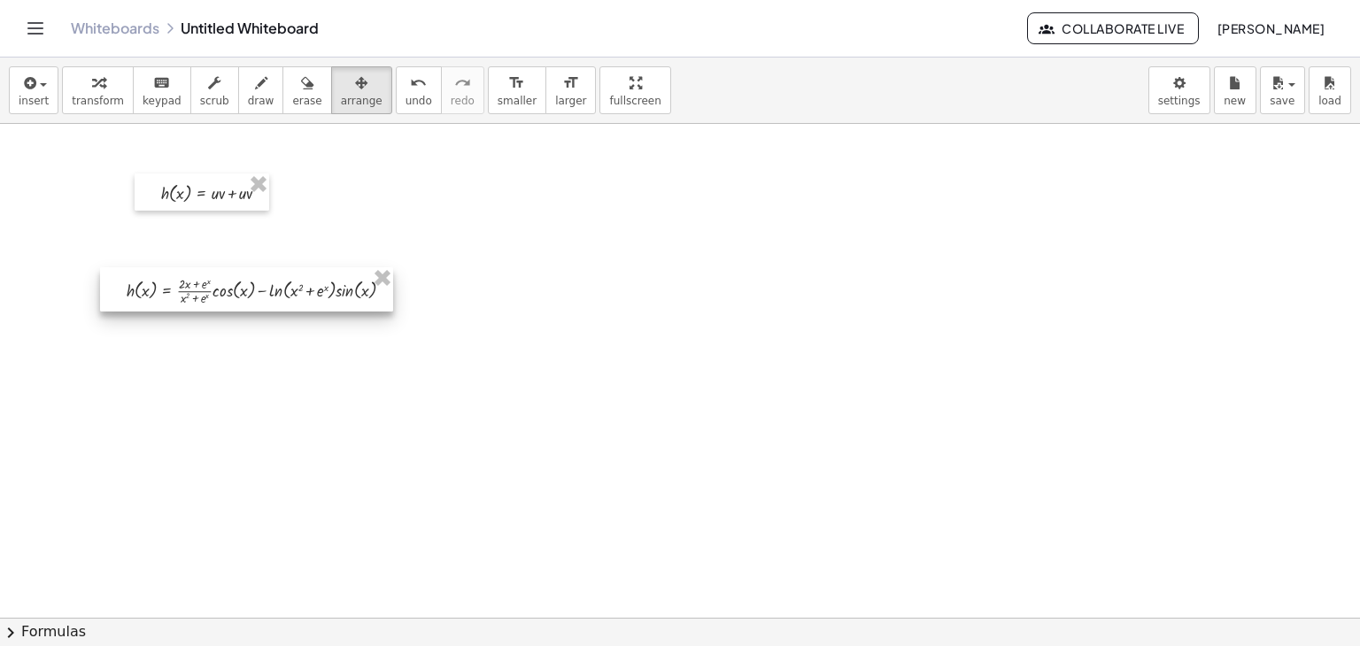
drag, startPoint x: 487, startPoint y: 197, endPoint x: 184, endPoint y: 288, distance: 316.0
click at [184, 288] on div at bounding box center [246, 289] width 293 height 45
click at [99, 97] on span "transform" at bounding box center [98, 101] width 52 height 12
click at [331, 108] on button "arrange" at bounding box center [361, 90] width 61 height 48
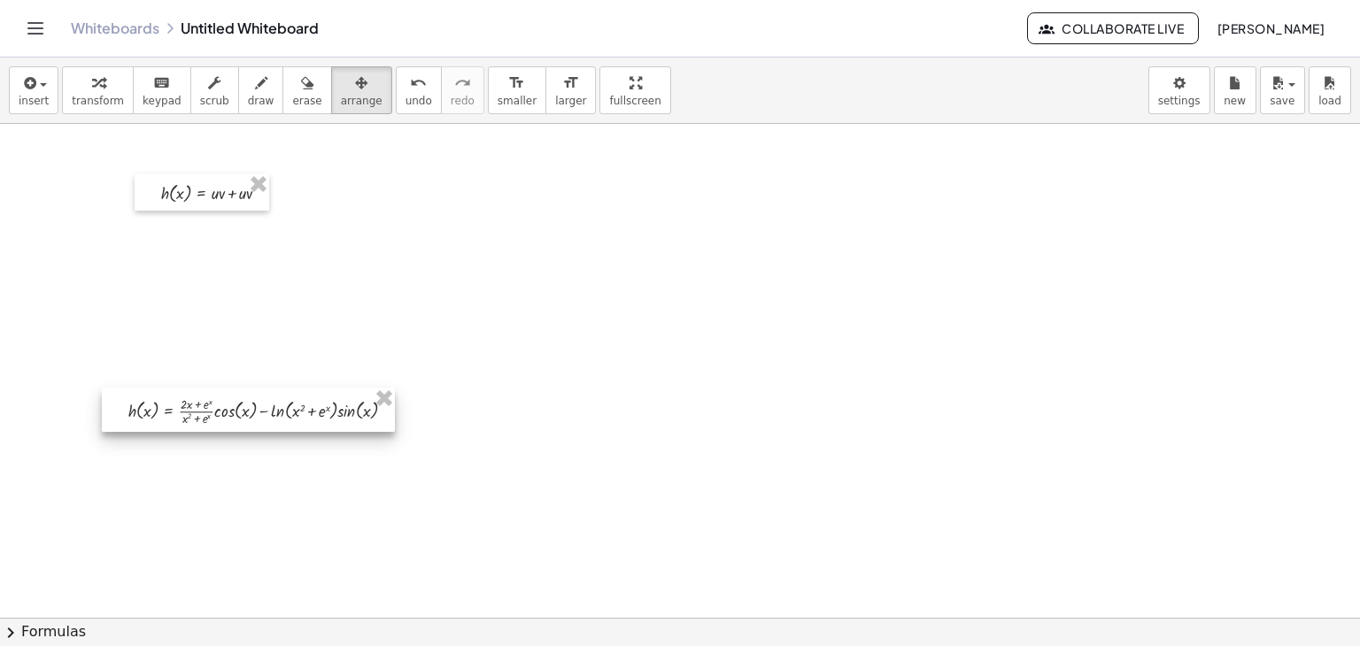
drag, startPoint x: 249, startPoint y: 305, endPoint x: 251, endPoint y: 425, distance: 120.4
click at [251, 425] on div at bounding box center [248, 410] width 293 height 45
click at [96, 65] on div "insert select one: Math Expression Function Text Youtube Video Graphing Geometr…" at bounding box center [680, 91] width 1360 height 66
click at [99, 97] on span "transform" at bounding box center [98, 101] width 52 height 12
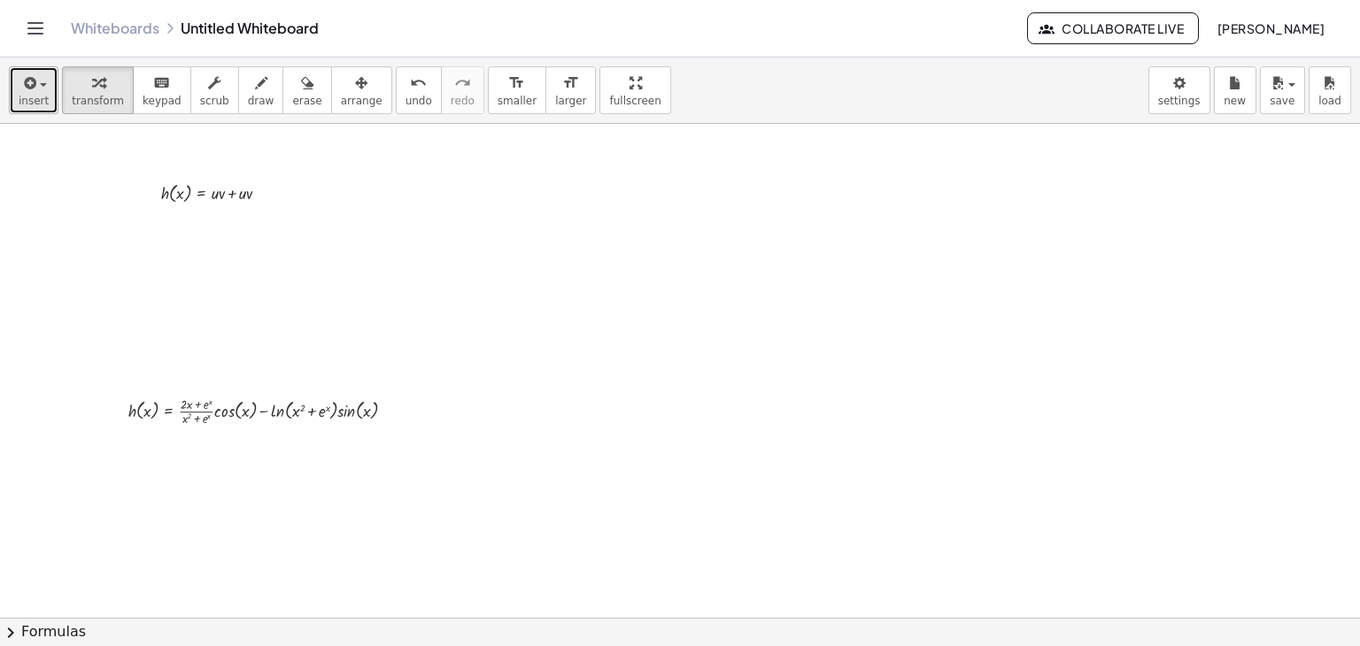
click at [41, 107] on span "insert" at bounding box center [34, 101] width 30 height 12
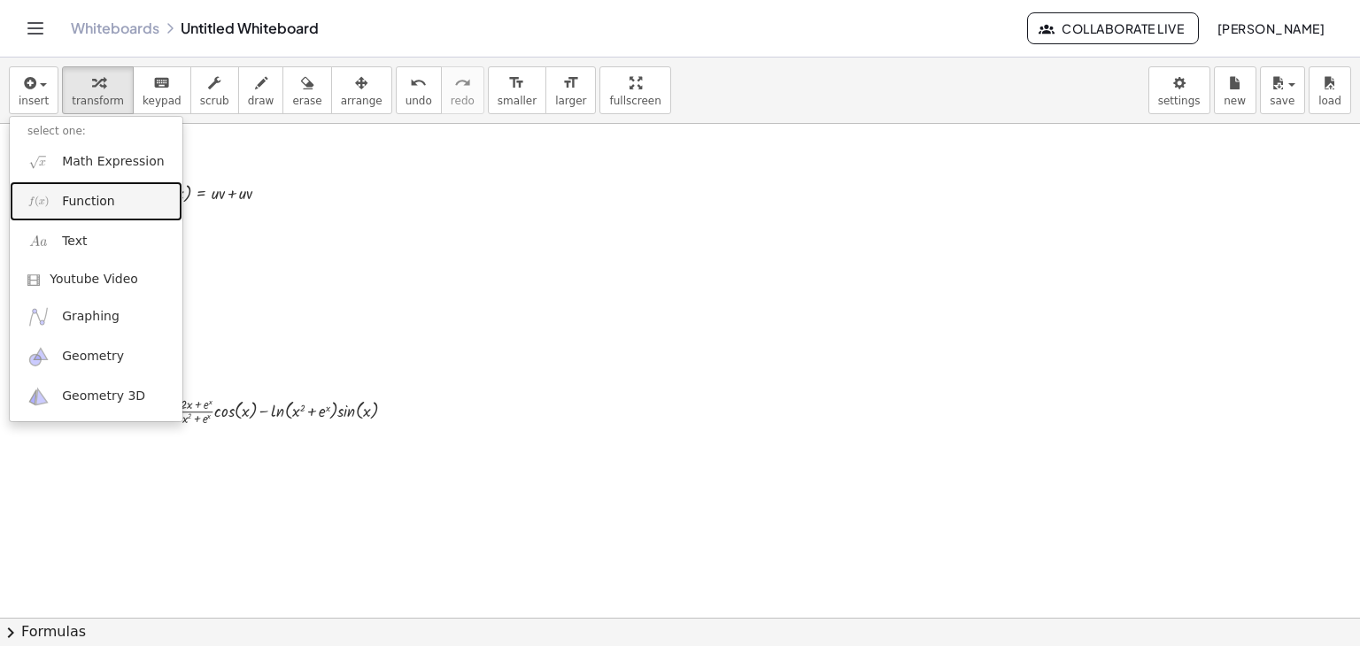
click at [68, 200] on span "Function" at bounding box center [88, 202] width 53 height 18
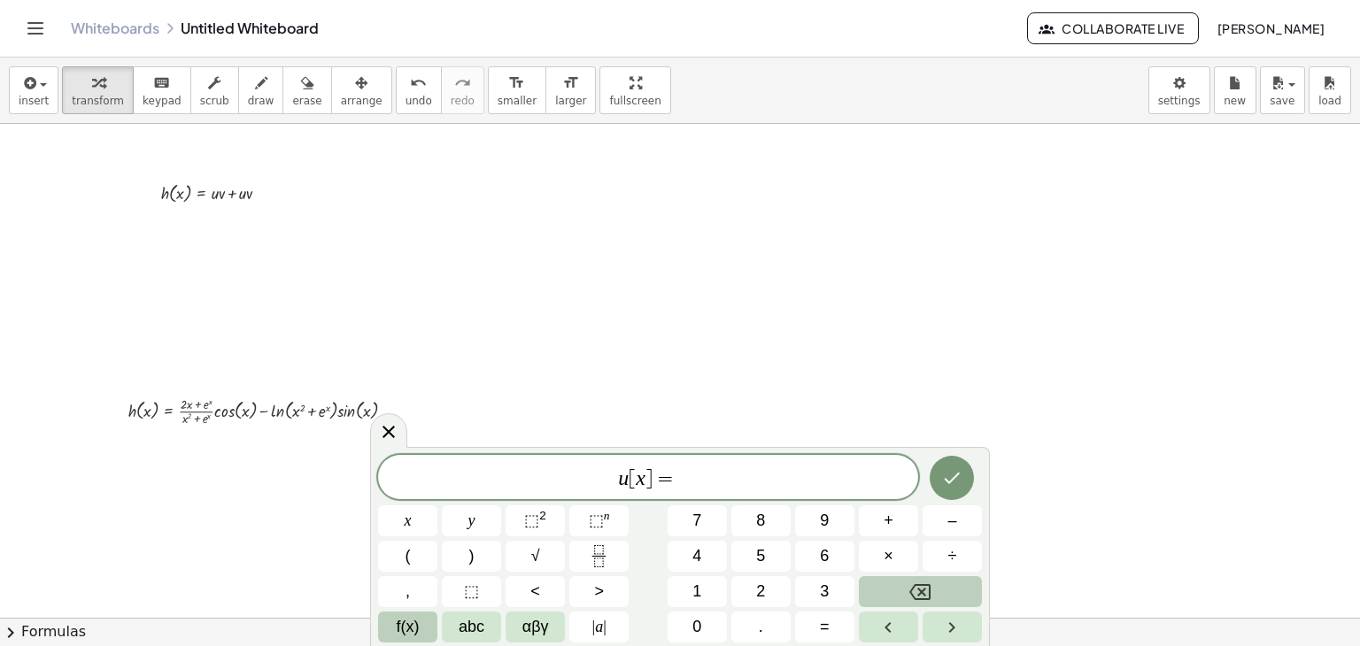
click at [392, 624] on button "f(x)" at bounding box center [407, 627] width 59 height 31
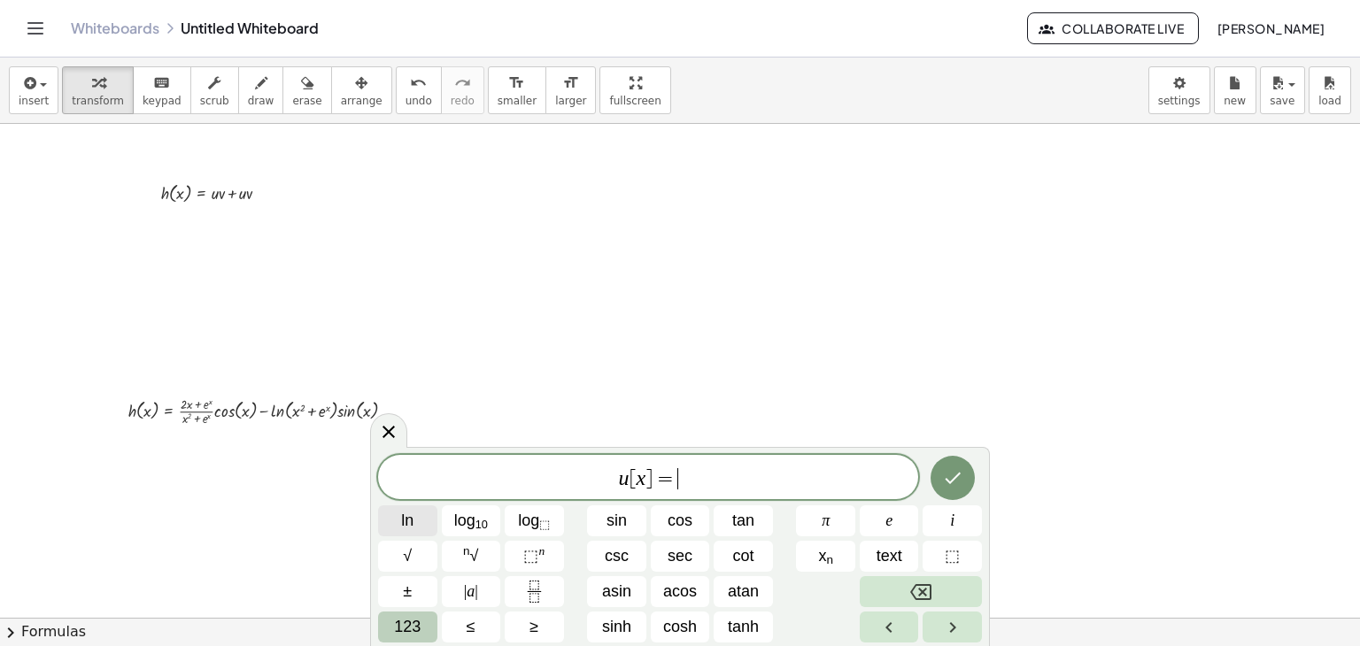
click at [411, 526] on span "ln" at bounding box center [407, 521] width 12 height 24
click at [408, 626] on span "123" at bounding box center [407, 627] width 27 height 24
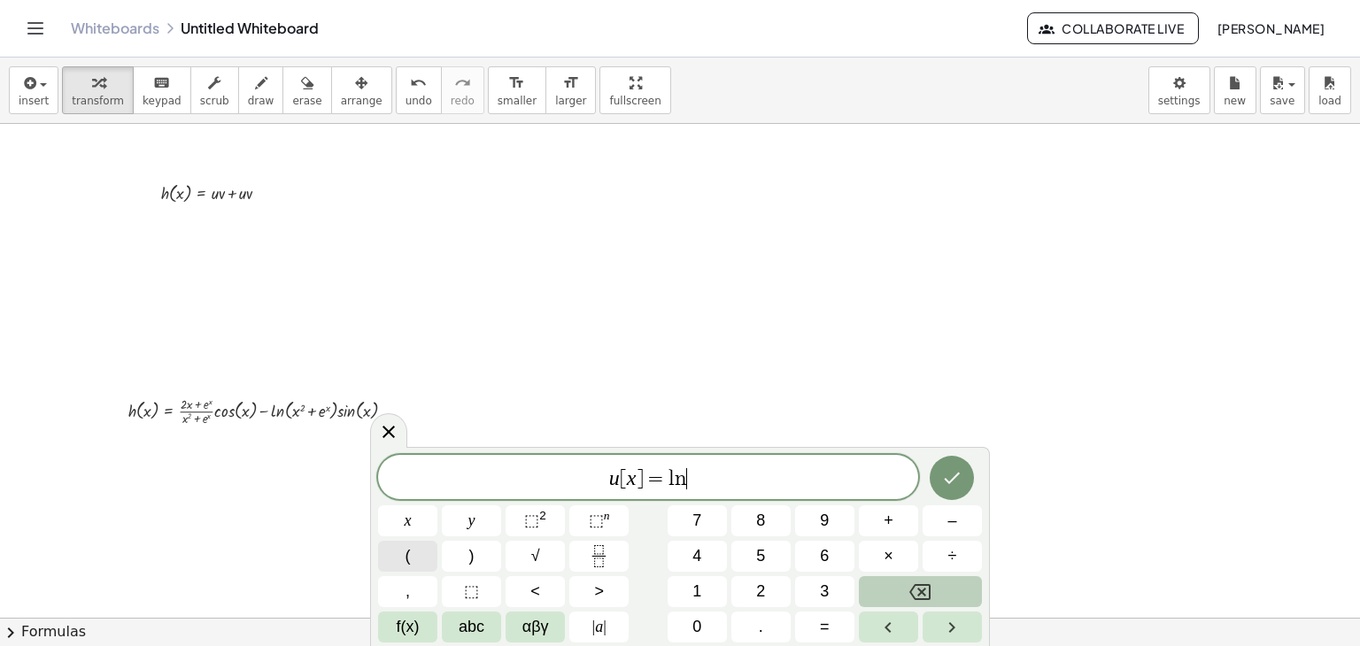
click at [430, 560] on button "(" at bounding box center [407, 556] width 59 height 31
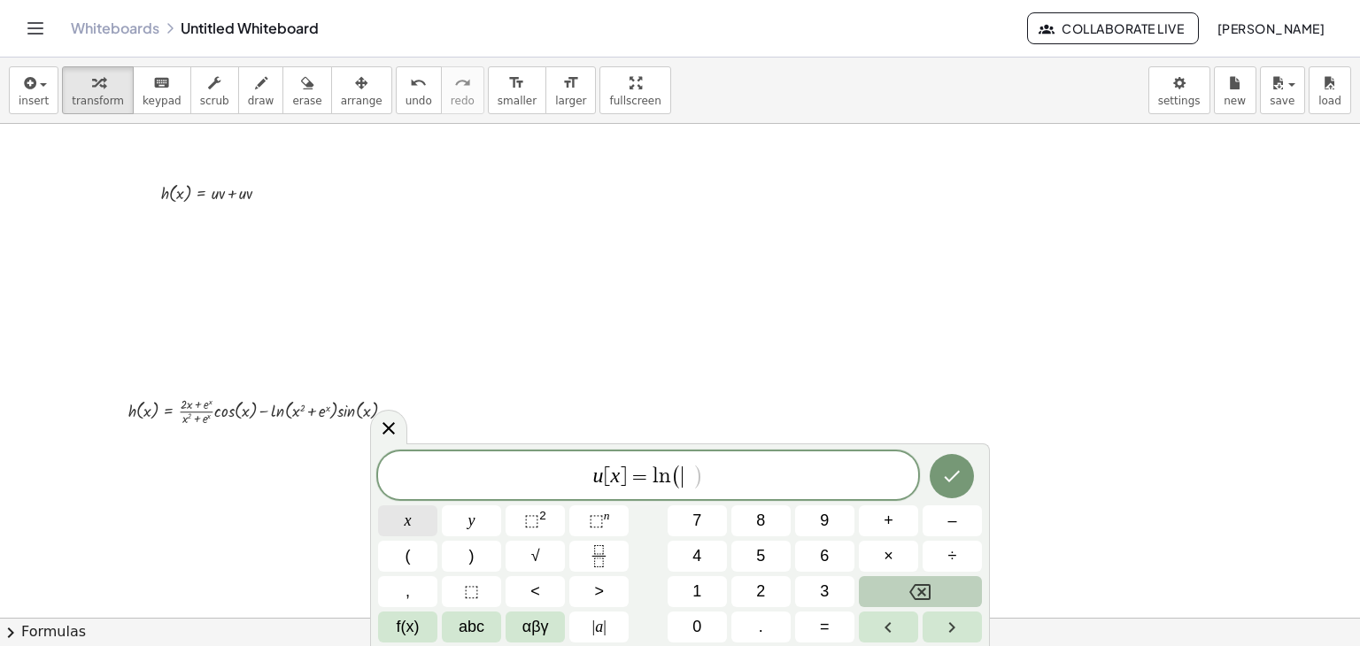
click at [384, 525] on button "x" at bounding box center [407, 521] width 59 height 31
click at [516, 527] on button "⬚ 2" at bounding box center [535, 521] width 59 height 31
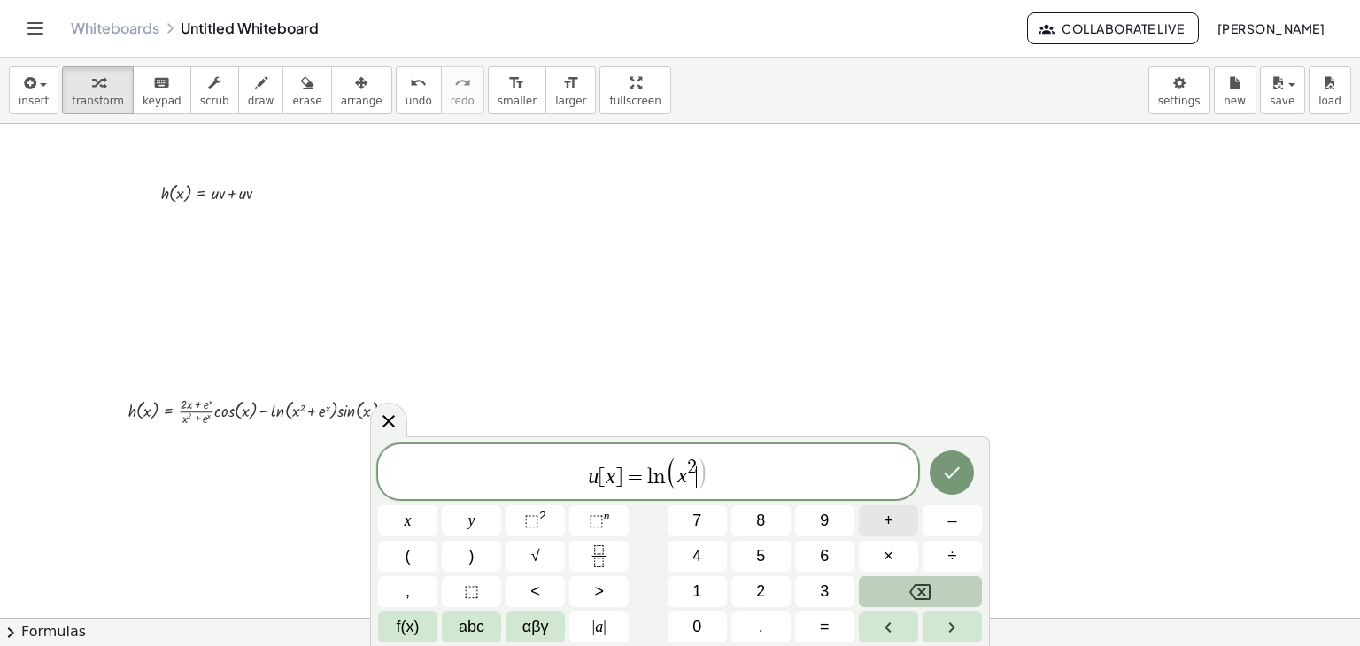
click at [882, 532] on button "+" at bounding box center [888, 521] width 59 height 31
click at [613, 522] on button "⬚ n" at bounding box center [598, 521] width 59 height 31
click at [954, 479] on icon "Done" at bounding box center [951, 472] width 21 height 21
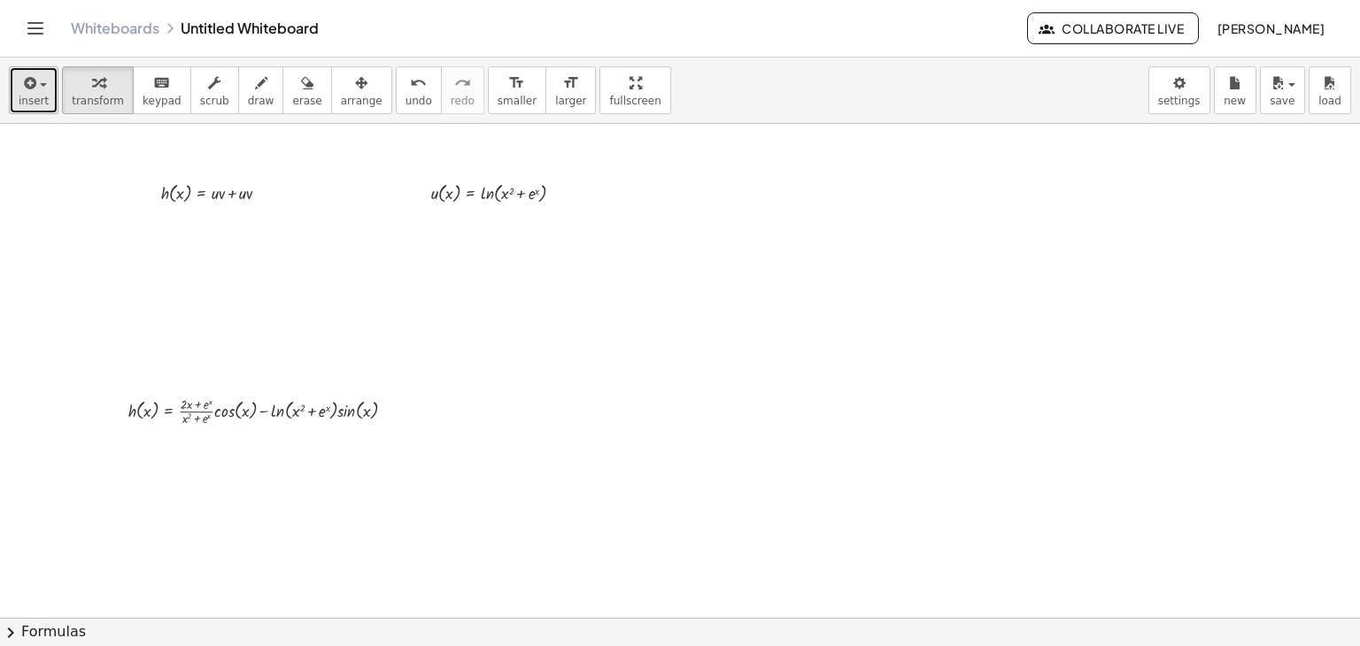
click at [27, 93] on icon "button" at bounding box center [28, 83] width 16 height 21
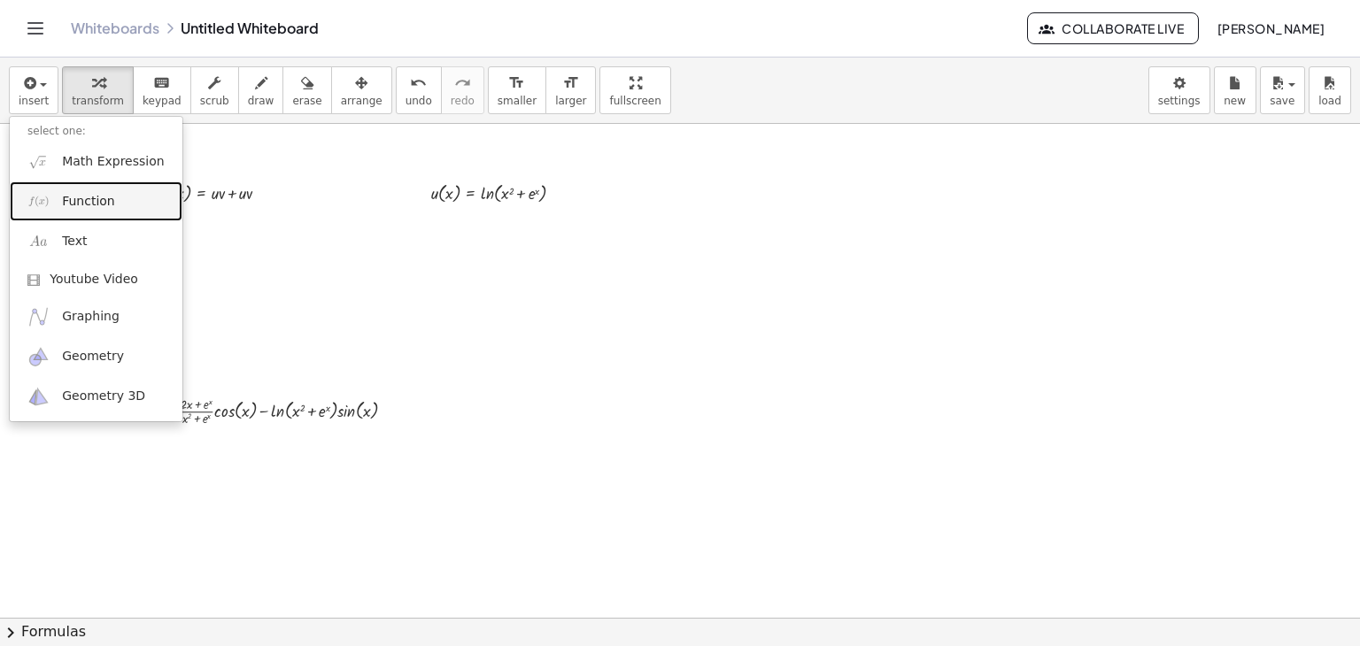
click at [93, 197] on span "Function" at bounding box center [88, 202] width 53 height 18
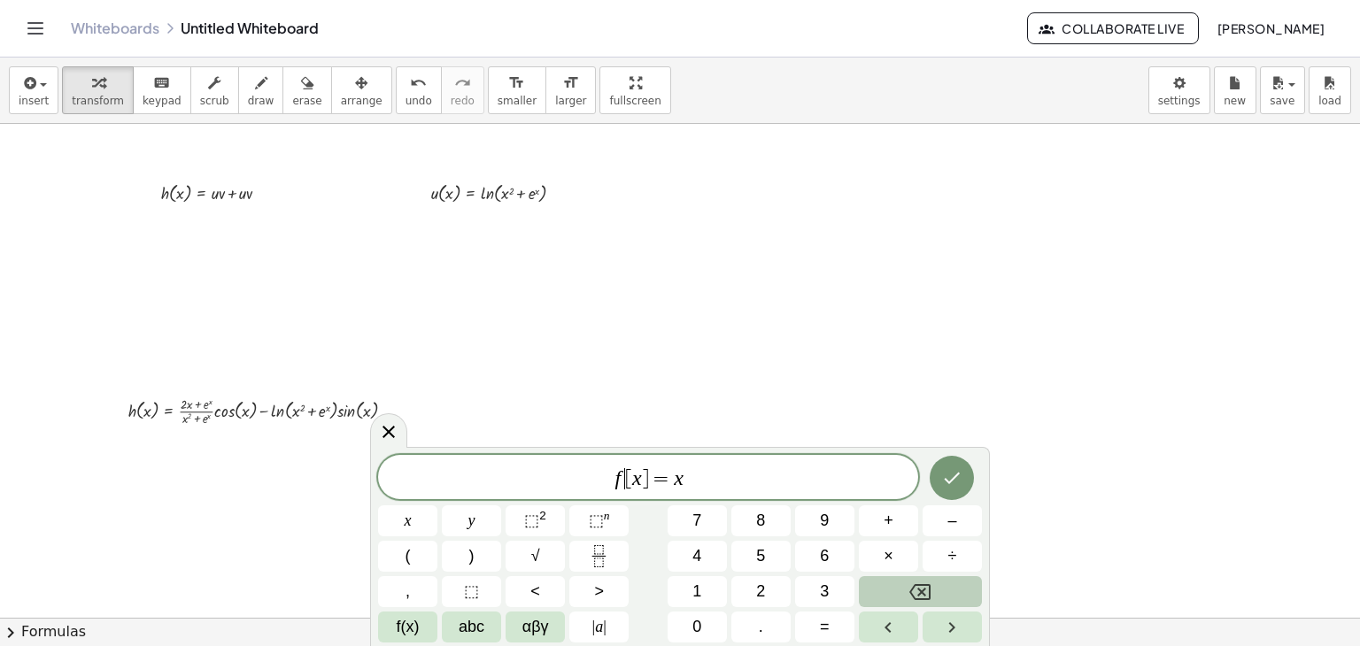
click at [626, 489] on span "f ​ [ x ] = x" at bounding box center [648, 479] width 540 height 25
click at [729, 483] on span "v ​ [ x ] = x" at bounding box center [648, 479] width 540 height 25
click at [421, 634] on button "f(x)" at bounding box center [407, 627] width 59 height 31
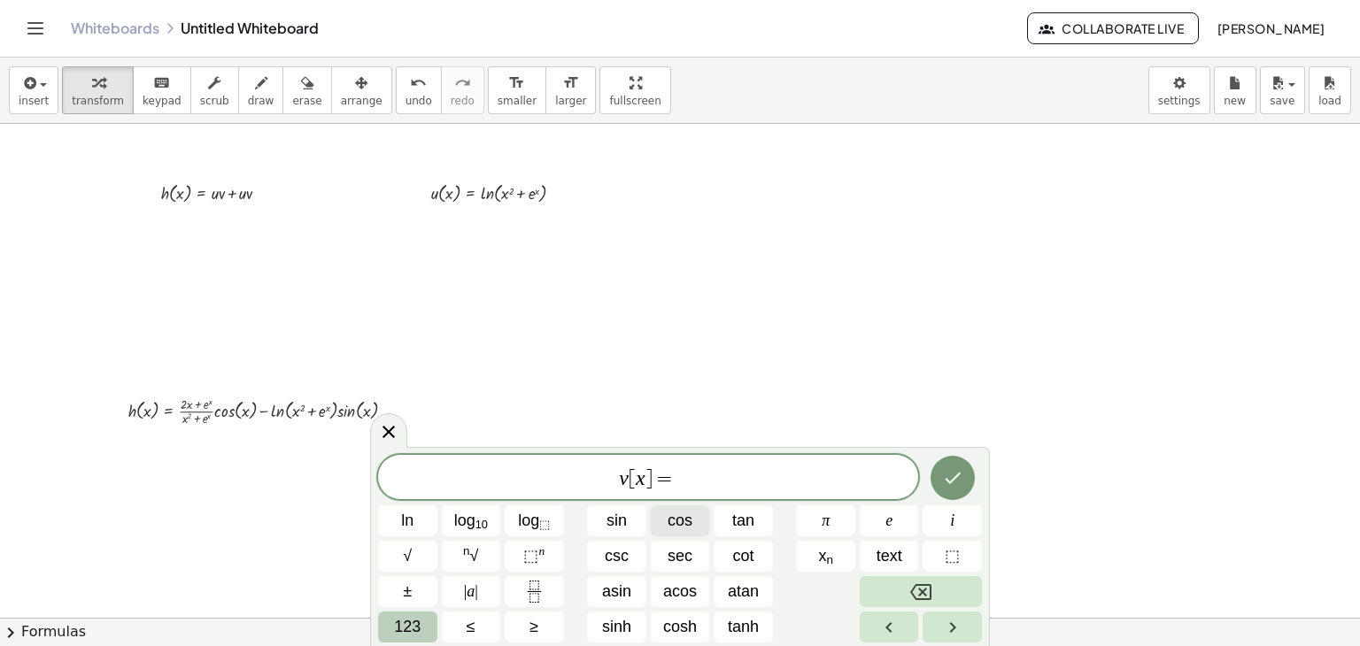
click at [674, 529] on span "cos" at bounding box center [680, 521] width 25 height 24
click at [952, 474] on icon "Done" at bounding box center [952, 477] width 21 height 21
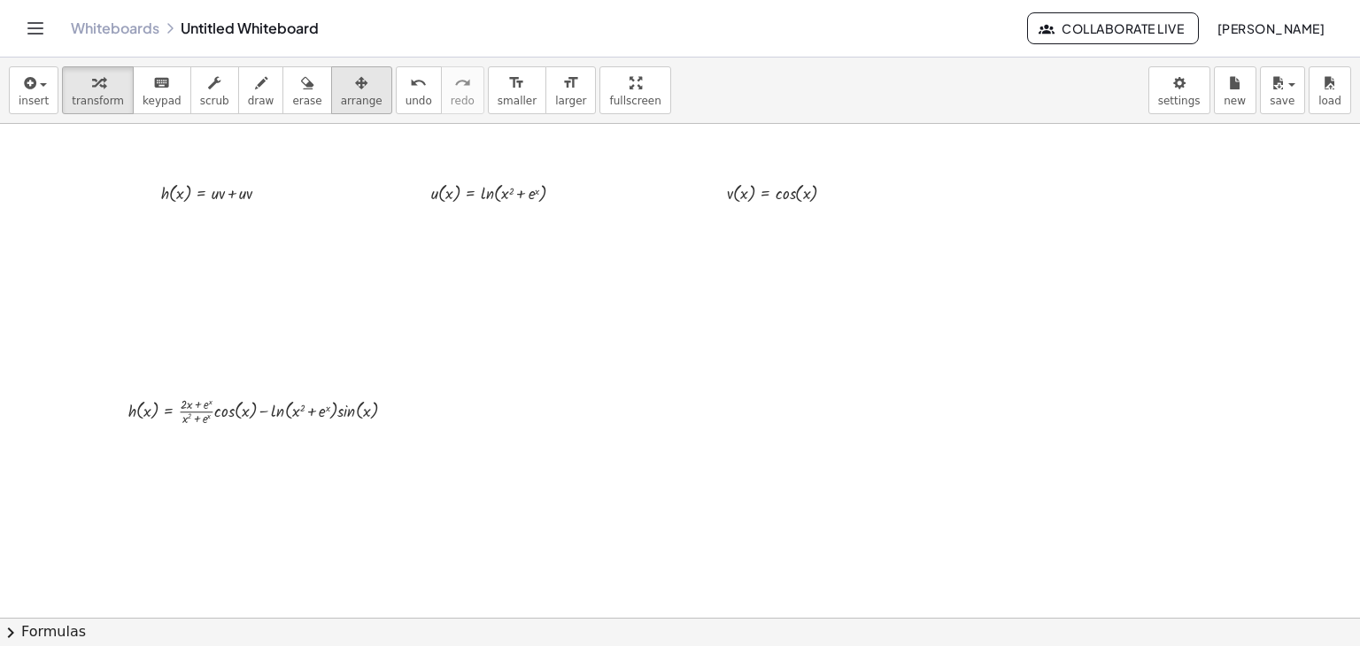
click at [355, 89] on icon "button" at bounding box center [361, 83] width 12 height 21
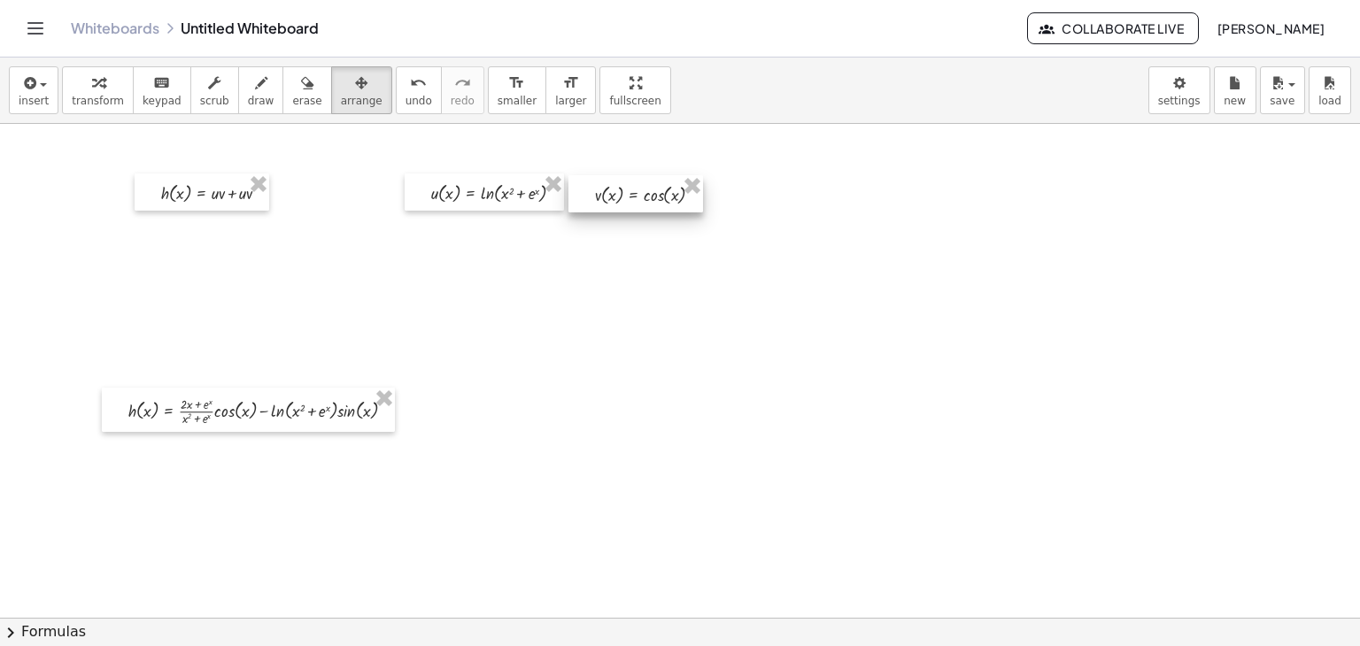
drag, startPoint x: 752, startPoint y: 200, endPoint x: 621, endPoint y: 202, distance: 131.0
click at [621, 202] on div at bounding box center [635, 193] width 135 height 37
click at [591, 201] on div at bounding box center [635, 192] width 135 height 37
click at [341, 95] on span "arrange" at bounding box center [362, 101] width 42 height 12
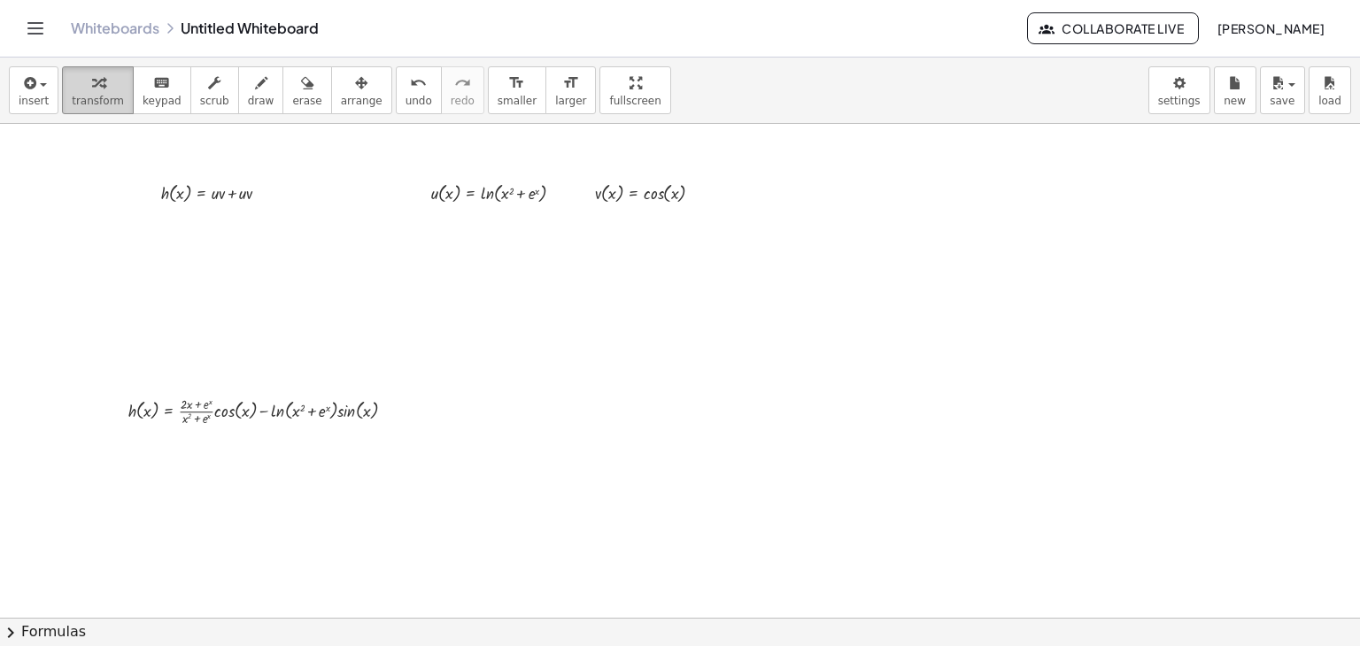
click at [92, 75] on icon "button" at bounding box center [98, 83] width 12 height 21
click at [555, 97] on span "larger" at bounding box center [570, 101] width 31 height 12
click at [28, 91] on icon "button" at bounding box center [28, 83] width 16 height 21
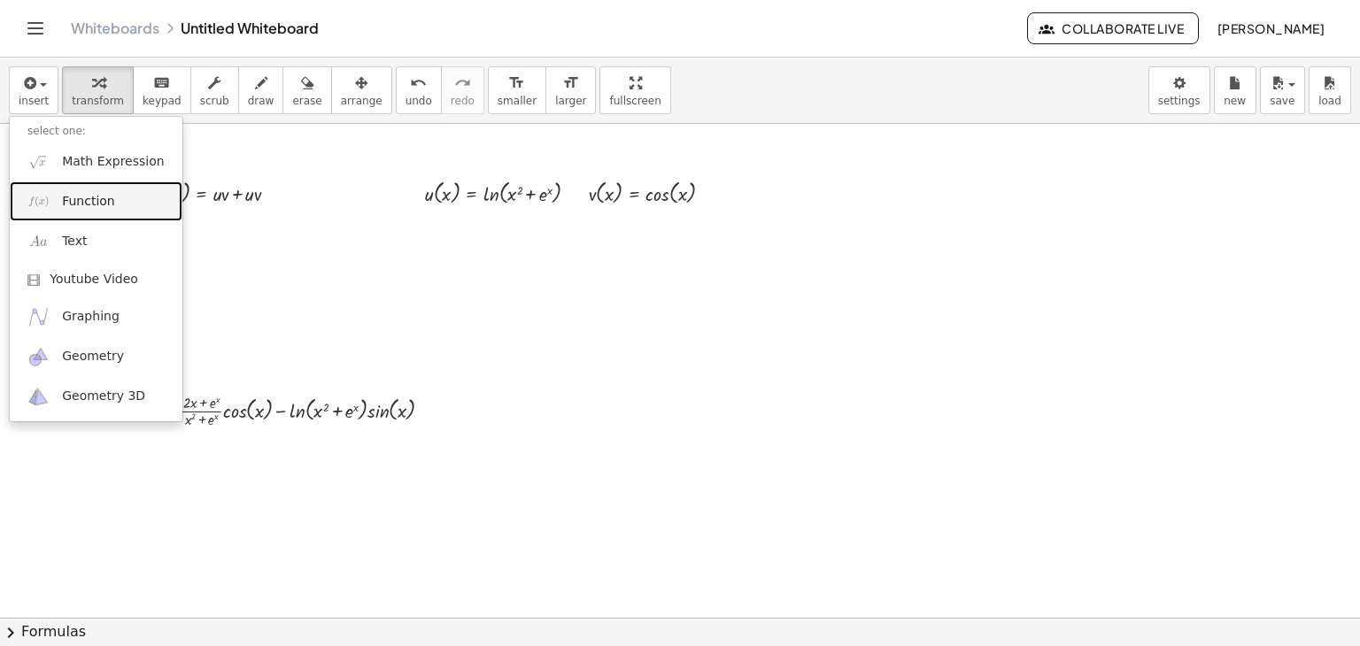
click at [89, 206] on span "Function" at bounding box center [88, 202] width 53 height 18
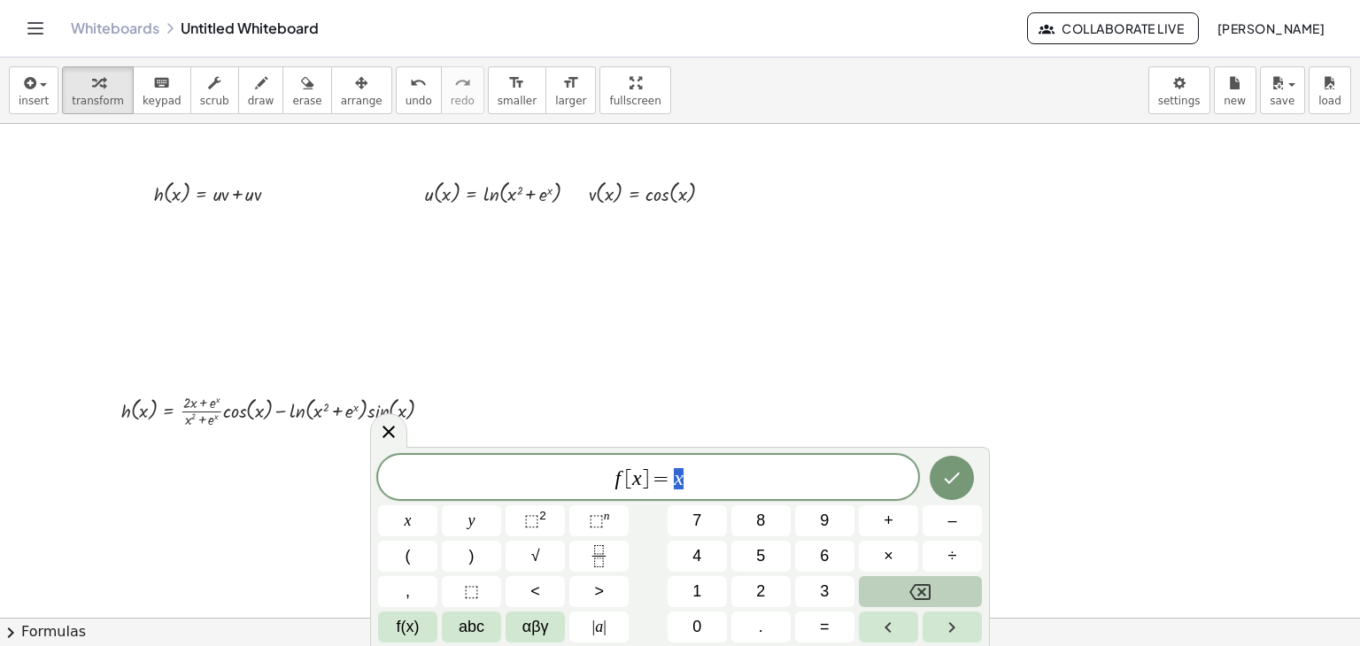
click at [627, 482] on span "[" at bounding box center [628, 478] width 7 height 21
click at [684, 482] on span "u [ x ] = x ​" at bounding box center [648, 479] width 540 height 25
click at [597, 560] on icon "Fraction" at bounding box center [599, 556] width 22 height 22
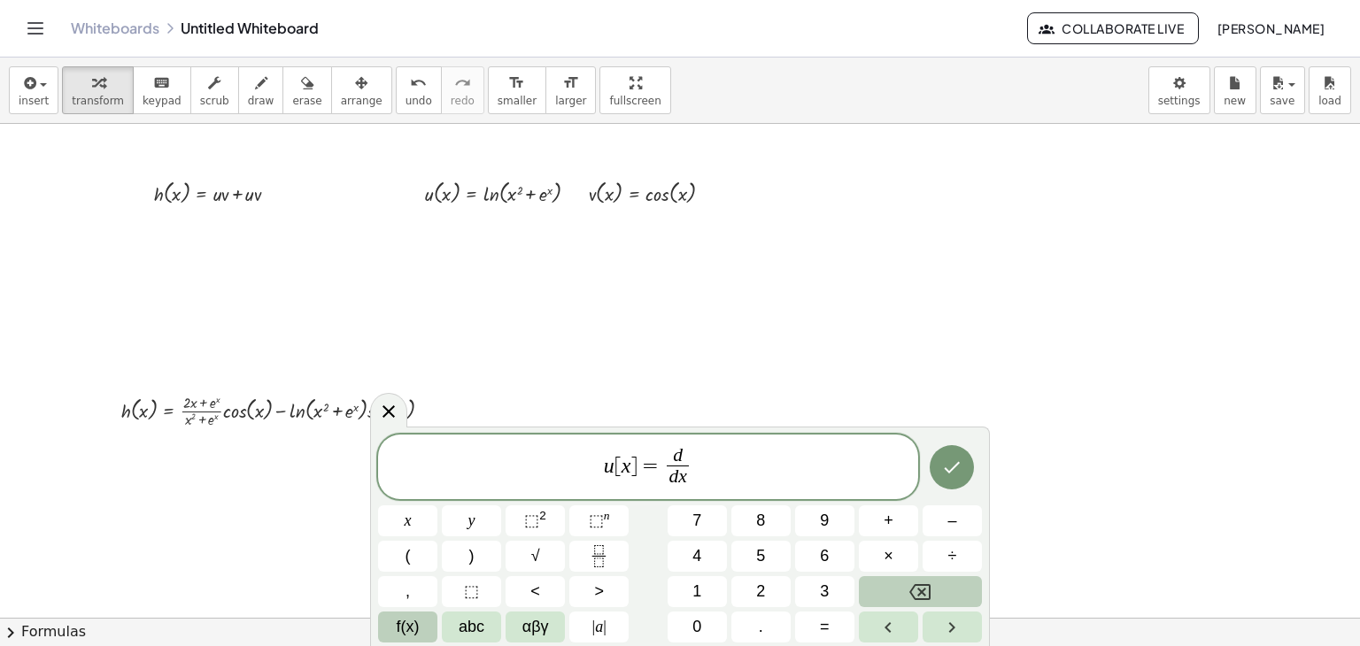
click at [411, 624] on span "f(x)" at bounding box center [408, 627] width 23 height 24
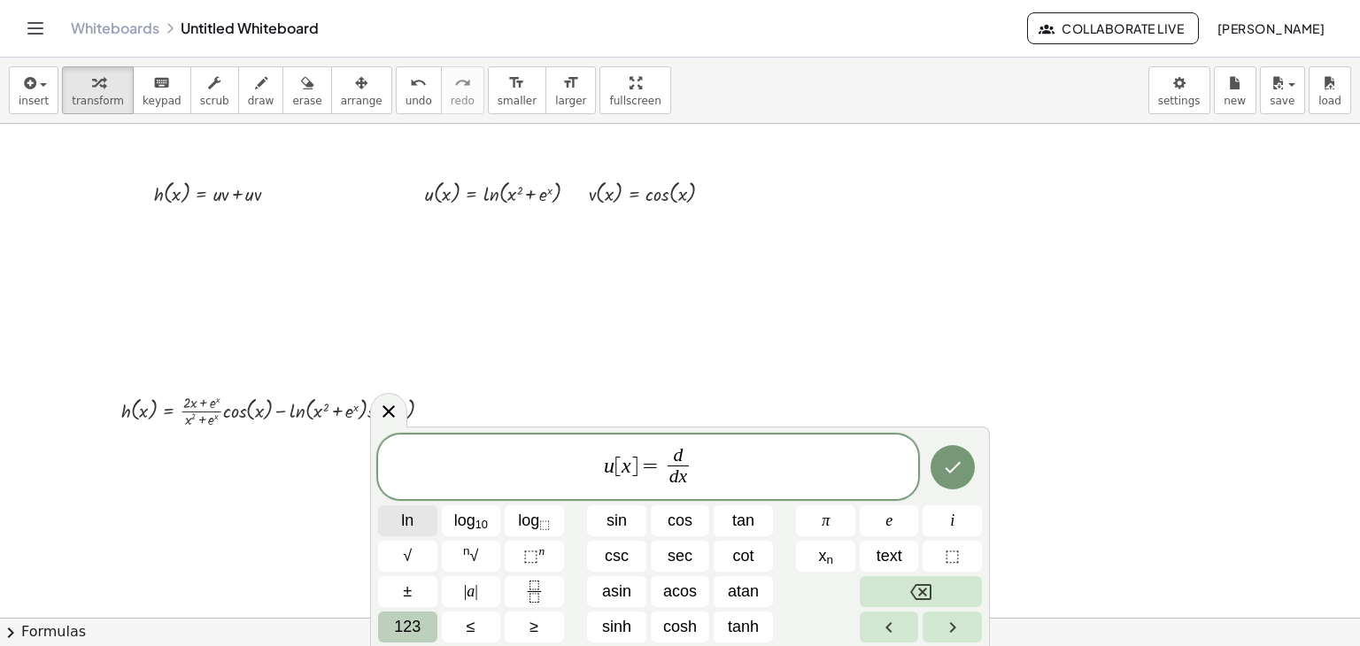
click at [400, 521] on button "ln" at bounding box center [407, 521] width 59 height 31
click at [412, 628] on span "123" at bounding box center [407, 627] width 27 height 24
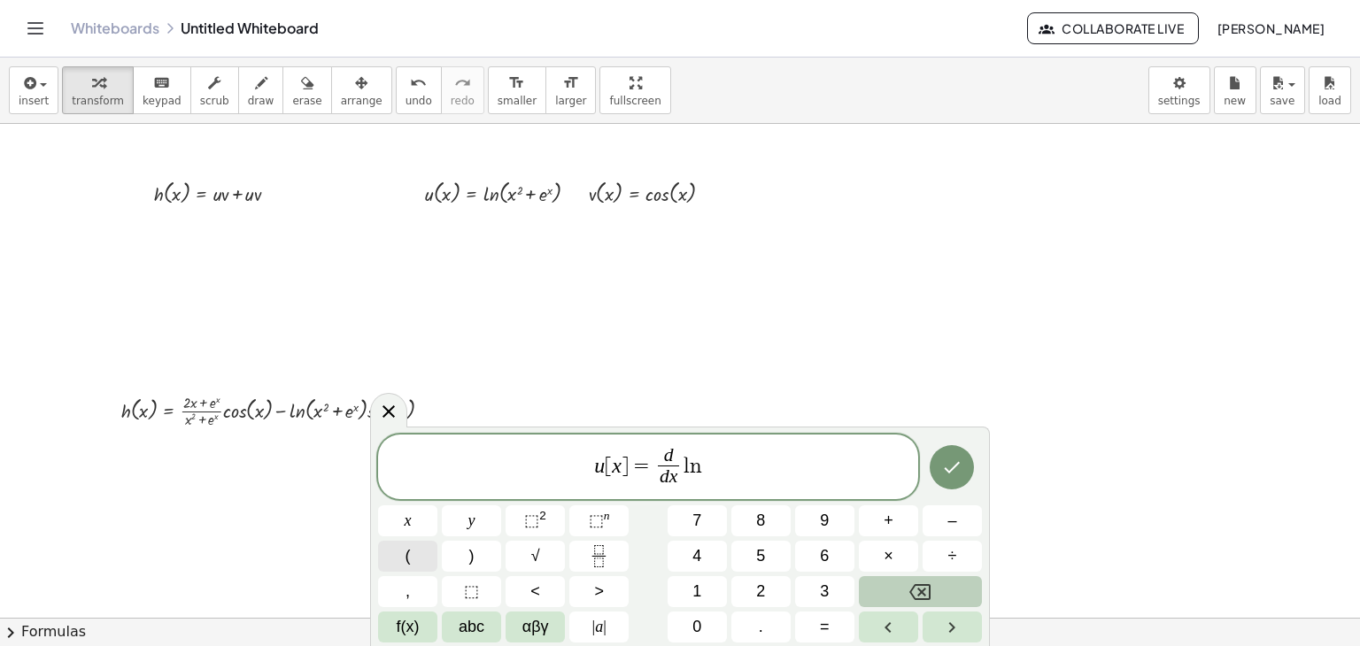
click at [411, 546] on button "(" at bounding box center [407, 556] width 59 height 31
click at [401, 529] on button "x" at bounding box center [407, 521] width 59 height 31
click at [516, 536] on button "⬚ 2" at bounding box center [535, 521] width 59 height 31
click at [892, 553] on span "×" at bounding box center [889, 556] width 10 height 24
click at [907, 525] on button "+" at bounding box center [888, 521] width 59 height 31
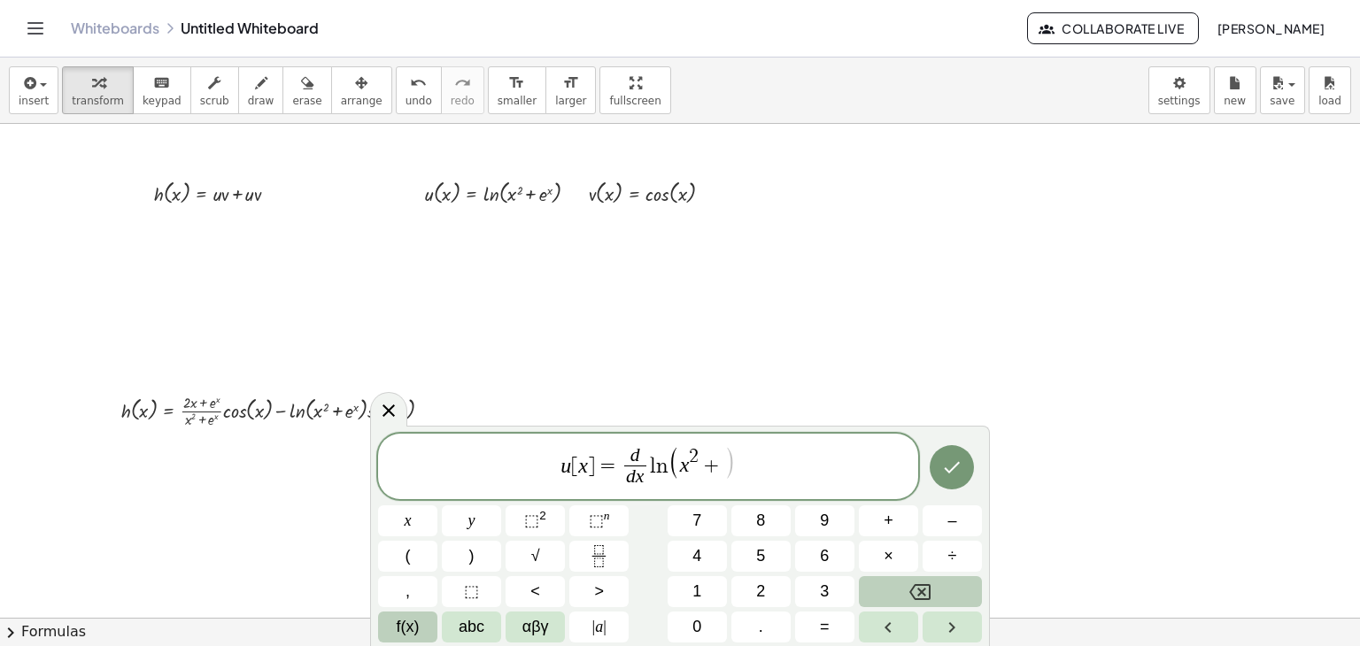
click at [393, 631] on button "f(x)" at bounding box center [407, 627] width 59 height 31
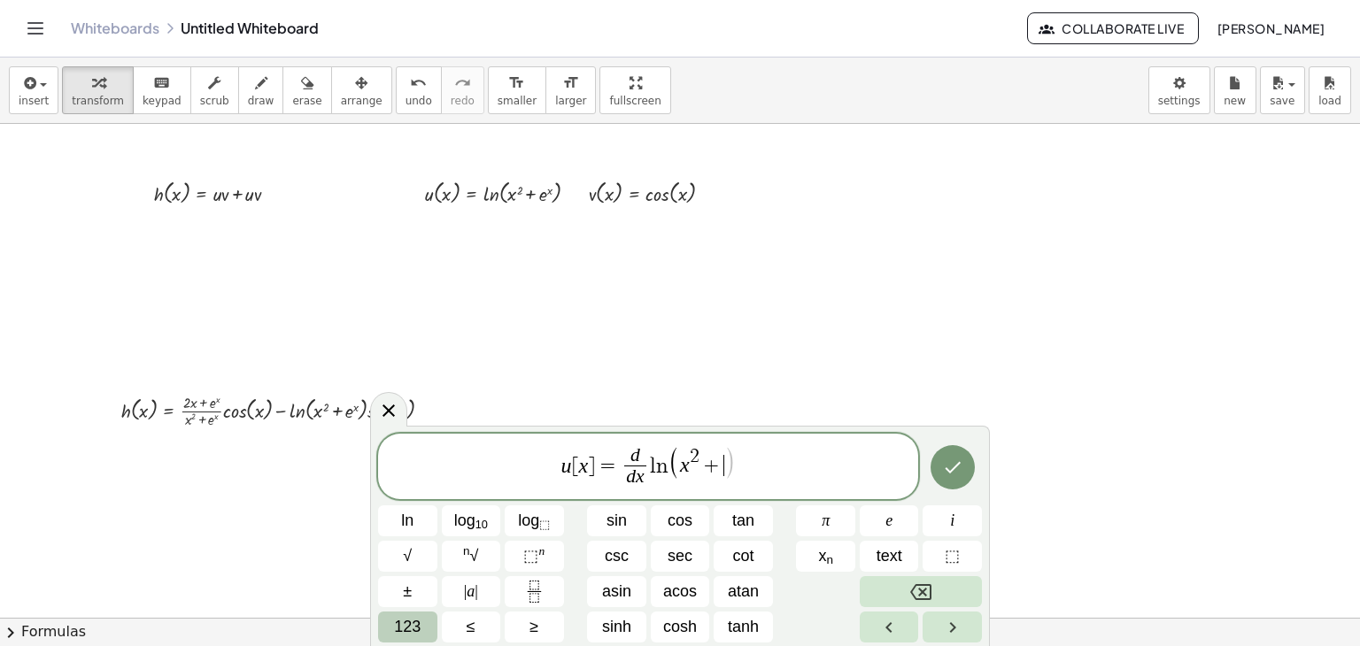
click at [411, 623] on span "123" at bounding box center [407, 627] width 27 height 24
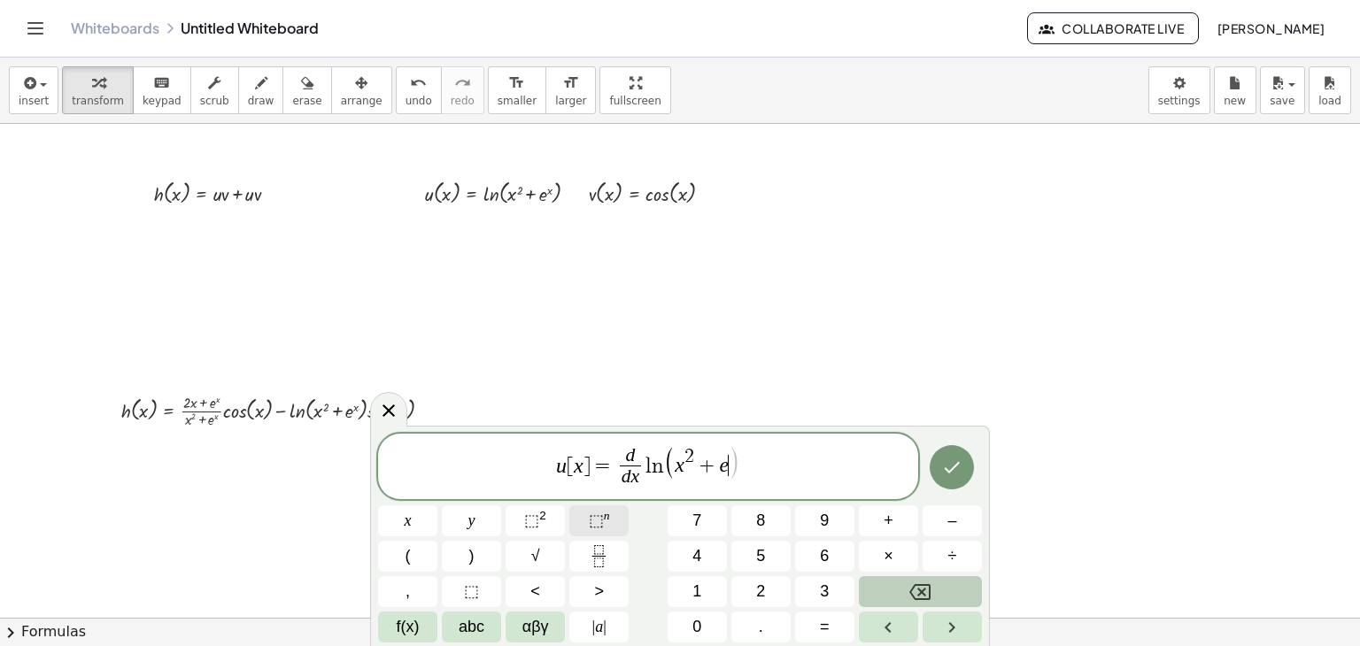
click at [587, 522] on button "⬚ n" at bounding box center [598, 521] width 59 height 31
click at [948, 476] on icon "Done" at bounding box center [951, 467] width 21 height 21
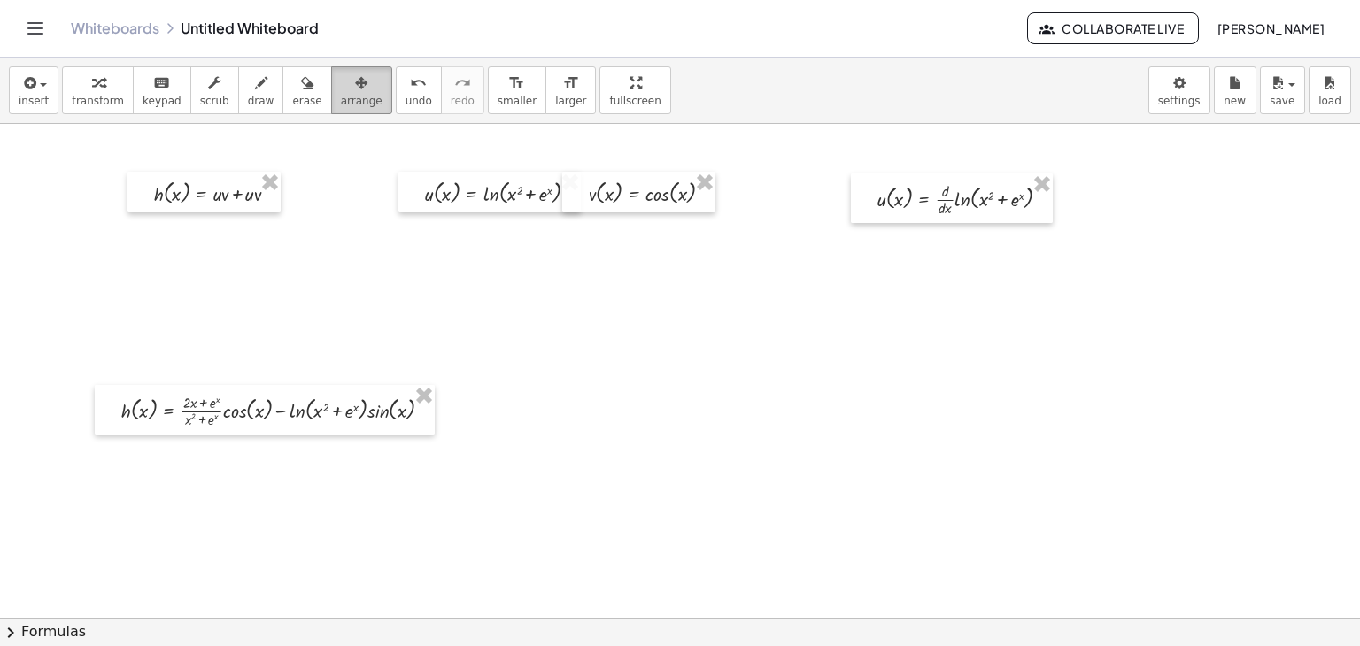
click at [341, 96] on span "arrange" at bounding box center [362, 101] width 42 height 12
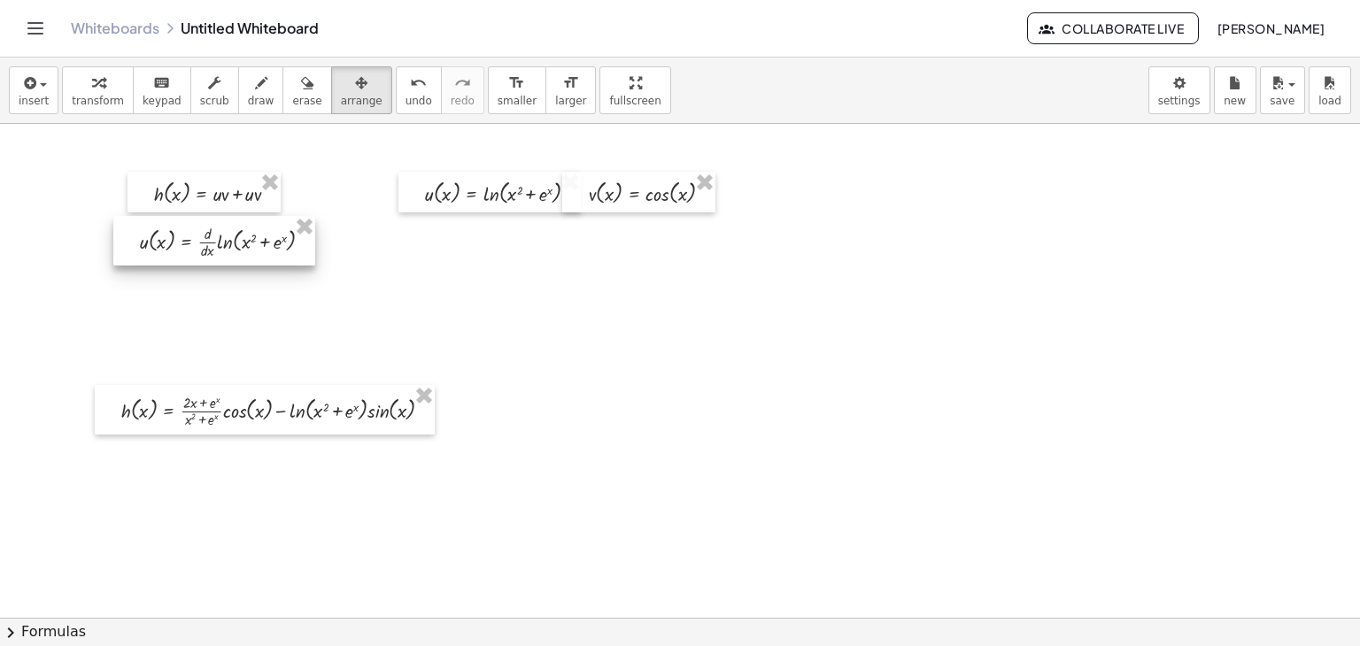
drag, startPoint x: 900, startPoint y: 203, endPoint x: 164, endPoint y: 245, distance: 737.0
click at [164, 245] on div at bounding box center [214, 241] width 202 height 50
click at [355, 82] on icon "button" at bounding box center [361, 83] width 12 height 21
click at [81, 96] on span "transform" at bounding box center [98, 101] width 52 height 12
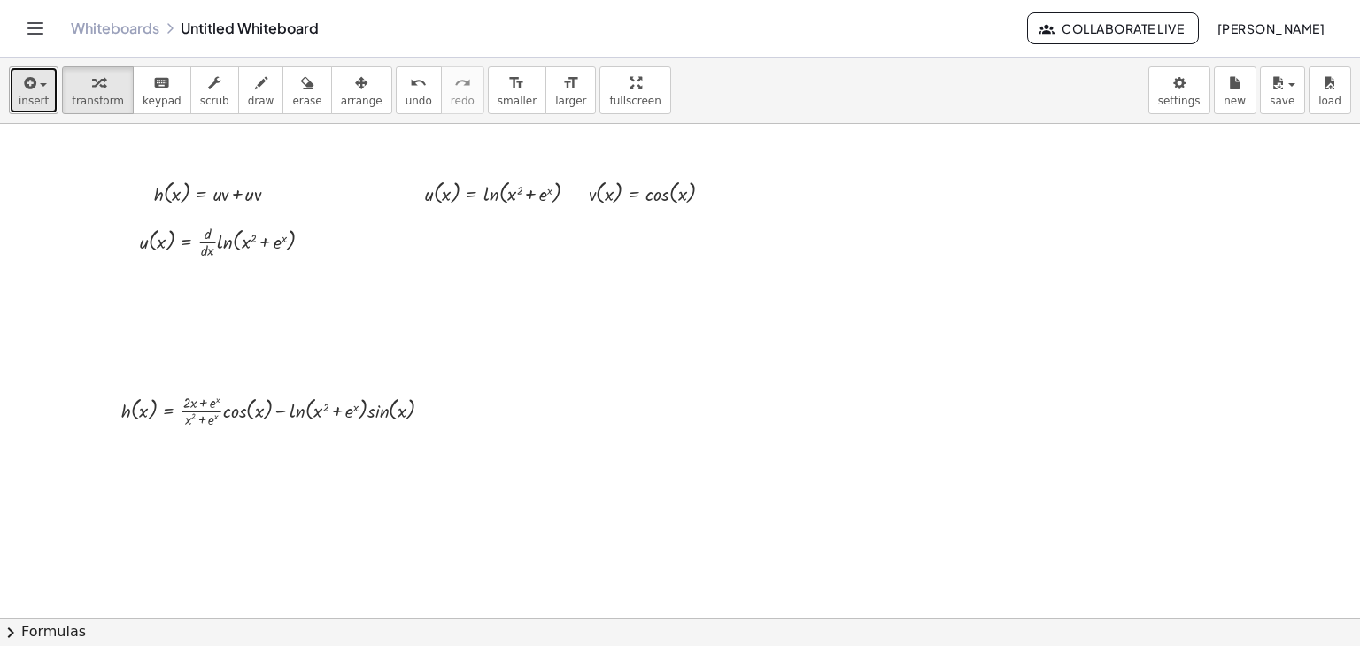
click at [30, 89] on icon "button" at bounding box center [28, 83] width 16 height 21
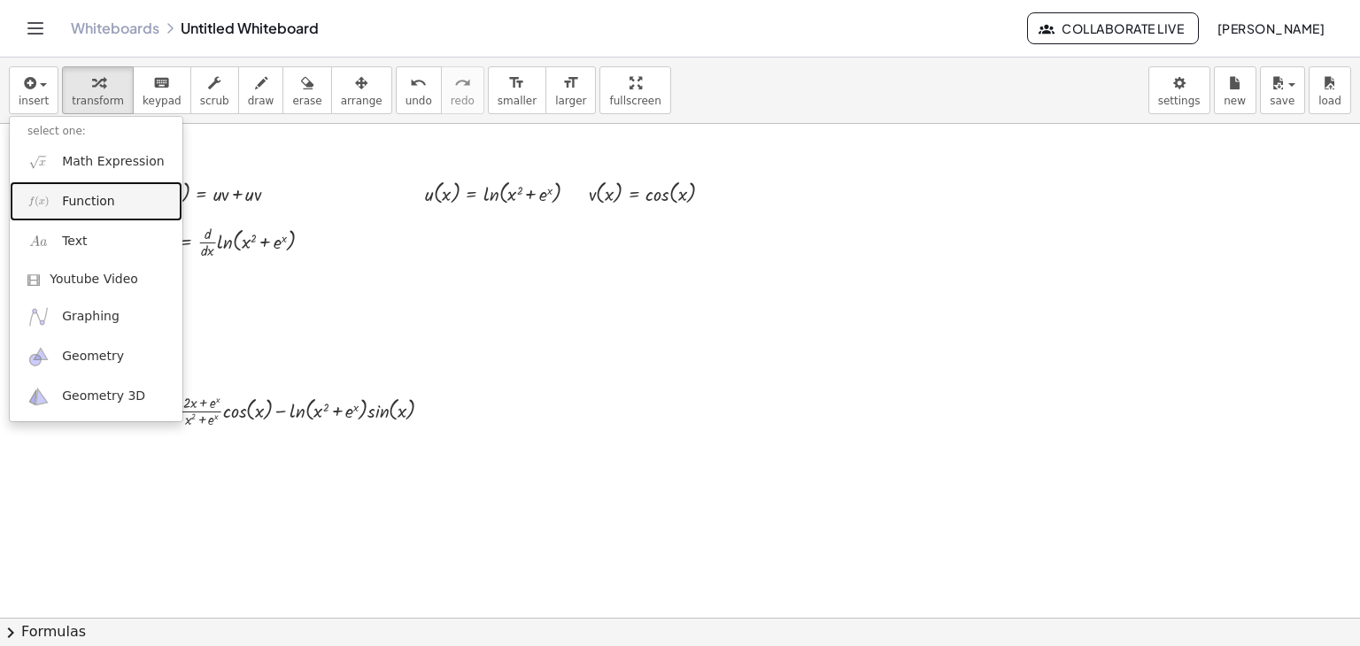
click at [97, 199] on span "Function" at bounding box center [88, 202] width 53 height 18
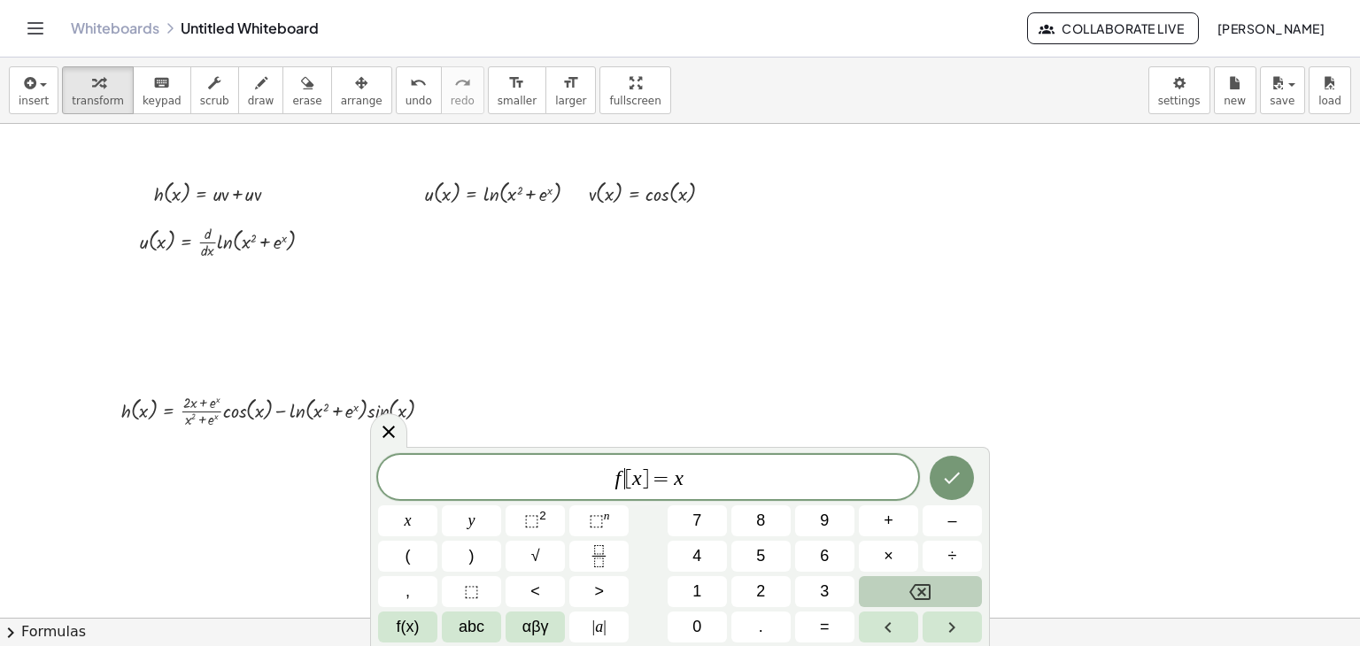
click at [623, 486] on span "f ​ [ x ] = x" at bounding box center [648, 479] width 540 height 25
click at [601, 546] on icon "Fraction" at bounding box center [599, 556] width 22 height 22
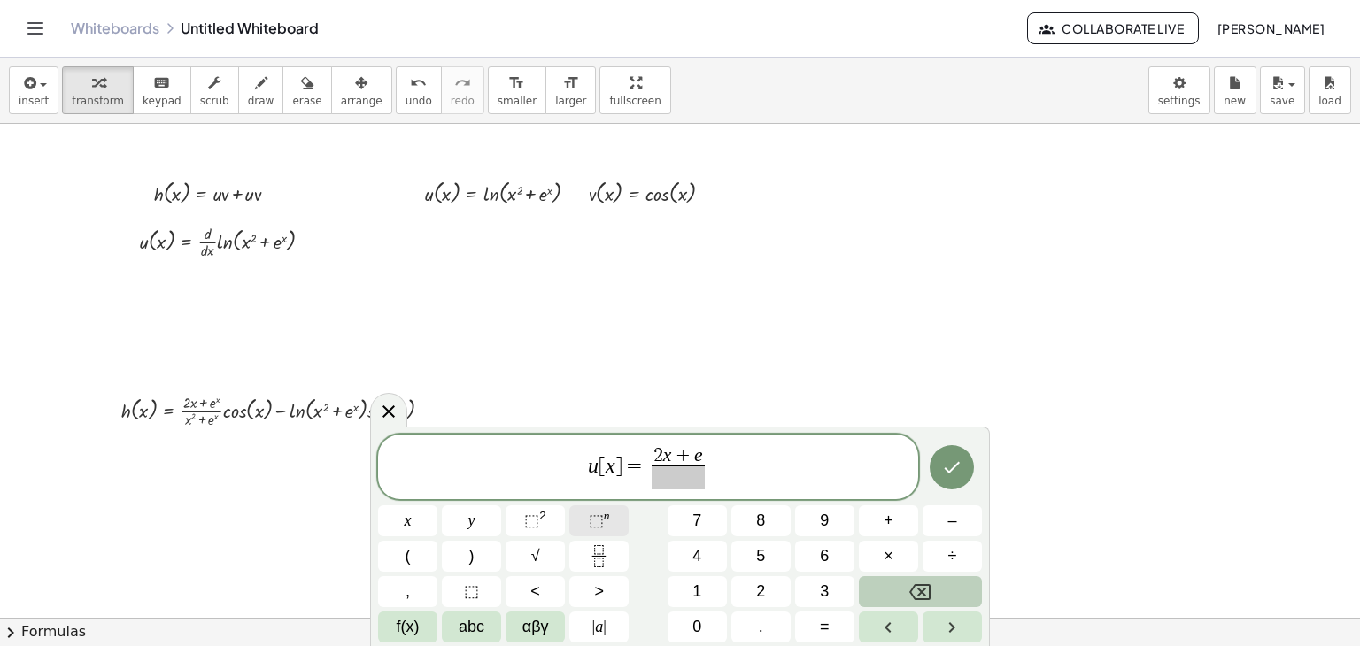
click at [601, 520] on span "⬚" at bounding box center [596, 521] width 15 height 18
click at [687, 481] on span "​" at bounding box center [677, 478] width 61 height 24
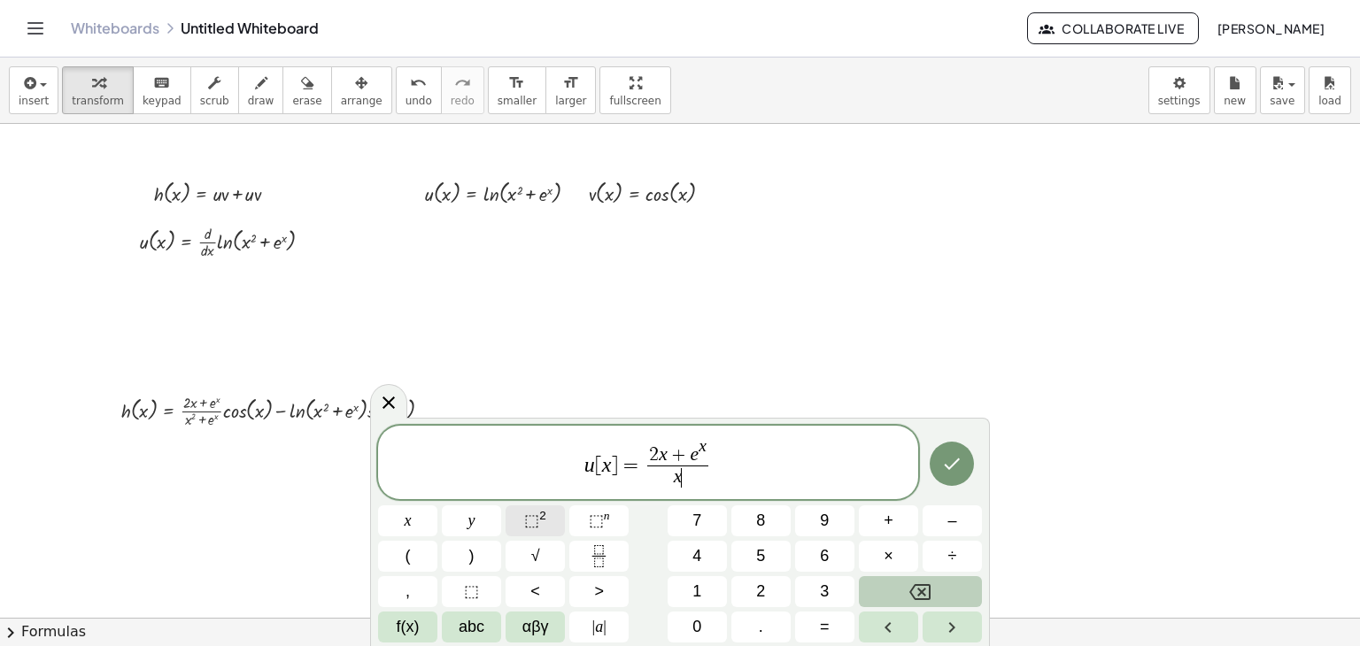
click at [533, 514] on span "⬚" at bounding box center [531, 521] width 15 height 18
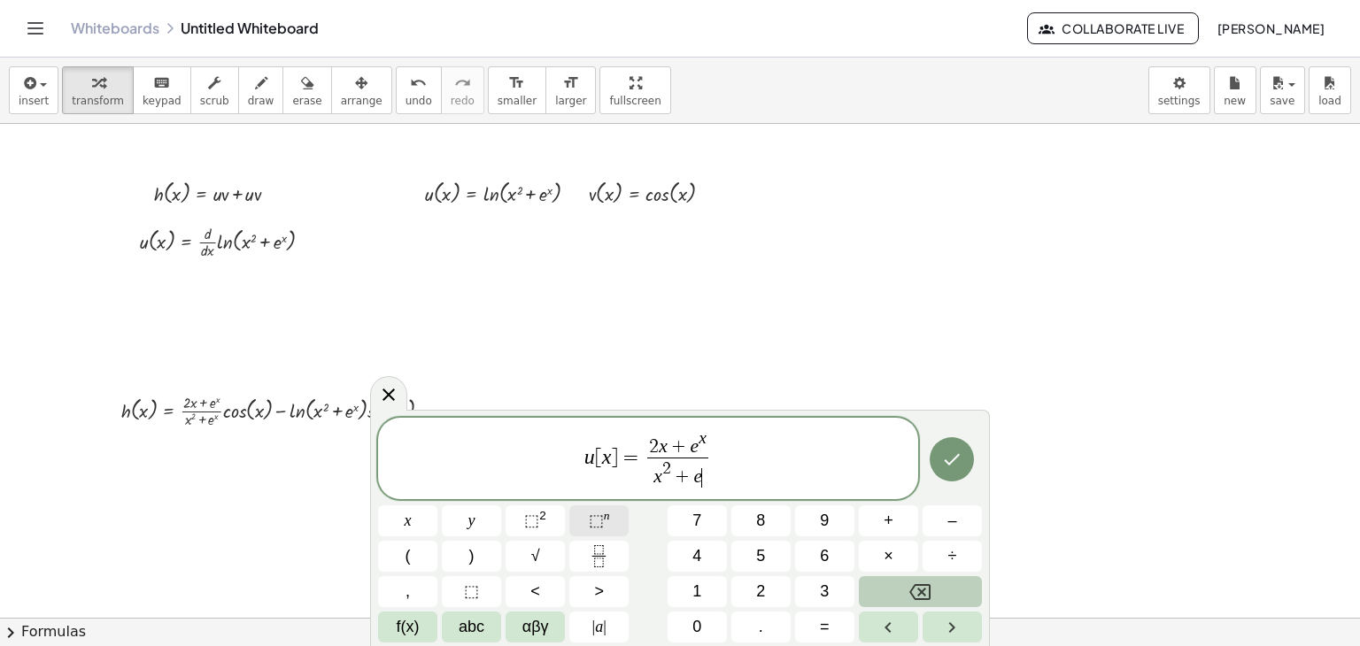
click at [584, 516] on button "⬚ n" at bounding box center [598, 521] width 59 height 31
click at [970, 459] on button "Done" at bounding box center [952, 459] width 44 height 44
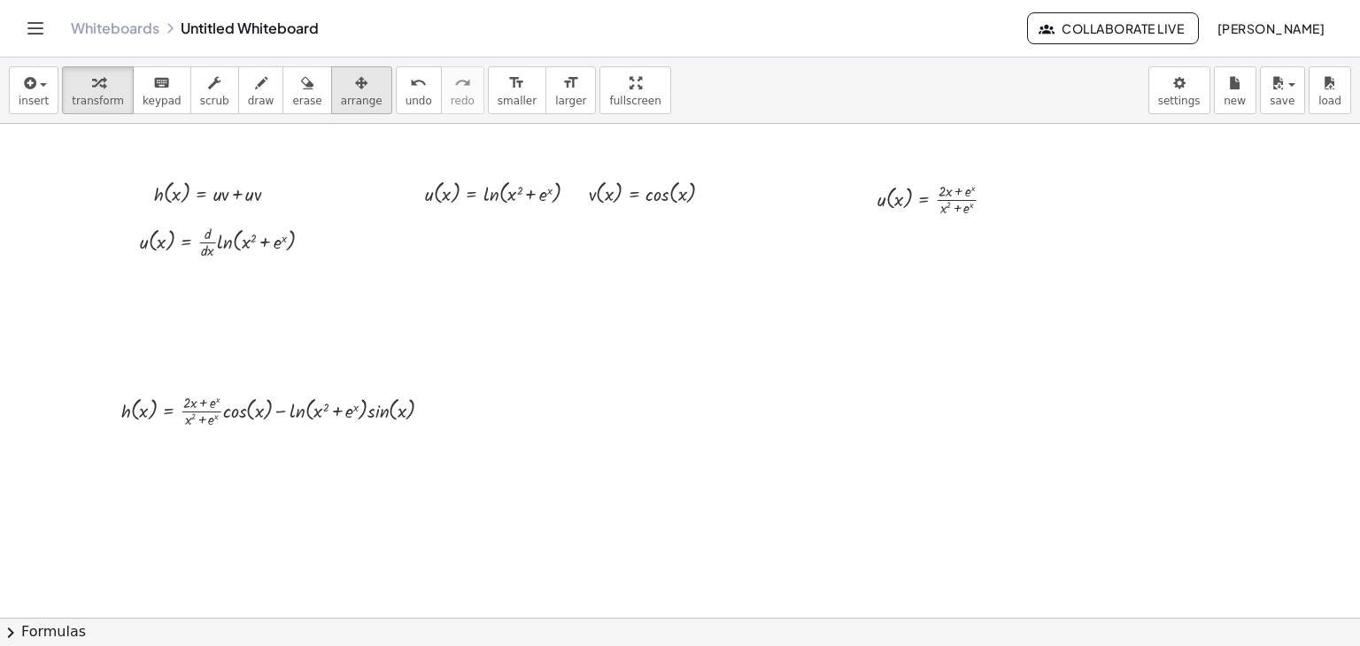
click at [355, 87] on icon "button" at bounding box center [361, 83] width 12 height 21
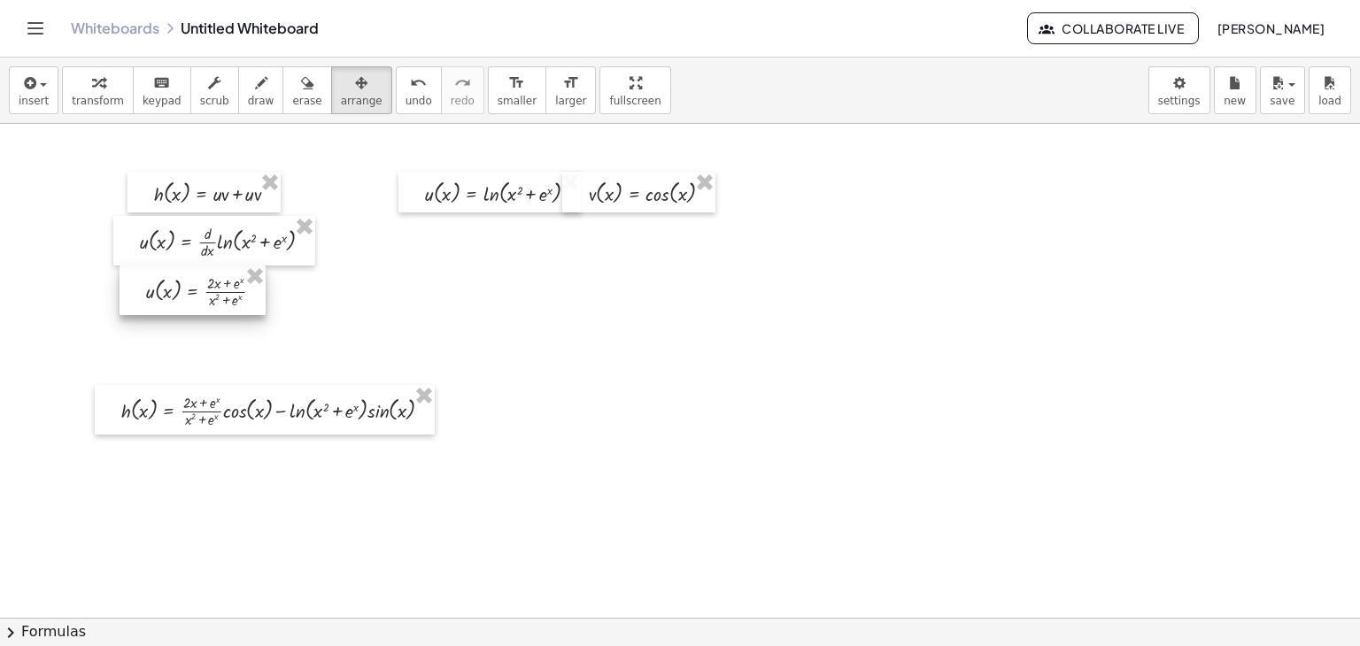
drag, startPoint x: 919, startPoint y: 199, endPoint x: 187, endPoint y: 291, distance: 738.0
click at [187, 291] on div at bounding box center [193, 291] width 146 height 50
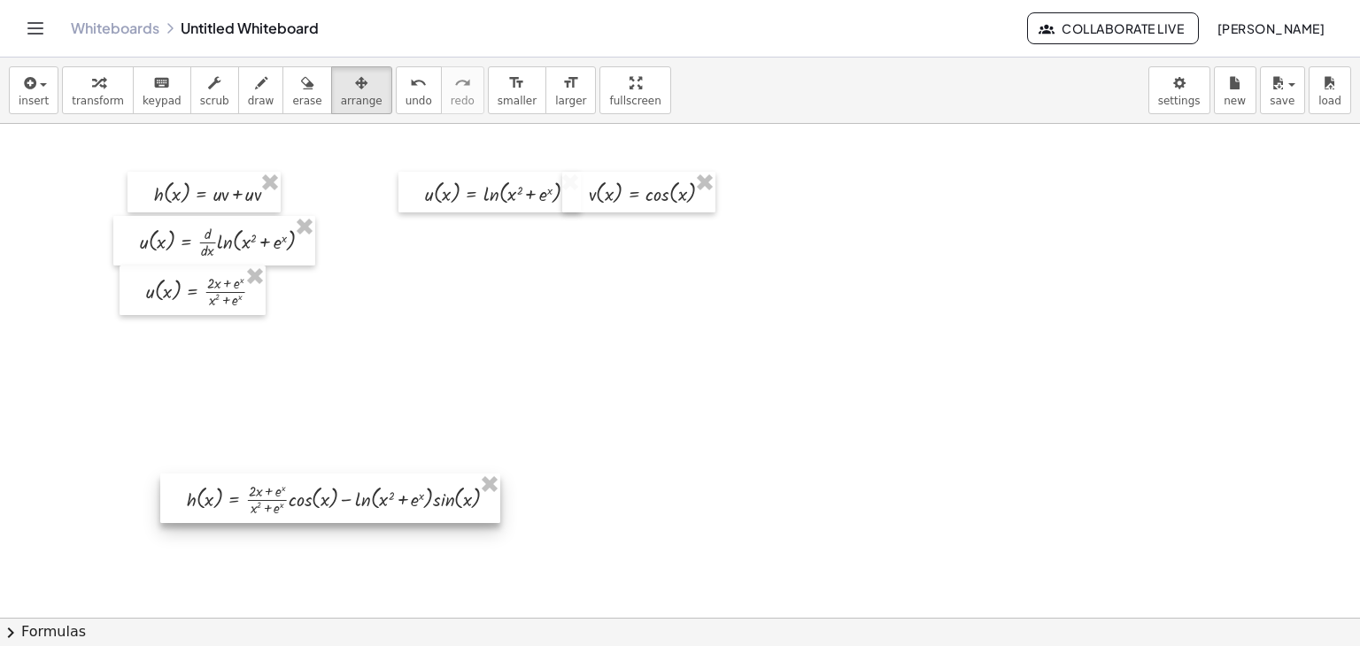
drag, startPoint x: 275, startPoint y: 398, endPoint x: 341, endPoint y: 487, distance: 110.1
click at [341, 487] on div at bounding box center [330, 499] width 340 height 50
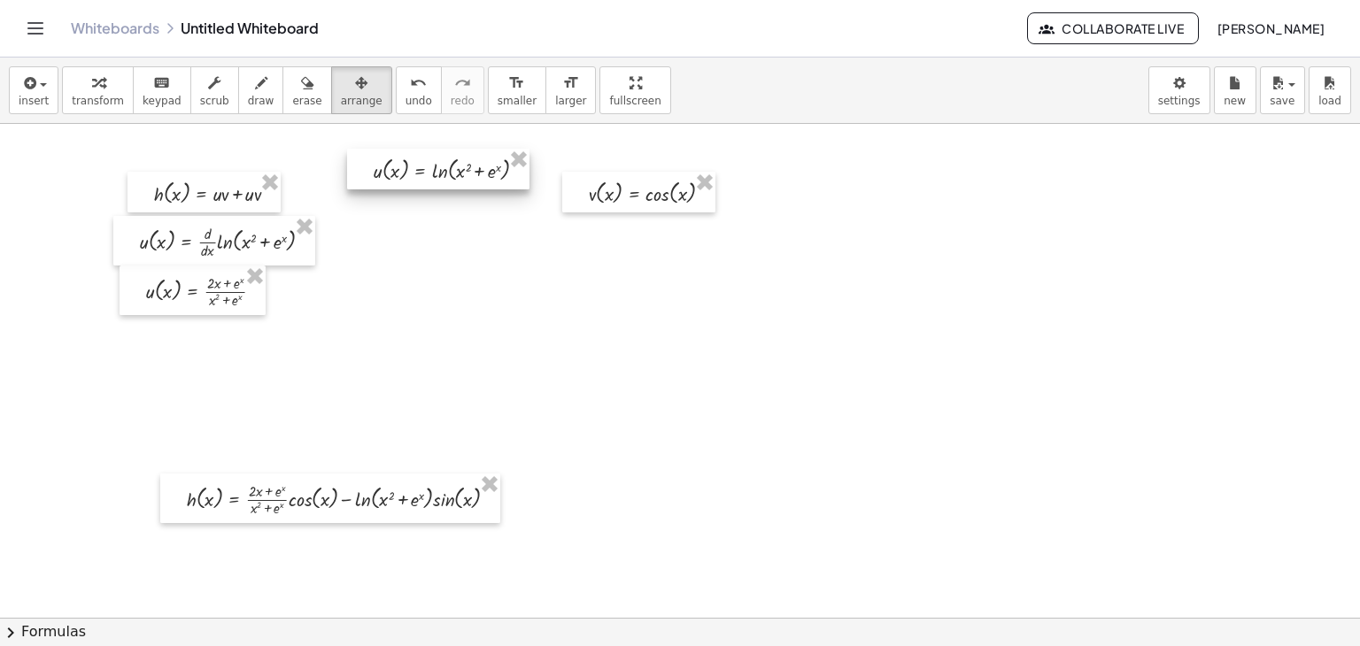
drag, startPoint x: 475, startPoint y: 197, endPoint x: 423, endPoint y: 174, distance: 56.3
click at [423, 174] on div at bounding box center [438, 169] width 182 height 41
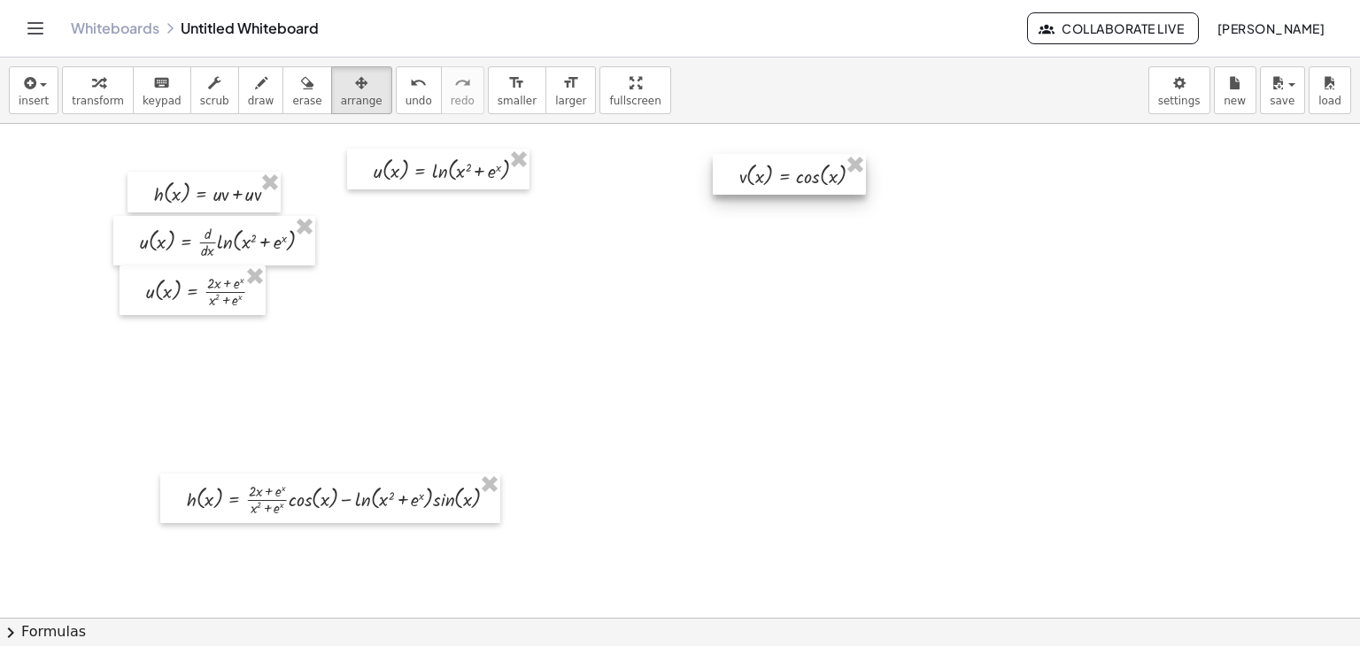
drag, startPoint x: 632, startPoint y: 192, endPoint x: 783, endPoint y: 174, distance: 151.5
click at [783, 174] on div at bounding box center [789, 174] width 153 height 41
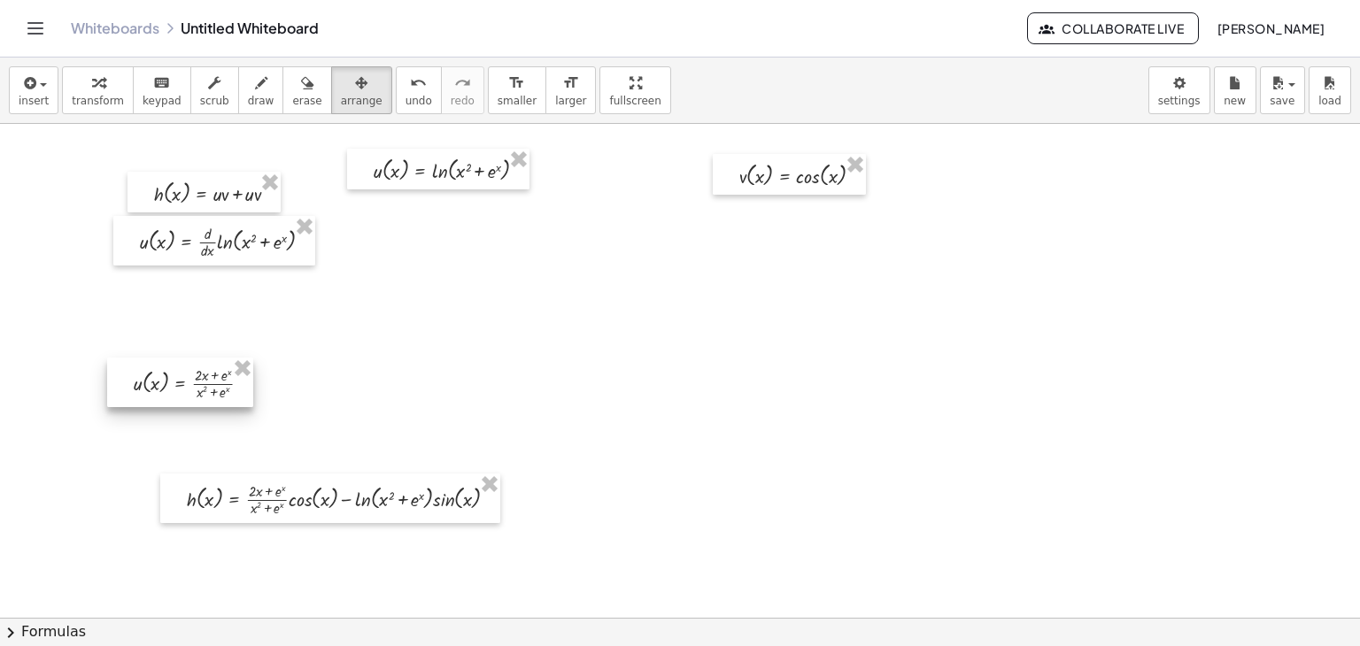
drag, startPoint x: 224, startPoint y: 279, endPoint x: 210, endPoint y: 378, distance: 100.2
click at [210, 378] on div at bounding box center [180, 383] width 146 height 50
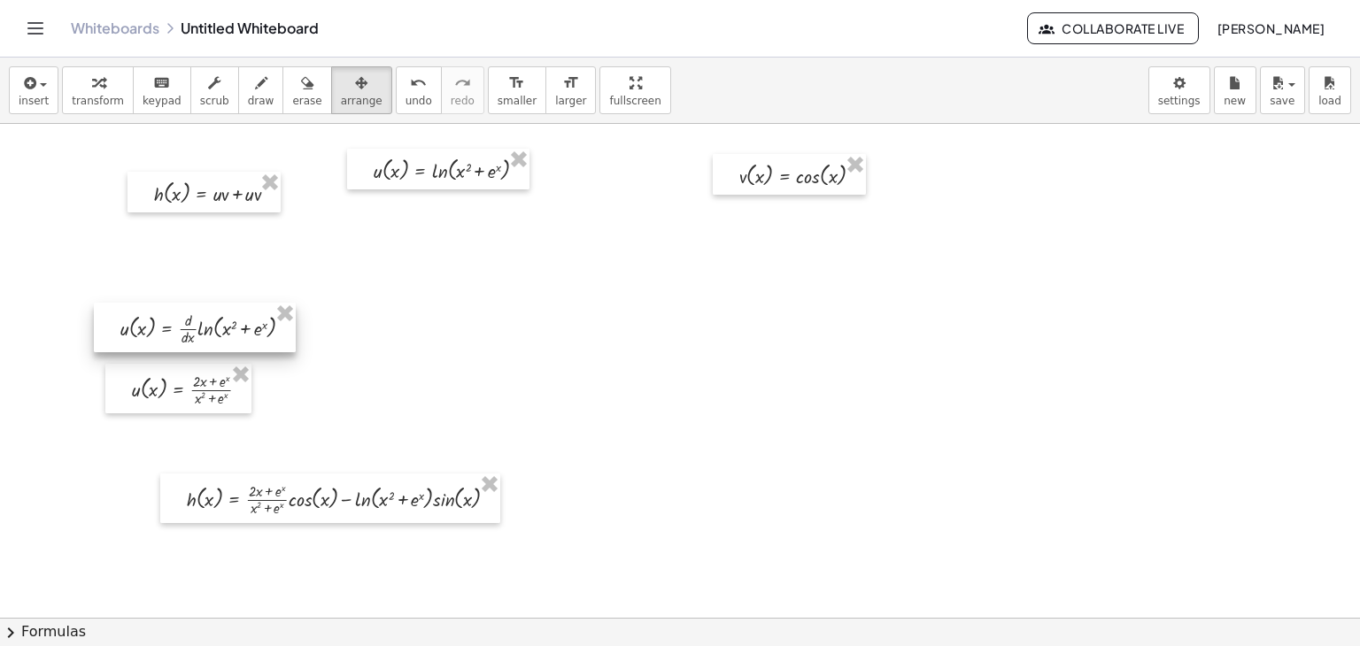
drag, startPoint x: 226, startPoint y: 238, endPoint x: 205, endPoint y: 327, distance: 90.8
click at [205, 327] on div at bounding box center [195, 328] width 202 height 50
drag, startPoint x: 206, startPoint y: 202, endPoint x: 202, endPoint y: 181, distance: 20.8
click at [202, 181] on div at bounding box center [199, 179] width 153 height 41
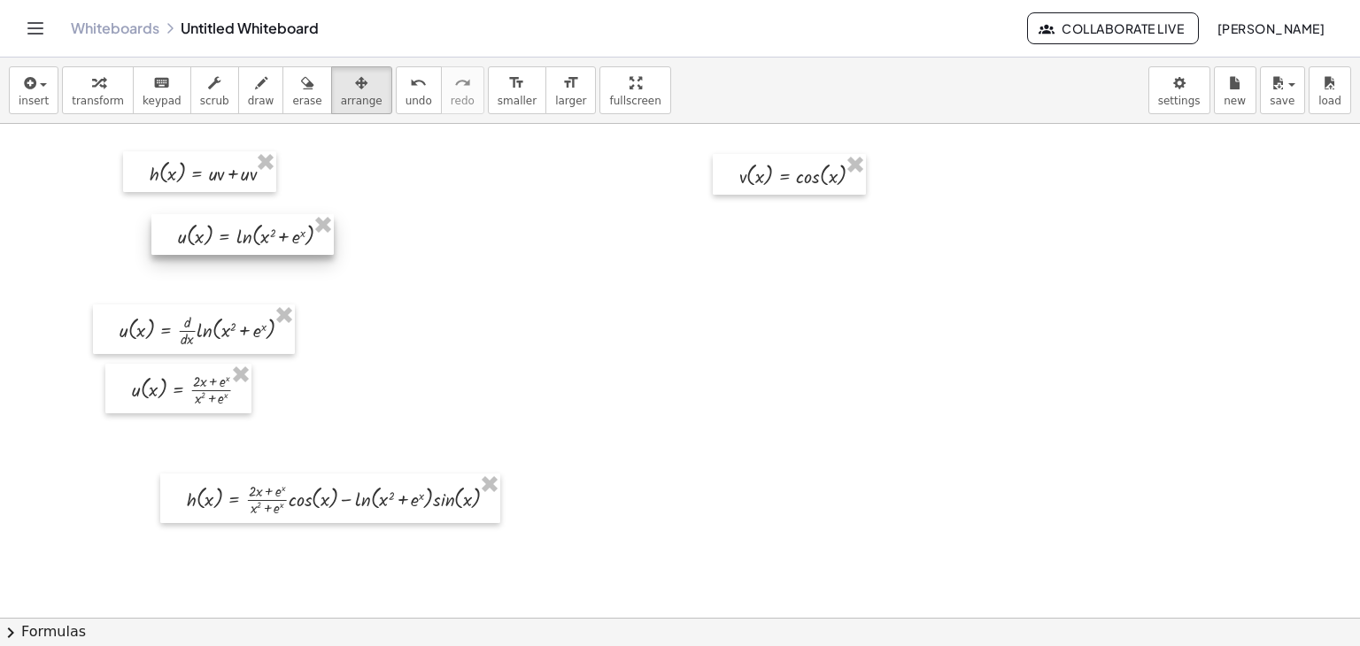
drag, startPoint x: 392, startPoint y: 174, endPoint x: 197, endPoint y: 240, distance: 205.5
click at [197, 240] on div at bounding box center [242, 234] width 182 height 41
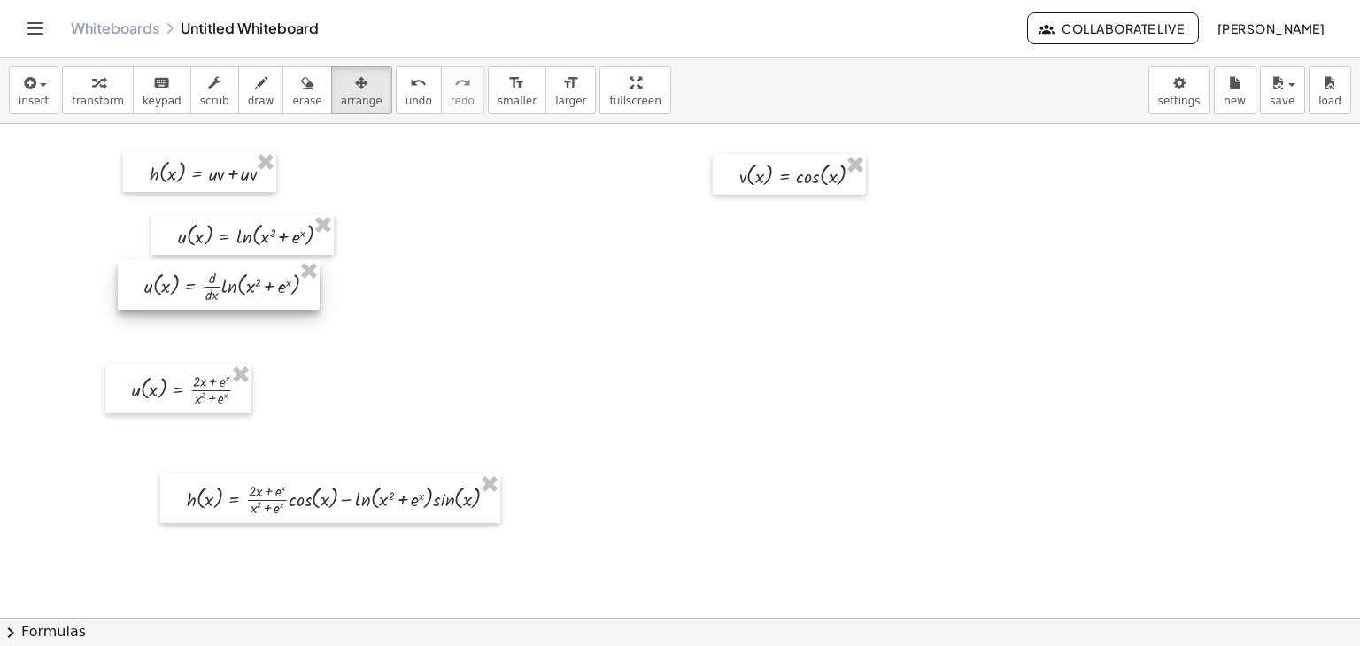
drag, startPoint x: 180, startPoint y: 327, endPoint x: 205, endPoint y: 282, distance: 50.7
click at [205, 282] on div at bounding box center [219, 285] width 202 height 50
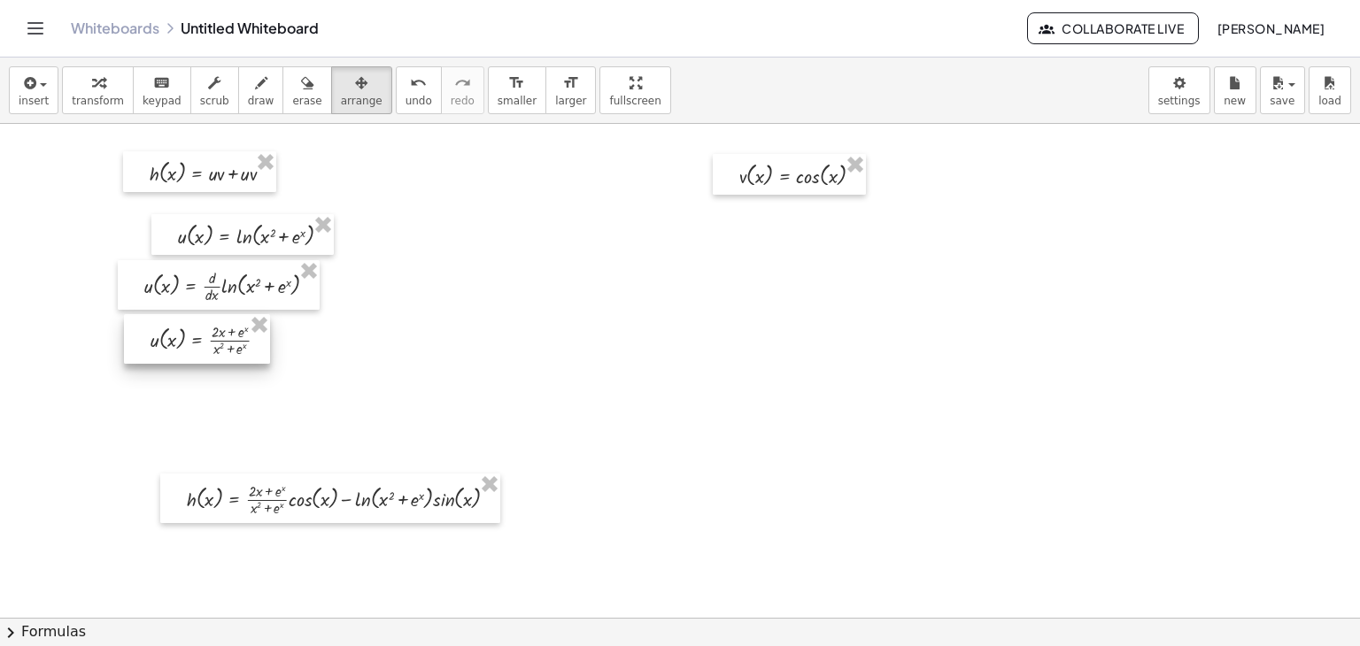
drag, startPoint x: 183, startPoint y: 381, endPoint x: 202, endPoint y: 330, distance: 53.8
click at [202, 330] on div at bounding box center [197, 339] width 146 height 50
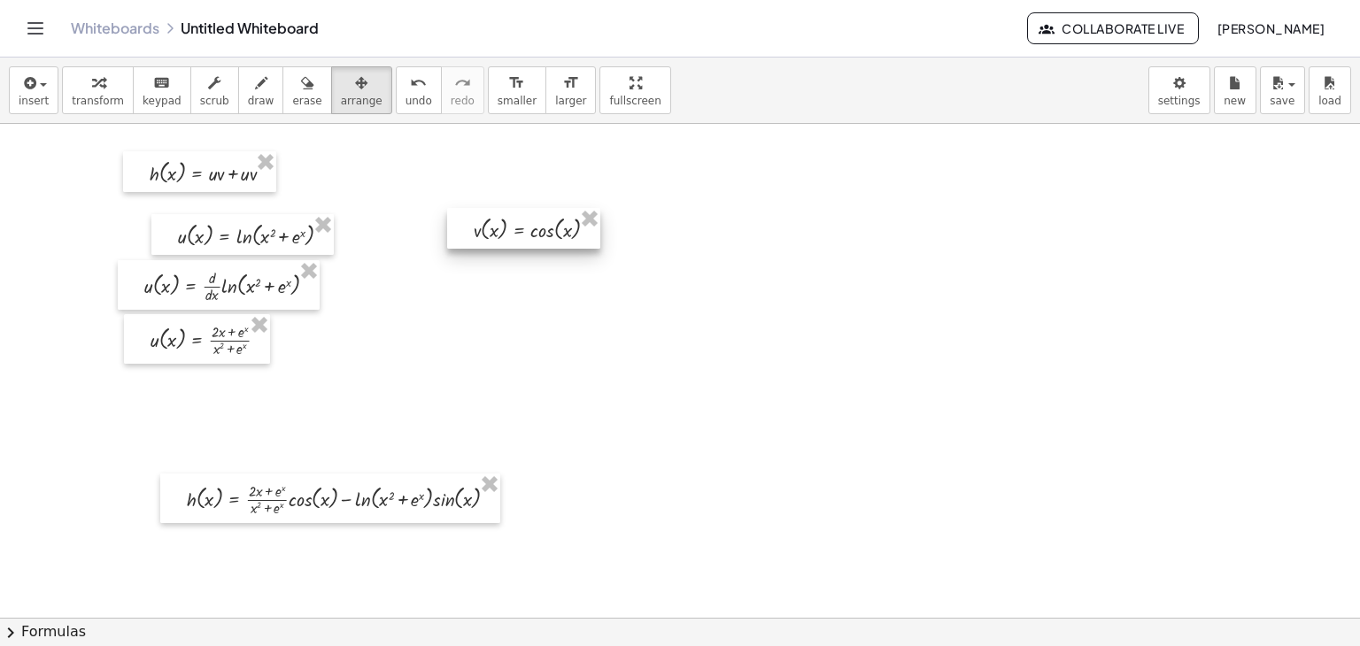
drag, startPoint x: 768, startPoint y: 179, endPoint x: 504, endPoint y: 233, distance: 270.2
click at [504, 233] on div at bounding box center [523, 228] width 153 height 41
click at [505, 240] on div at bounding box center [524, 237] width 153 height 41
click at [33, 98] on span "insert" at bounding box center [34, 101] width 30 height 12
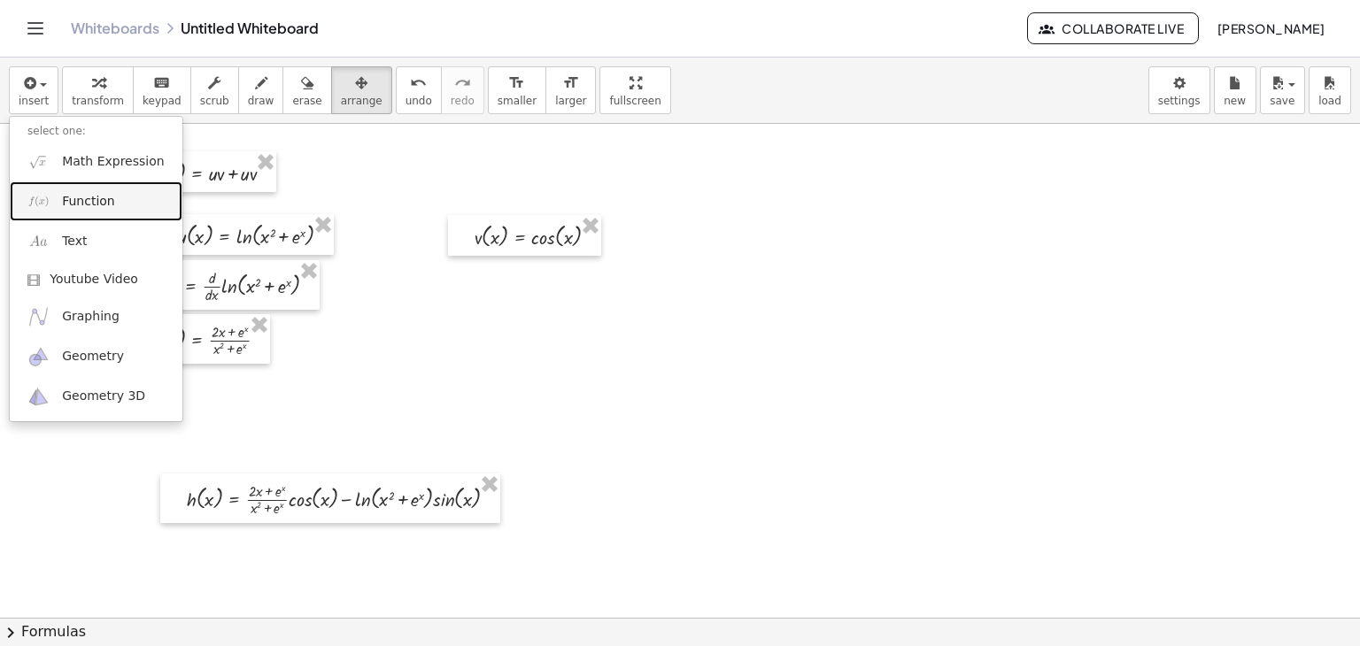
click at [89, 201] on span "Function" at bounding box center [88, 202] width 53 height 18
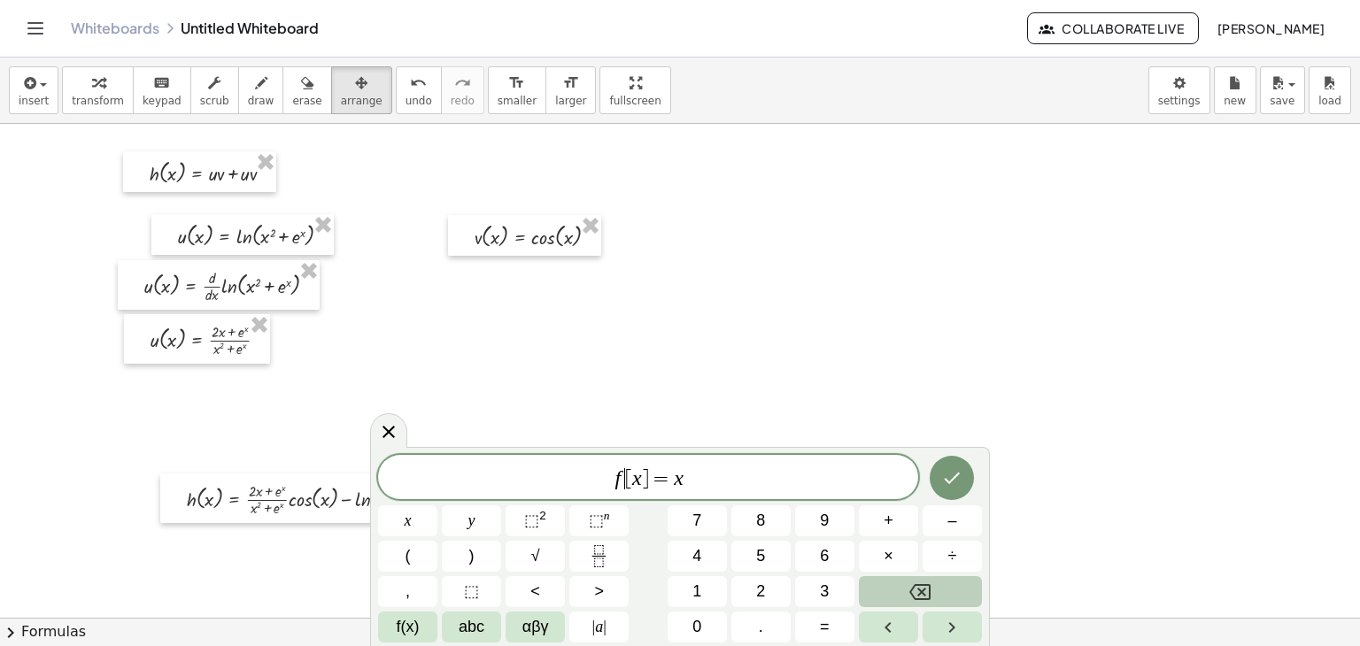
click at [620, 480] on var "f" at bounding box center [617, 478] width 6 height 23
click at [666, 480] on span "=" at bounding box center [660, 478] width 26 height 21
click at [385, 629] on button "f(x)" at bounding box center [407, 627] width 59 height 31
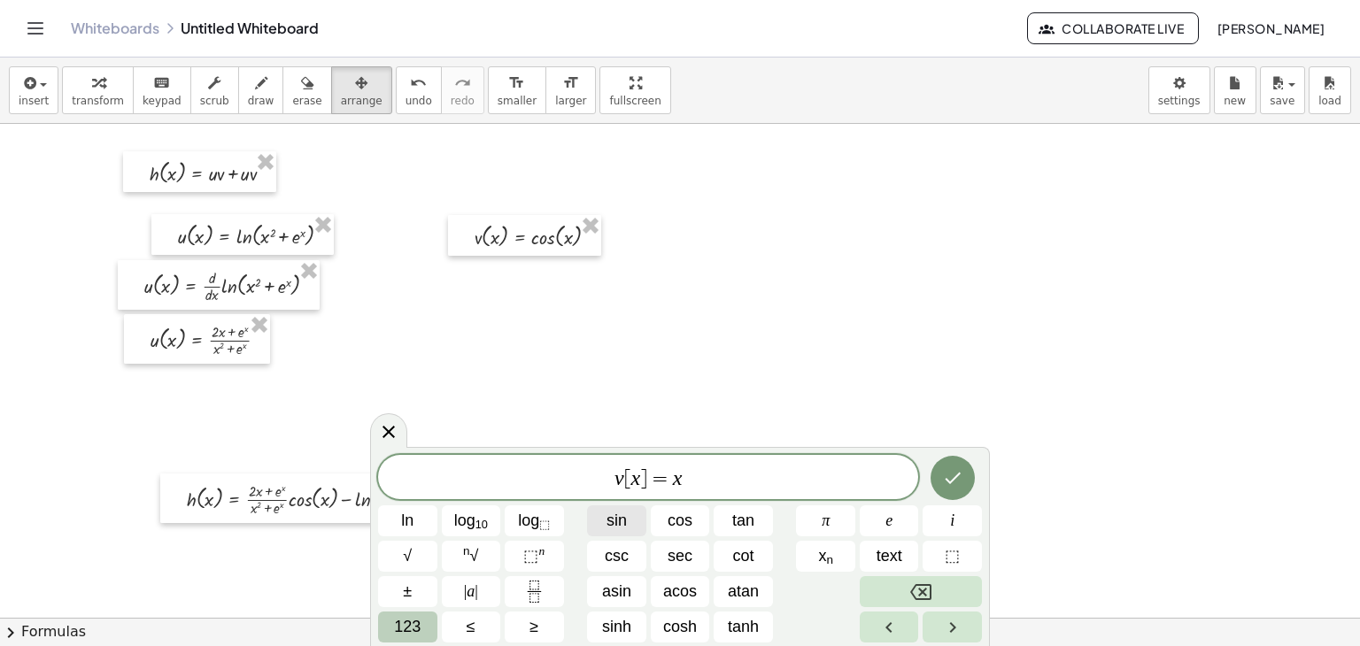
click at [614, 524] on span "sin" at bounding box center [616, 521] width 20 height 24
click at [656, 475] on span "v [ x ] = s i n ​ x" at bounding box center [648, 479] width 540 height 25
click at [951, 483] on icon "Done" at bounding box center [952, 477] width 21 height 21
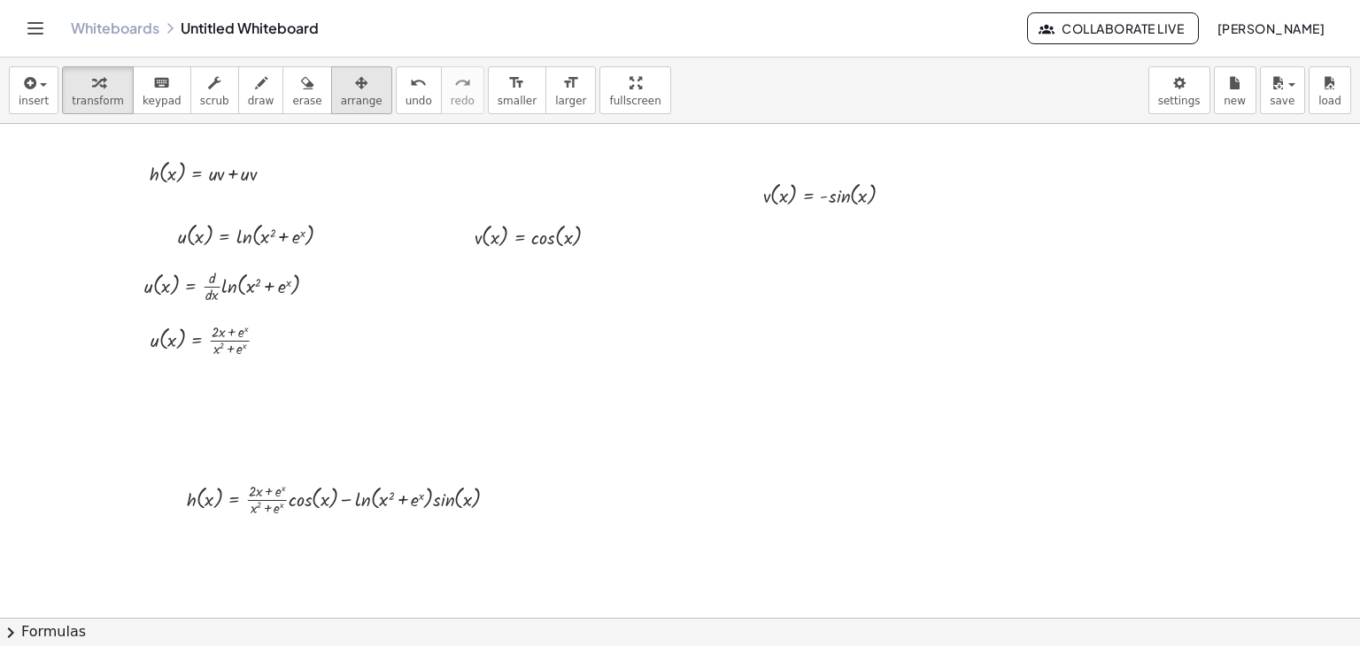
click at [341, 98] on span "arrange" at bounding box center [362, 101] width 42 height 12
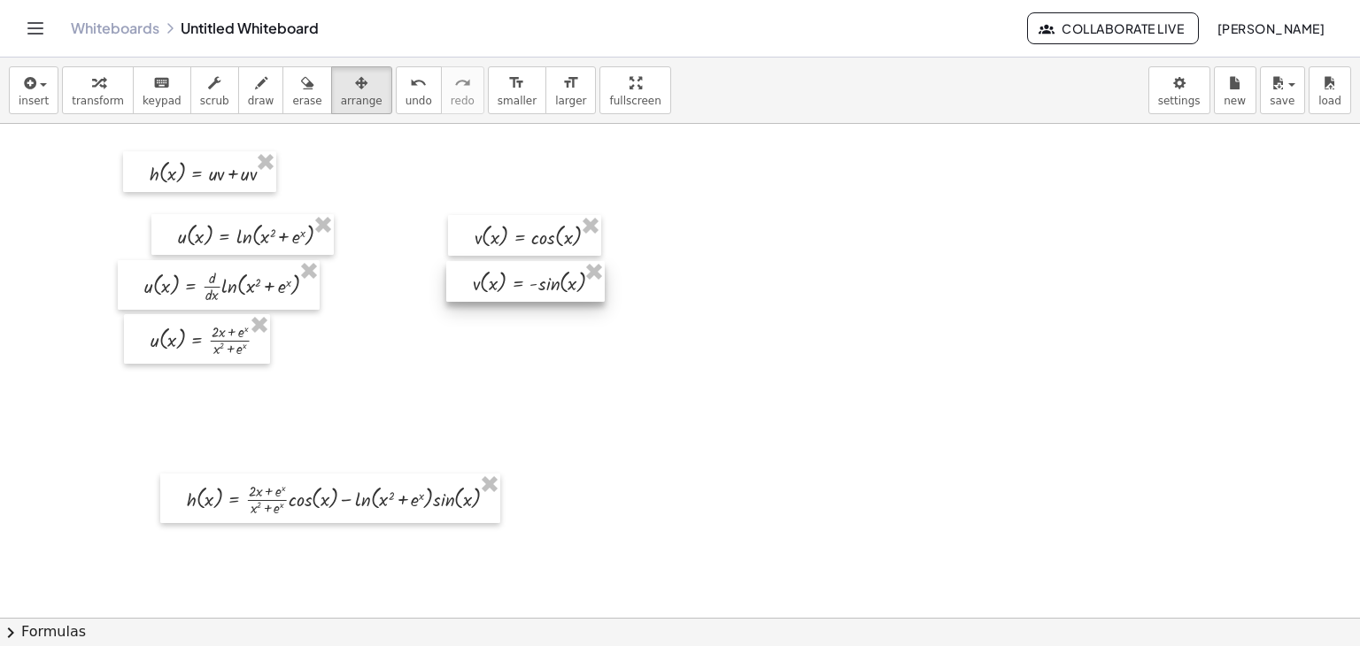
drag, startPoint x: 779, startPoint y: 204, endPoint x: 488, endPoint y: 291, distance: 304.2
click at [488, 291] on div at bounding box center [525, 281] width 158 height 41
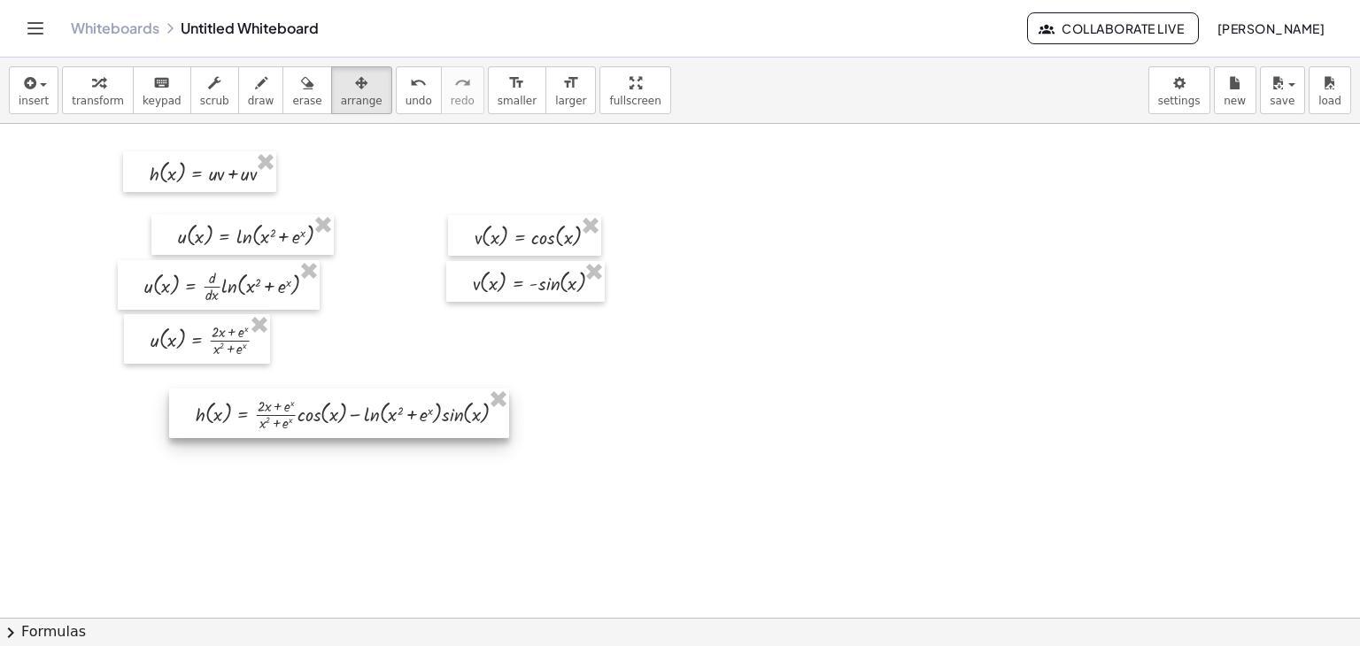
drag, startPoint x: 287, startPoint y: 503, endPoint x: 296, endPoint y: 418, distance: 85.5
click at [296, 418] on div at bounding box center [339, 414] width 340 height 50
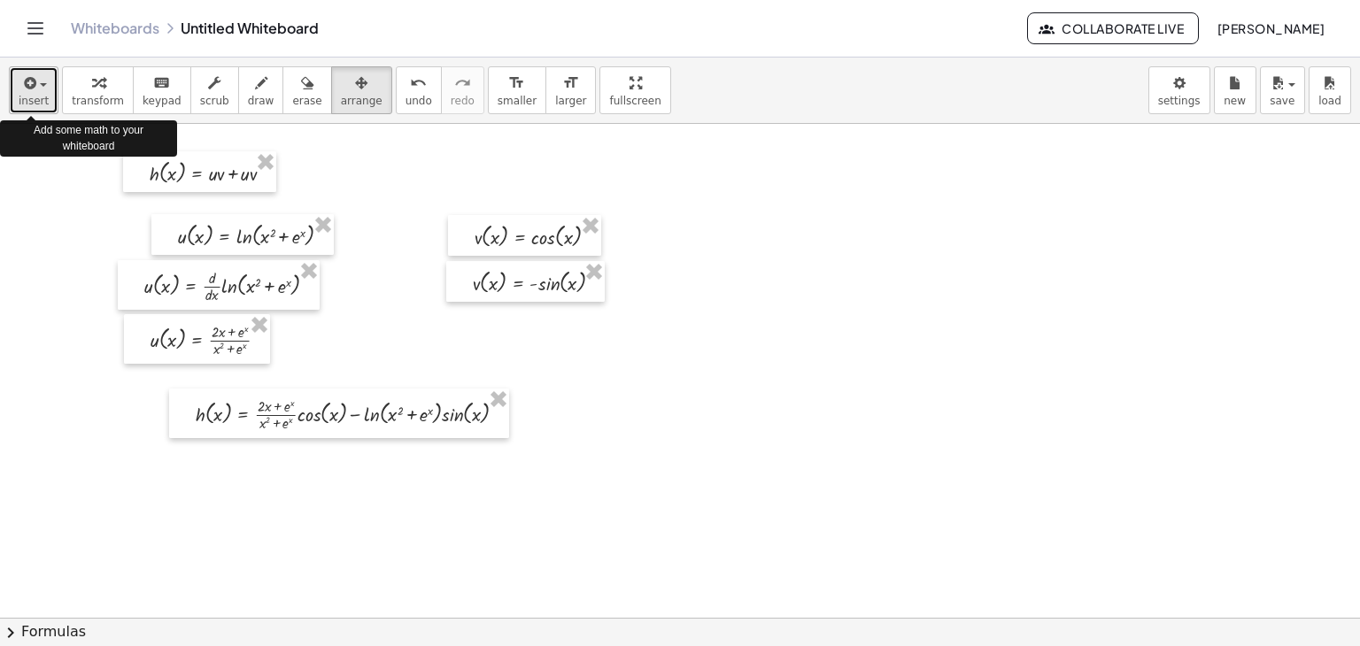
click at [36, 82] on span "button" at bounding box center [38, 85] width 4 height 12
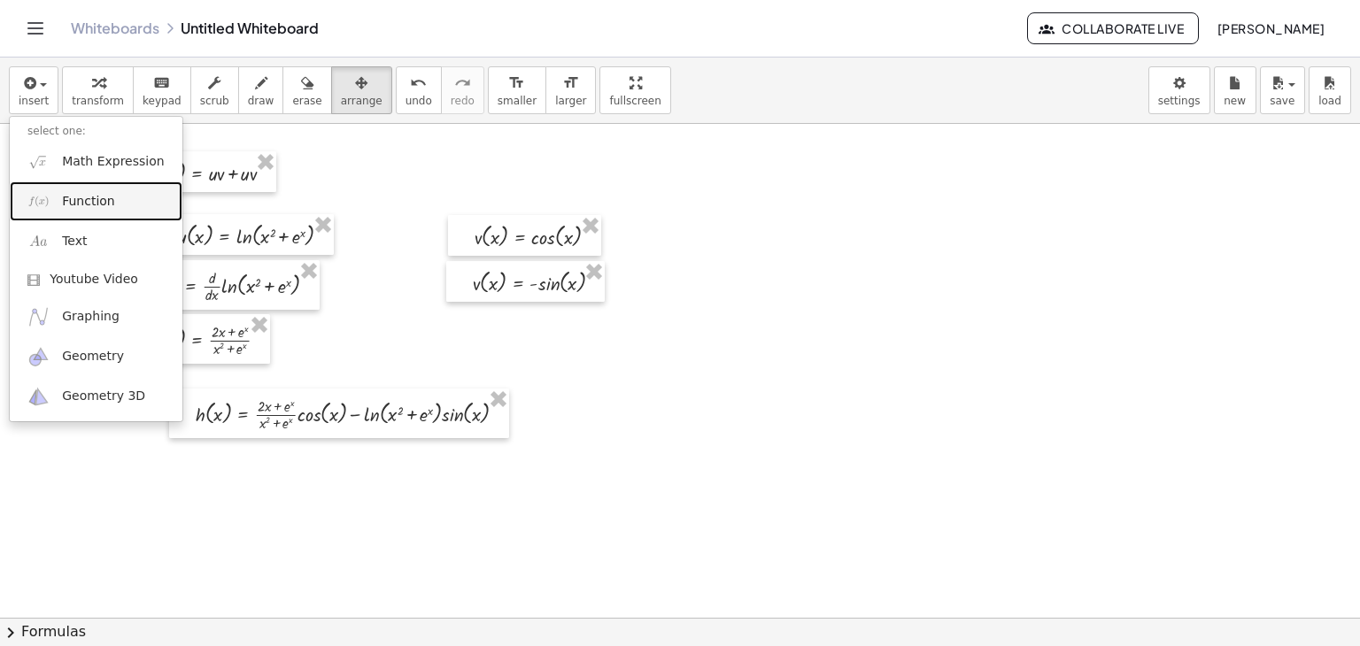
click at [62, 210] on link "Function" at bounding box center [96, 201] width 173 height 40
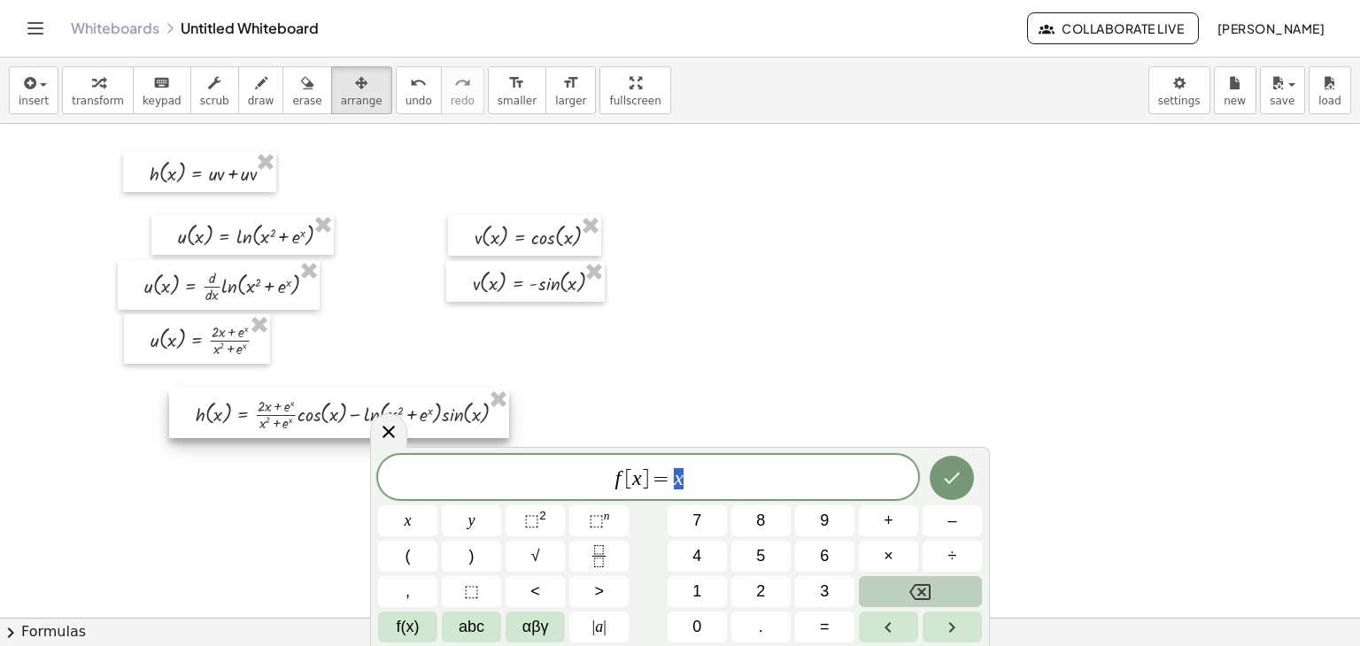
click at [332, 411] on div at bounding box center [339, 414] width 340 height 50
click at [332, 408] on div at bounding box center [339, 414] width 340 height 50
click at [351, 411] on div at bounding box center [339, 414] width 340 height 50
click at [627, 478] on span "[" at bounding box center [628, 478] width 7 height 21
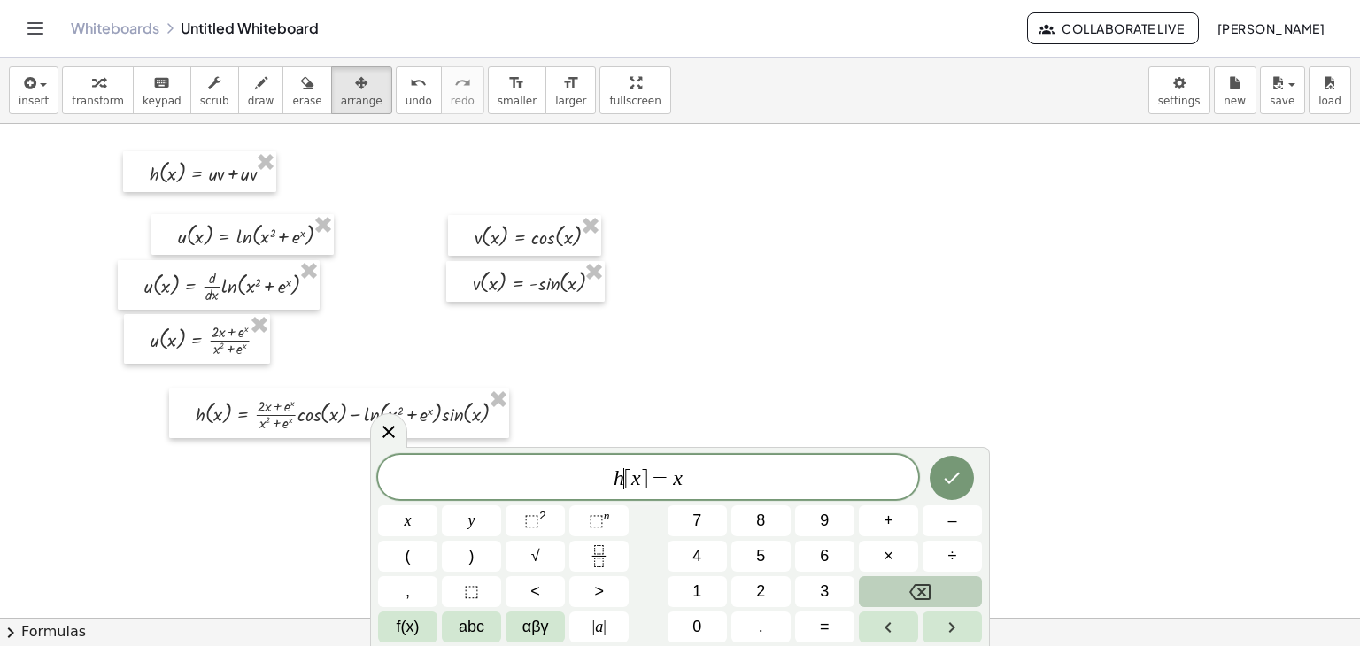
click at [687, 479] on span "h ​ [ x ] = x" at bounding box center [648, 479] width 540 height 25
click at [593, 546] on icon "Fraction" at bounding box center [599, 556] width 22 height 22
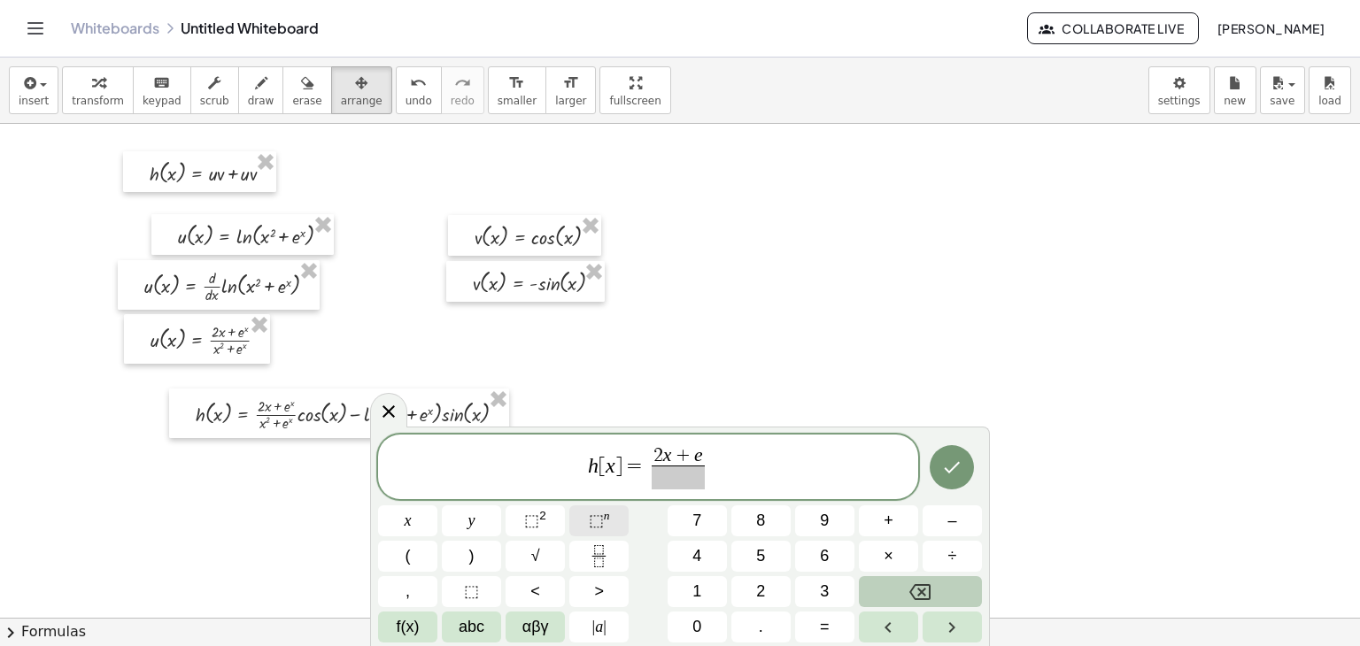
click at [608, 515] on sup "n" at bounding box center [607, 515] width 6 height 13
click at [687, 476] on span "​" at bounding box center [677, 478] width 61 height 24
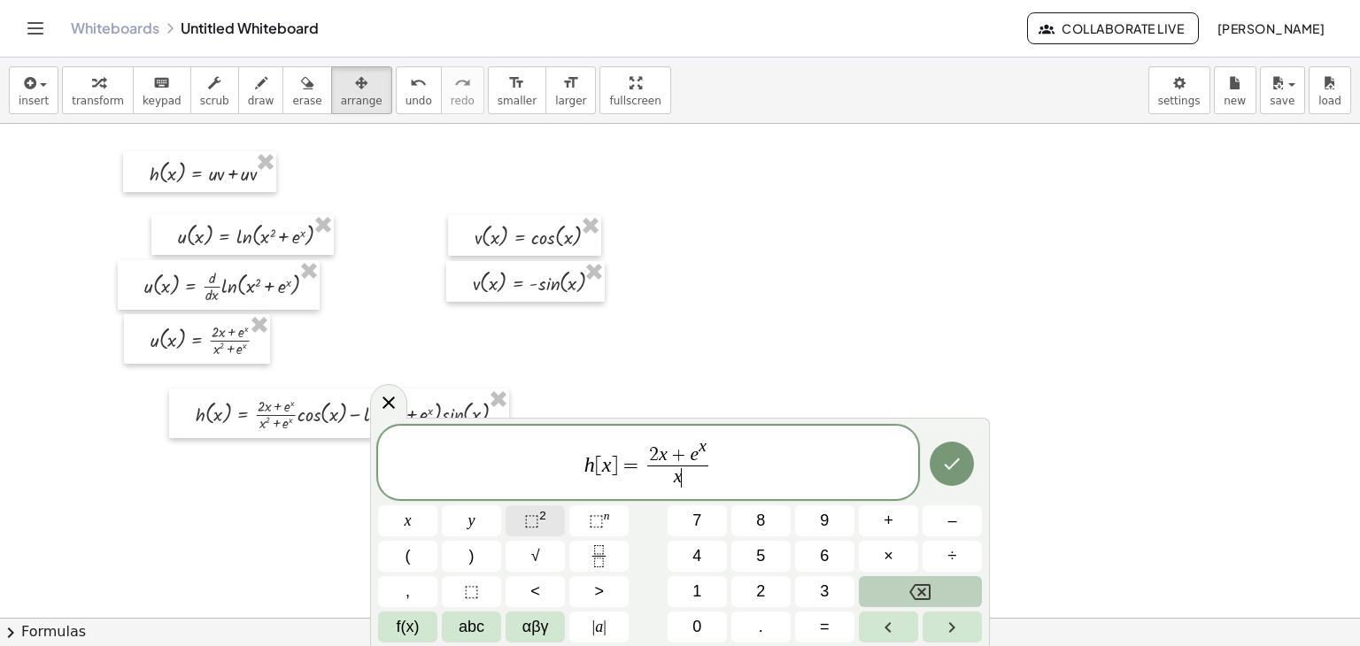
click at [543, 515] on sup "2" at bounding box center [542, 515] width 7 height 13
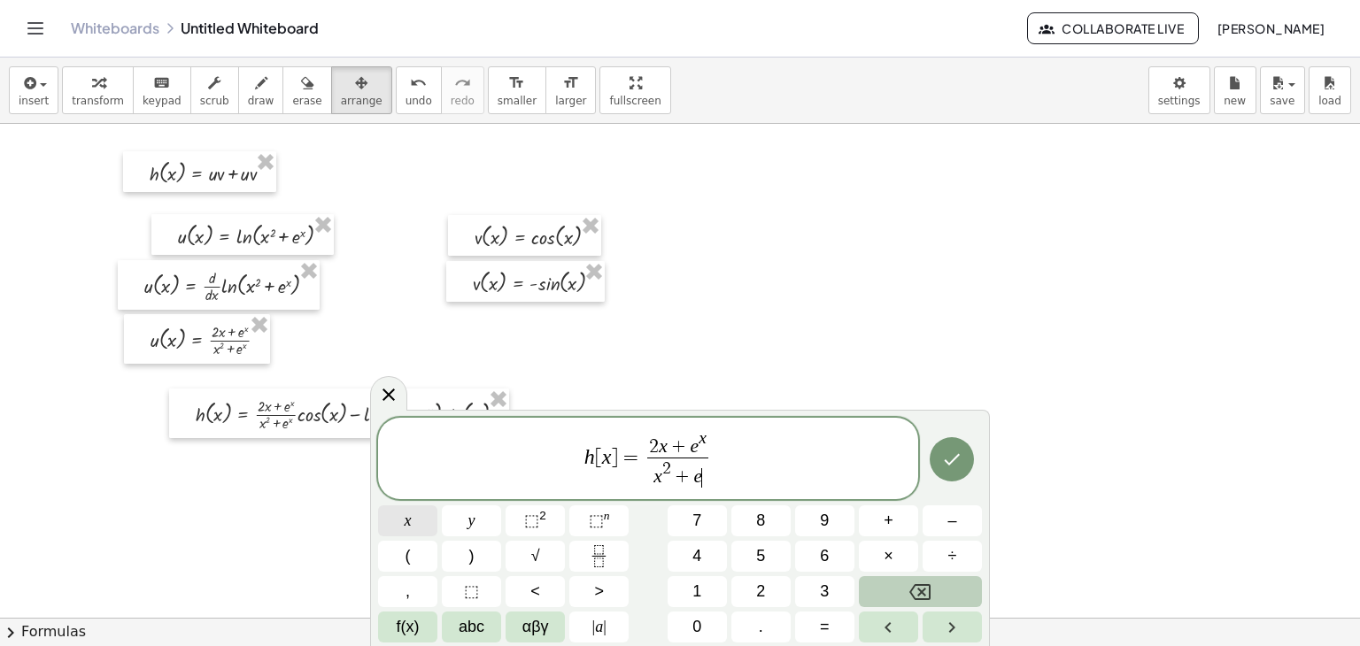
click at [405, 525] on span "x" at bounding box center [408, 521] width 7 height 24
click at [586, 521] on button "⬚ n" at bounding box center [598, 521] width 59 height 31
click at [424, 522] on button "x" at bounding box center [407, 521] width 59 height 31
click at [705, 444] on span "x ​" at bounding box center [703, 438] width 8 height 17
click at [408, 621] on span "f(x)" at bounding box center [408, 627] width 23 height 24
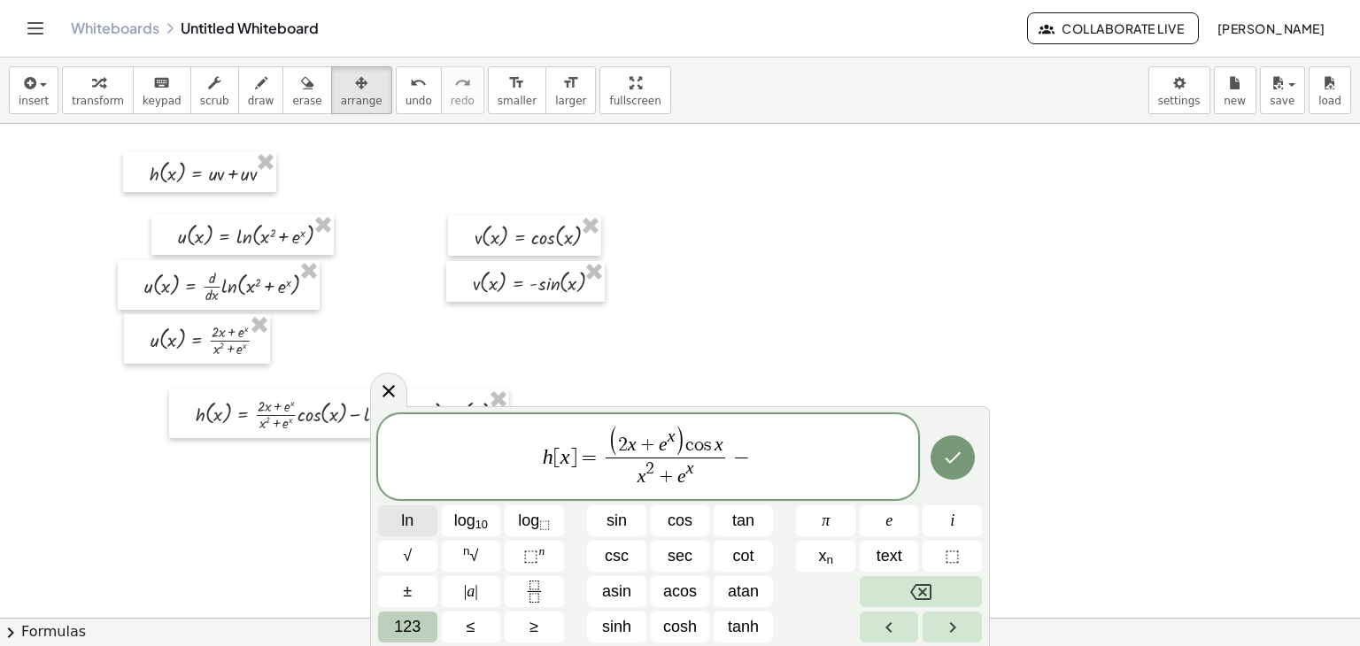
click at [401, 514] on span "ln" at bounding box center [407, 521] width 12 height 24
click at [411, 622] on span "123" at bounding box center [407, 627] width 27 height 24
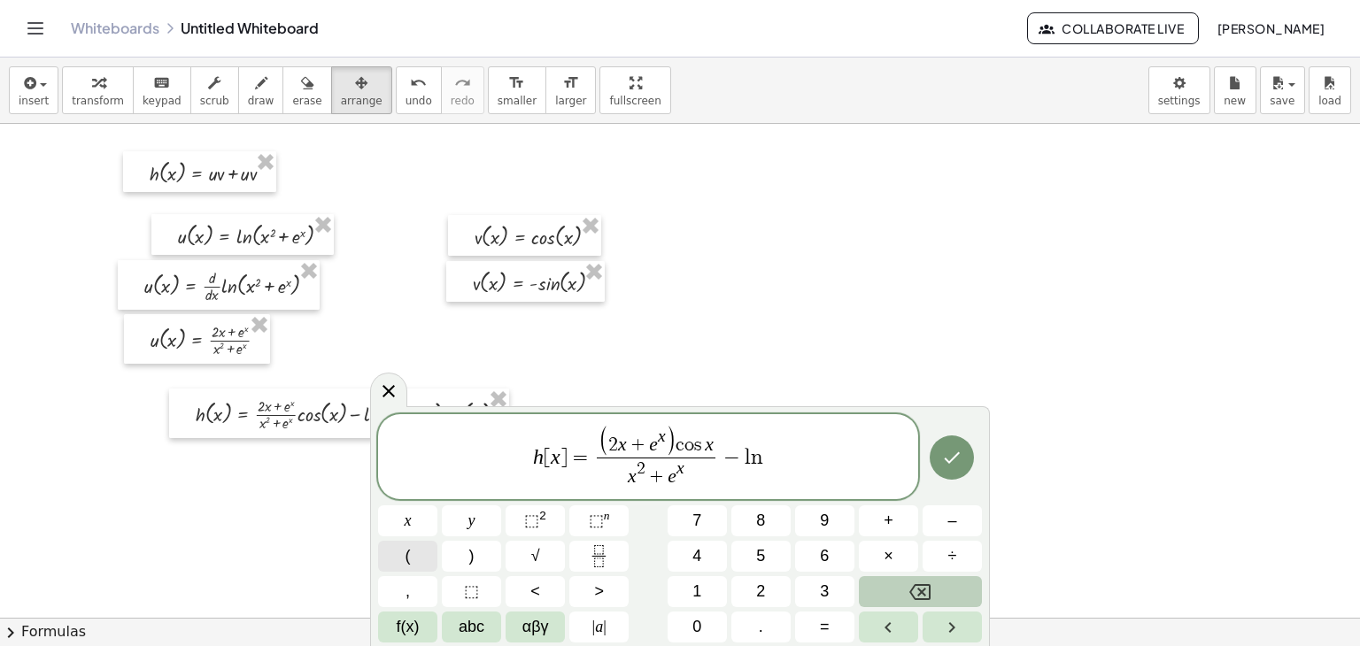
click at [418, 554] on button "(" at bounding box center [407, 556] width 59 height 31
click at [411, 522] on span "x" at bounding box center [408, 521] width 7 height 24
click at [517, 522] on button "⬚ 2" at bounding box center [535, 521] width 59 height 31
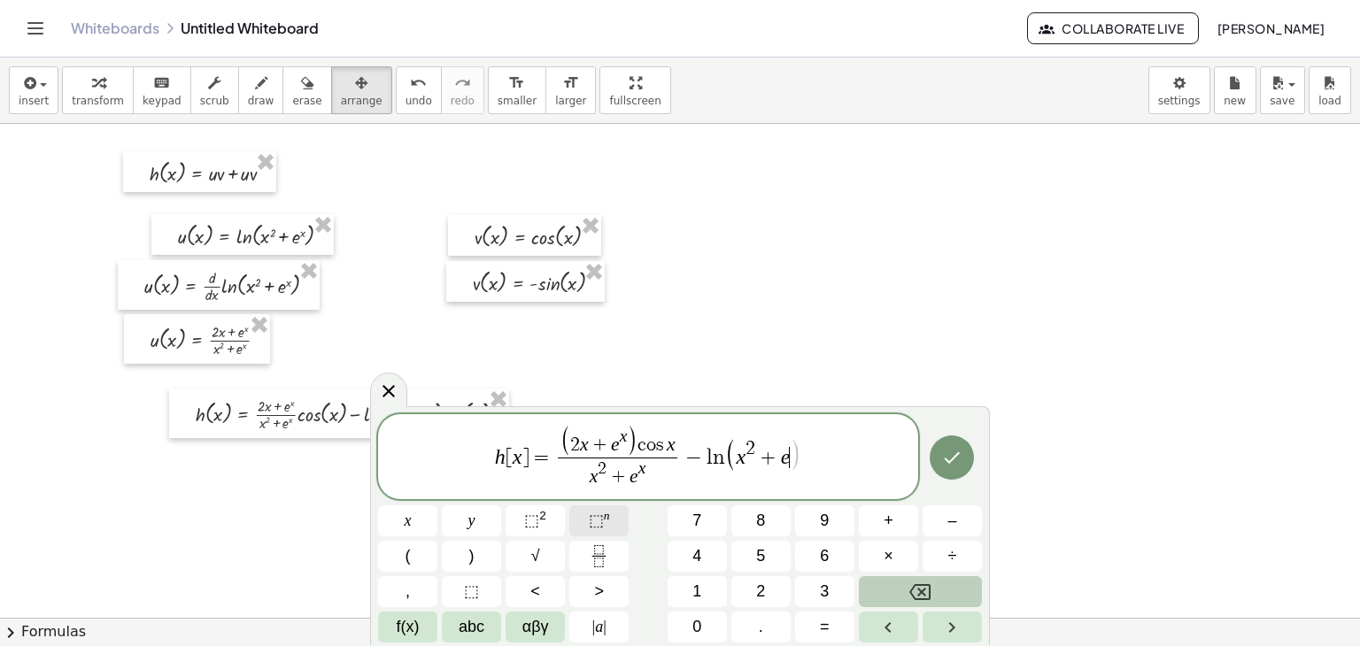
click at [595, 514] on span "⬚" at bounding box center [596, 521] width 15 height 18
click at [959, 467] on icon "Done" at bounding box center [951, 457] width 21 height 21
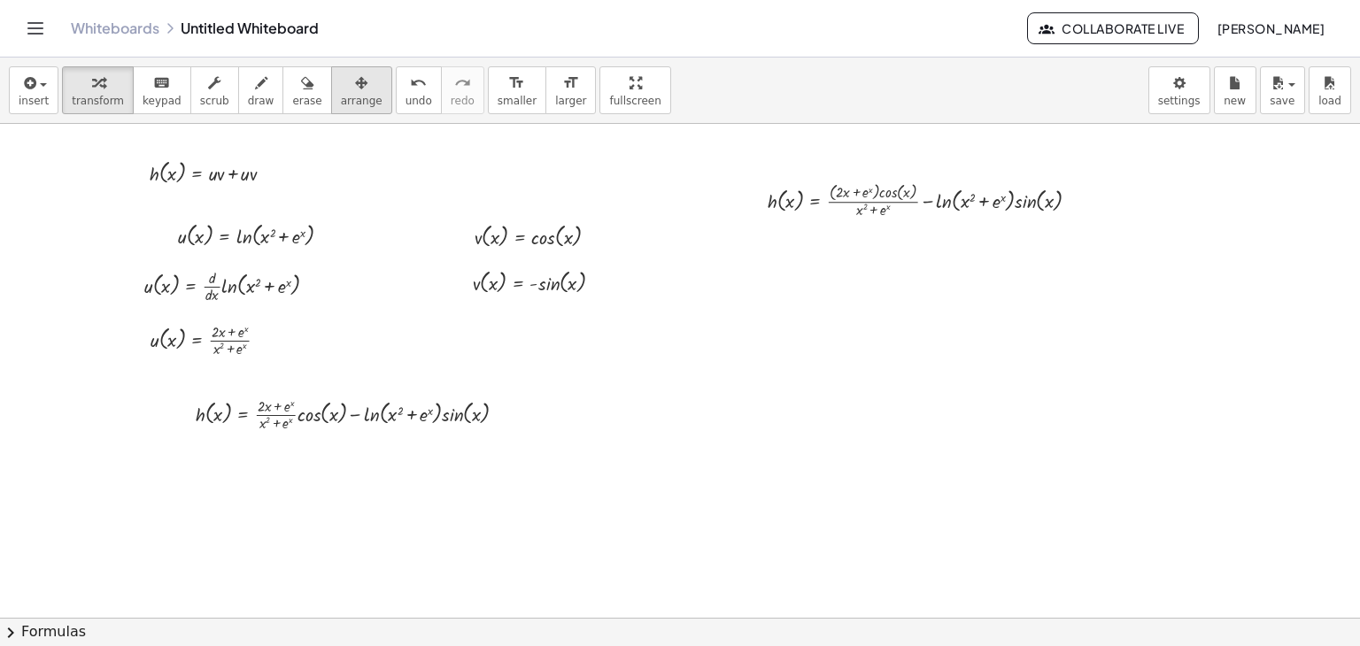
click at [341, 99] on span "arrange" at bounding box center [362, 101] width 42 height 12
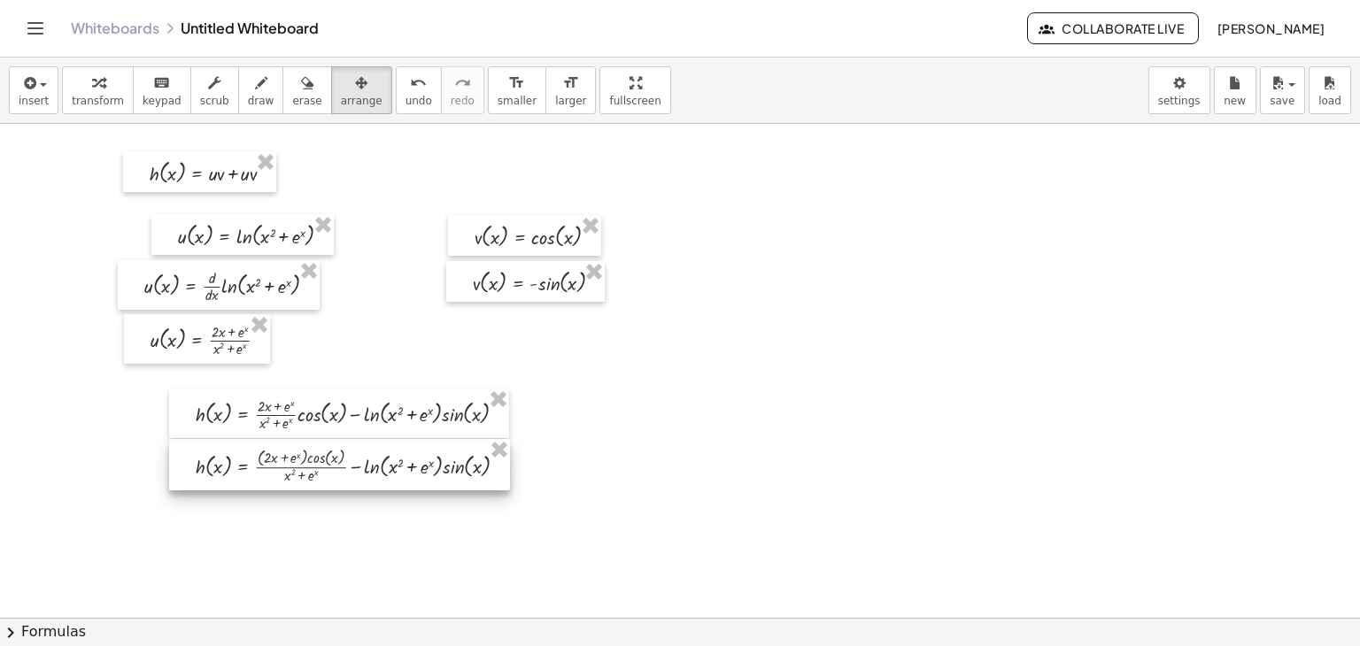
drag, startPoint x: 929, startPoint y: 196, endPoint x: 358, endPoint y: 461, distance: 629.8
click at [358, 461] on div at bounding box center [339, 464] width 341 height 51
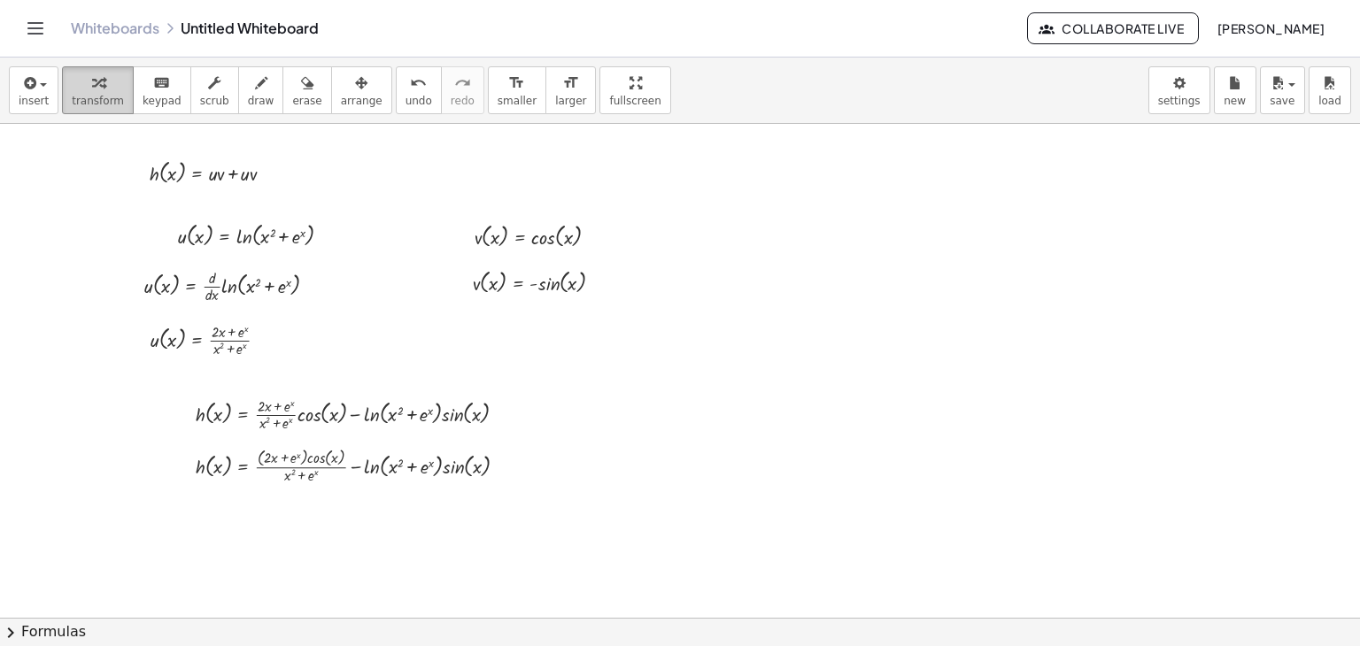
click at [90, 104] on span "transform" at bounding box center [98, 101] width 52 height 12
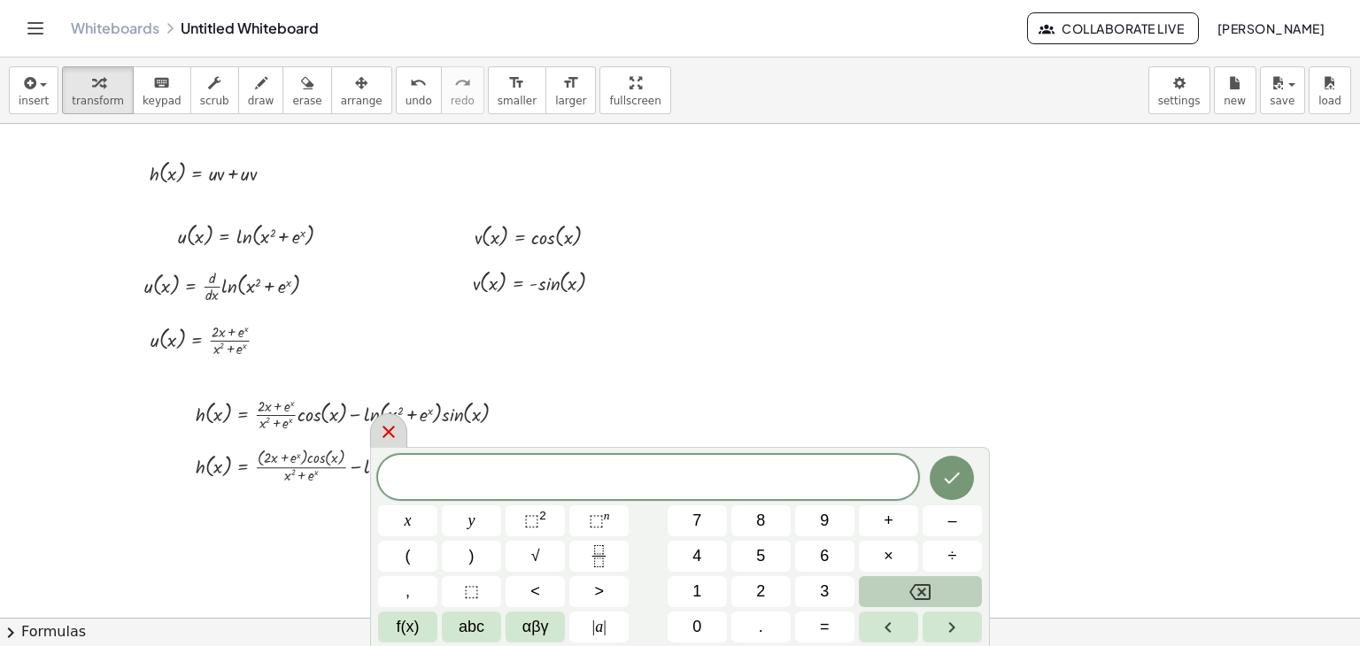
click at [382, 435] on icon at bounding box center [388, 431] width 21 height 21
